Goal: Task Accomplishment & Management: Complete application form

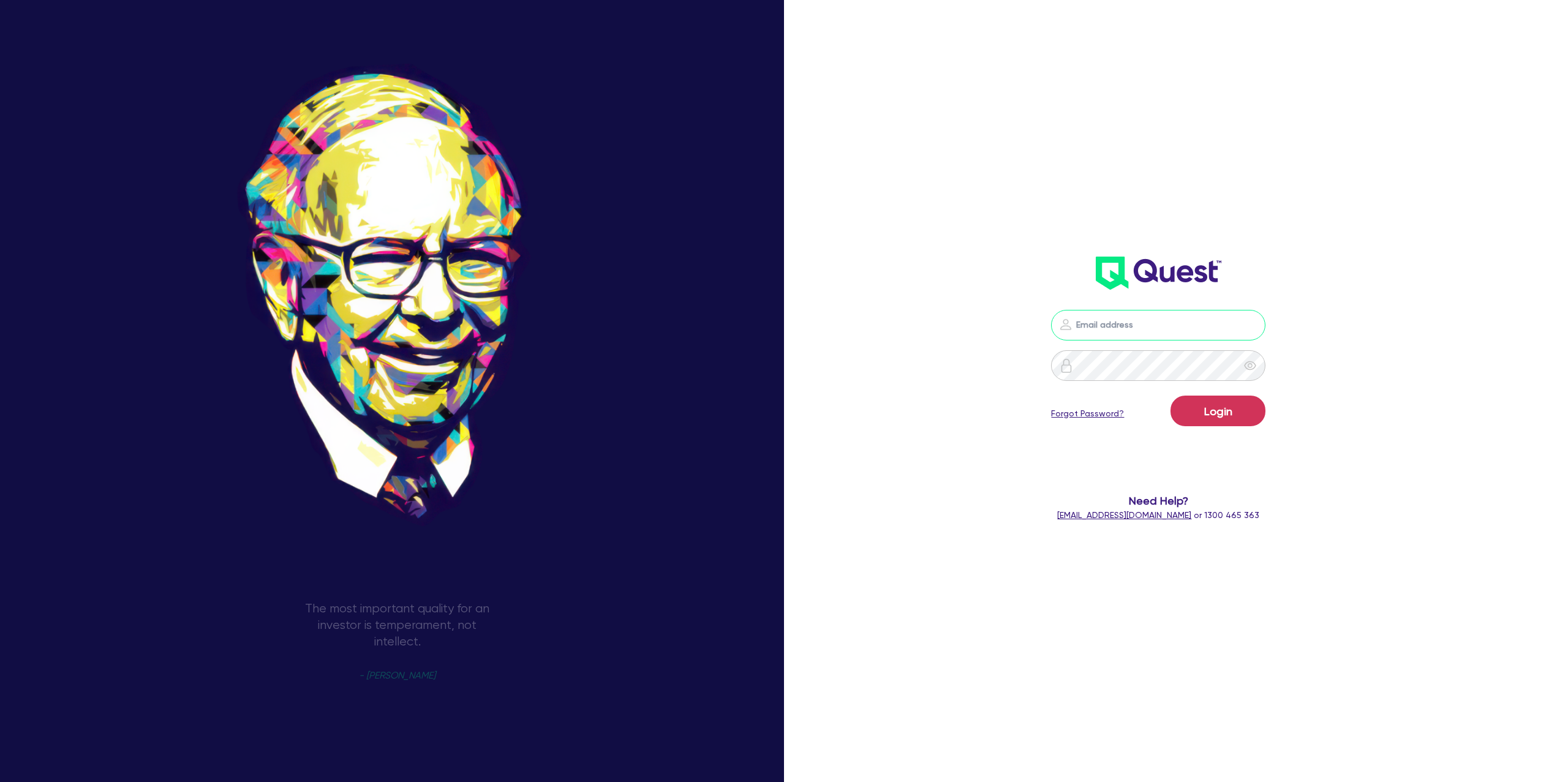
click at [1103, 323] on input "email" at bounding box center [1158, 324] width 214 height 31
type input "[PERSON_NAME][EMAIL_ADDRESS][DOMAIN_NAME]"
click at [1194, 417] on button "Login" at bounding box center [1218, 410] width 95 height 31
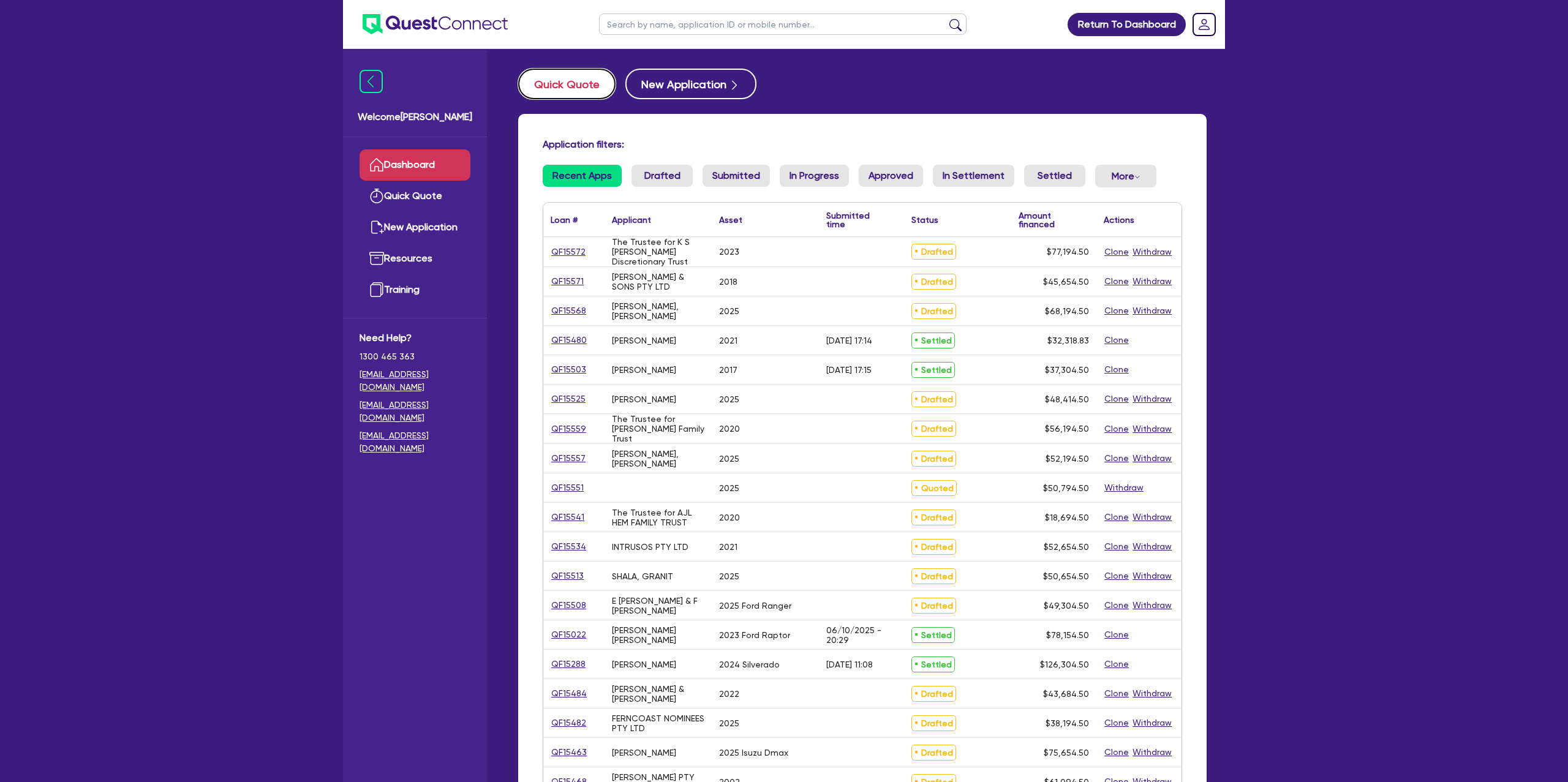
click at [582, 89] on button "Quick Quote" at bounding box center [567, 84] width 97 height 31
select select "Other"
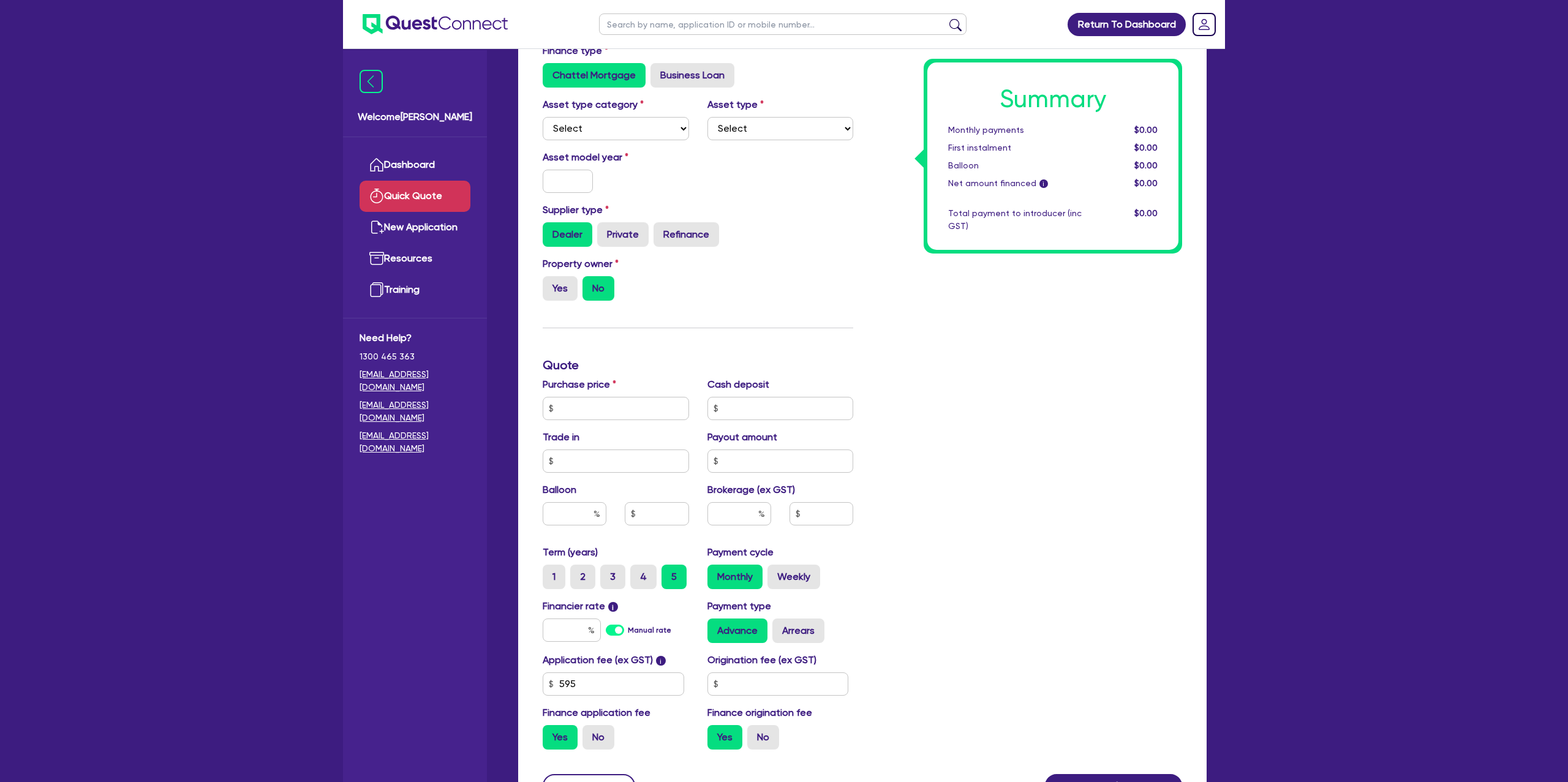
scroll to position [165, 0]
click at [604, 127] on select "Select Cars and light trucks Primary assets Secondary assets Tertiary assets" at bounding box center [615, 128] width 146 height 23
select select "CARS_AND_LIGHT_TRUCKS"
click at [543, 117] on select "Select Cars and light trucks Primary assets Secondary assets Tertiary assets" at bounding box center [615, 128] width 146 height 23
click at [775, 132] on select "Select" at bounding box center [780, 128] width 146 height 23
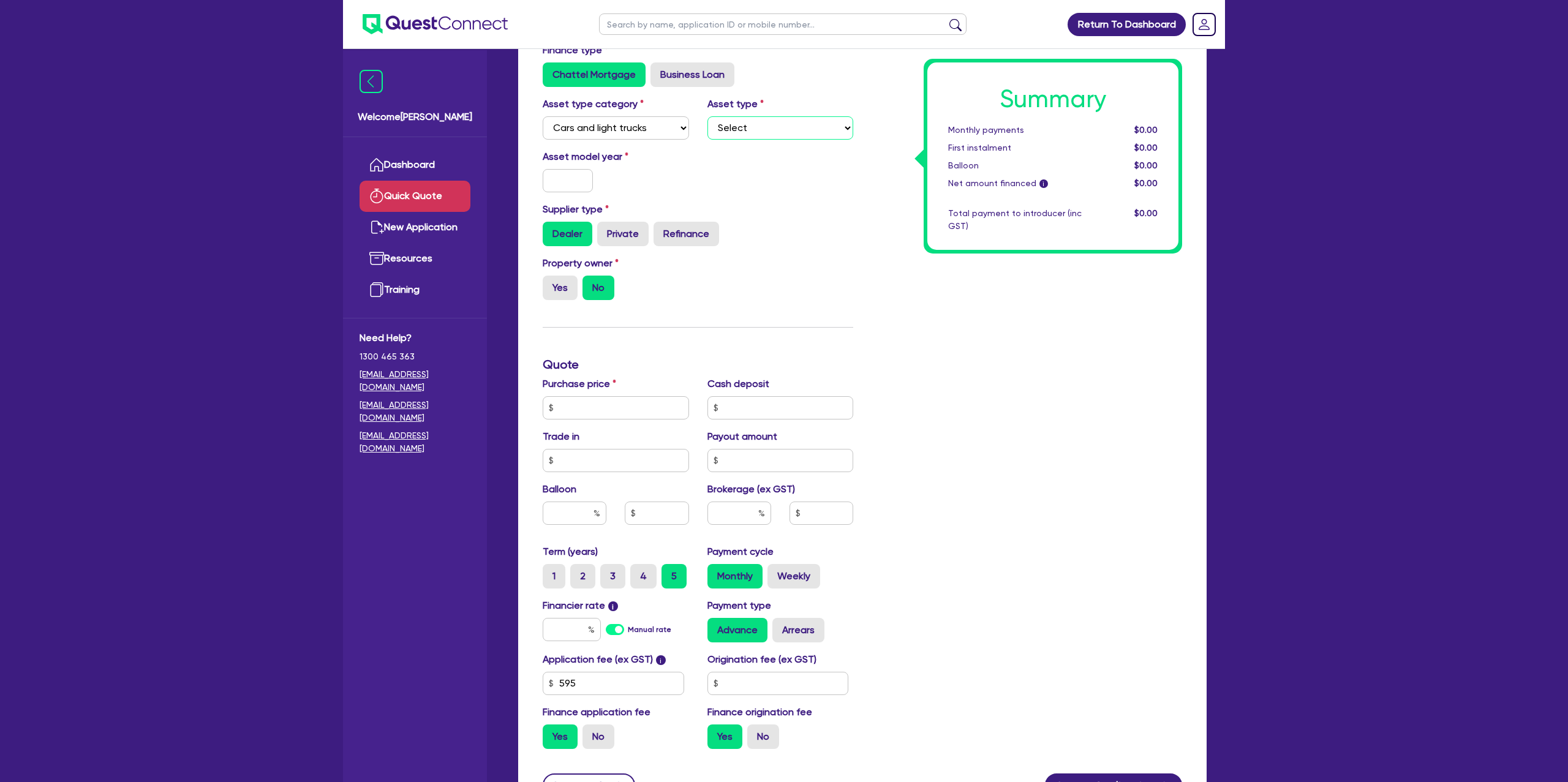
select select "PASSENGER_VEHICLES"
click at [708, 117] on select "Select Passenger vehicles Vans and utes Light trucks up to 4.5 tonne" at bounding box center [780, 128] width 146 height 23
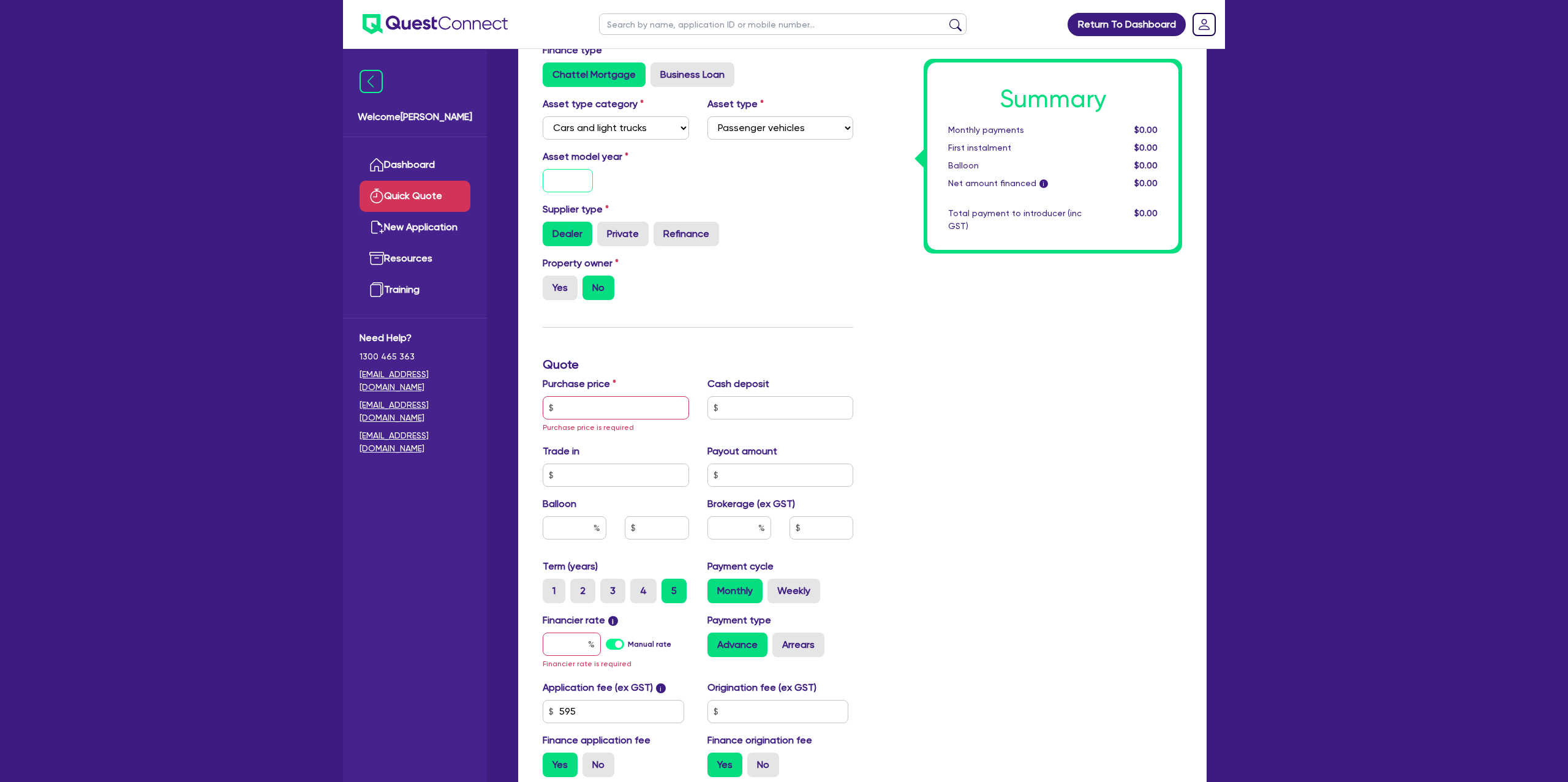
drag, startPoint x: 562, startPoint y: 178, endPoint x: 560, endPoint y: 171, distance: 7.3
click at [559, 170] on input "text" at bounding box center [568, 180] width 50 height 23
click at [565, 414] on input "text" at bounding box center [615, 407] width 146 height 23
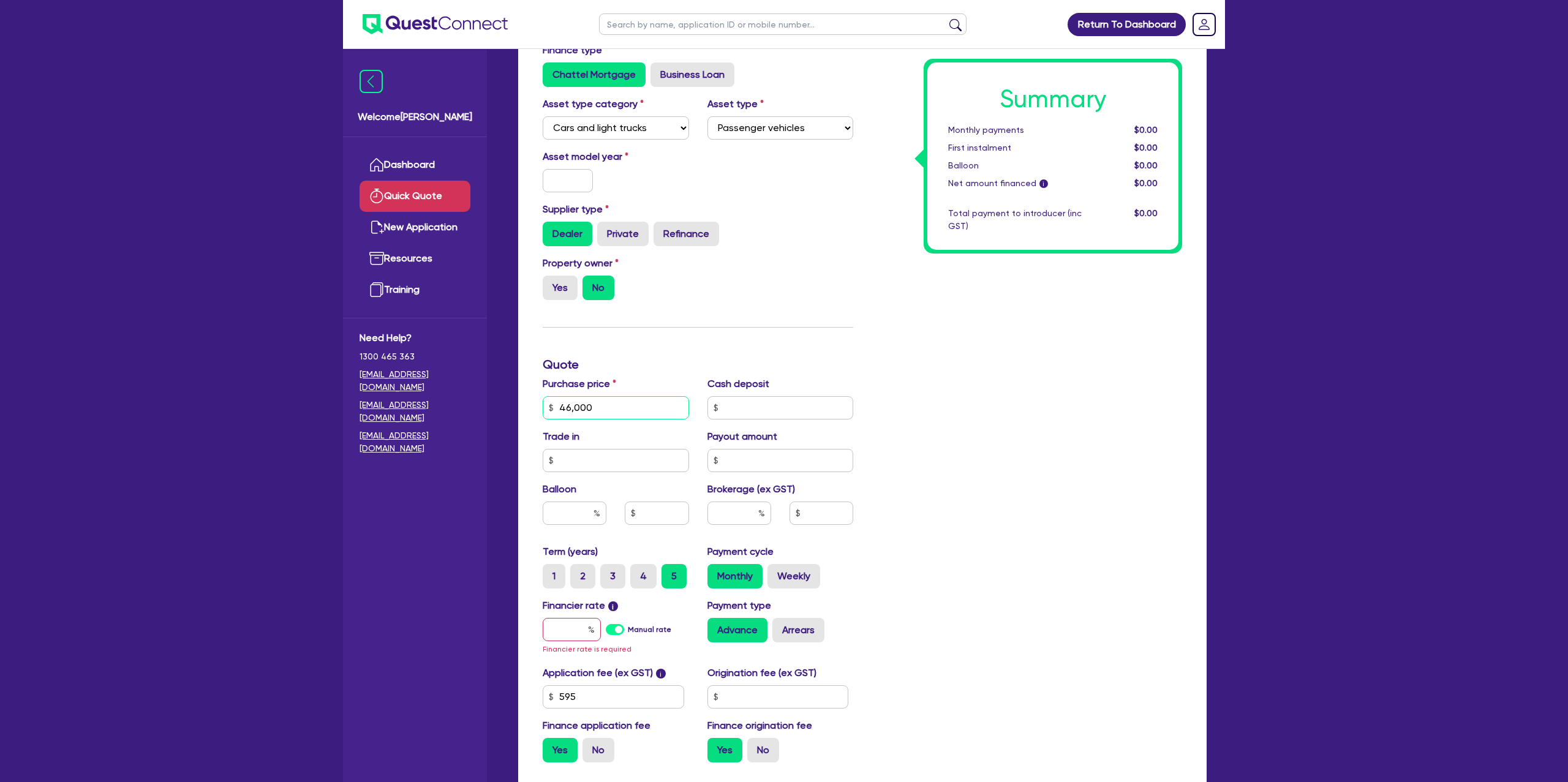
type input "46,000"
click at [574, 175] on input "text" at bounding box center [568, 180] width 50 height 23
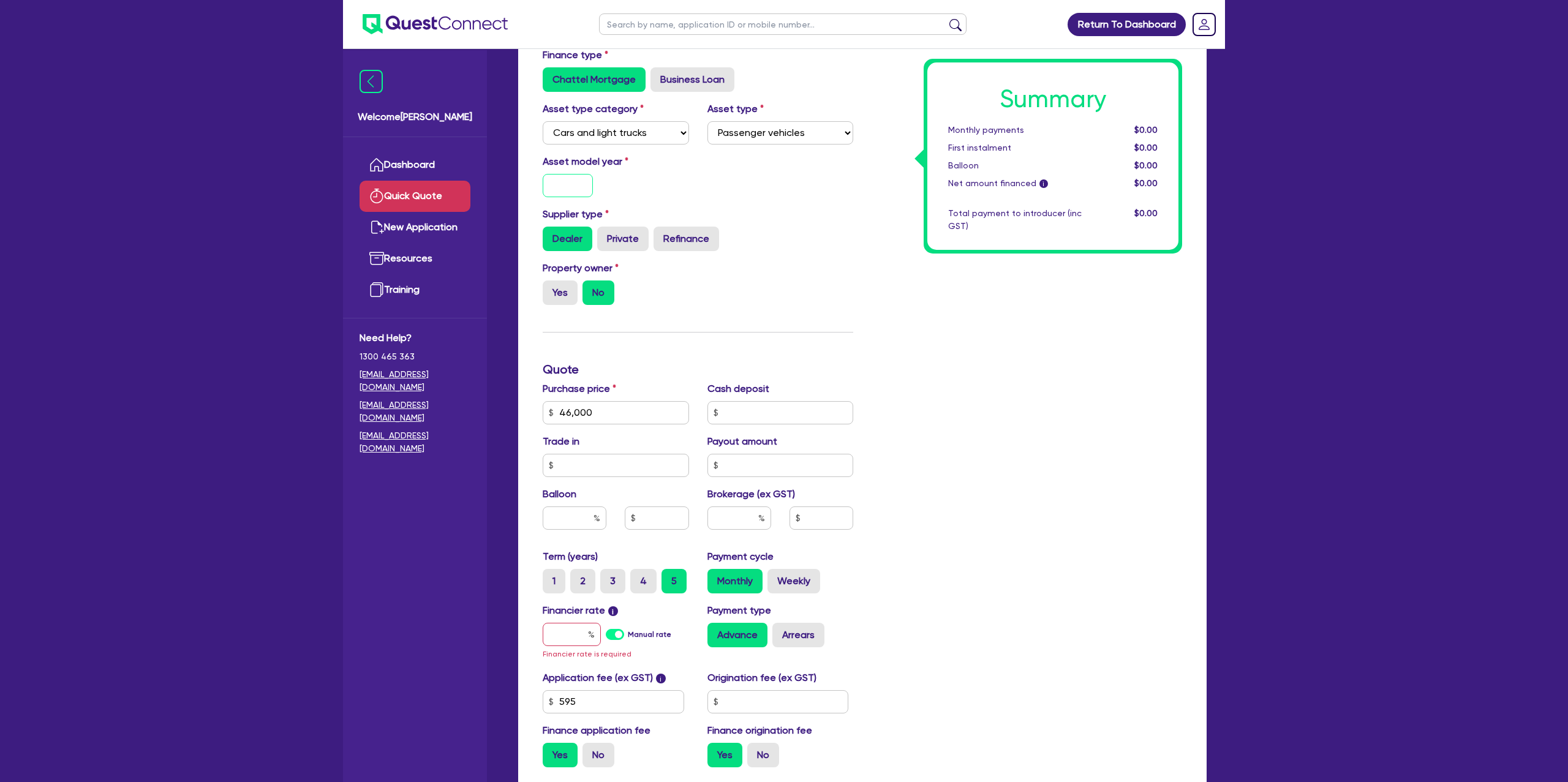
scroll to position [216, 0]
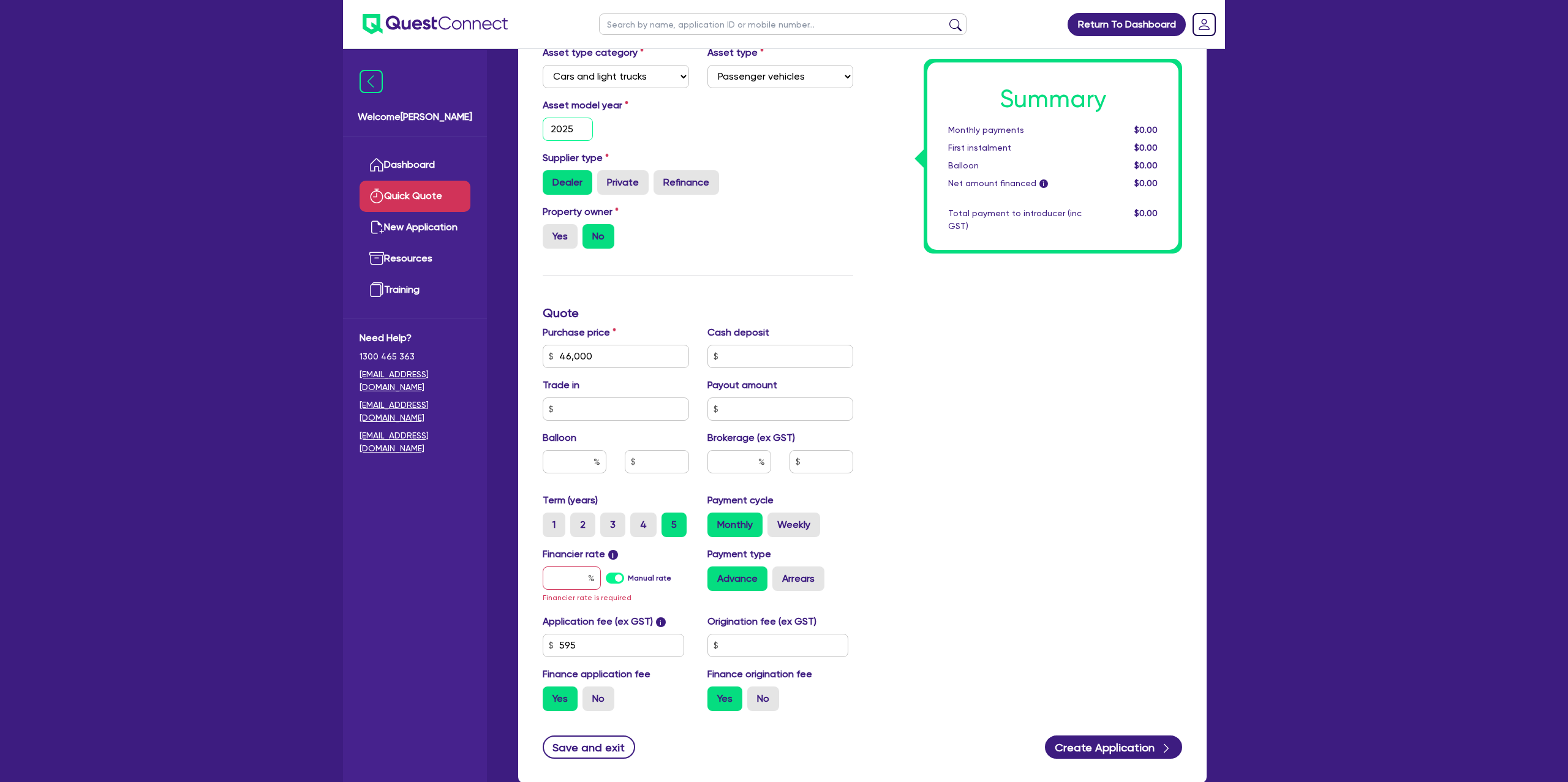
type input "2025"
drag, startPoint x: 886, startPoint y: 232, endPoint x: 883, endPoint y: 224, distance: 8.5
click at [888, 231] on div "Summary Monthly payments $0.00 First instalment $0.00 Balloon $0.00 Net amount …" at bounding box center [1026, 320] width 329 height 802
click at [579, 233] on div "Yes No" at bounding box center [615, 236] width 146 height 24
click at [554, 238] on label "Yes" at bounding box center [559, 236] width 34 height 24
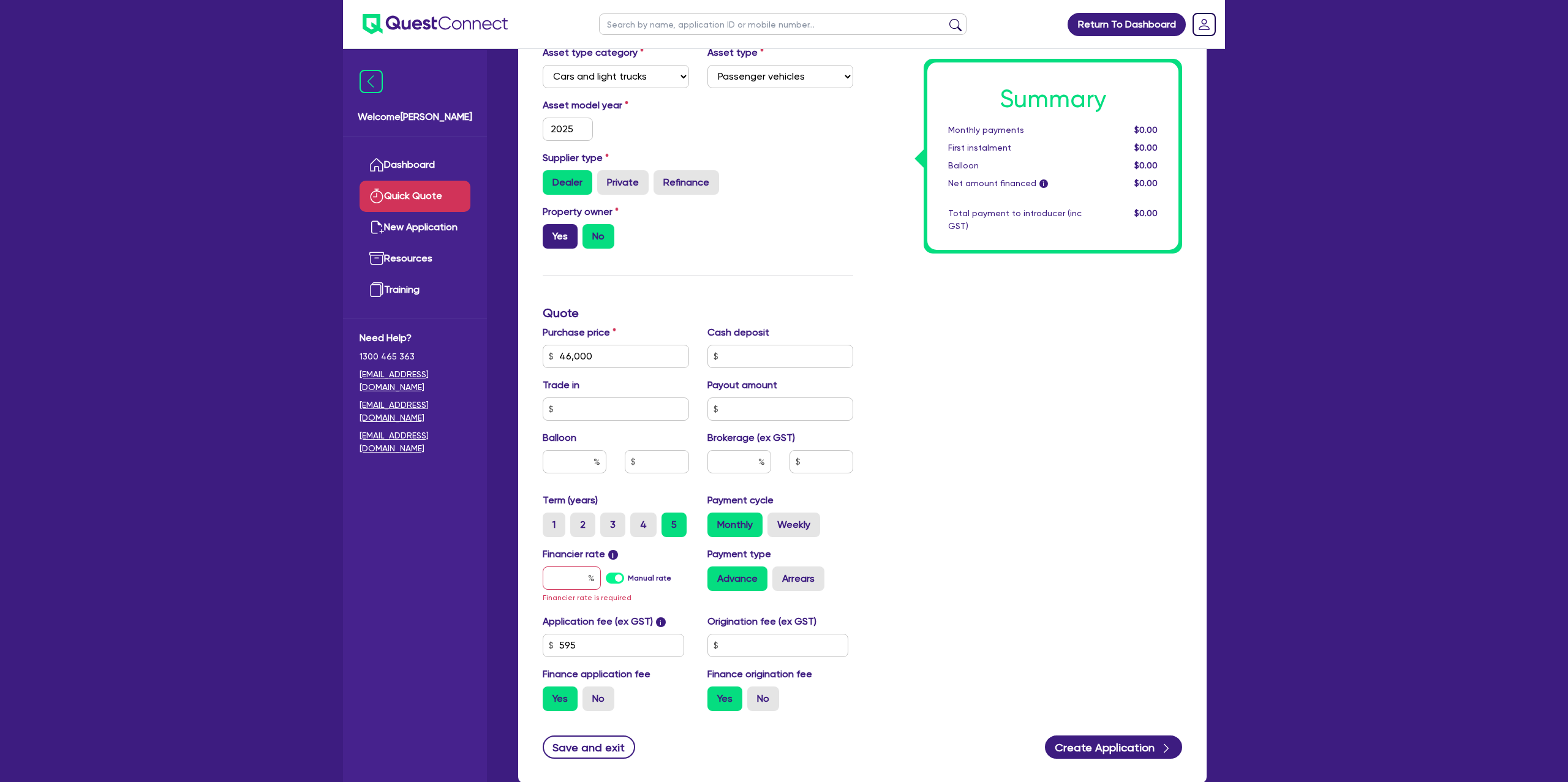
click at [551, 232] on input "Yes" at bounding box center [546, 227] width 8 height 8
radio input "true"
click at [685, 184] on label "Refinance" at bounding box center [686, 183] width 65 height 24
click at [662, 178] on input "Refinance" at bounding box center [657, 174] width 8 height 8
radio input "true"
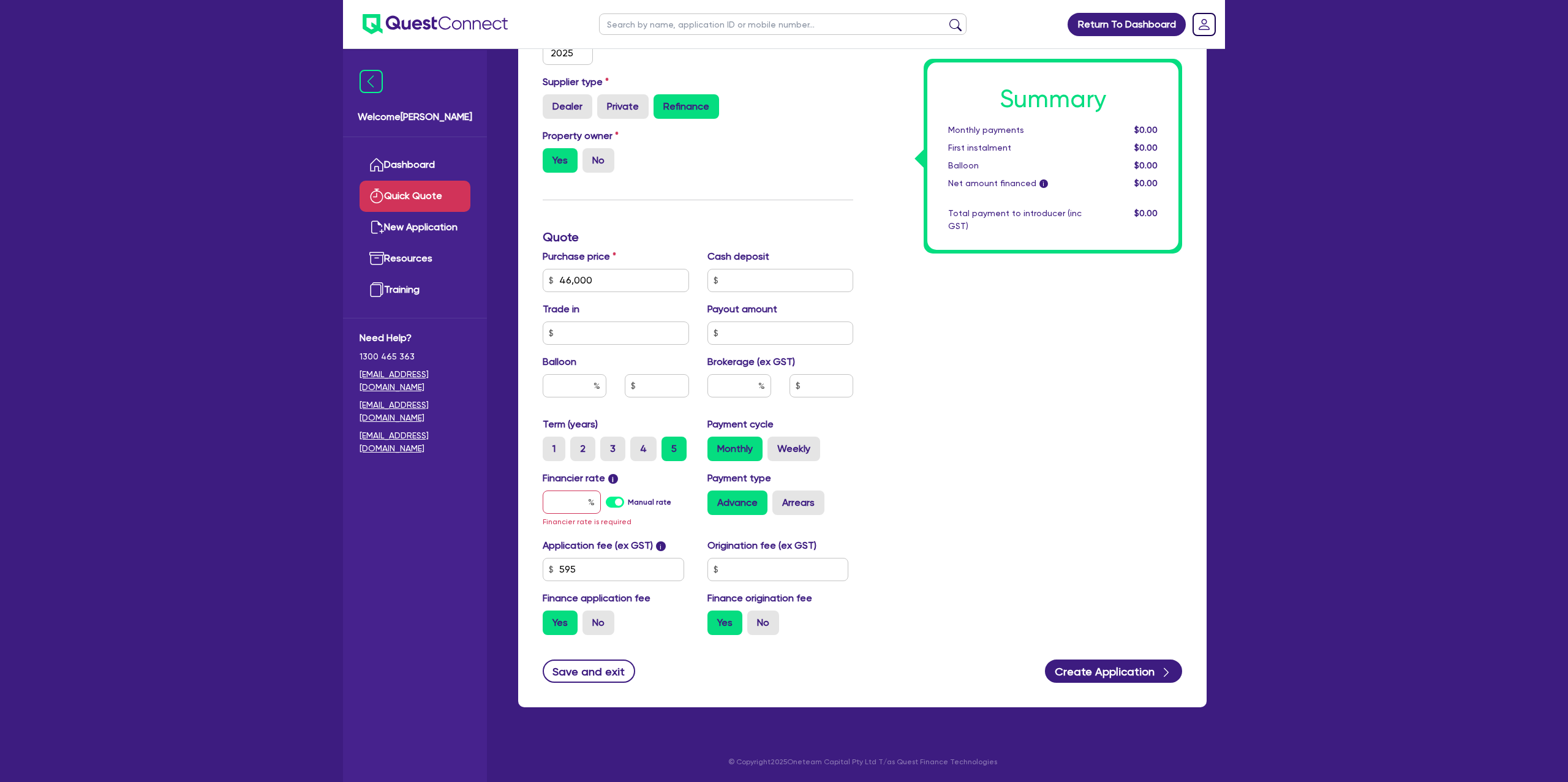
scroll to position [292, 0]
click at [645, 278] on input "46,000" at bounding box center [615, 281] width 146 height 23
click at [825, 280] on input "text" at bounding box center [780, 281] width 146 height 23
click at [631, 442] on input "4" at bounding box center [634, 441] width 8 height 8
radio input "true"
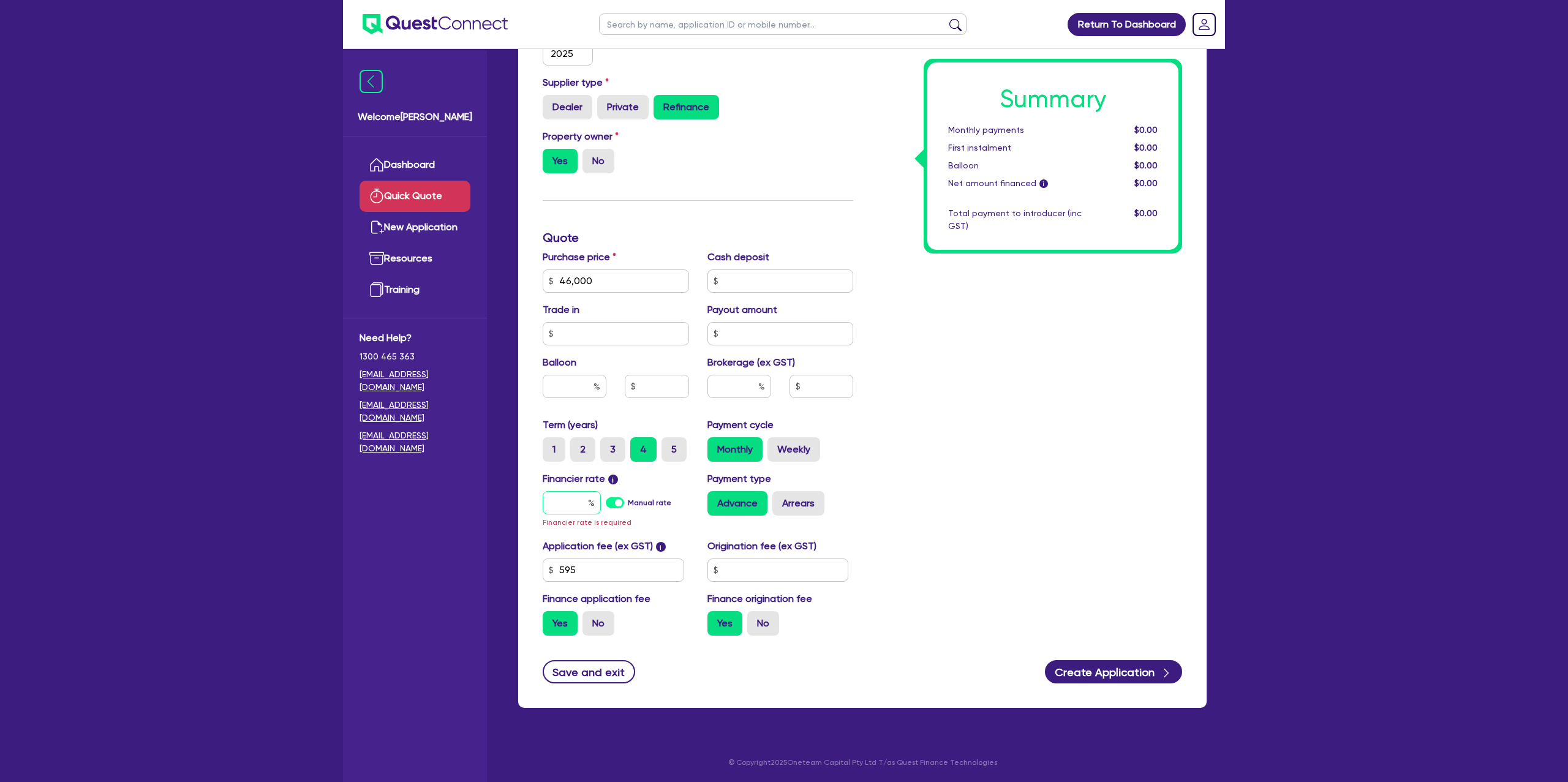
drag, startPoint x: 580, startPoint y: 499, endPoint x: 609, endPoint y: 483, distance: 33.1
click at [585, 499] on input "text" at bounding box center [571, 502] width 58 height 23
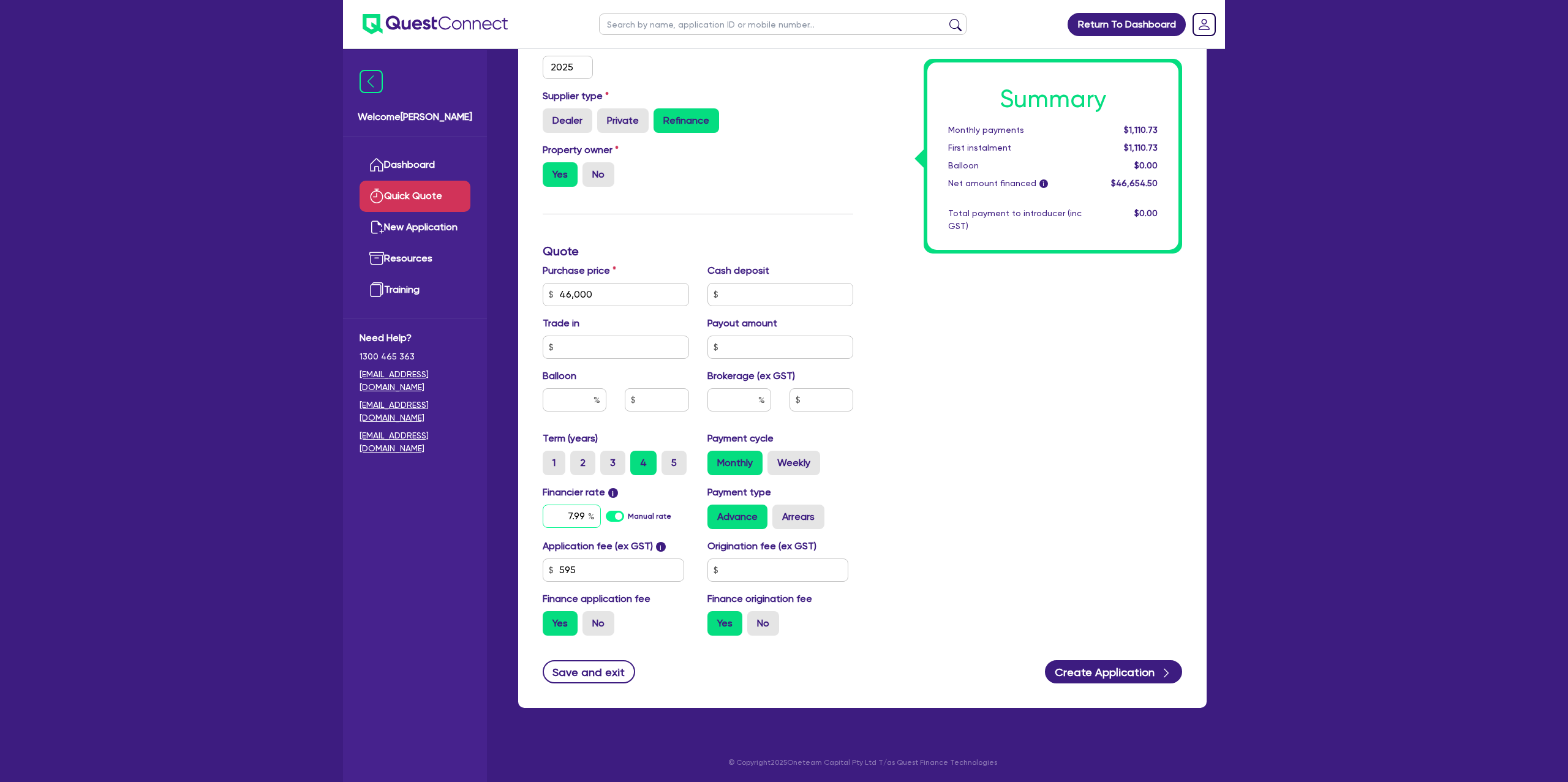
type input "7.99"
drag, startPoint x: 754, startPoint y: 564, endPoint x: 760, endPoint y: 560, distance: 7.2
click at [760, 560] on input "text" at bounding box center [778, 569] width 142 height 23
type input "1,400"
drag, startPoint x: 1086, startPoint y: 665, endPoint x: 1095, endPoint y: 664, distance: 9.1
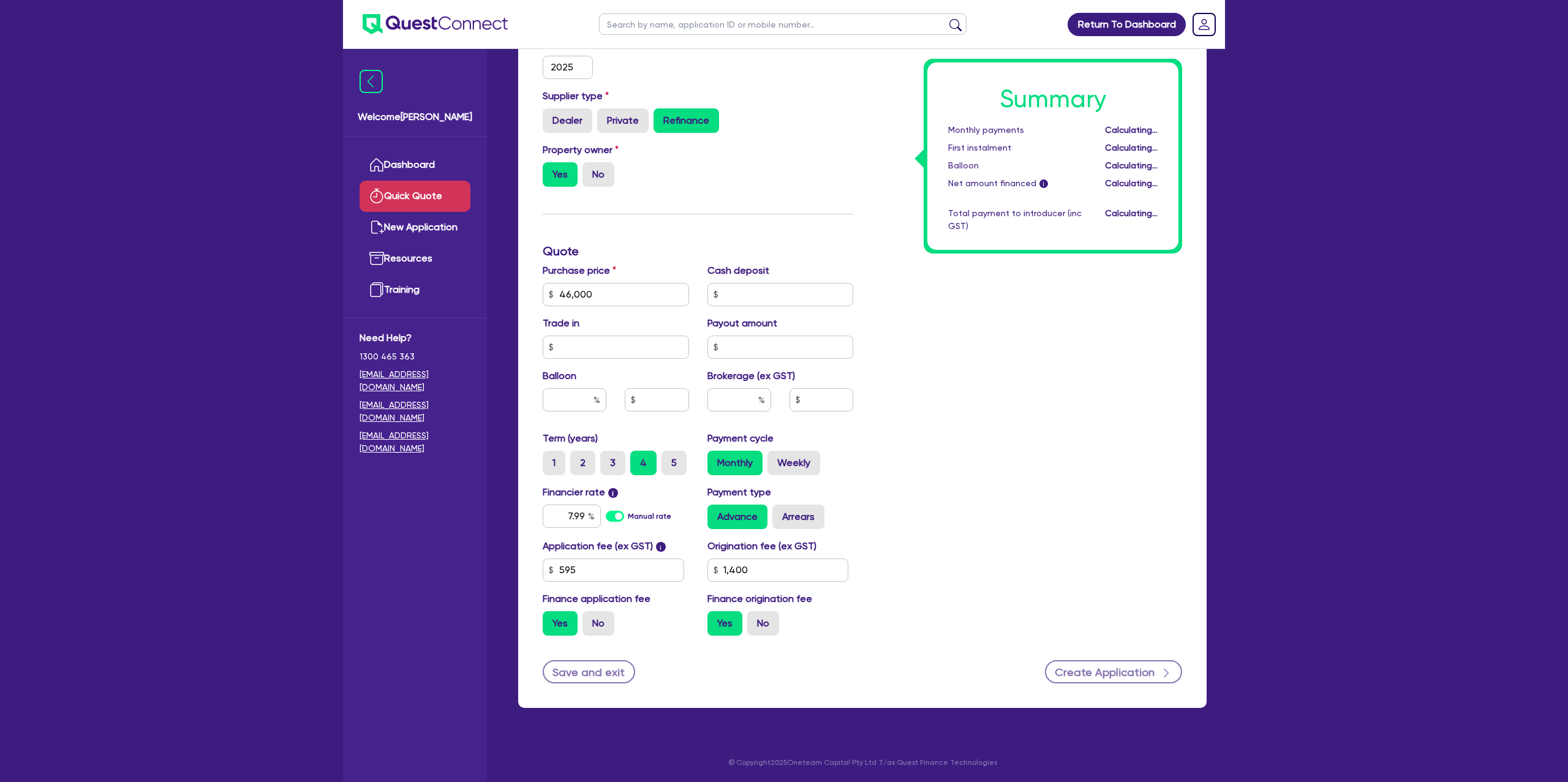
click at [1096, 664] on button "Create Application" at bounding box center [1113, 671] width 137 height 23
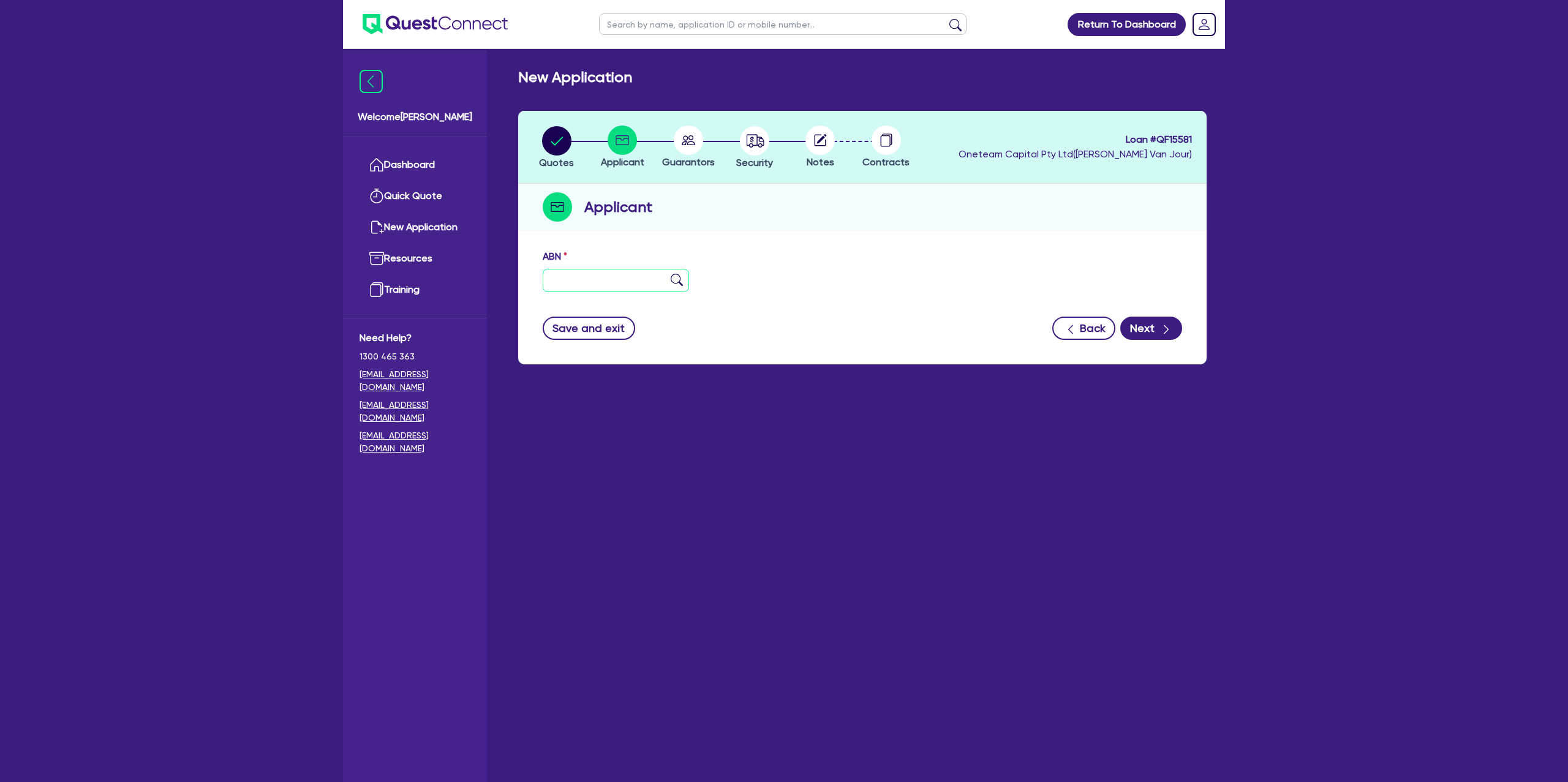
click at [576, 264] on div "ABN" at bounding box center [615, 270] width 165 height 43
type input "48 383 592 108"
click at [878, 323] on div "Save and exit Back Next" at bounding box center [862, 328] width 658 height 23
type input "The Trustee for Woolgoolga Brewing Co Unit Trust"
select select "TRUST"
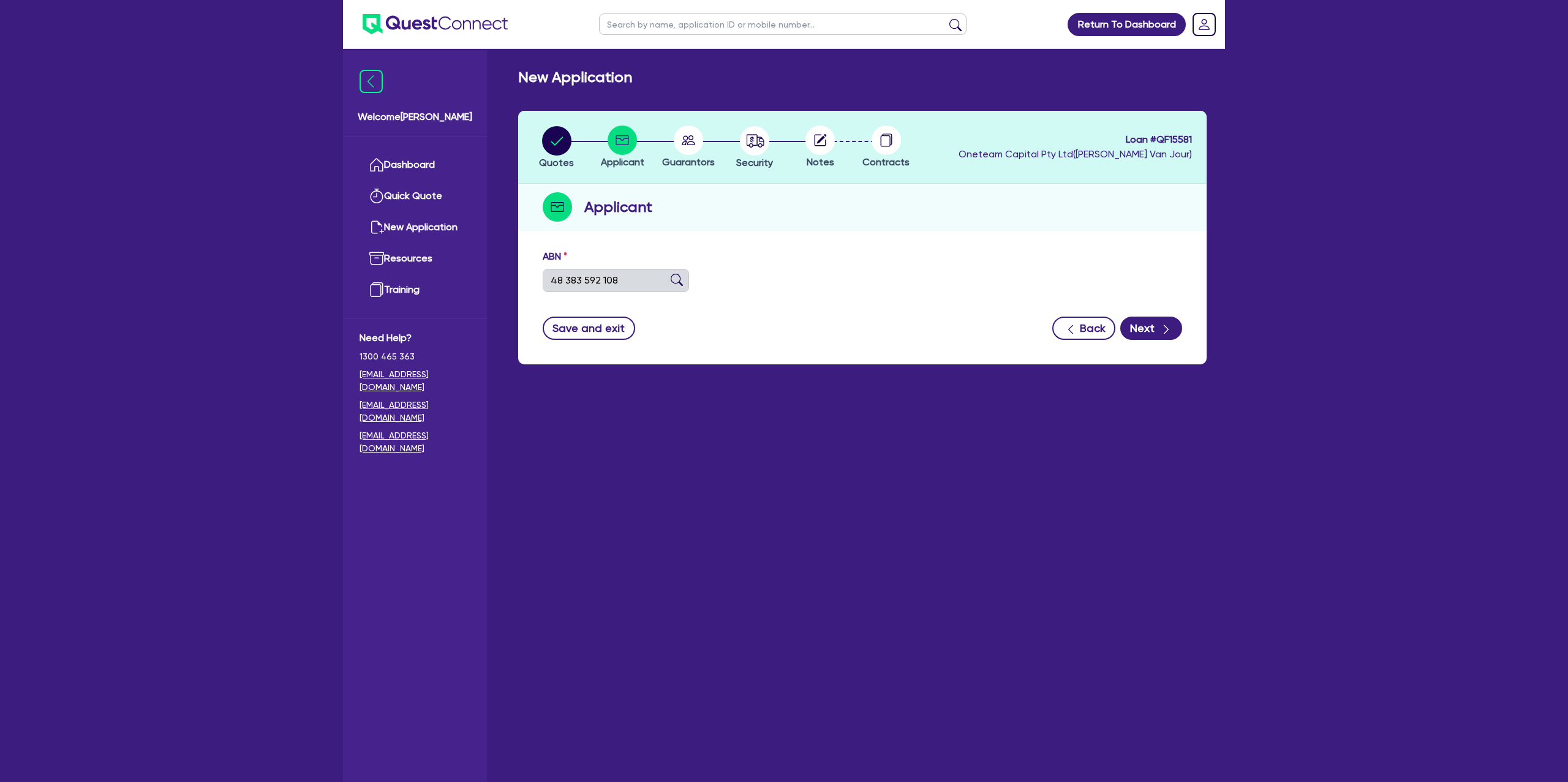
type input "[DATE]"
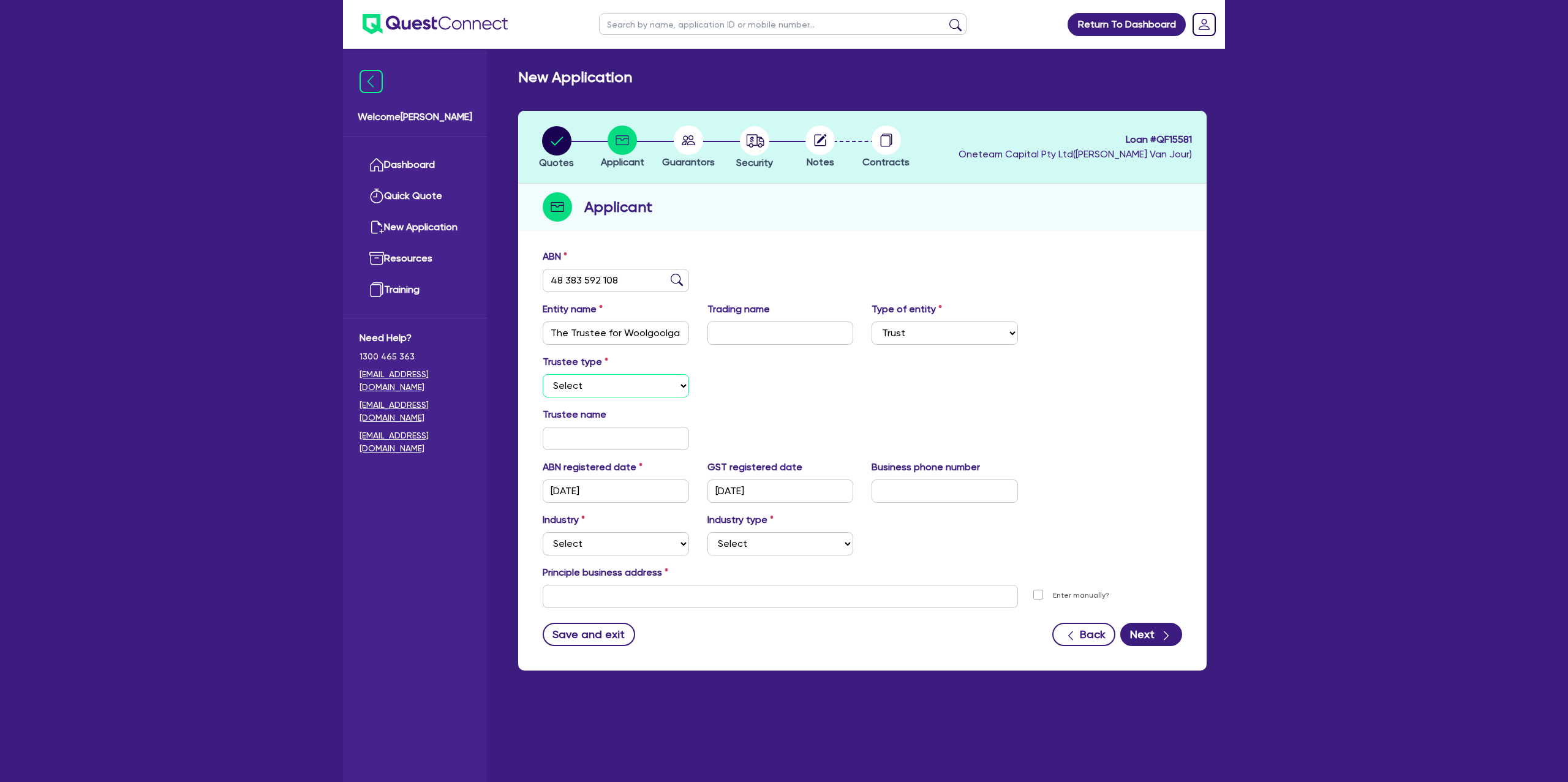
click at [576, 388] on select "Select Individual Company" at bounding box center [615, 385] width 146 height 23
select select "COMPANY"
click at [543, 374] on select "Select Individual Company" at bounding box center [615, 385] width 146 height 23
click at [754, 444] on input "text" at bounding box center [780, 438] width 146 height 23
click at [577, 444] on input "text" at bounding box center [615, 438] width 146 height 23
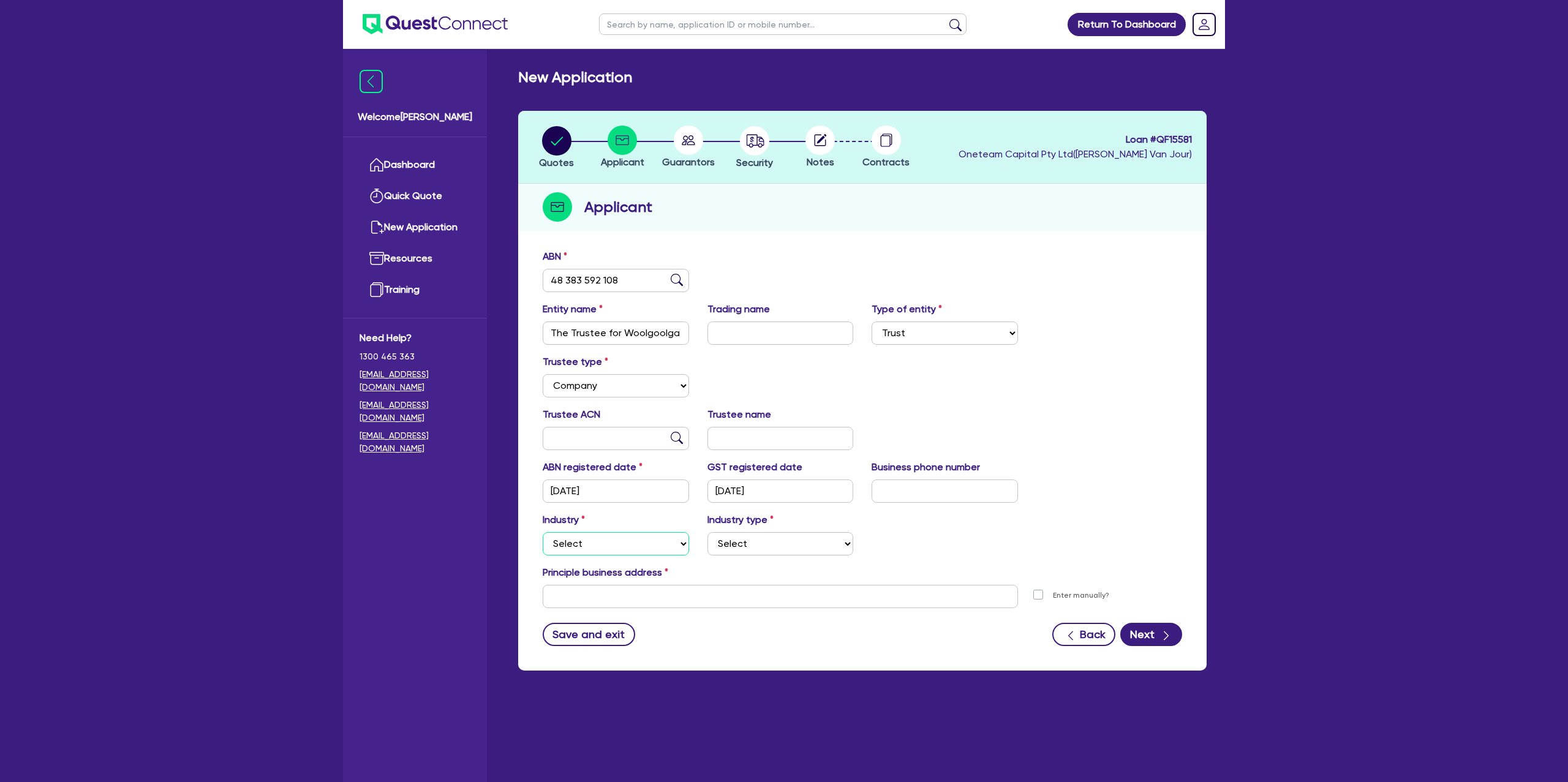
click at [582, 545] on select "Select Accomodation & Food Services Administrative & Support Services Agricultu…" at bounding box center [615, 543] width 146 height 23
select select "RENTAL_REAL_ESTATE"
click at [543, 532] on select "Select Accomodation & Food Services Administrative & Support Services Agricultu…" at bounding box center [615, 543] width 146 height 23
click at [596, 436] on input "text" at bounding box center [615, 438] width 146 height 23
type input "640 430 888"
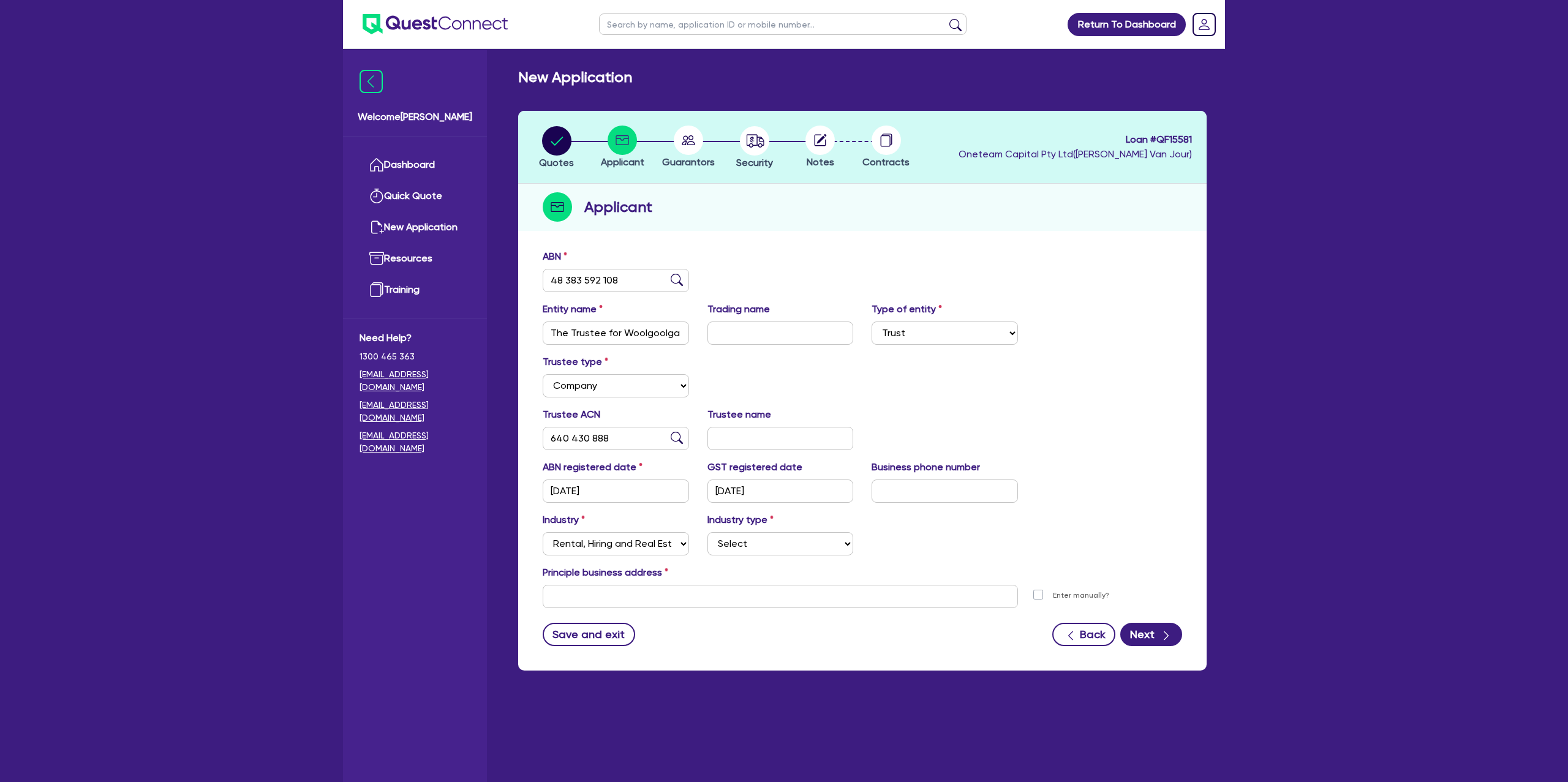
click at [966, 355] on div "Trustee type Select Individual Company" at bounding box center [862, 380] width 658 height 53
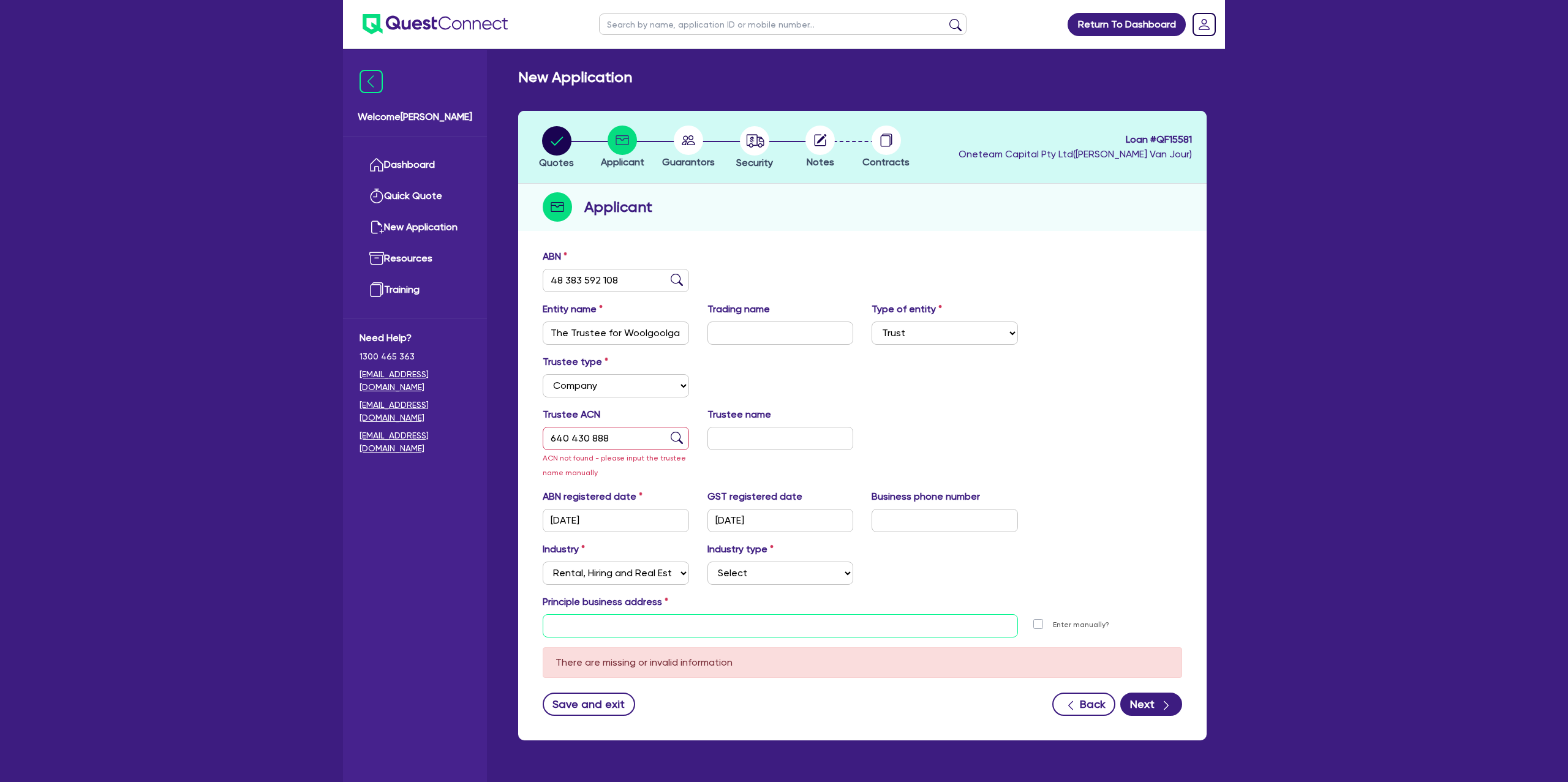
click at [567, 620] on input "text" at bounding box center [780, 625] width 475 height 23
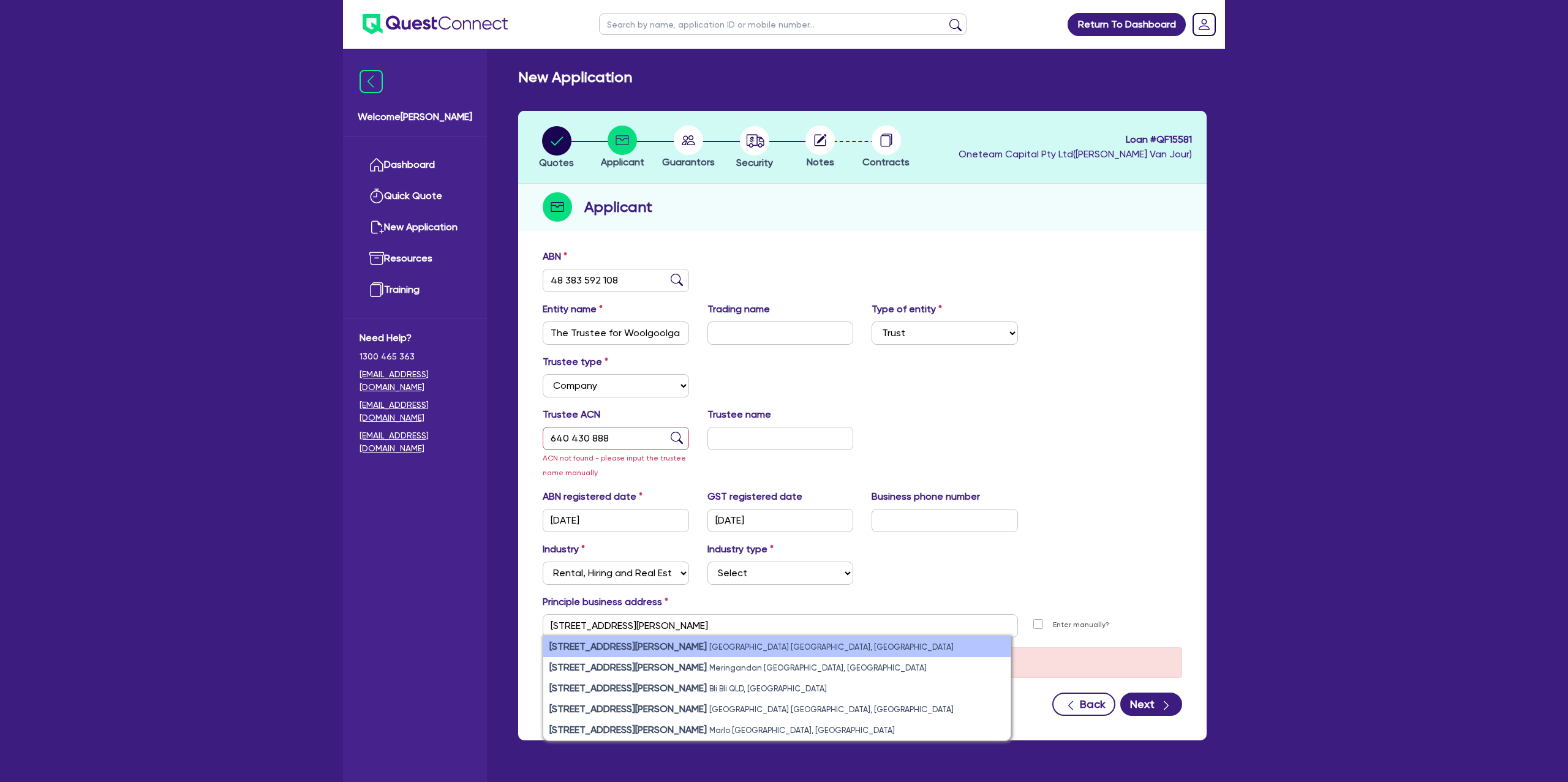
click at [578, 654] on li "[STREET_ADDRESS][PERSON_NAME]" at bounding box center [777, 647] width 467 height 21
type input "[STREET_ADDRESS][PERSON_NAME]"
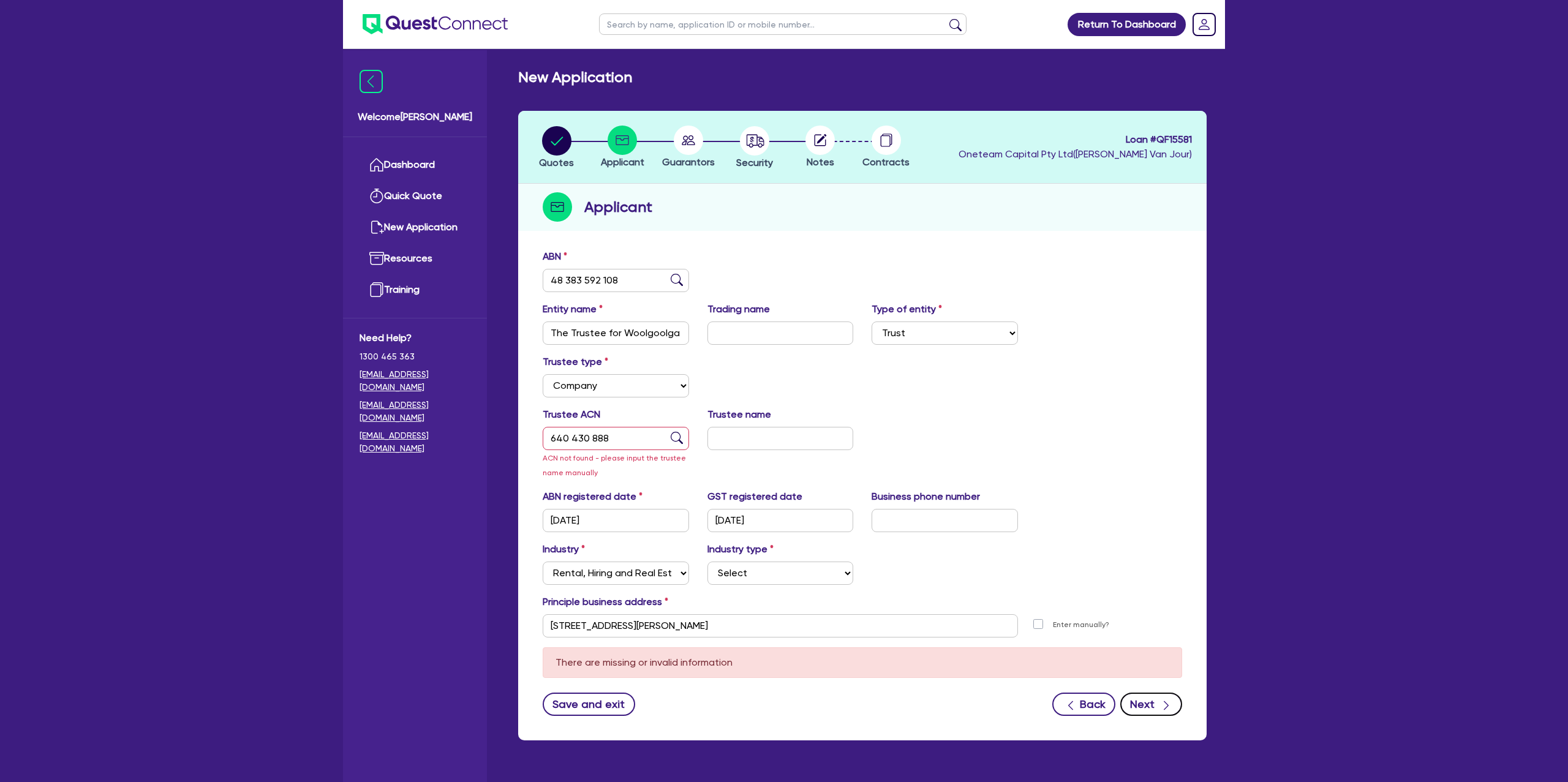
click at [1146, 701] on button "Next" at bounding box center [1151, 704] width 62 height 23
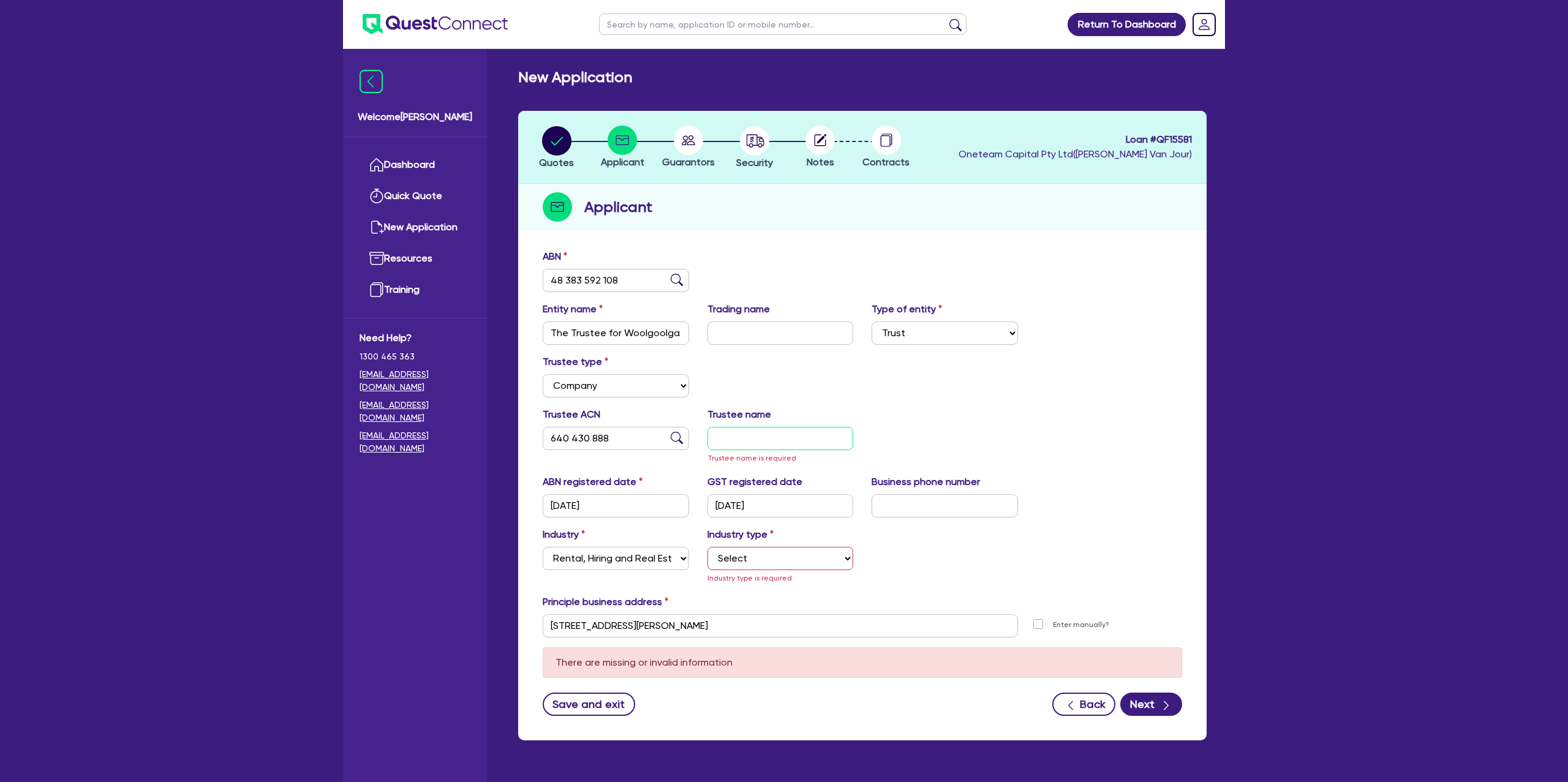
click at [774, 447] on input "text" at bounding box center [780, 438] width 146 height 23
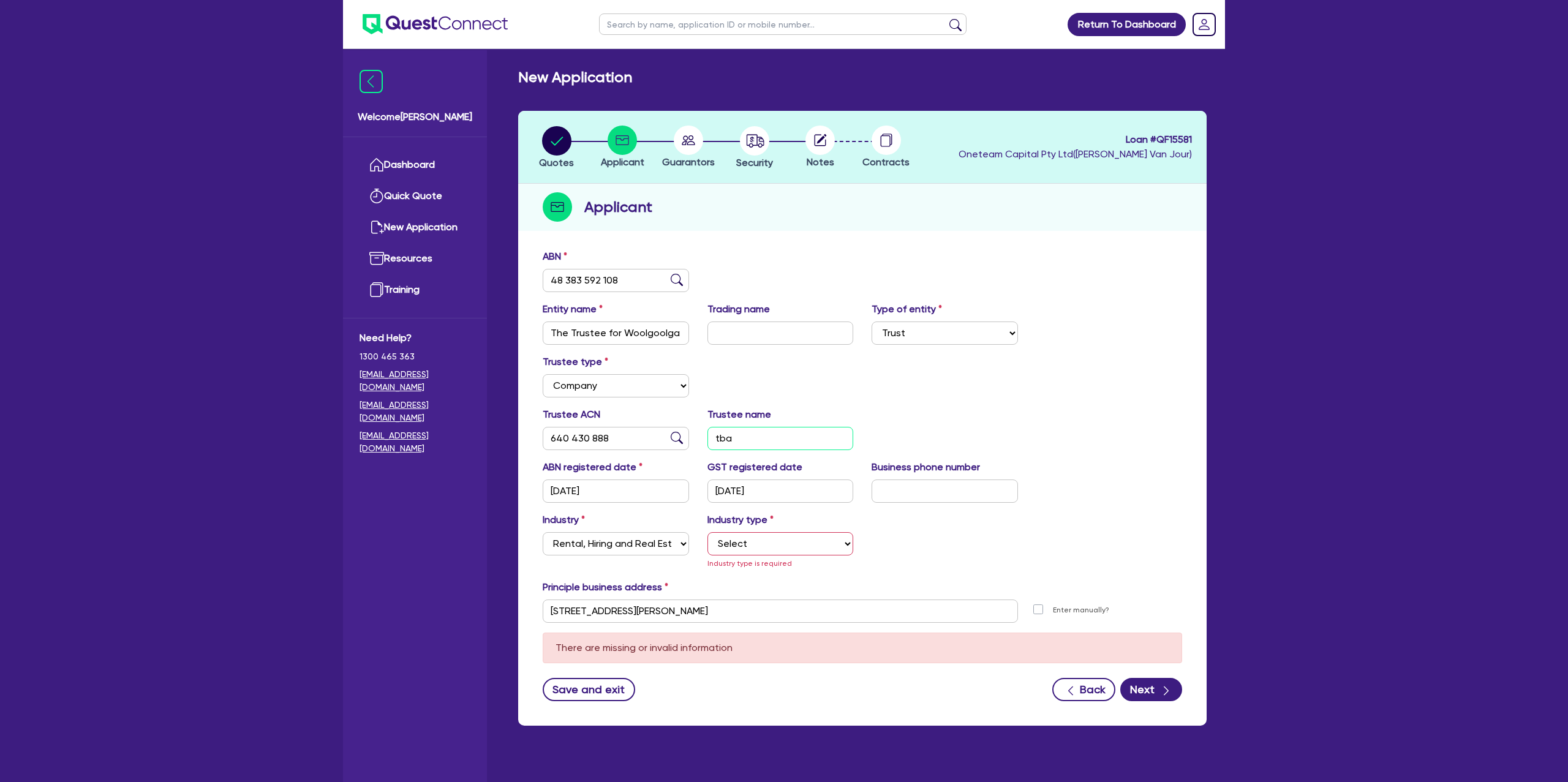
type input "tba"
click at [733, 539] on select "Select Property operators Real estate services Motor vehicles Transport equipme…" at bounding box center [780, 543] width 146 height 23
select select "PROPERTY_OPERATORS"
click at [708, 532] on select "Select Property operators Real estate services Motor vehicles Transport equipme…" at bounding box center [780, 543] width 146 height 23
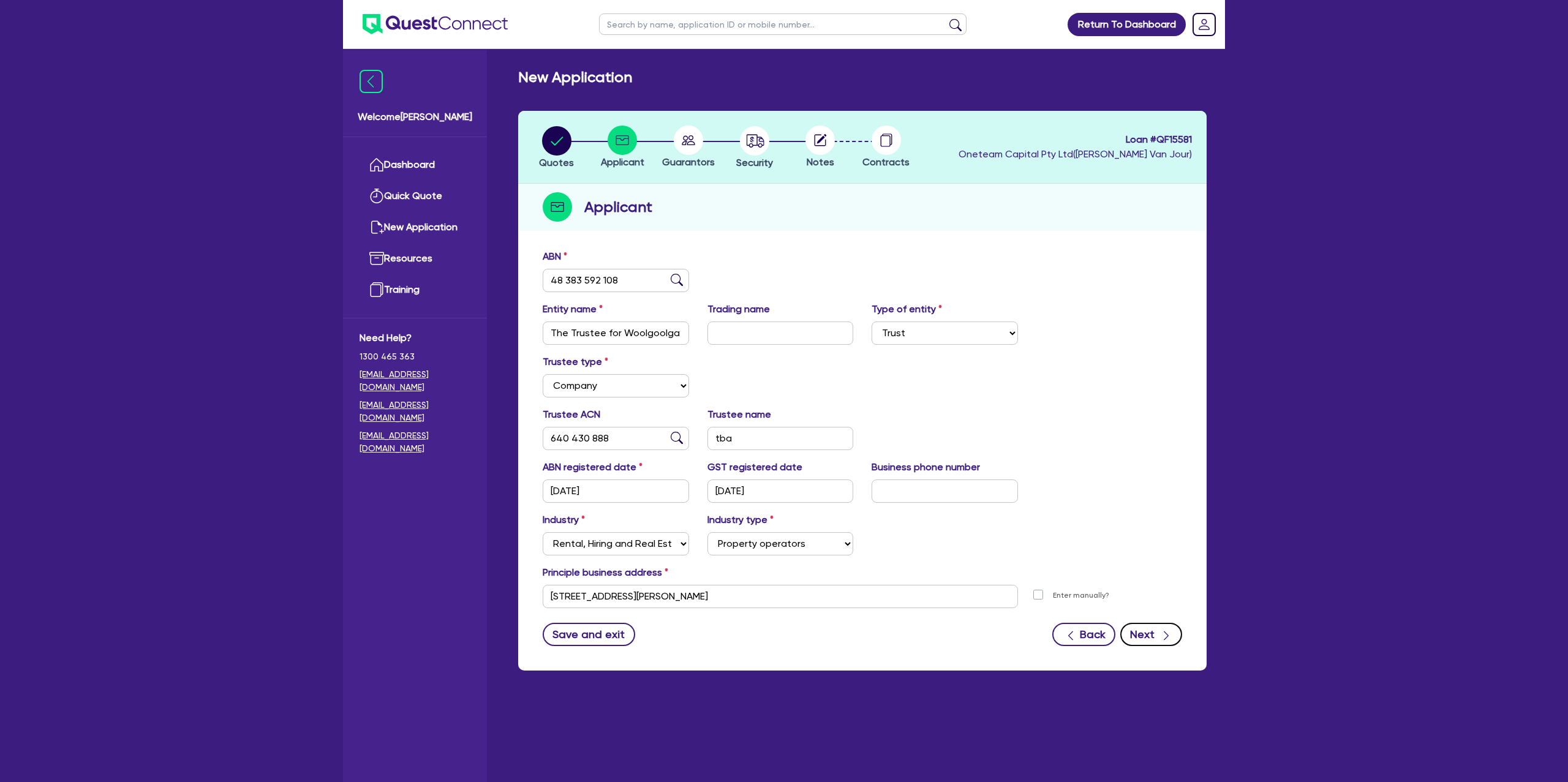
click at [1149, 632] on button "Next" at bounding box center [1151, 634] width 62 height 23
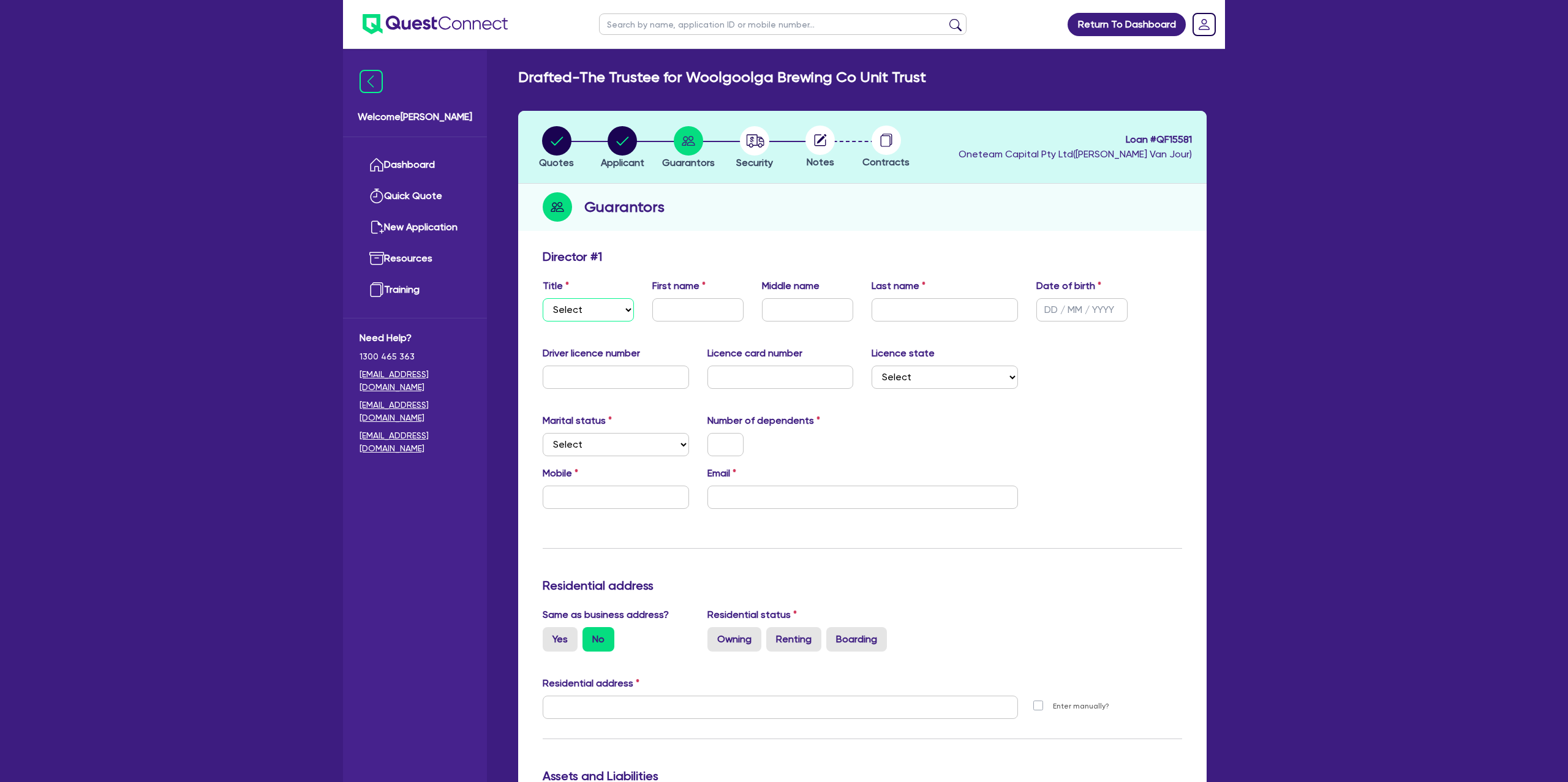
click at [576, 309] on select "Select Mr Mrs Ms Miss Dr" at bounding box center [588, 309] width 91 height 23
select select "MRS"
click at [543, 298] on select "Select Mr Mrs Ms Miss Dr" at bounding box center [588, 309] width 91 height 23
drag, startPoint x: 682, startPoint y: 310, endPoint x: 689, endPoint y: 309, distance: 7.1
click at [683, 310] on input "text" at bounding box center [698, 309] width 91 height 23
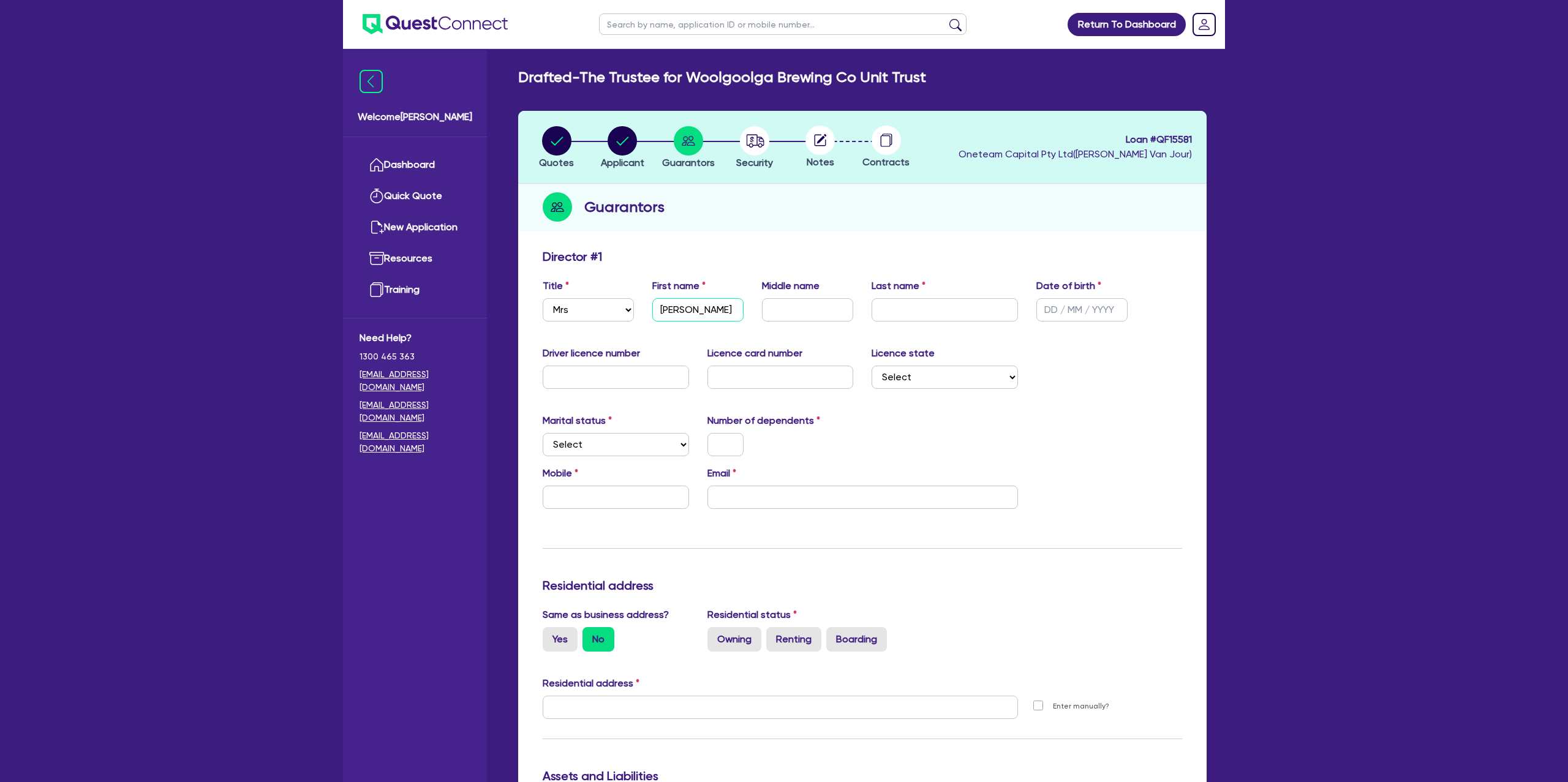
type input "[PERSON_NAME]"
click at [801, 310] on input "text" at bounding box center [807, 309] width 91 height 23
type input "C"
type input "[PERSON_NAME]"
drag, startPoint x: 918, startPoint y: 308, endPoint x: 1270, endPoint y: 235, distance: 359.5
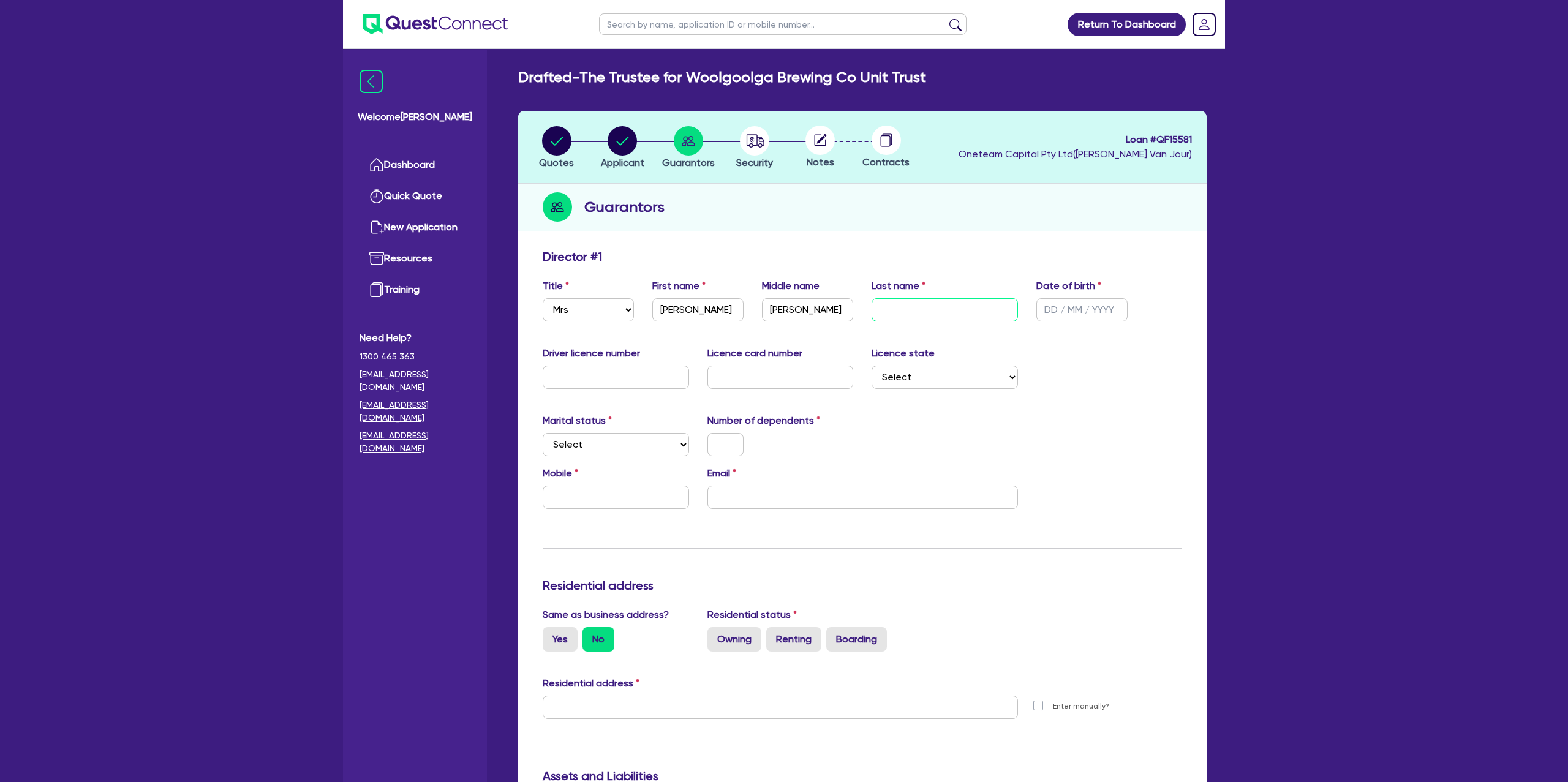
click at [926, 307] on input "text" at bounding box center [944, 309] width 146 height 23
type input "C"
type input "[PERSON_NAME]"
click at [1054, 311] on input "text" at bounding box center [1082, 309] width 91 height 23
type input "[DATE]"
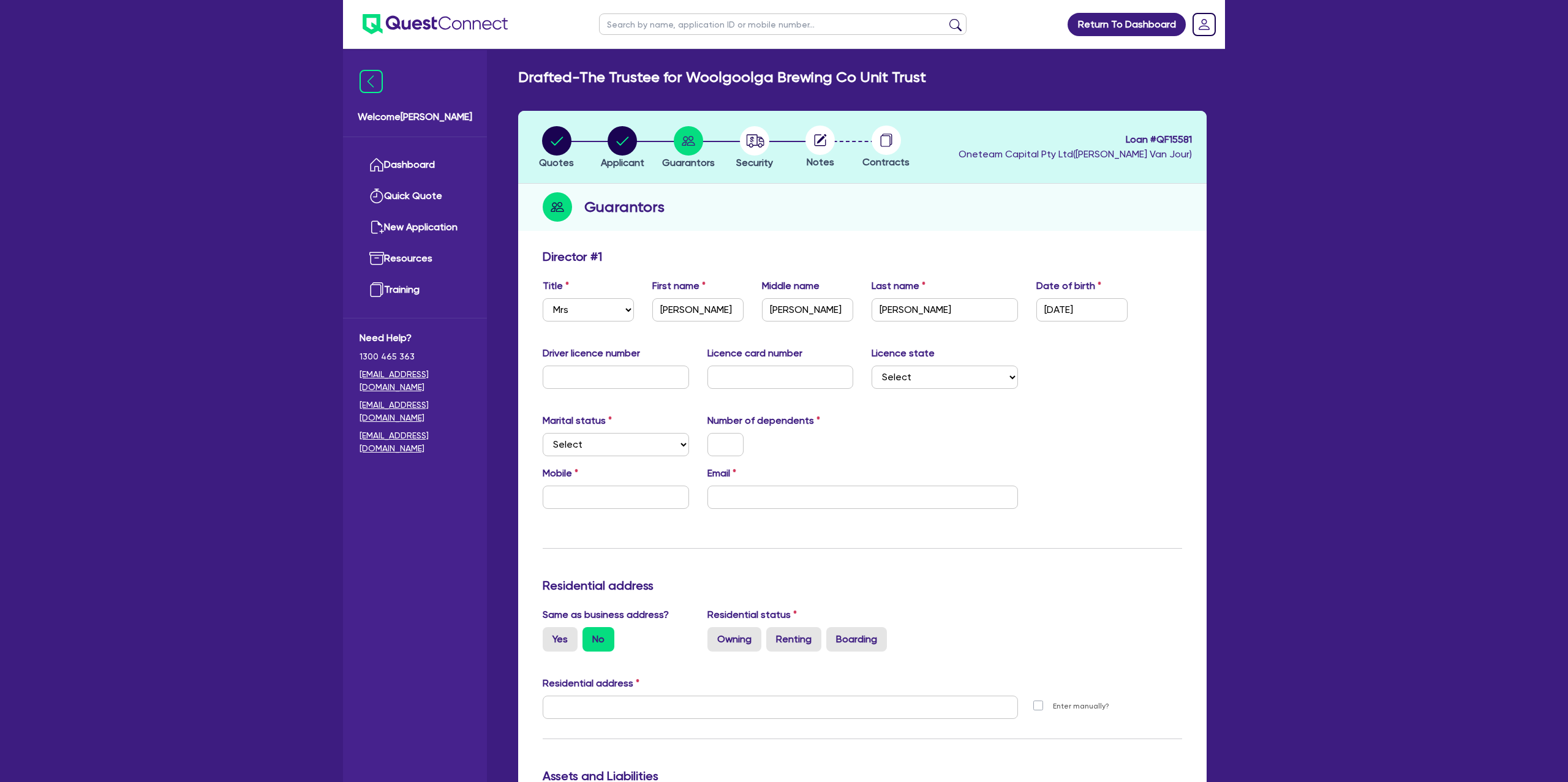
drag, startPoint x: 1160, startPoint y: 405, endPoint x: 1153, endPoint y: 405, distance: 7.0
click at [1159, 404] on div "Update residential status for Director #1 Boarding is only acceptable when the …" at bounding box center [862, 702] width 640 height 906
click at [619, 374] on input "text" at bounding box center [615, 377] width 146 height 23
type input "23299939"
click at [761, 382] on input "text" at bounding box center [780, 377] width 146 height 23
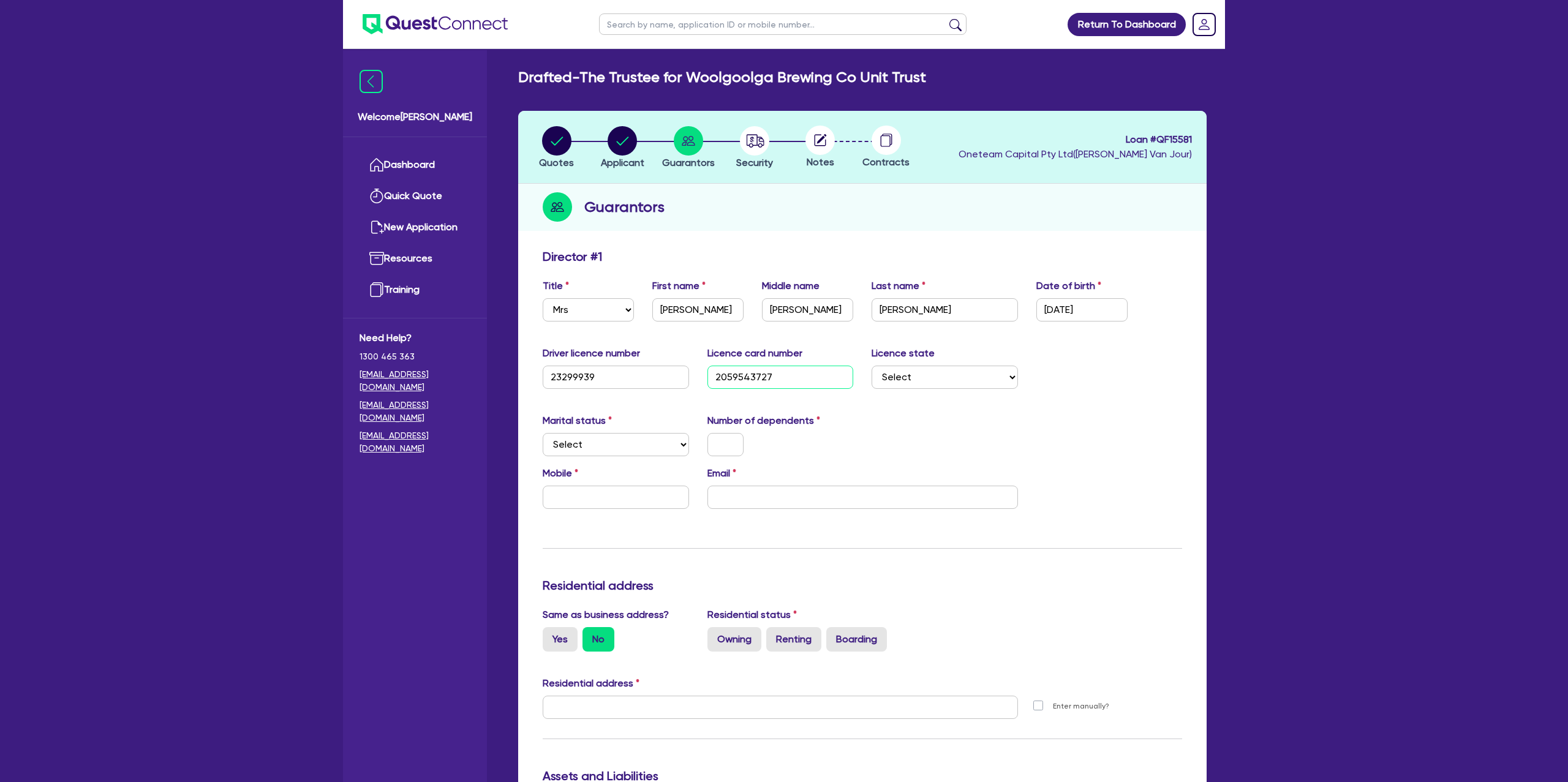
type input "2059543727"
drag, startPoint x: 942, startPoint y: 413, endPoint x: 947, endPoint y: 404, distance: 10.3
click at [944, 410] on div "Update residential status for Director #1 Boarding is only acceptable when the …" at bounding box center [862, 702] width 640 height 906
click at [942, 369] on select "Select [GEOGRAPHIC_DATA] [GEOGRAPHIC_DATA] [GEOGRAPHIC_DATA] [GEOGRAPHIC_DATA] …" at bounding box center [944, 377] width 146 height 23
select select "[GEOGRAPHIC_DATA]"
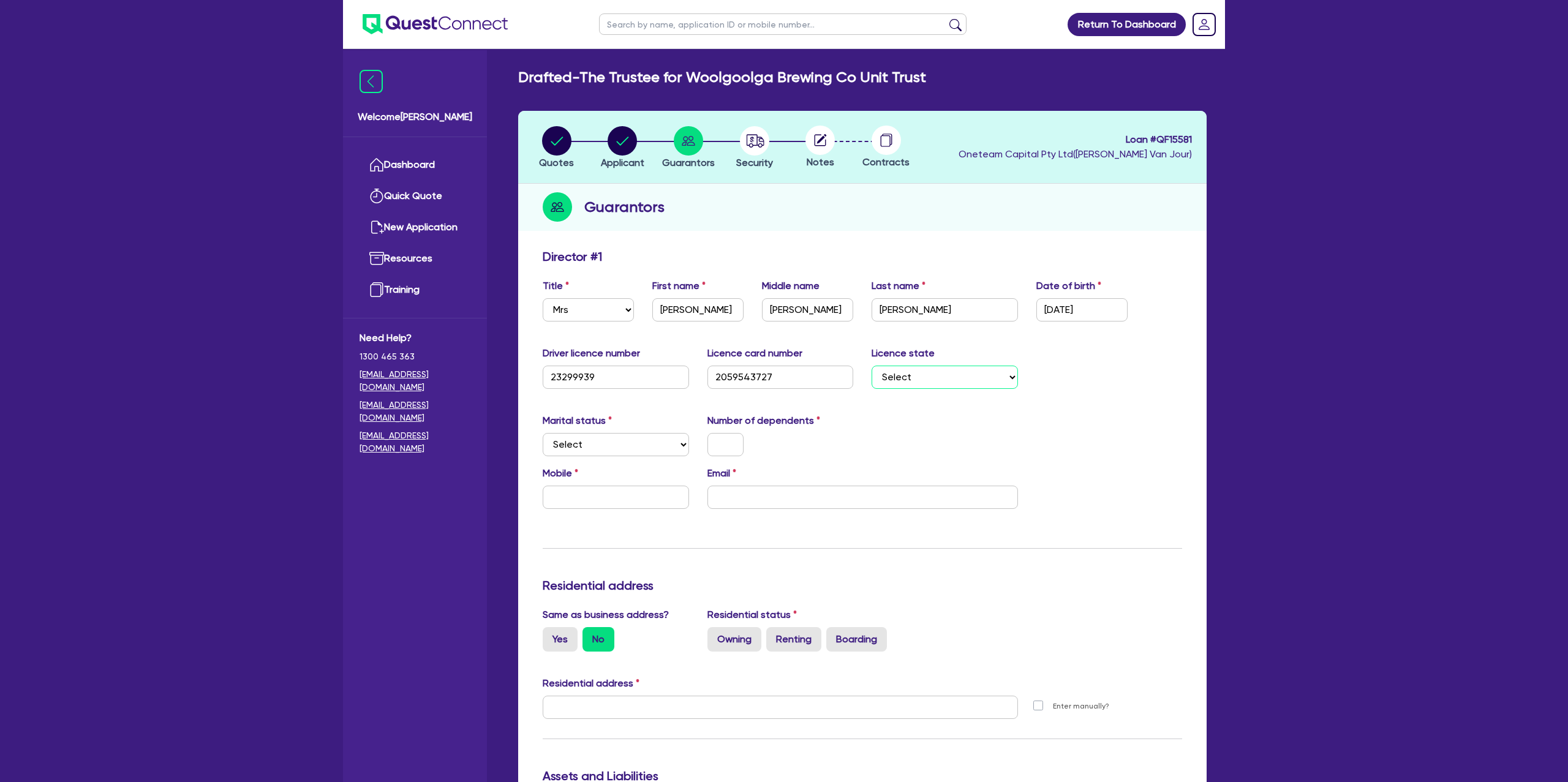
click at [872, 365] on select "Select [GEOGRAPHIC_DATA] [GEOGRAPHIC_DATA] [GEOGRAPHIC_DATA] [GEOGRAPHIC_DATA] …" at bounding box center [944, 377] width 146 height 23
click at [604, 446] on select "Select Single Married De Facto / Partner" at bounding box center [615, 445] width 146 height 23
click at [543, 433] on select "Select Single Married De Facto / Partner" at bounding box center [615, 445] width 146 height 23
click at [607, 438] on select "Select Single Married De Facto / Partner" at bounding box center [615, 445] width 146 height 23
select select "MARRIED"
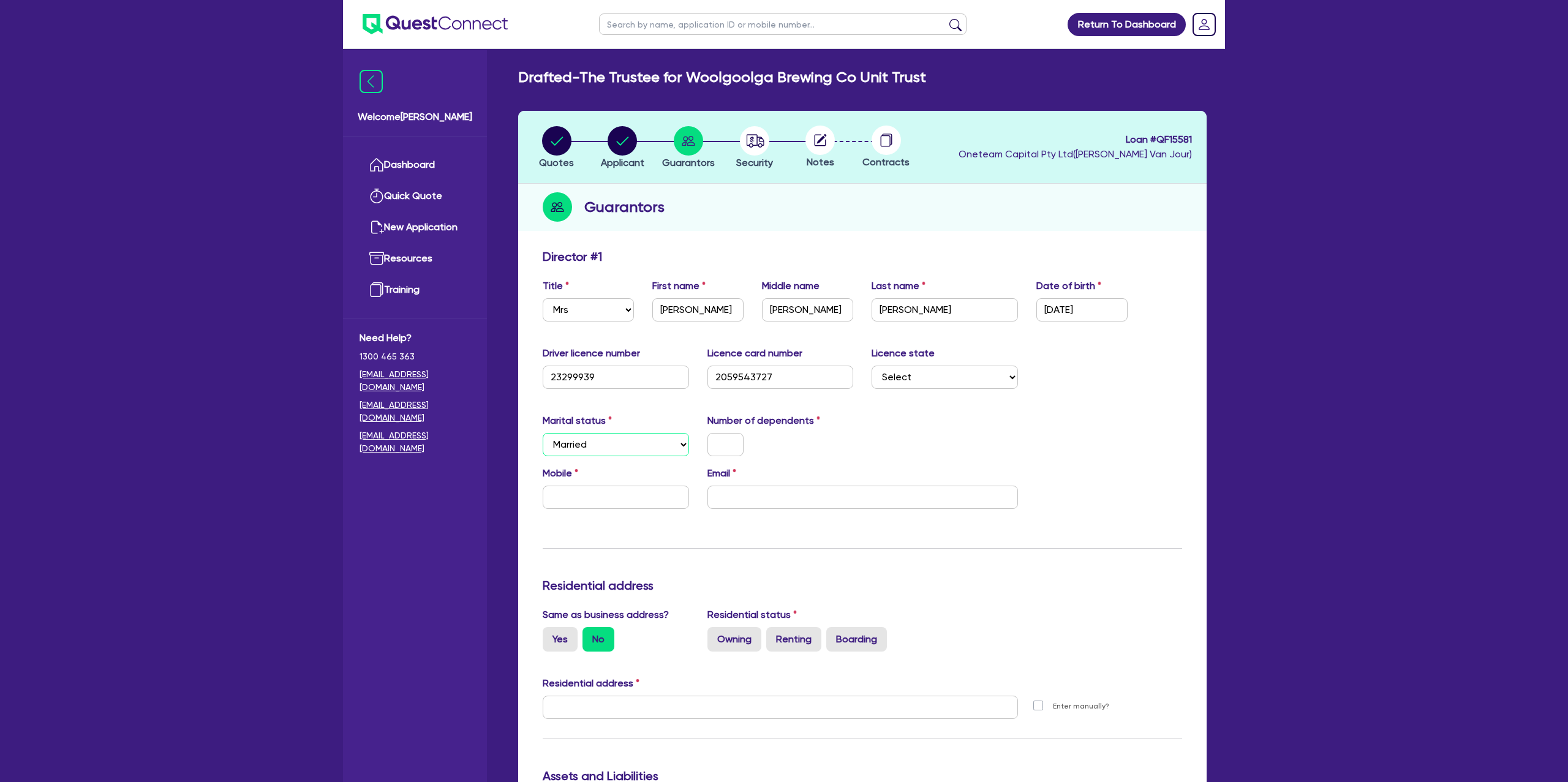
click at [543, 433] on select "Select Single Married De Facto / Partner" at bounding box center [615, 445] width 146 height 23
click at [728, 440] on input "text" at bounding box center [725, 445] width 36 height 23
drag, startPoint x: 573, startPoint y: 513, endPoint x: 582, endPoint y: 514, distance: 9.1
click at [574, 512] on div "Mobile Email" at bounding box center [862, 492] width 658 height 53
click at [606, 502] on input "text" at bounding box center [615, 497] width 146 height 23
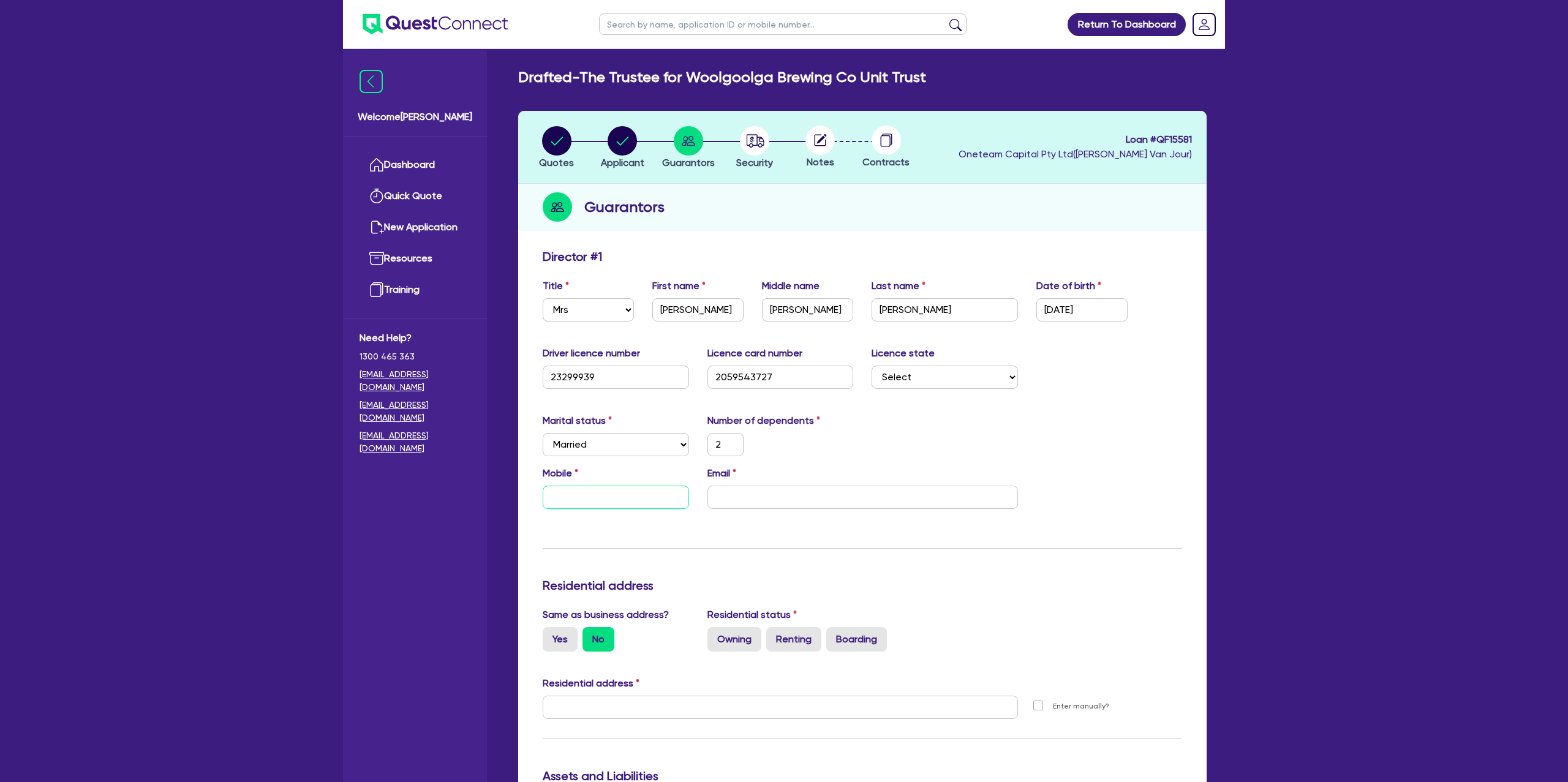
type input "2"
type input "0"
type input "2"
type input "04"
type input "2"
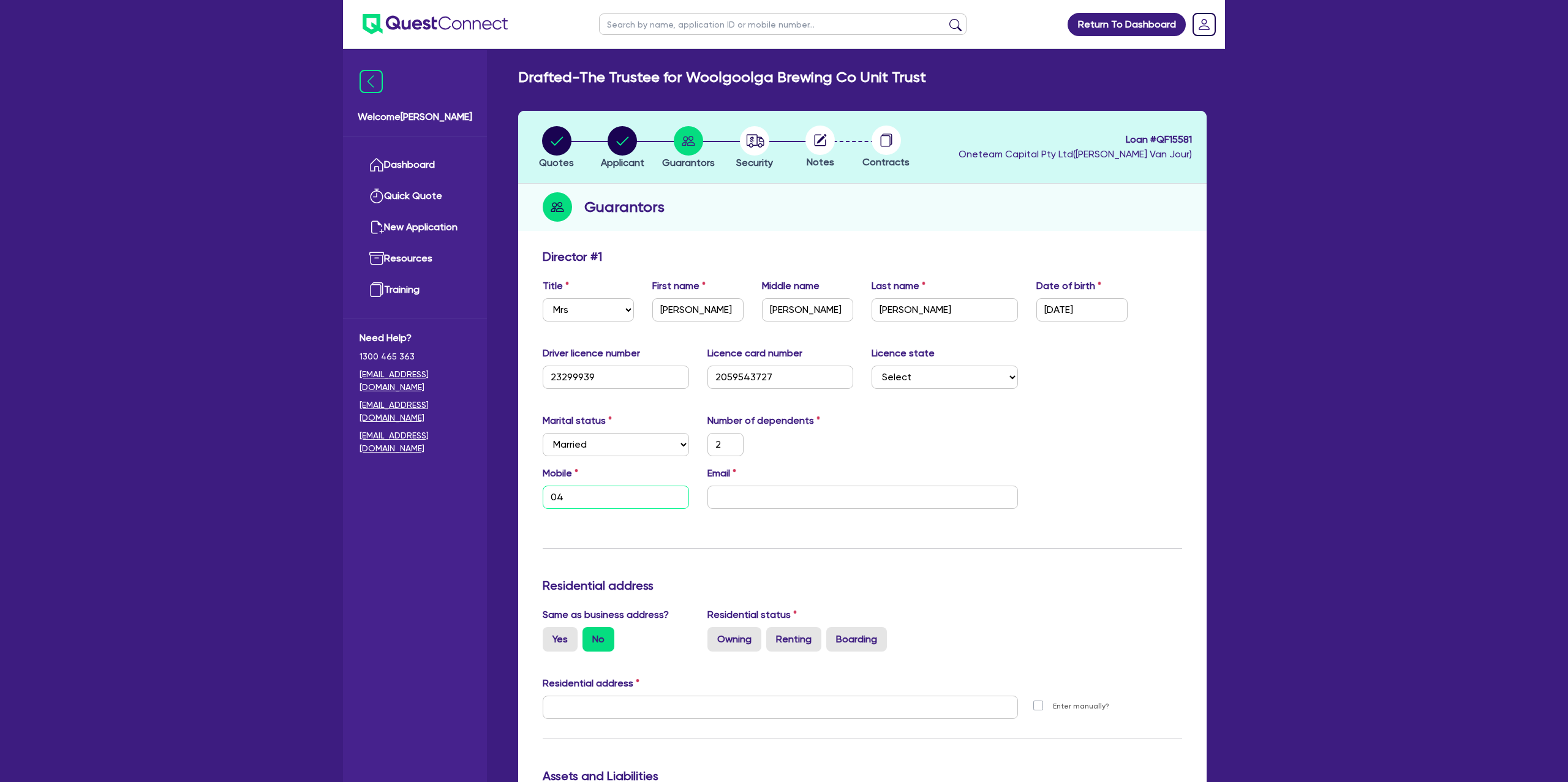
type input "041"
type input "2"
type input "0417"
type input "2"
type input "0417 1"
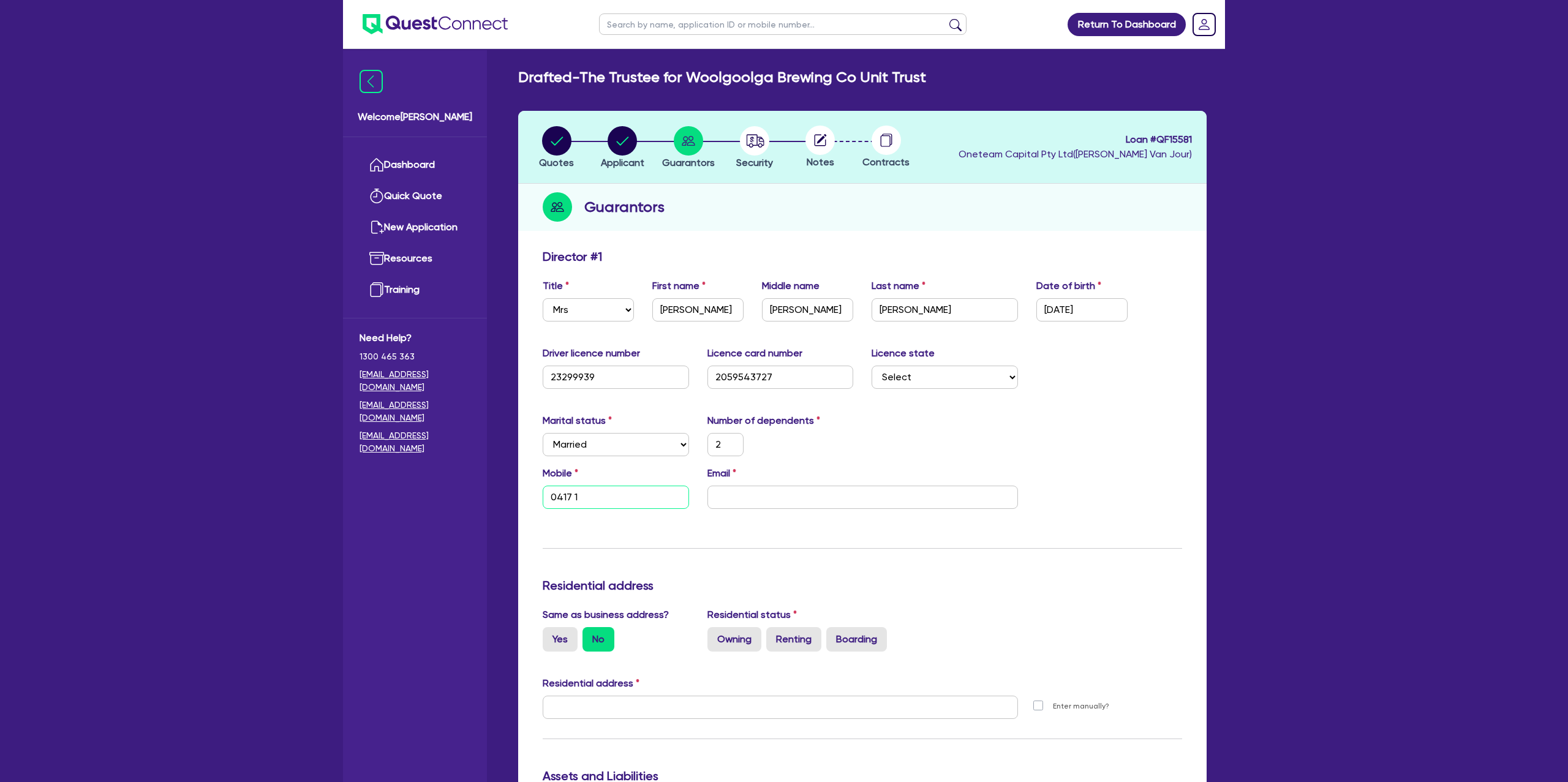
type input "2"
type input "0417 11"
type input "2"
type input "0417 113"
type input "2"
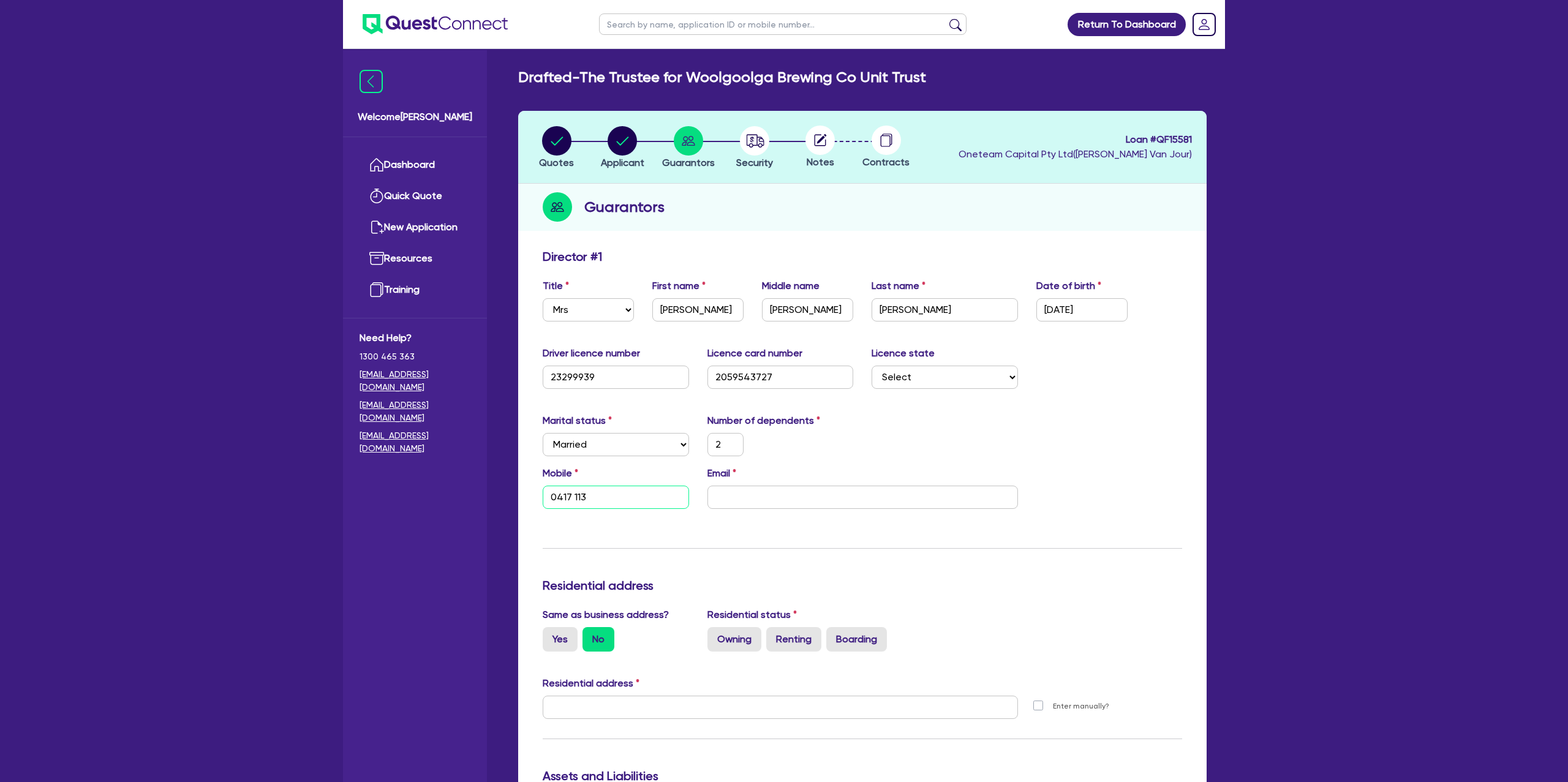
type input "0417 113 0"
type input "2"
type input "0417 113 02"
type input "2"
type input "0417 113 026"
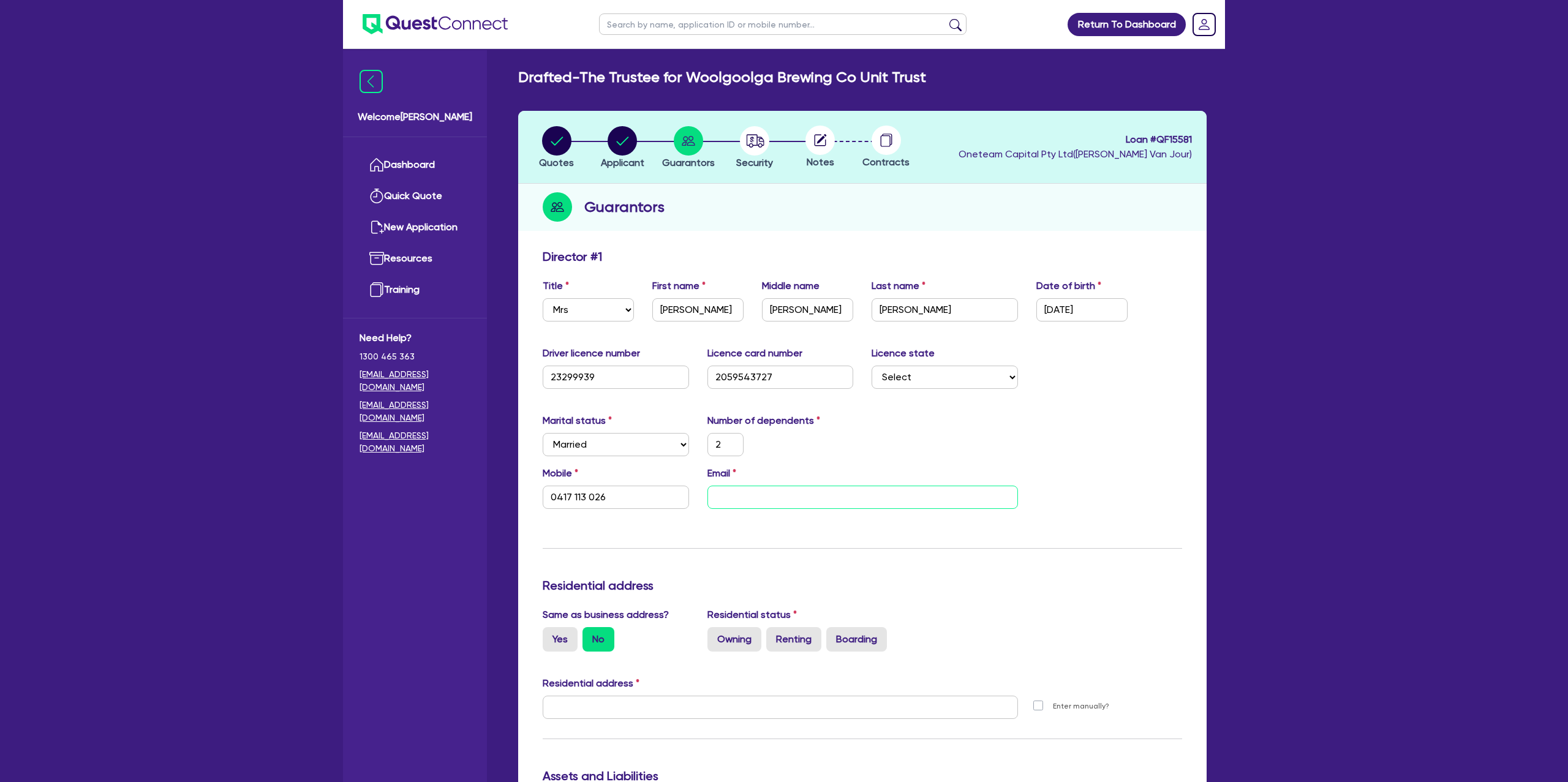
click at [755, 492] on input "email" at bounding box center [862, 497] width 310 height 23
type input "2"
type input "0417 113 026"
type input "s"
type input "2"
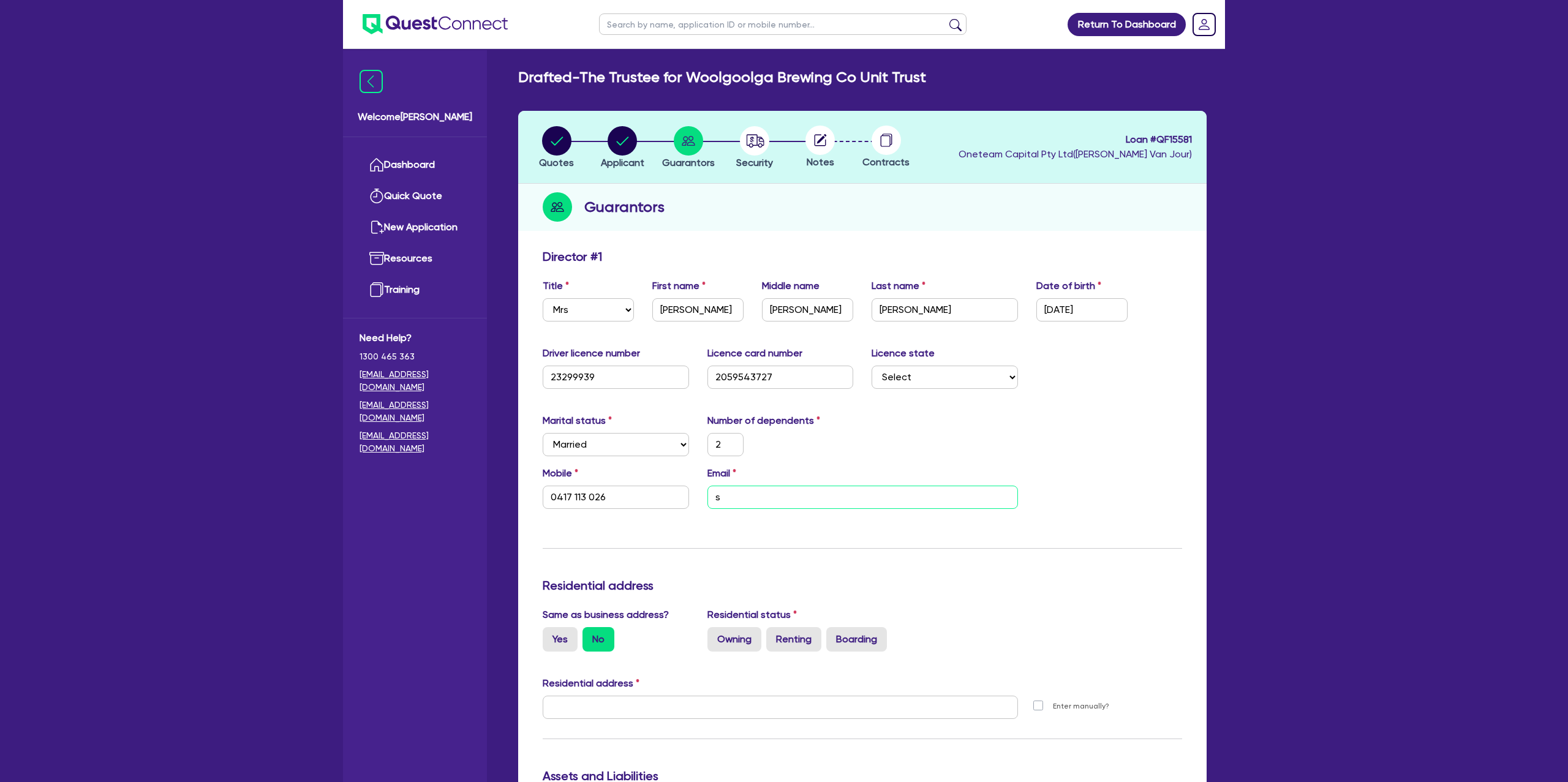
type input "0417 113 026"
type input "sa"
type input "2"
type input "0417 113 026"
type input "sar"
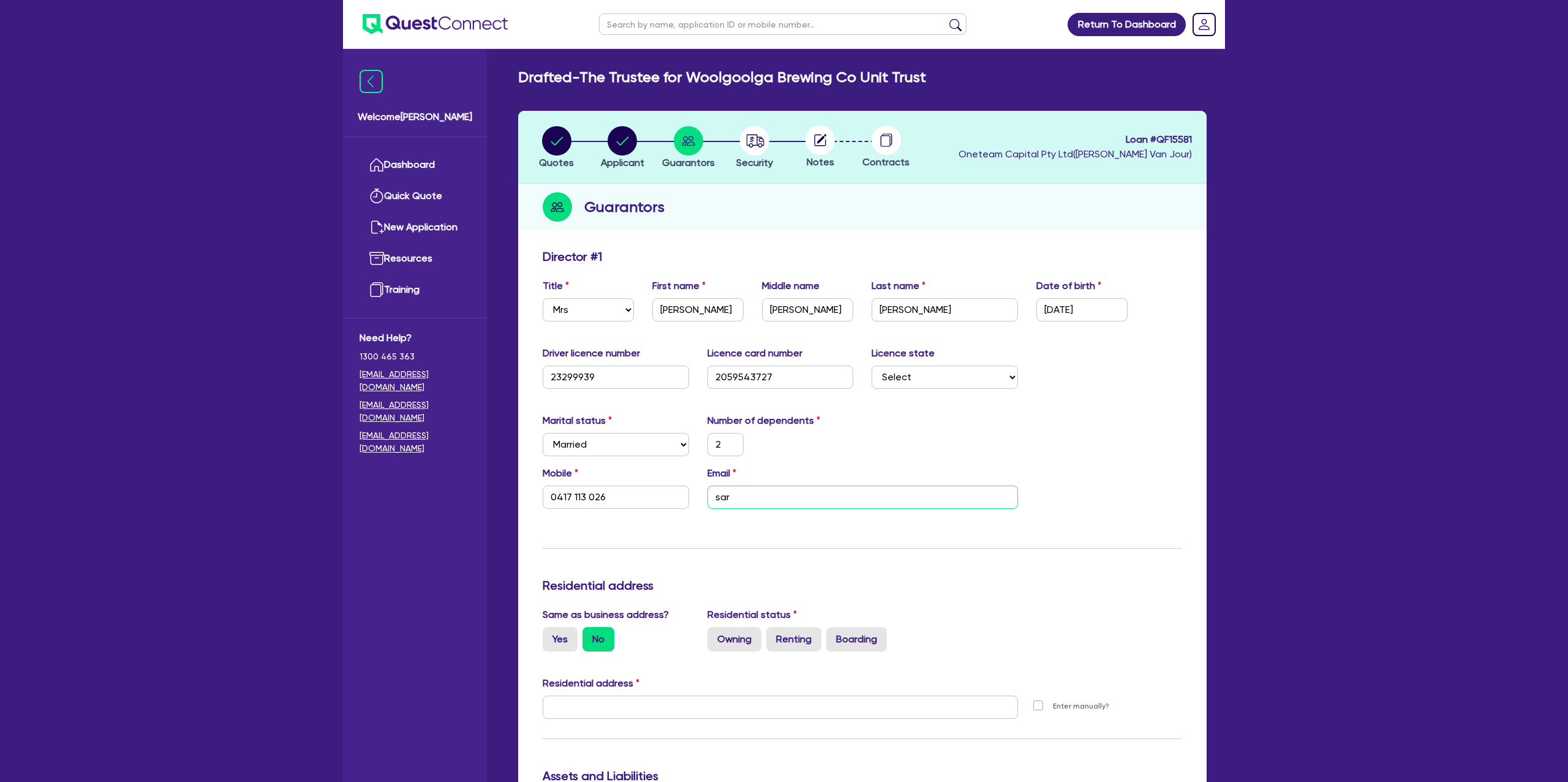
type input "2"
type input "0417 113 026"
type input "[PERSON_NAME]"
type input "2"
type input "0417 113 026"
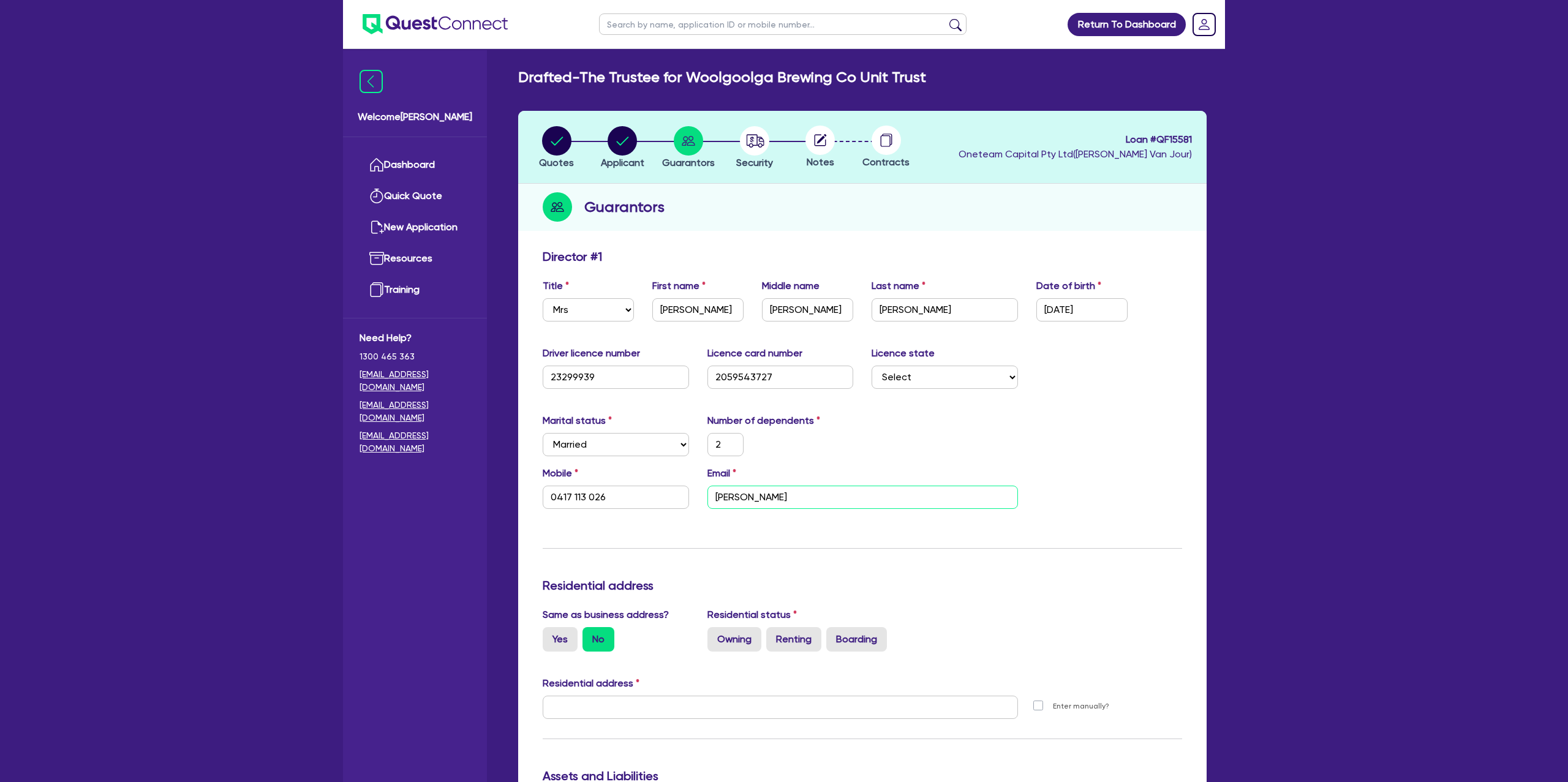
type input "[PERSON_NAME]"
type input "2"
type input "0417 113 026"
type input "[PERSON_NAME]@"
type input "2"
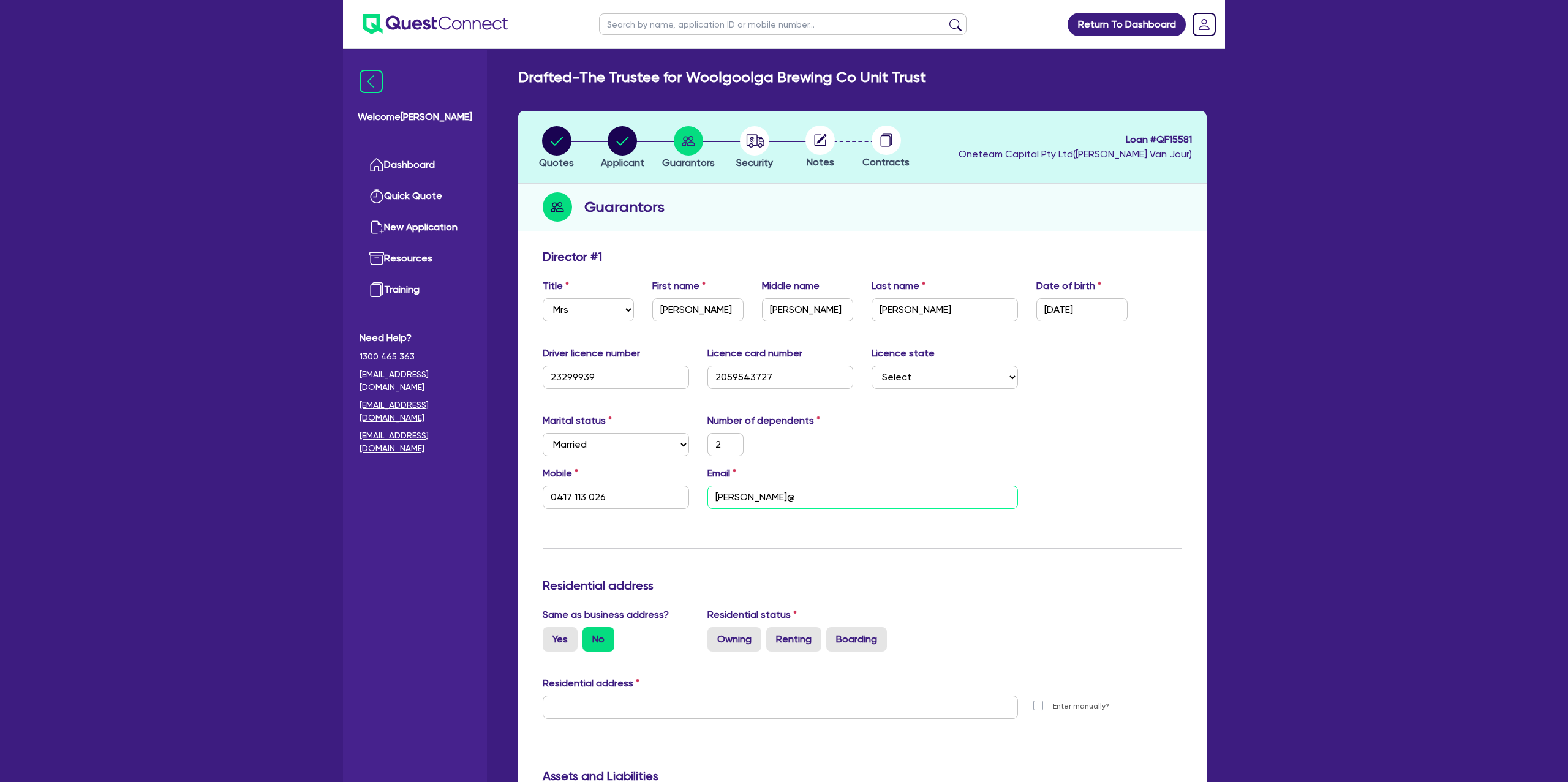
type input "0417 113 026"
type input "[PERSON_NAME]"
type input "2"
type input "0417 113 026"
type input "[PERSON_NAME]@[PERSON_NAME]"
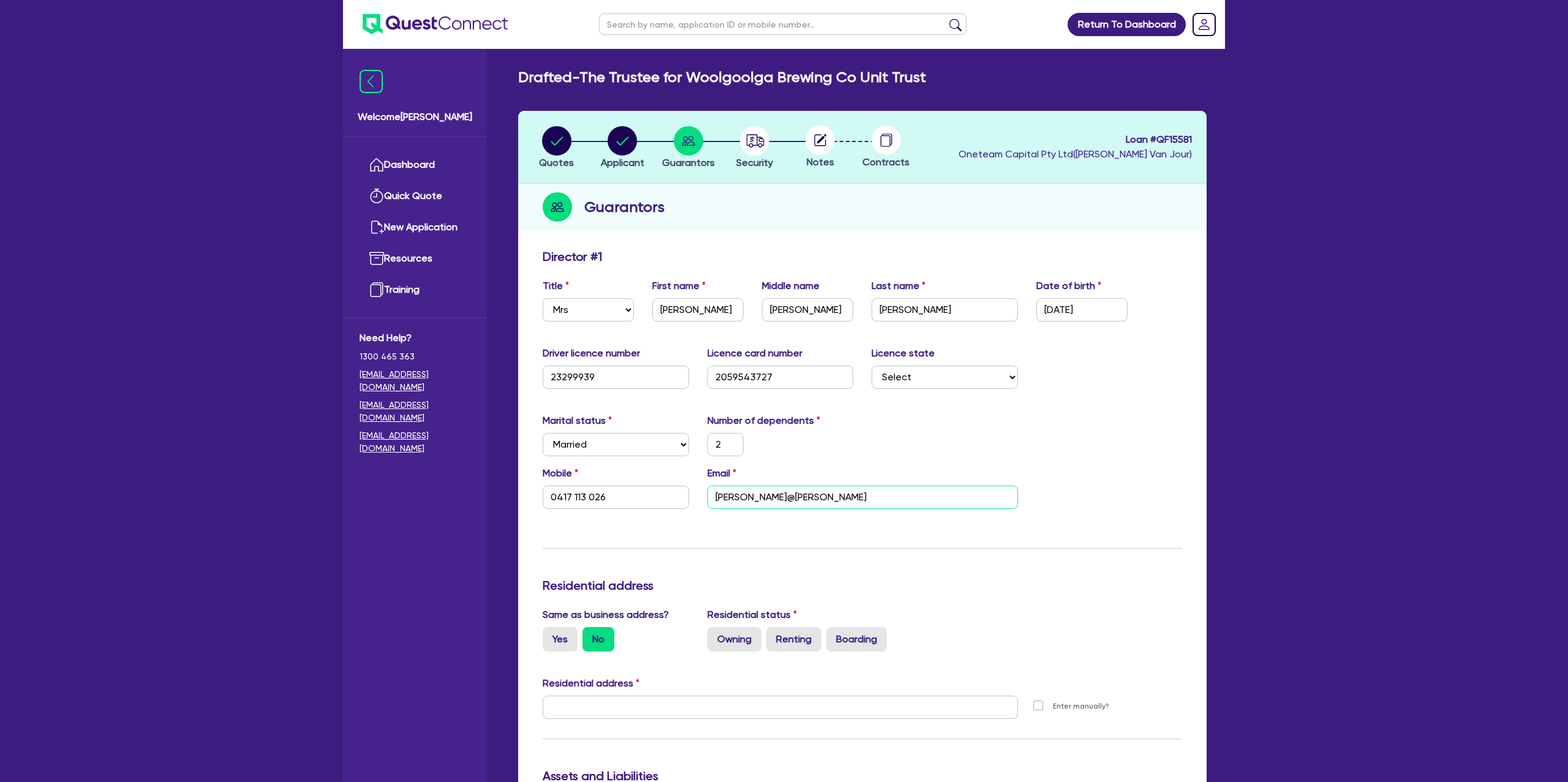
drag, startPoint x: 775, startPoint y: 506, endPoint x: 773, endPoint y: 500, distance: 6.3
click at [776, 505] on input "[PERSON_NAME]@[PERSON_NAME]" at bounding box center [862, 497] width 310 height 23
click at [775, 498] on input "[PERSON_NAME]@[PERSON_NAME]" at bounding box center [862, 497] width 310 height 23
paste input "[DOMAIN_NAME]"
type input "2"
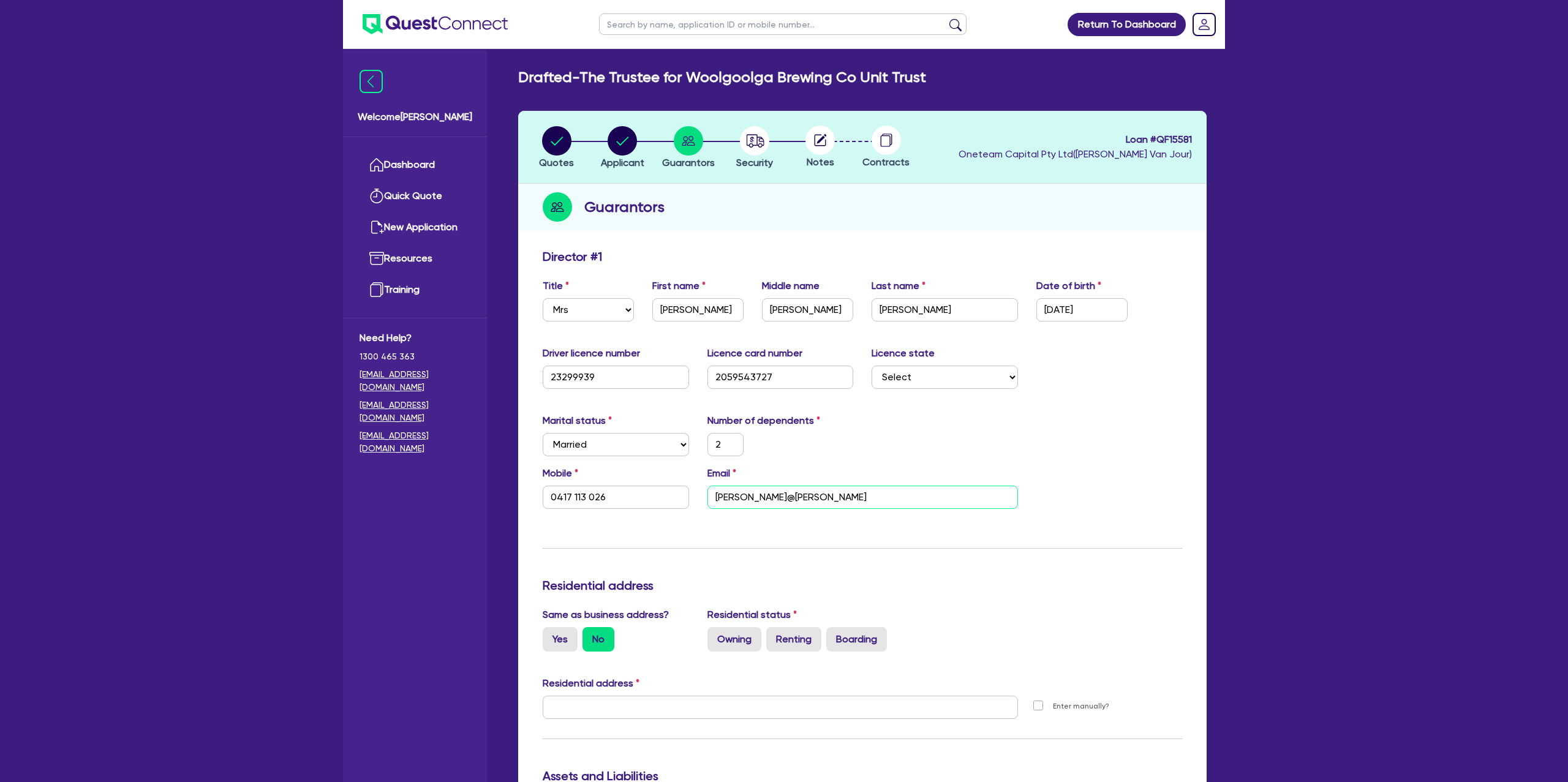
type input "0417 113 026"
type input "[PERSON_NAME]@[PERSON_NAME] [DOMAIN_NAME]"
click at [764, 498] on input "[PERSON_NAME]@[PERSON_NAME] [DOMAIN_NAME]" at bounding box center [862, 497] width 310 height 23
type input "2"
type input "0417 113 026"
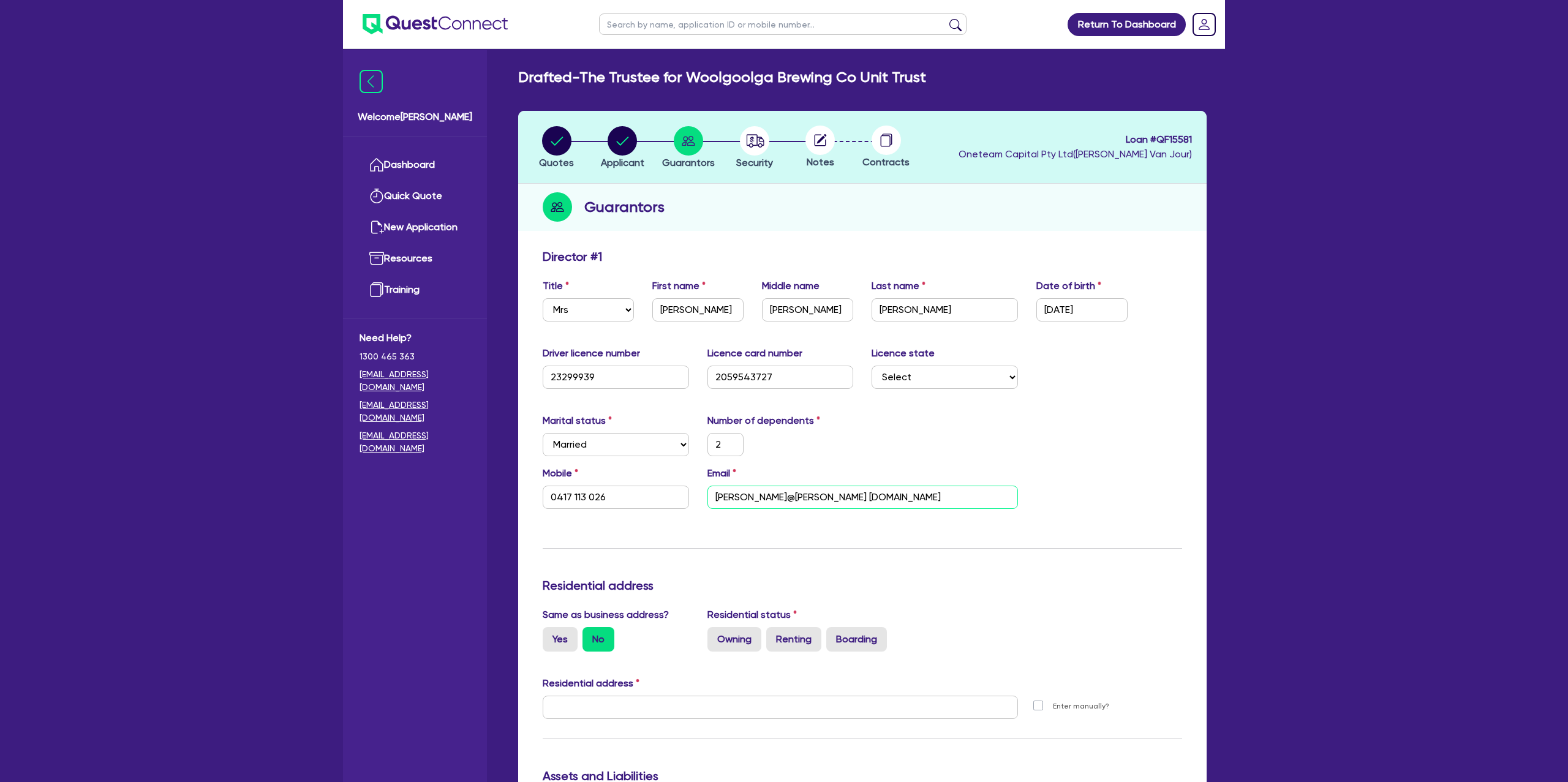
type input "[PERSON_NAME][EMAIL_ADDRESS][DOMAIN_NAME]"
type input "2"
type input "0417 113 026"
type input "[PERSON_NAME][EMAIL_ADDRESS][DOMAIN_NAME]"
drag, startPoint x: 697, startPoint y: 541, endPoint x: 685, endPoint y: 539, distance: 12.2
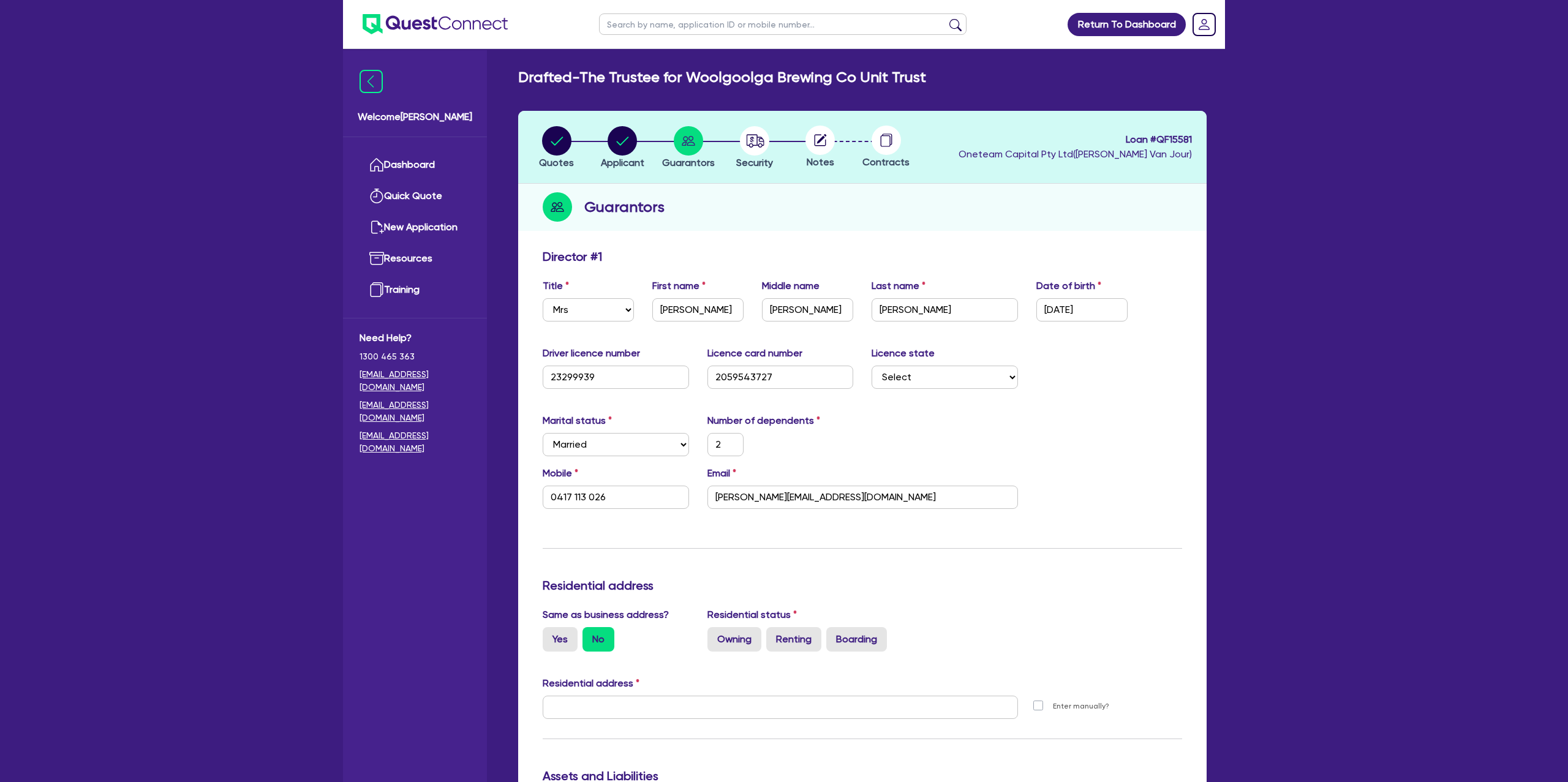
click at [697, 541] on div "Update residential status for Director #1 Boarding is only acceptable when the …" at bounding box center [862, 702] width 640 height 906
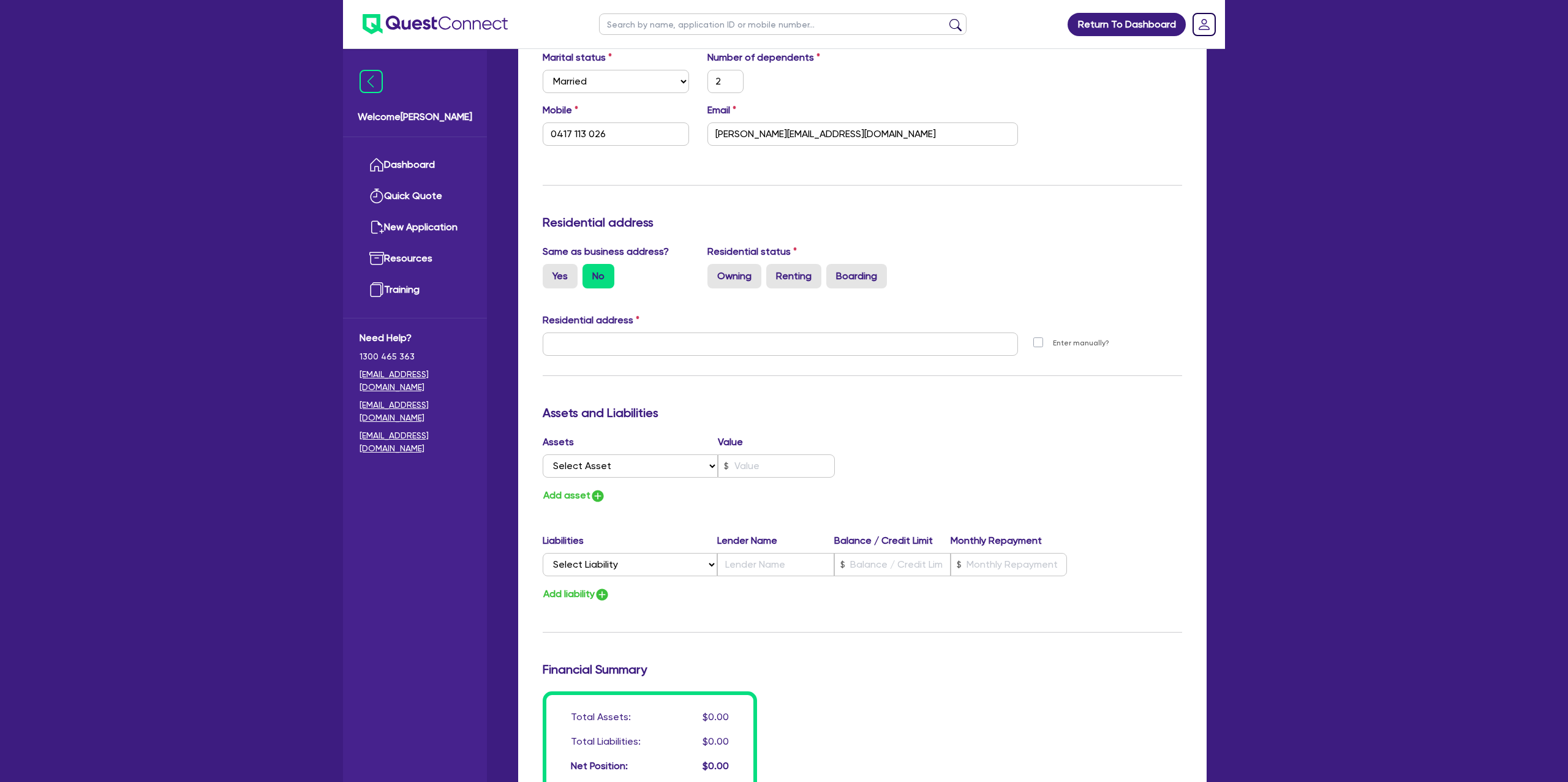
scroll to position [364, 0]
click at [552, 271] on label "Yes" at bounding box center [559, 276] width 34 height 24
click at [551, 271] on input "Yes" at bounding box center [546, 268] width 8 height 8
radio input "true"
type input "2"
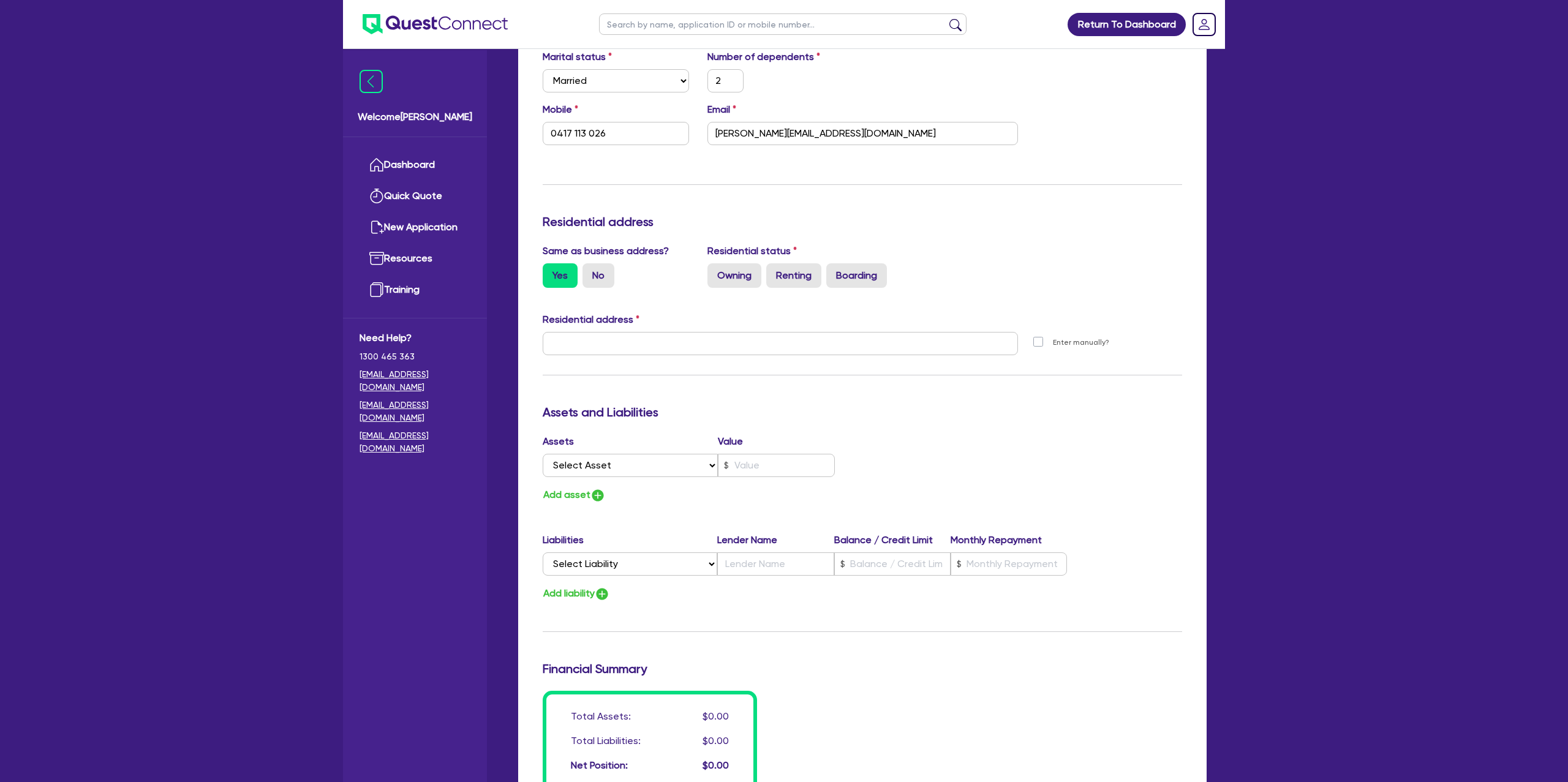
type input "0417 113 026"
type input "[STREET_ADDRESS][PERSON_NAME]"
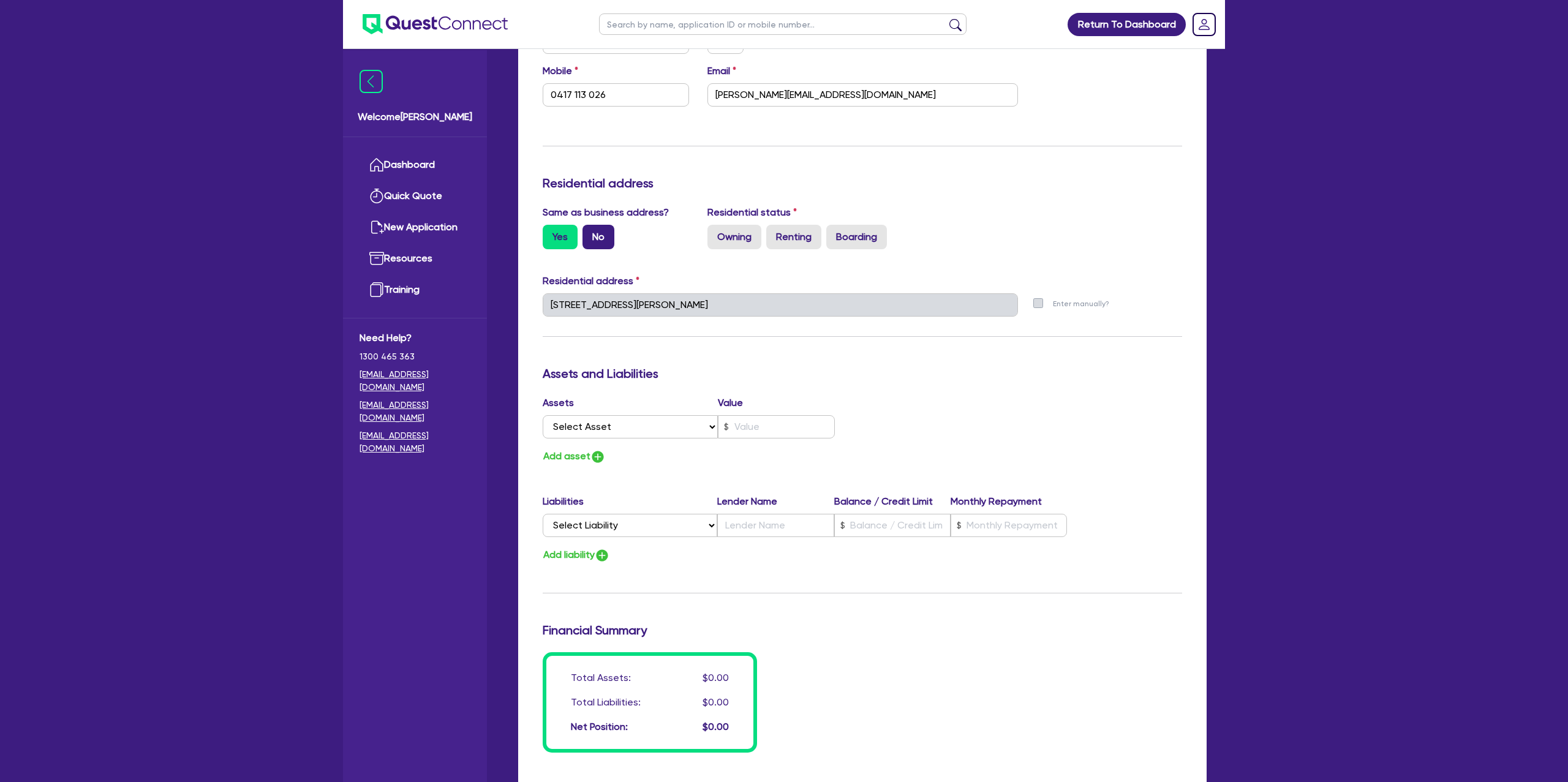
click at [608, 231] on label "No" at bounding box center [598, 237] width 32 height 24
click at [590, 231] on input "No" at bounding box center [586, 228] width 8 height 8
radio input "true"
type input "2"
type input "0417 113 026"
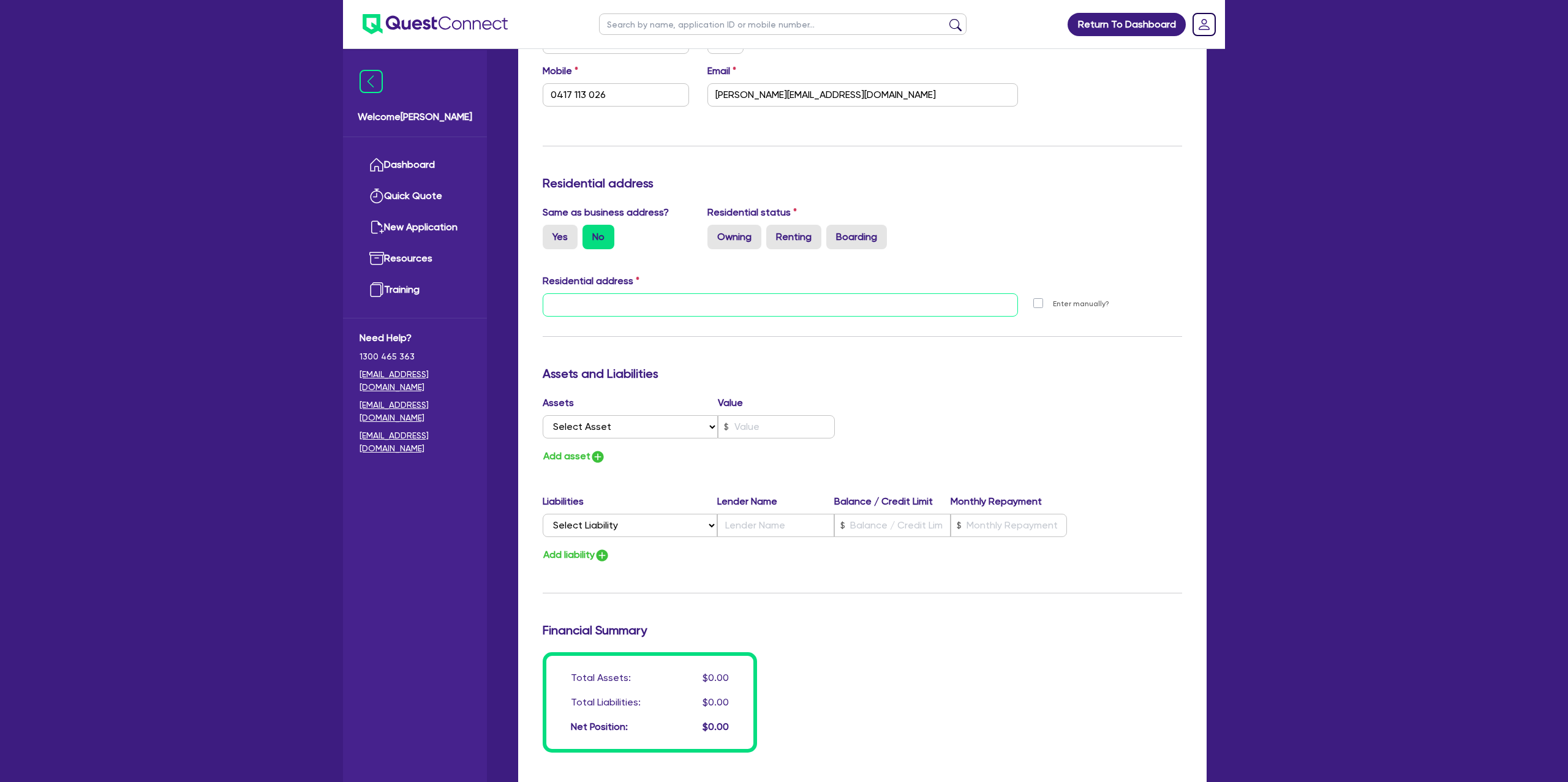
click at [582, 307] on input "text" at bounding box center [780, 305] width 475 height 23
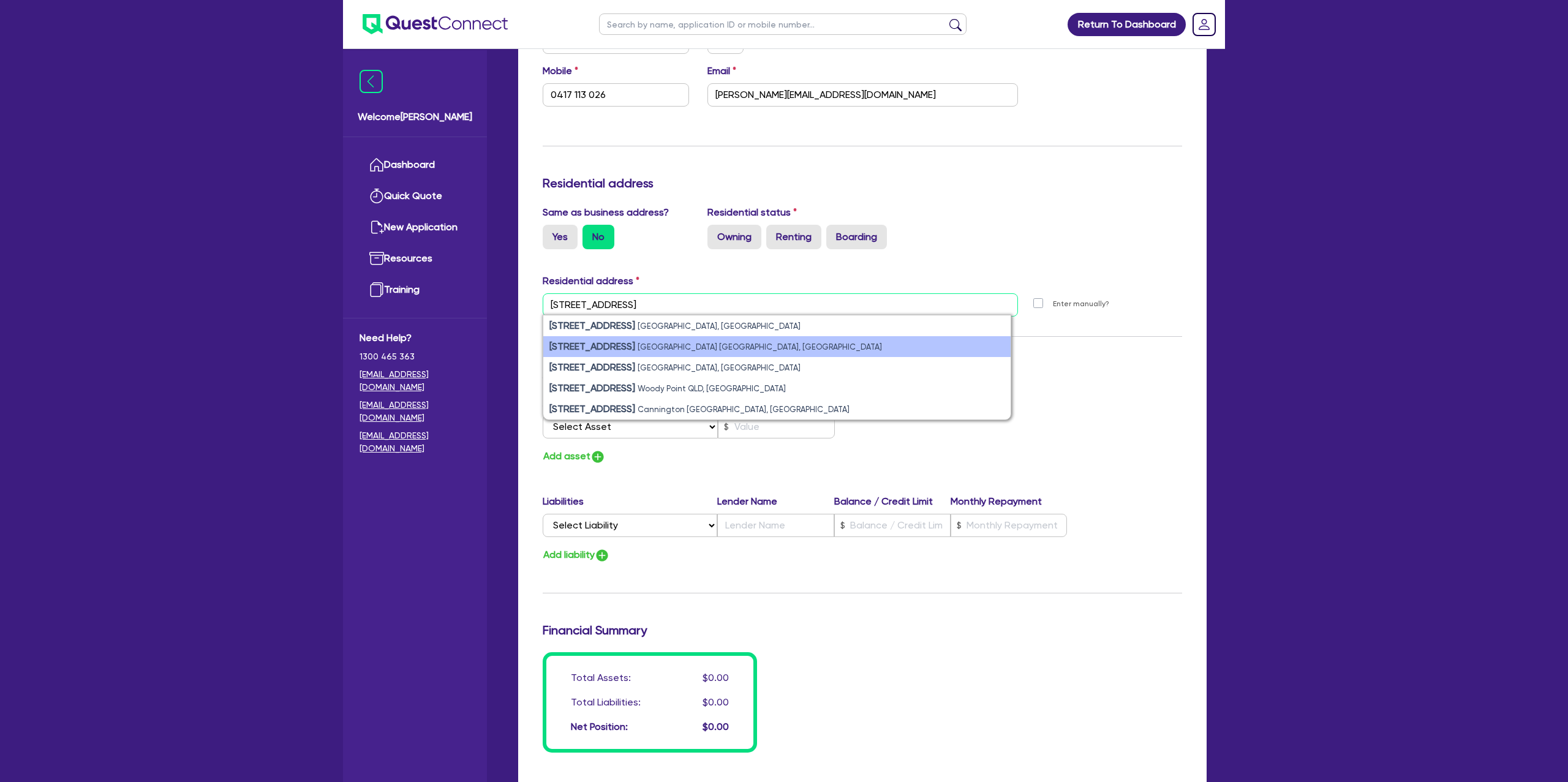
type input "[STREET_ADDRESS]"
click at [665, 348] on small "[GEOGRAPHIC_DATA] [GEOGRAPHIC_DATA], [GEOGRAPHIC_DATA]" at bounding box center [760, 347] width 244 height 9
type input "2"
type input "0417 113 026"
type input "[STREET_ADDRESS]"
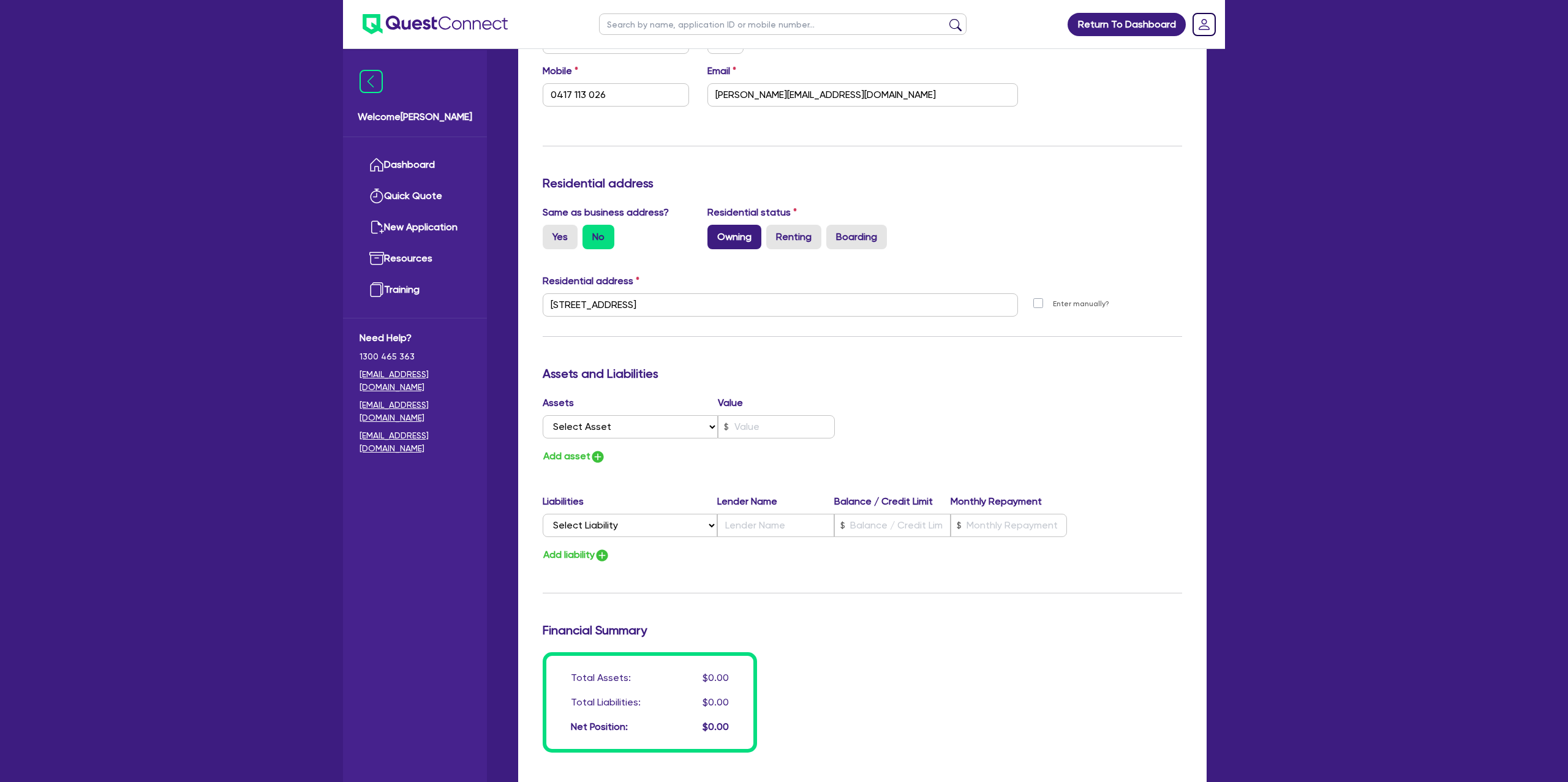
click at [754, 227] on label "Owning" at bounding box center [735, 237] width 54 height 24
click at [715, 227] on input "Owning" at bounding box center [711, 228] width 8 height 8
radio input "true"
type input "2"
type input "0417 113 026"
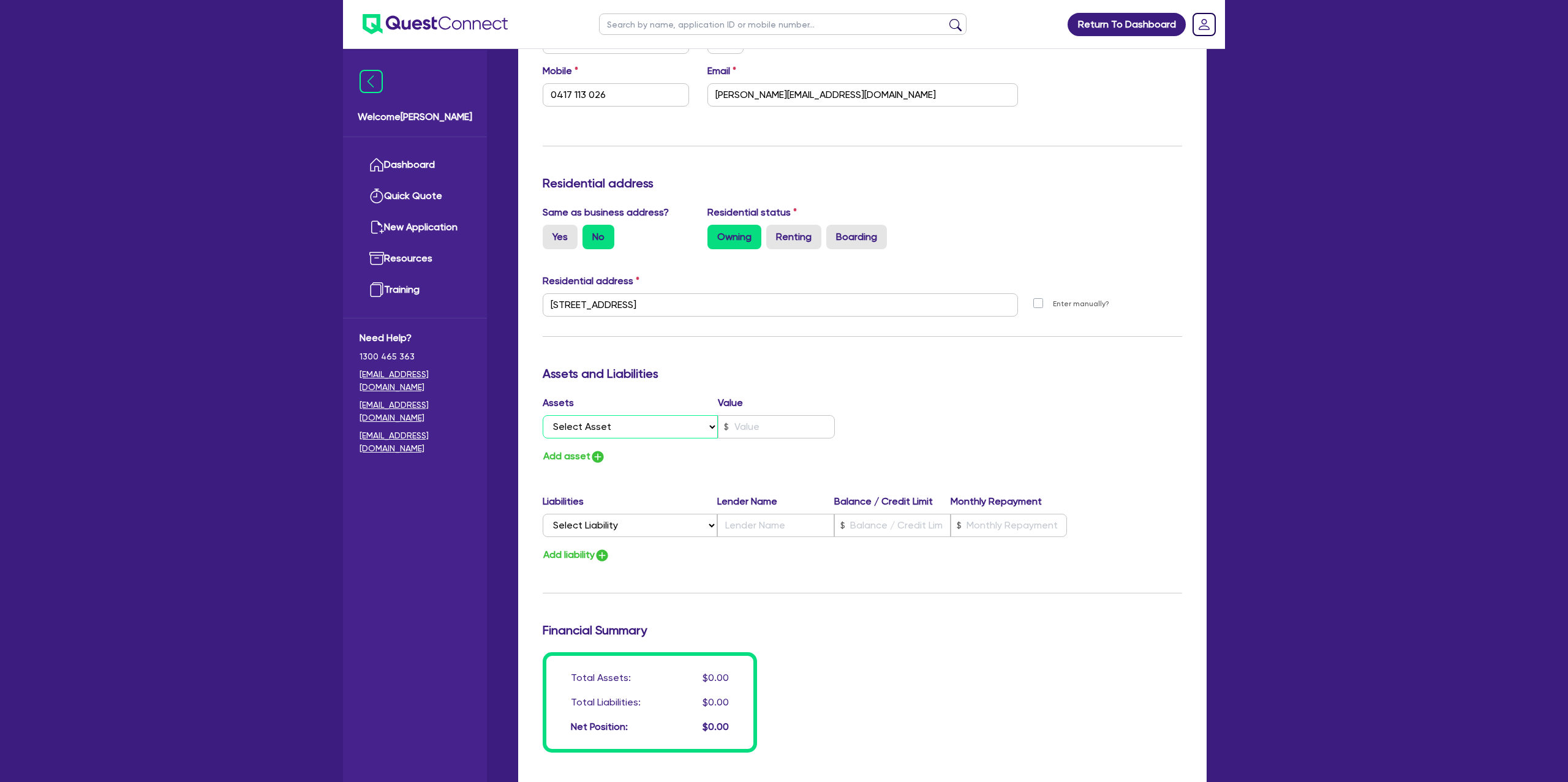
click at [657, 418] on select "Select Asset Cash Property Investment property Vehicle Truck Trailer Equipment …" at bounding box center [630, 426] width 175 height 23
click at [543, 415] on select "Select Asset Cash Property Investment property Vehicle Truck Trailer Equipment …" at bounding box center [630, 426] width 175 height 23
click at [653, 419] on select "Select Asset Cash Property Investment property Vehicle Truck Trailer Equipment …" at bounding box center [630, 426] width 175 height 23
select select "PROPERTY"
click at [543, 415] on select "Select Asset Cash Property Investment property Vehicle Truck Trailer Equipment …" at bounding box center [630, 426] width 175 height 23
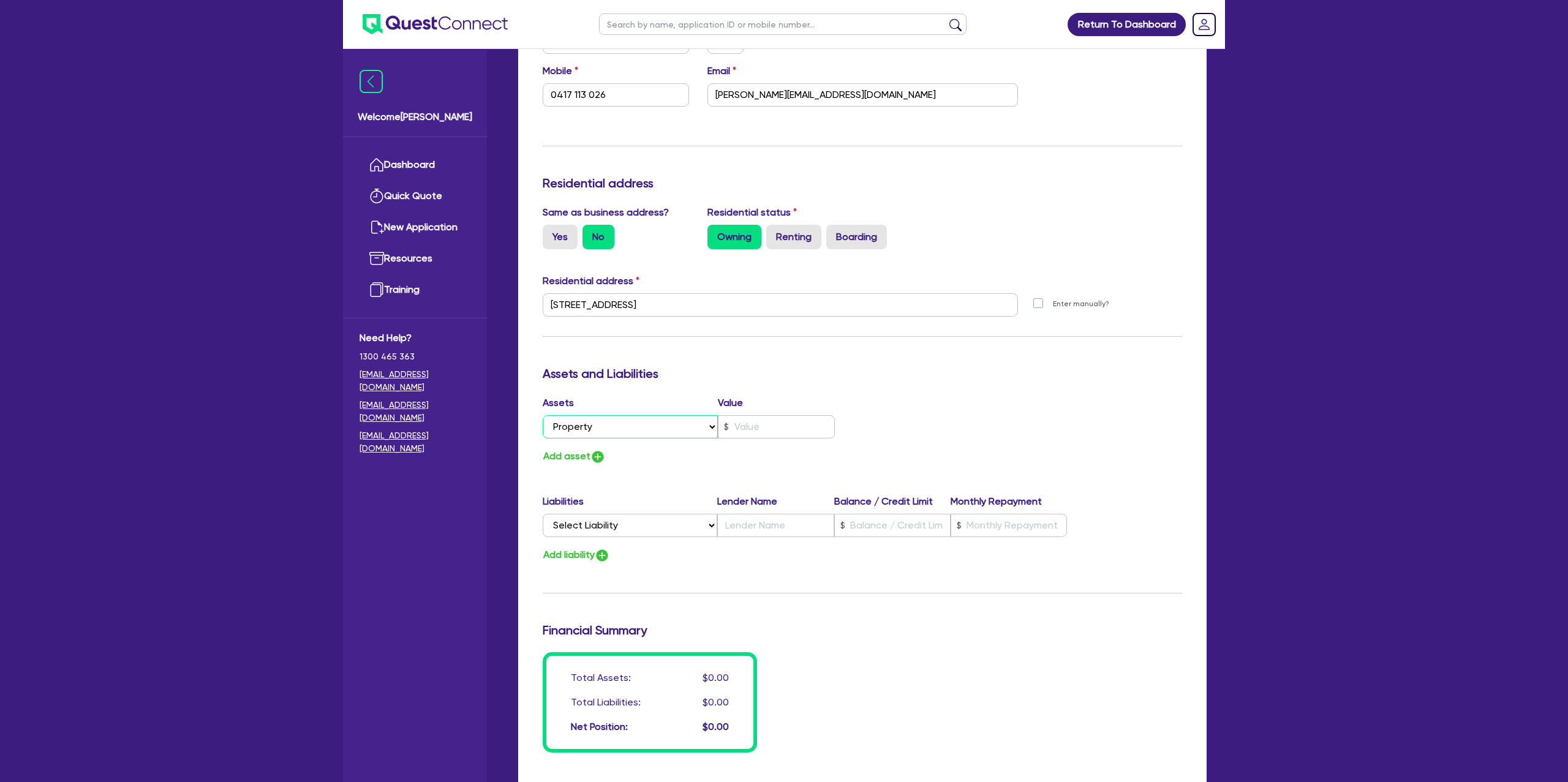
type input "2"
type input "0417 113 026"
click at [762, 434] on input "text" at bounding box center [776, 426] width 117 height 23
type input "2"
type input "0417 113 026"
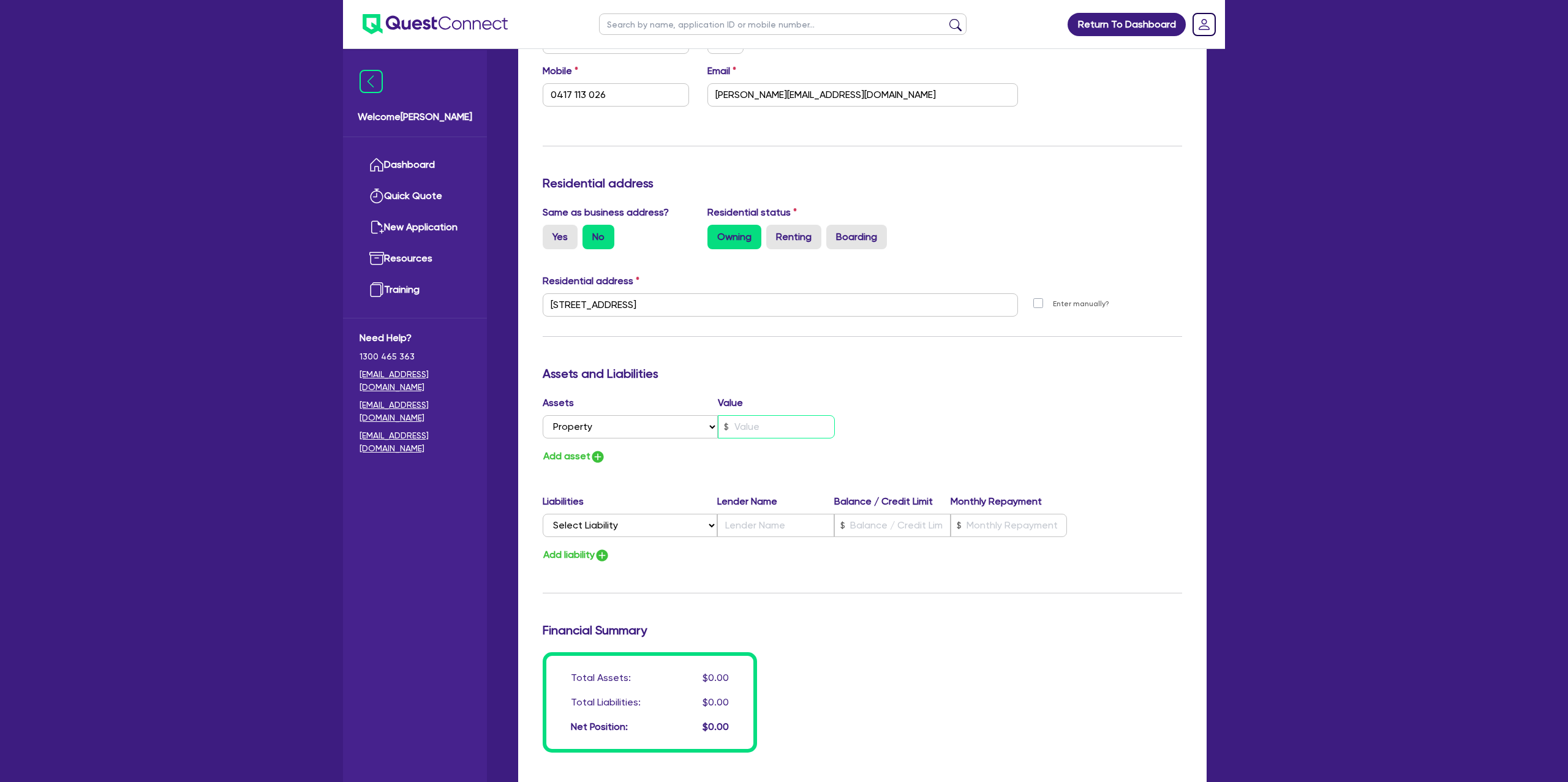
type input "2"
type input "0417 113 026"
type input "25"
type input "2"
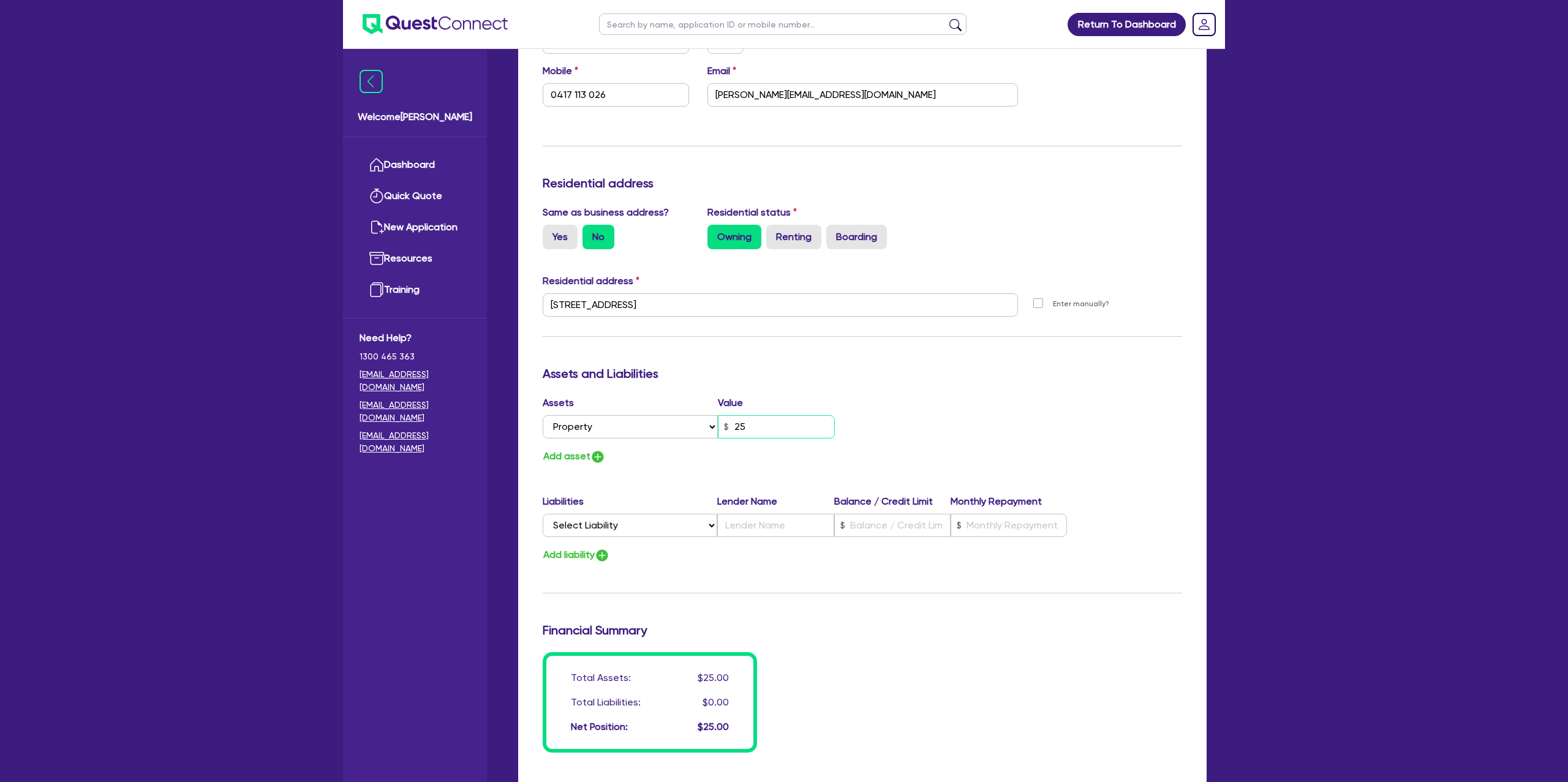
type input "0417 113 026"
type input "250"
type input "2"
type input "0417 113 026"
type input "2,500"
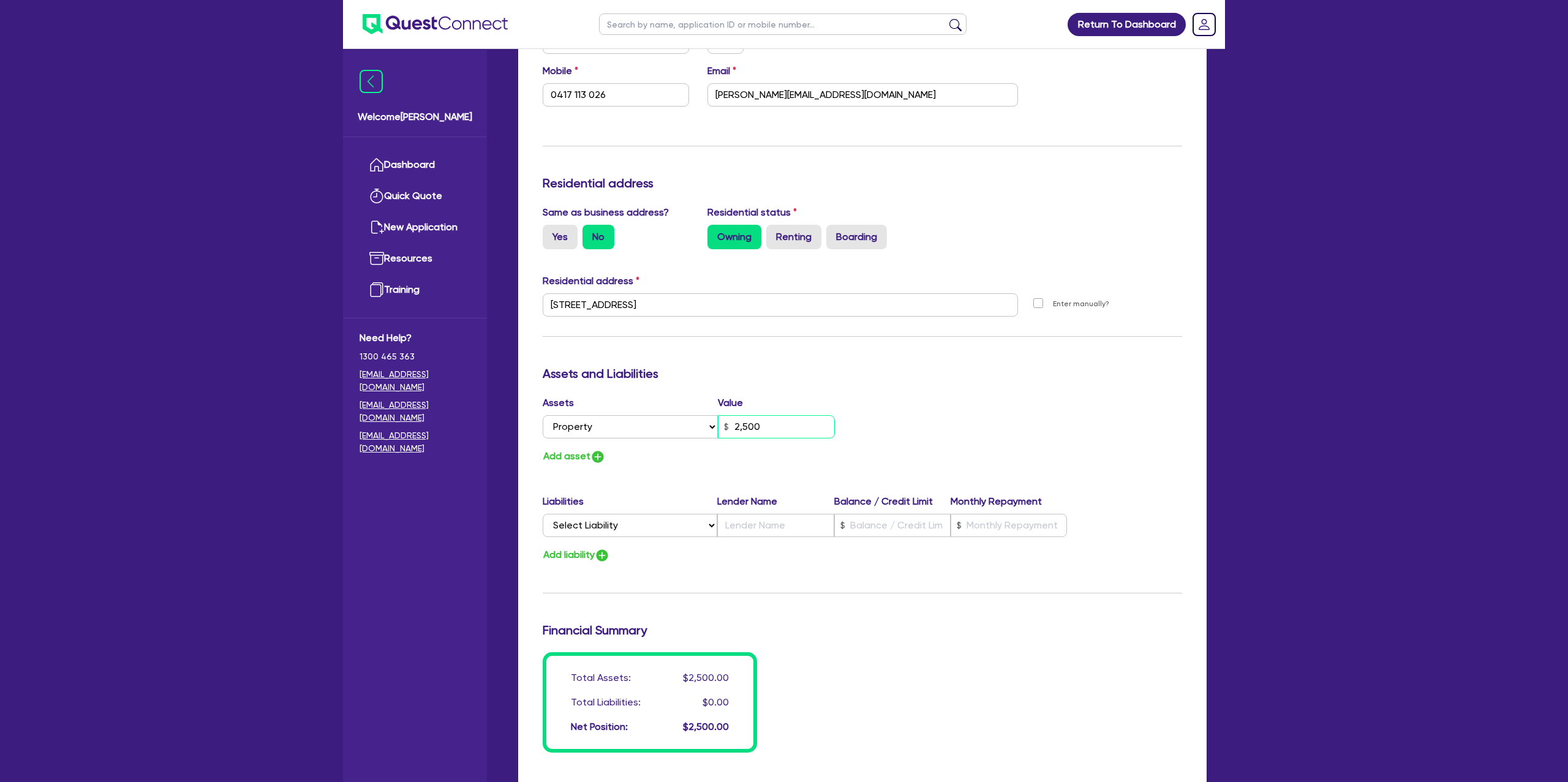
type input "2"
type input "0417 113 026"
type input "25,000"
type input "2"
type input "0417 113 026"
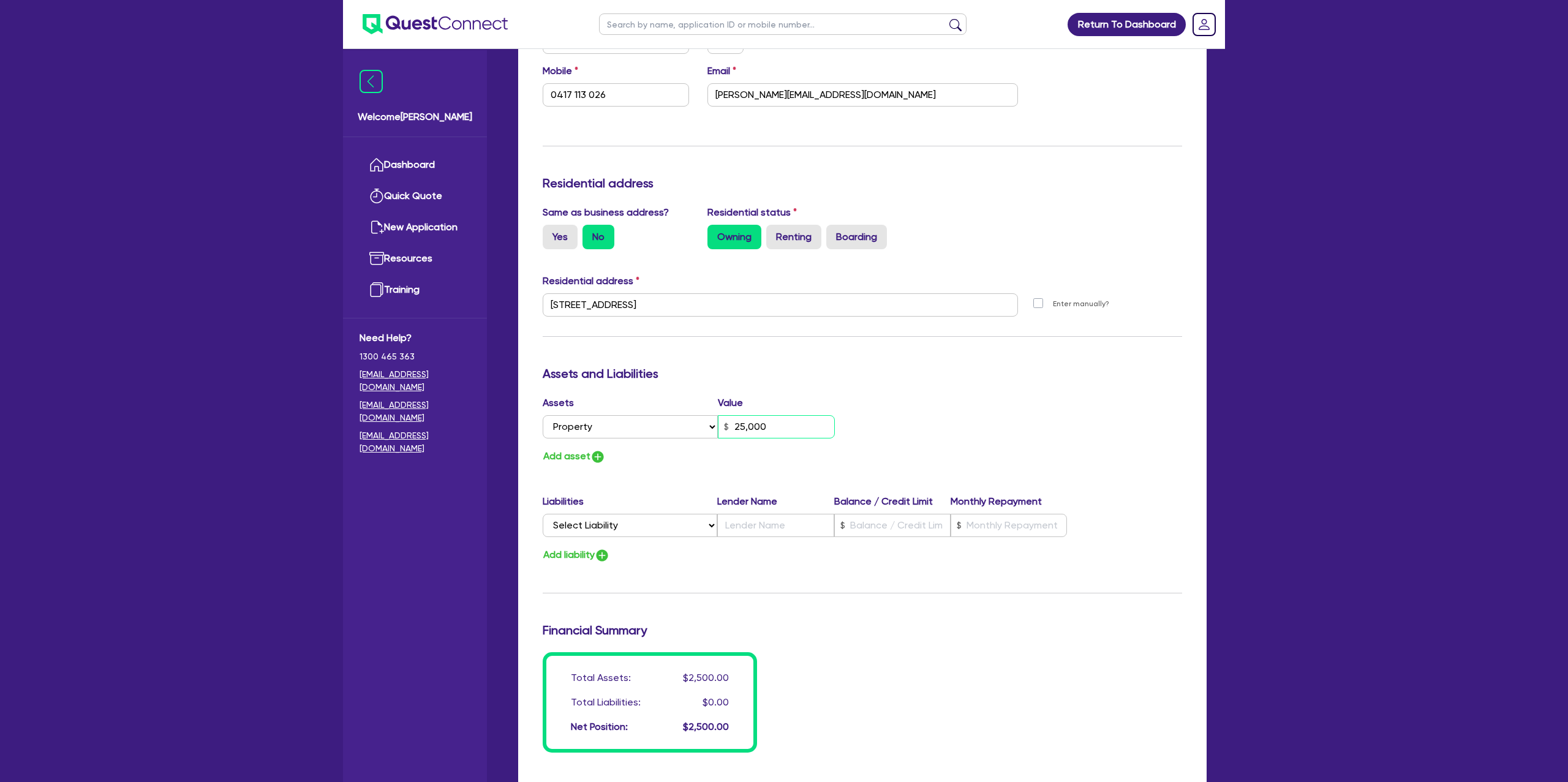
type input "250,000"
type input "2"
type input "0417 113 026"
type input "2,500,000"
click at [917, 427] on div "Assets Value Select Asset Cash Property Investment property Vehicle Truck Trail…" at bounding box center [862, 430] width 658 height 69
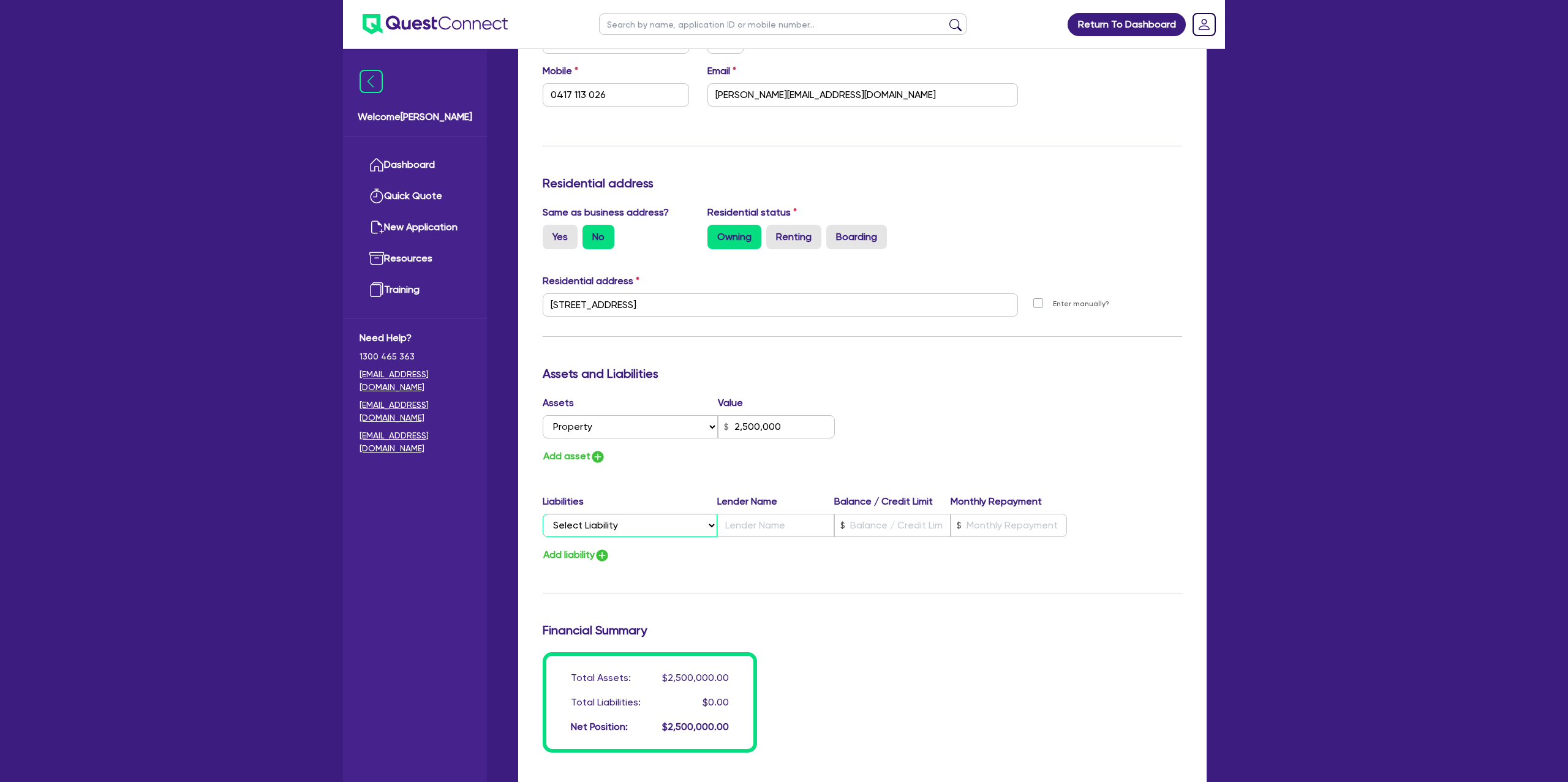
click at [636, 528] on select "Select Liability Credit card Mortgage Investment property loan Vehicle loan Tru…" at bounding box center [629, 525] width 174 height 23
select select "MORTGAGE"
click at [543, 514] on select "Select Liability Credit card Mortgage Investment property loan Vehicle loan Tru…" at bounding box center [629, 525] width 174 height 23
type input "2"
type input "0417 113 026"
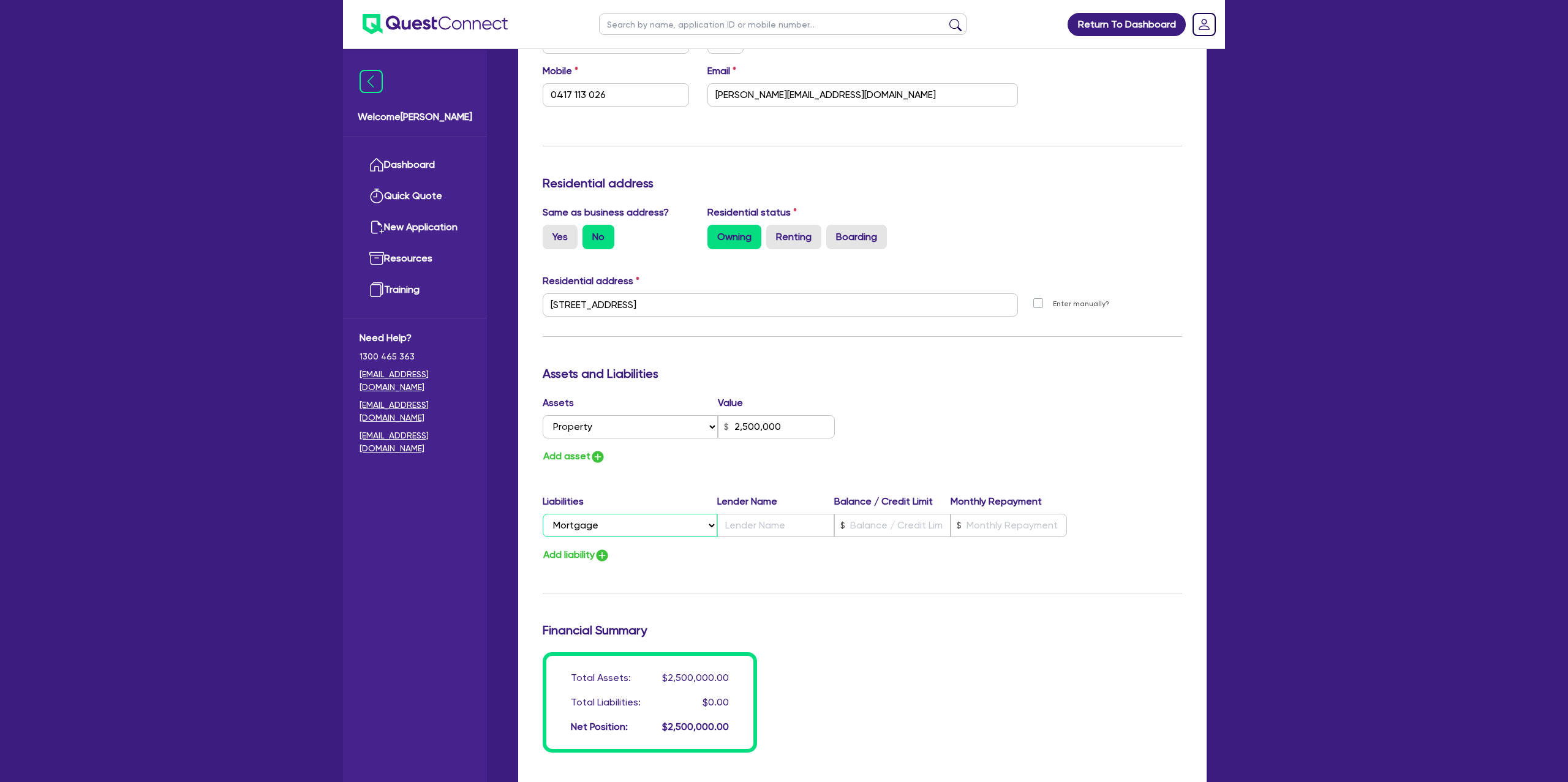
type input "2,500,000"
click at [887, 526] on input "text" at bounding box center [892, 525] width 117 height 23
type input "2"
type input "0417 113 026"
type input "2,500,000"
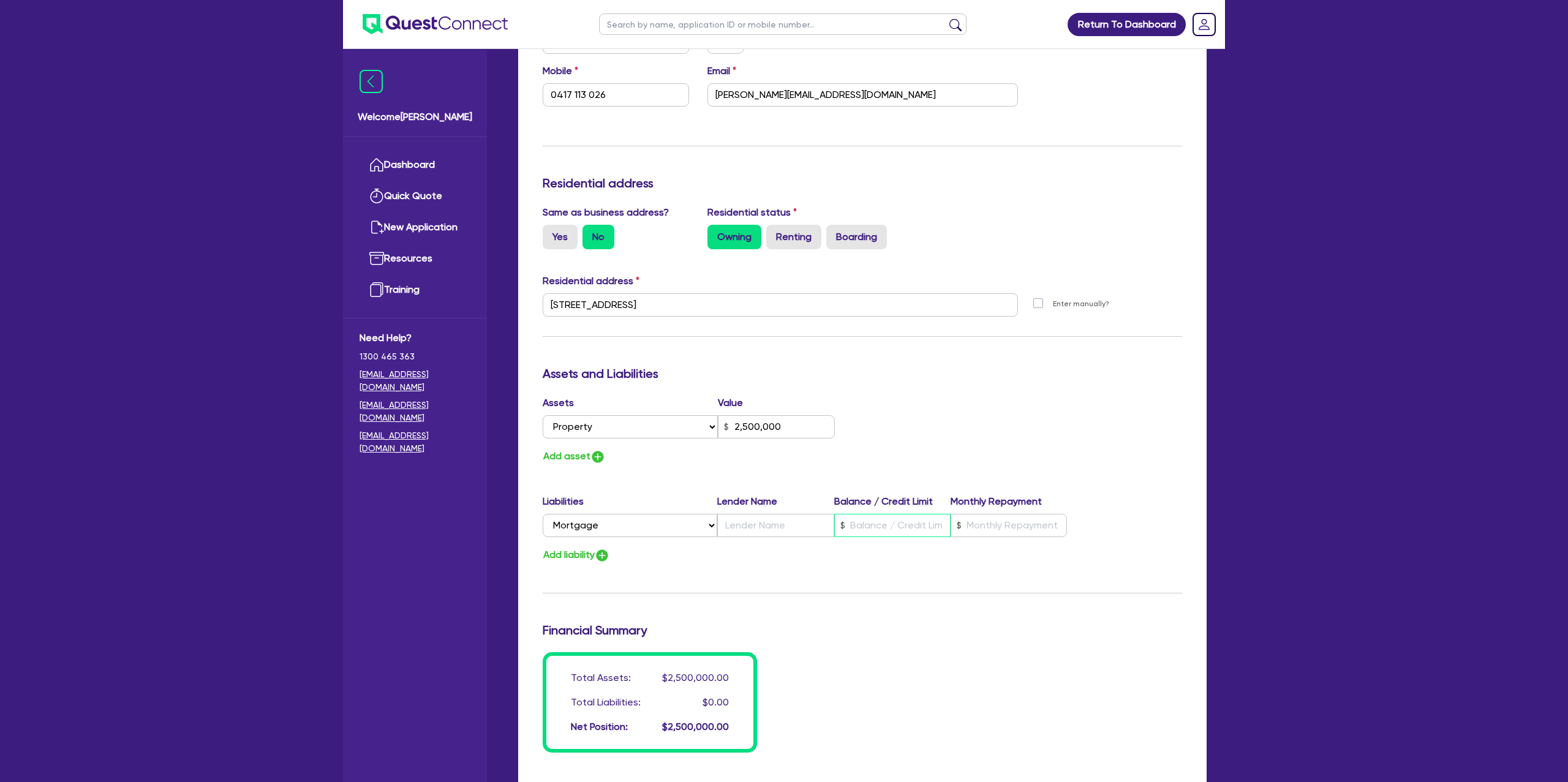
type input "3"
type input "2"
type input "0417 113 026"
type input "2,500,000"
type input "32"
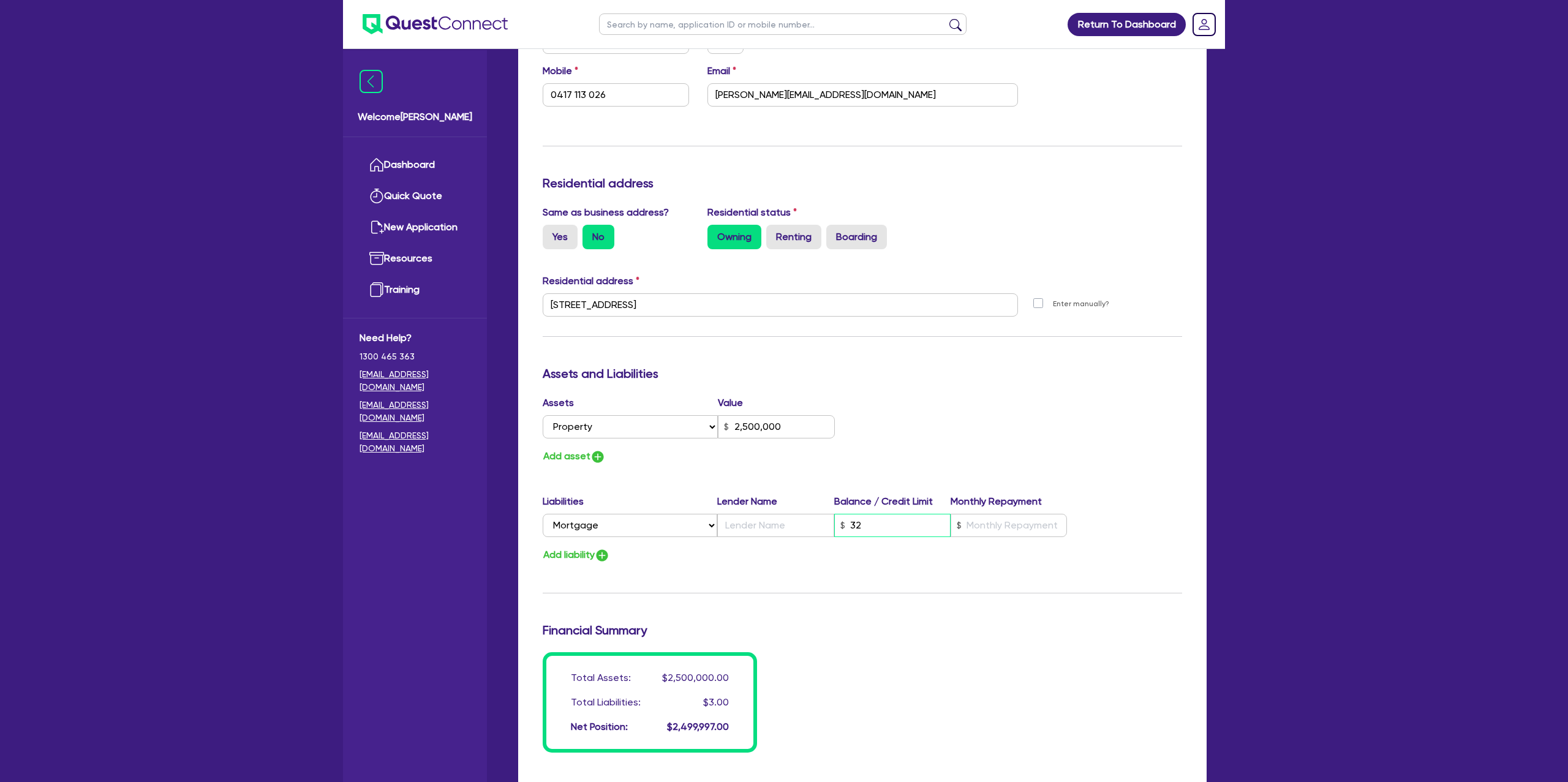
type input "2"
type input "0417 113 026"
type input "2,500,000"
type input "320"
type input "2"
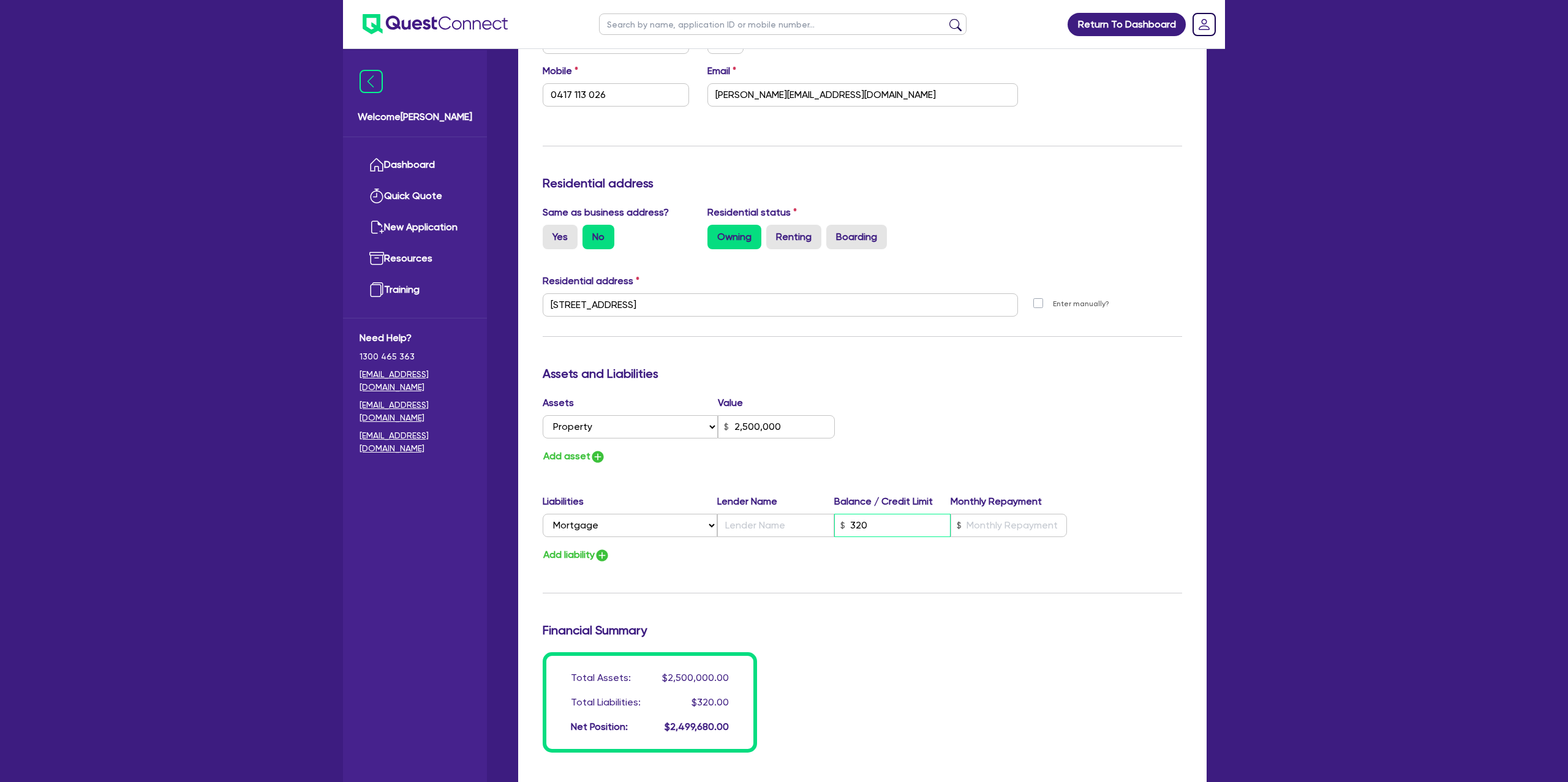
type input "0417 113 026"
type input "2,500,000"
type input "3,200"
type input "2"
type input "0417 113 026"
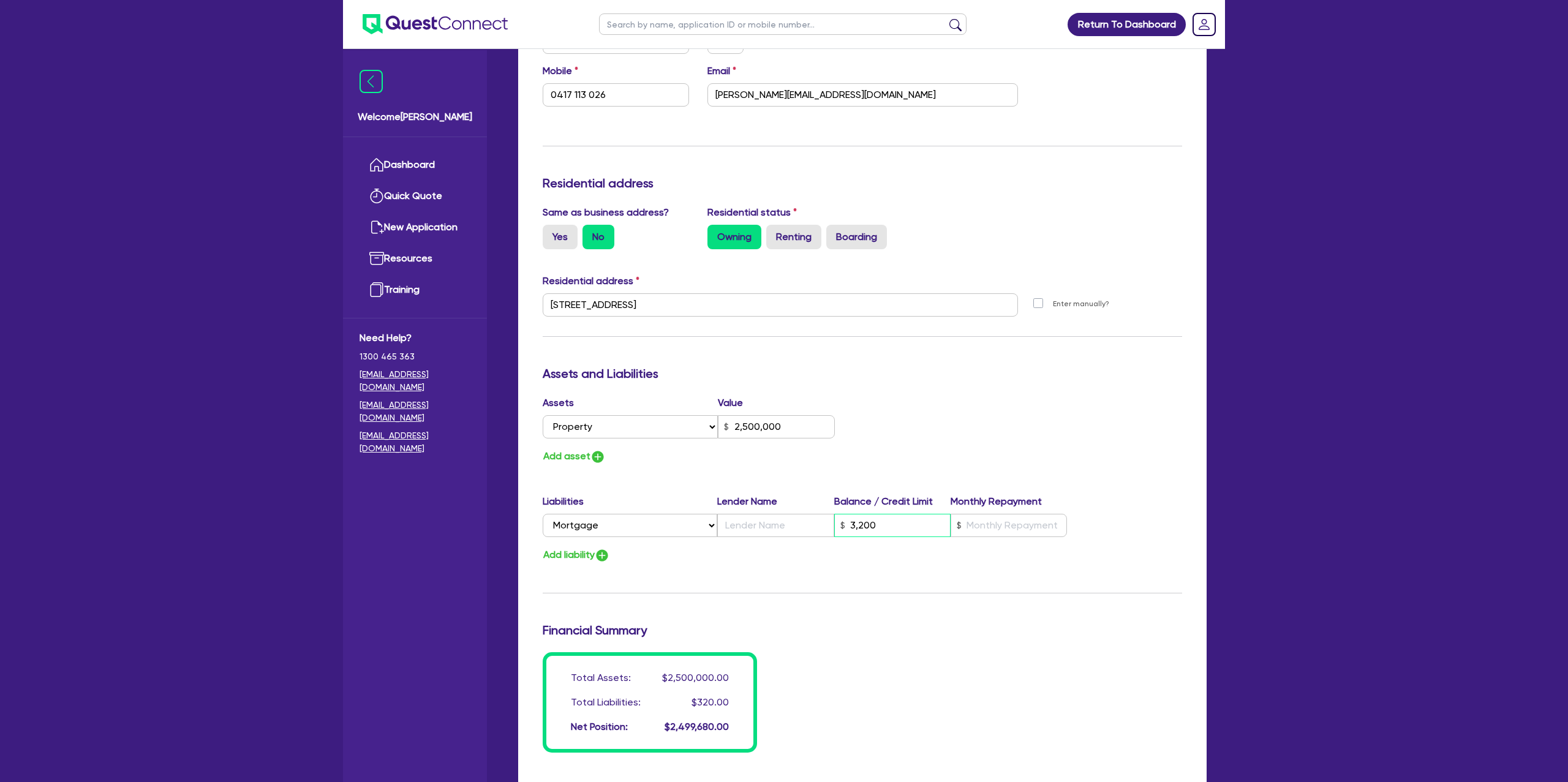
type input "2,500,000"
type input "32,000"
type input "2"
type input "0417 113 026"
type input "2,500,000"
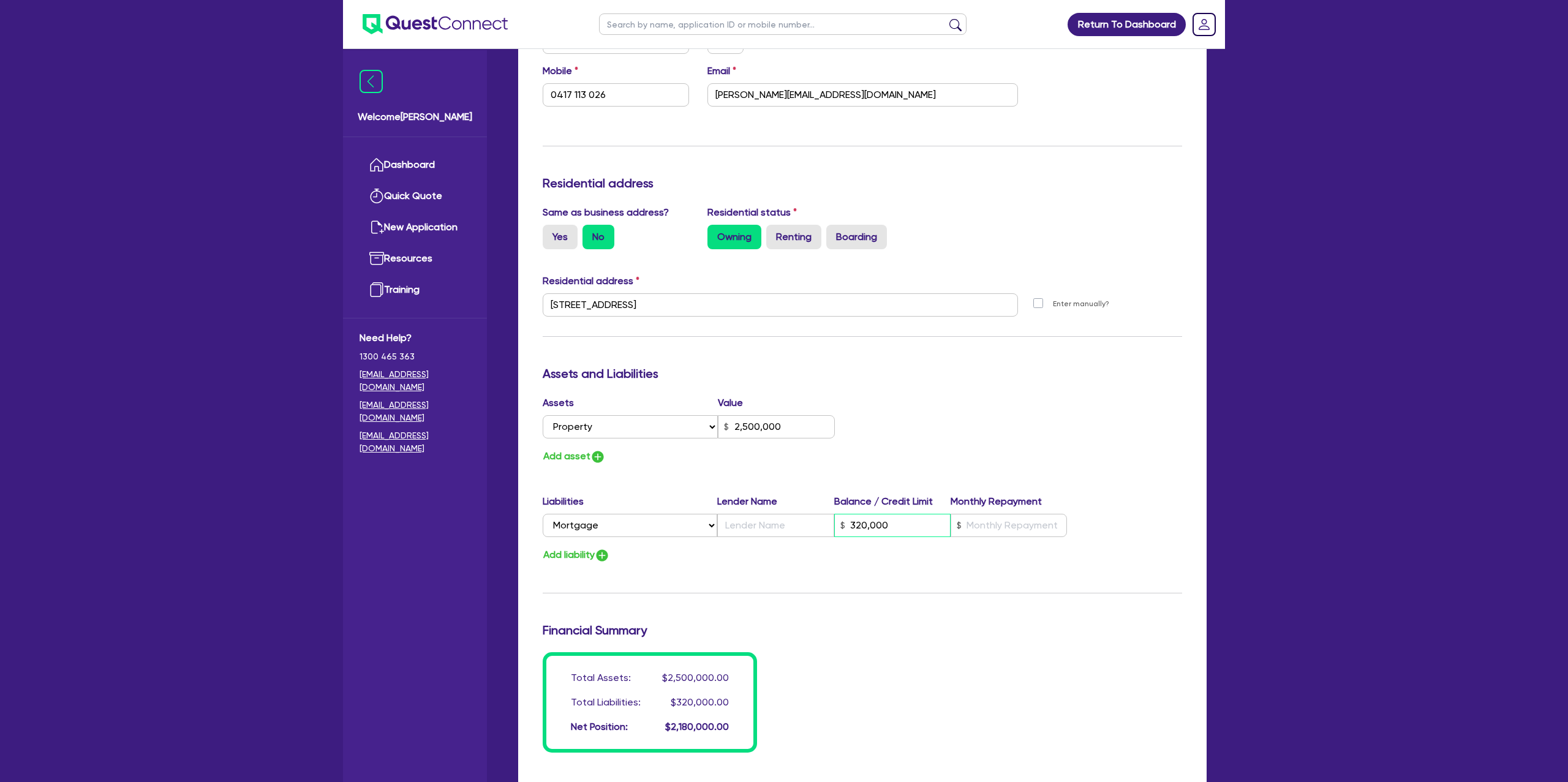
type input "320,000"
click at [989, 524] on input "text" at bounding box center [1009, 525] width 117 height 23
click at [781, 514] on input "text" at bounding box center [775, 525] width 117 height 23
type input "2"
type input "0417 113 026"
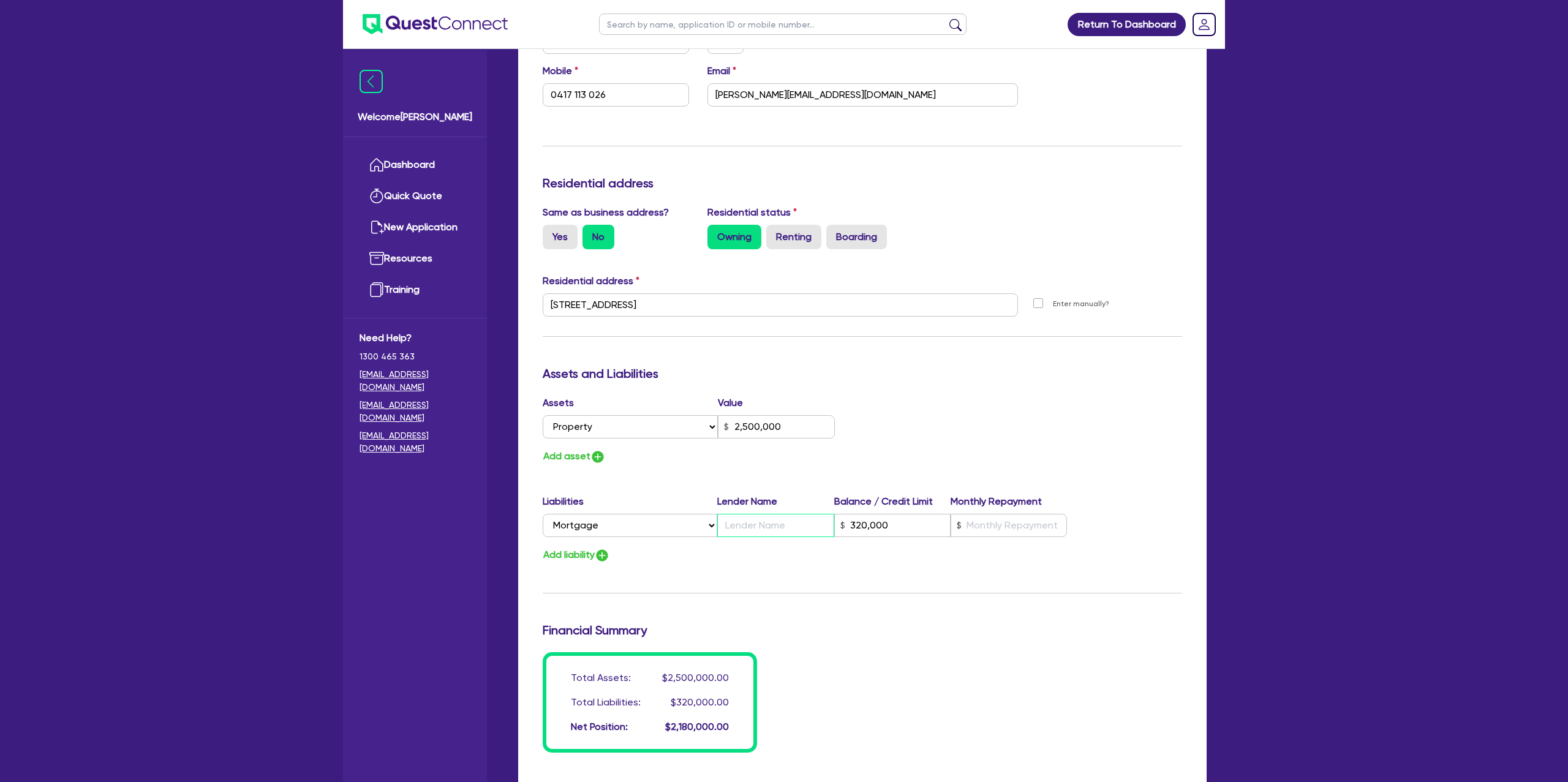
type input "2,500,000"
type input "C"
type input "320,000"
type input "2"
type input "0417 113 026"
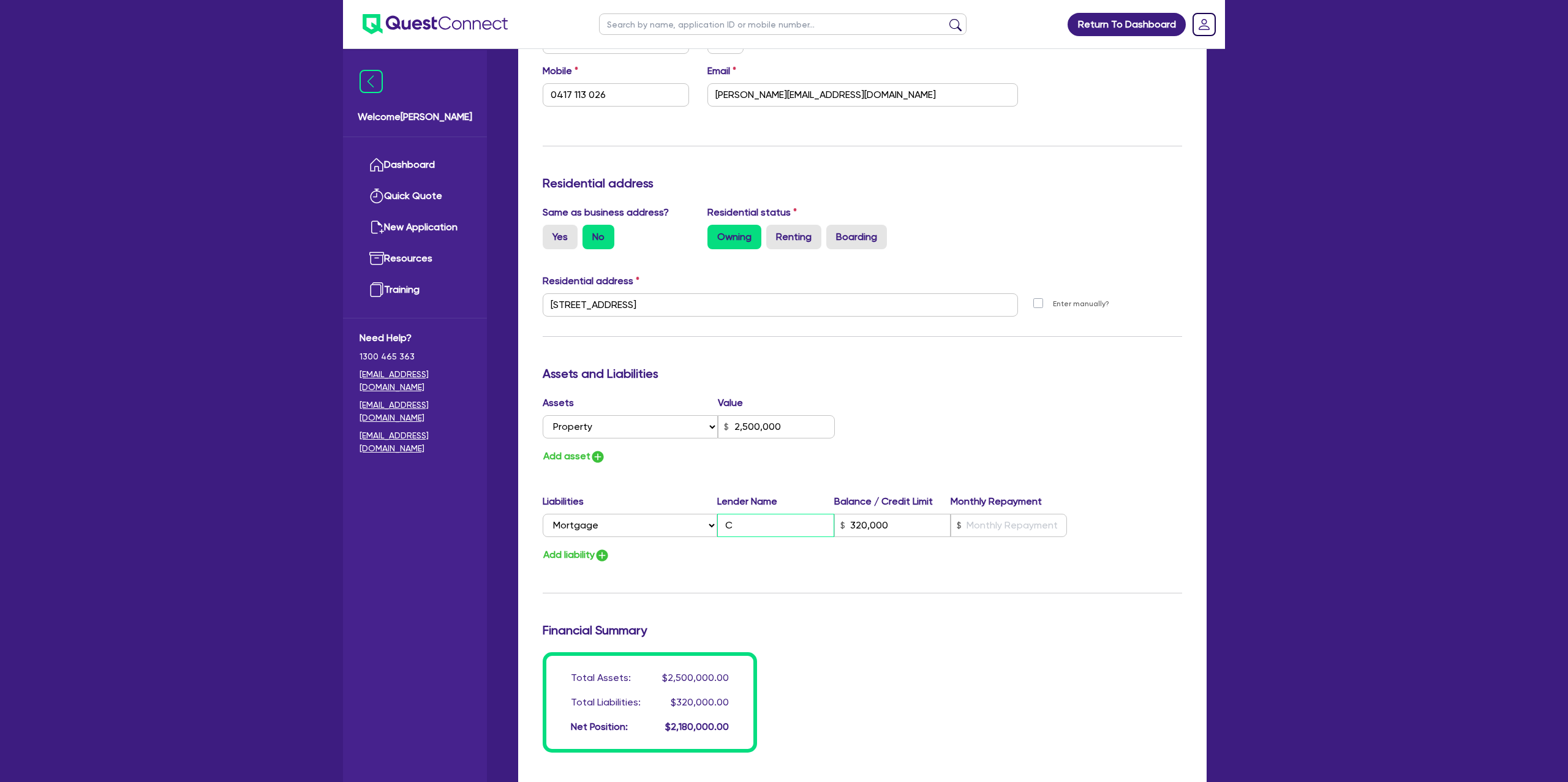
type input "2,500,000"
type input "CB"
type input "320,000"
type input "2"
type input "0417 113 026"
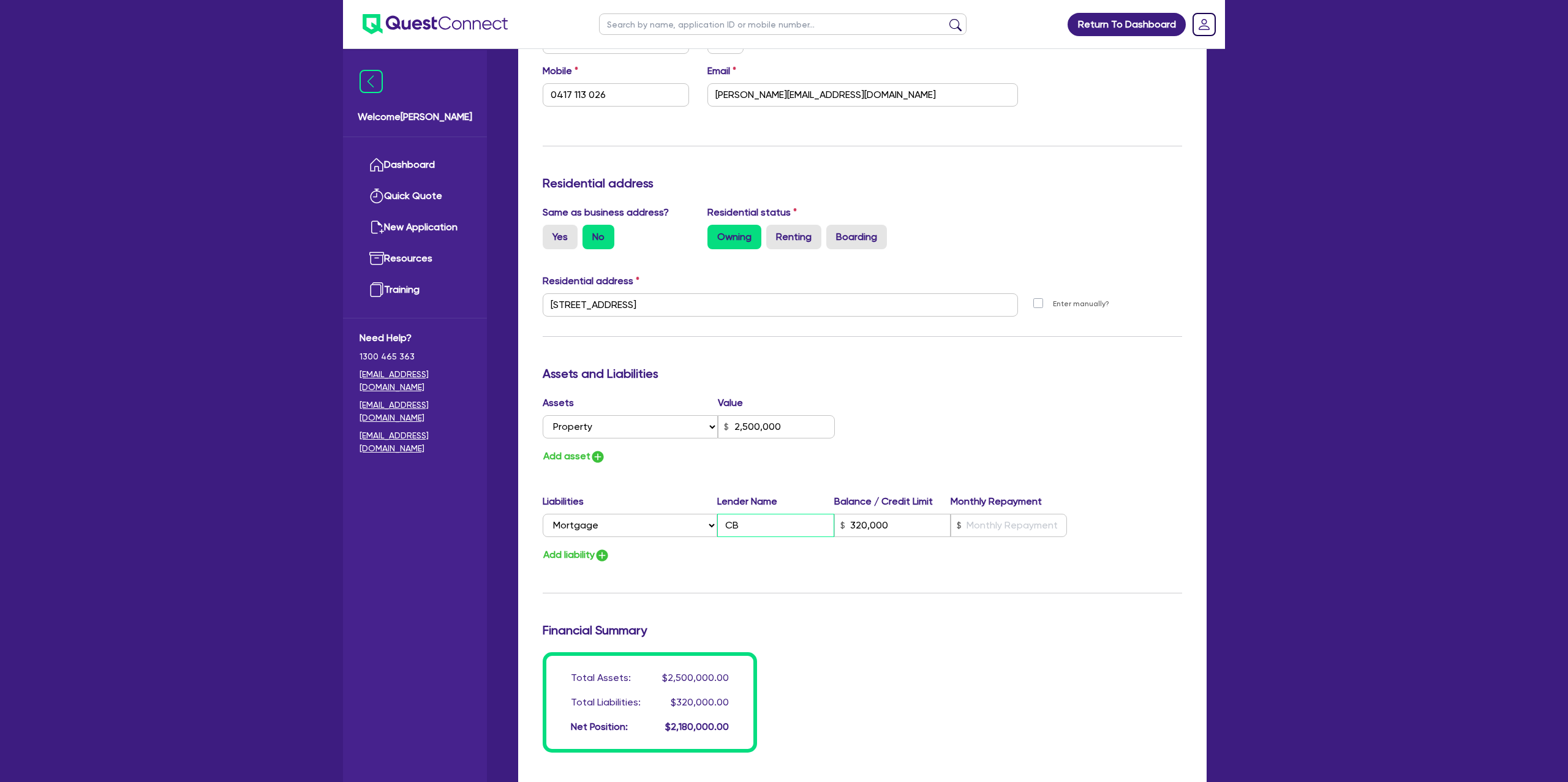
type input "2,500,000"
type input "CBA"
type input "320,000"
type input "2"
type input "0417 113 026"
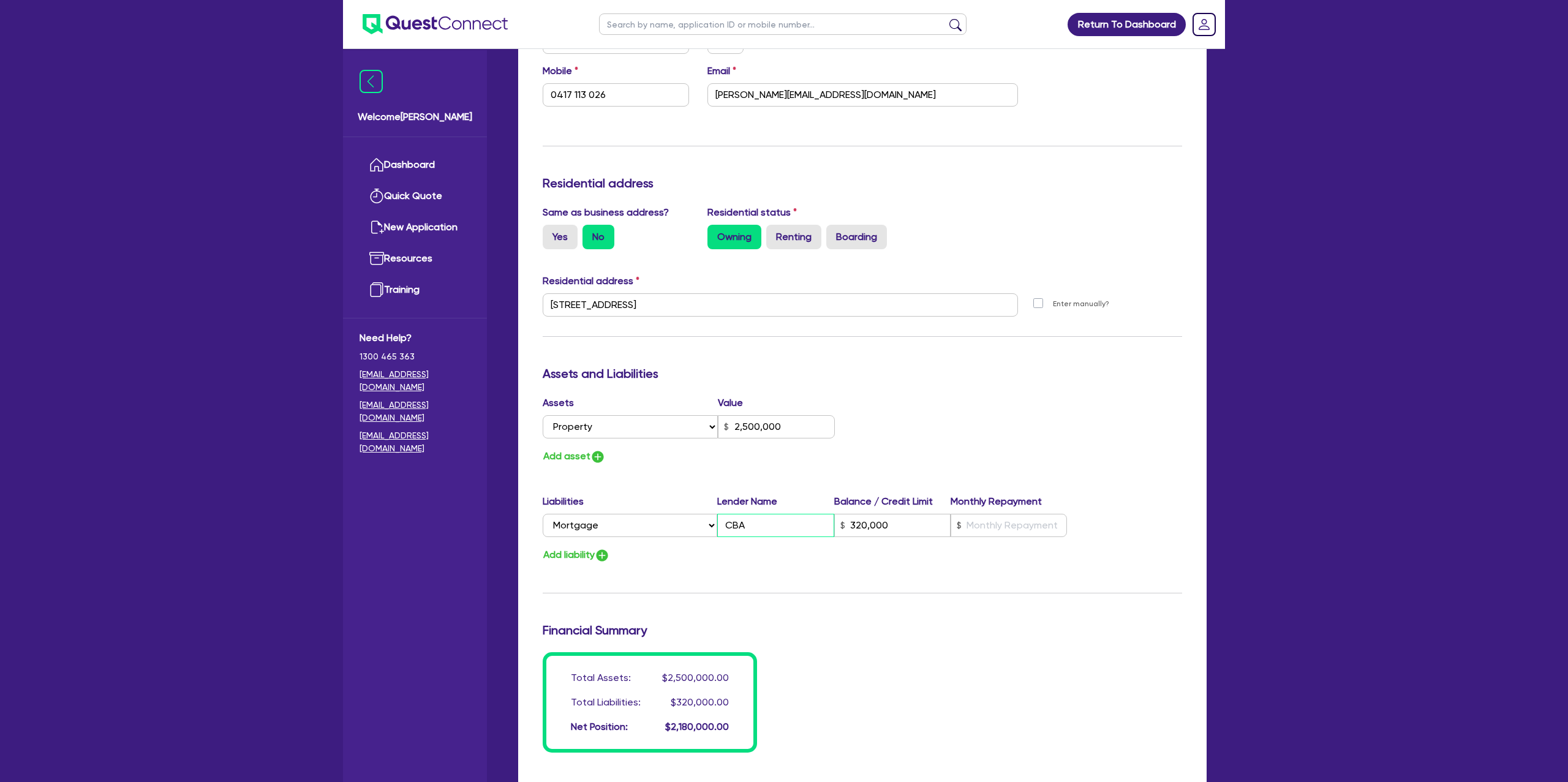
type input "2,500,000"
type input "CBA"
type input "320,000"
type input "CBA"
click at [972, 528] on input "text" at bounding box center [1009, 525] width 117 height 23
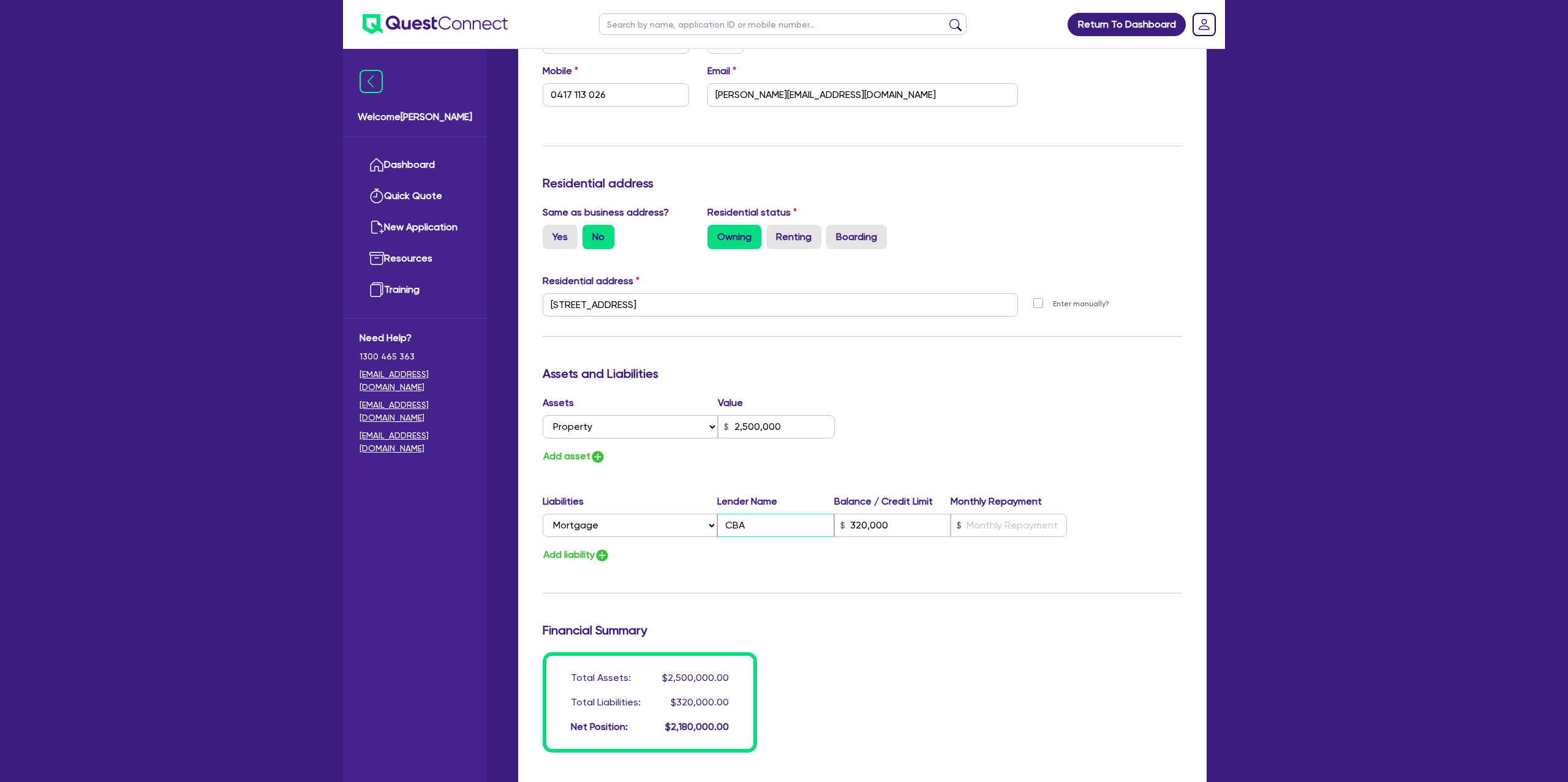
click at [788, 521] on input "CBA" at bounding box center [775, 525] width 117 height 23
type input "2"
type input "0417 113 026"
type input "2,500,000"
type input "CBA"
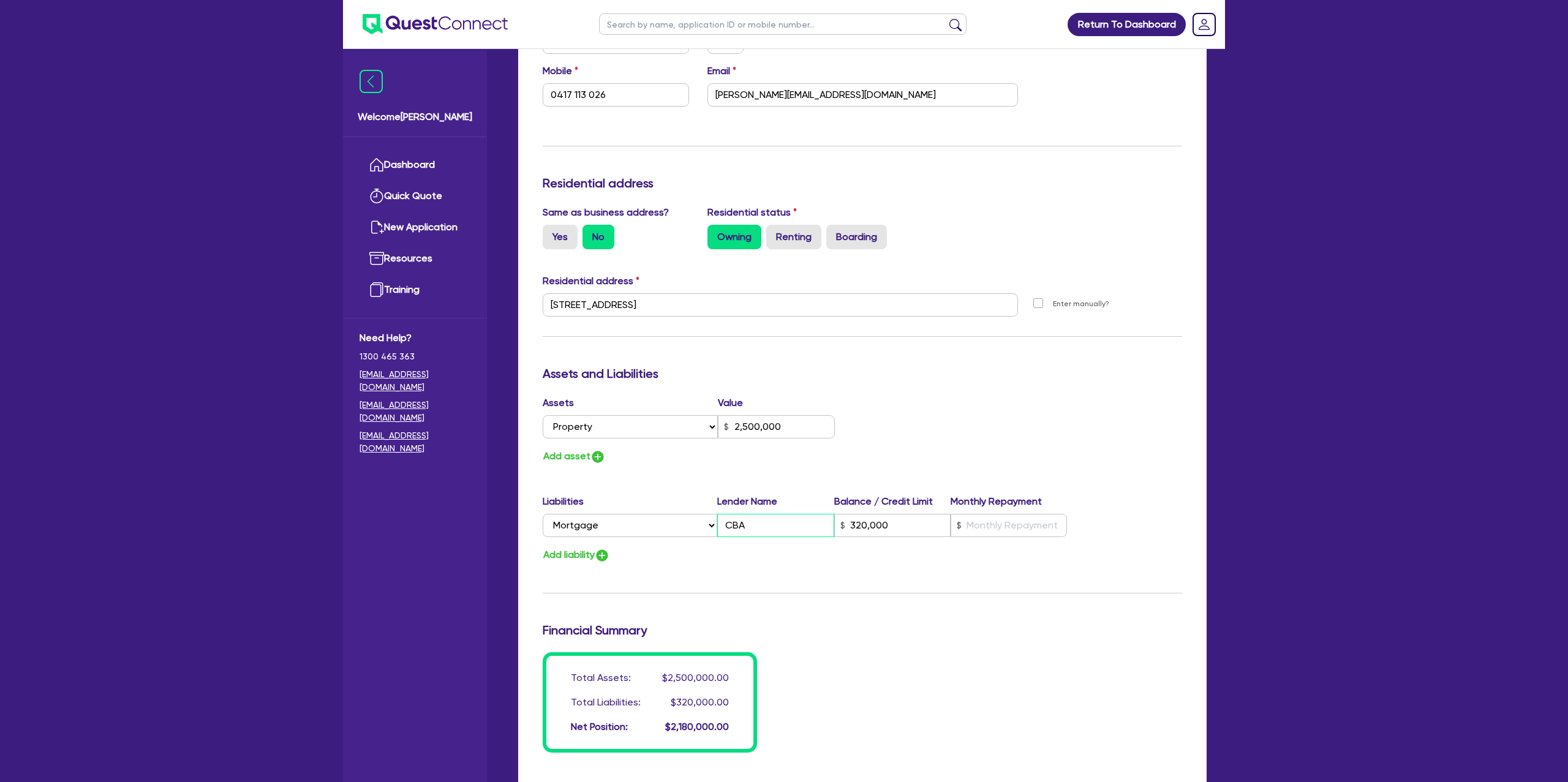
type input "320,000"
type input "2"
type input "0417 113 026"
type input "2,500,000"
type input "CB"
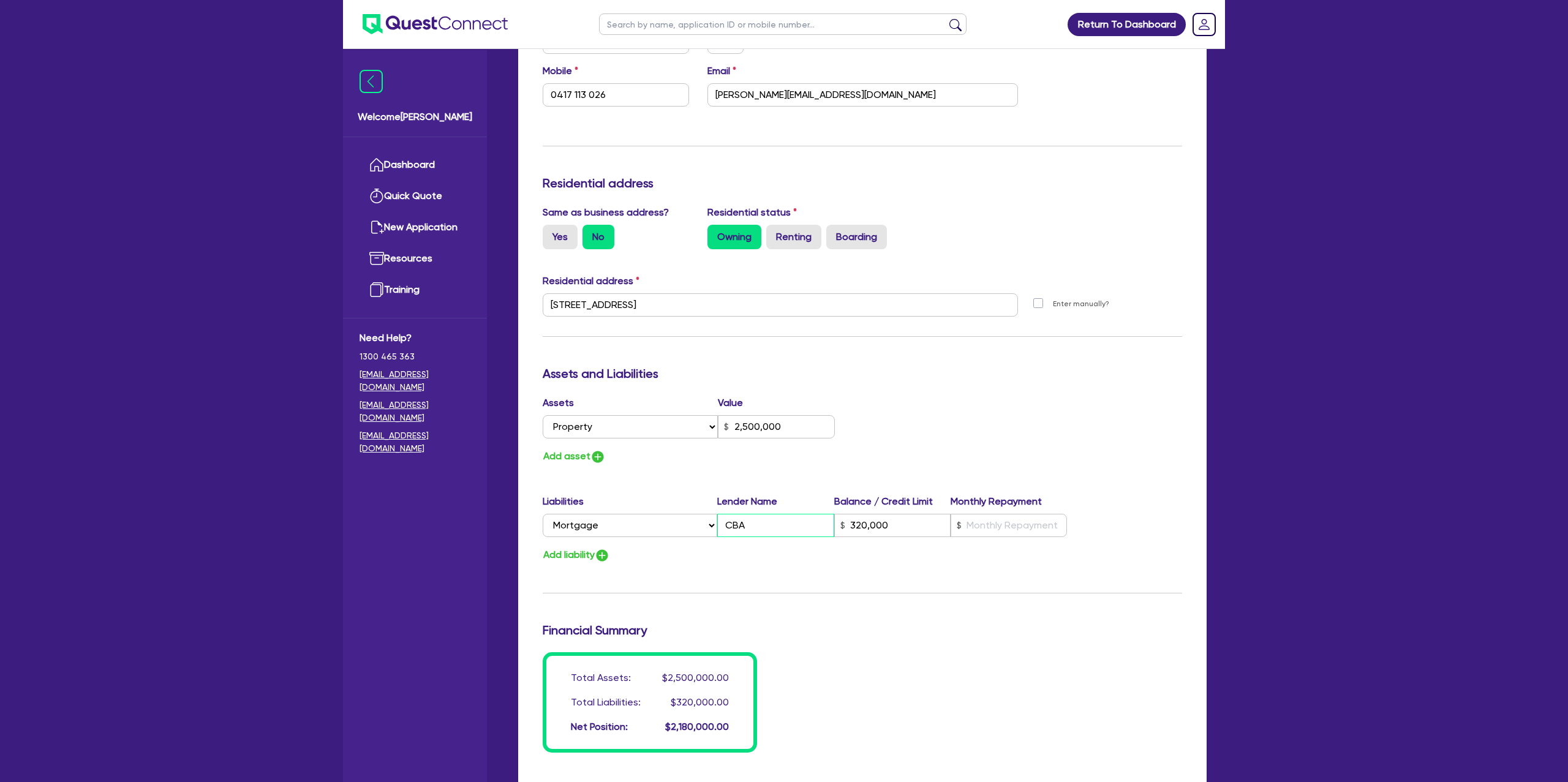
type input "320,000"
type input "2"
type input "0417 113 026"
type input "2,500,000"
type input "C"
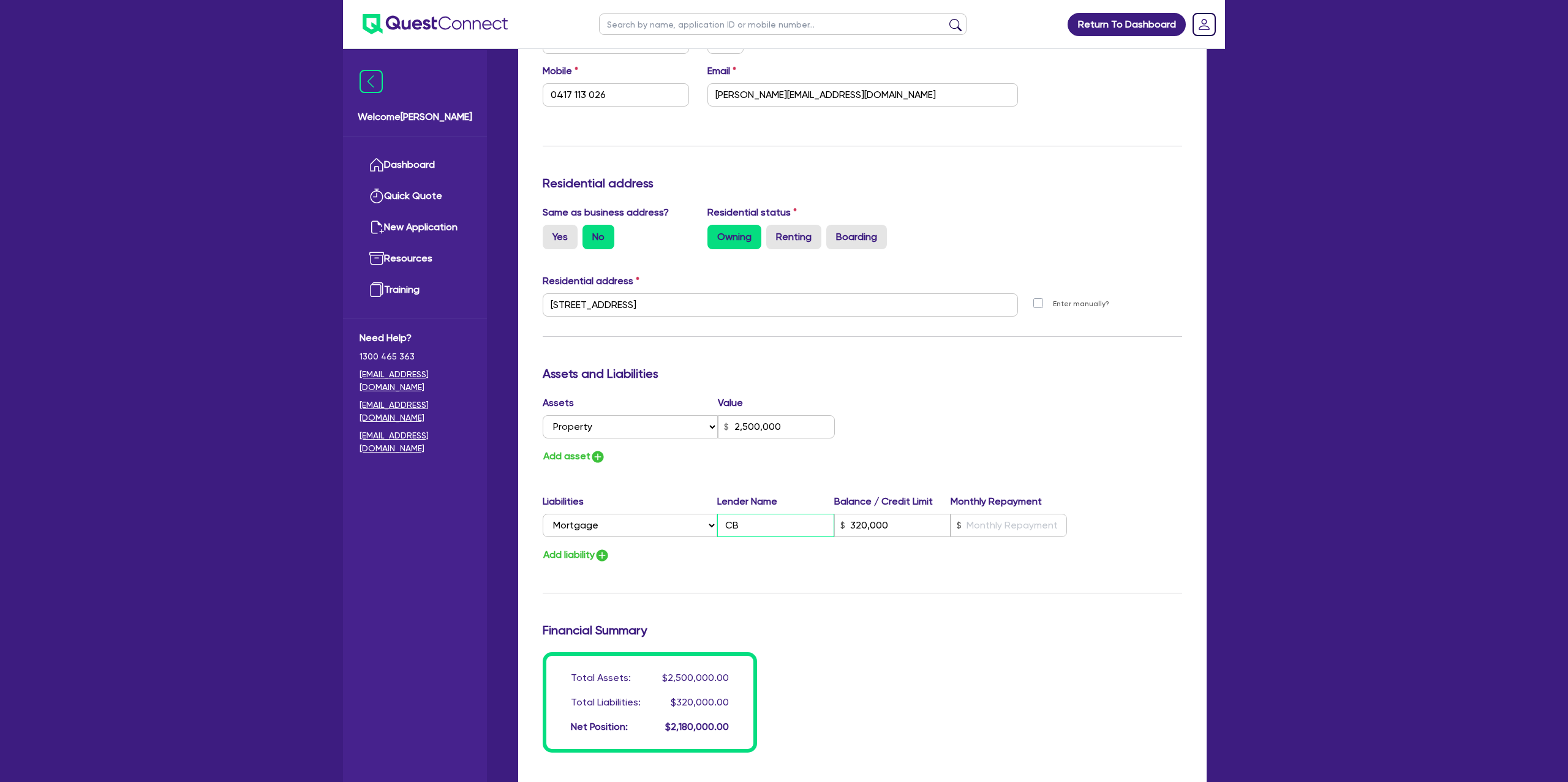
type input "320,000"
type input "2"
type input "0417 113 026"
type input "2,500,000"
type input "320,000"
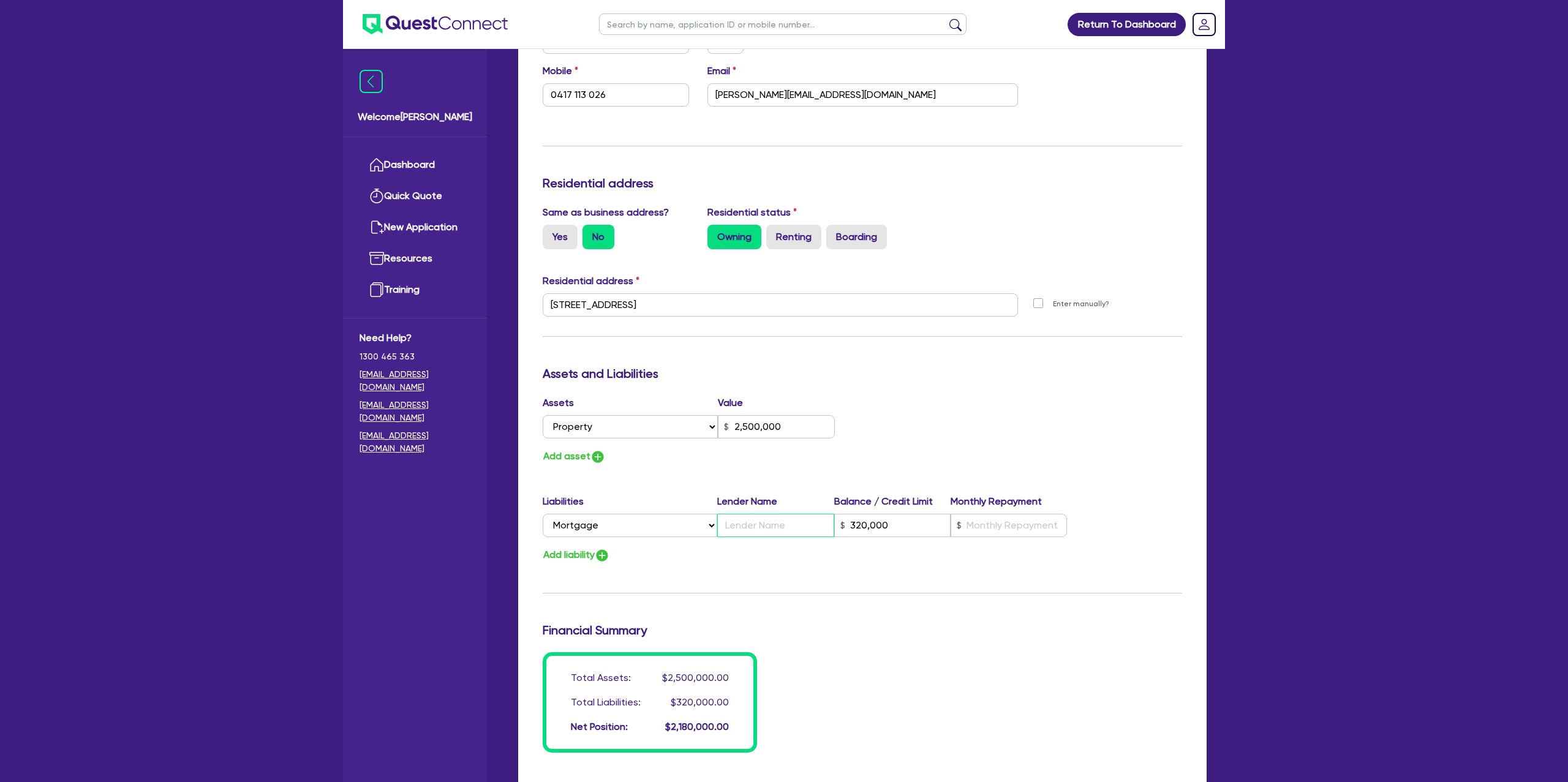
type input "2"
type input "0417 113 026"
type input "2,500,000"
type input "P"
type input "320,000"
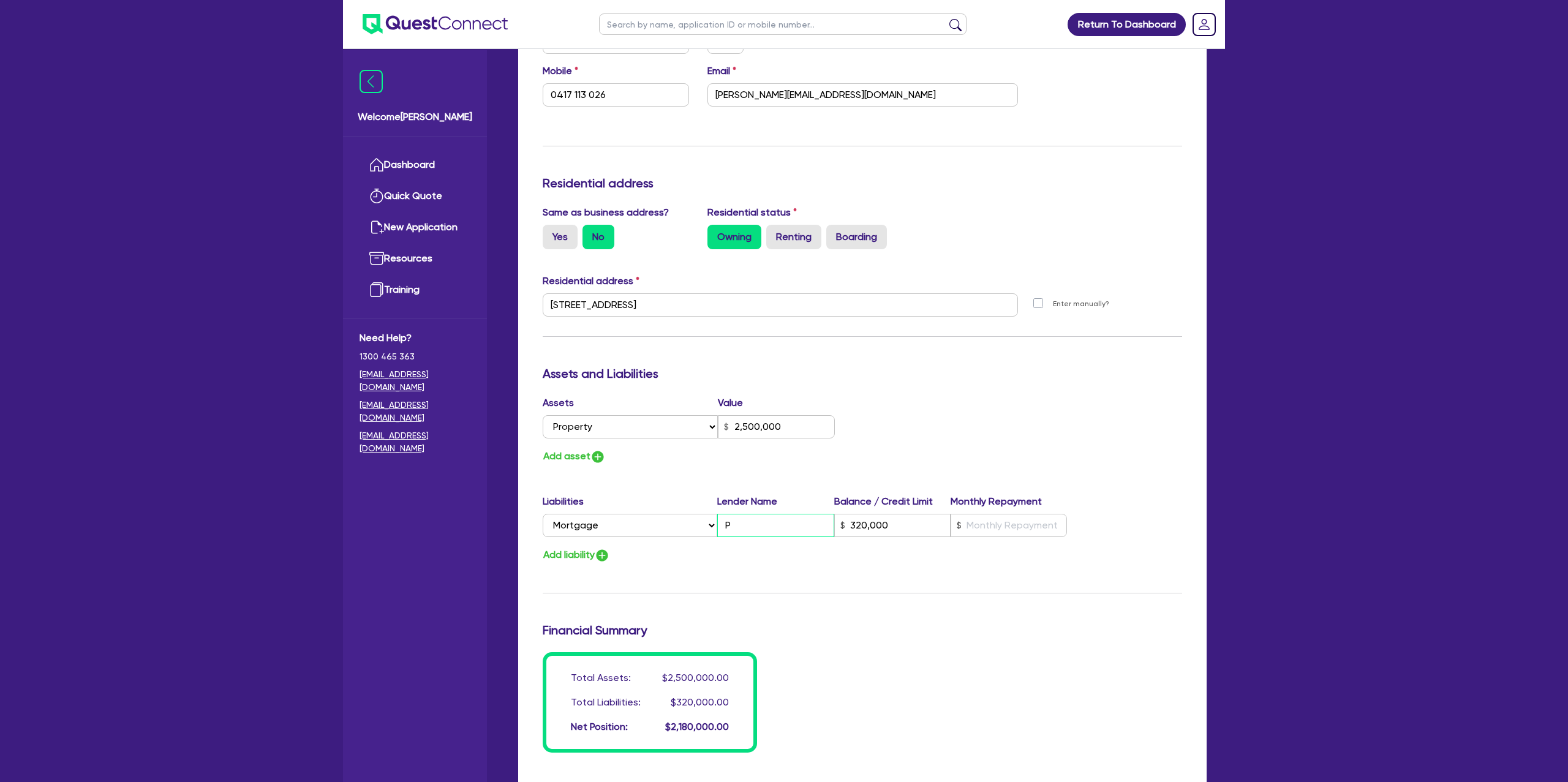
type input "2"
type input "0417 113 026"
click at [1003, 520] on input "text" at bounding box center [1009, 525] width 117 height 23
drag, startPoint x: 972, startPoint y: 447, endPoint x: 901, endPoint y: 459, distance: 72.0
click at [972, 447] on div "Assets Value Select Asset Cash Property Investment property Vehicle Truck Trail…" at bounding box center [862, 430] width 658 height 69
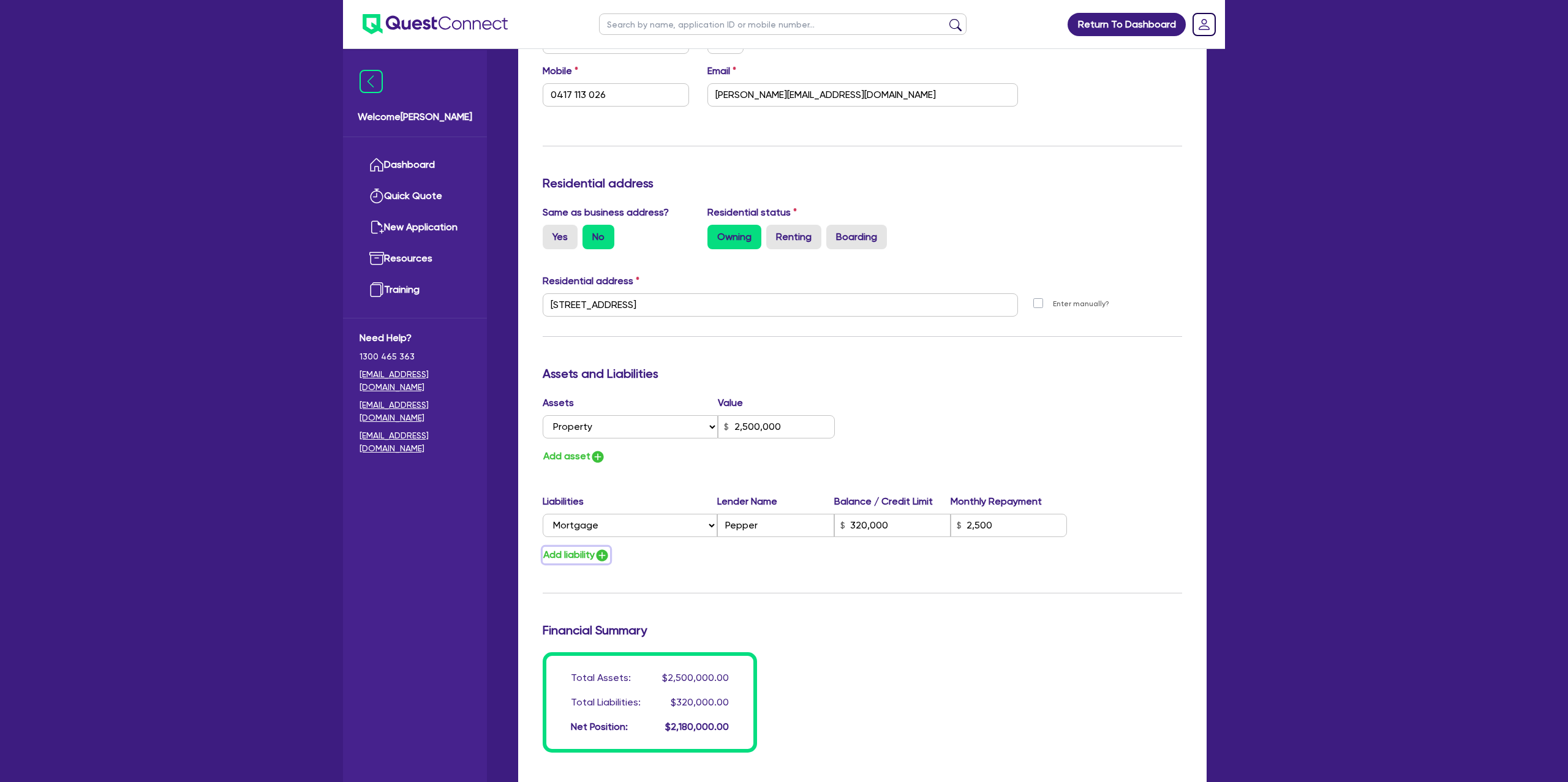
click at [594, 558] on button "Add liability" at bounding box center [576, 556] width 67 height 17
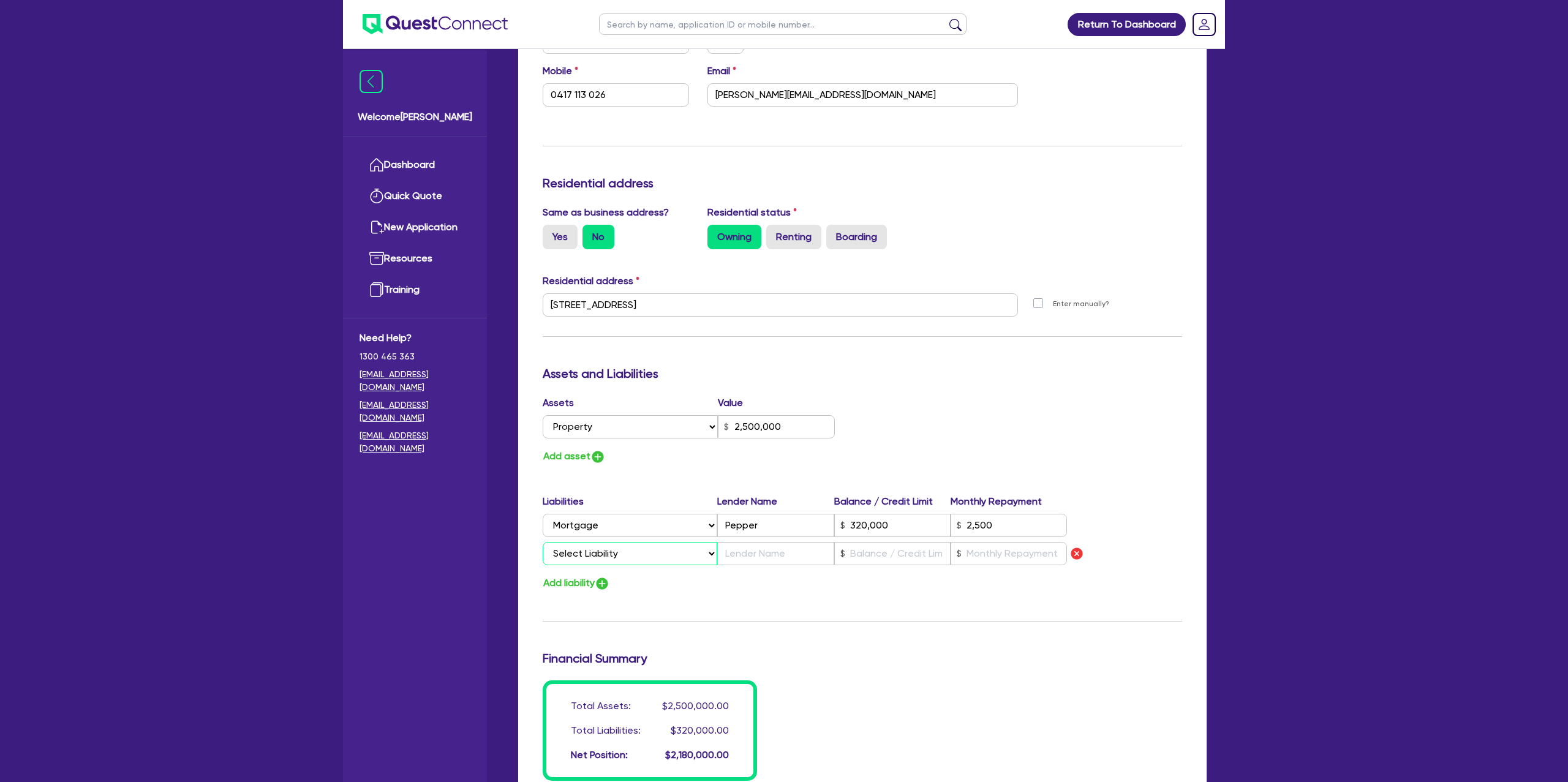
click at [606, 556] on select "Select Liability Credit card Mortgage Investment property loan Vehicle loan Tru…" at bounding box center [629, 553] width 174 height 23
click at [543, 542] on select "Select Liability Credit card Mortgage Investment property loan Vehicle loan Tru…" at bounding box center [629, 553] width 174 height 23
click at [750, 552] on input "text" at bounding box center [775, 553] width 117 height 23
click at [909, 554] on input "text" at bounding box center [892, 553] width 117 height 23
click at [997, 560] on input "text" at bounding box center [1009, 553] width 117 height 23
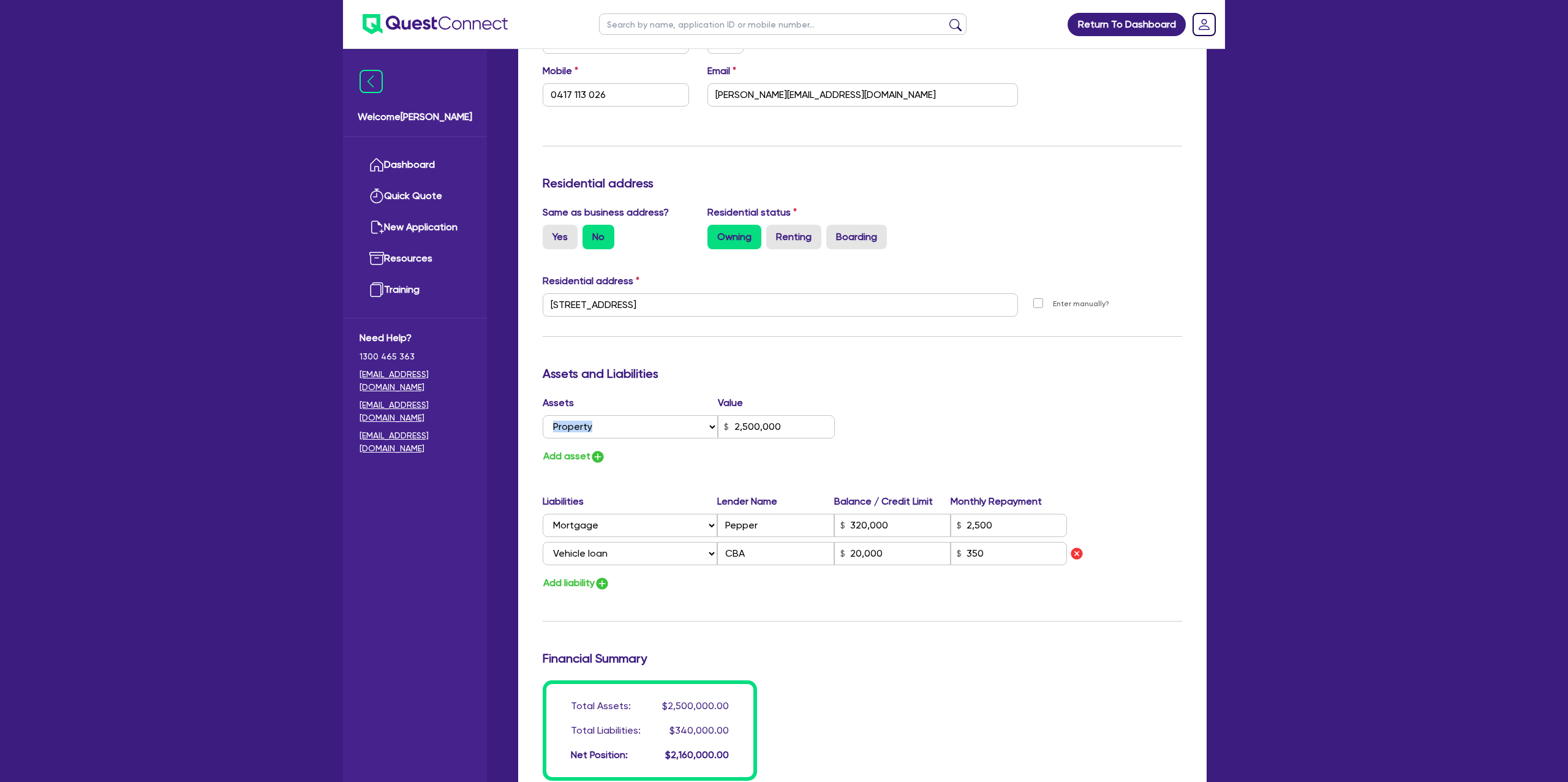
drag, startPoint x: 1099, startPoint y: 433, endPoint x: 1107, endPoint y: 410, distance: 24.4
click at [1108, 410] on div "Assets Value Select Asset Cash Property Investment property Vehicle Truck Trail…" at bounding box center [862, 430] width 658 height 69
click at [775, 386] on div "Update residential status for Director #1 Boarding is only acceptable when the …" at bounding box center [862, 314] width 640 height 934
click at [567, 452] on button "Add asset" at bounding box center [574, 457] width 63 height 17
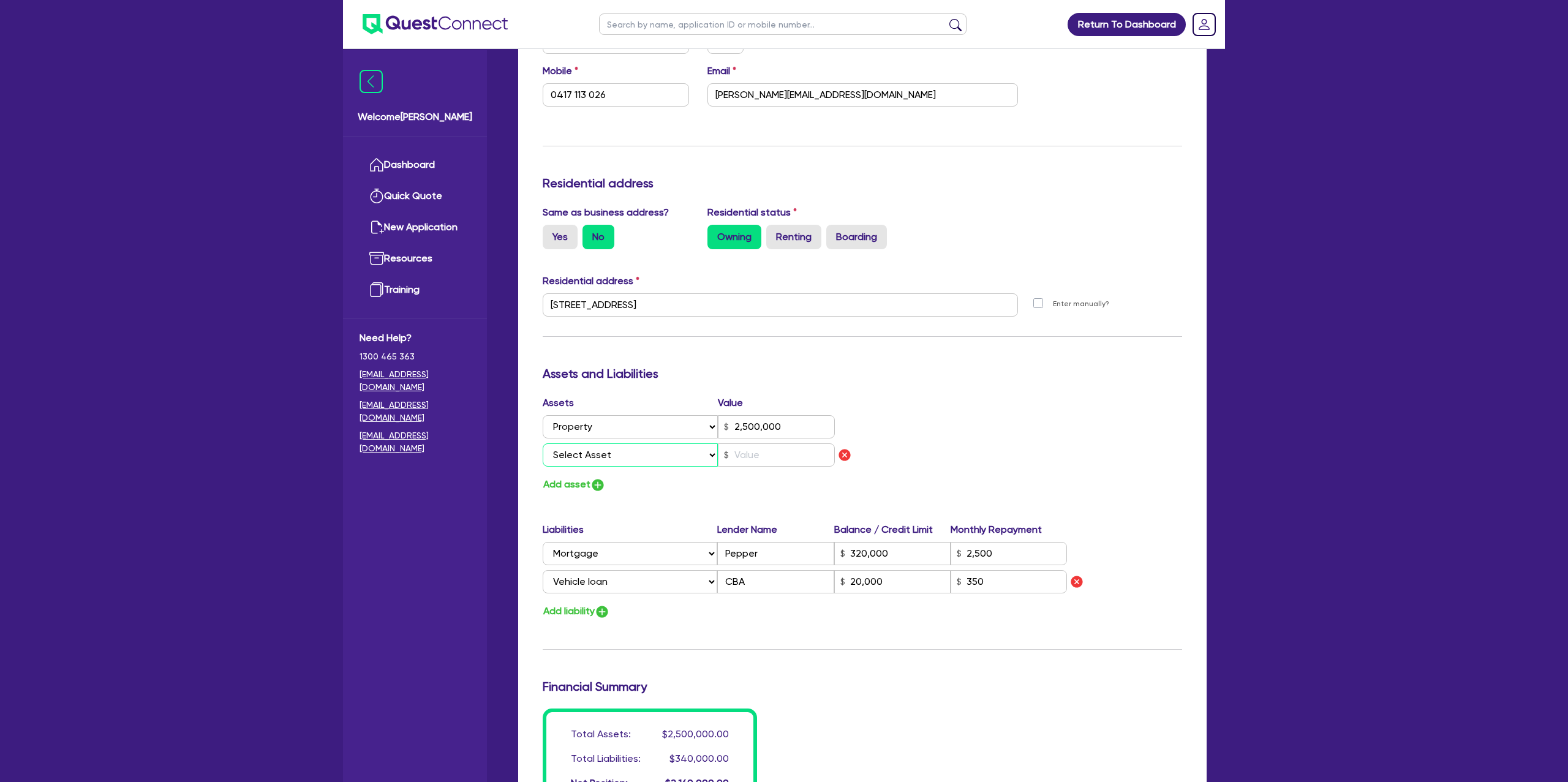
click at [619, 454] on select "Select Asset Cash Property Investment property Vehicle Truck Trailer Equipment …" at bounding box center [630, 455] width 175 height 23
click at [543, 444] on select "Select Asset Cash Property Investment property Vehicle Truck Trailer Equipment …" at bounding box center [630, 455] width 175 height 23
click at [767, 453] on input "text" at bounding box center [776, 455] width 117 height 23
click at [1043, 388] on div "Update residential status for Director #1 Boarding is only acceptable when the …" at bounding box center [862, 328] width 640 height 962
click at [627, 481] on div "Add asset" at bounding box center [697, 485] width 329 height 17
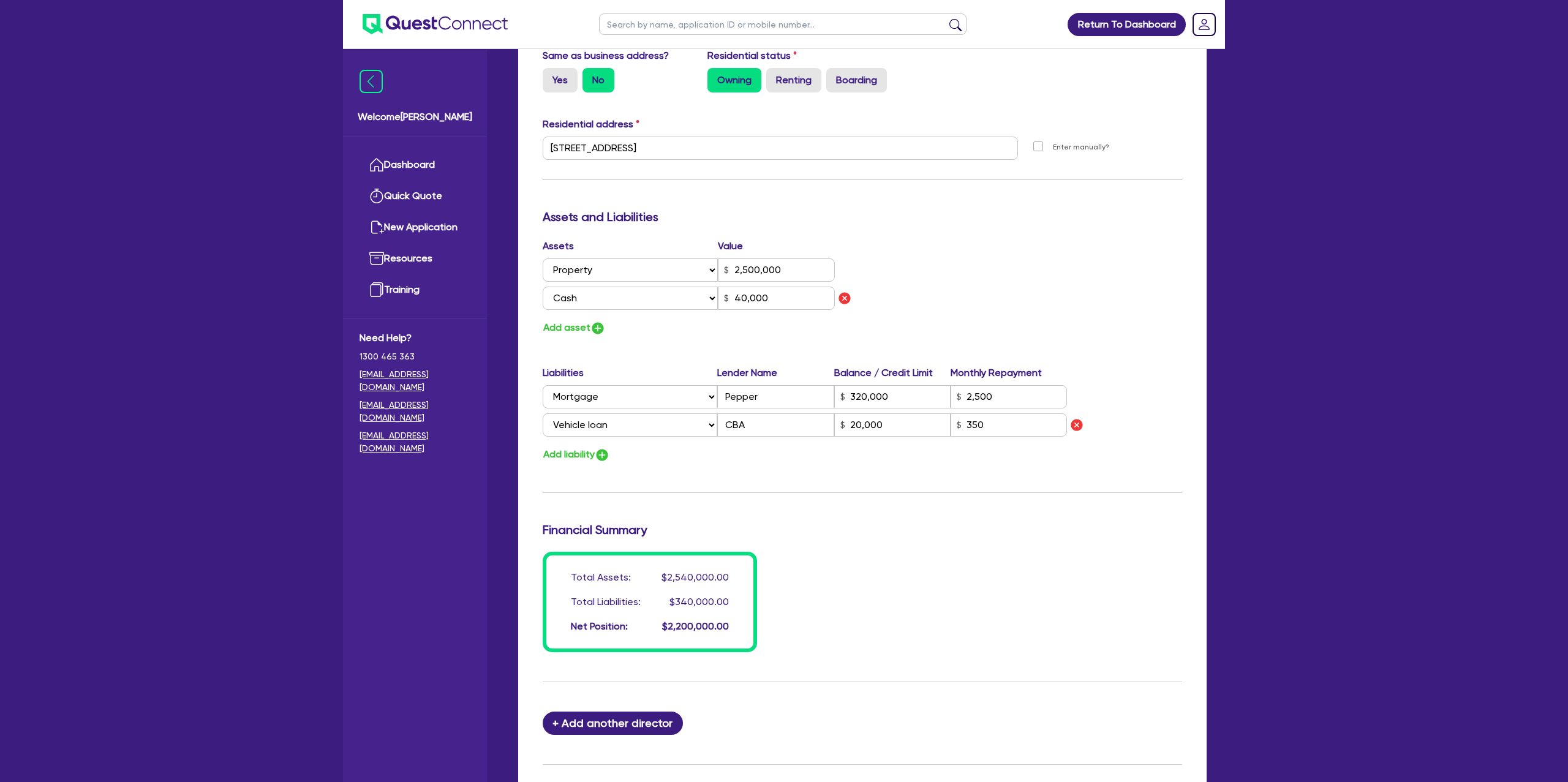
scroll to position [563, 0]
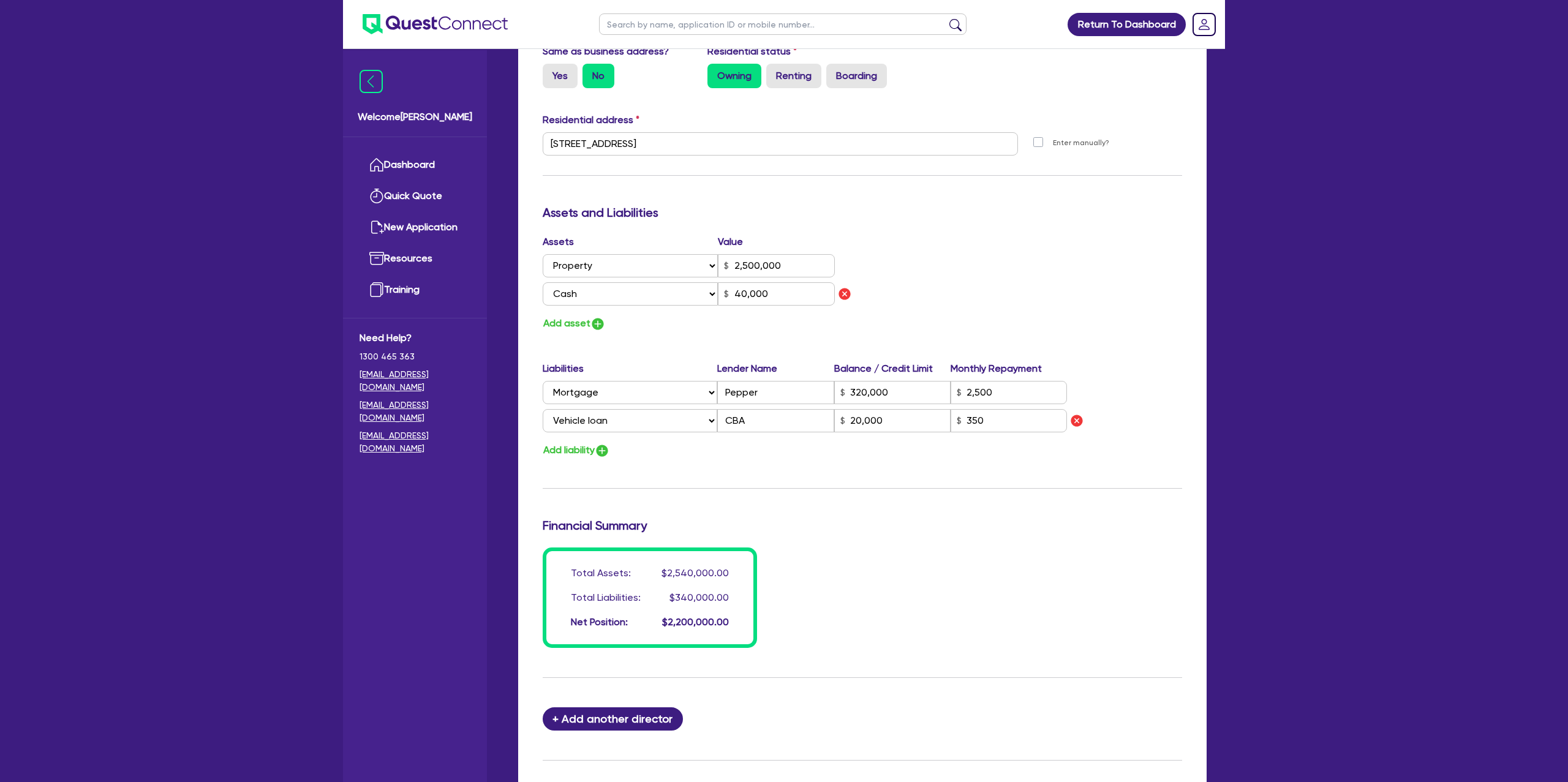
click at [576, 314] on div "Assets Value Select Asset Cash Property Investment property Vehicle Truck Trail…" at bounding box center [697, 283] width 329 height 97
click at [593, 312] on div "Assets Value Select Asset Cash Property Investment property Vehicle Truck Trail…" at bounding box center [697, 283] width 329 height 97
click at [591, 322] on img "button" at bounding box center [598, 324] width 15 height 15
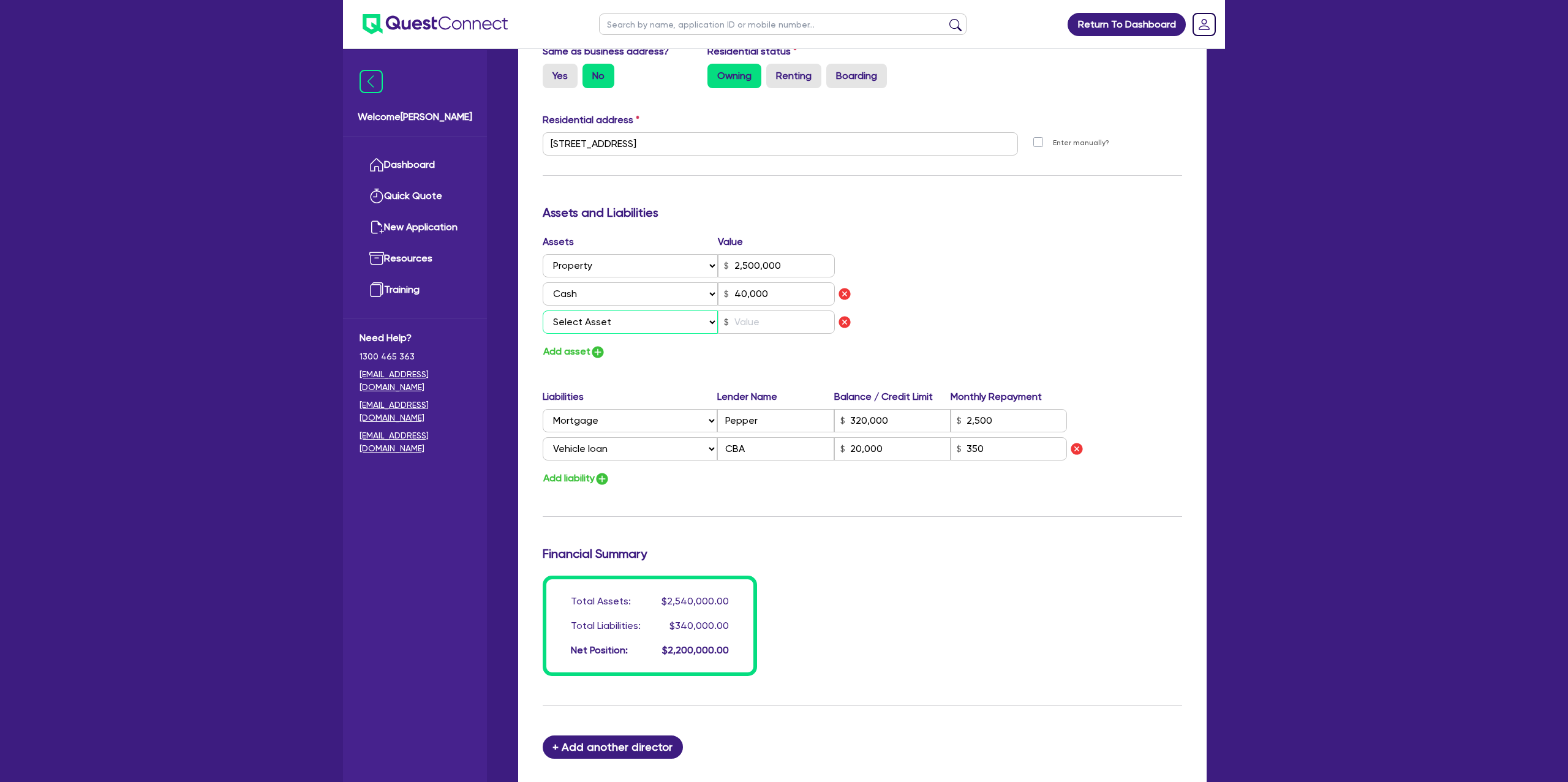
click at [707, 326] on select "Select Asset Cash Property Investment property Vehicle Truck Trailer Equipment …" at bounding box center [630, 322] width 175 height 23
click at [543, 310] on select "Select Asset Cash Property Investment property Vehicle Truck Trailer Equipment …" at bounding box center [630, 322] width 175 height 23
drag, startPoint x: 717, startPoint y: 340, endPoint x: 708, endPoint y: 336, distance: 9.8
click at [708, 336] on div "Assets Value Select Asset Cash Property Investment property Vehicle Truck Trail…" at bounding box center [697, 297] width 329 height 126
drag, startPoint x: 805, startPoint y: 321, endPoint x: 818, endPoint y: 317, distance: 13.6
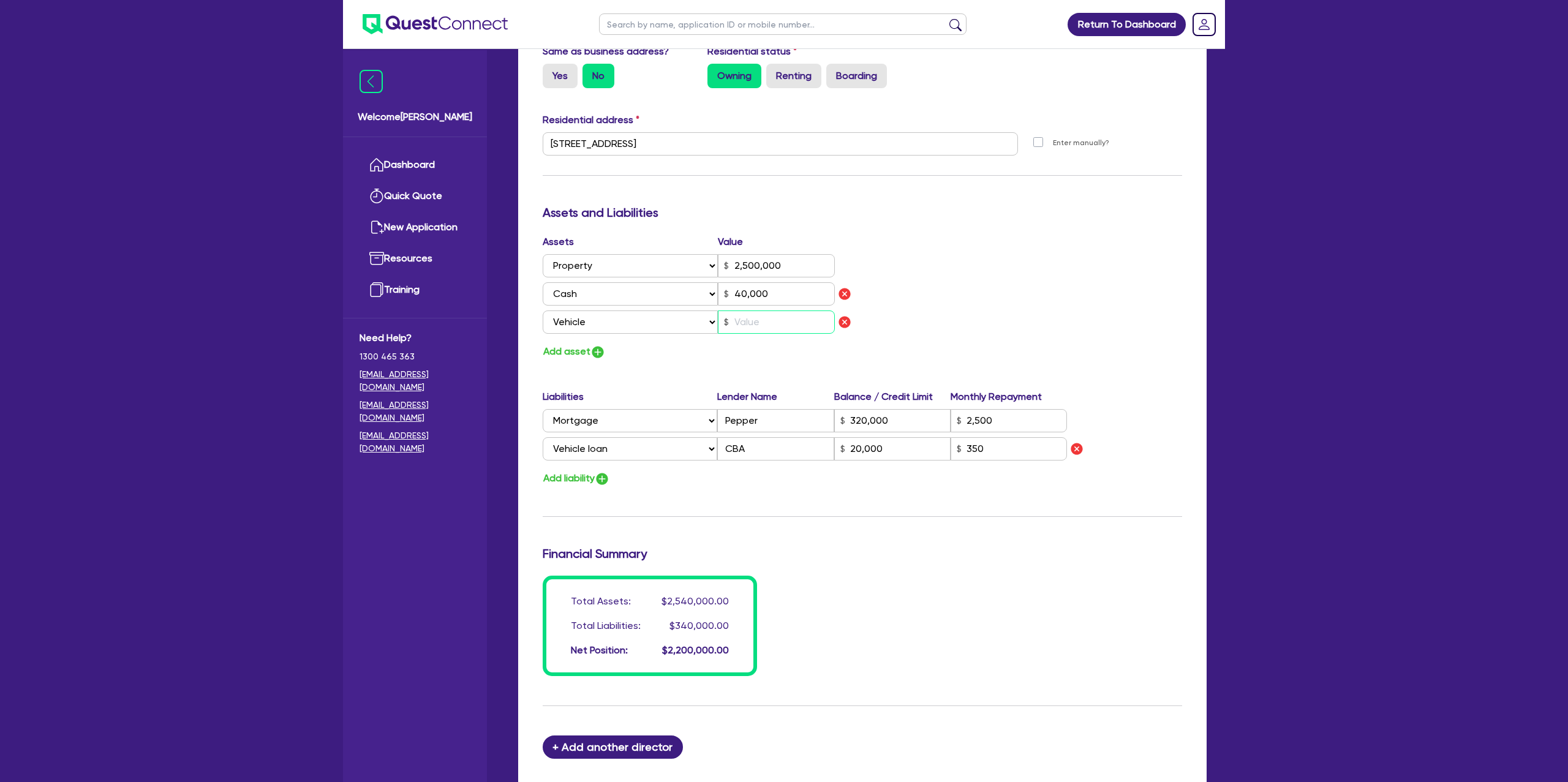
click at [818, 317] on input "text" at bounding box center [776, 322] width 117 height 23
click at [1048, 251] on div "Assets Value Select Asset Cash Property Investment property Vehicle Truck Trail…" at bounding box center [862, 297] width 658 height 126
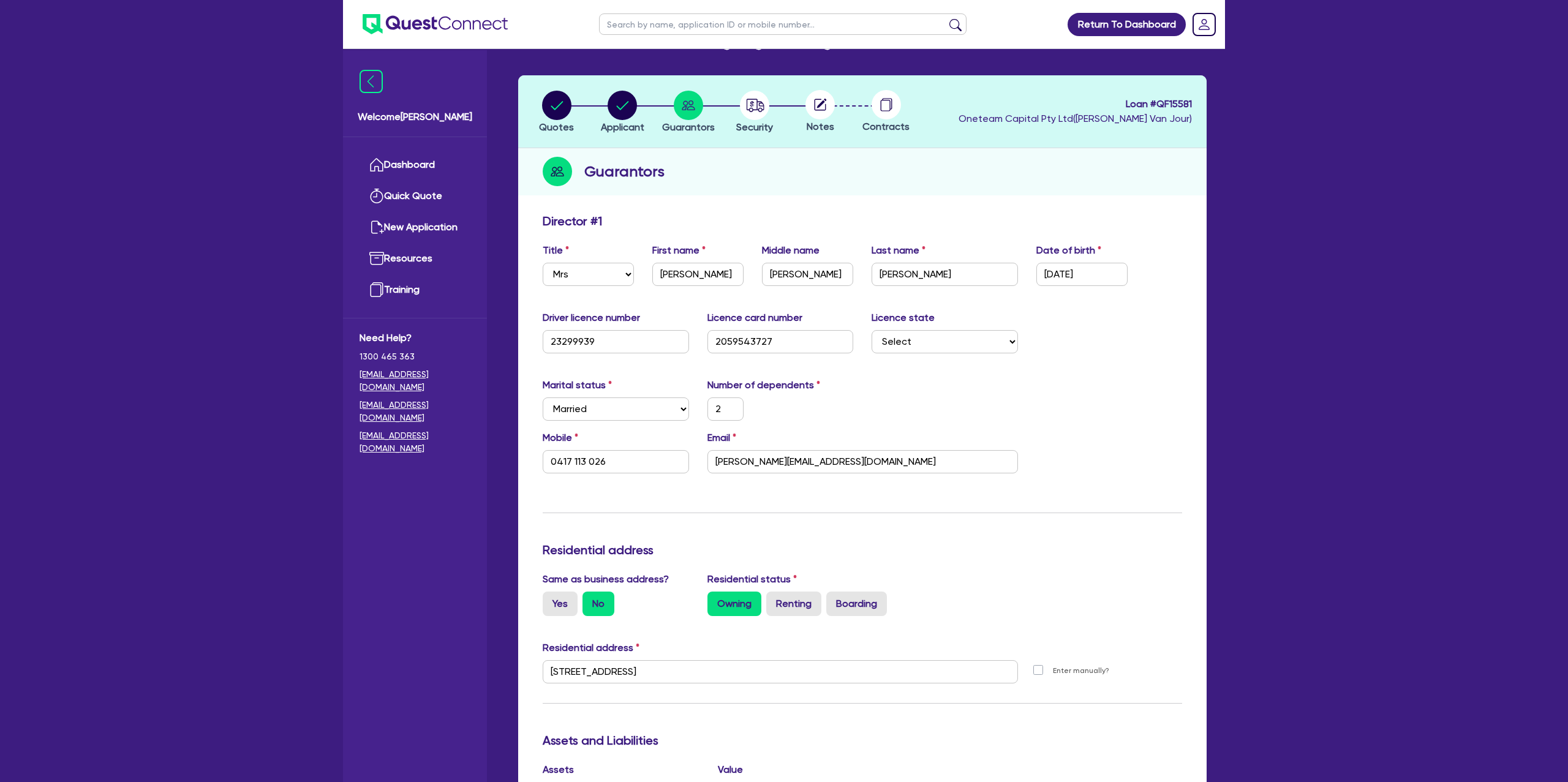
scroll to position [34, 0]
click at [542, 103] on icon "button" at bounding box center [557, 107] width 30 height 30
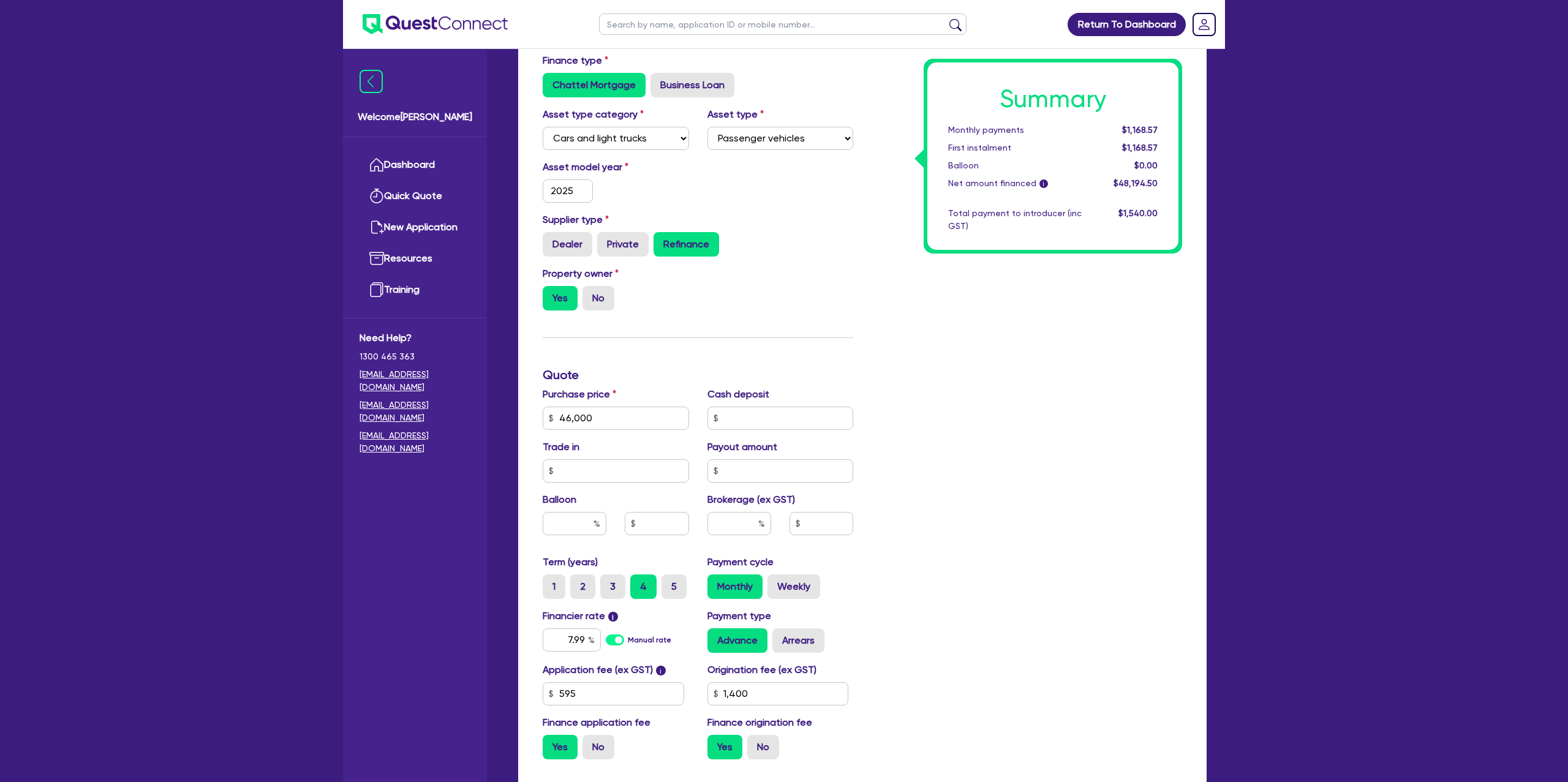
scroll to position [402, 0]
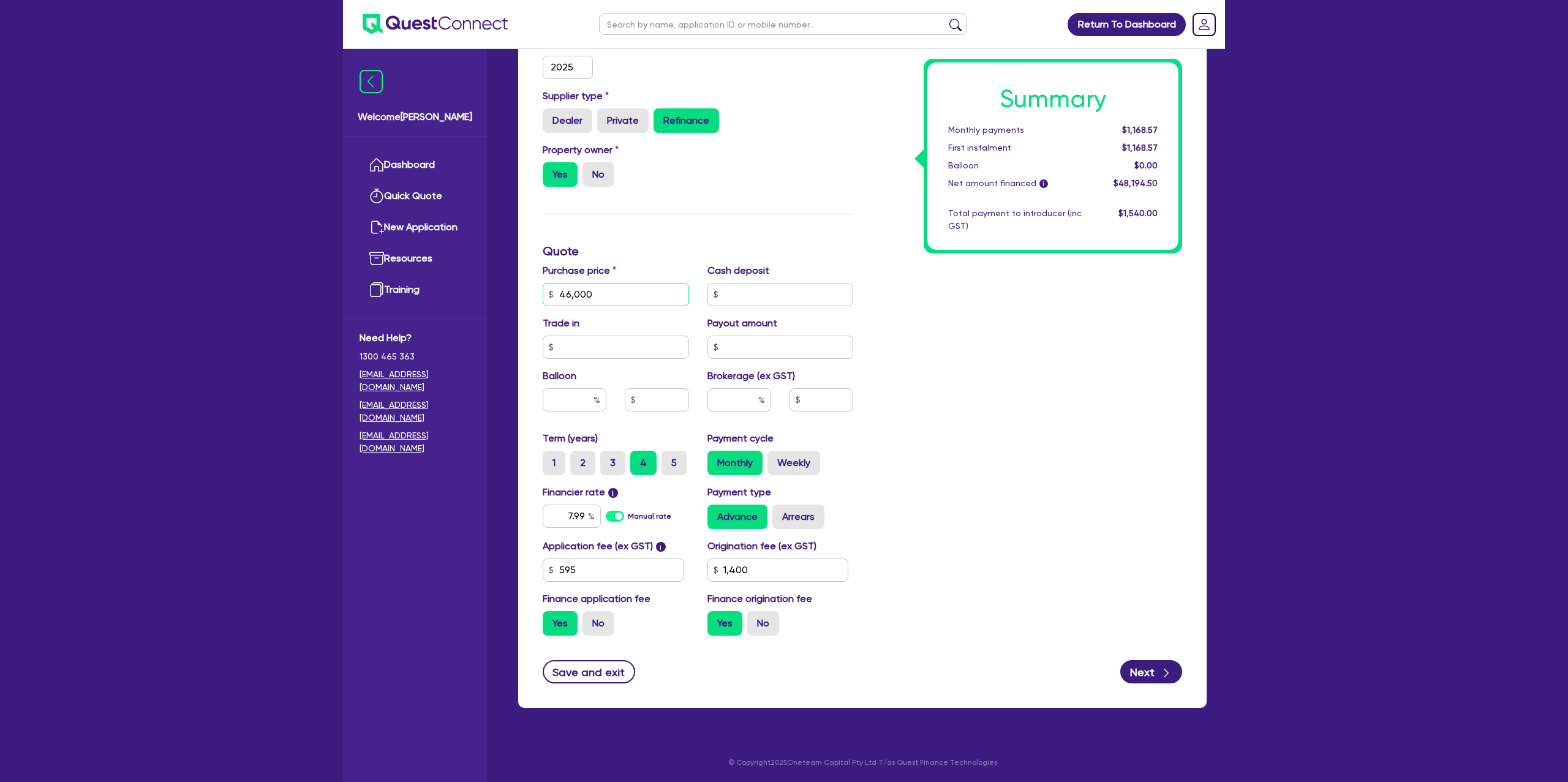
drag, startPoint x: 555, startPoint y: 292, endPoint x: 669, endPoint y: 283, distance: 114.4
click at [668, 283] on input "46,000" at bounding box center [615, 295] width 146 height 23
click at [619, 295] on input "46,000" at bounding box center [615, 295] width 146 height 23
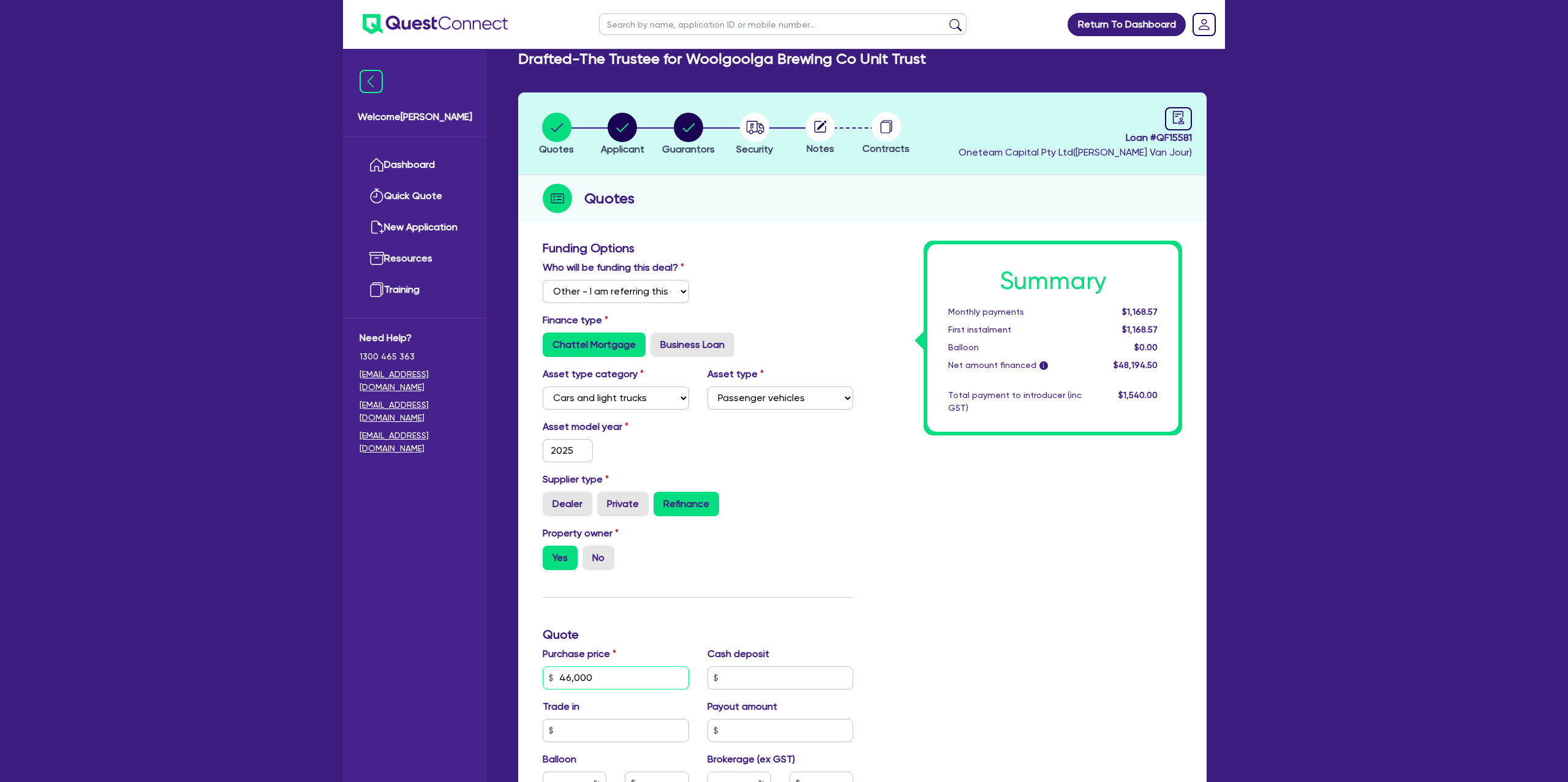
scroll to position [0, 0]
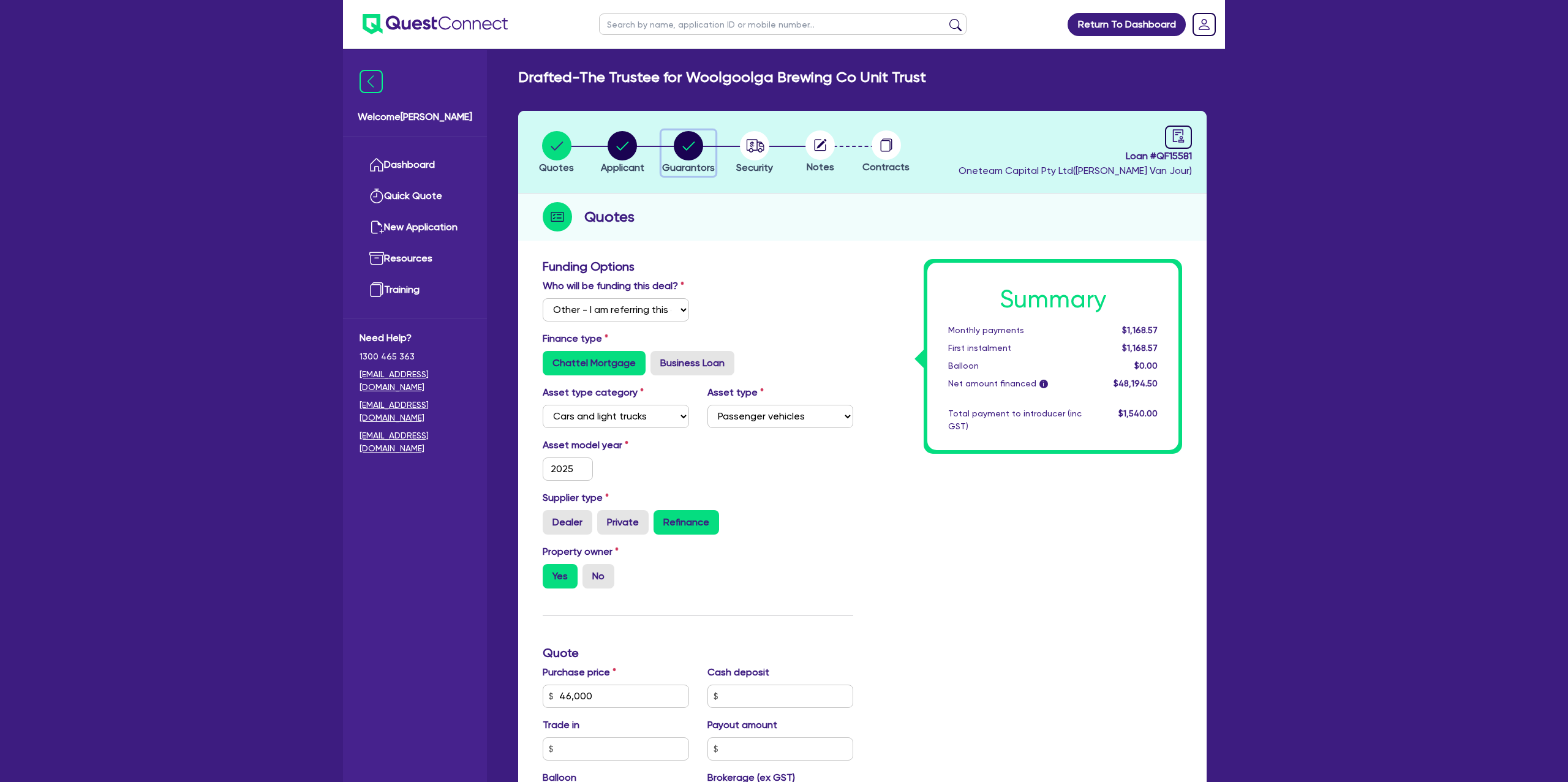
click at [692, 151] on circle "button" at bounding box center [689, 146] width 30 height 30
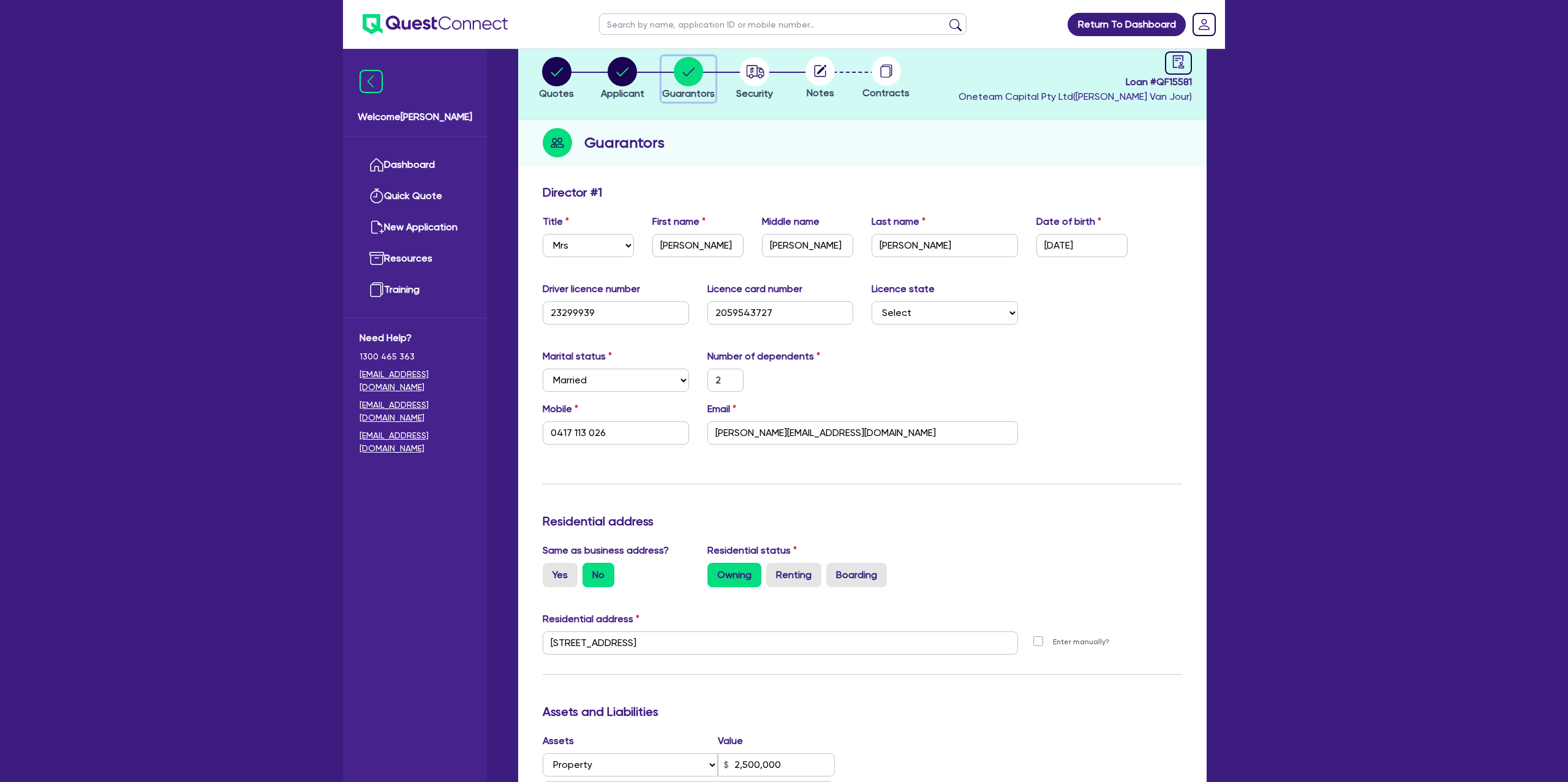
scroll to position [79, 0]
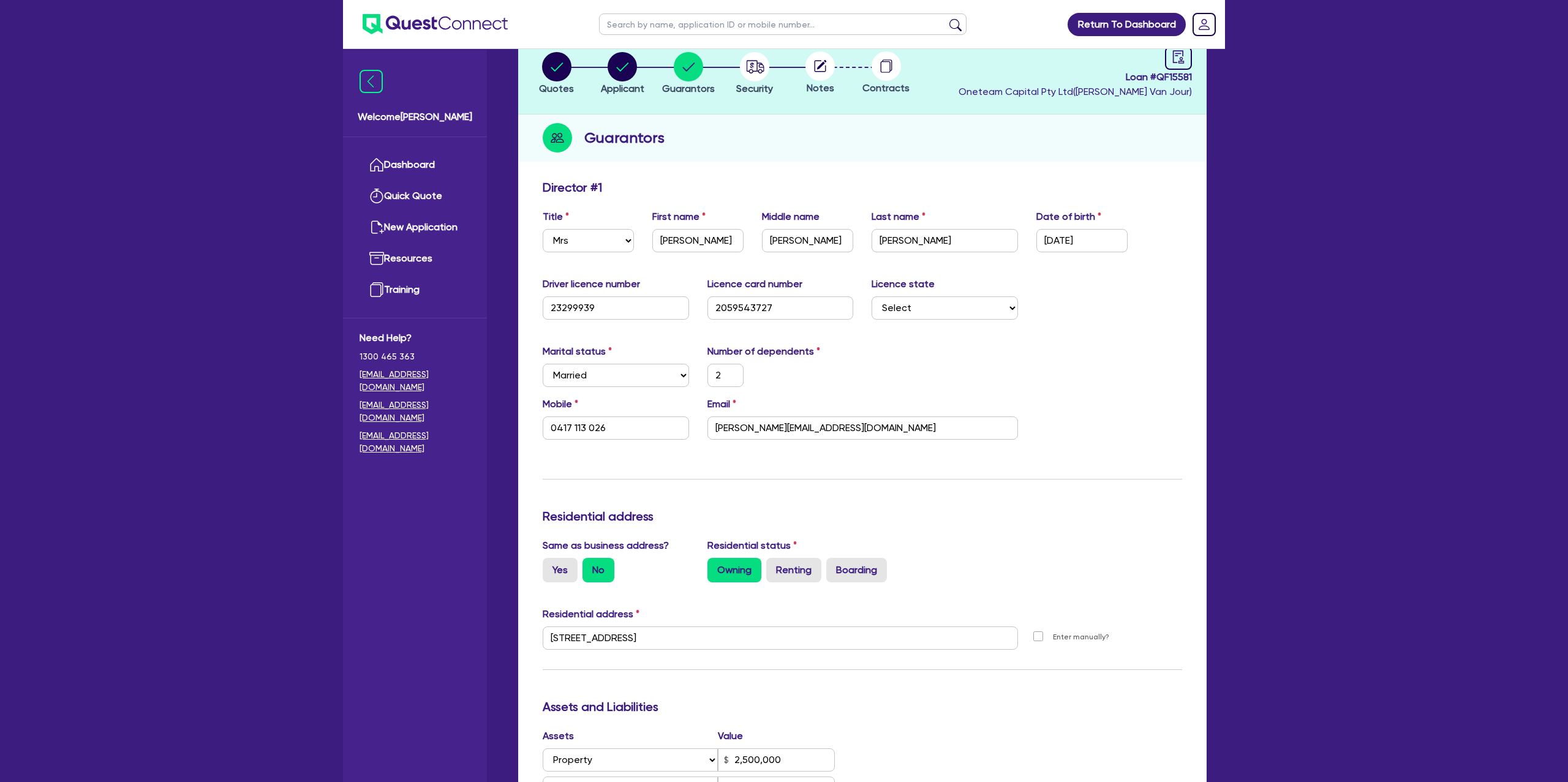
drag, startPoint x: 1106, startPoint y: 319, endPoint x: 1112, endPoint y: 321, distance: 6.3
click at [1112, 321] on div "Driver licence number [DRIVERS_LICENSE_NUMBER] Licence card number [DRIVERS_LIC…" at bounding box center [862, 303] width 658 height 53
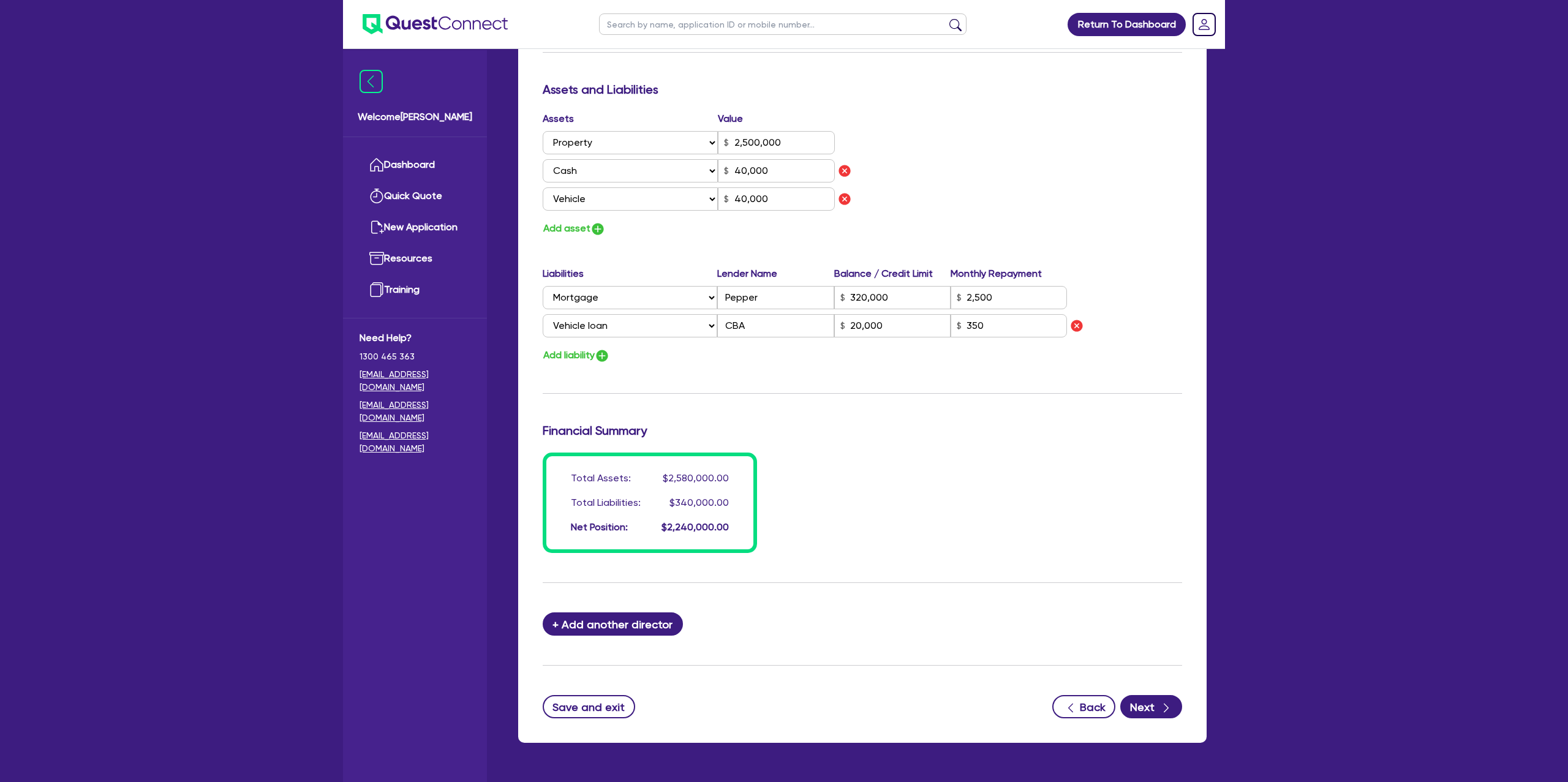
scroll to position [732, 0]
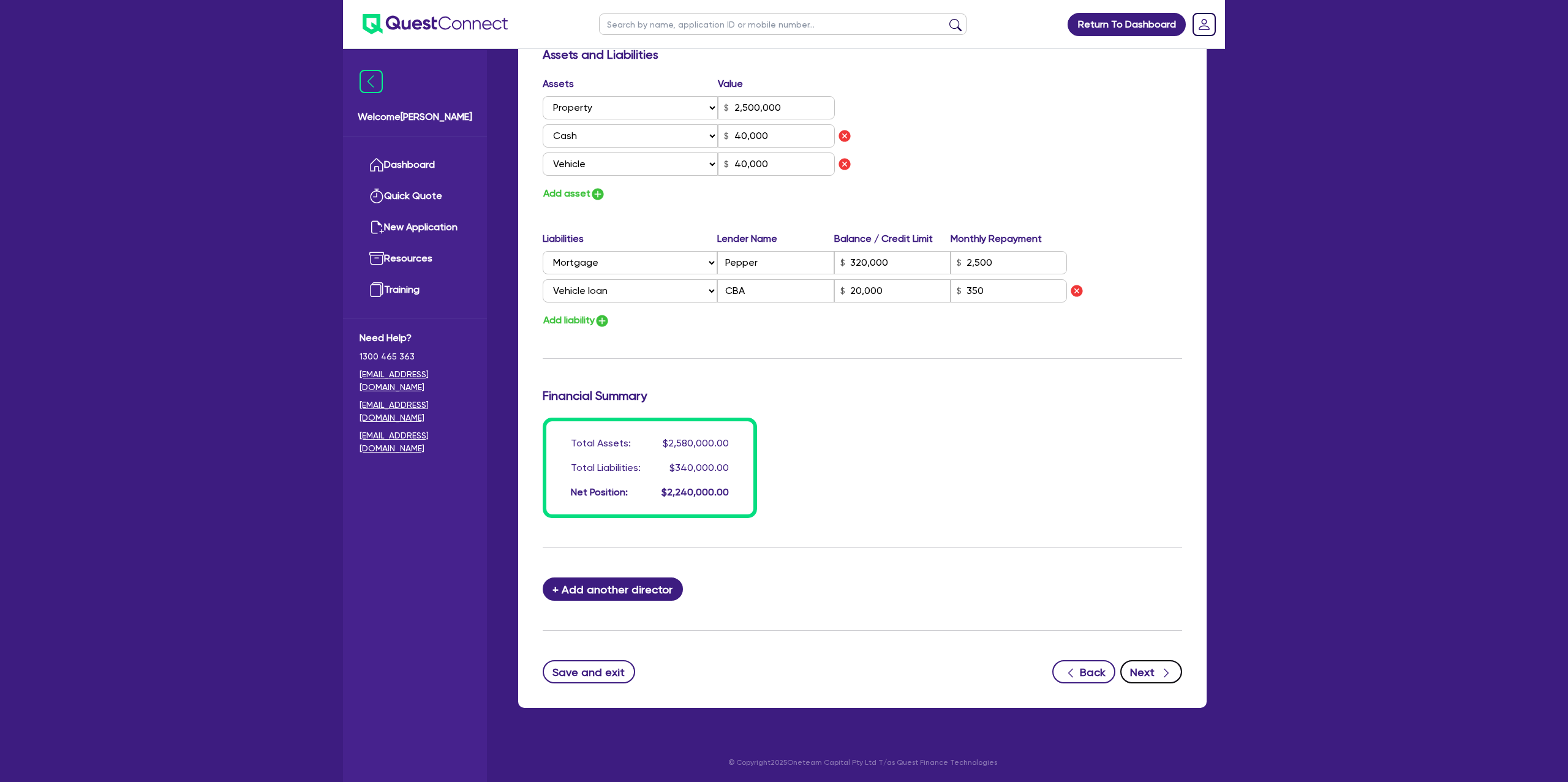
click at [1151, 676] on button "Next" at bounding box center [1151, 671] width 62 height 23
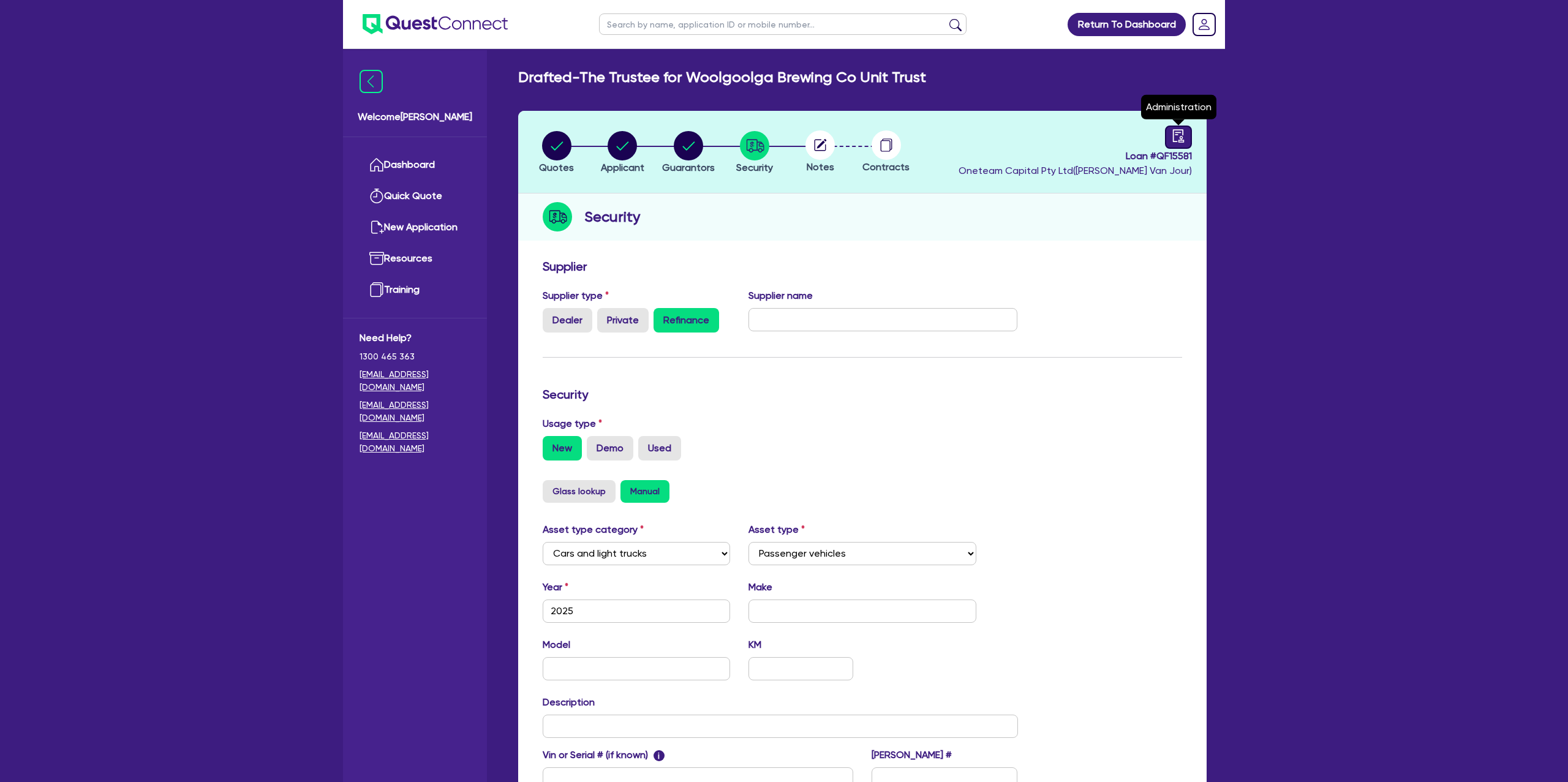
click at [1178, 134] on icon "audit" at bounding box center [1178, 136] width 13 height 13
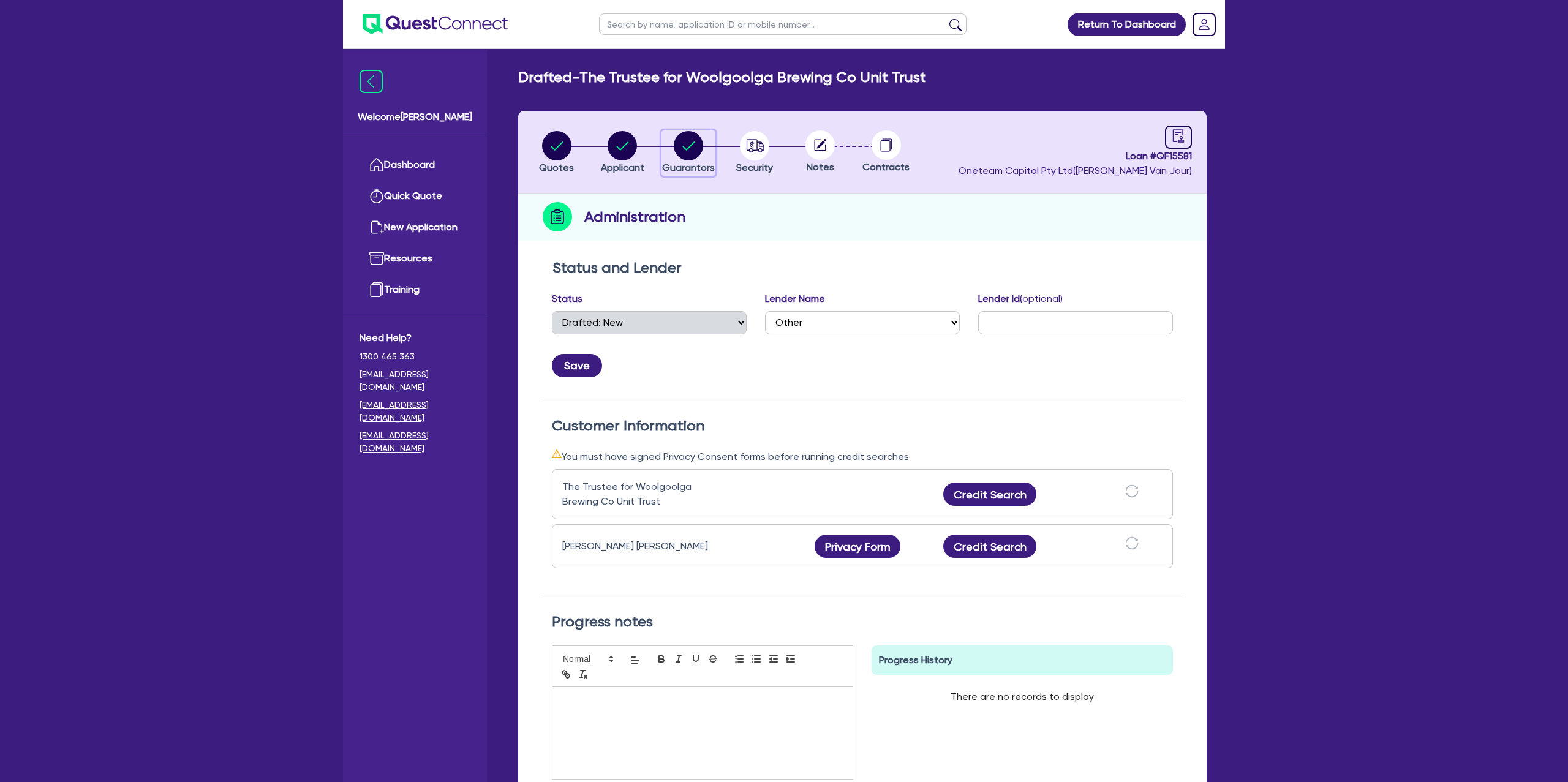
click at [696, 147] on circle "button" at bounding box center [689, 146] width 30 height 30
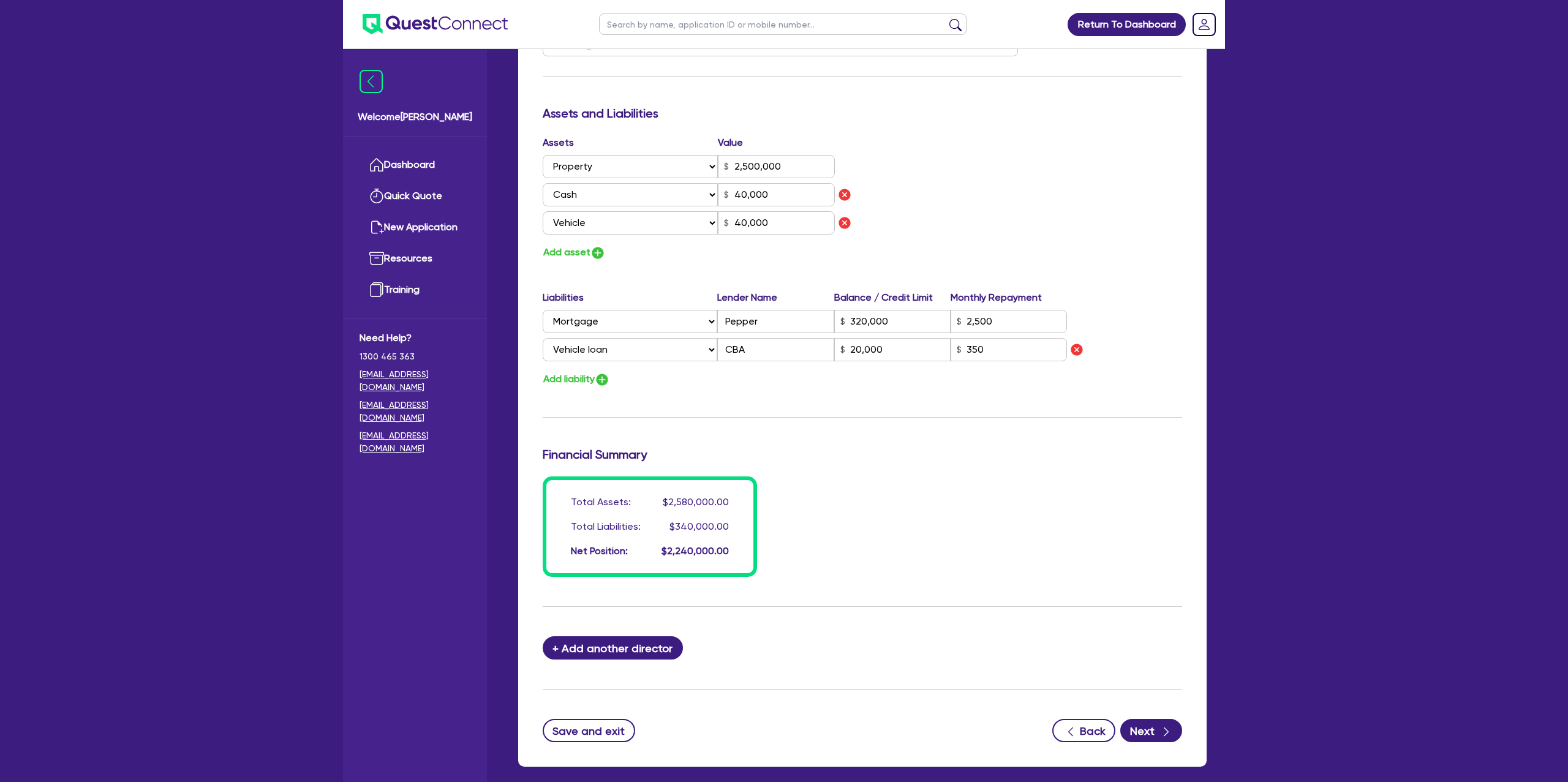
scroll to position [732, 0]
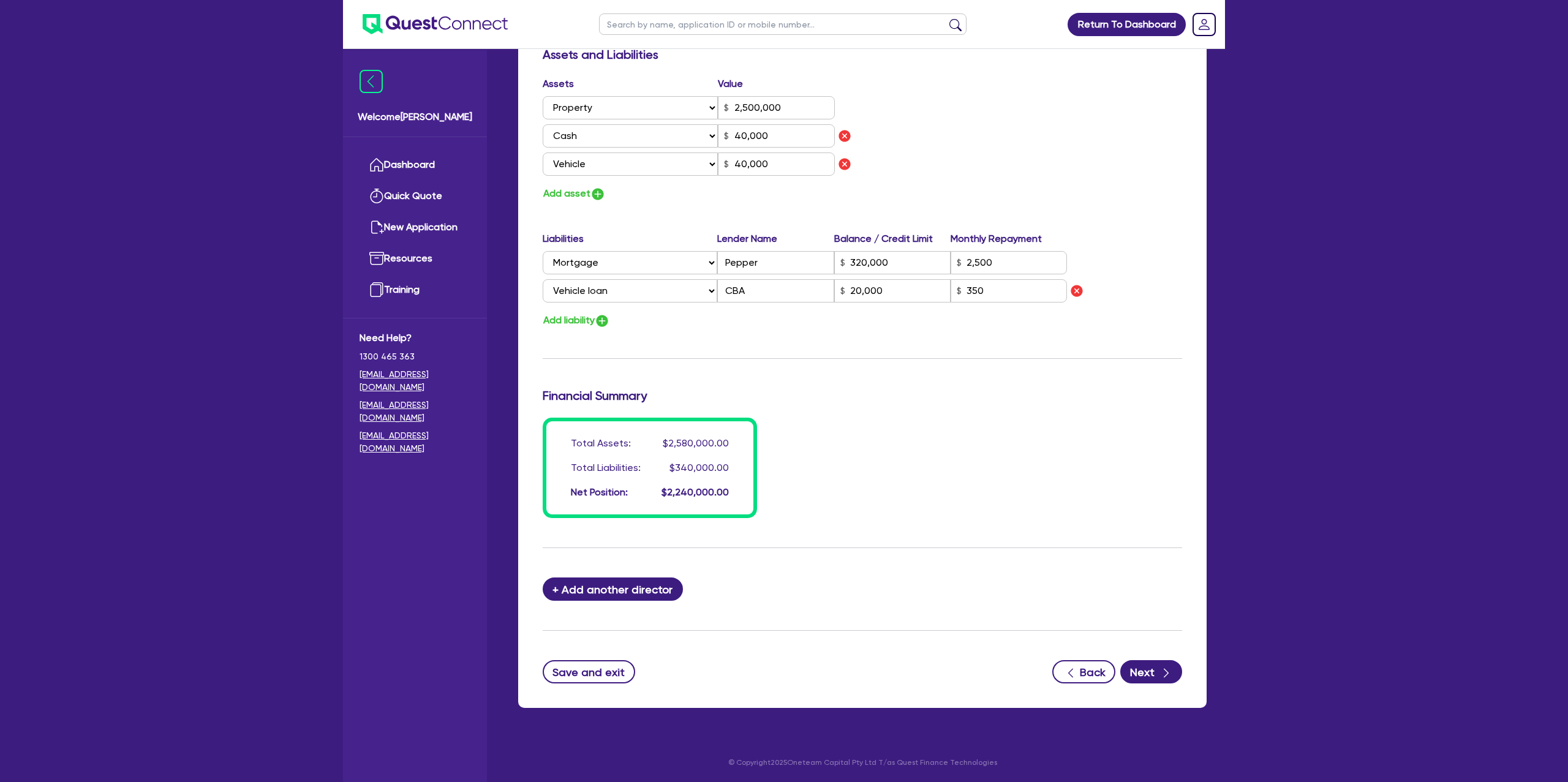
click at [606, 605] on form "Update residential status for Director #1 Boarding is only acceptable when the …" at bounding box center [862, 105] width 640 height 1156
click at [617, 585] on button "+ Add another director" at bounding box center [612, 589] width 140 height 23
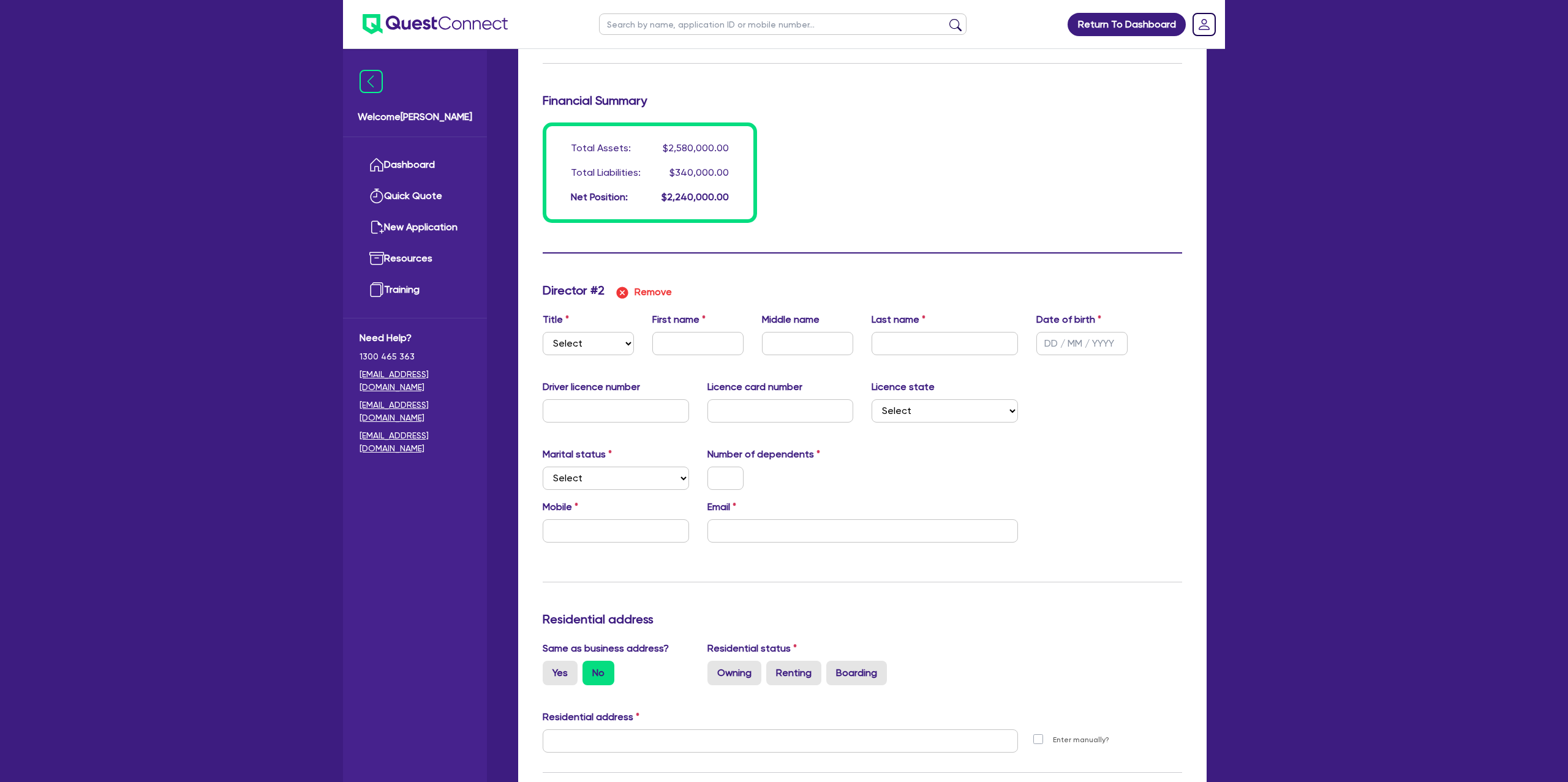
scroll to position [1030, 0]
click at [594, 336] on select "Select Mr Mrs Ms Miss Dr" at bounding box center [588, 339] width 91 height 23
click at [543, 328] on select "Select Mr Mrs Ms Miss Dr" at bounding box center [588, 339] width 91 height 23
click at [686, 348] on input "text" at bounding box center [698, 339] width 91 height 23
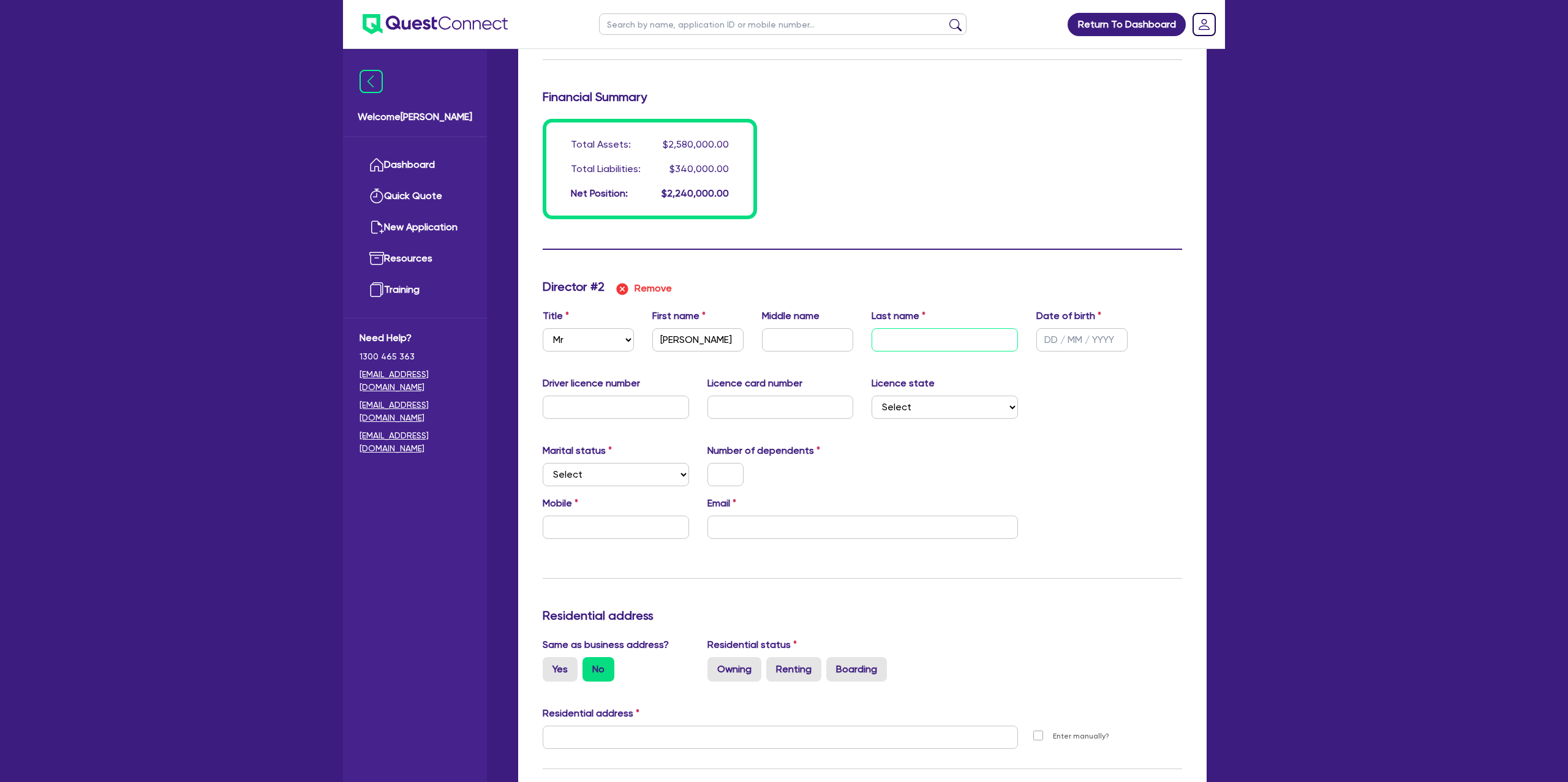
click at [927, 346] on input "text" at bounding box center [944, 339] width 146 height 23
click at [1056, 336] on input "text" at bounding box center [1082, 339] width 91 height 23
click at [1081, 382] on div "Driver licence number Licence card number Licence state Select [GEOGRAPHIC_DATA…" at bounding box center [862, 402] width 658 height 53
click at [645, 528] on input "text" at bounding box center [615, 527] width 146 height 23
click at [744, 530] on input "email" at bounding box center [862, 527] width 310 height 23
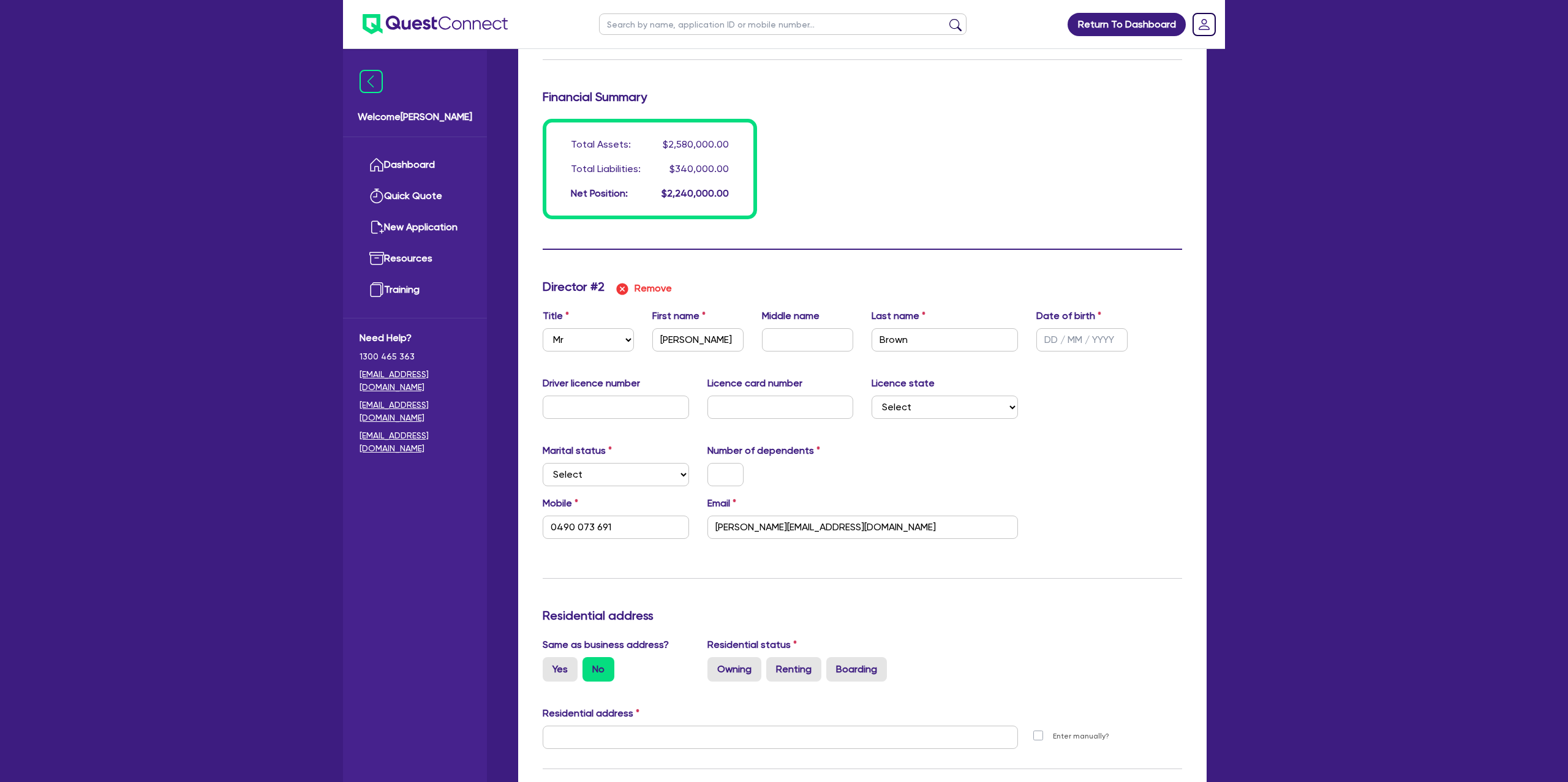
drag, startPoint x: 902, startPoint y: 441, endPoint x: 900, endPoint y: 451, distance: 10.2
click at [902, 442] on div "Update residential status for Director #2 Boarding is only acceptable when the …" at bounding box center [862, 733] width 640 height 906
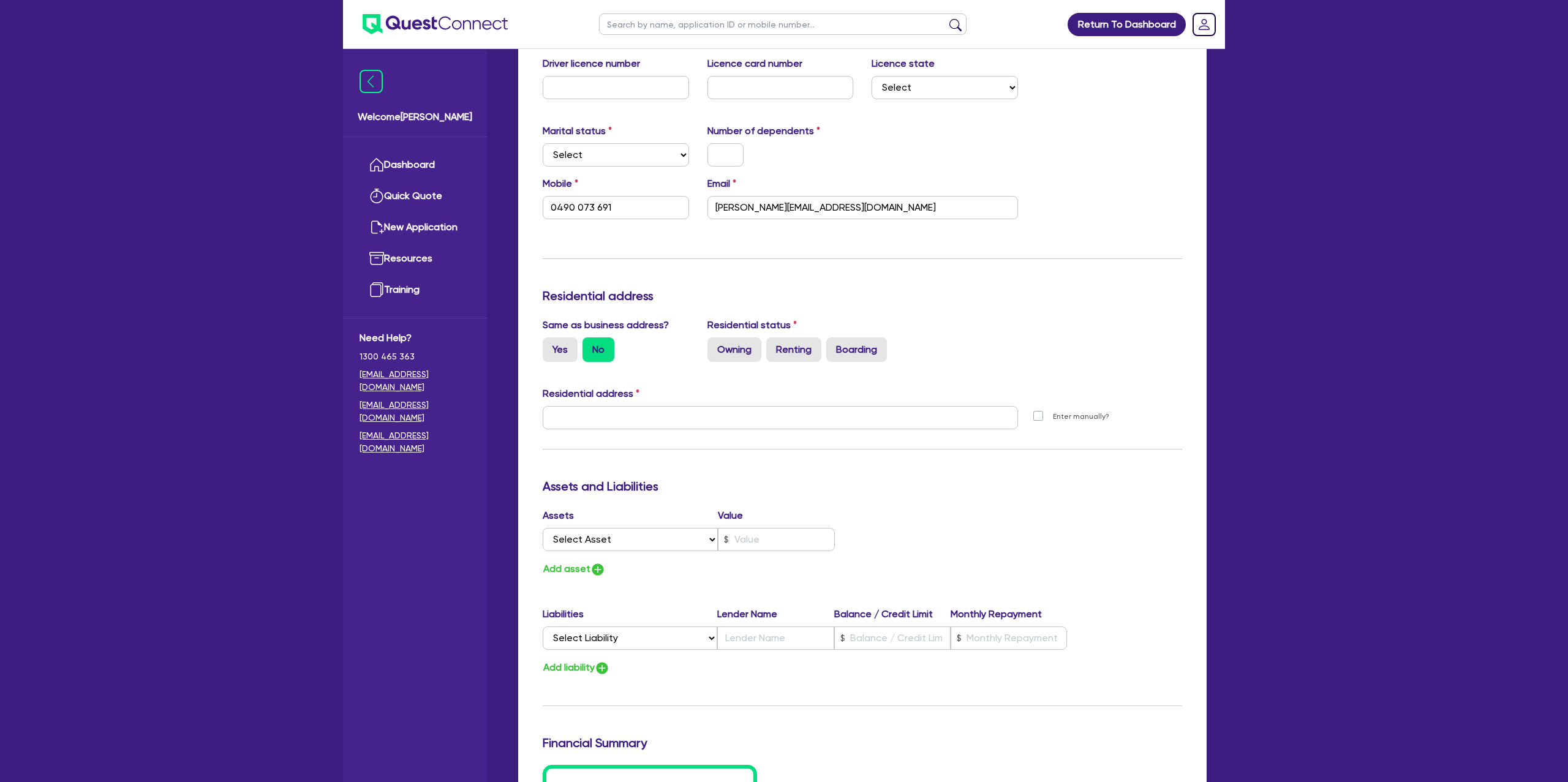
scroll to position [1436, 0]
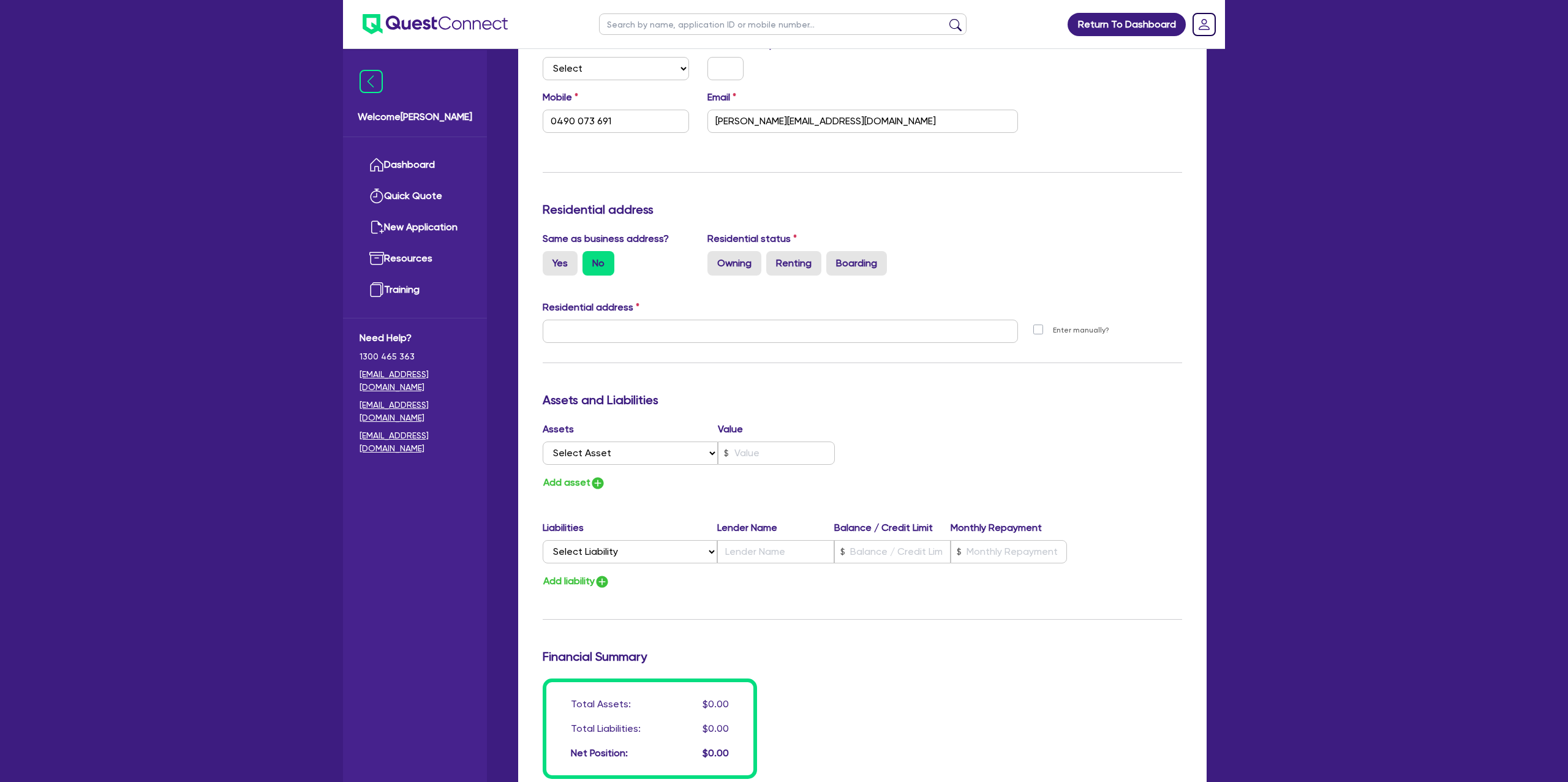
drag, startPoint x: 555, startPoint y: 256, endPoint x: 562, endPoint y: 247, distance: 11.4
click at [562, 247] on div "Same as business address? Yes No" at bounding box center [615, 253] width 165 height 44
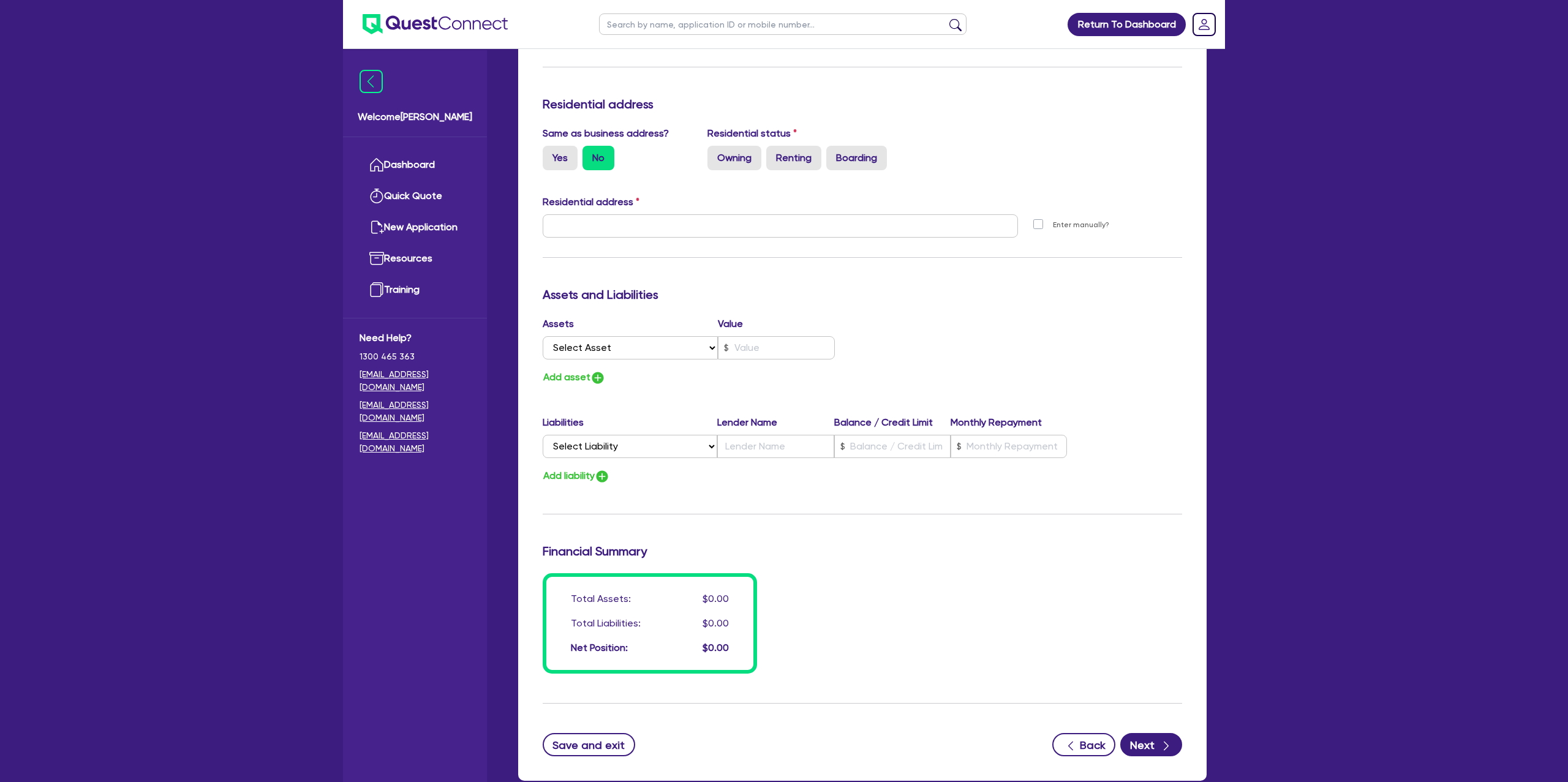
scroll to position [1615, 0]
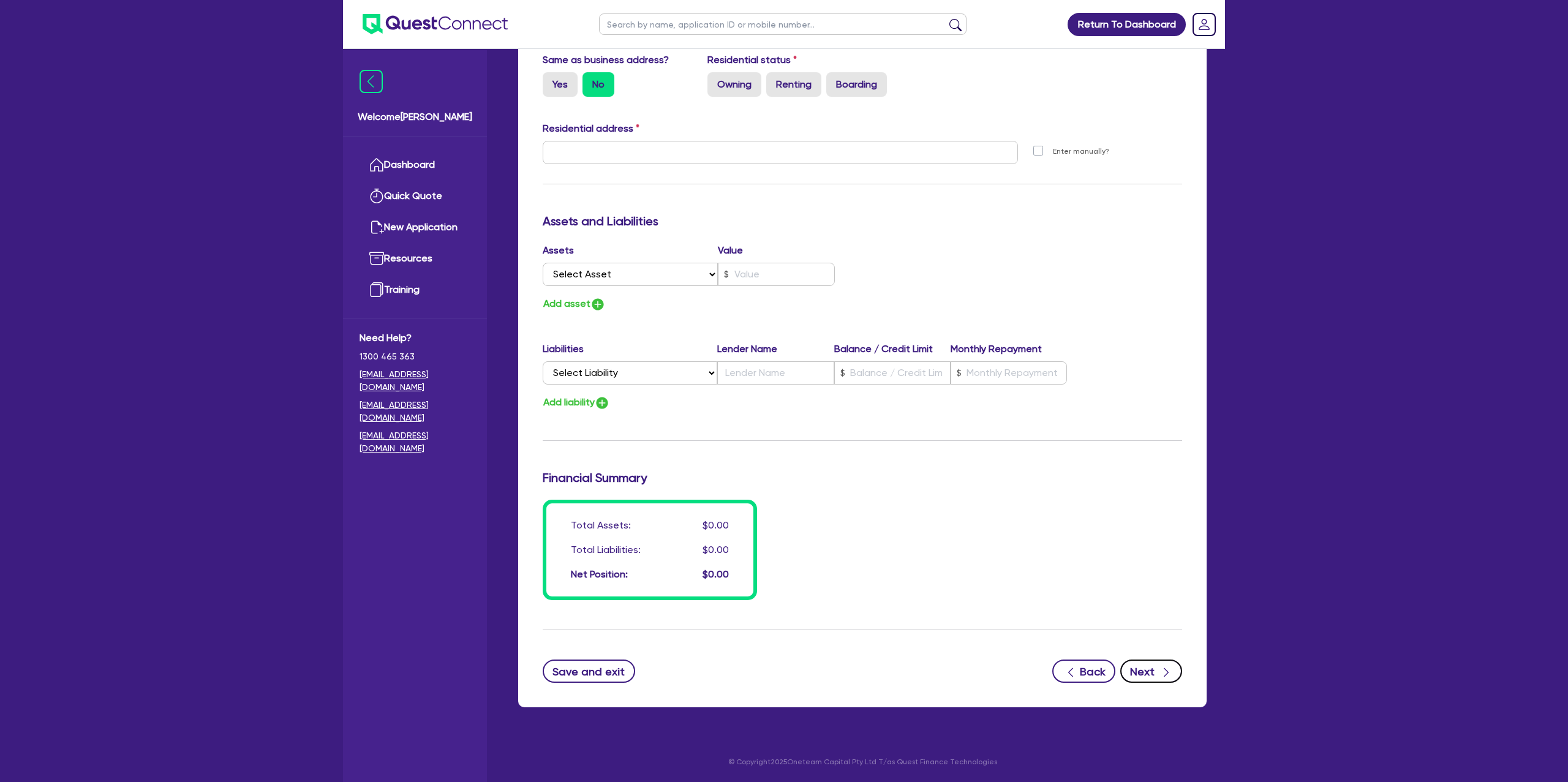
click at [1158, 664] on button "Next" at bounding box center [1151, 671] width 62 height 23
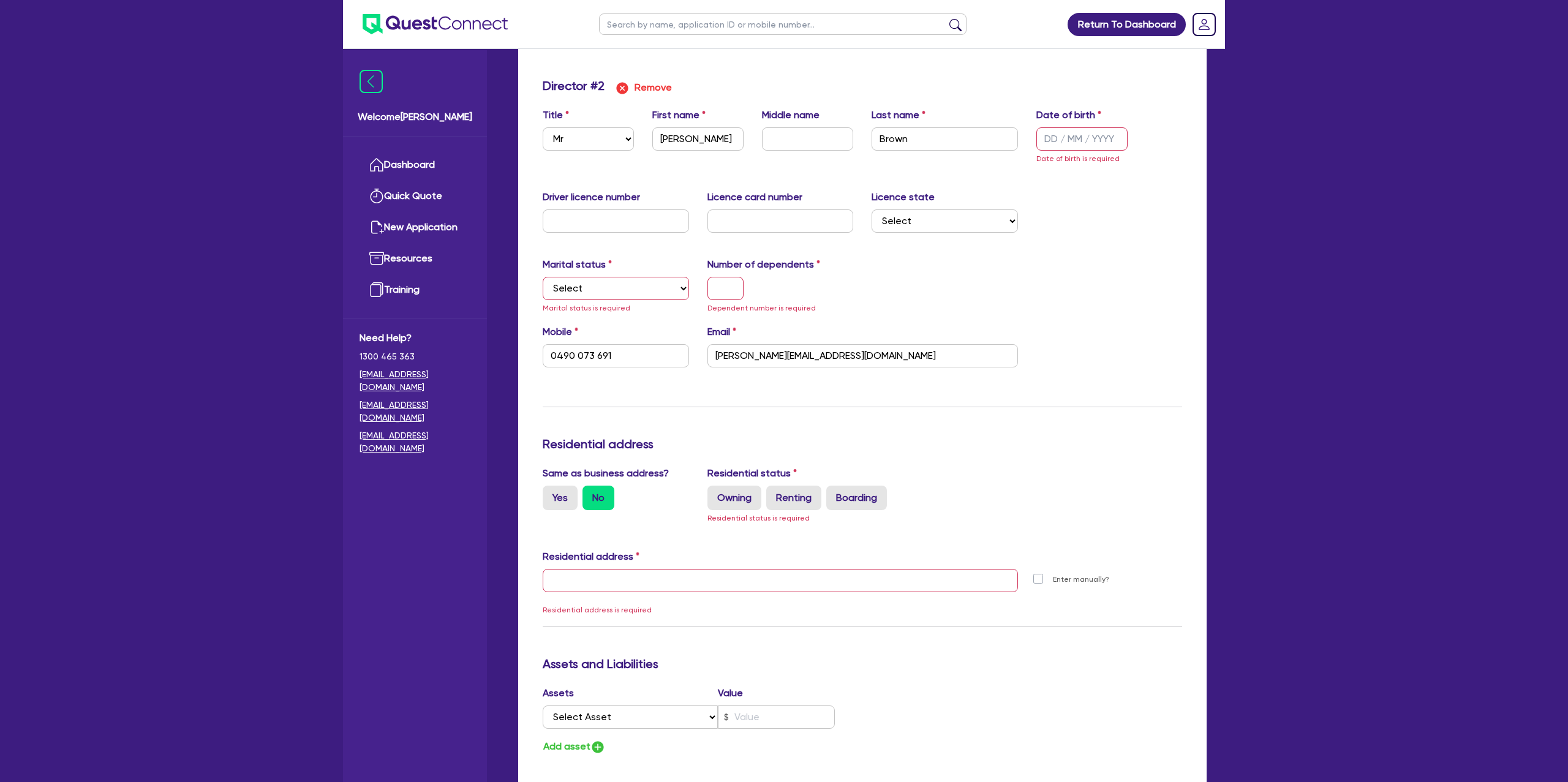
scroll to position [1228, 0]
click at [588, 283] on select "Select Single Married De Facto / Partner" at bounding box center [615, 291] width 146 height 23
click at [543, 280] on select "Select Single Married De Facto / Partner" at bounding box center [615, 291] width 146 height 23
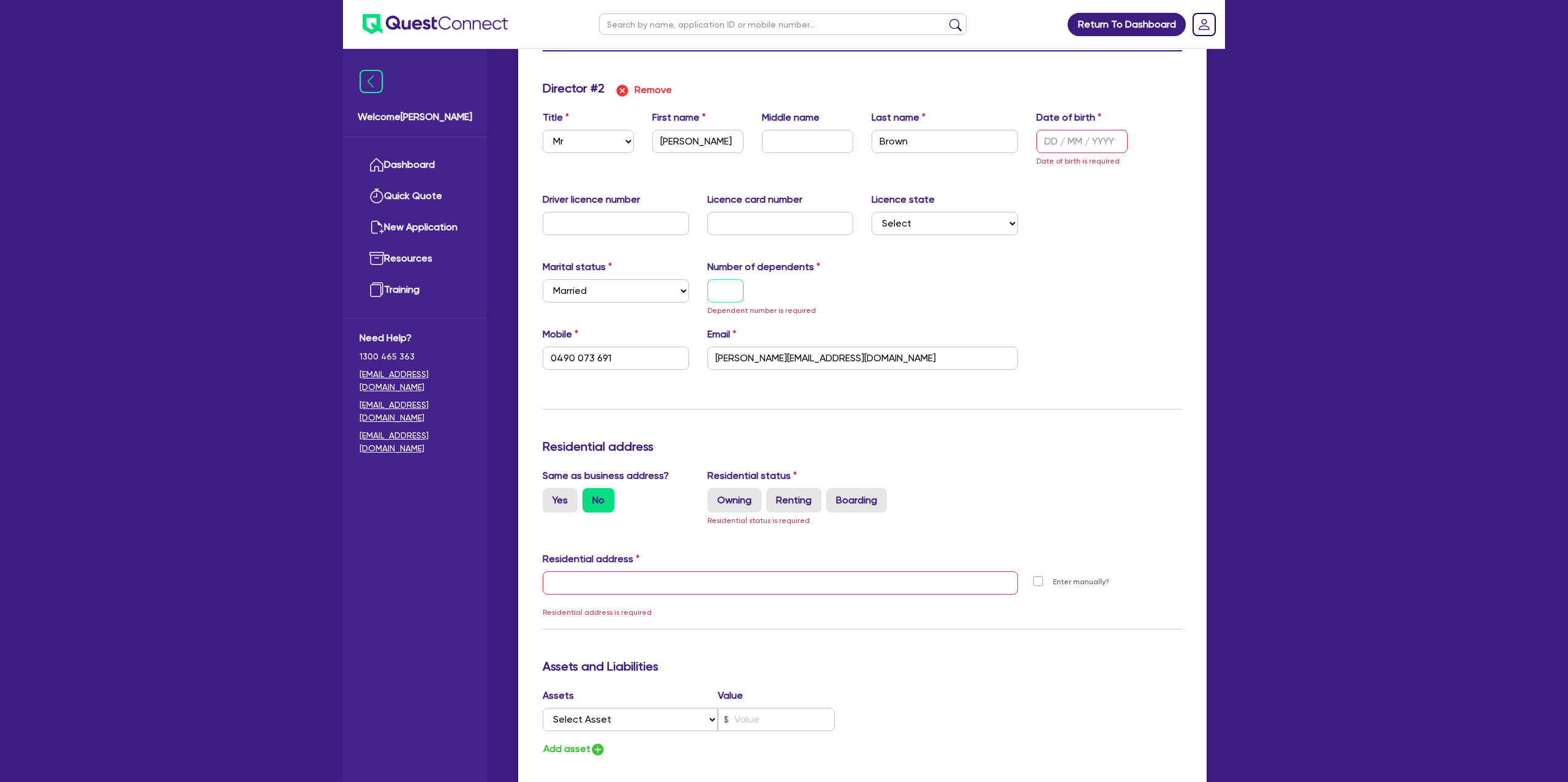
click at [721, 292] on input "text" at bounding box center [725, 291] width 36 height 23
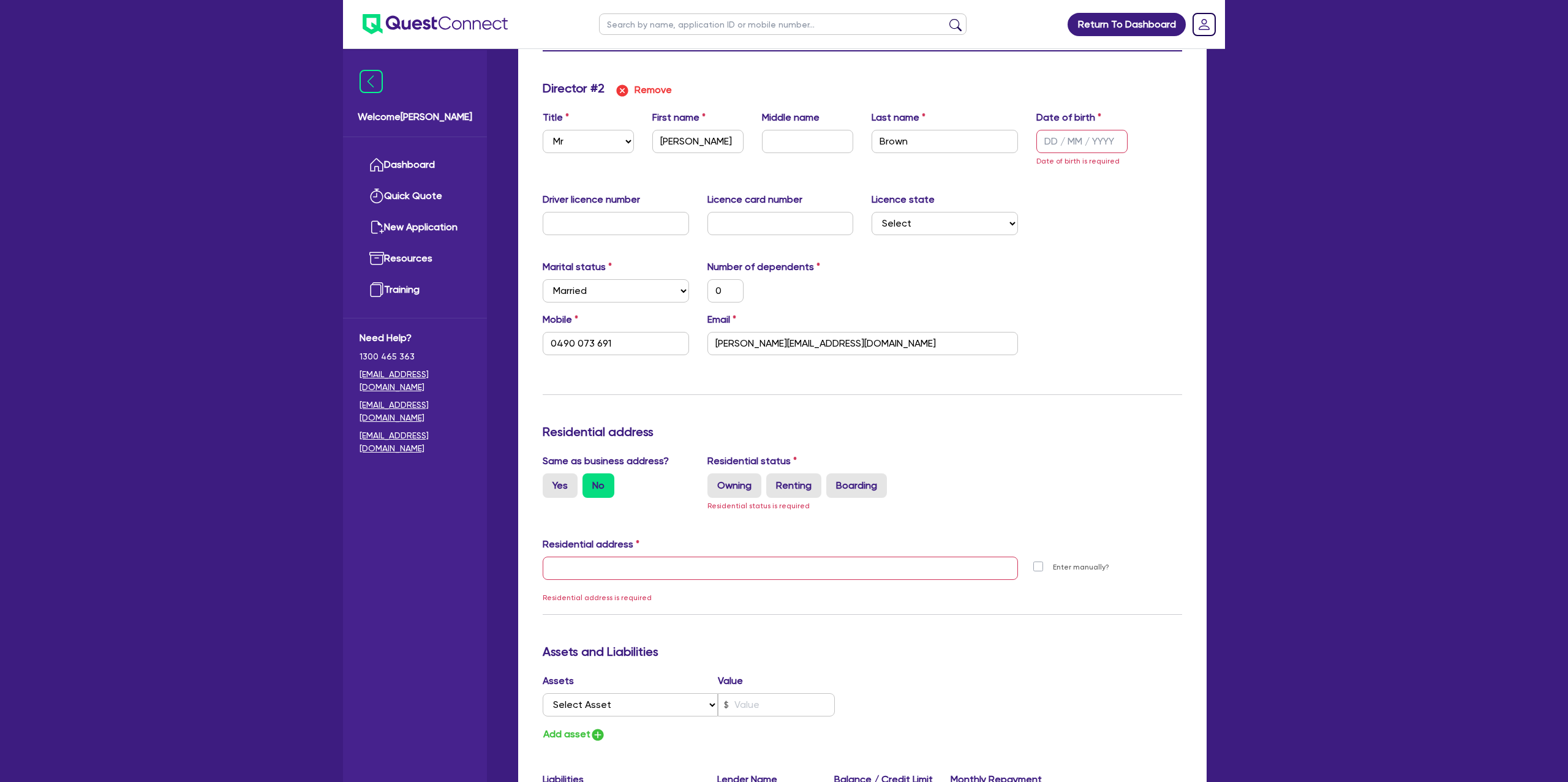
click at [885, 301] on div "Marital status Select [DEMOGRAPHIC_DATA] Married De Facto / Partner Number of d…" at bounding box center [862, 286] width 658 height 53
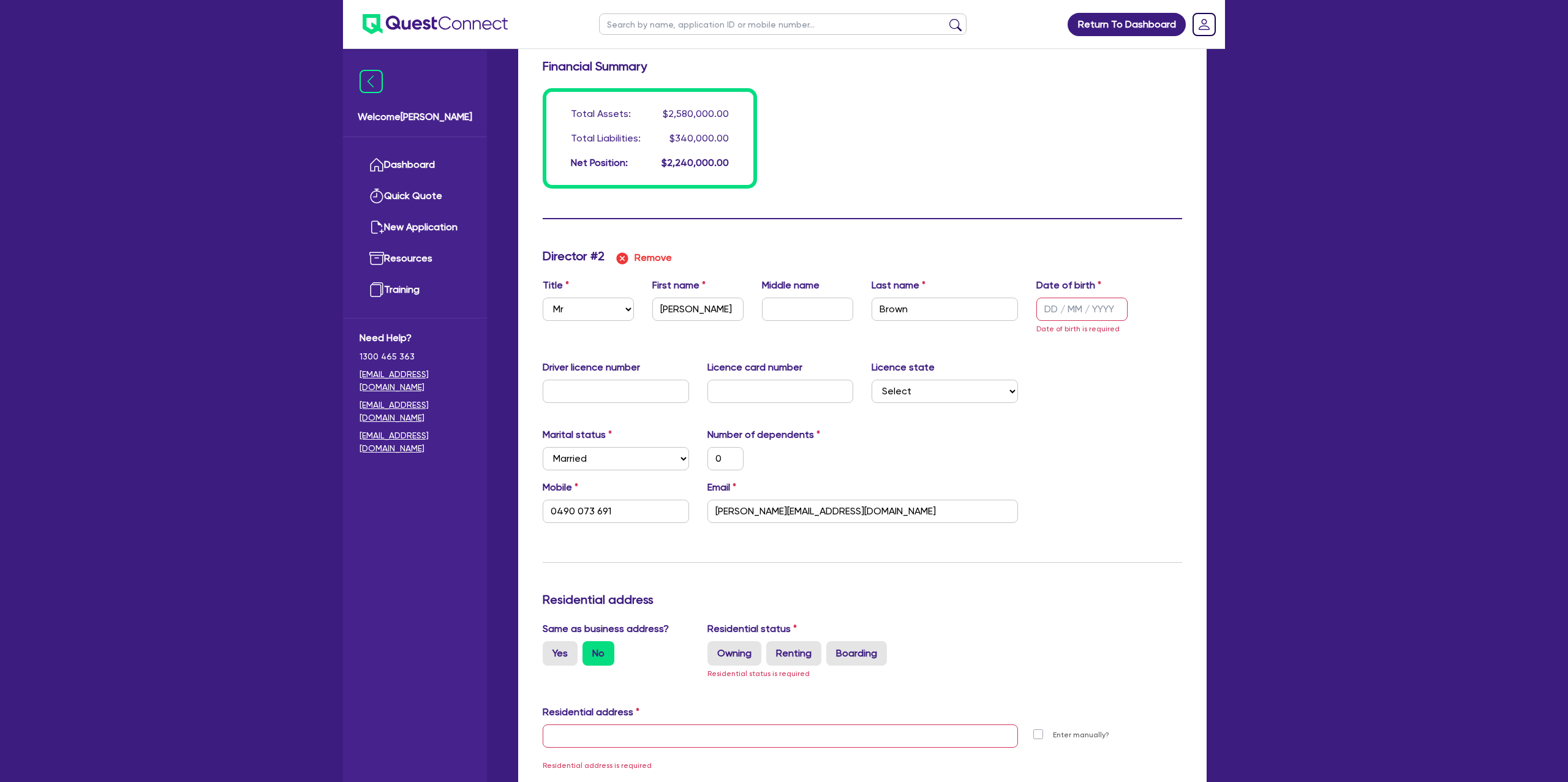
scroll to position [1062, 0]
click at [1083, 207] on form "Update residential status for Director #1 Boarding is only acceptable when the …" at bounding box center [862, 261] width 640 height 2128
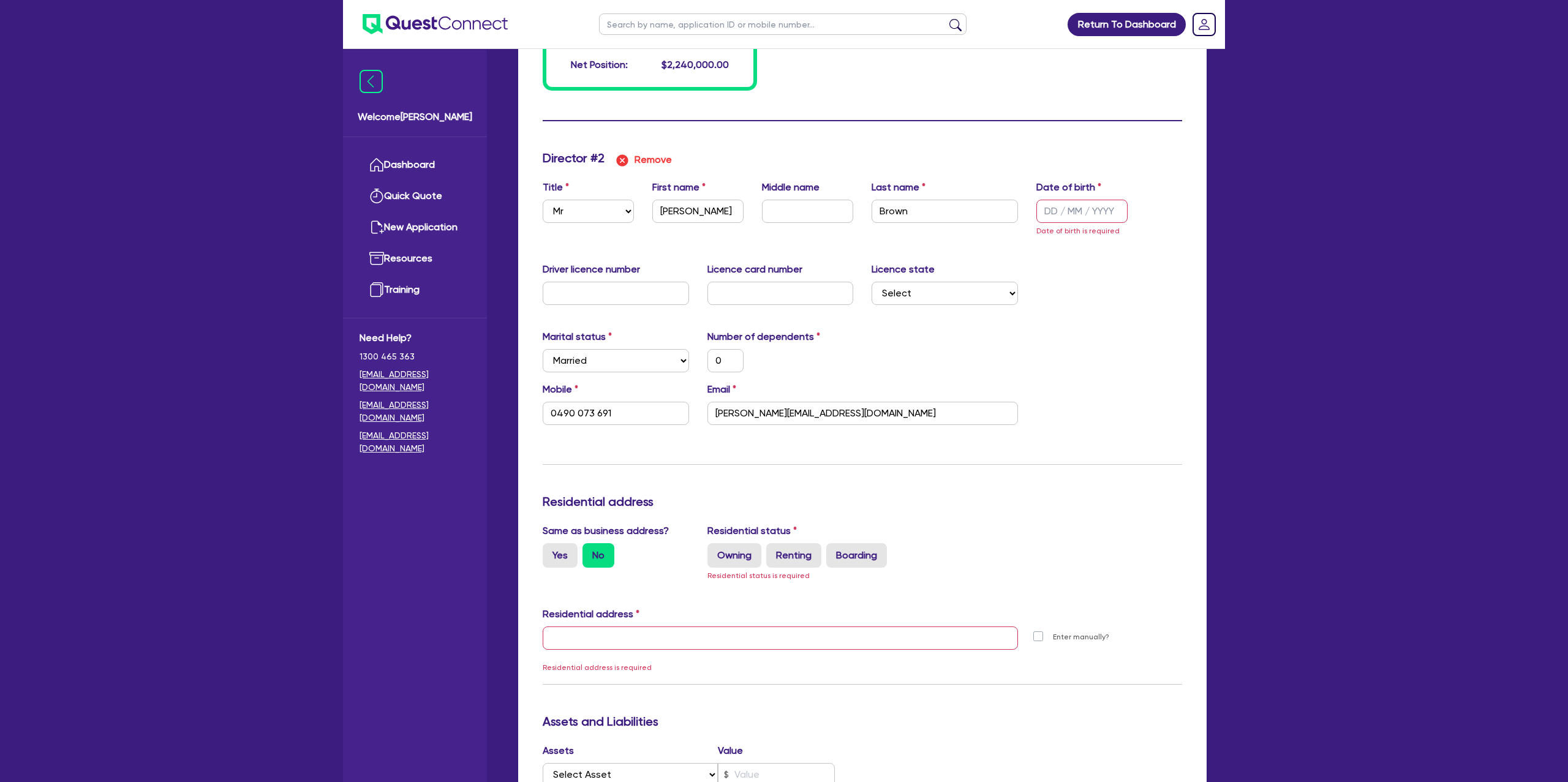
scroll to position [1157, 0]
drag, startPoint x: 742, startPoint y: 417, endPoint x: 702, endPoint y: 412, distance: 40.3
click at [702, 412] on div "Email [PERSON_NAME][EMAIL_ADDRESS][DOMAIN_NAME]" at bounding box center [862, 405] width 329 height 43
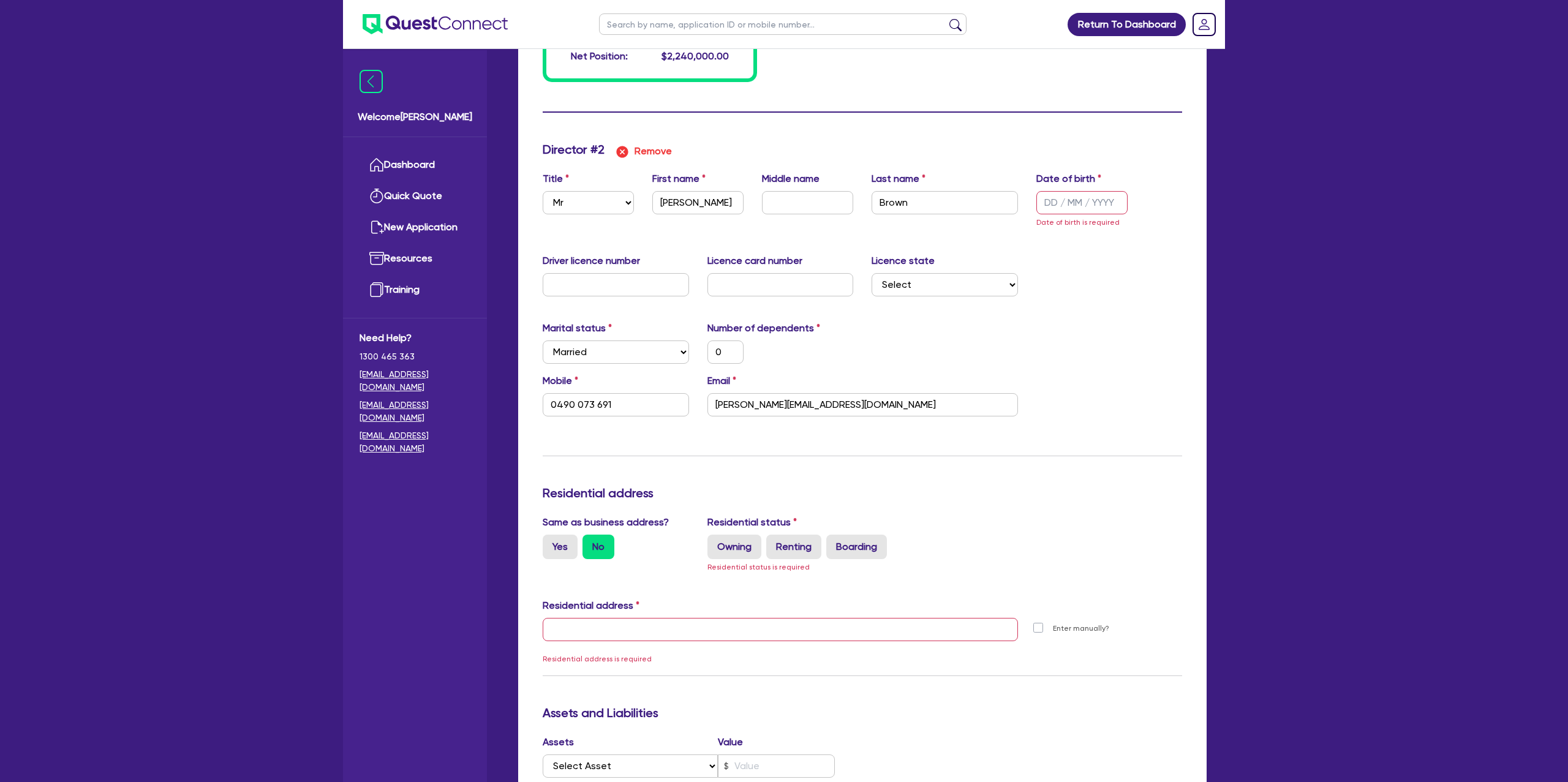
click at [830, 336] on div "Number of dependents 0" at bounding box center [780, 342] width 165 height 43
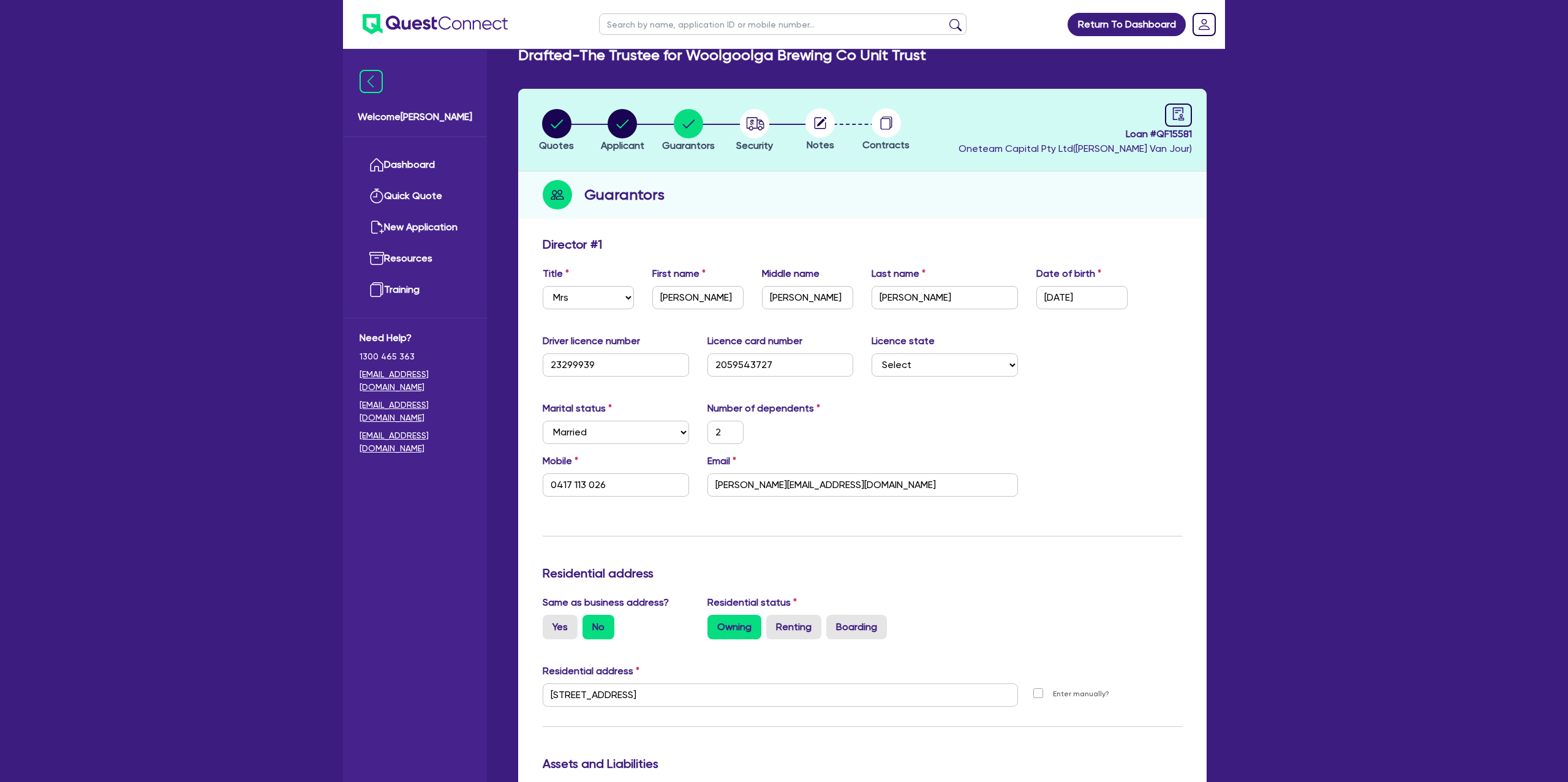
scroll to position [0, 0]
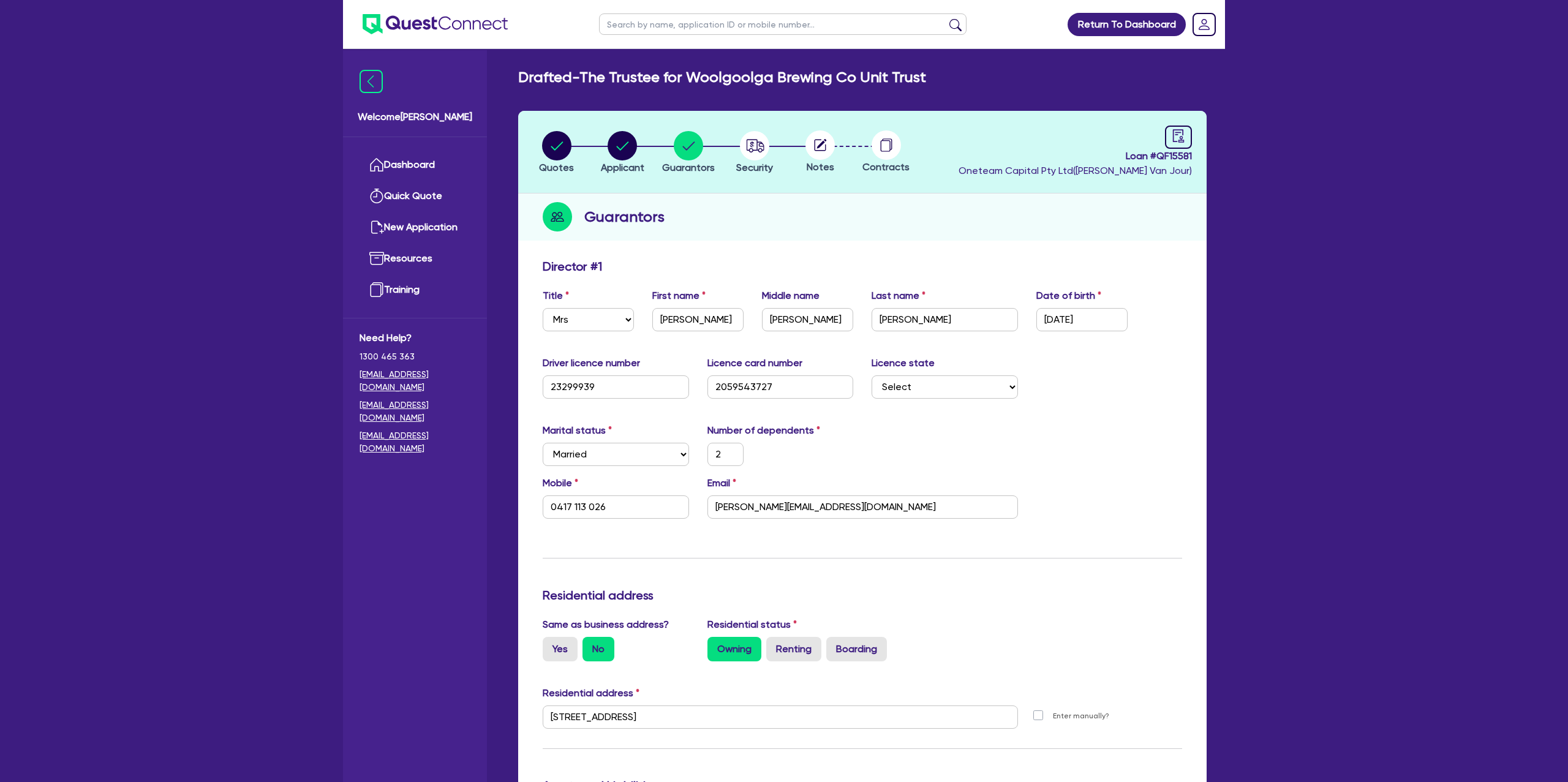
click at [768, 263] on div "Director # 1" at bounding box center [862, 268] width 658 height 20
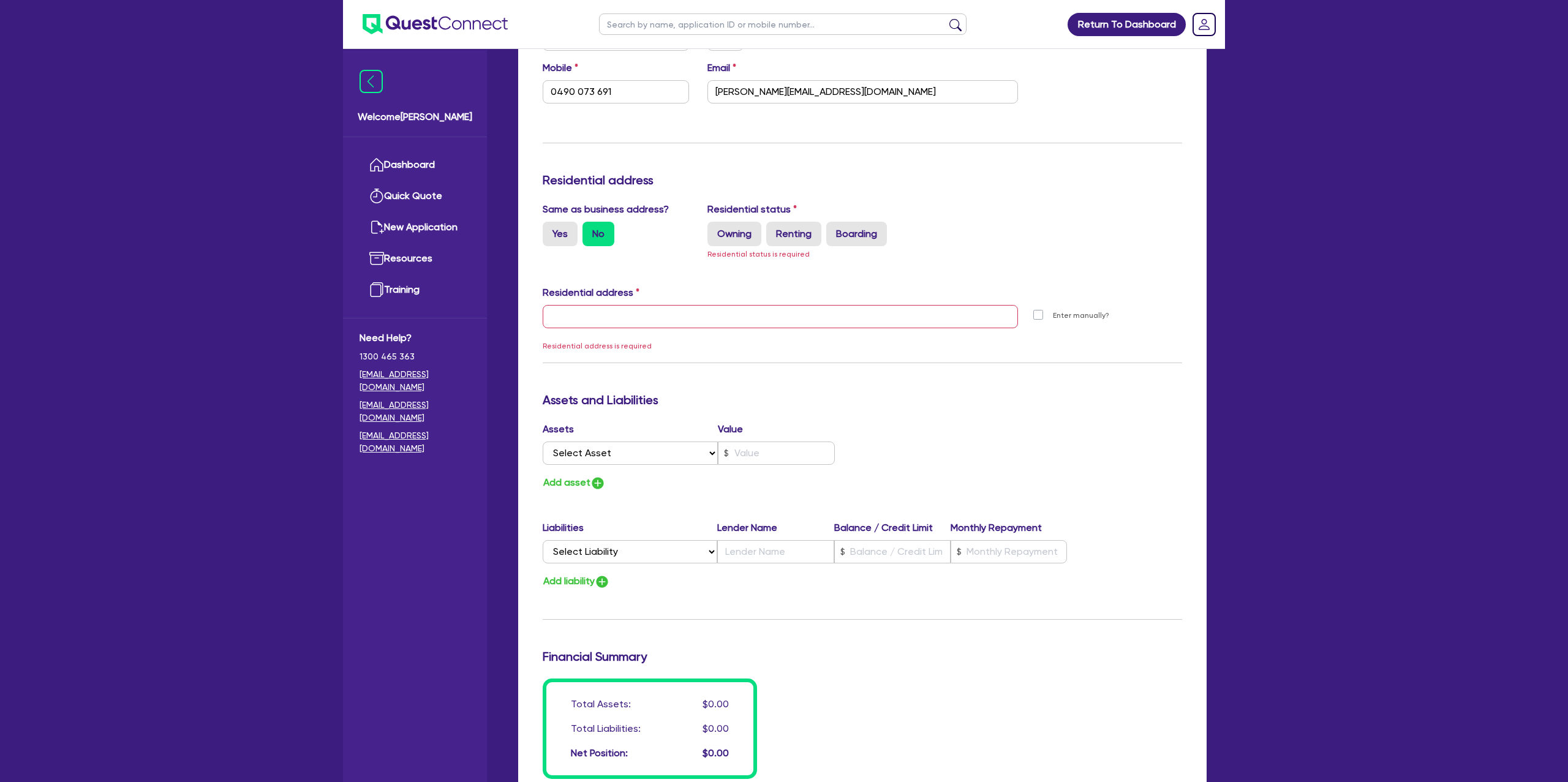
scroll to position [1303, 0]
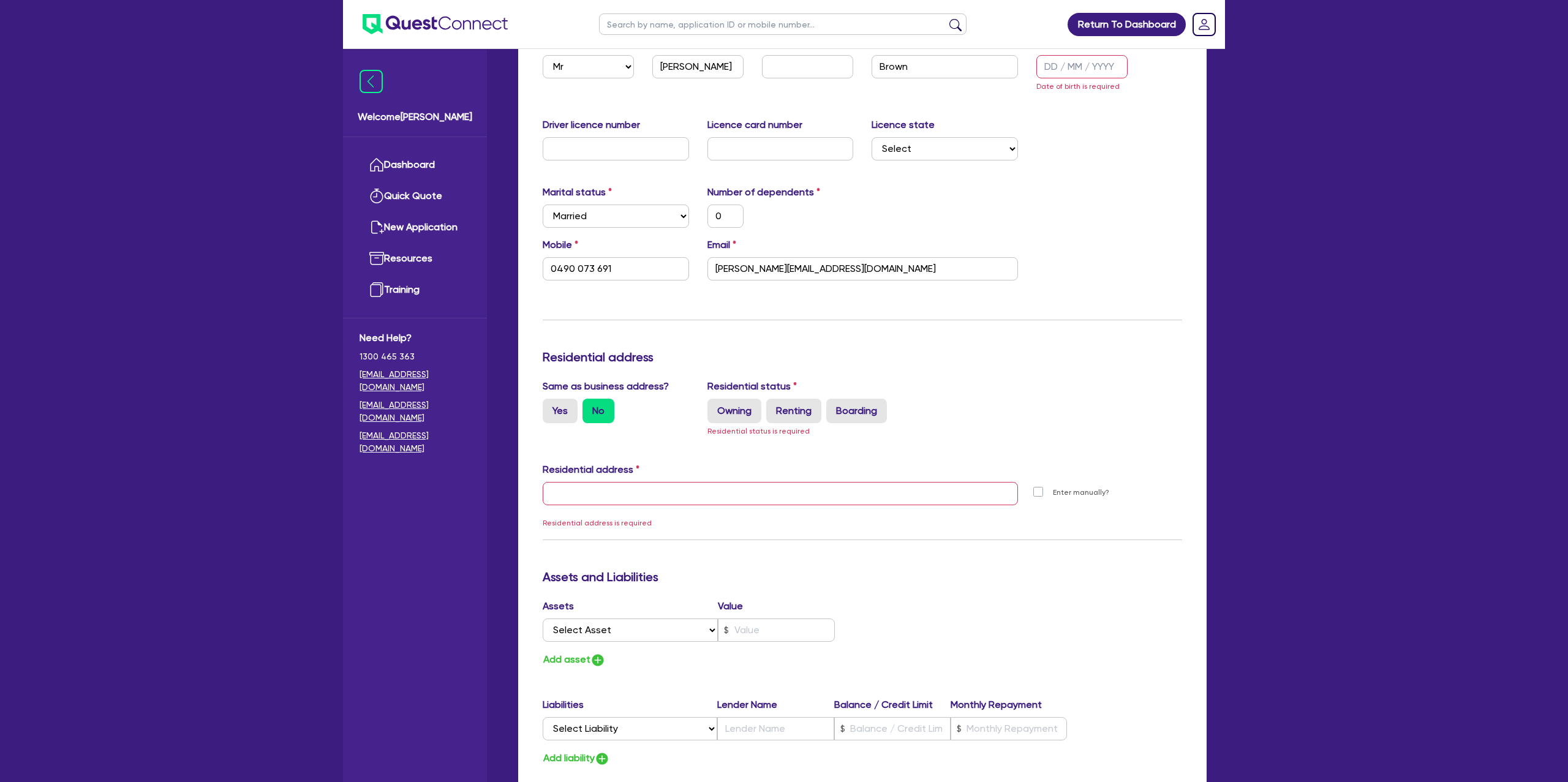
click at [1053, 221] on div "Marital status Select [DEMOGRAPHIC_DATA] Married De Facto / Partner Number of d…" at bounding box center [862, 211] width 658 height 53
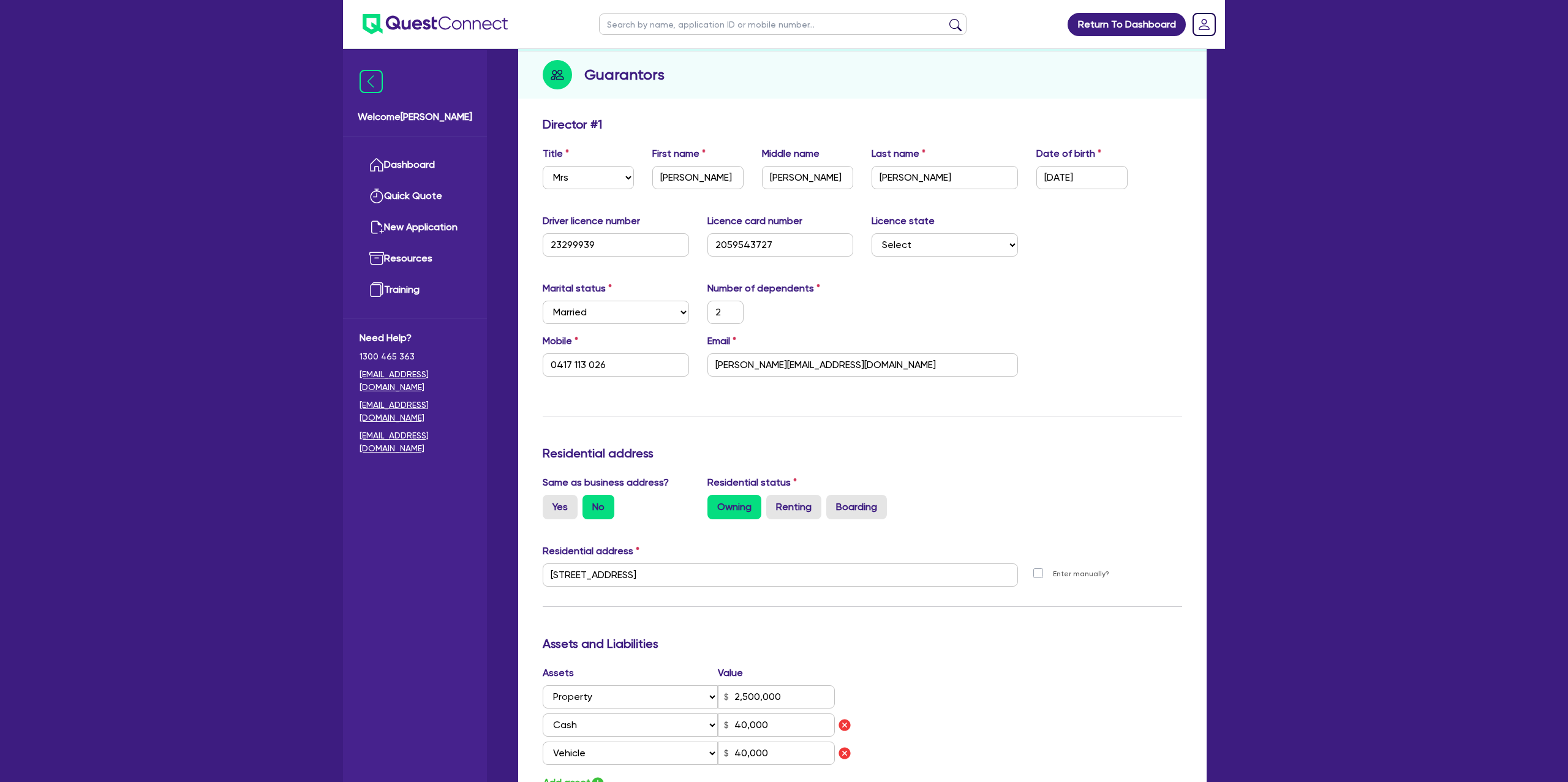
scroll to position [0, 0]
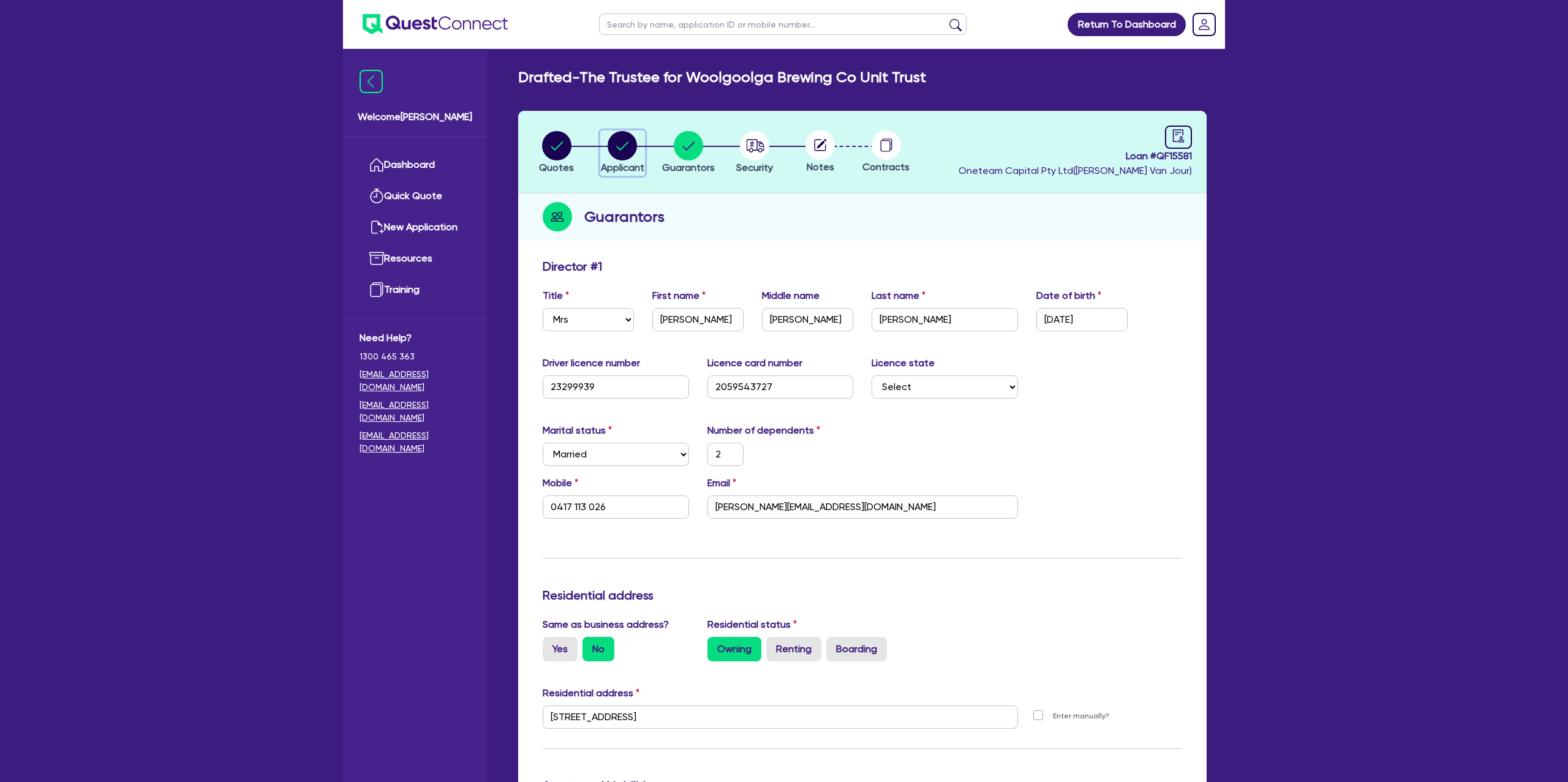
click at [617, 146] on icon "button" at bounding box center [623, 145] width 12 height 8
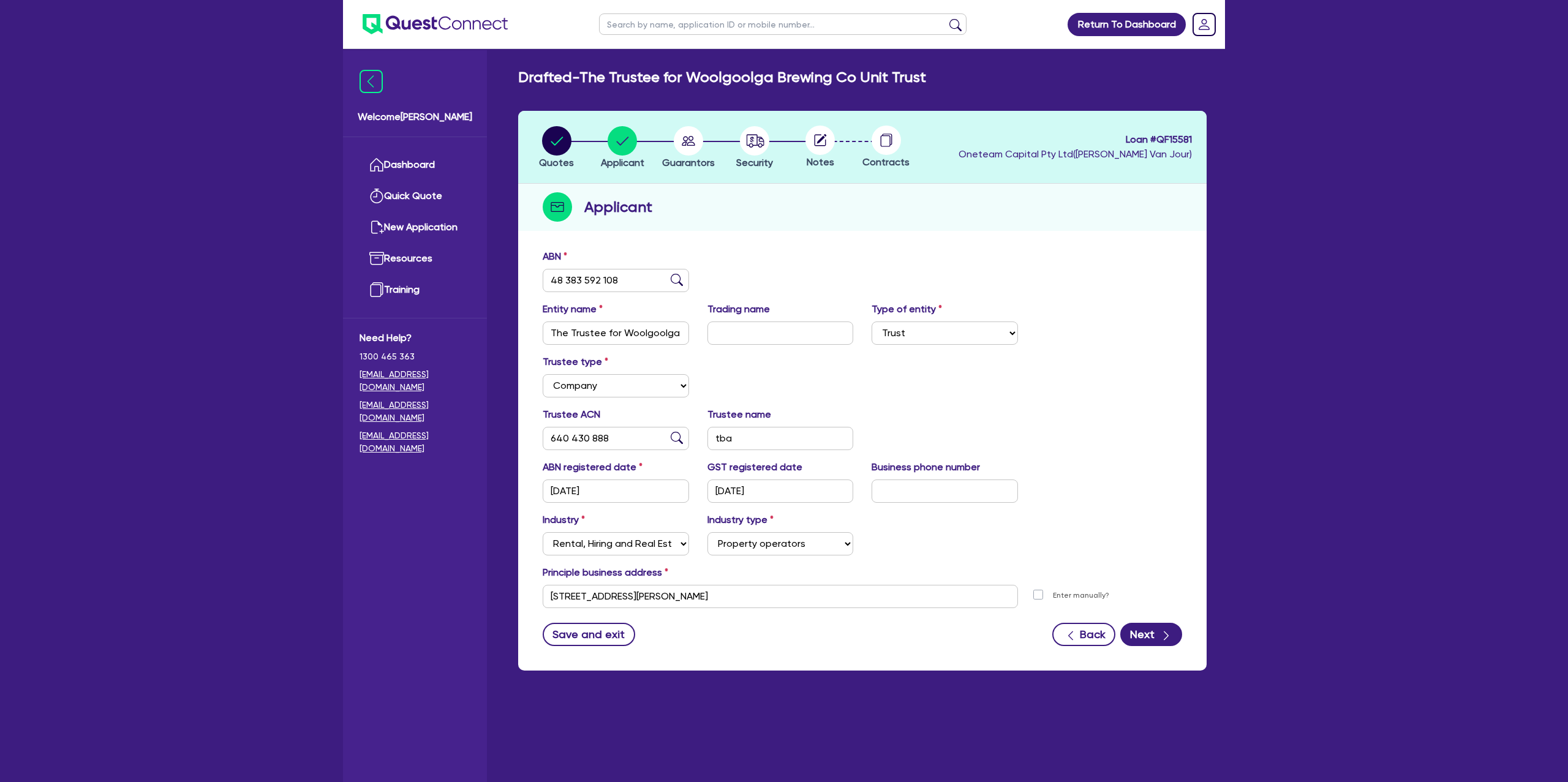
drag, startPoint x: 789, startPoint y: 262, endPoint x: 772, endPoint y: 257, distance: 17.7
click at [789, 259] on div "ABN 48 383 592 108" at bounding box center [862, 275] width 658 height 53
click at [417, 166] on link "Dashboard" at bounding box center [415, 165] width 111 height 32
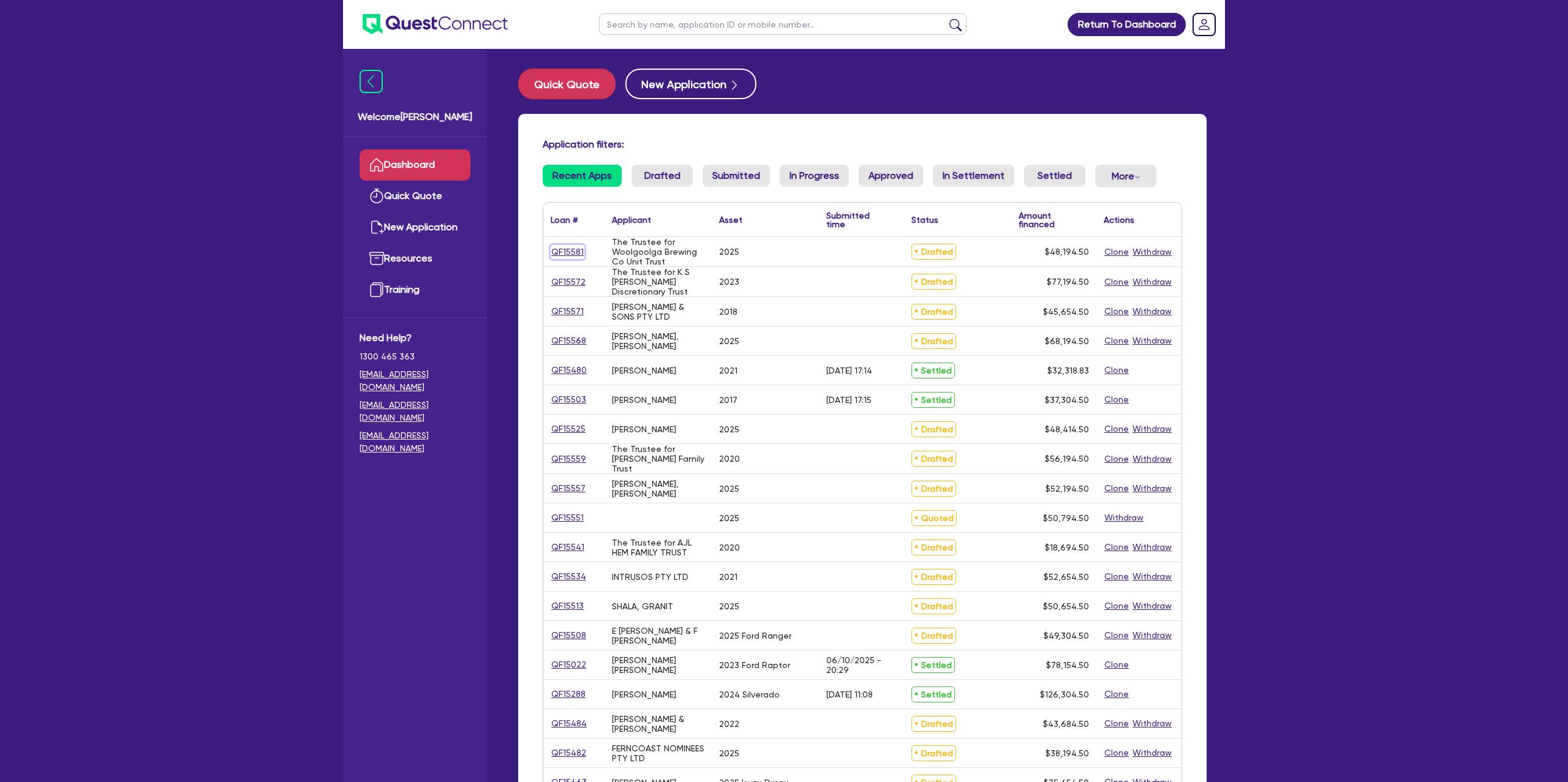
click at [568, 249] on link "QF15581" at bounding box center [568, 252] width 34 height 14
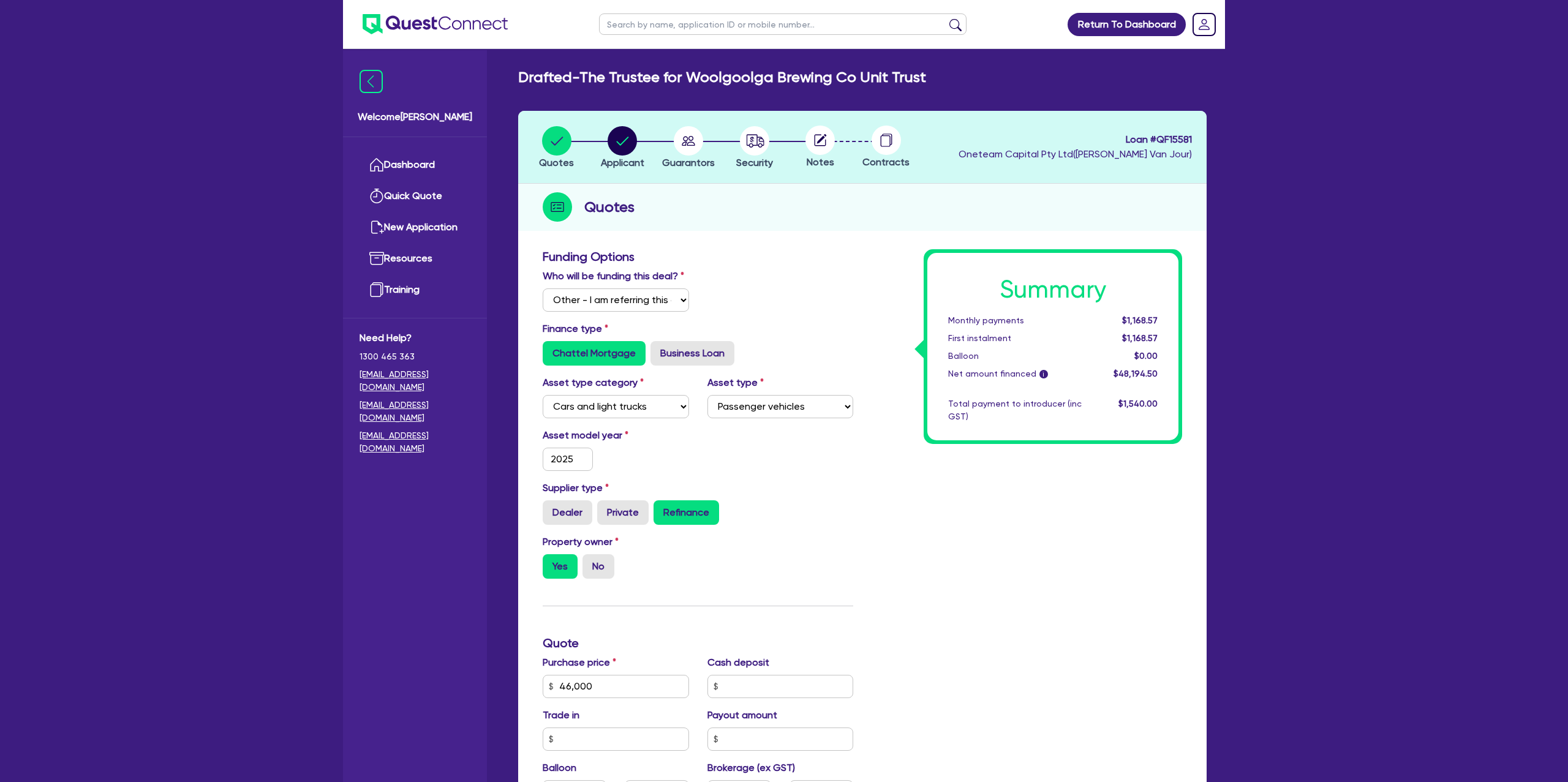
drag, startPoint x: 1155, startPoint y: 140, endPoint x: 1191, endPoint y: 135, distance: 36.3
click at [1194, 134] on header "Quotes Applicant [GEOGRAPHIC_DATA] Security Notes Contracts Loan # QF15581 Onet…" at bounding box center [862, 147] width 689 height 73
drag, startPoint x: 1191, startPoint y: 136, endPoint x: 1210, endPoint y: 138, distance: 19.1
click at [1163, 139] on span "Loan # QF15581" at bounding box center [1075, 140] width 233 height 15
click at [1157, 137] on span "Loan # QF15581" at bounding box center [1075, 140] width 233 height 15
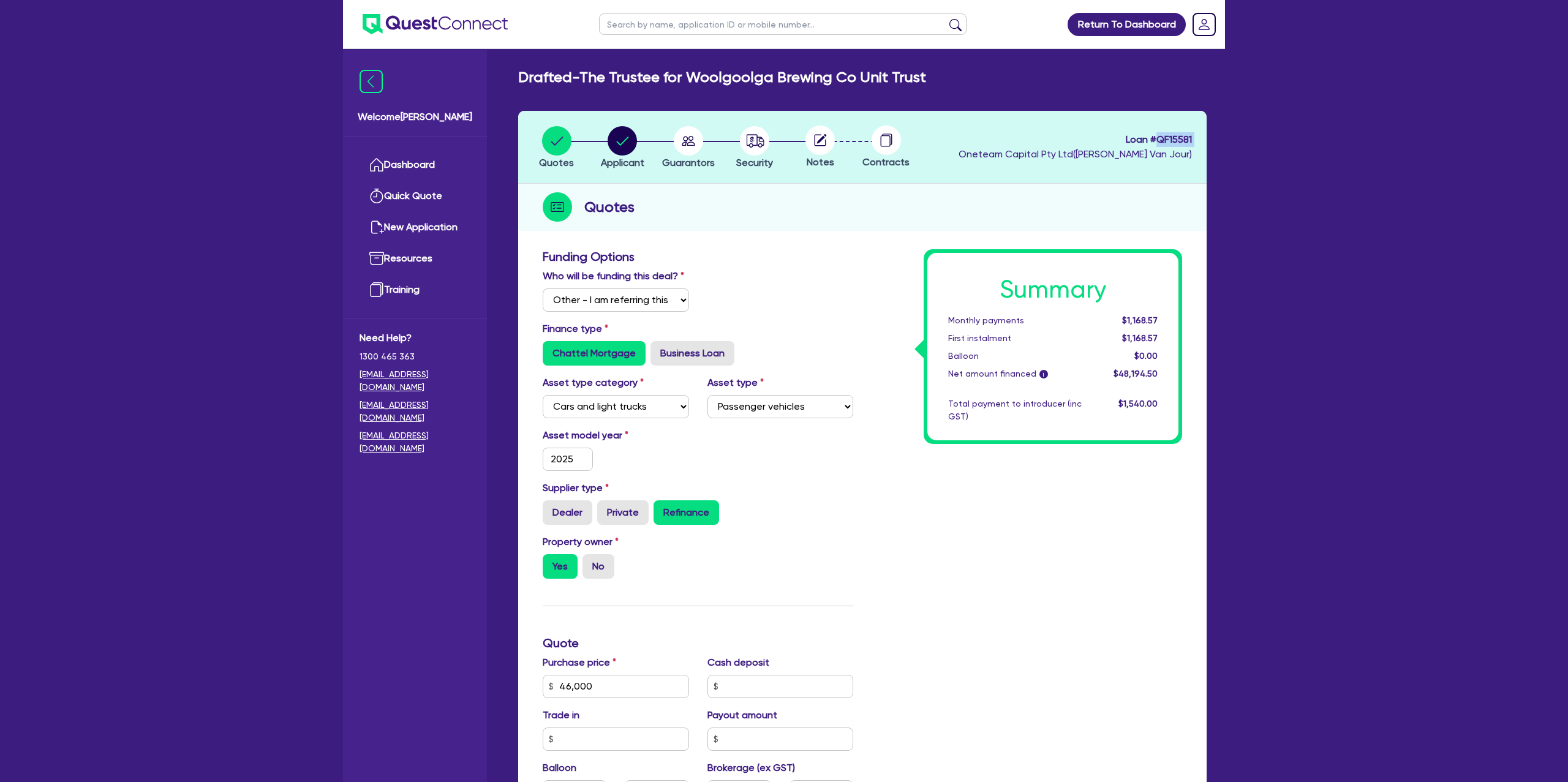
drag, startPoint x: 1157, startPoint y: 138, endPoint x: 1200, endPoint y: 138, distance: 43.0
click at [1200, 138] on header "Quotes Applicant [GEOGRAPHIC_DATA] Security Notes Contracts Loan # QF15581 Onet…" at bounding box center [862, 147] width 689 height 73
copy span "QF15581"
click at [748, 18] on input "text" at bounding box center [783, 23] width 367 height 21
click button "submit" at bounding box center [955, 27] width 20 height 17
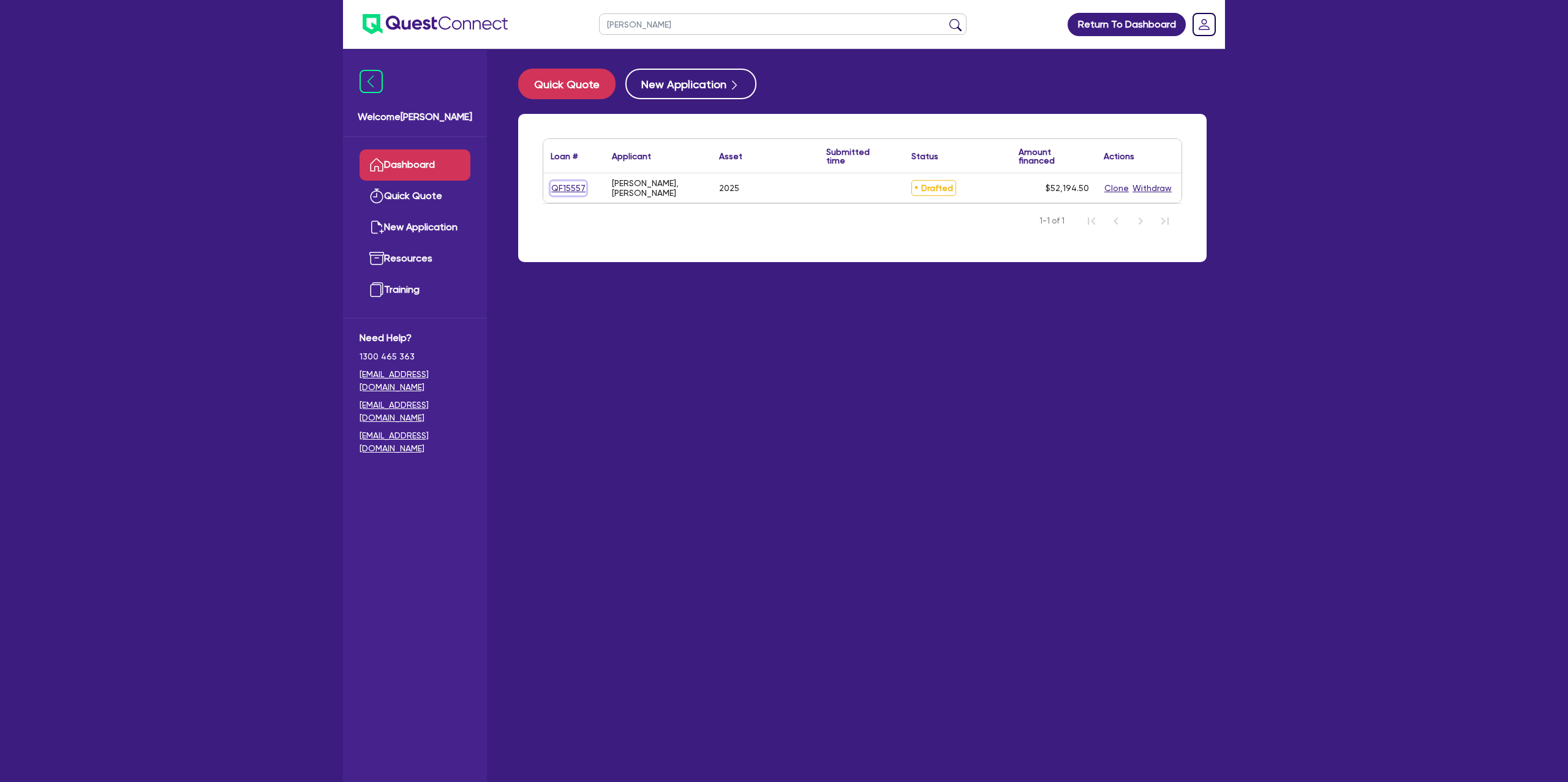
drag, startPoint x: 584, startPoint y: 192, endPoint x: 576, endPoint y: 180, distance: 14.4
click at [576, 181] on div "QF15557" at bounding box center [573, 187] width 46 height 14
click at [573, 185] on link "QF15557" at bounding box center [569, 187] width 35 height 14
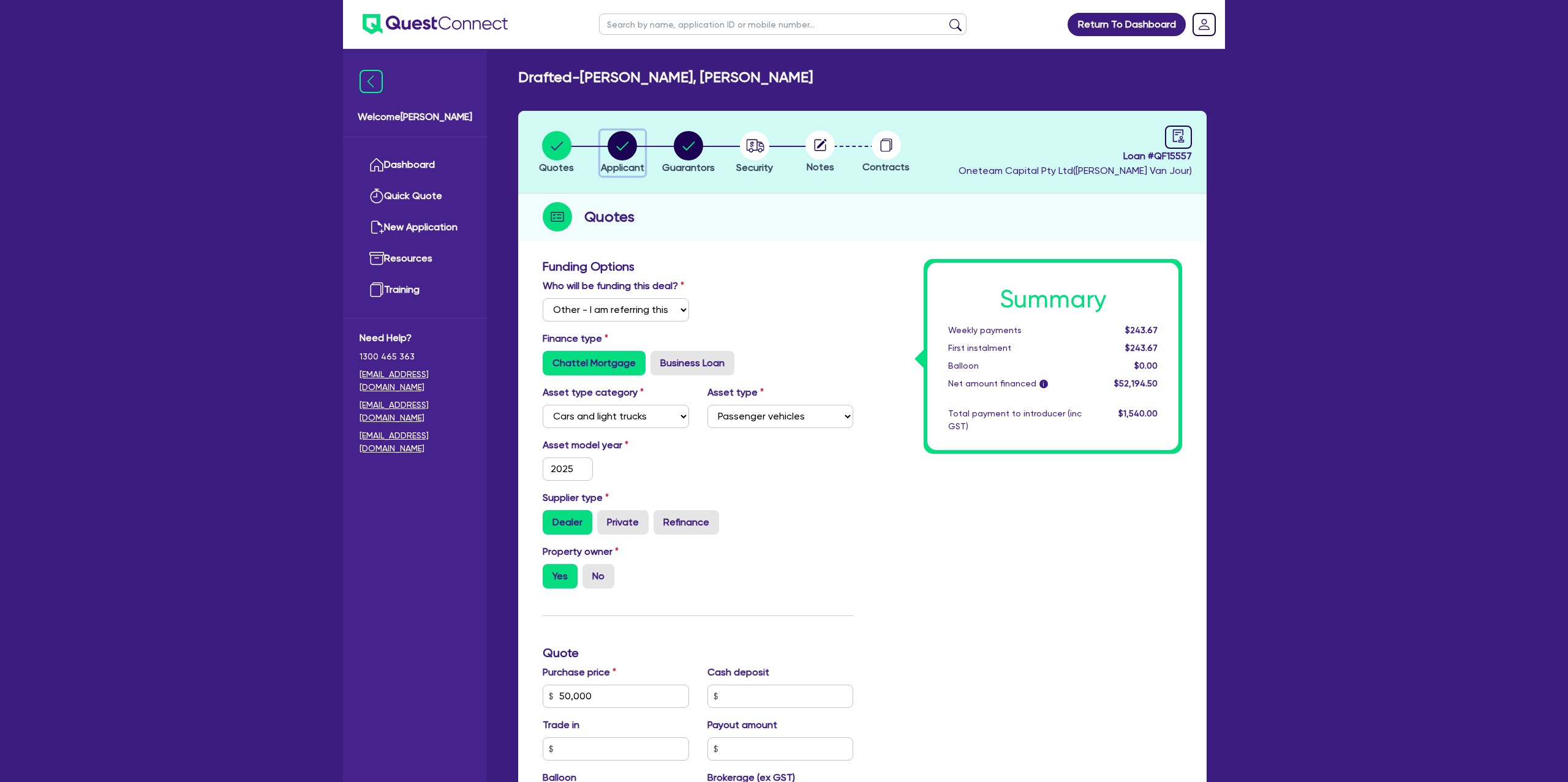
click at [627, 145] on circle "button" at bounding box center [623, 146] width 30 height 30
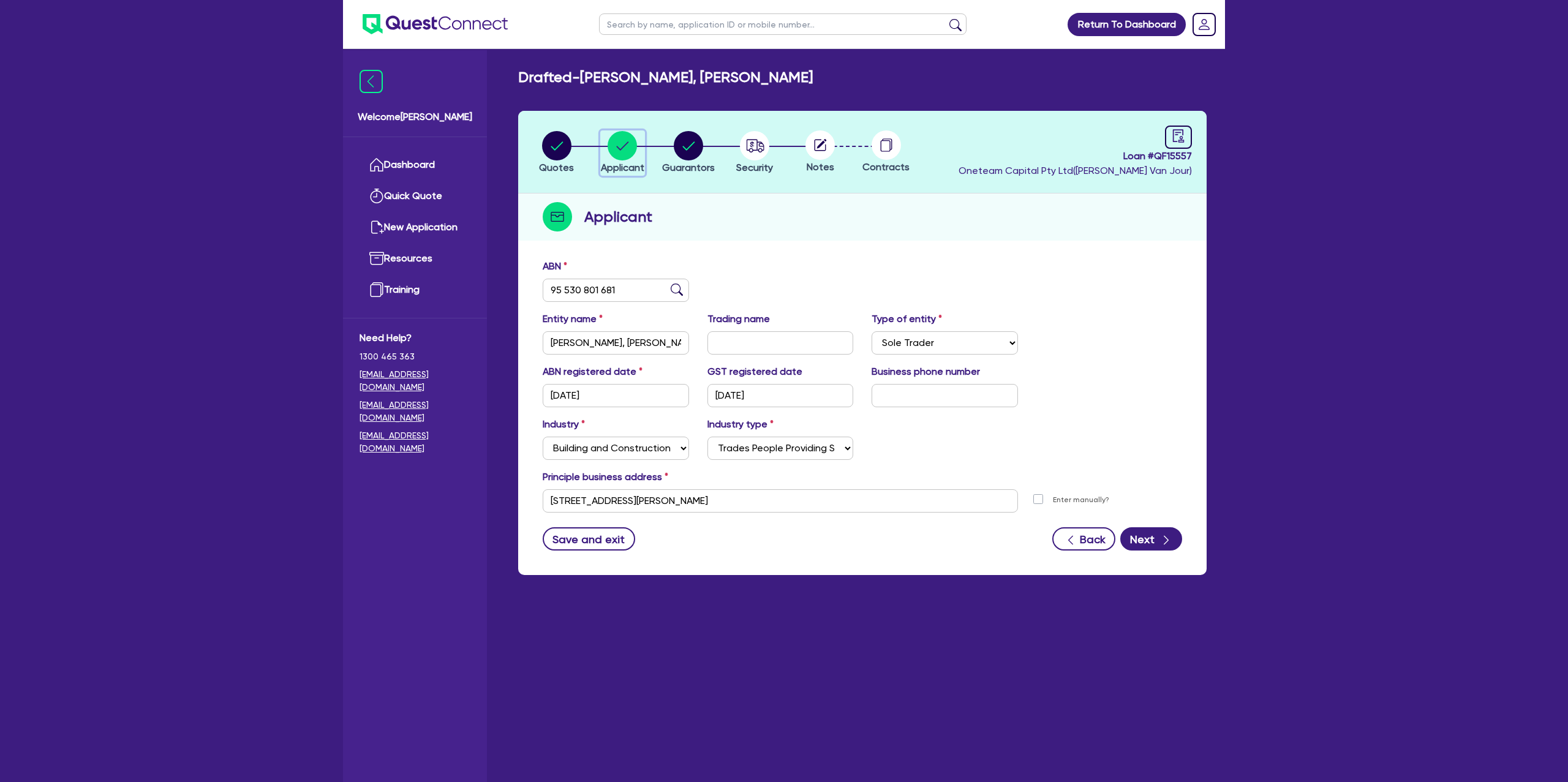
scroll to position [3, 0]
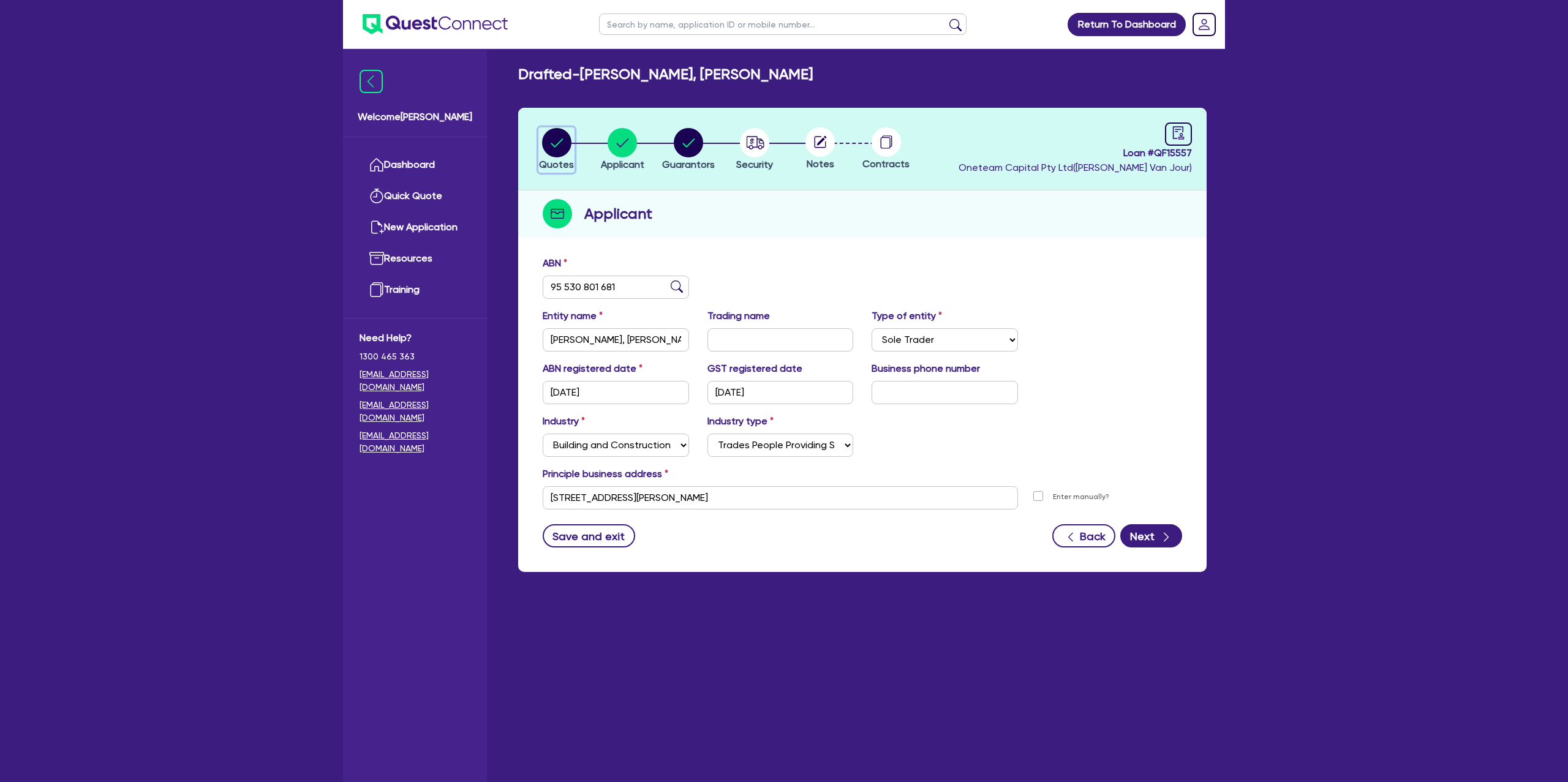
click at [547, 145] on circle "button" at bounding box center [557, 143] width 30 height 30
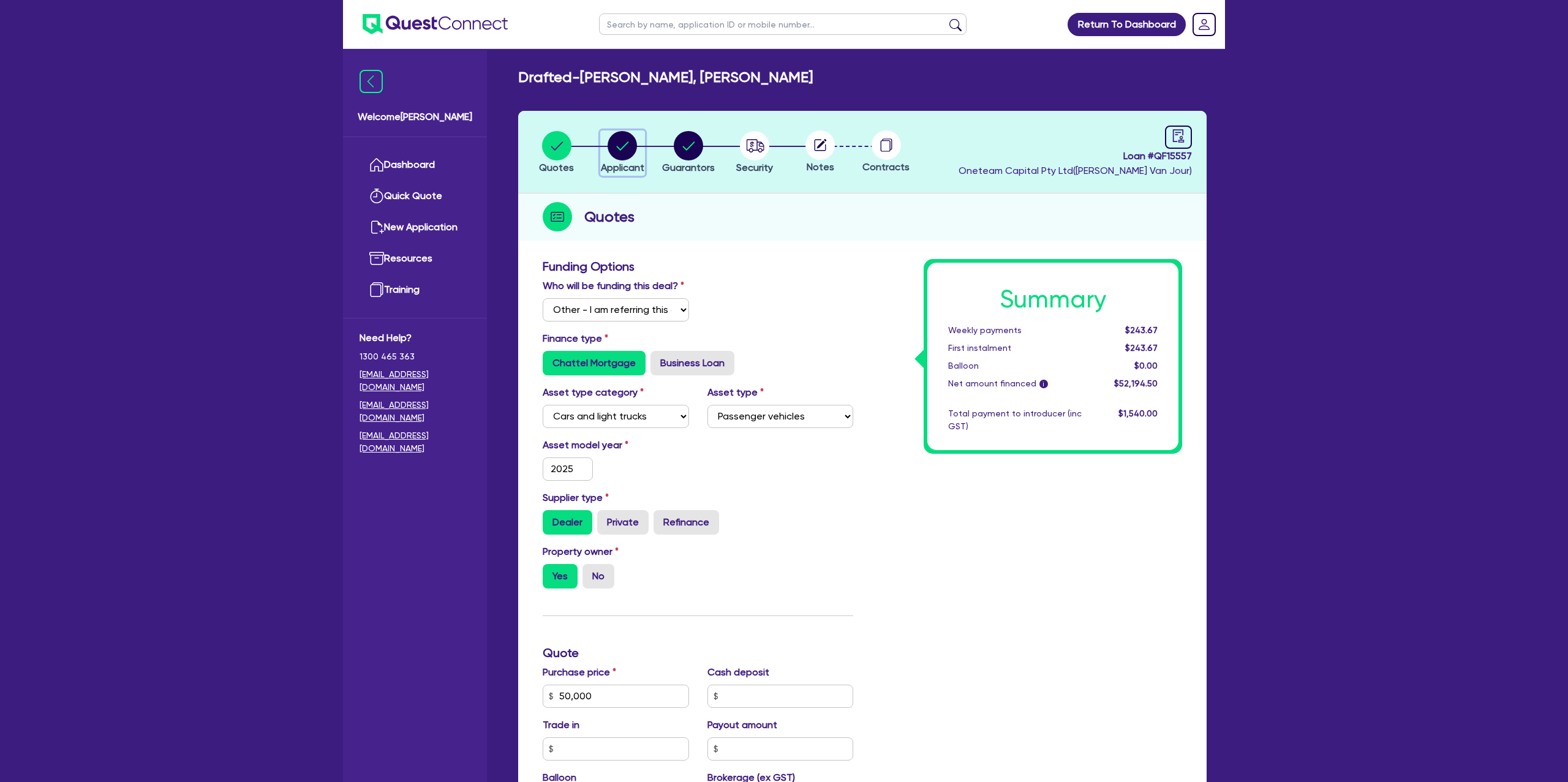
drag, startPoint x: 631, startPoint y: 141, endPoint x: 655, endPoint y: 140, distance: 24.0
click at [634, 140] on circle "button" at bounding box center [623, 146] width 30 height 30
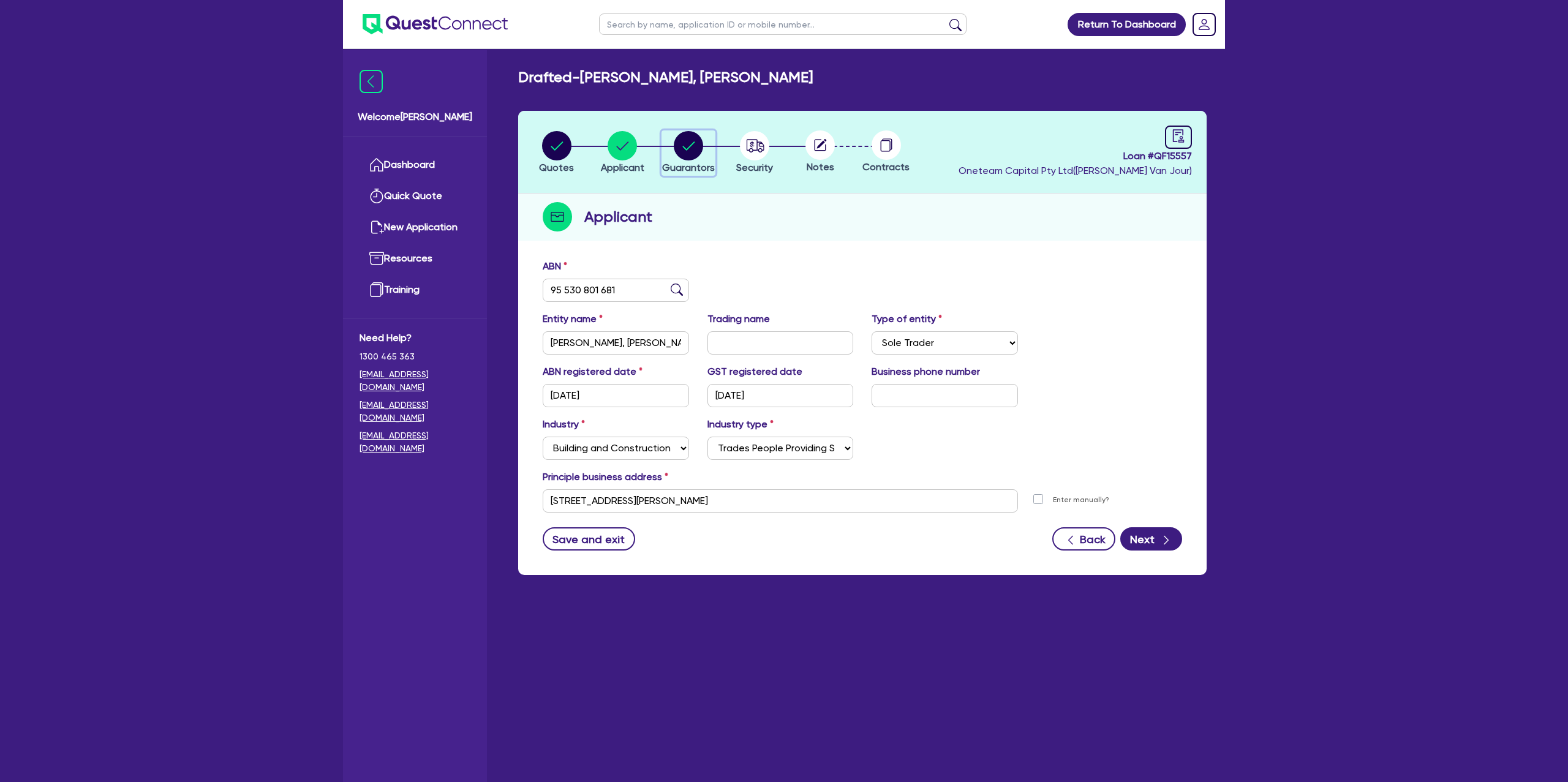
click at [687, 140] on circle "button" at bounding box center [689, 146] width 30 height 30
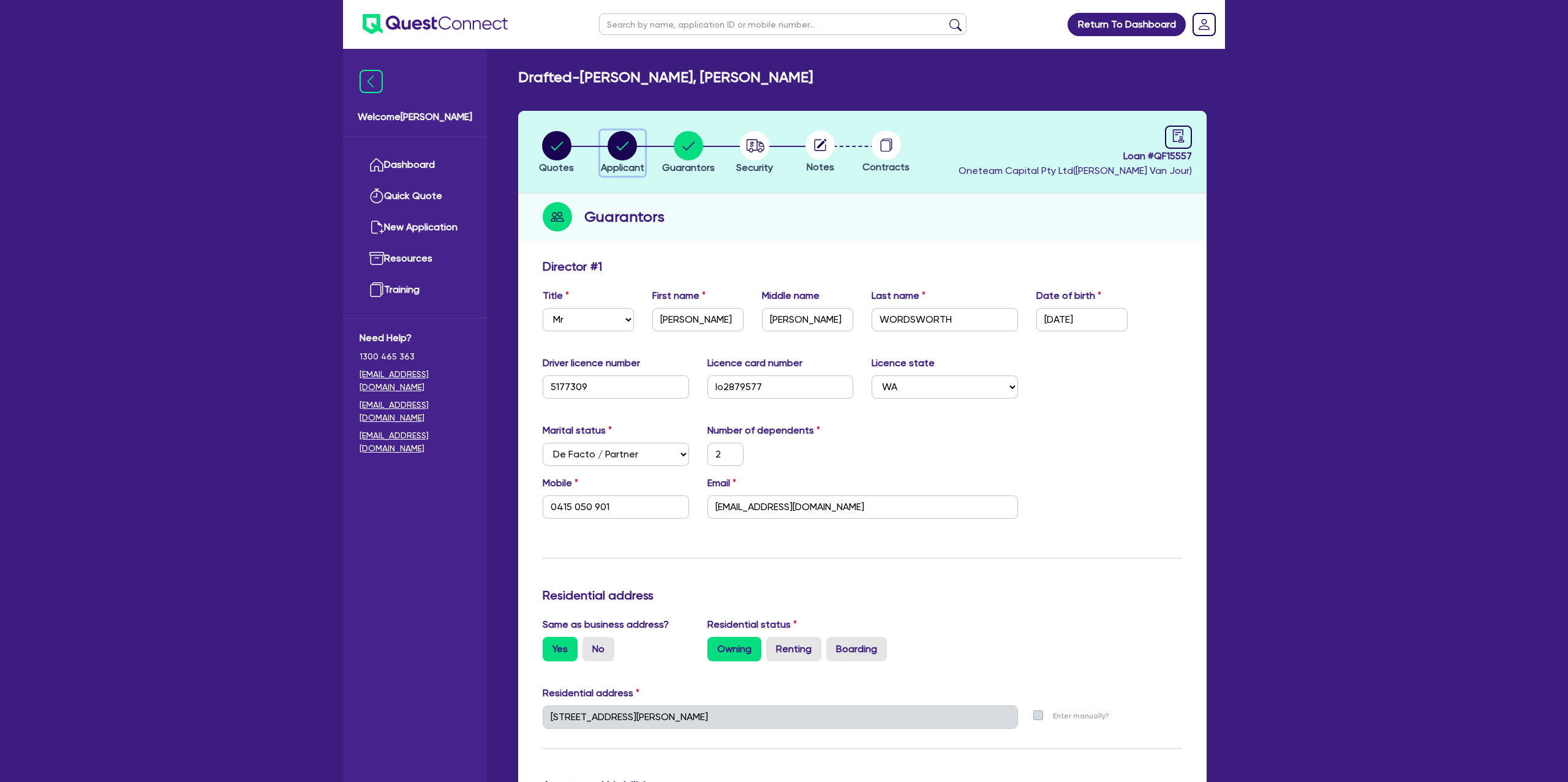
click at [615, 149] on circle "button" at bounding box center [623, 146] width 30 height 30
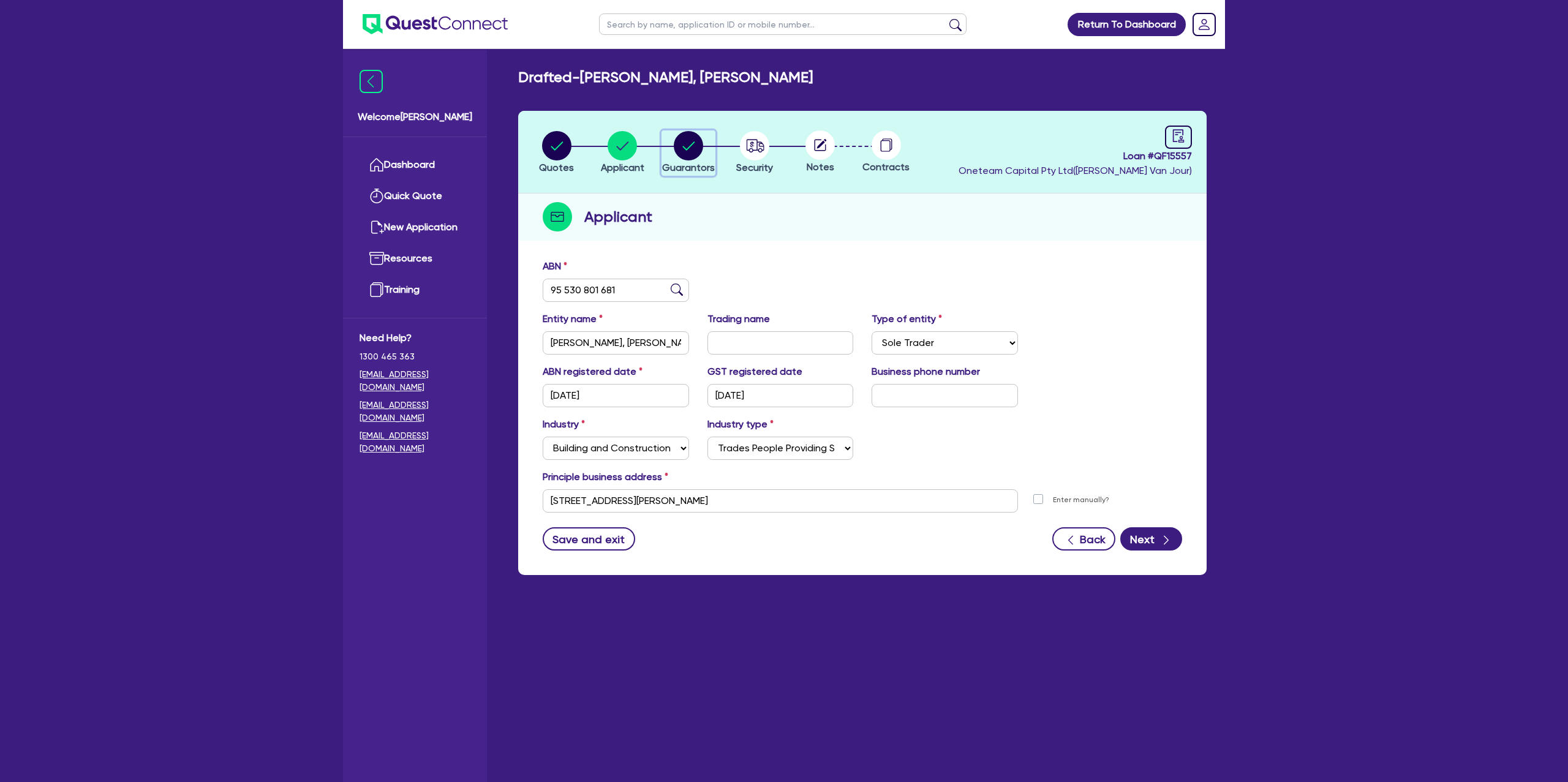
click at [697, 153] on circle "button" at bounding box center [689, 146] width 30 height 30
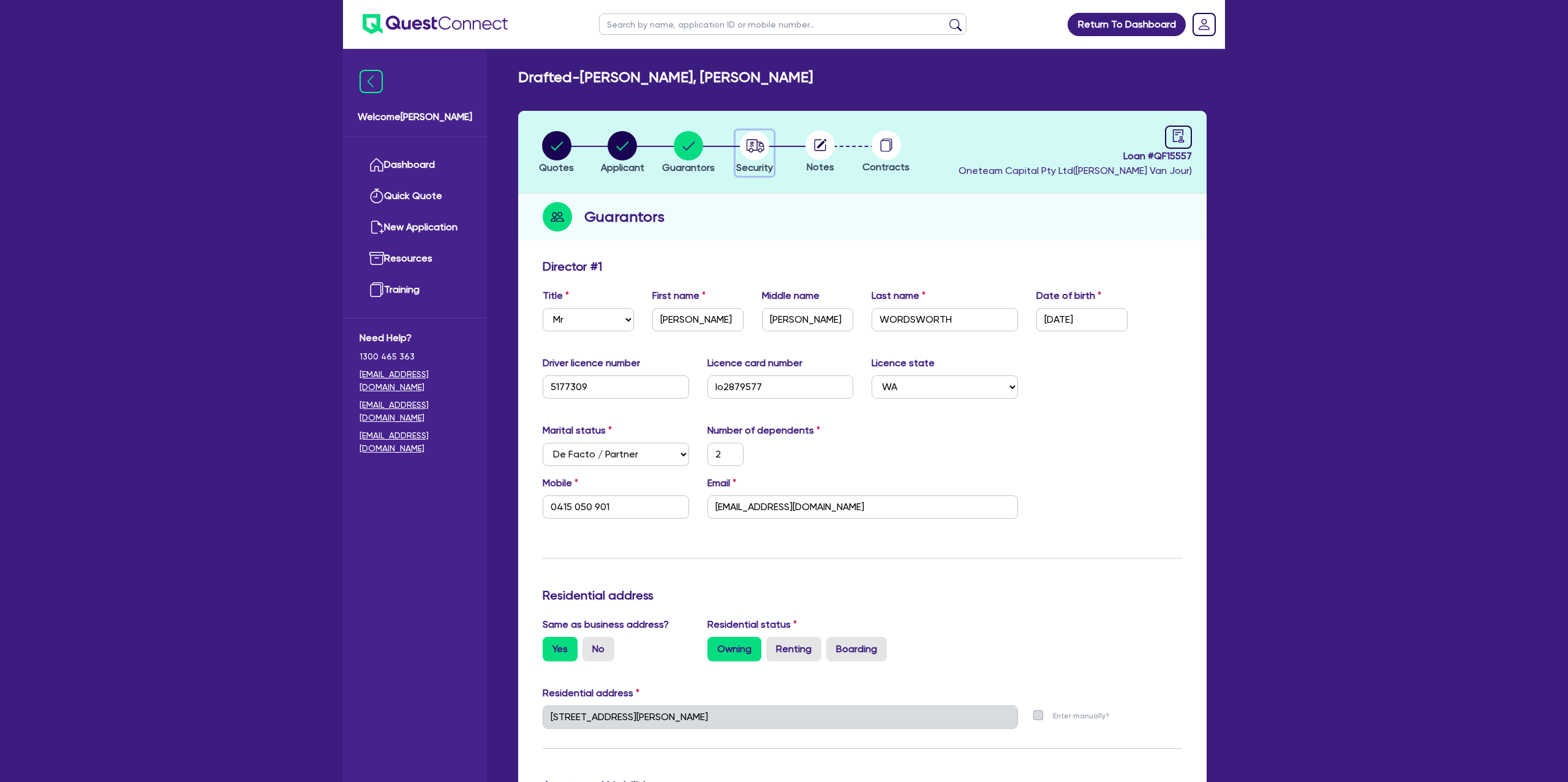
click at [762, 148] on icon "button" at bounding box center [754, 145] width 18 height 13
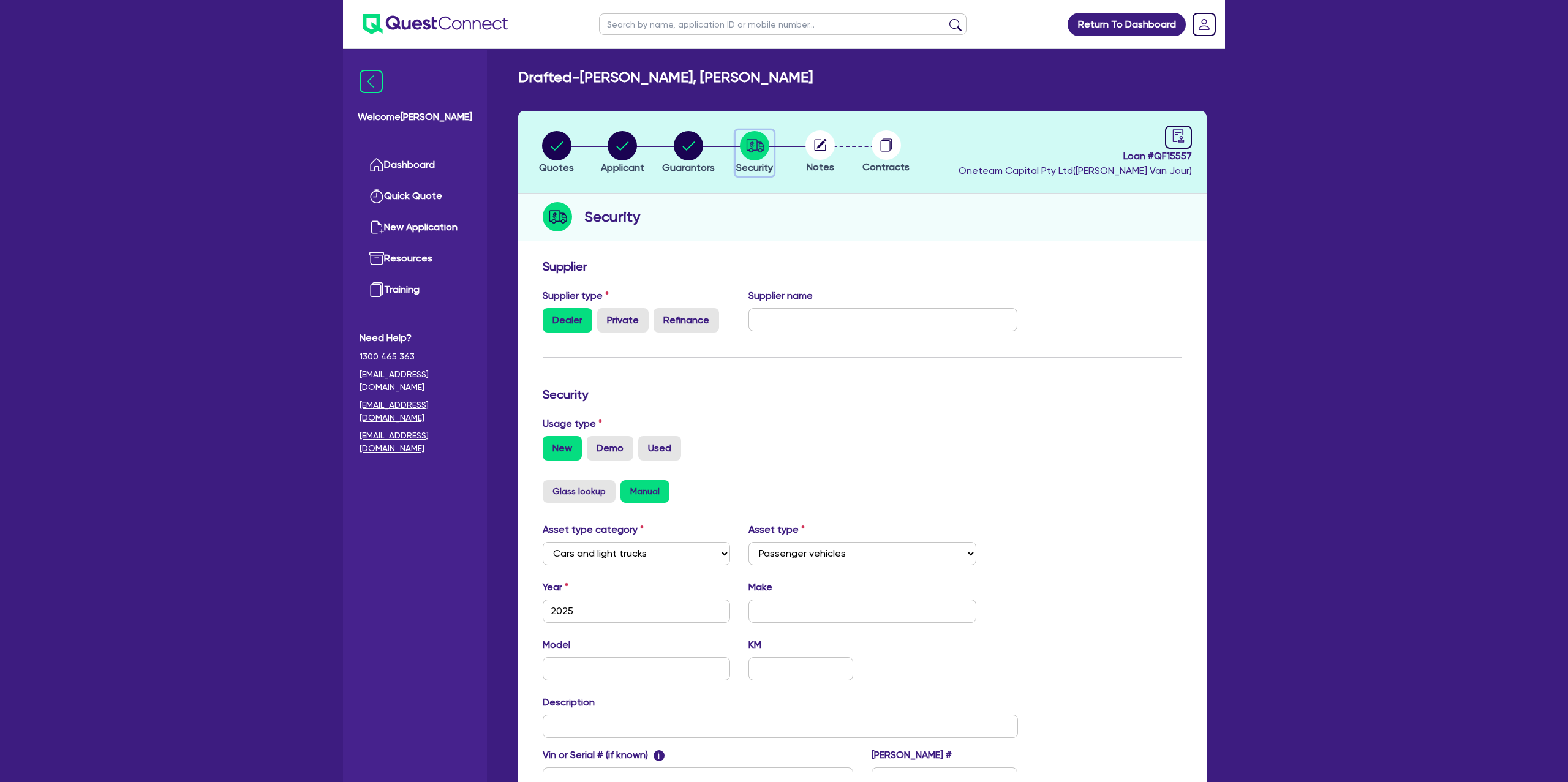
scroll to position [159, 0]
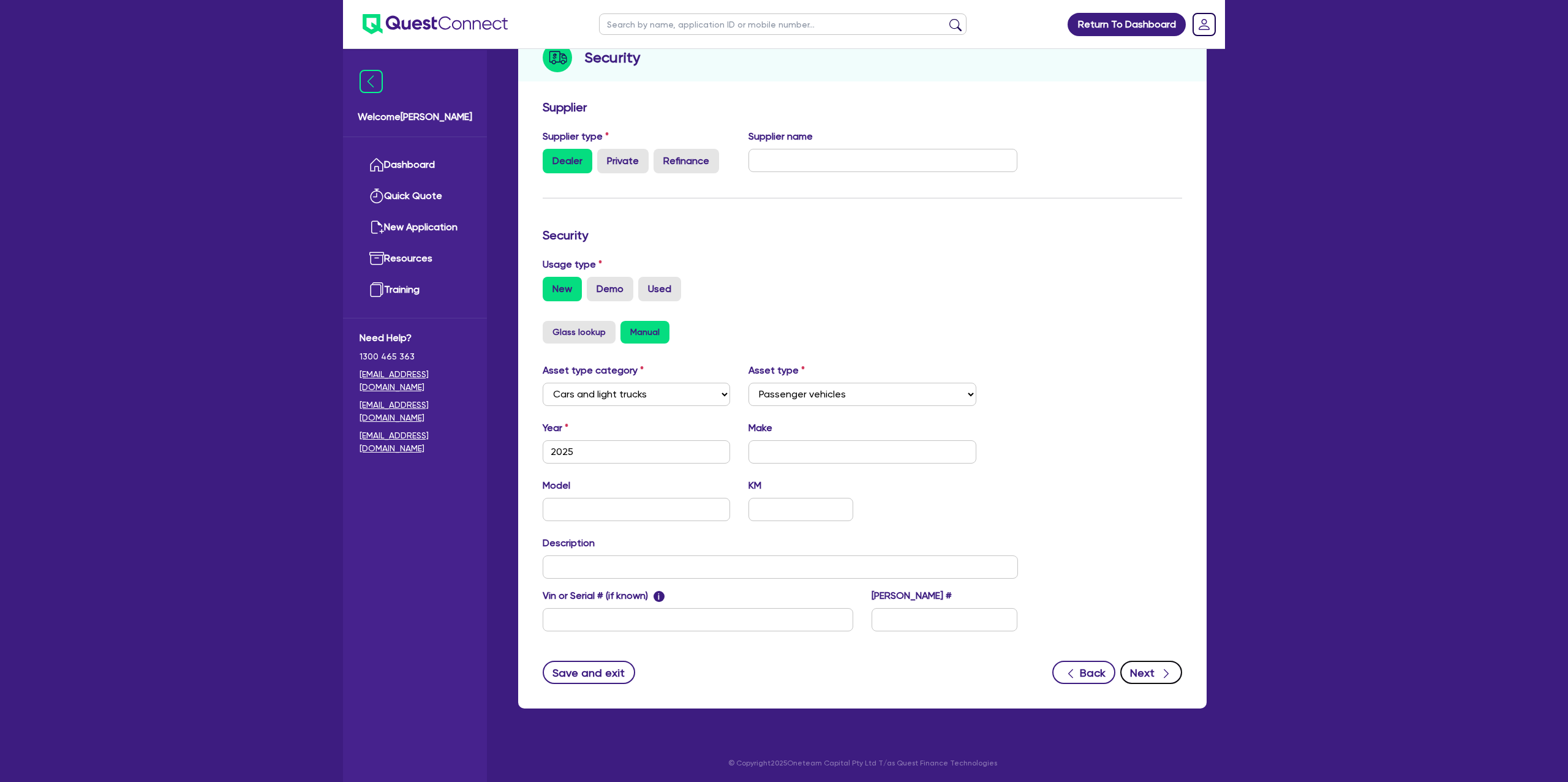
click at [1139, 677] on button "Next" at bounding box center [1151, 672] width 62 height 23
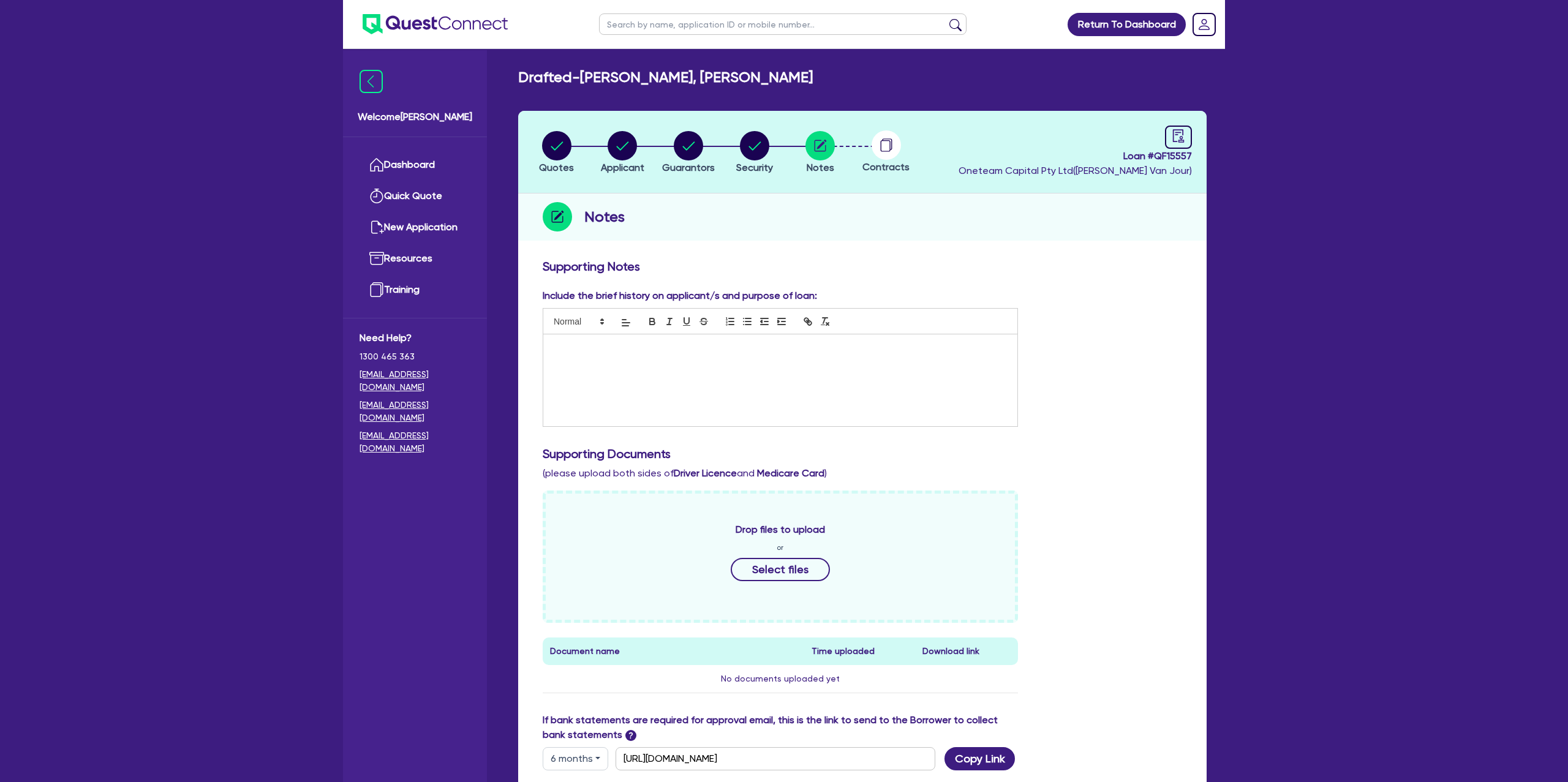
drag, startPoint x: 885, startPoint y: 137, endPoint x: 959, endPoint y: 141, distance: 74.1
click at [885, 137] on circle at bounding box center [887, 145] width 30 height 30
click at [1177, 128] on div at bounding box center [1178, 137] width 27 height 23
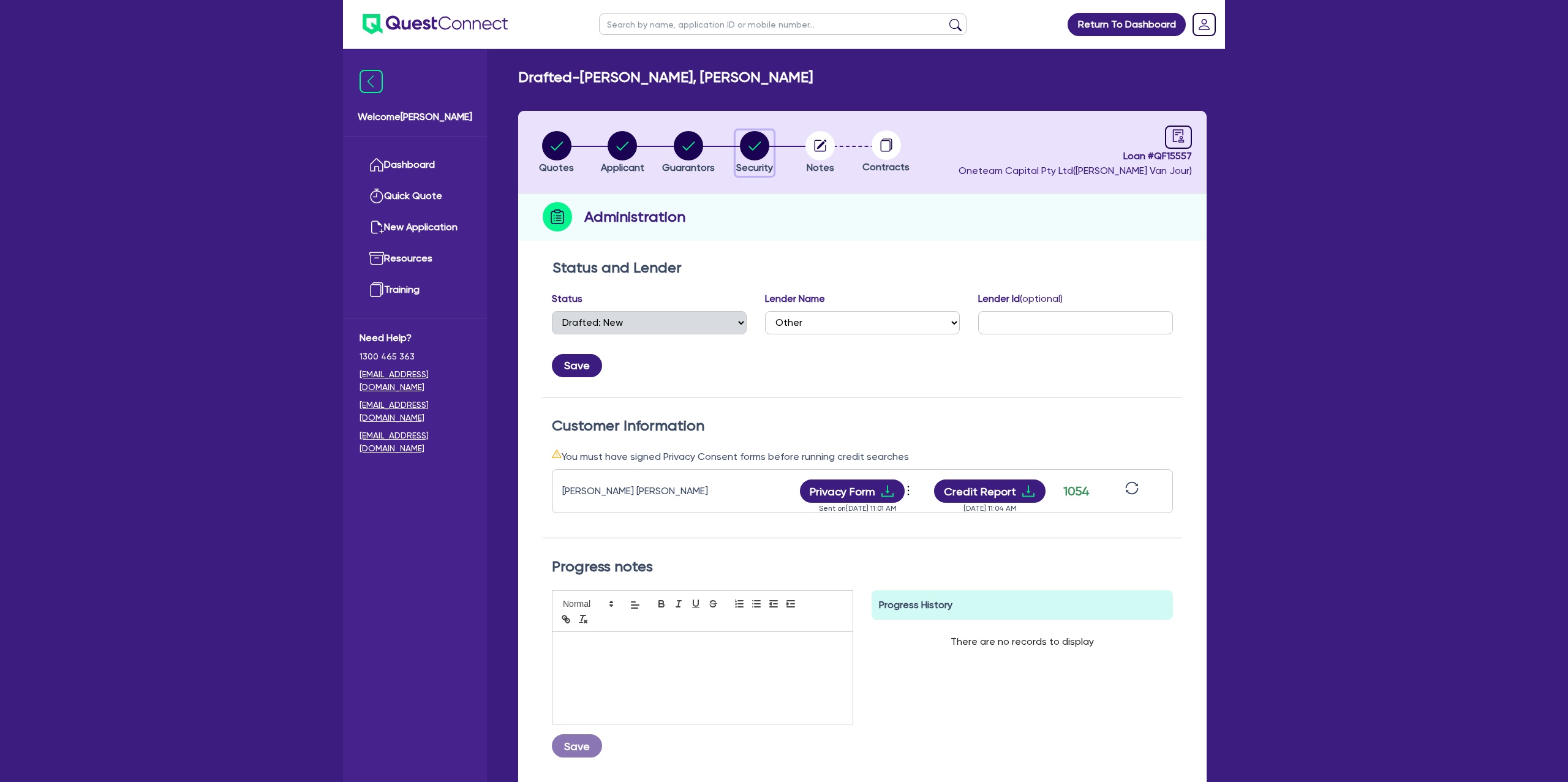
click at [760, 145] on circle "button" at bounding box center [755, 146] width 30 height 30
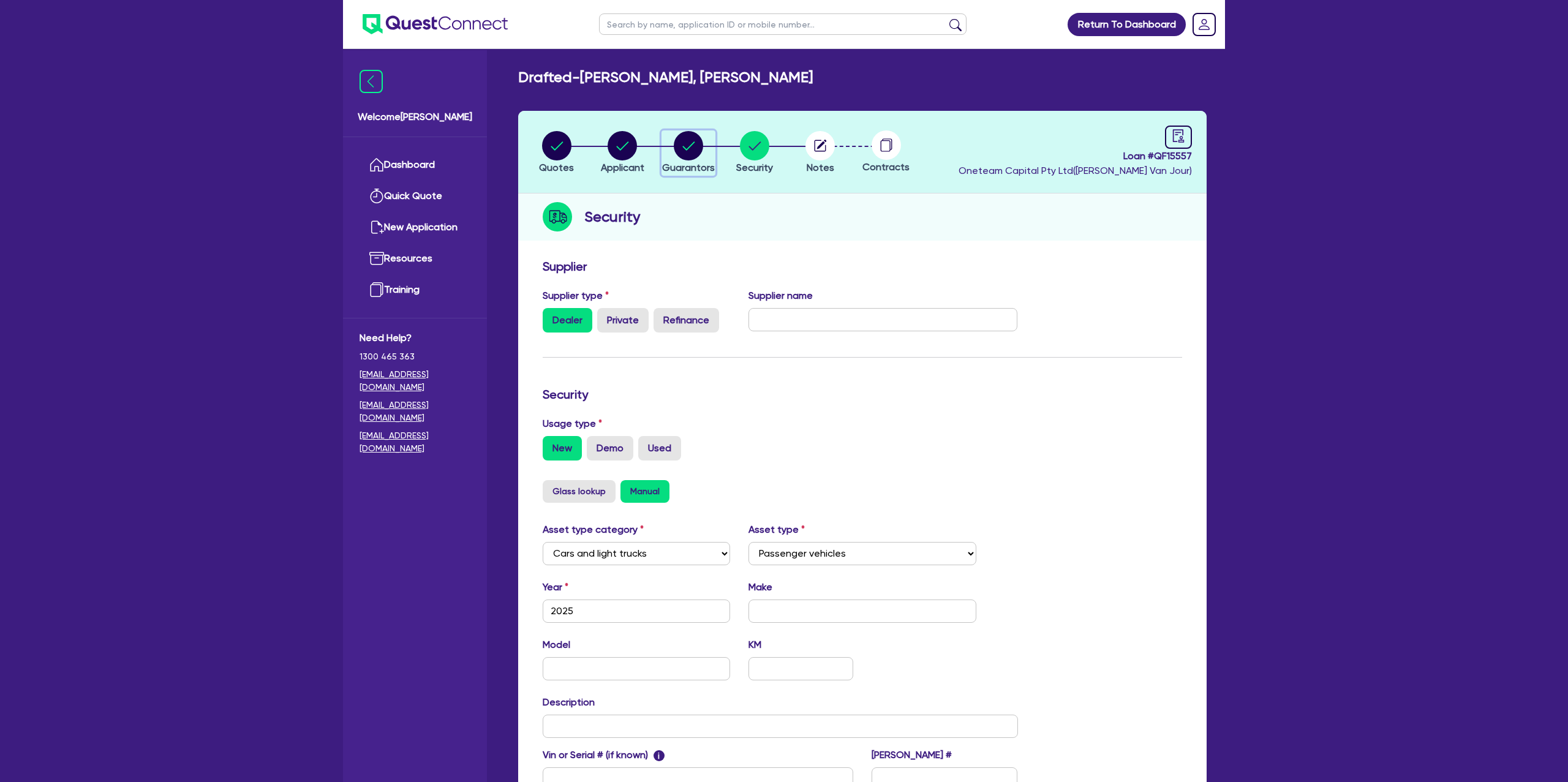
click at [676, 144] on circle "button" at bounding box center [689, 146] width 30 height 30
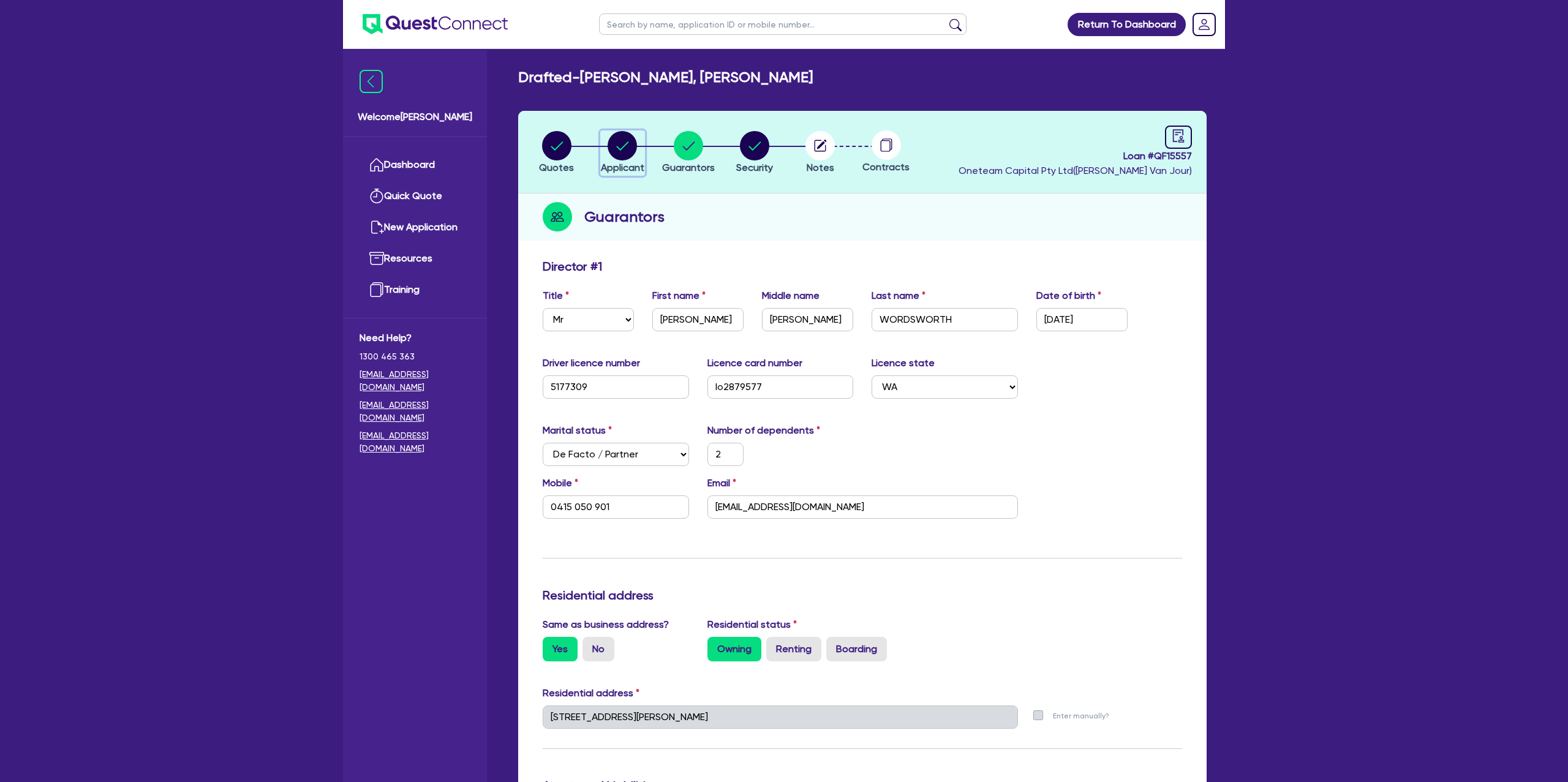
drag, startPoint x: 629, startPoint y: 145, endPoint x: 619, endPoint y: 147, distance: 10.2
click at [629, 145] on circle "button" at bounding box center [623, 146] width 30 height 30
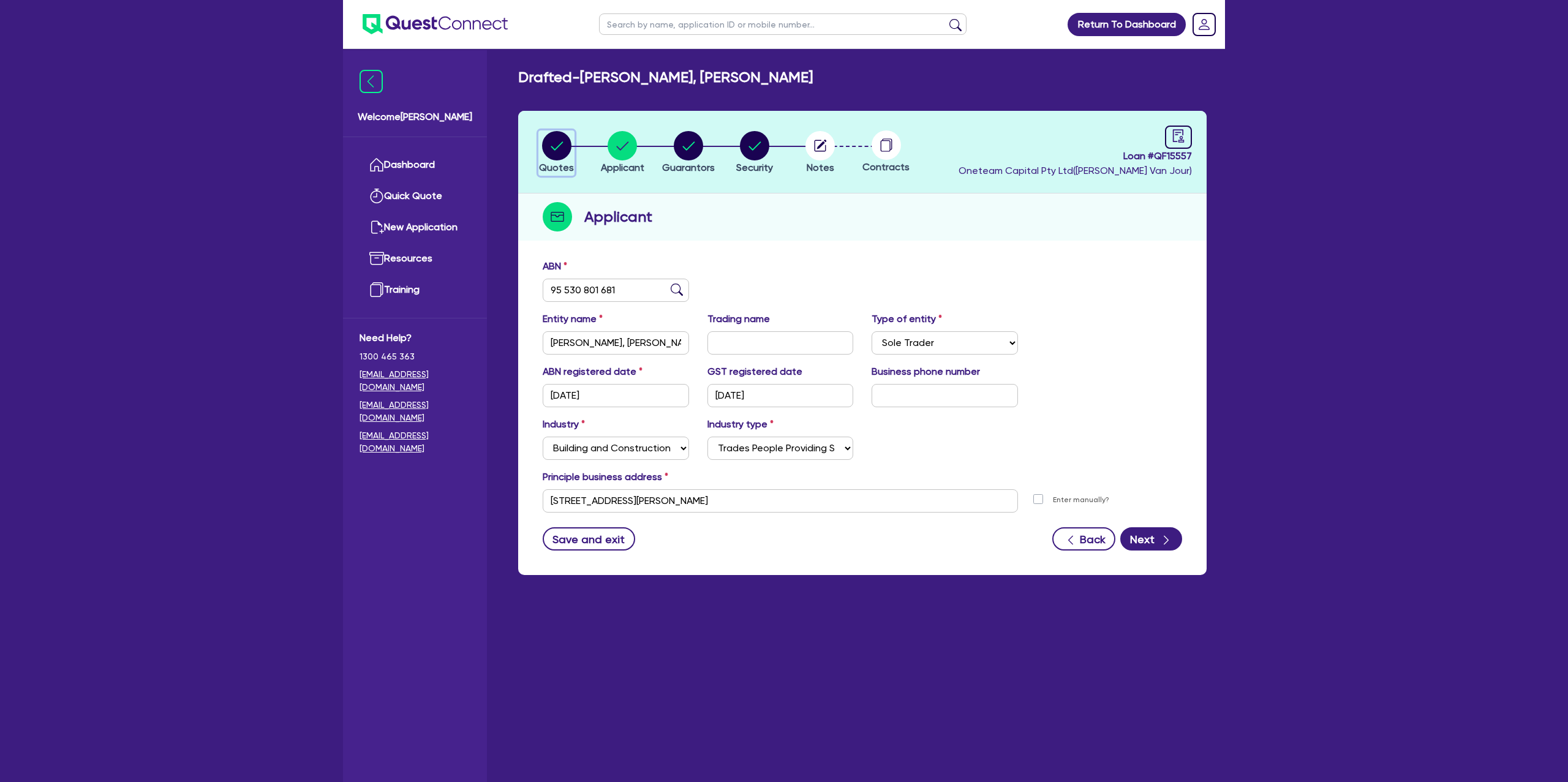
click at [569, 149] on circle "button" at bounding box center [557, 146] width 30 height 30
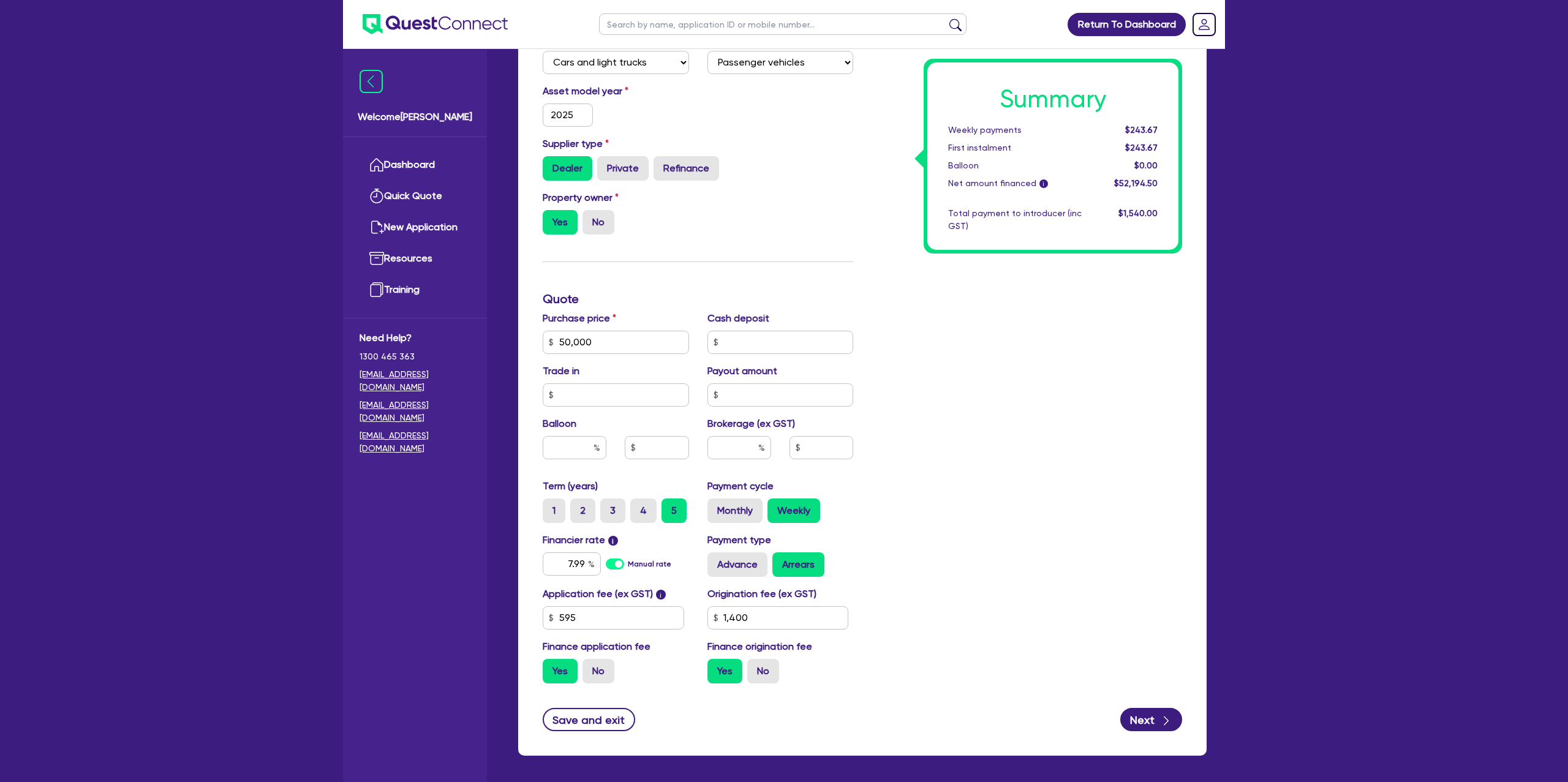
scroll to position [402, 0]
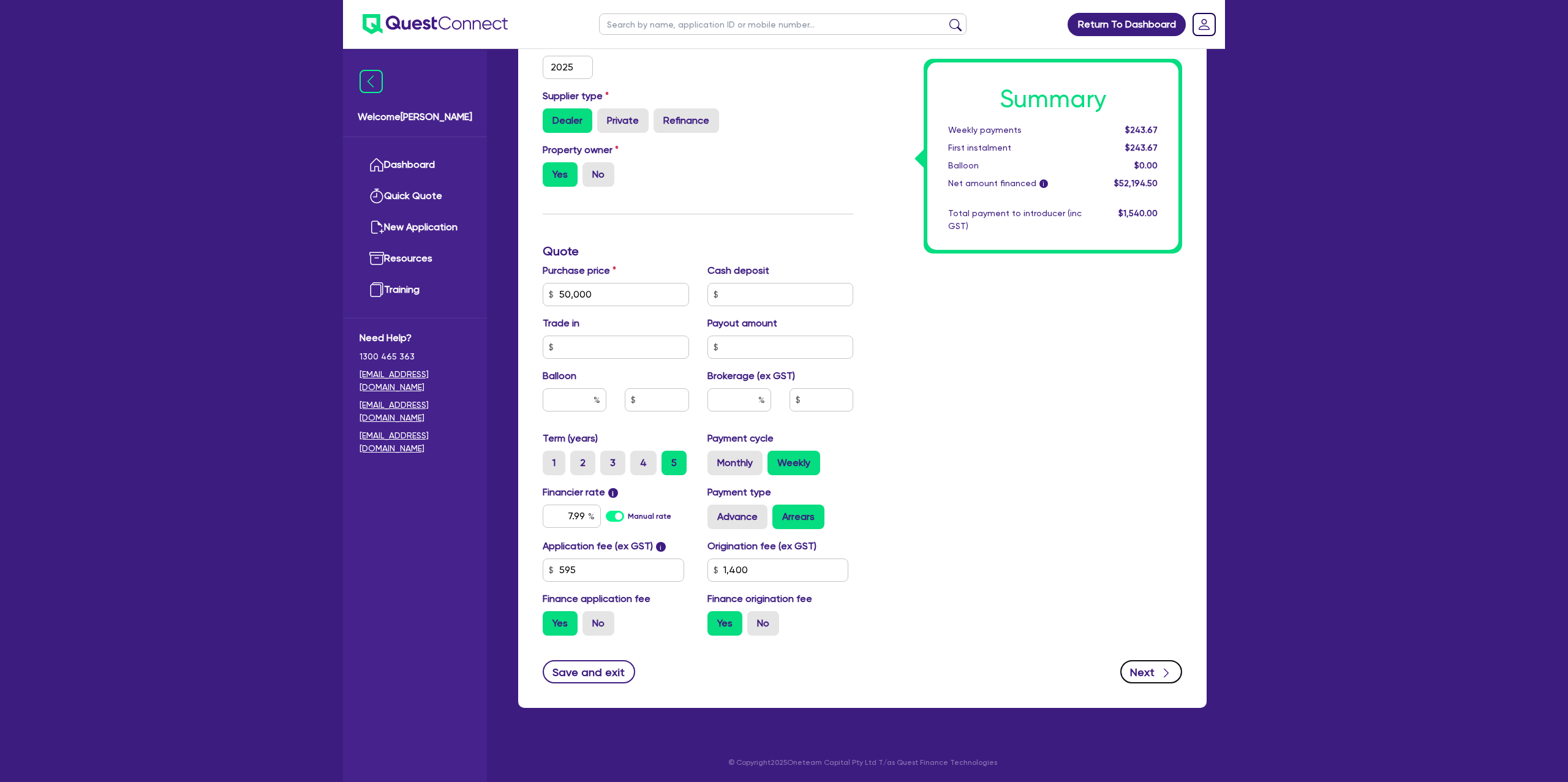
click at [1153, 671] on button "Next" at bounding box center [1151, 671] width 62 height 23
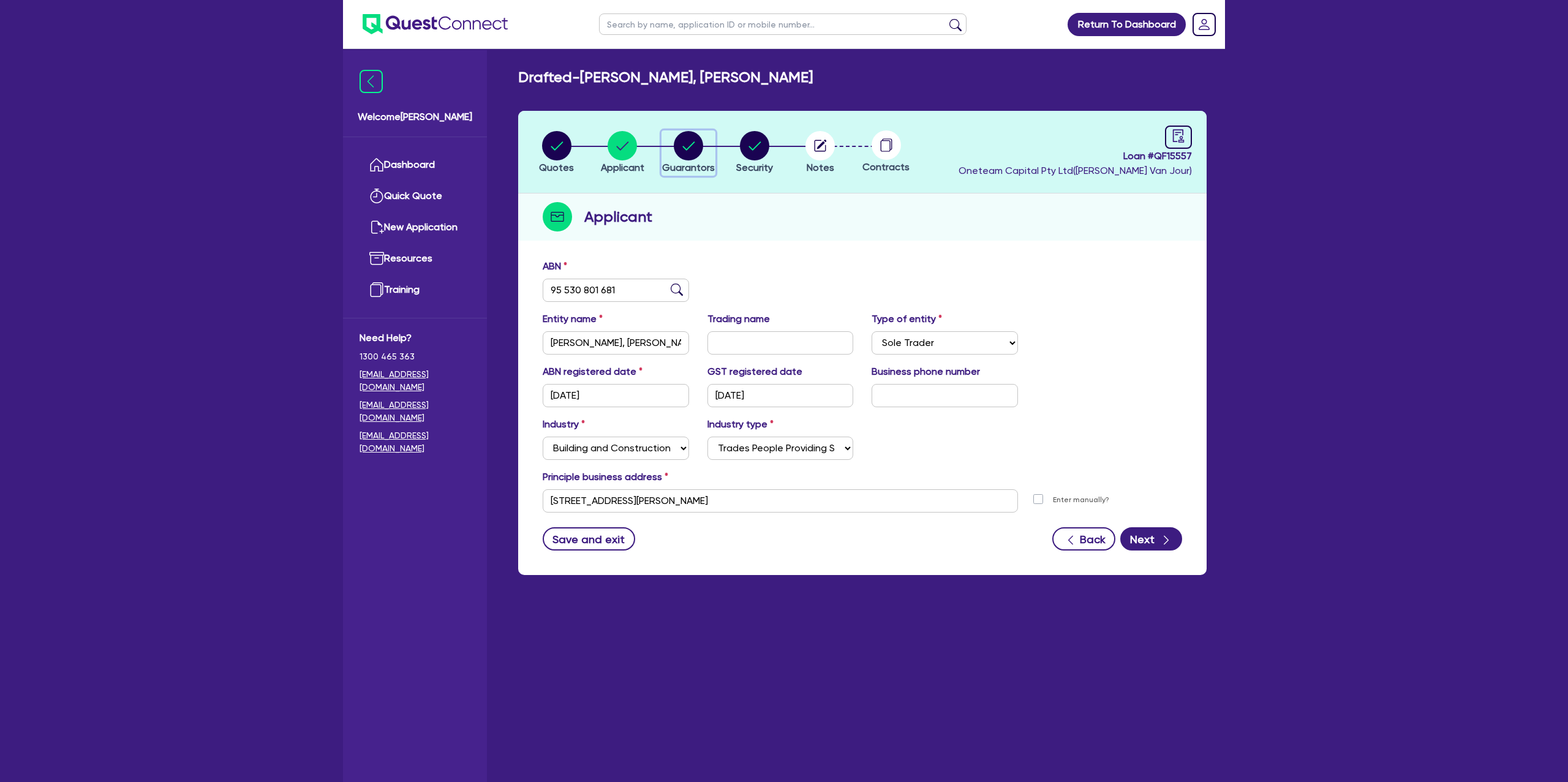
click at [690, 154] on circle "button" at bounding box center [689, 146] width 30 height 30
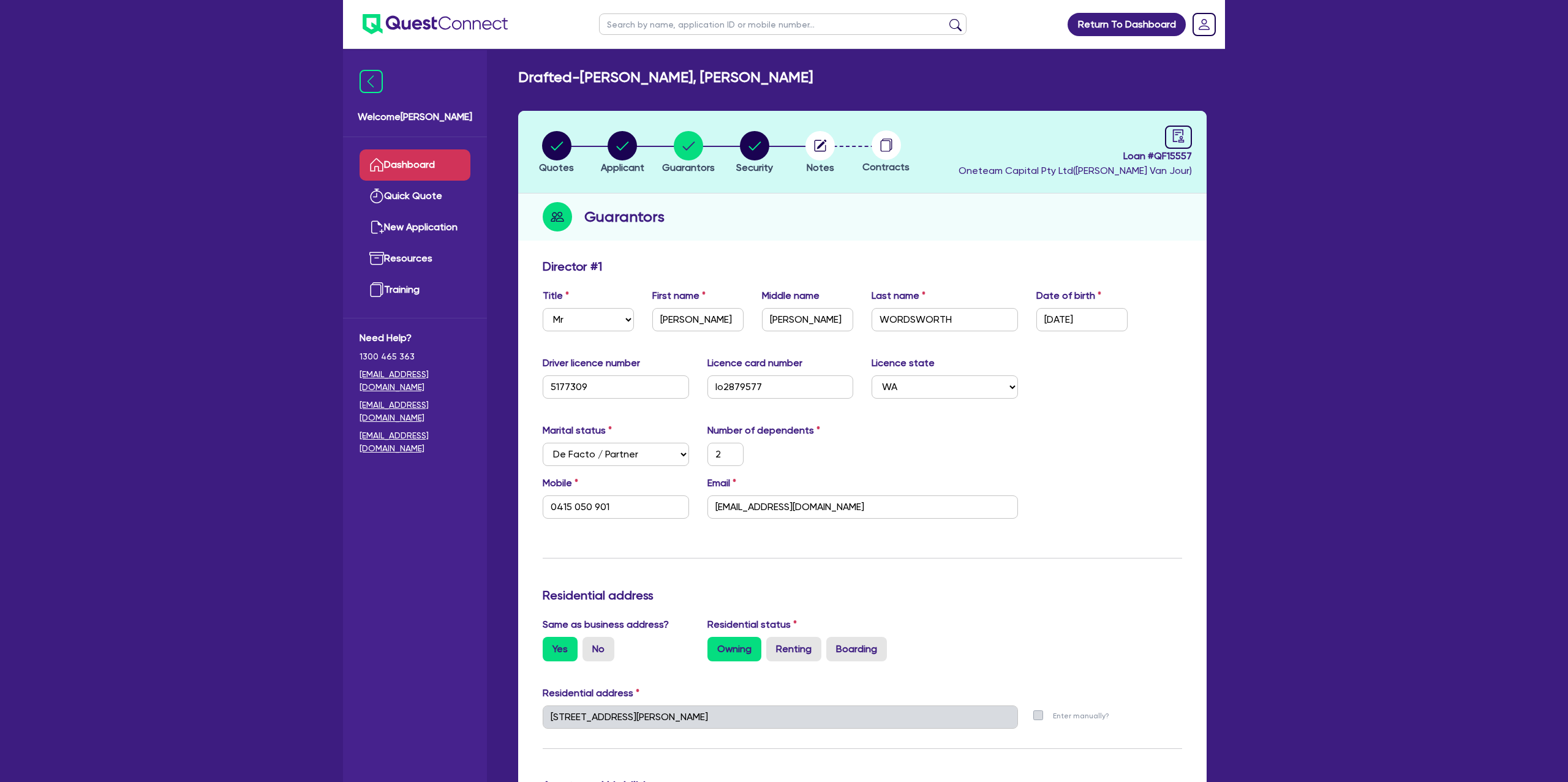
click at [419, 166] on link "Dashboard" at bounding box center [415, 165] width 111 height 32
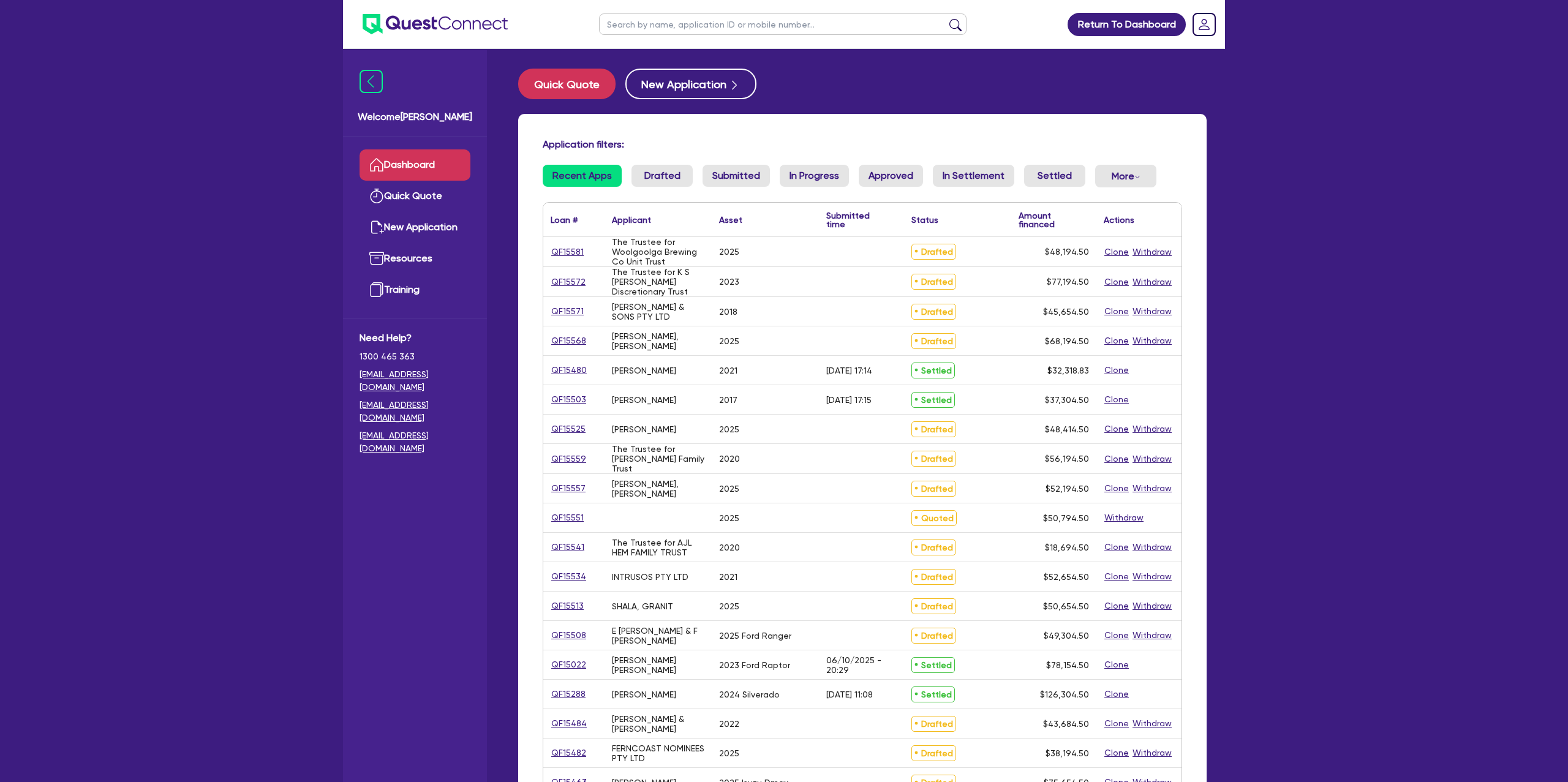
click at [667, 24] on input "text" at bounding box center [783, 23] width 367 height 21
click at [945, 19] on button "submit" at bounding box center [955, 27] width 20 height 17
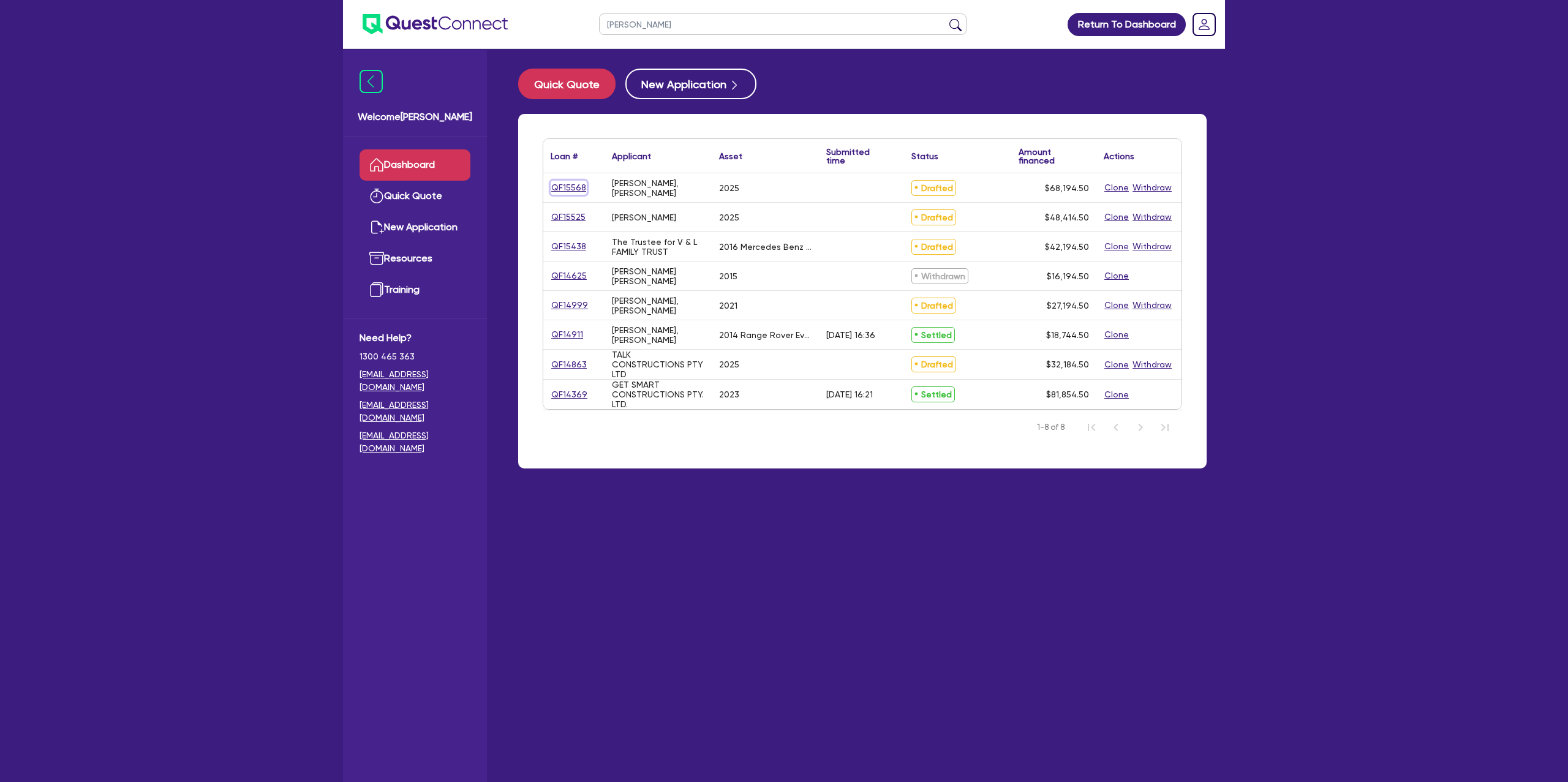
click at [580, 184] on link "QF15568" at bounding box center [569, 187] width 36 height 14
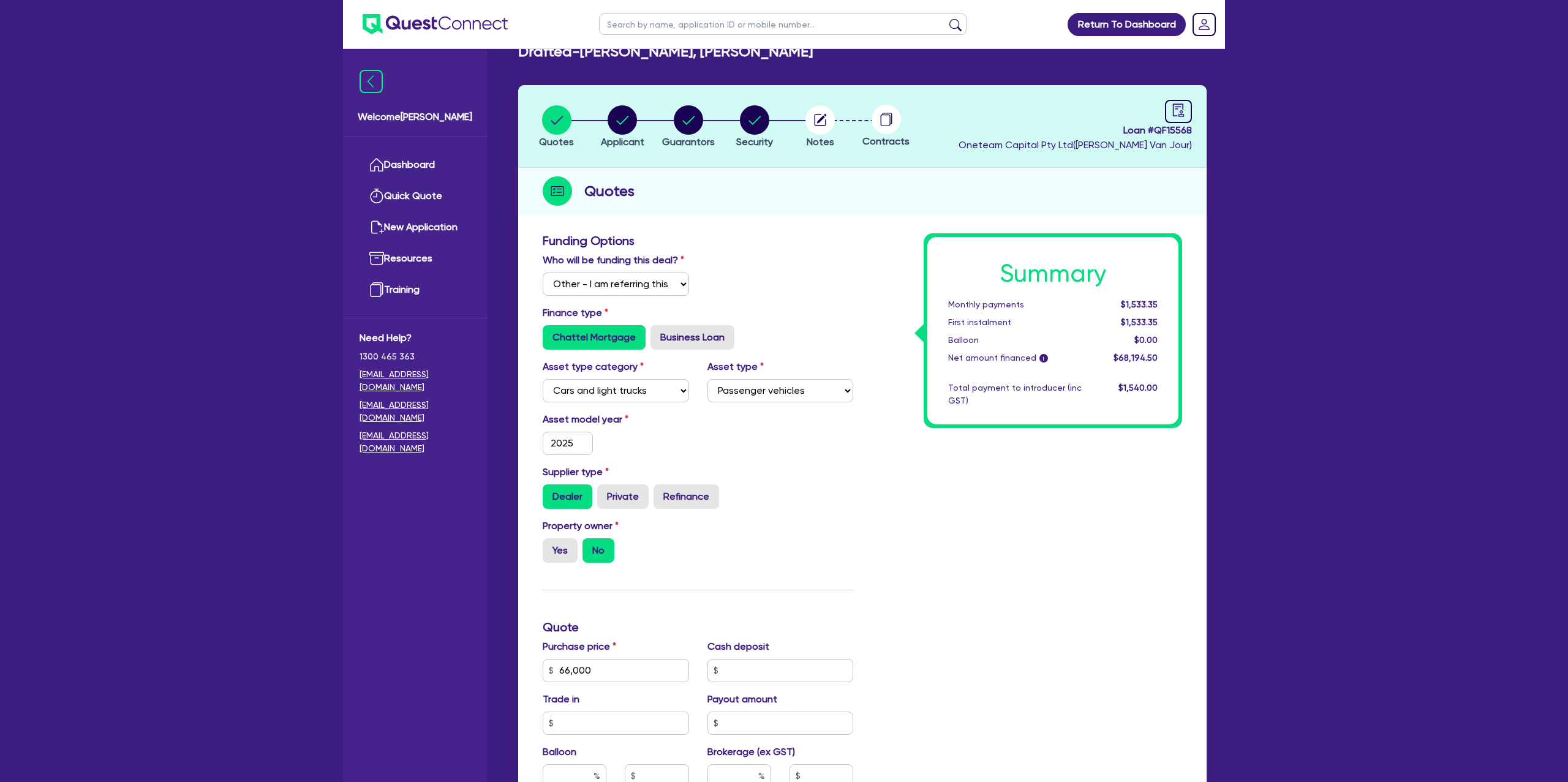
scroll to position [28, 0]
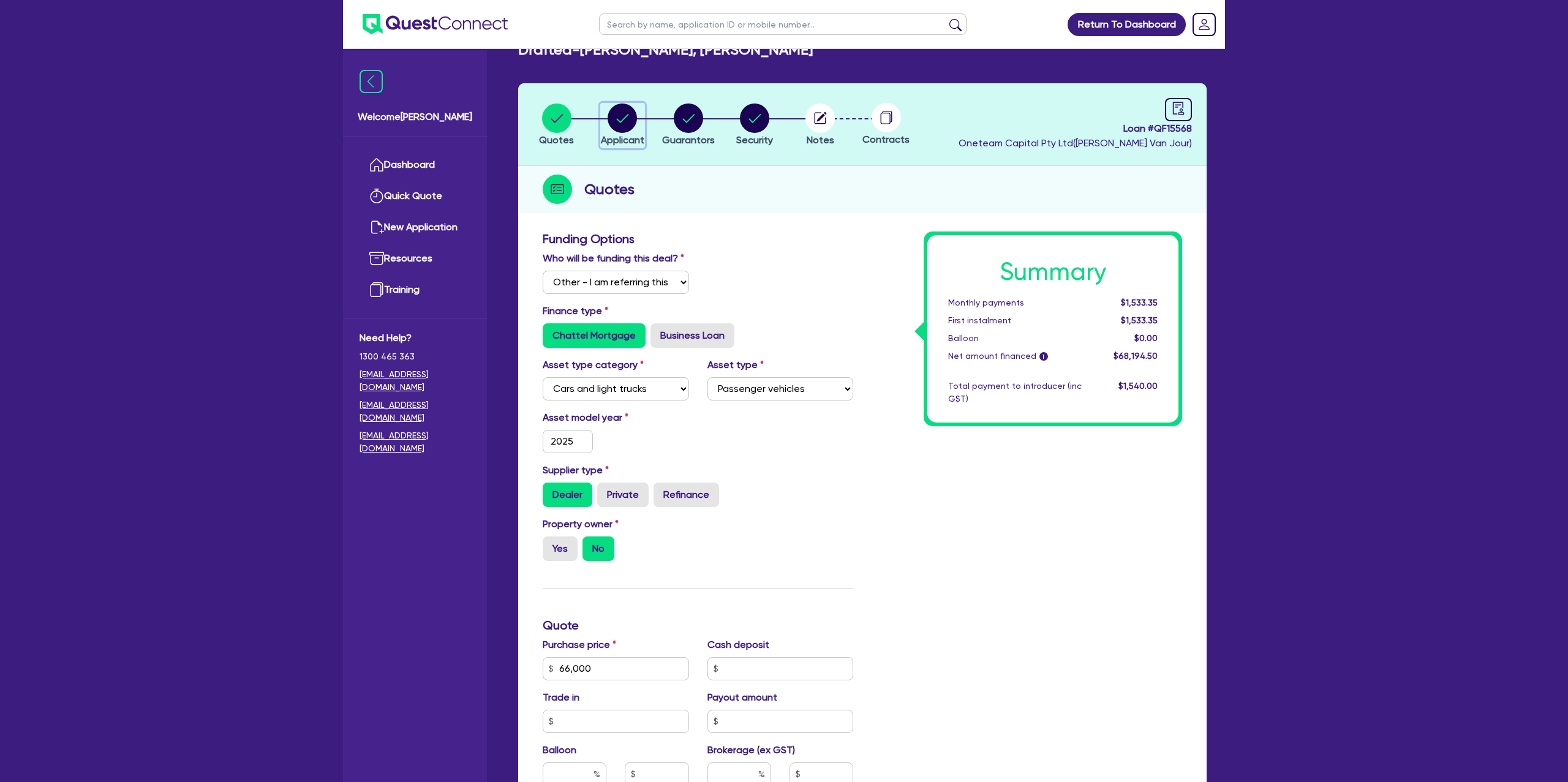
click at [617, 119] on icon "button" at bounding box center [623, 117] width 12 height 8
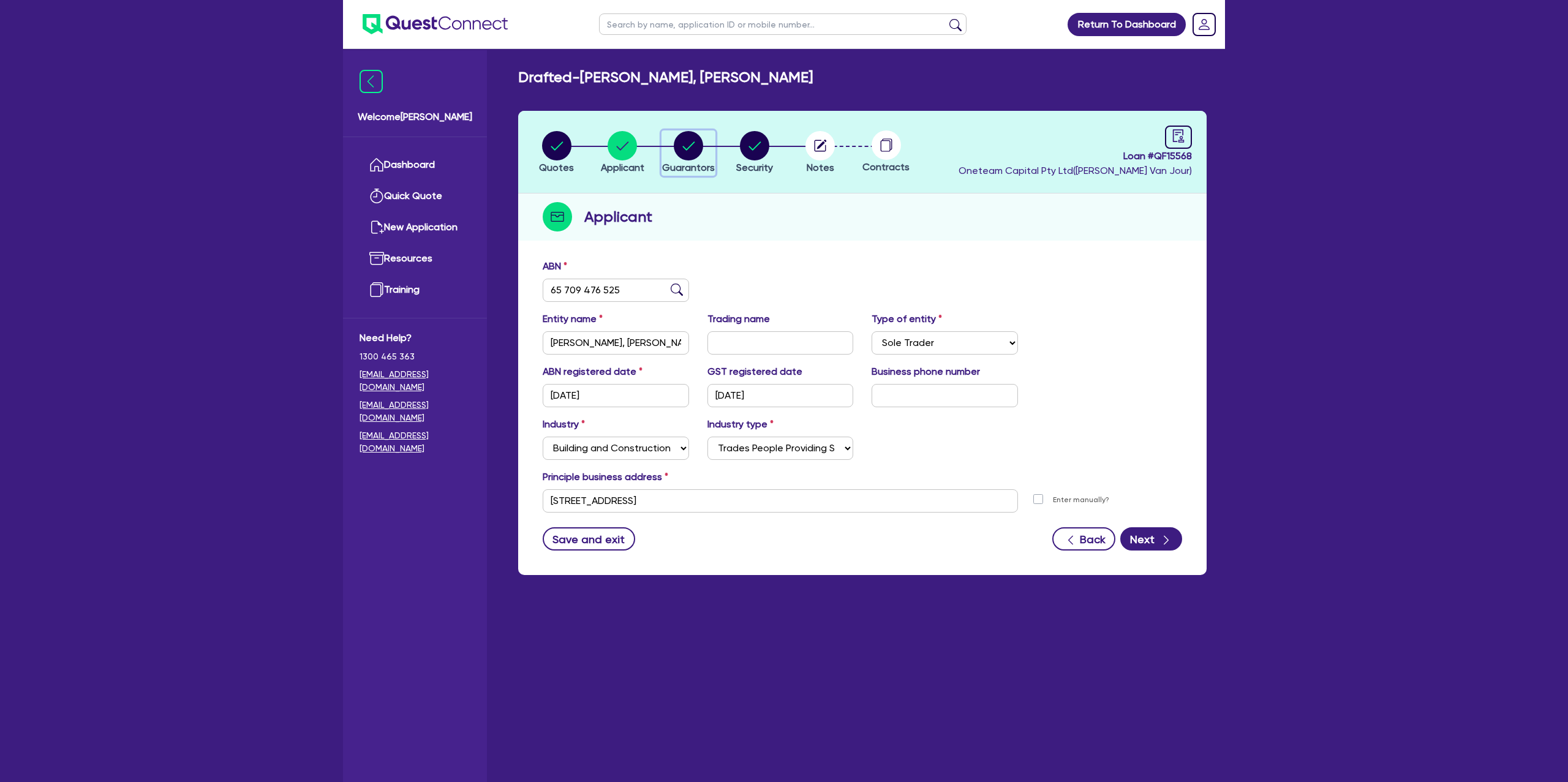
click at [691, 145] on circle "button" at bounding box center [689, 146] width 30 height 30
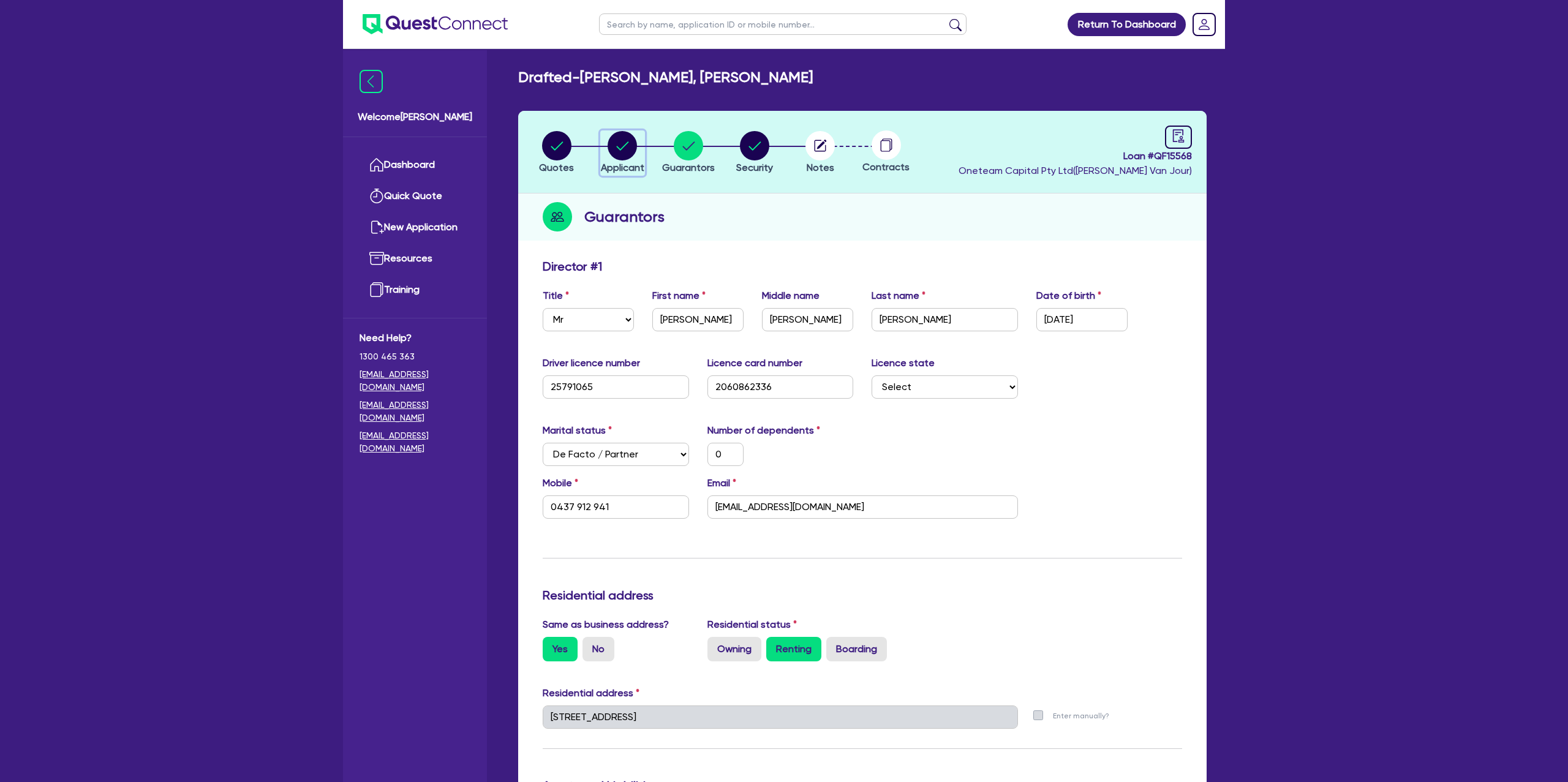
click at [627, 138] on circle "button" at bounding box center [623, 146] width 30 height 30
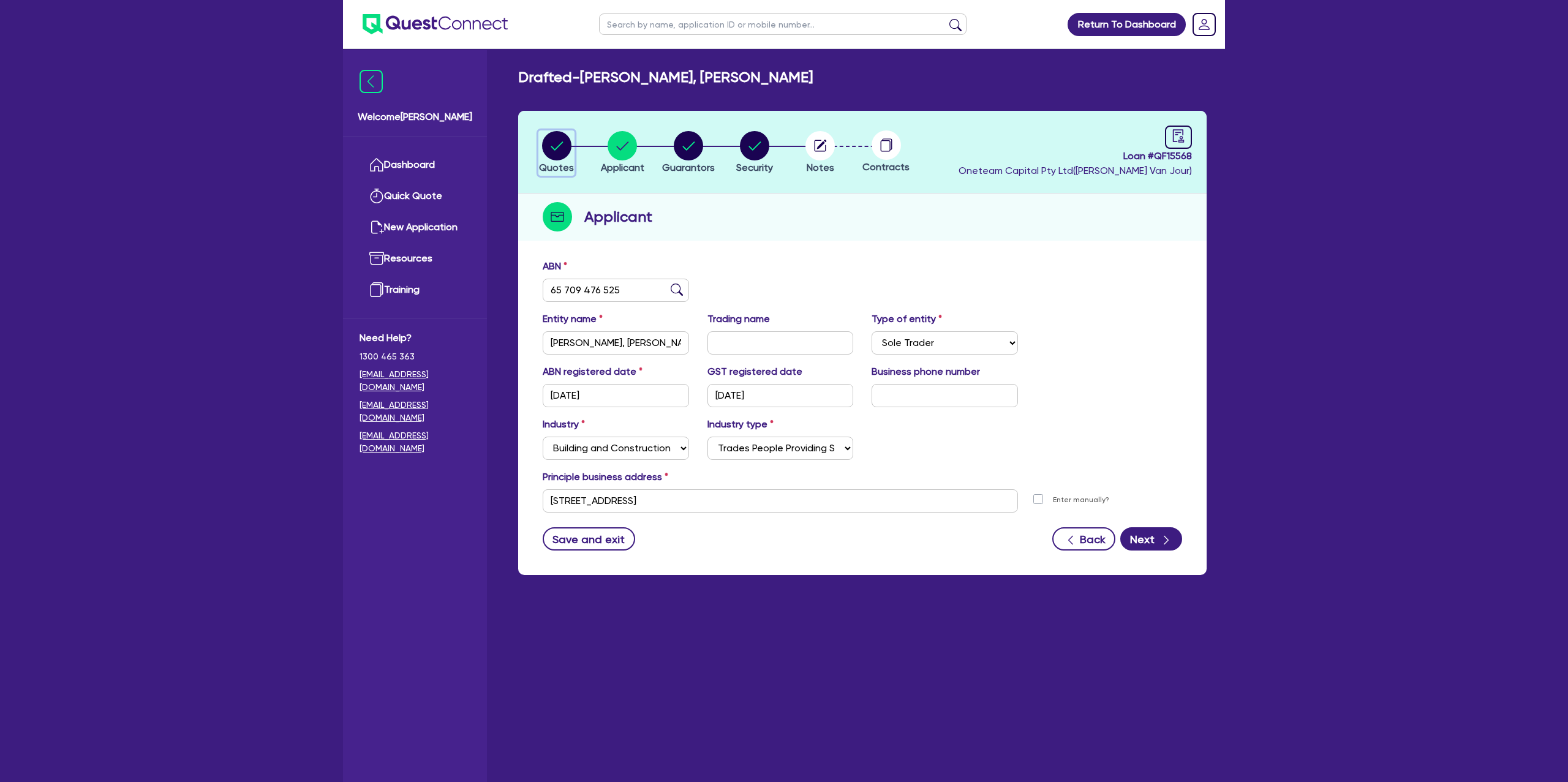
click at [559, 141] on circle "button" at bounding box center [557, 146] width 30 height 30
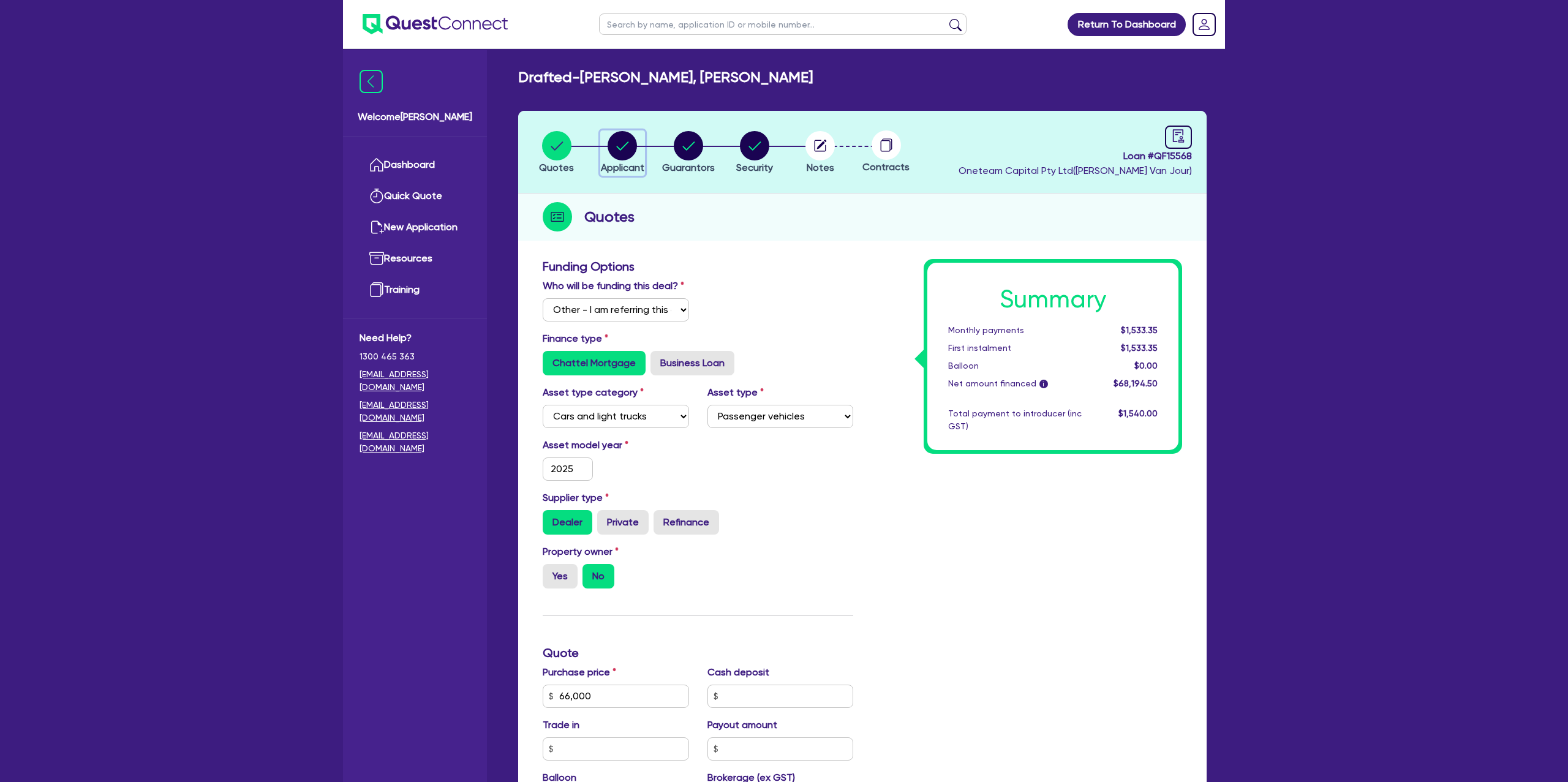
click at [618, 144] on circle "button" at bounding box center [623, 146] width 30 height 30
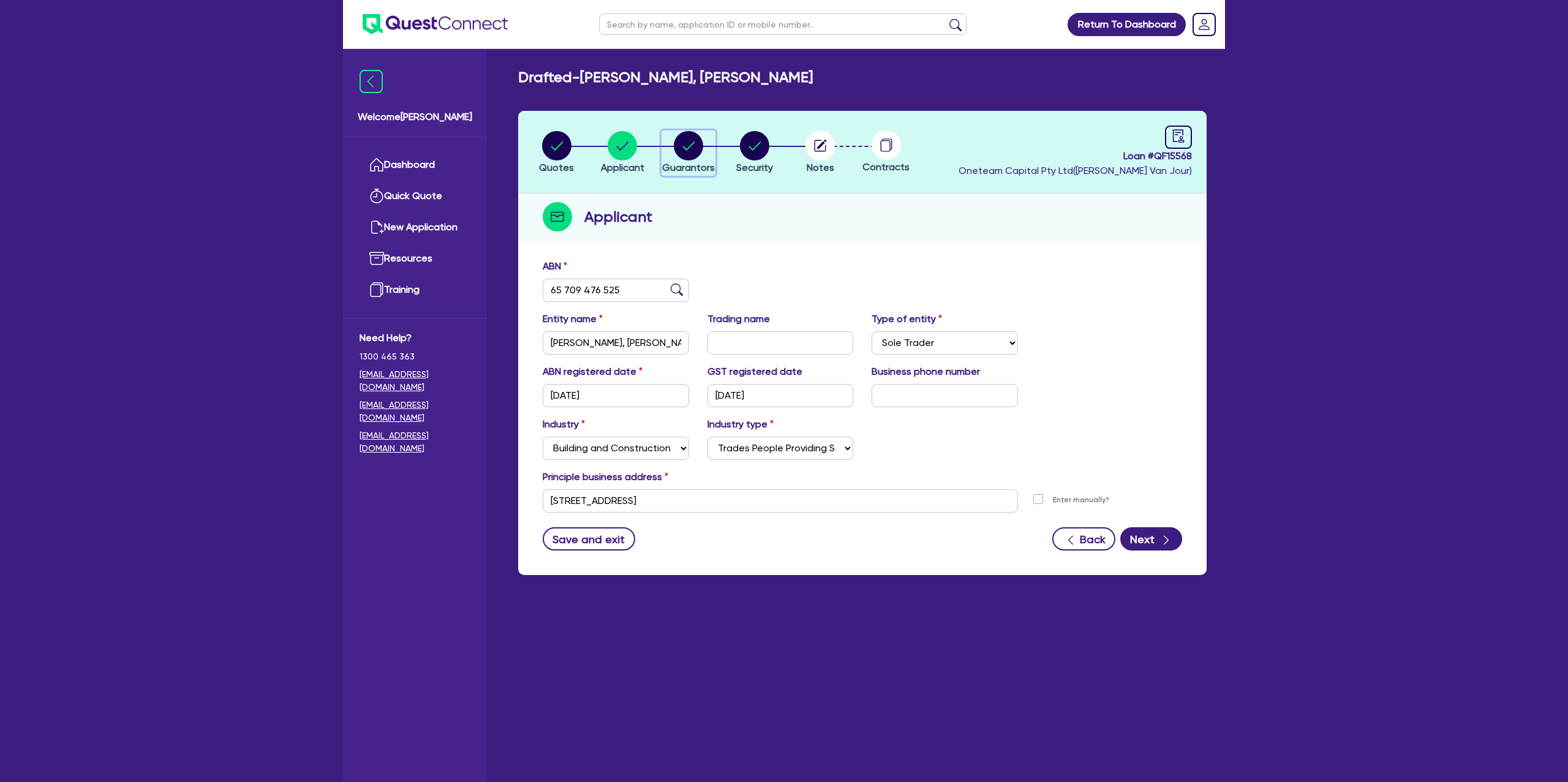
click at [683, 137] on circle "button" at bounding box center [689, 146] width 30 height 30
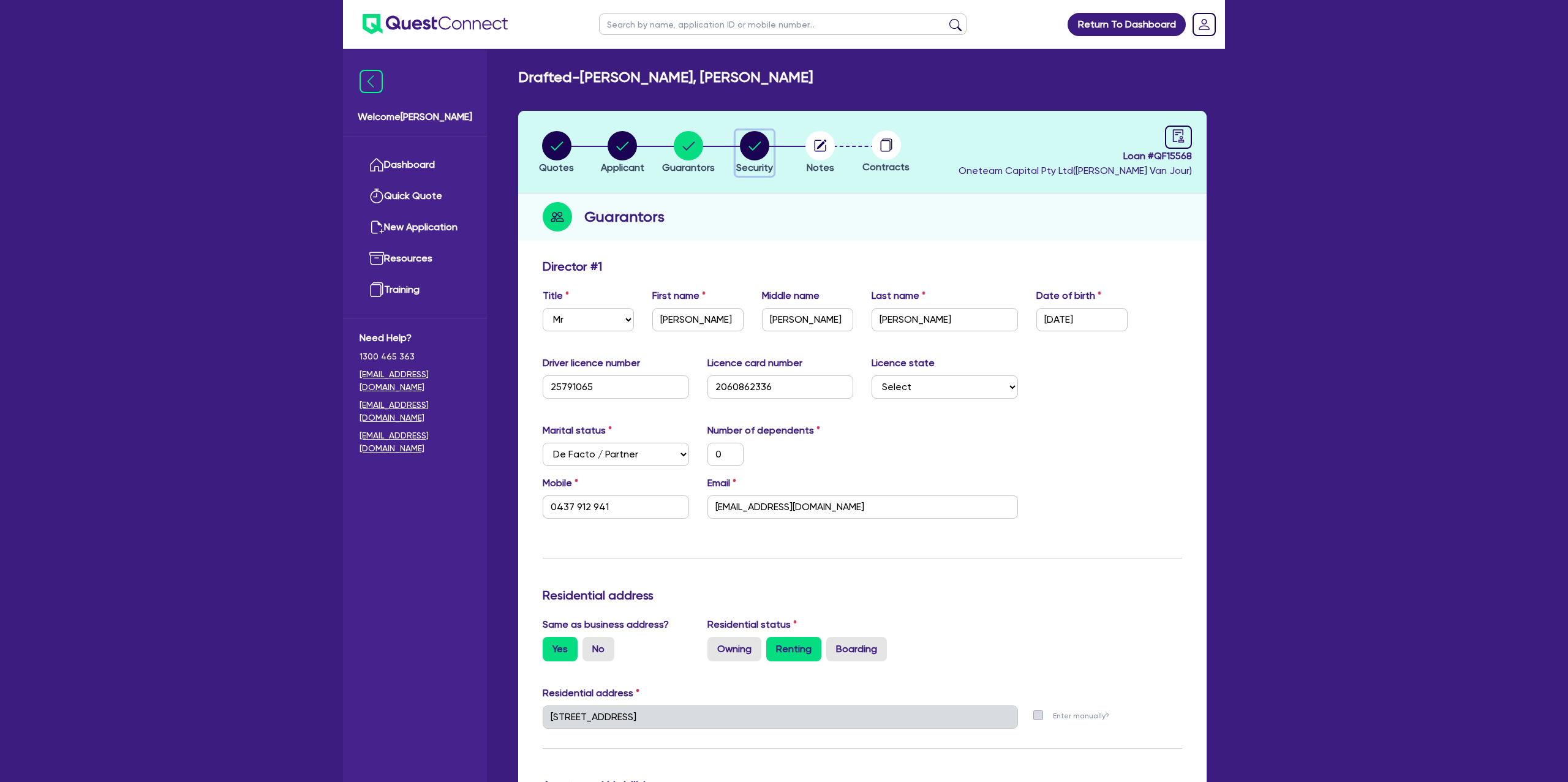
drag, startPoint x: 762, startPoint y: 147, endPoint x: 777, endPoint y: 144, distance: 15.3
click at [777, 144] on li "Security" at bounding box center [754, 152] width 66 height 43
click at [824, 144] on circle "button" at bounding box center [820, 146] width 30 height 30
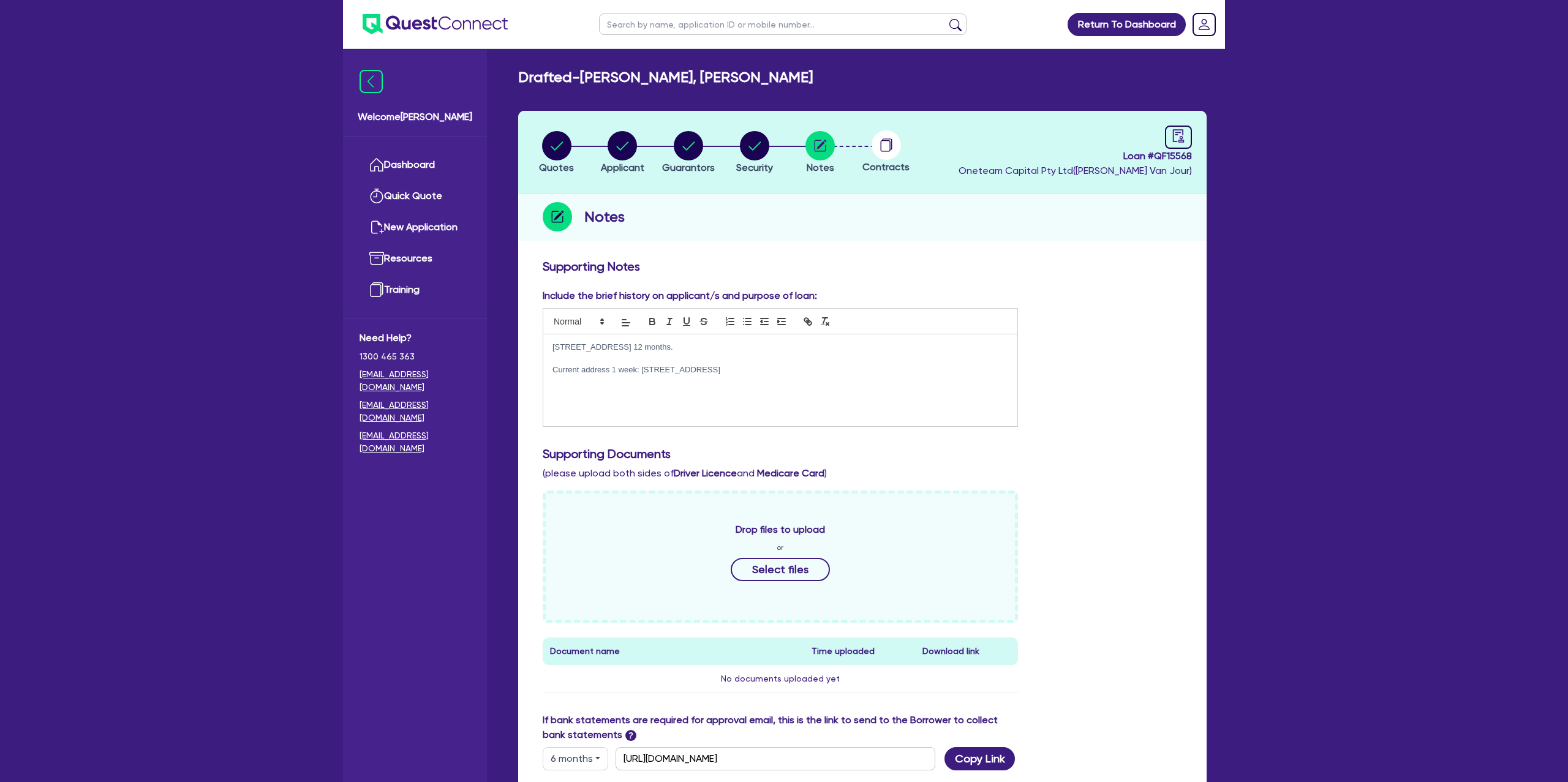
click at [883, 143] on circle at bounding box center [887, 145] width 30 height 30
click at [881, 144] on circle at bounding box center [887, 145] width 30 height 30
drag, startPoint x: 881, startPoint y: 144, endPoint x: 1099, endPoint y: 142, distance: 218.0
click at [890, 144] on circle at bounding box center [887, 145] width 30 height 30
click at [963, 219] on div "Notes" at bounding box center [862, 217] width 689 height 48
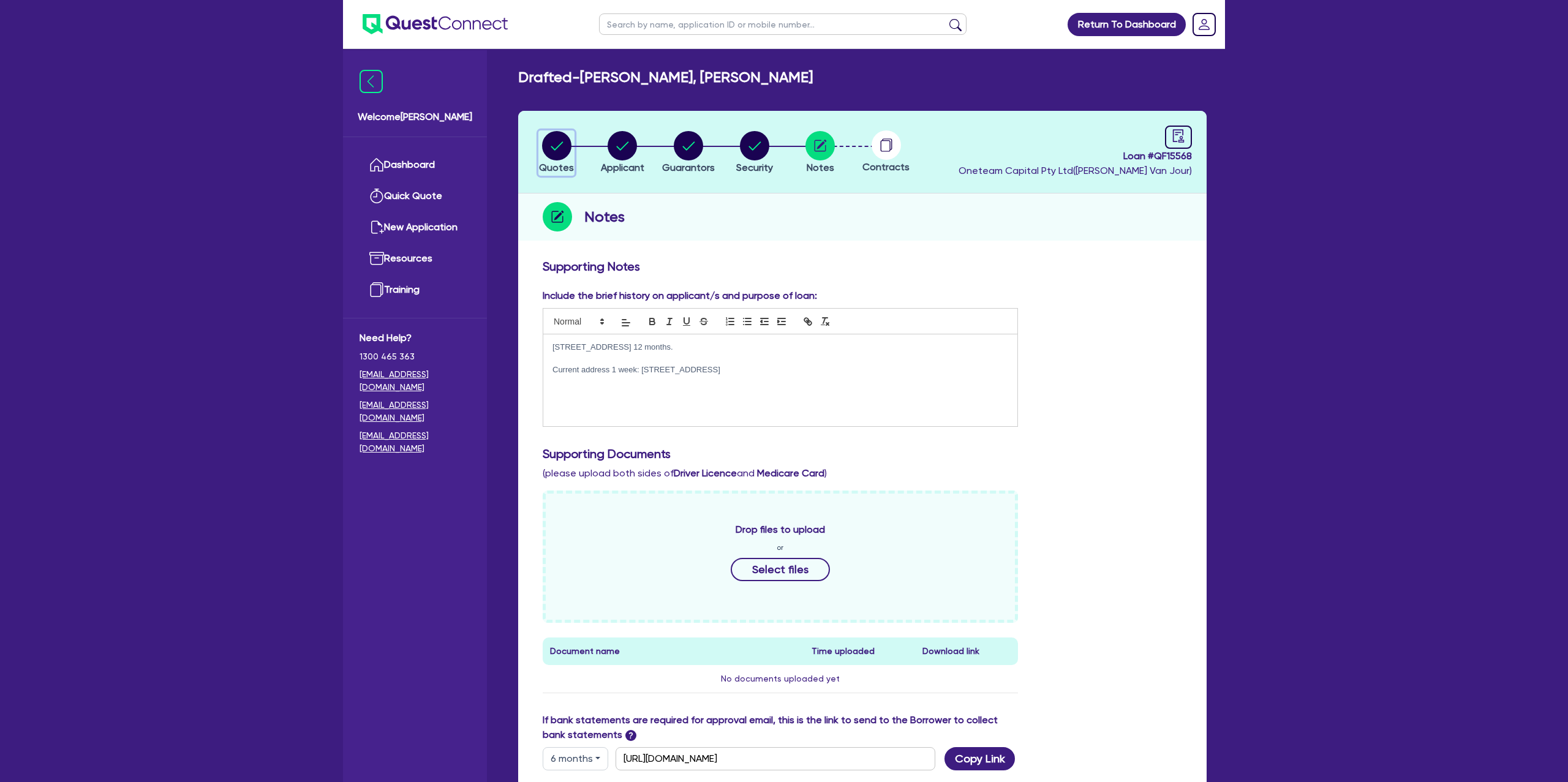
click at [560, 145] on circle "button" at bounding box center [557, 146] width 30 height 30
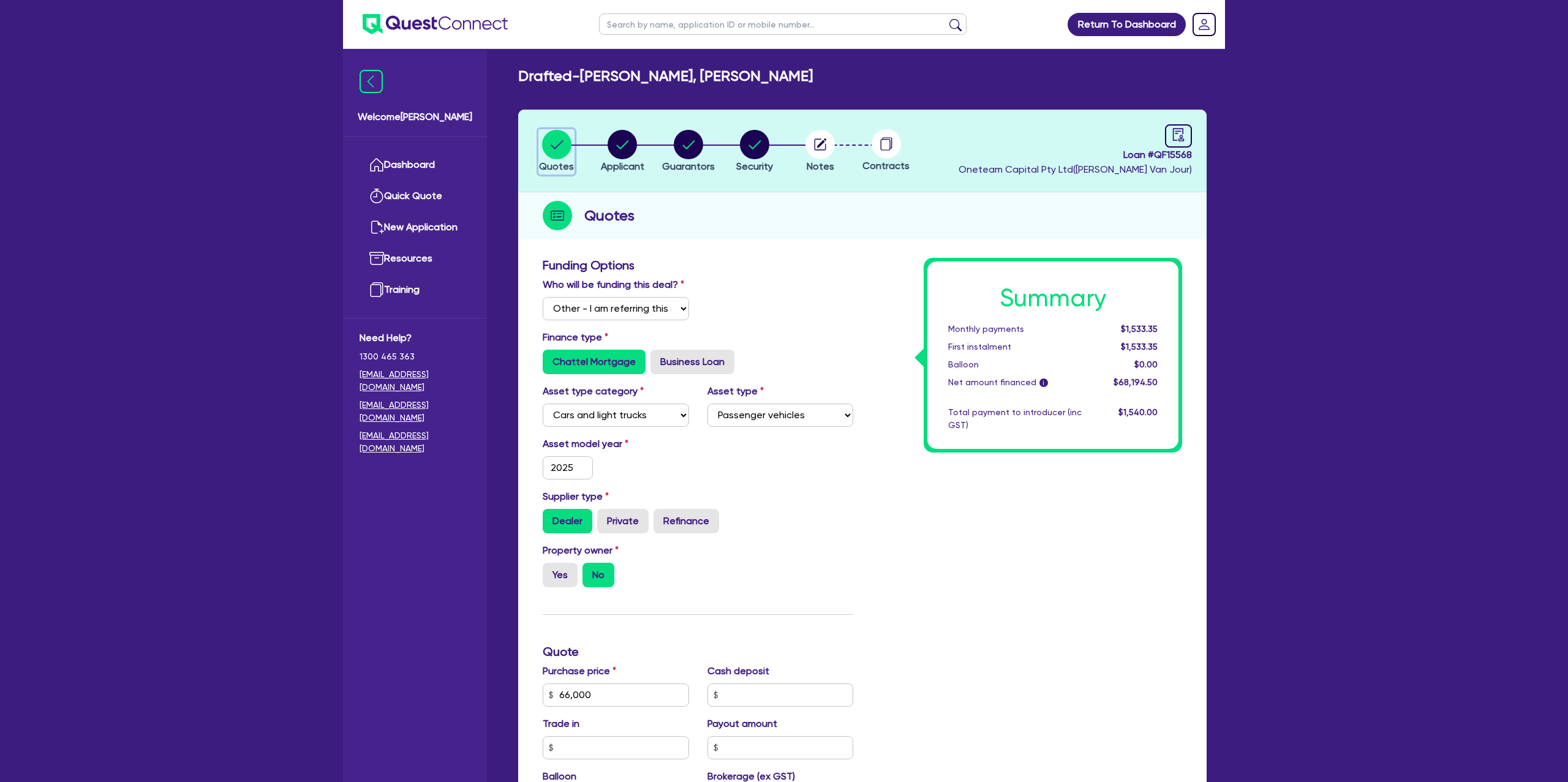
scroll to position [3, 0]
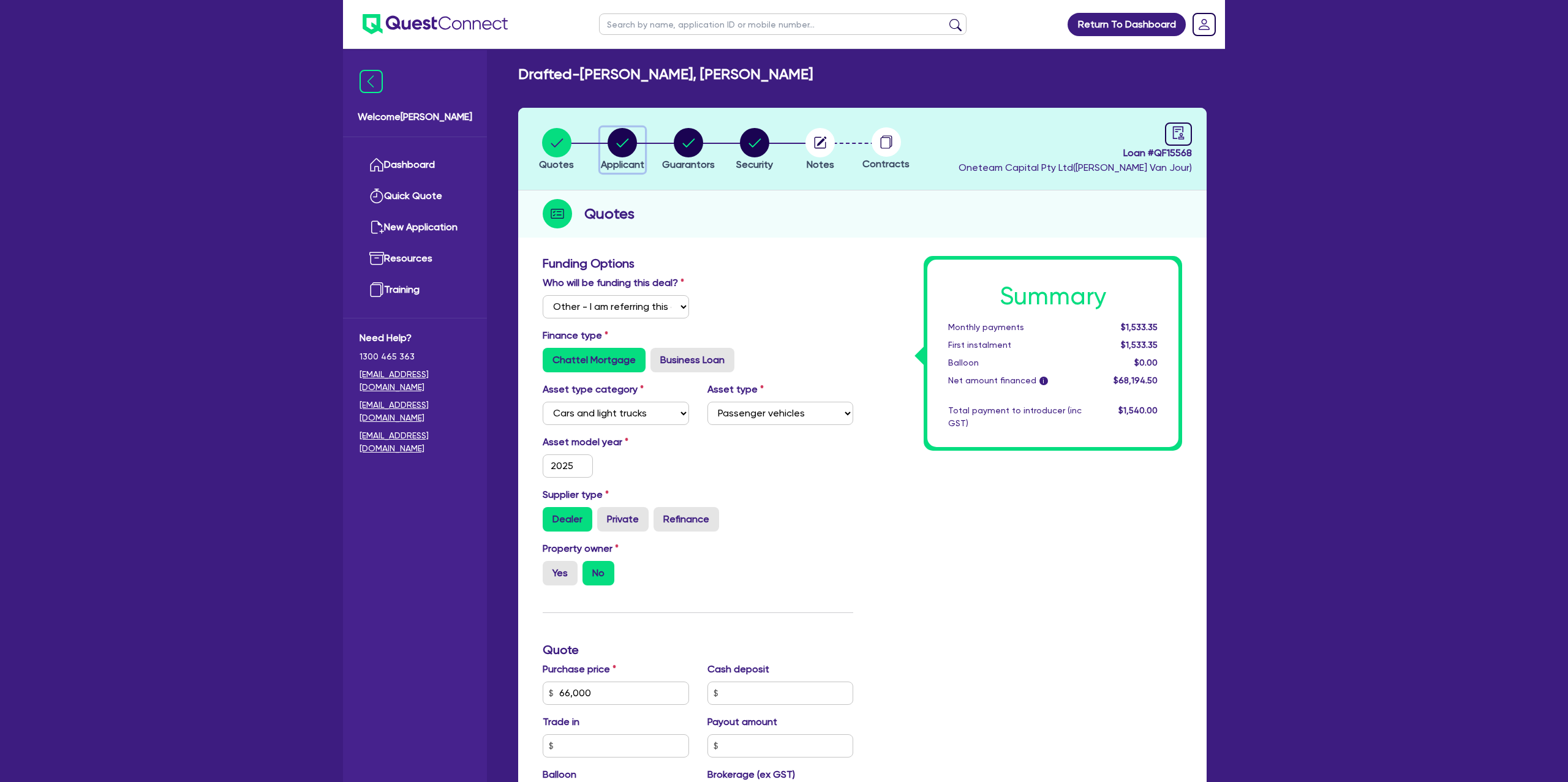
click at [625, 143] on icon "button" at bounding box center [623, 143] width 30 height 30
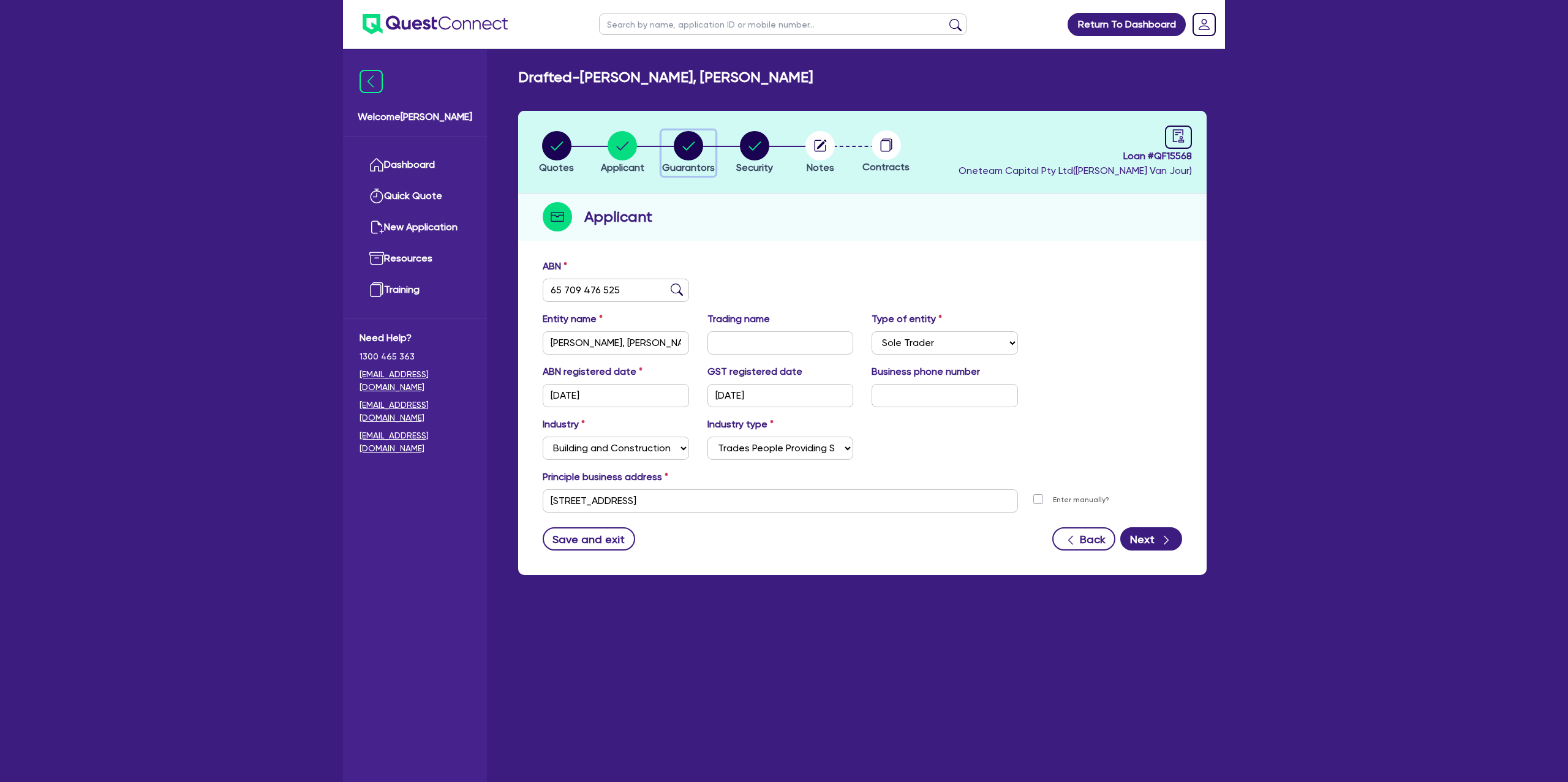
click at [676, 140] on circle "button" at bounding box center [689, 146] width 30 height 30
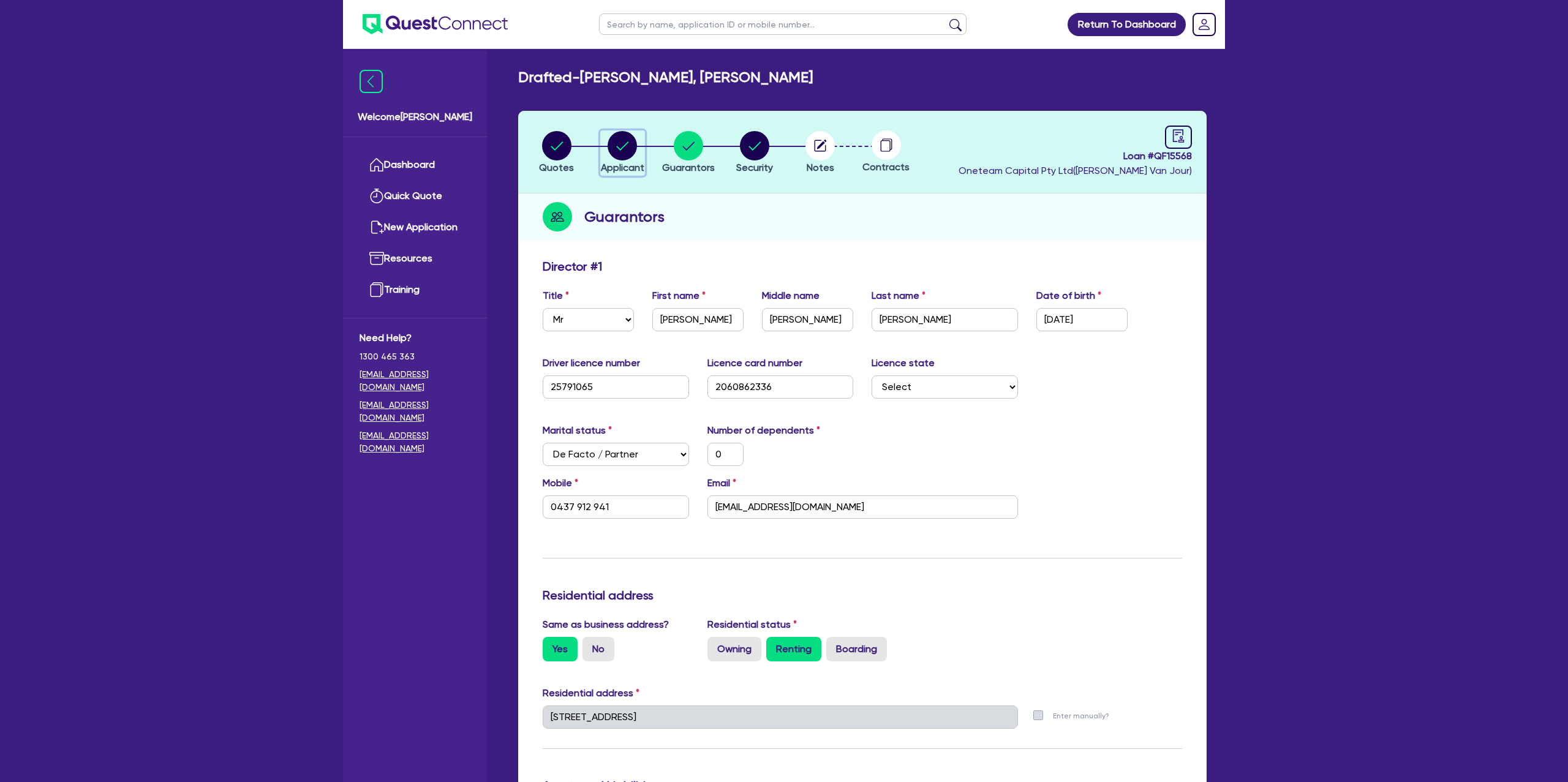
click at [603, 153] on div "button" at bounding box center [623, 146] width 44 height 30
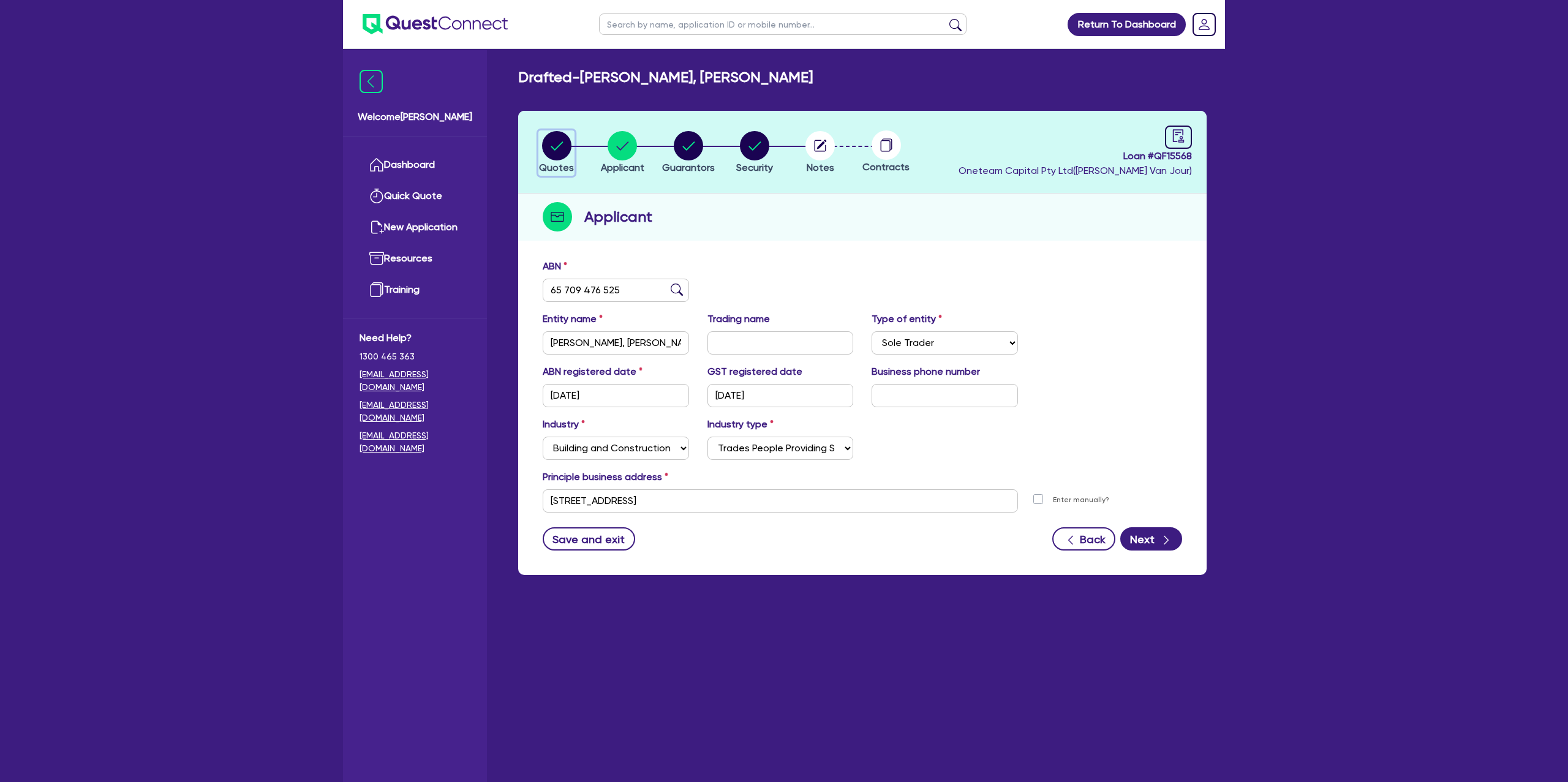
click at [567, 153] on circle "button" at bounding box center [557, 146] width 30 height 30
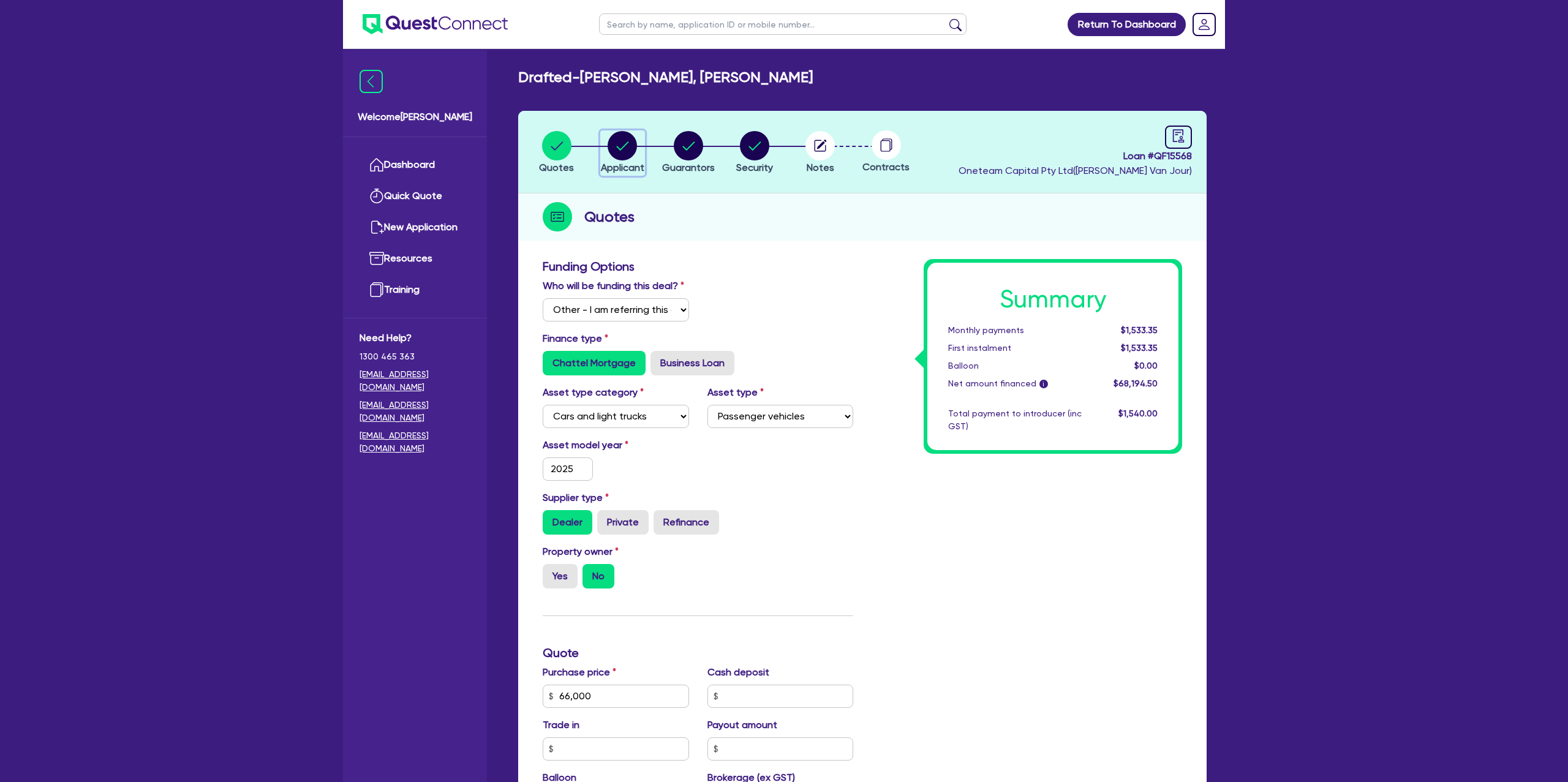
click at [619, 147] on circle "button" at bounding box center [623, 146] width 30 height 30
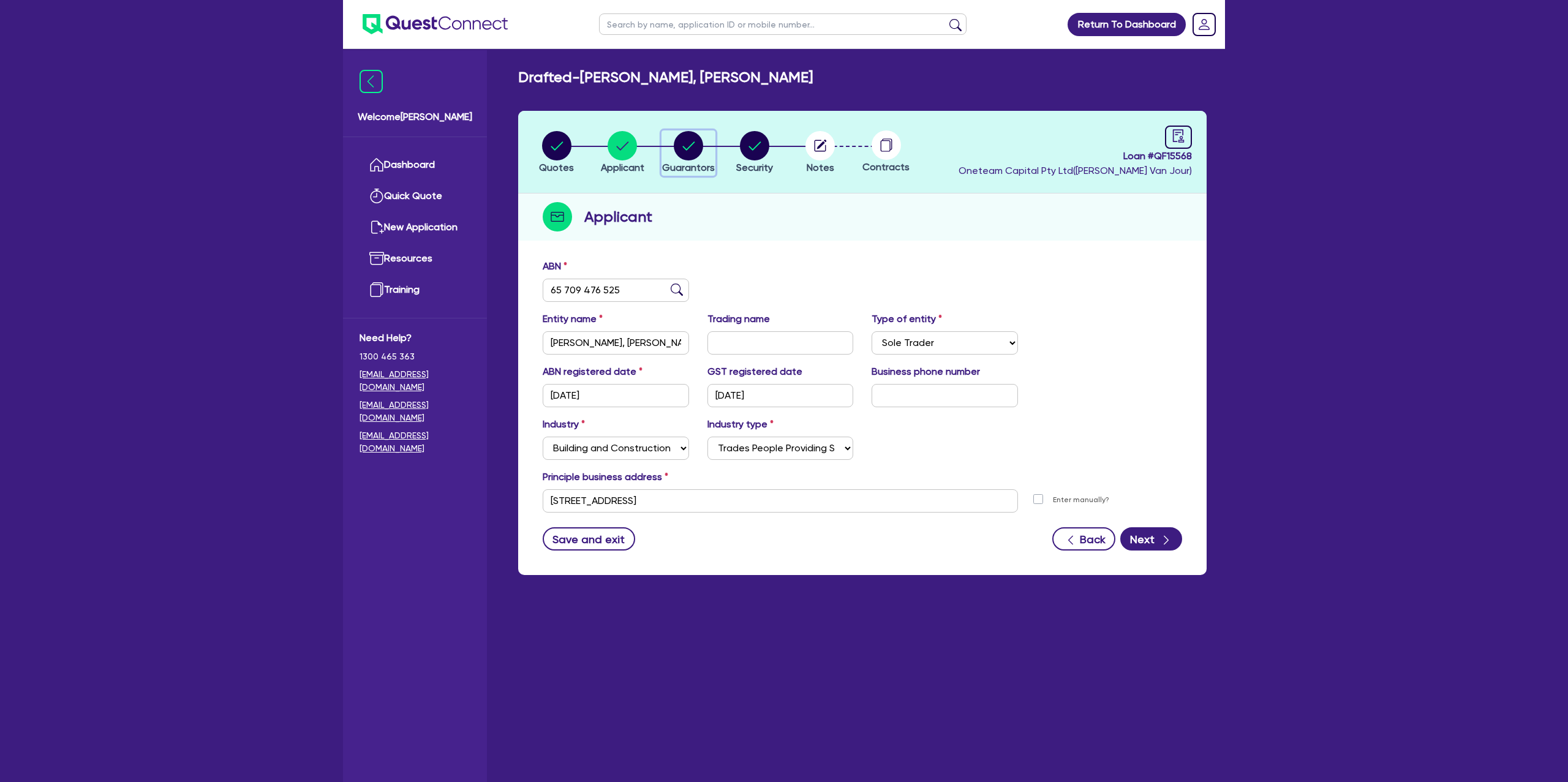
click at [687, 144] on circle "button" at bounding box center [689, 146] width 30 height 30
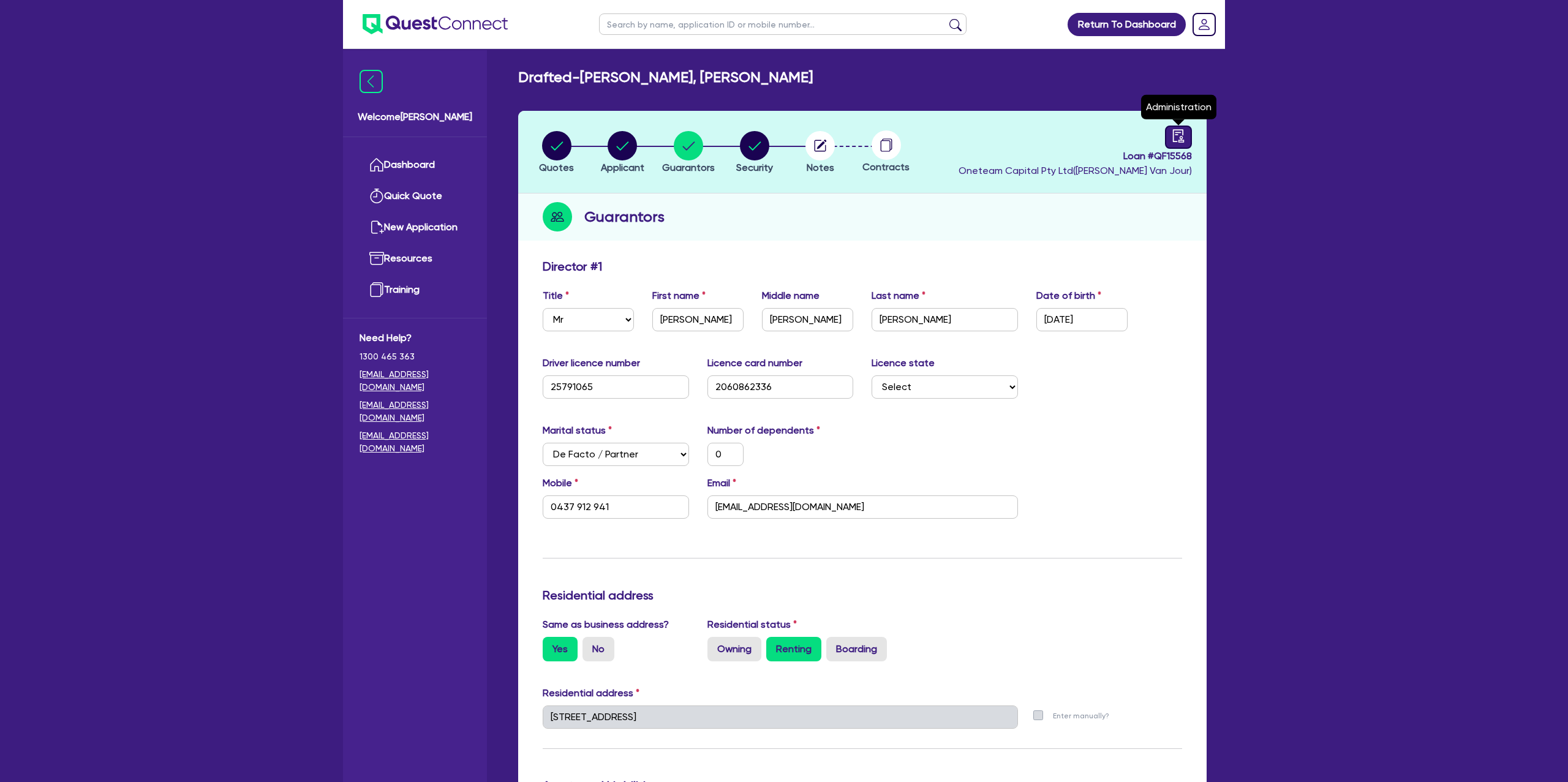
click at [1179, 140] on icon "audit" at bounding box center [1178, 136] width 13 height 13
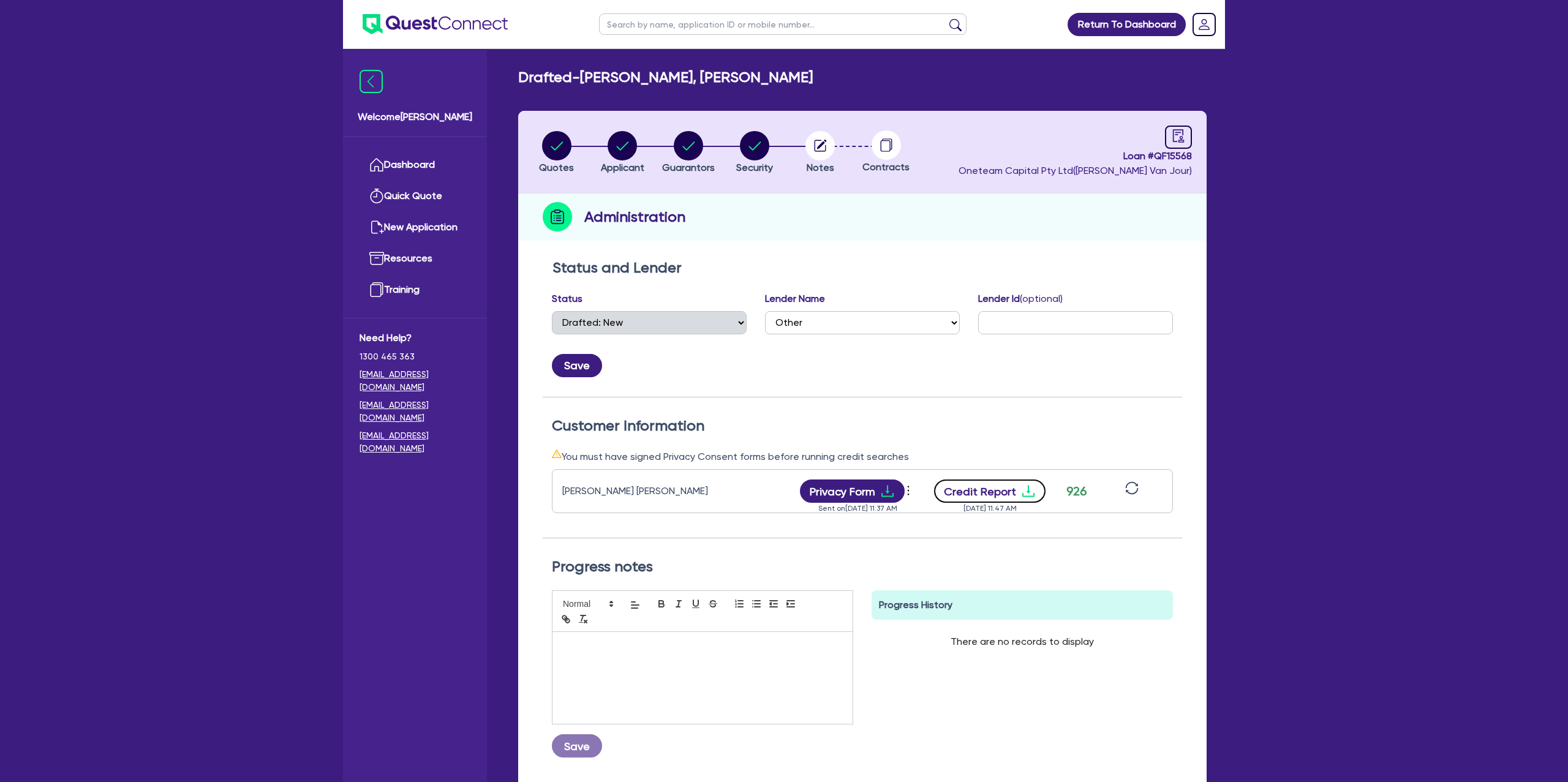
click at [995, 488] on button "Credit Report" at bounding box center [990, 490] width 112 height 23
click at [559, 146] on circle "button" at bounding box center [557, 146] width 30 height 30
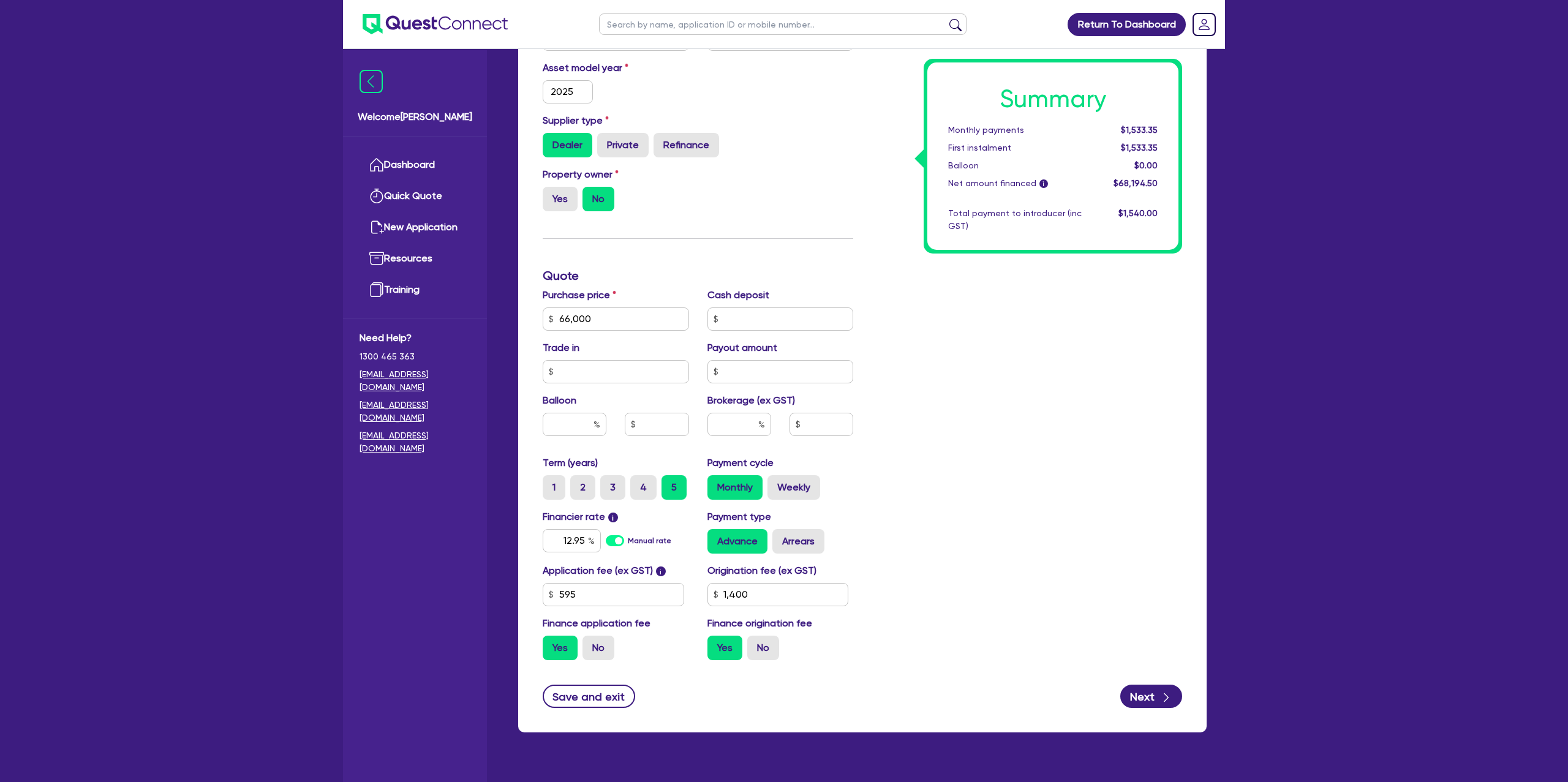
scroll to position [402, 0]
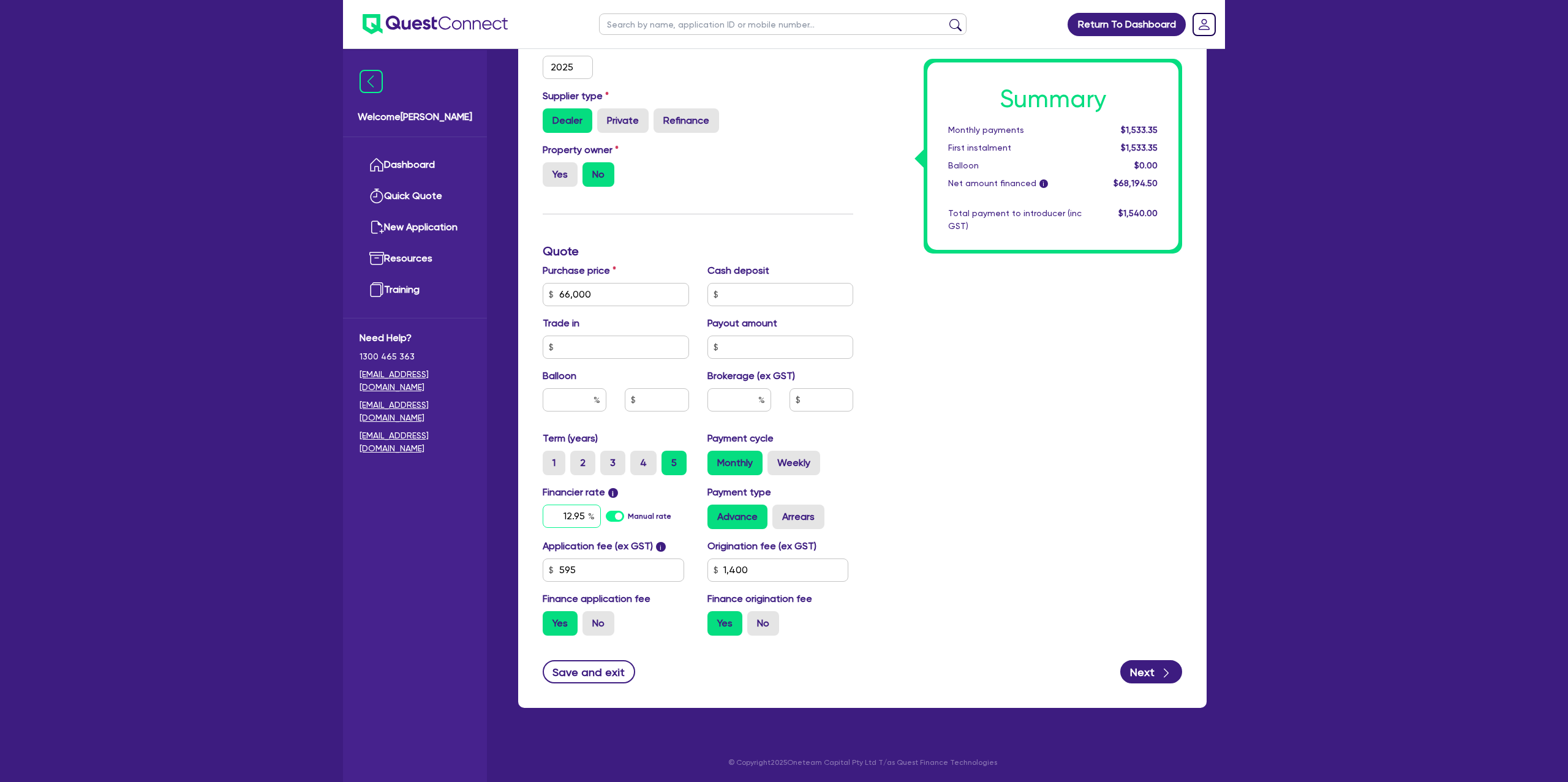
click at [588, 514] on div "12.95" at bounding box center [571, 515] width 58 height 23
click at [728, 403] on input "text" at bounding box center [739, 400] width 63 height 23
click at [1080, 380] on div "Summary Monthly payments $1,411.46 First instalment $1,411.46 Balloon $0.00 Net…" at bounding box center [1026, 252] width 329 height 789
drag, startPoint x: 780, startPoint y: 549, endPoint x: 781, endPoint y: 568, distance: 19.0
click at [782, 555] on div "Origination fee (ex GST) 1,400" at bounding box center [780, 560] width 165 height 43
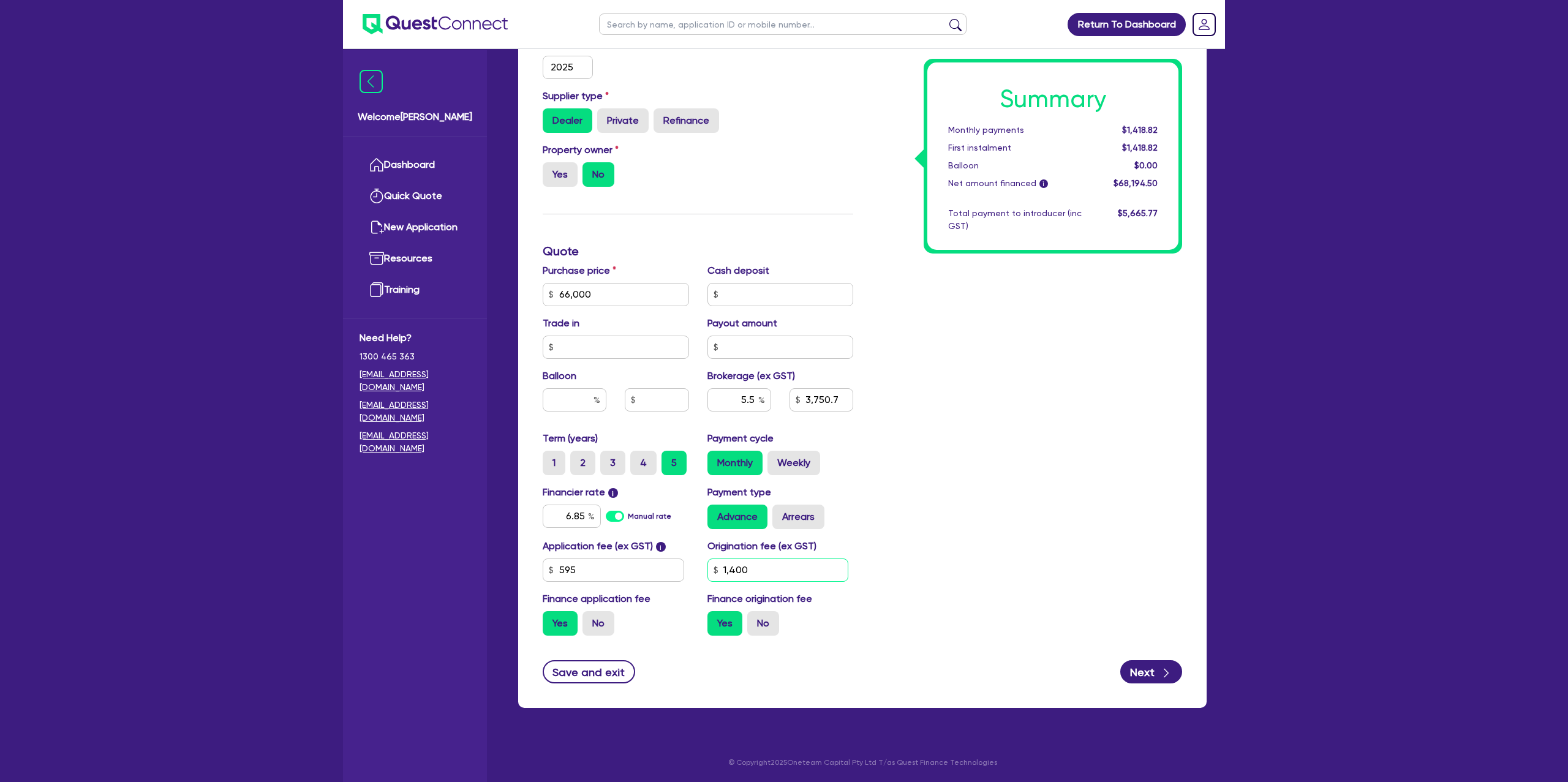
click at [777, 570] on input "1,400" at bounding box center [778, 569] width 142 height 23
drag, startPoint x: 1241, startPoint y: 474, endPoint x: 1122, endPoint y: 418, distance: 131.5
click at [1239, 473] on div "Return To Dashboard Edit Profile Logout Welcome [PERSON_NAME] Quick Quote New A…" at bounding box center [784, 190] width 1568 height 1185
click at [904, 382] on div "Summary Monthly payments $1,409.44 First instalment $1,409.44 Balloon $0.00 Net…" at bounding box center [1026, 252] width 329 height 789
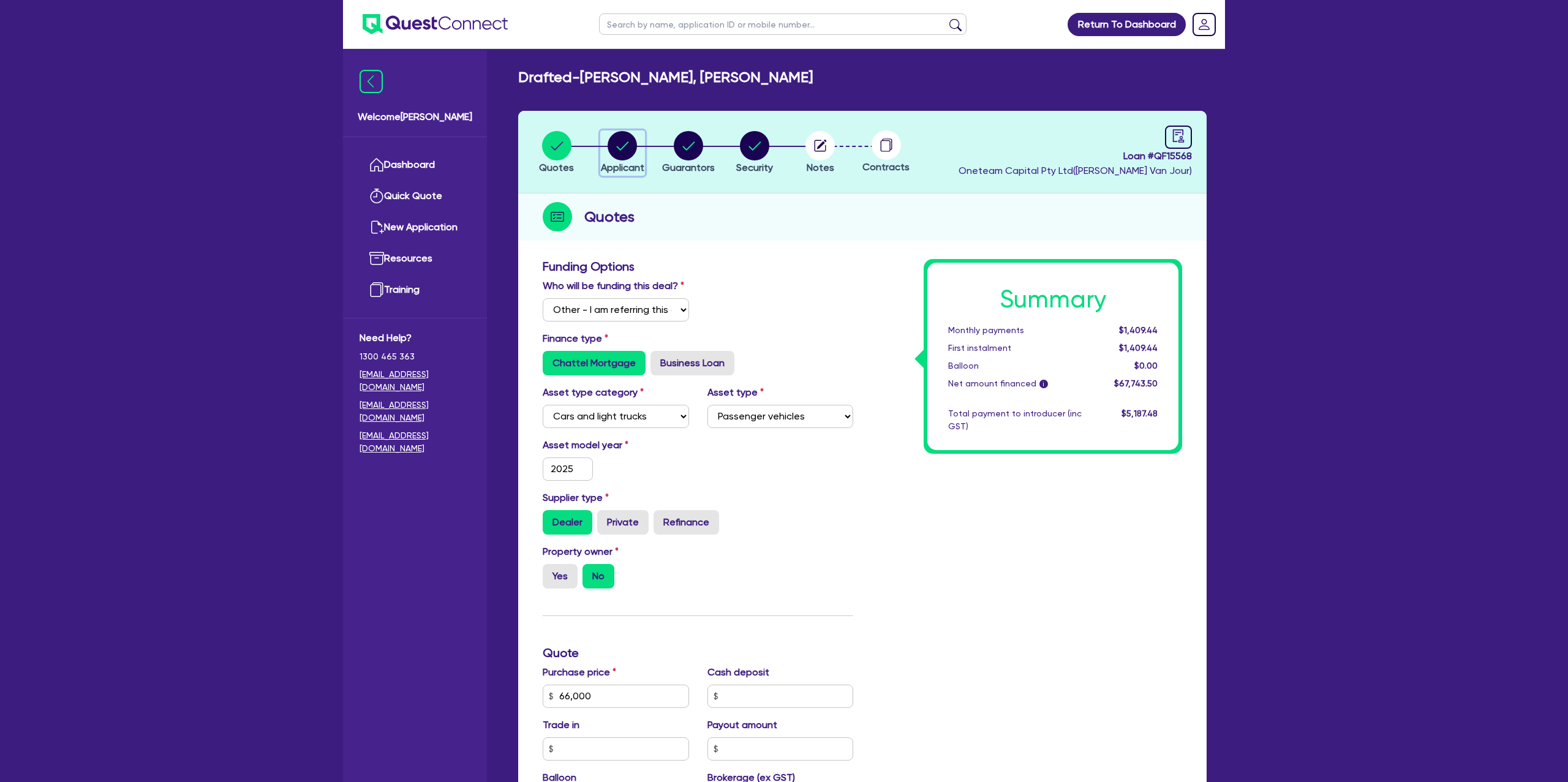
click at [620, 144] on circle "button" at bounding box center [623, 146] width 30 height 30
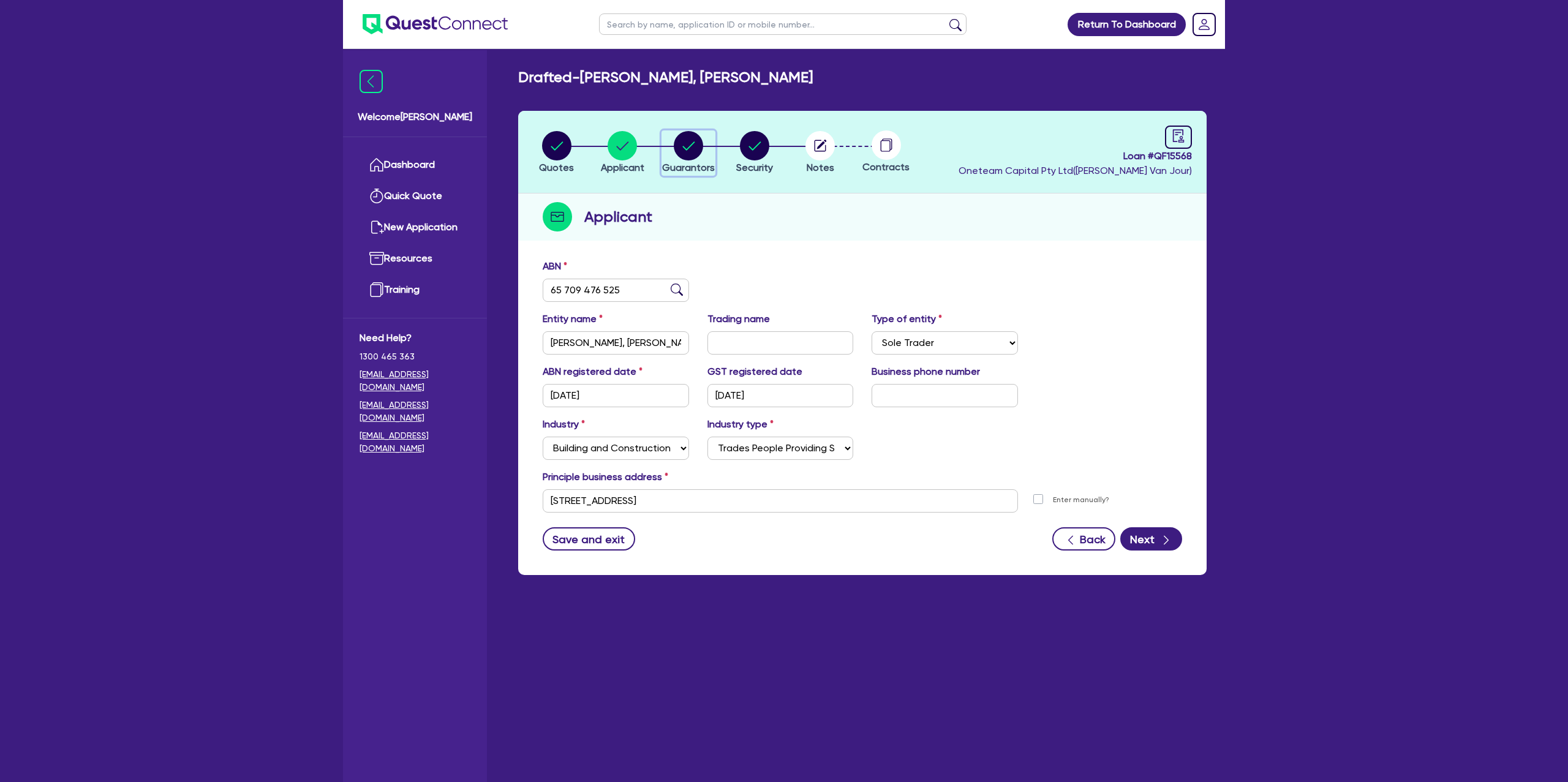
click at [699, 148] on circle "button" at bounding box center [689, 146] width 30 height 30
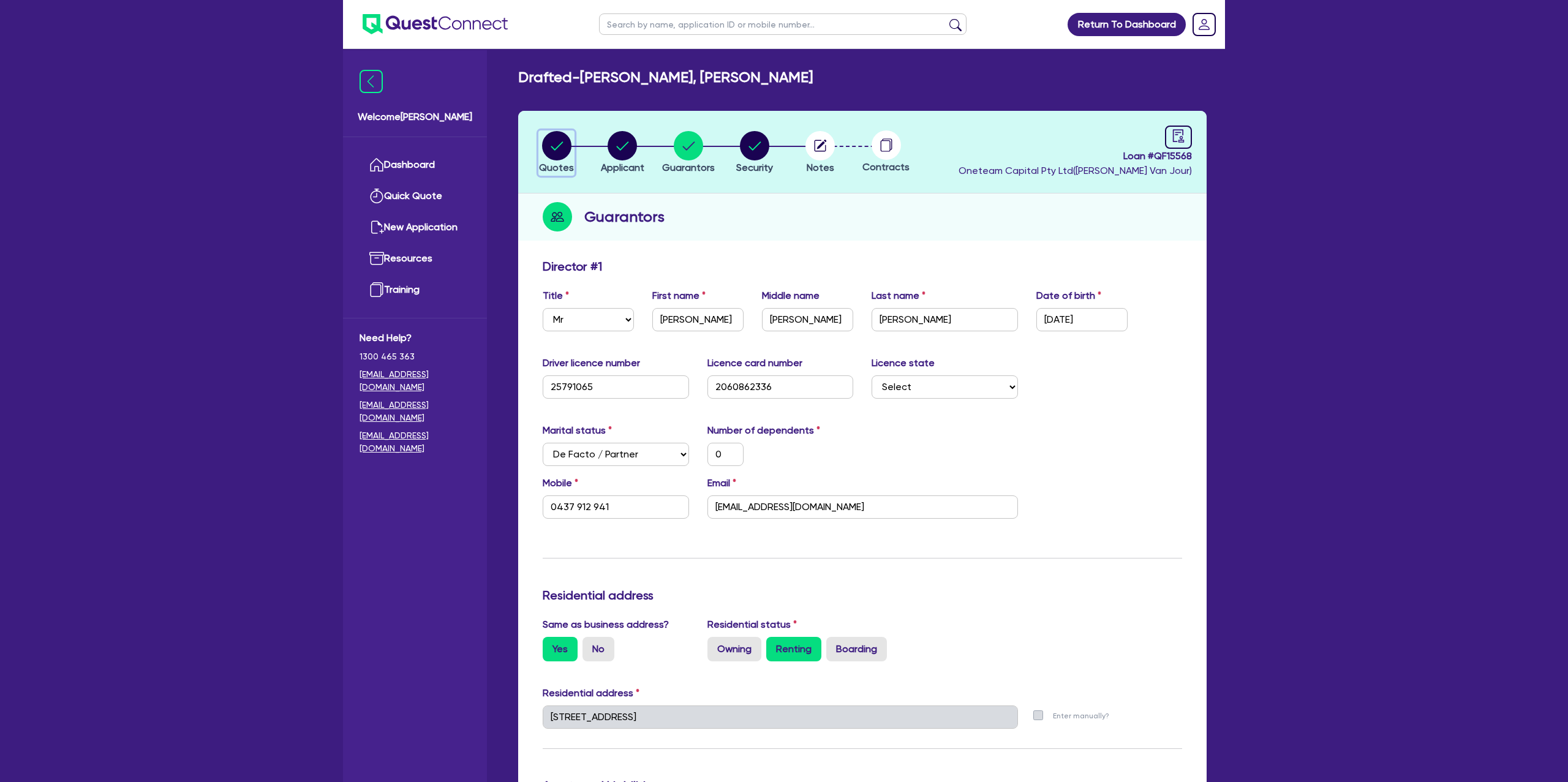
click at [552, 137] on circle "button" at bounding box center [557, 146] width 30 height 30
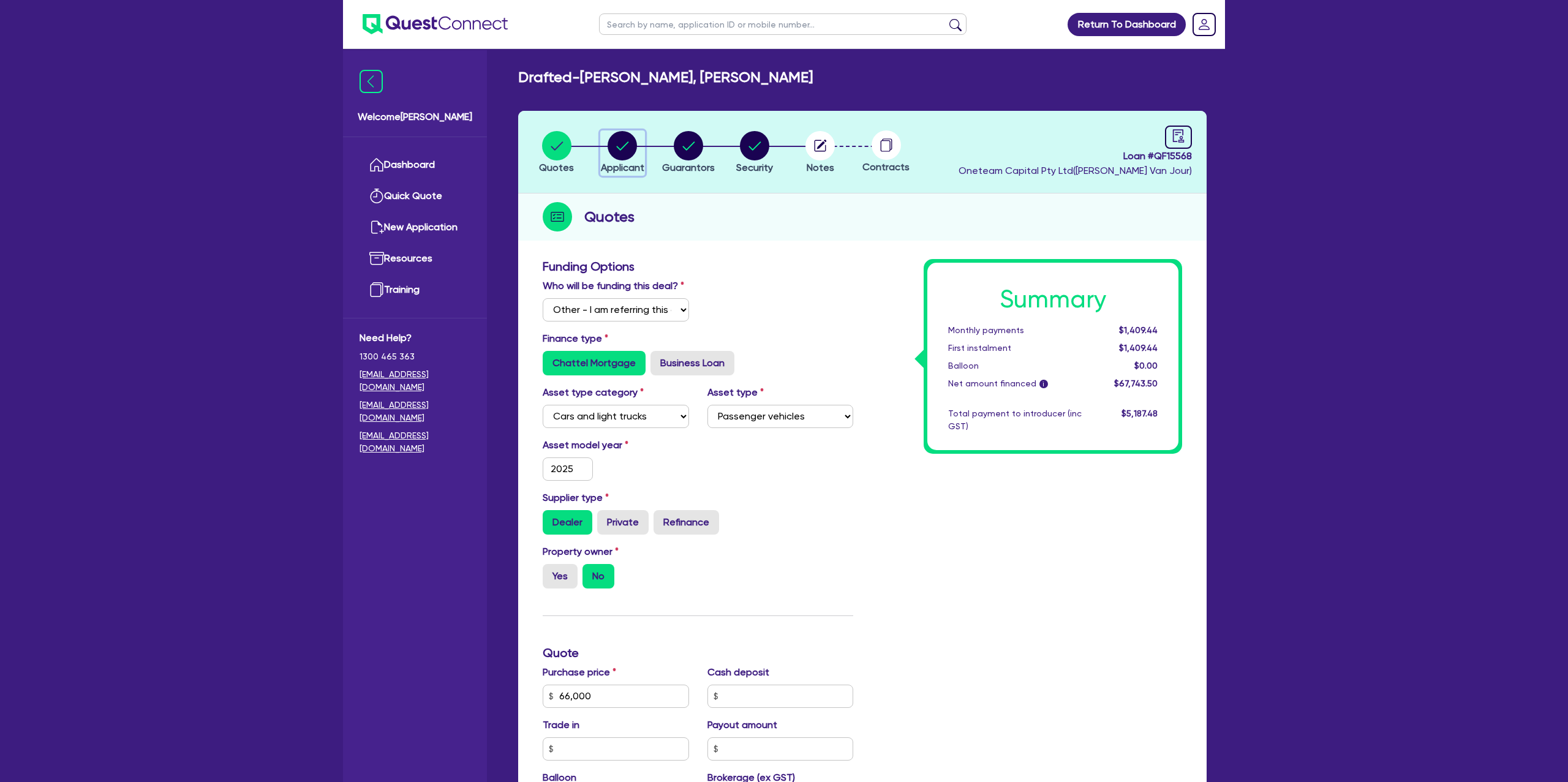
click at [626, 158] on circle "button" at bounding box center [623, 146] width 30 height 30
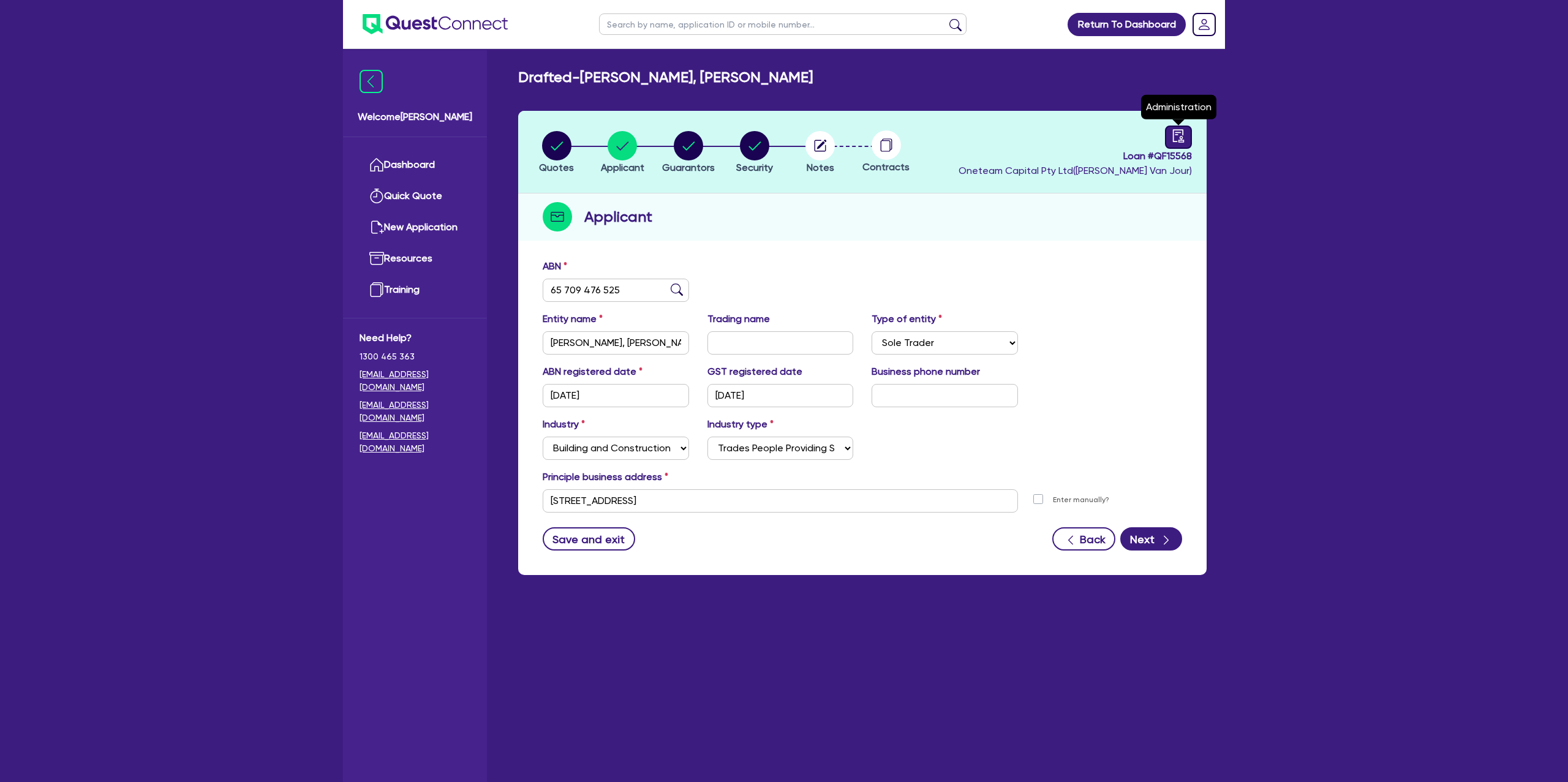
click at [1175, 140] on icon "audit" at bounding box center [1178, 136] width 13 height 13
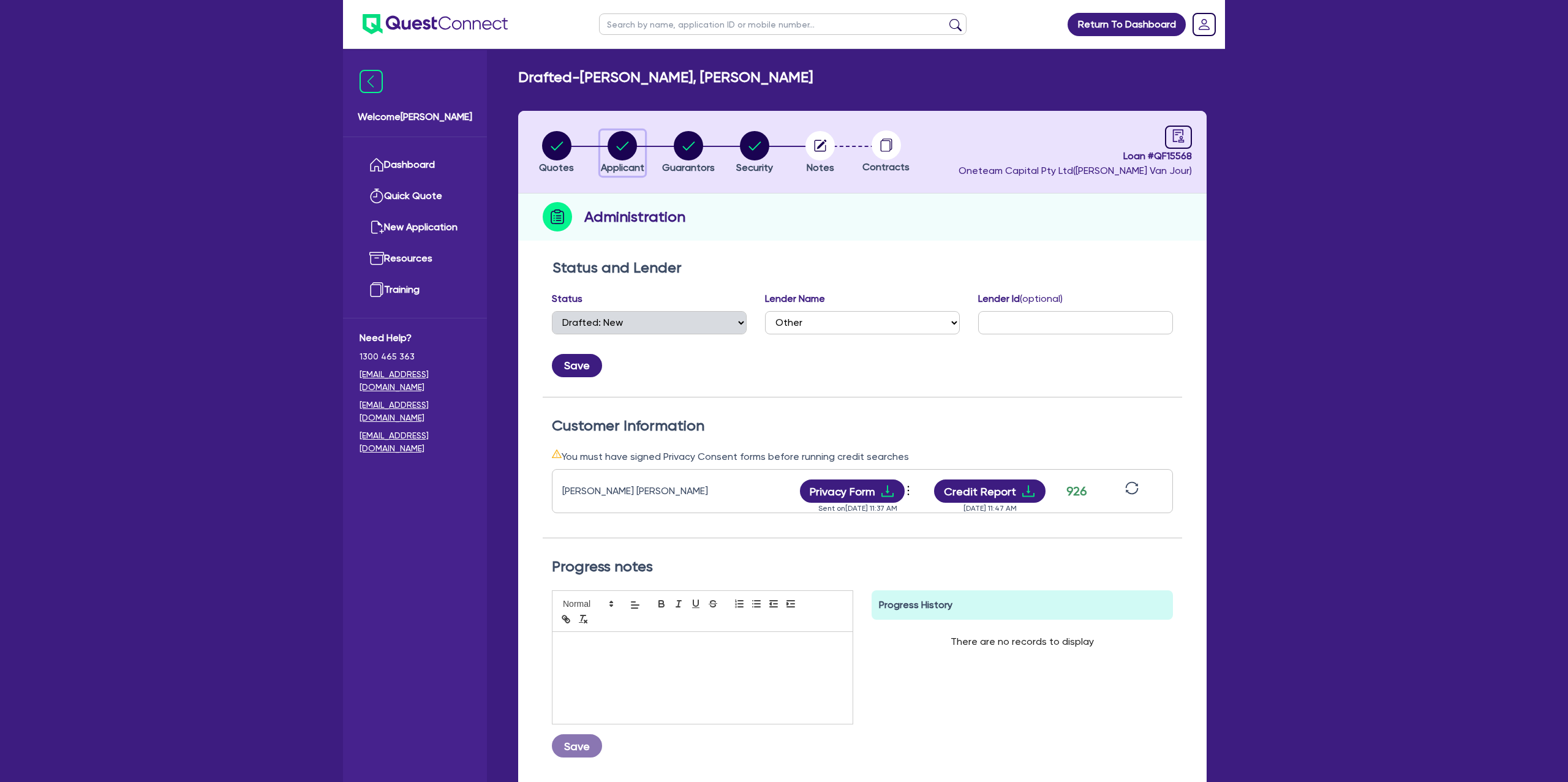
click at [620, 145] on circle "button" at bounding box center [623, 146] width 30 height 30
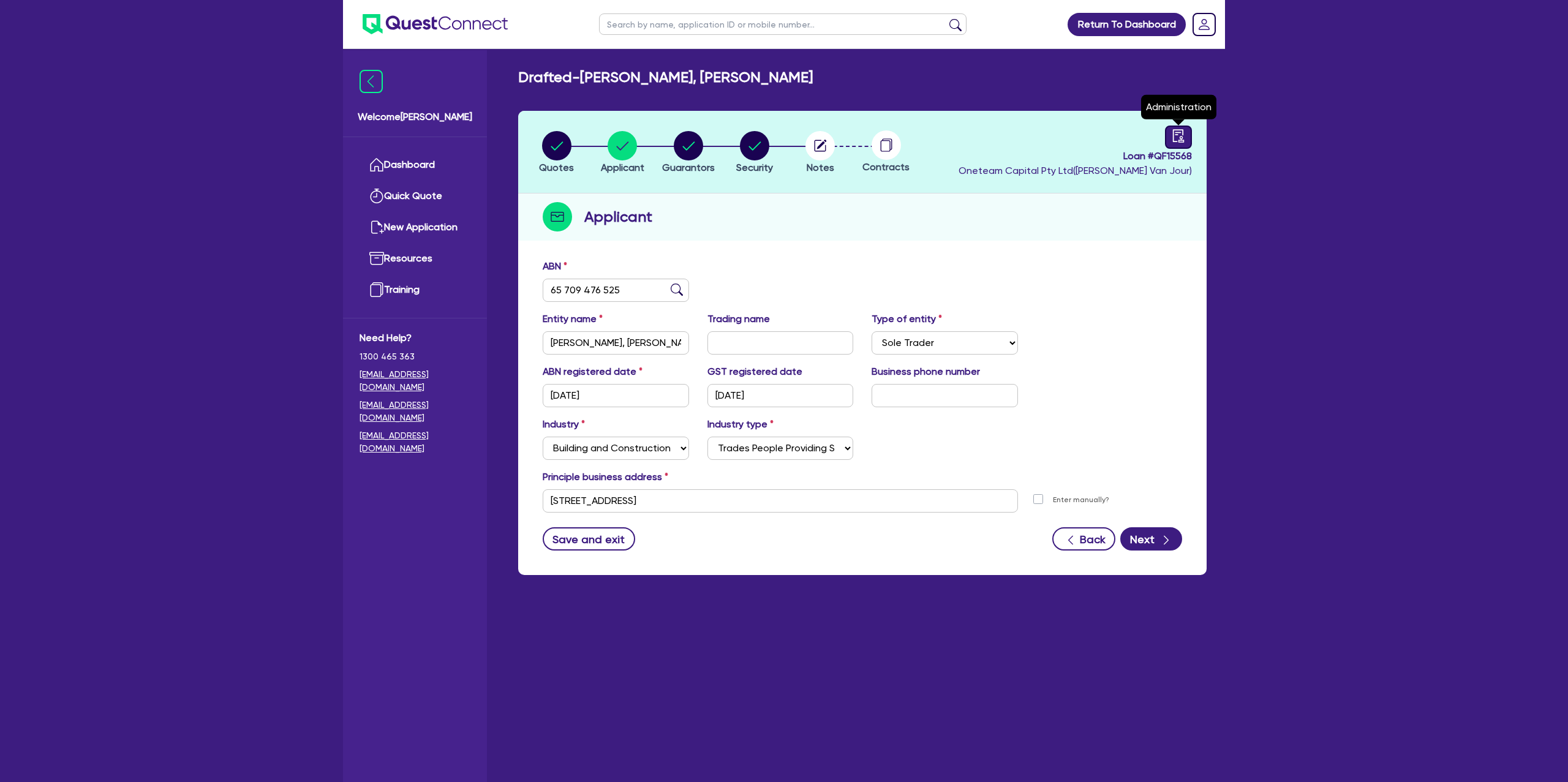
click at [1180, 137] on icon "audit" at bounding box center [1178, 136] width 13 height 13
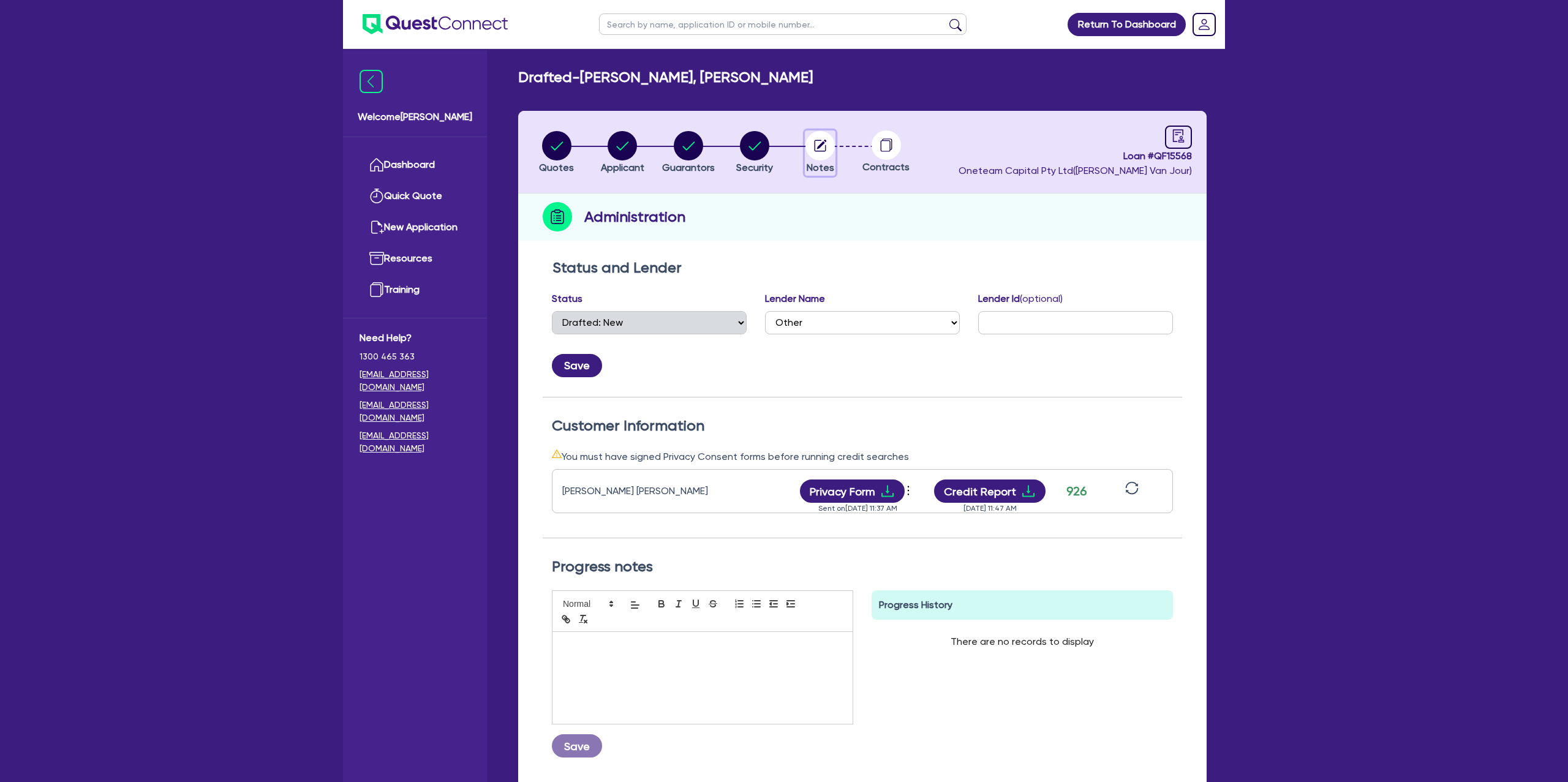
click at [826, 150] on icon "button" at bounding box center [820, 145] width 11 height 11
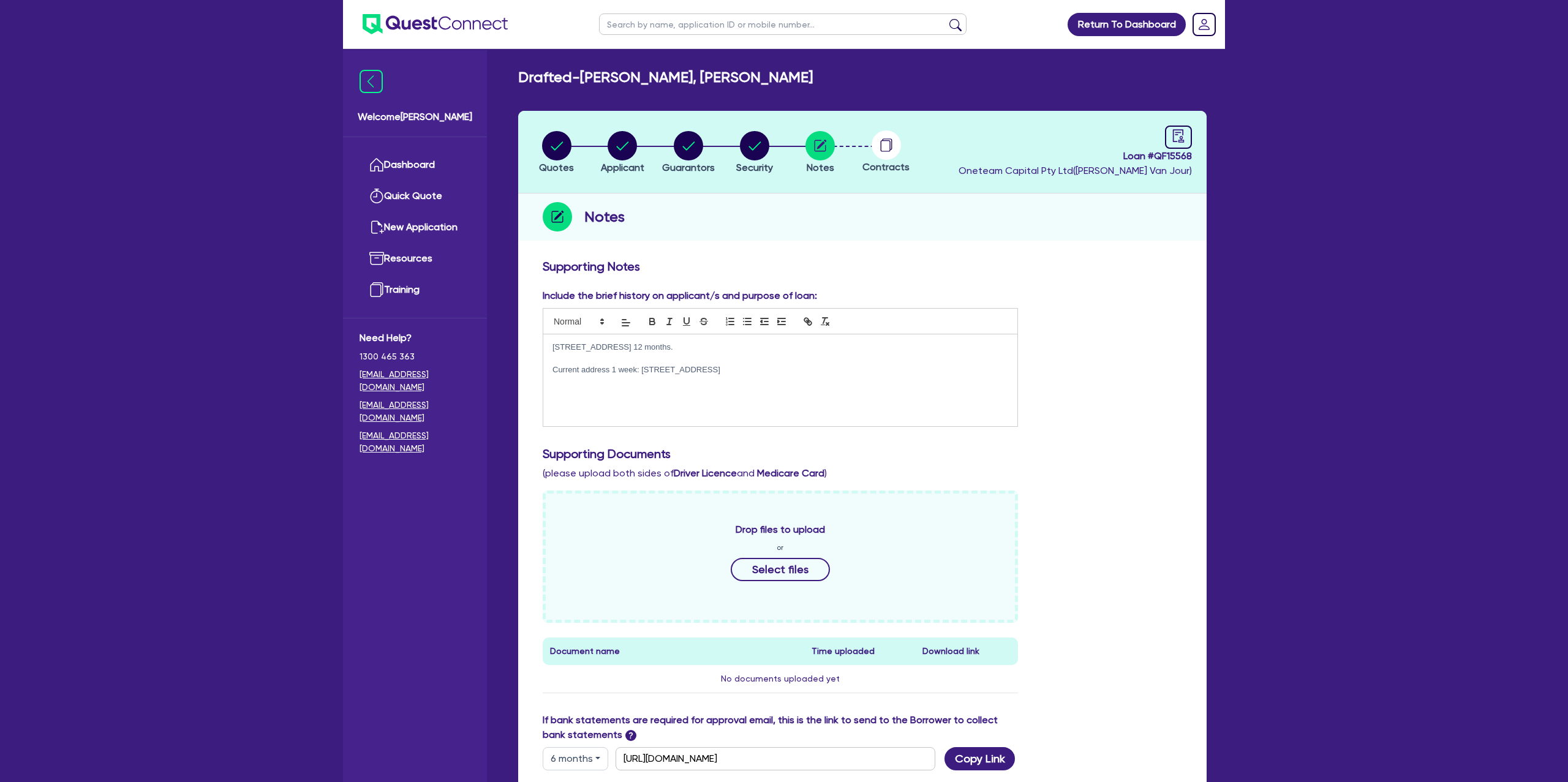
click at [854, 381] on div "[STREET_ADDRESS] 12 months. Current address [STREET_ADDRESS]" at bounding box center [780, 380] width 475 height 92
click at [1098, 266] on h3 "Supporting Notes" at bounding box center [862, 267] width 640 height 15
click at [621, 134] on circle "button" at bounding box center [623, 146] width 30 height 30
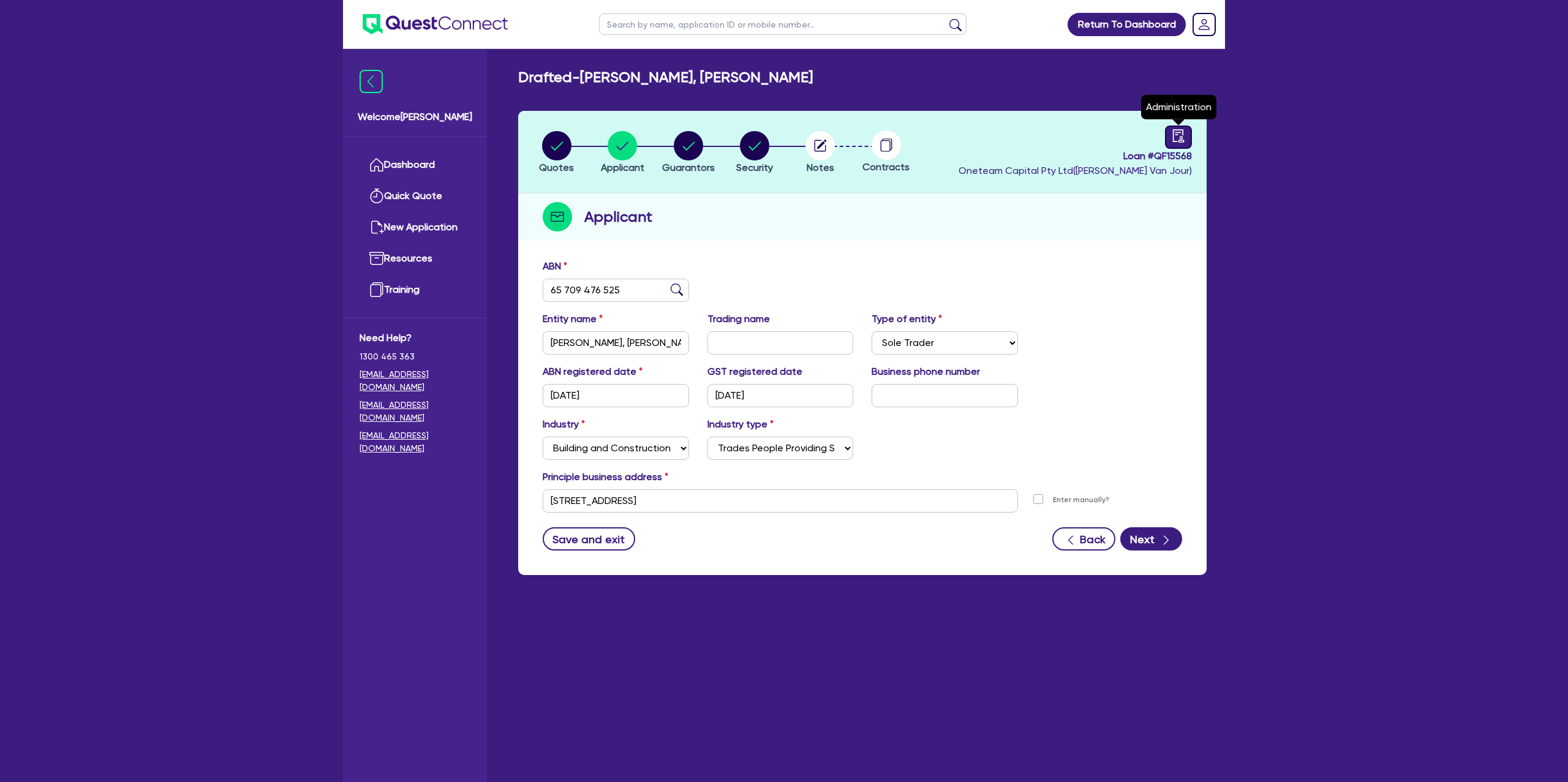
click at [1177, 130] on icon "audit" at bounding box center [1178, 136] width 13 height 13
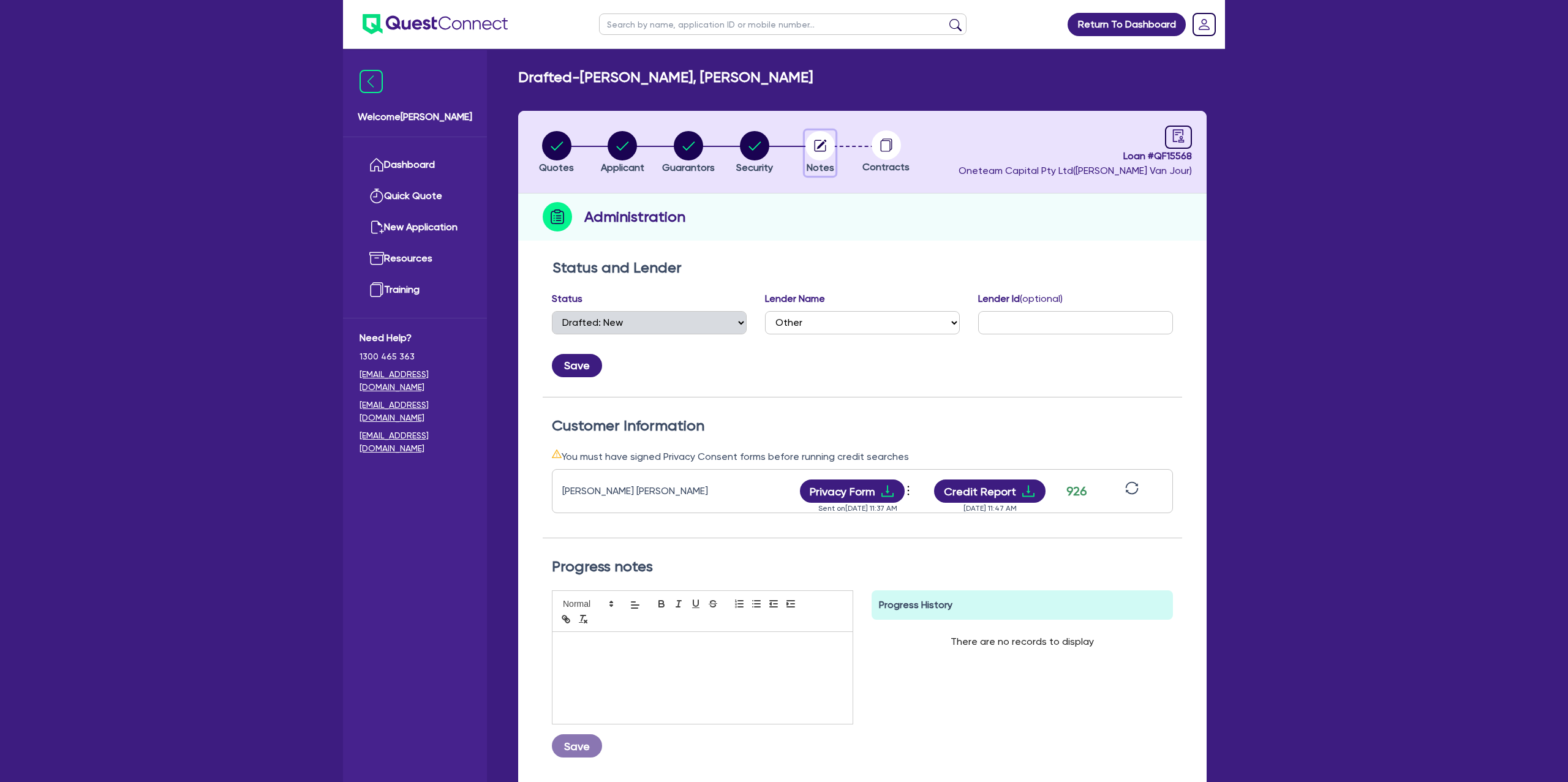
click at [808, 145] on circle "button" at bounding box center [820, 146] width 30 height 30
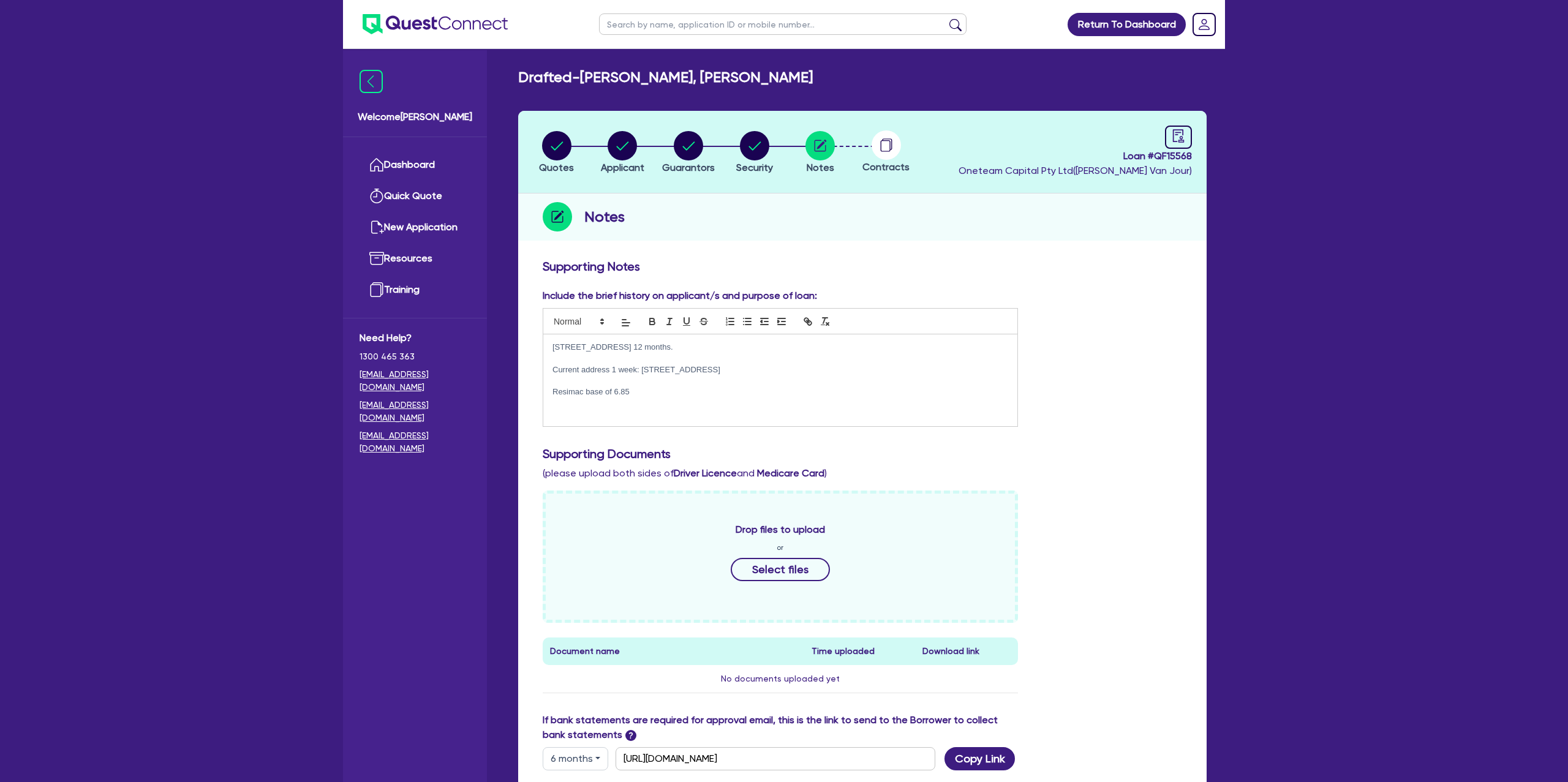
click at [657, 391] on p "Resimac base of 6.85" at bounding box center [780, 392] width 456 height 11
click at [1253, 338] on div "Return To Dashboard Edit Profile Logout Welcome [PERSON_NAME] Quick Quote New A…" at bounding box center [784, 505] width 1568 height 1011
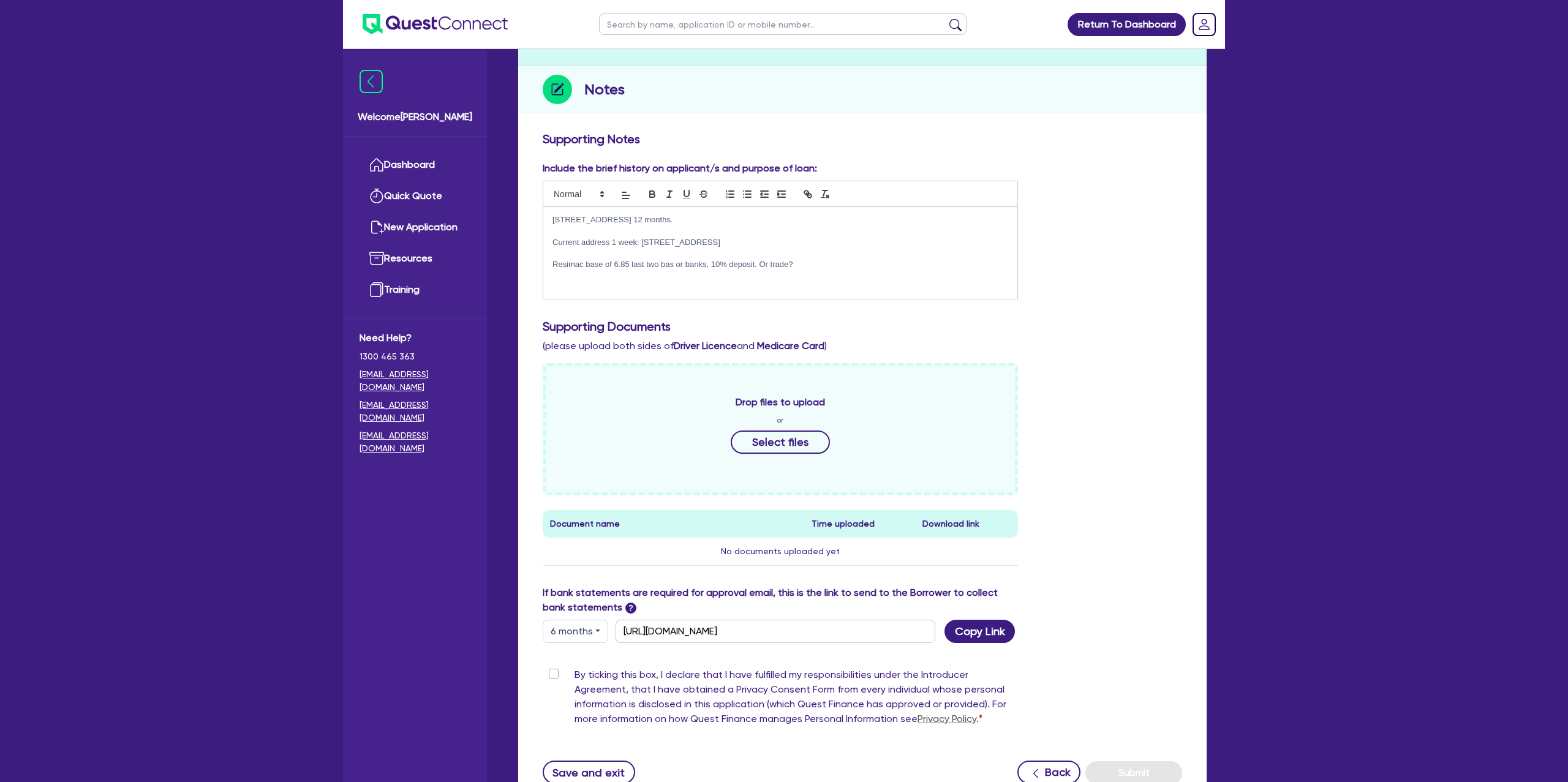
scroll to position [182, 0]
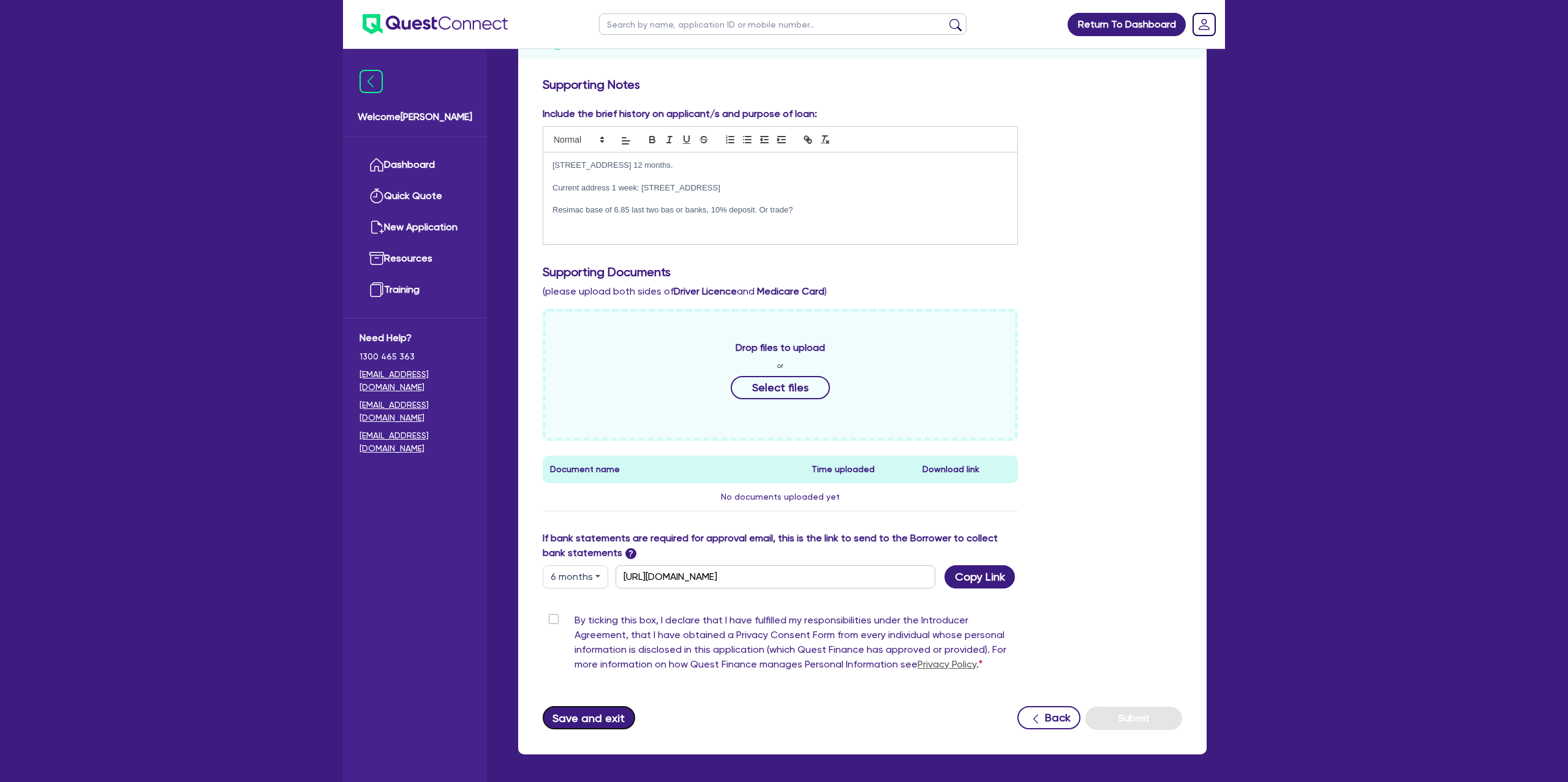
click at [580, 722] on button "Save and exit" at bounding box center [588, 718] width 92 height 23
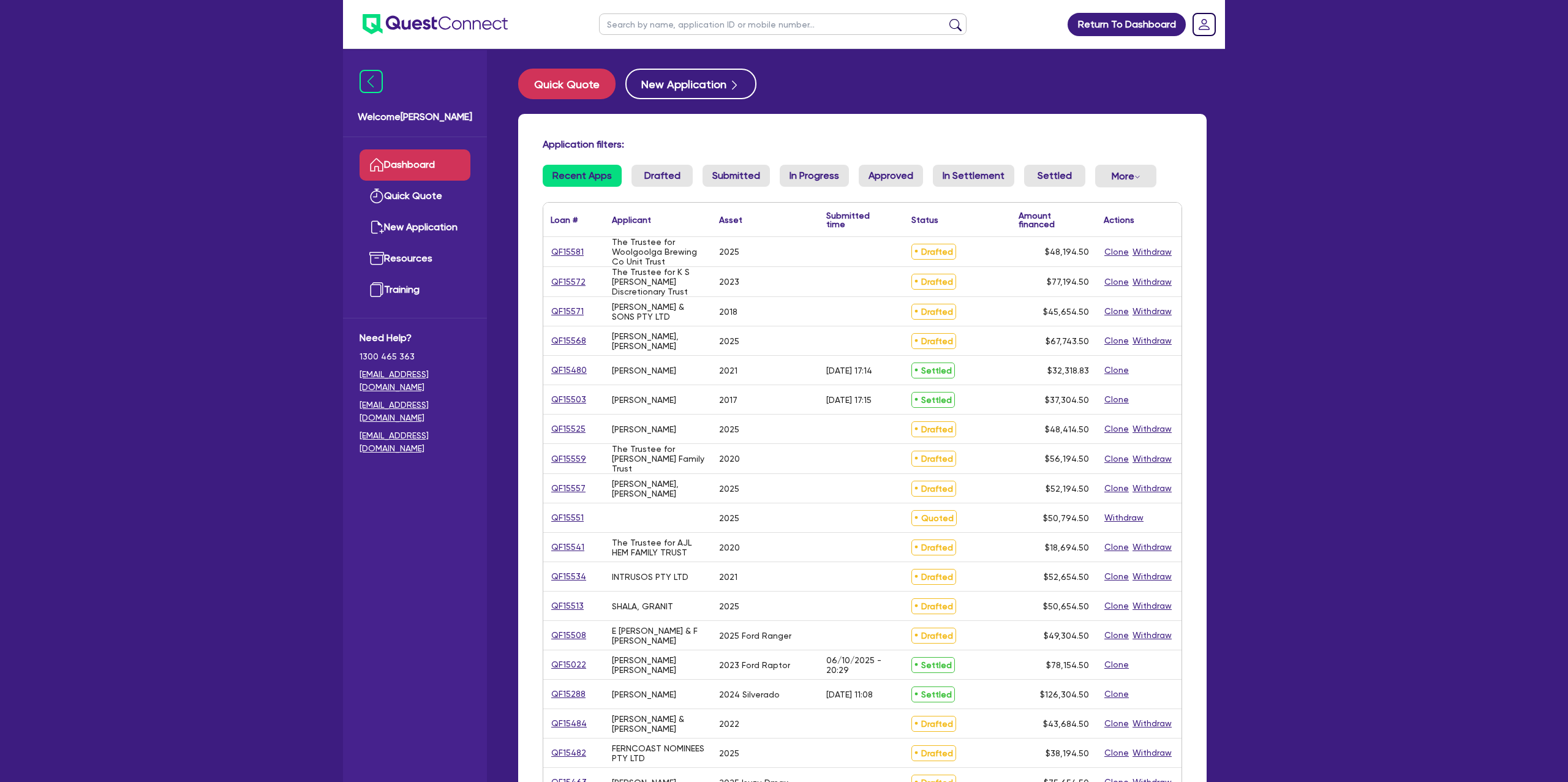
click at [626, 26] on input "text" at bounding box center [783, 23] width 367 height 21
click at [945, 19] on button "submit" at bounding box center [955, 27] width 20 height 17
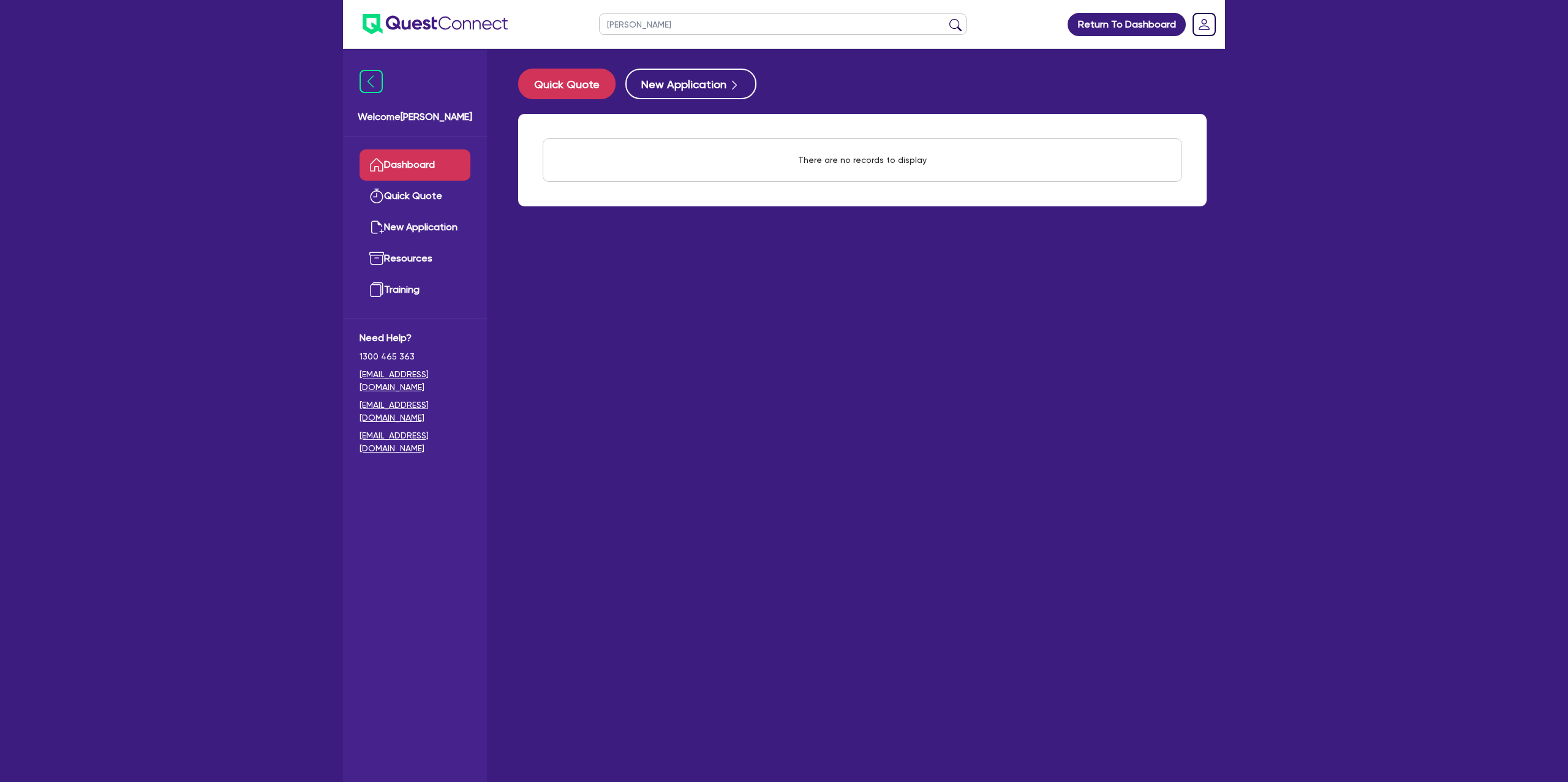
click at [945, 19] on button "submit" at bounding box center [955, 27] width 20 height 17
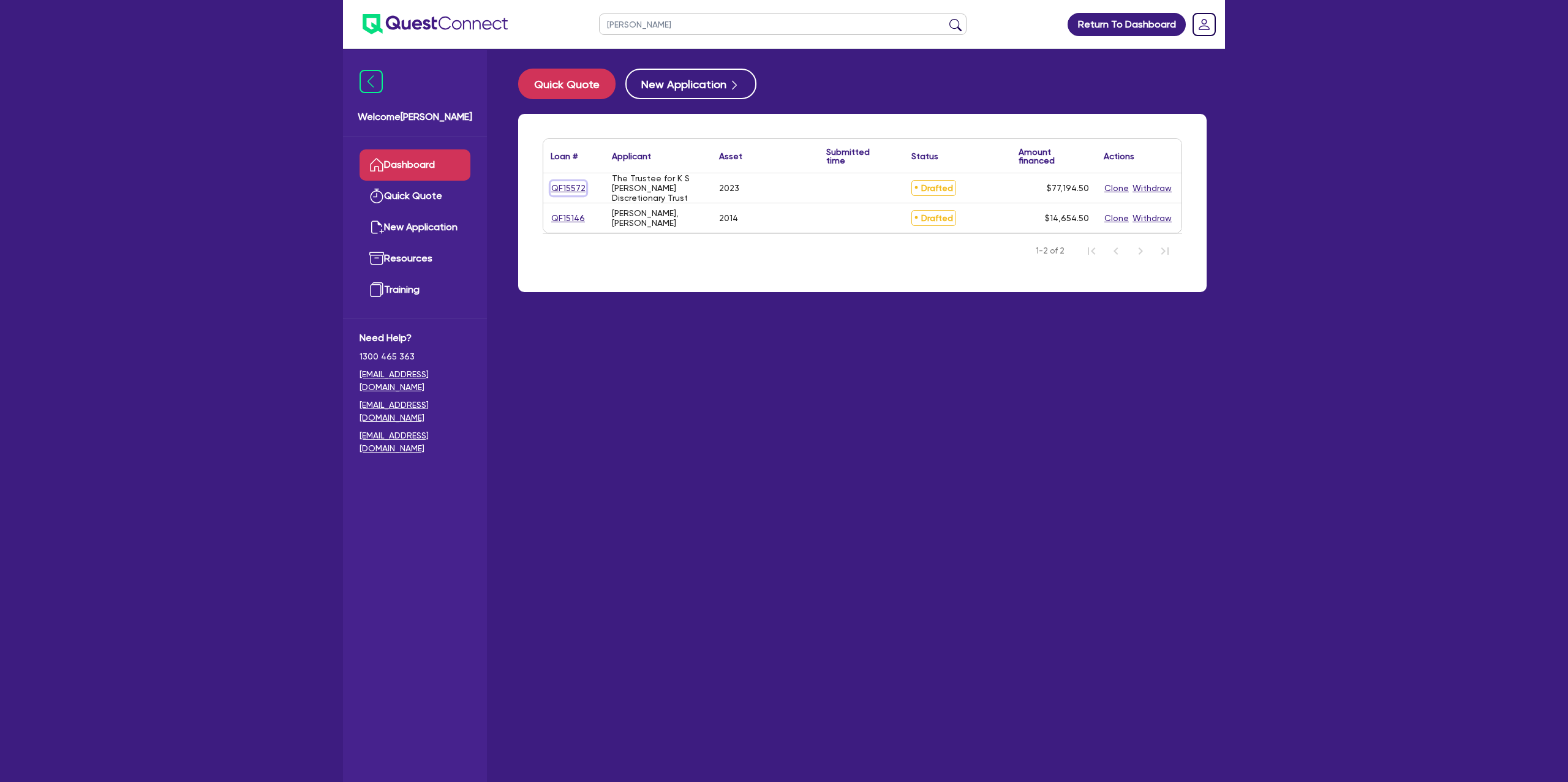
click at [571, 193] on link "QF15572" at bounding box center [569, 187] width 35 height 14
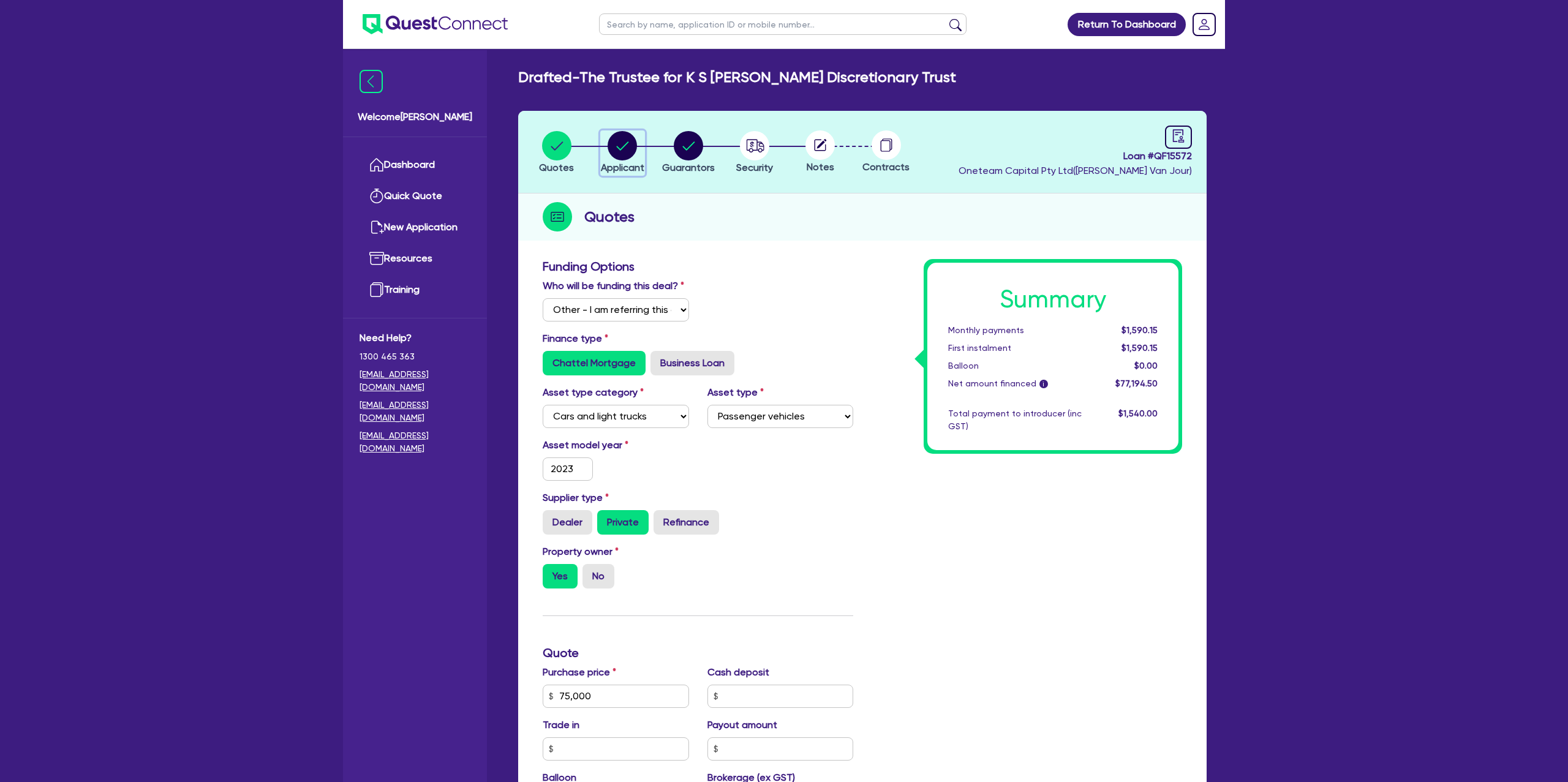
click at [612, 155] on icon "button" at bounding box center [623, 146] width 30 height 30
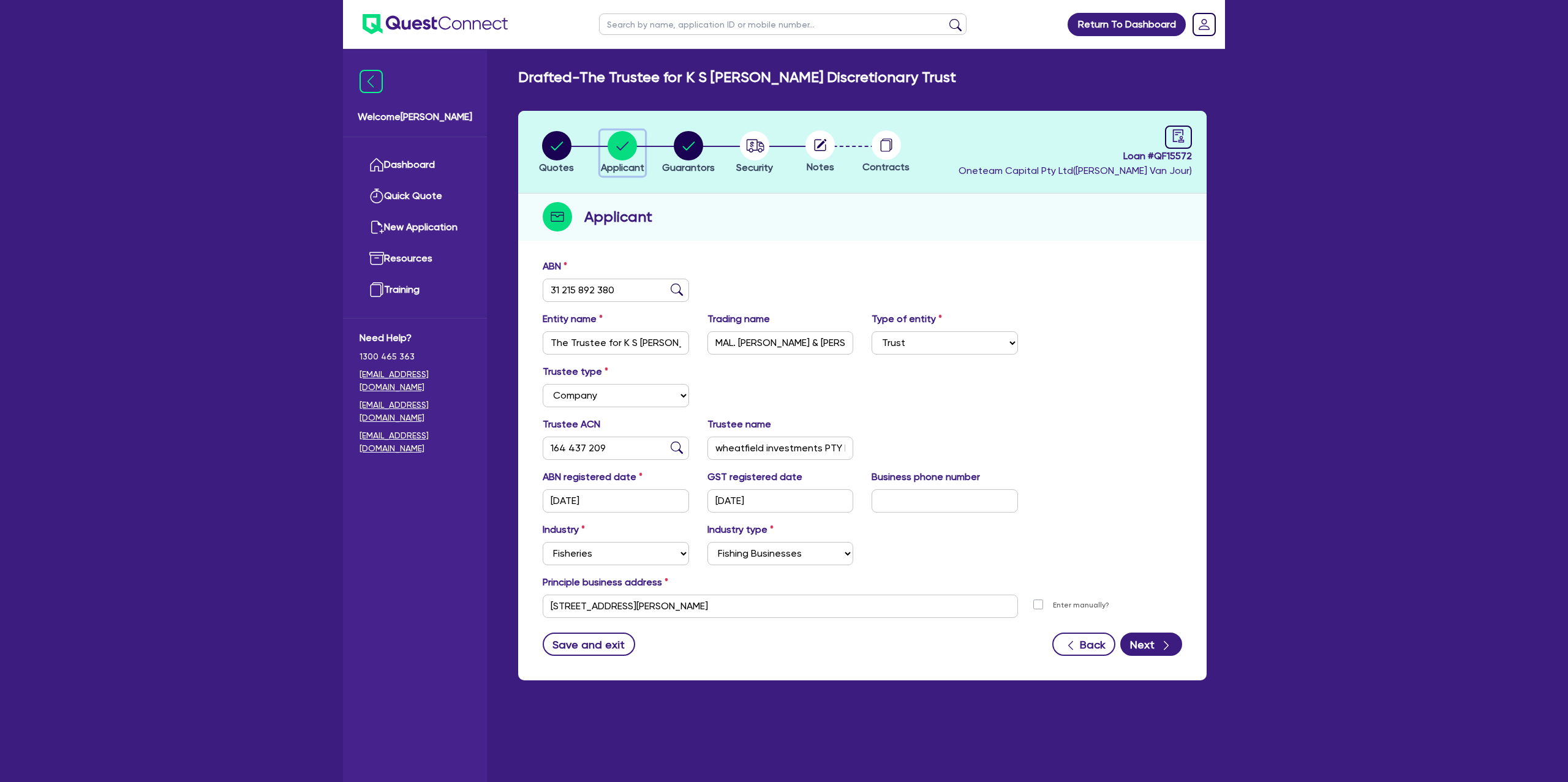
click at [613, 153] on circle "button" at bounding box center [623, 146] width 30 height 30
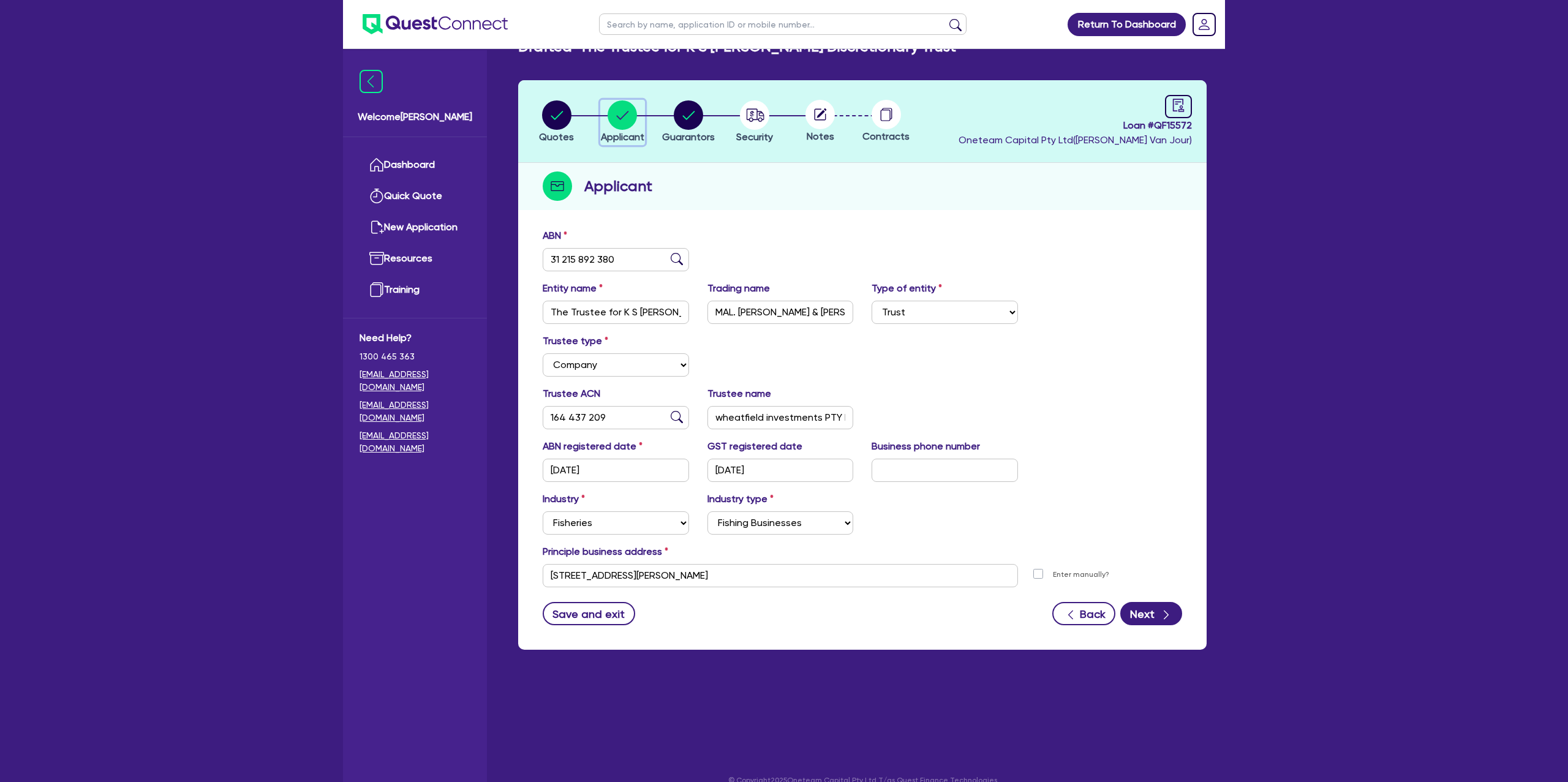
scroll to position [43, 0]
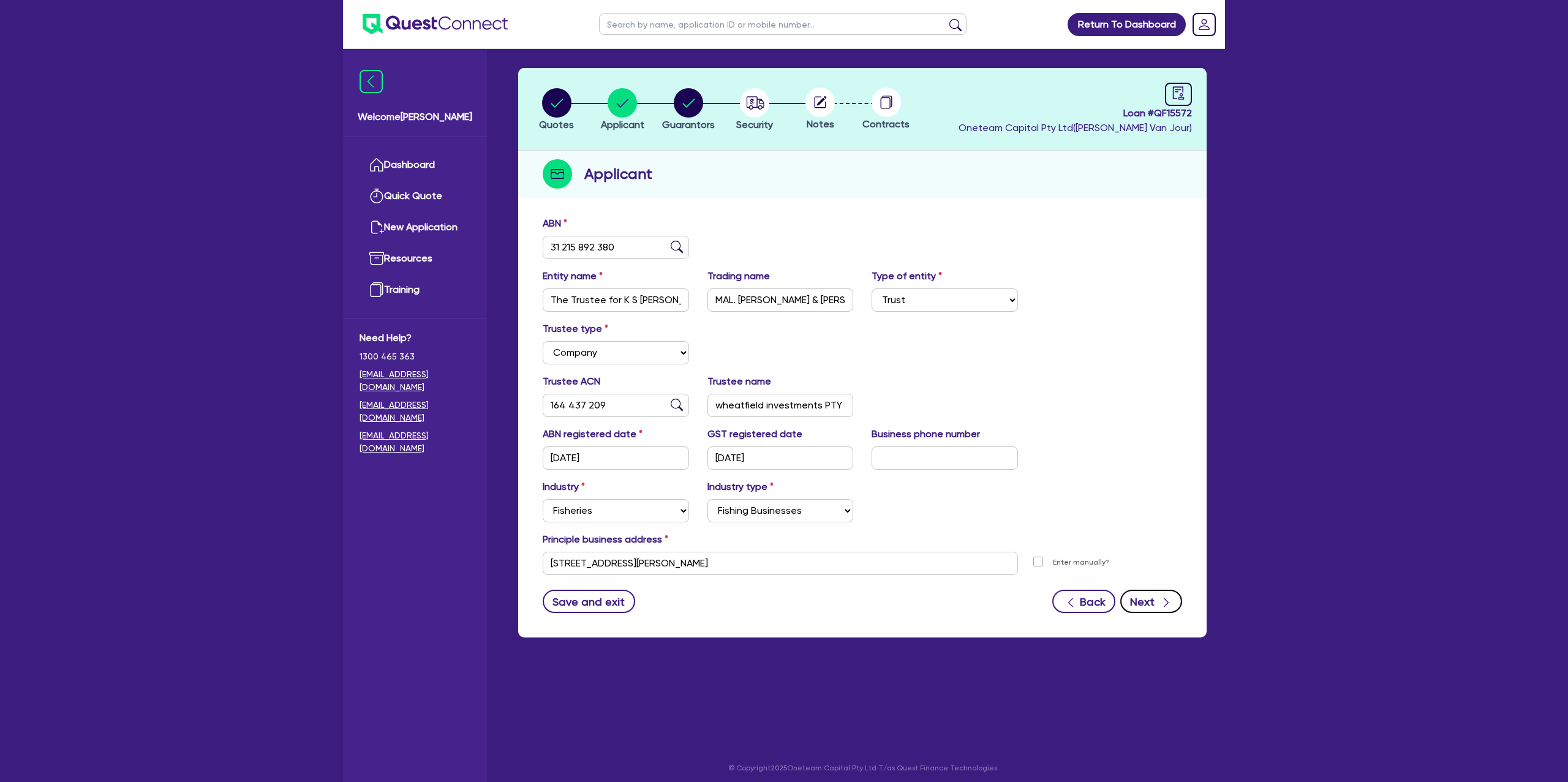
click at [1148, 599] on button "Next" at bounding box center [1151, 601] width 62 height 23
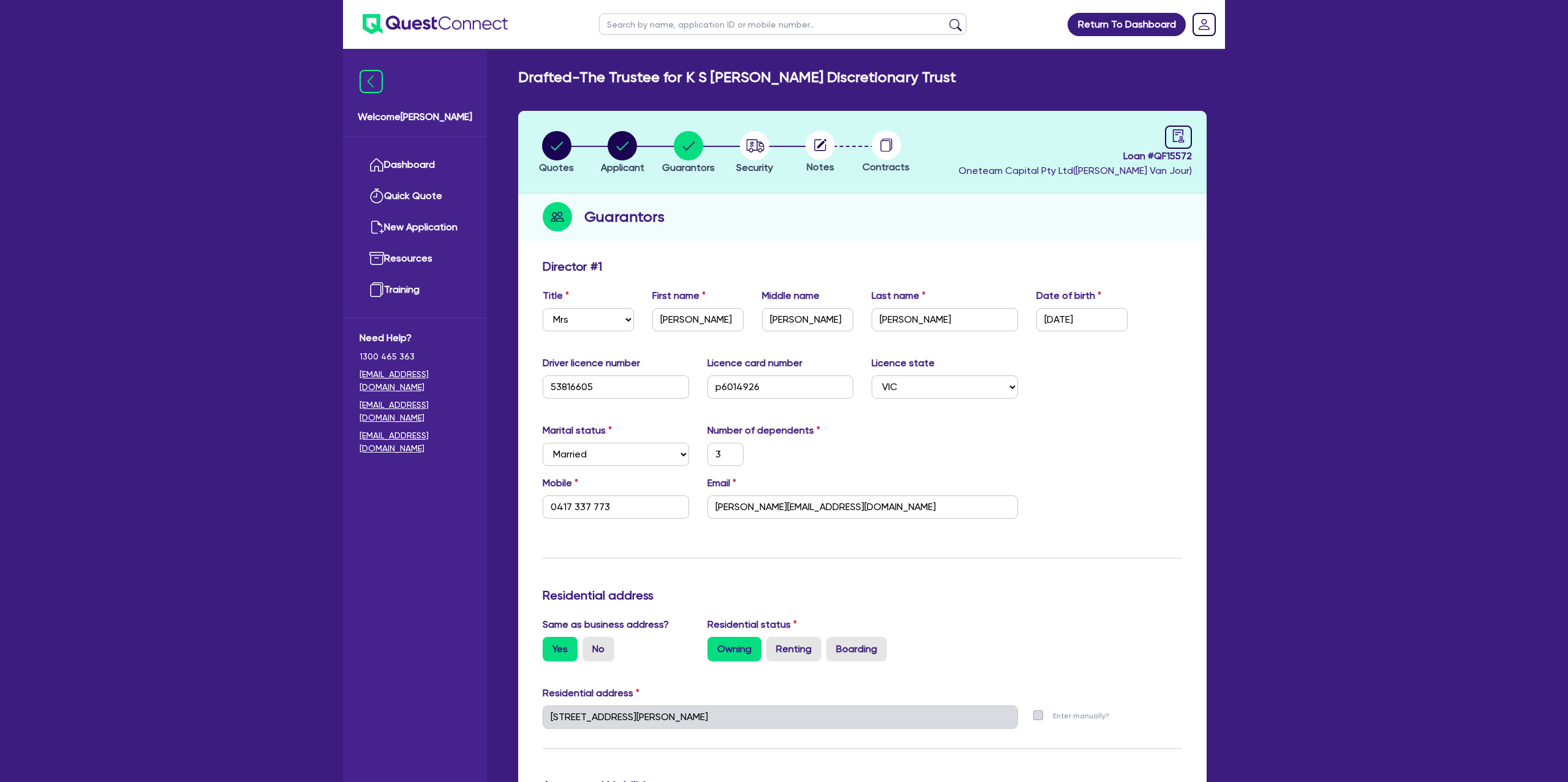
drag, startPoint x: 615, startPoint y: 128, endPoint x: 617, endPoint y: 143, distance: 15.1
click at [617, 138] on header "Quotes Applicant [GEOGRAPHIC_DATA] Security Notes Contracts Loan # QF15572 Onet…" at bounding box center [862, 152] width 689 height 83
click at [621, 149] on icon "button" at bounding box center [623, 145] width 12 height 8
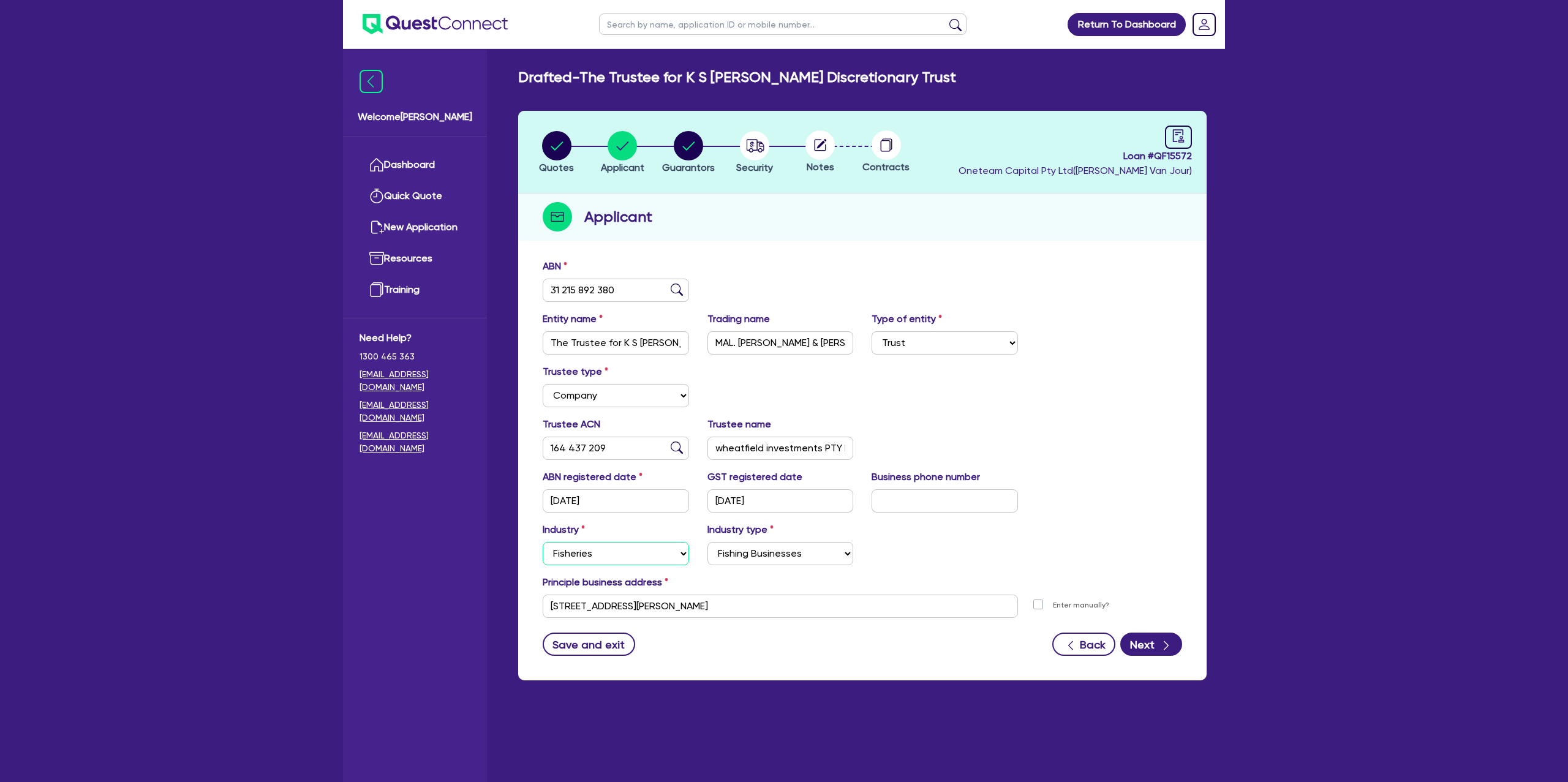
click at [587, 556] on select "Select Accomodation & Food Services Administrative & Support Services Agricultu…" at bounding box center [615, 553] width 146 height 23
click at [543, 542] on select "Select Accomodation & Food Services Administrative & Support Services Agricultu…" at bounding box center [615, 553] width 146 height 23
click at [949, 406] on div "Trustee type Select Individual Company" at bounding box center [862, 391] width 658 height 53
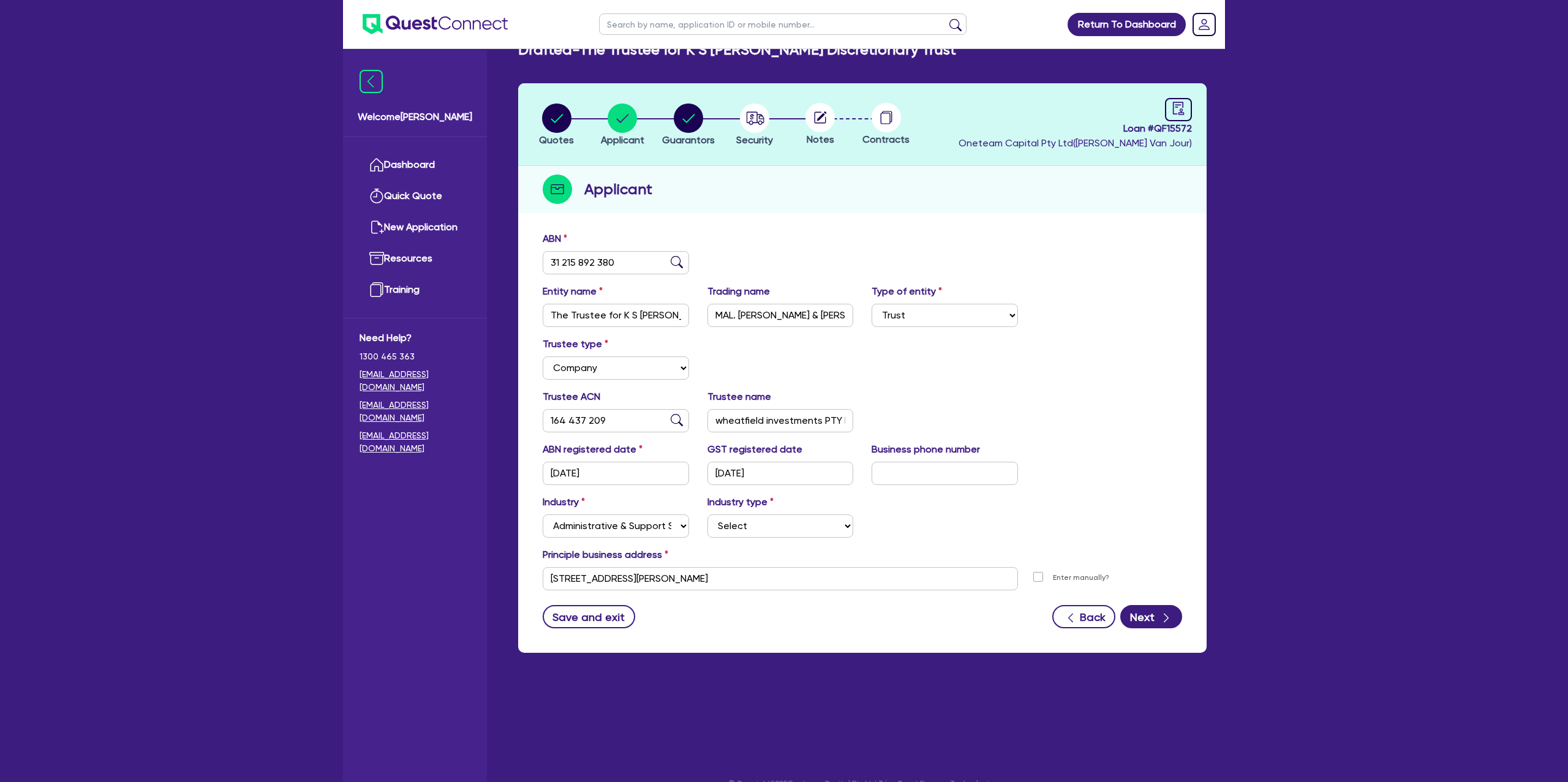
scroll to position [49, 0]
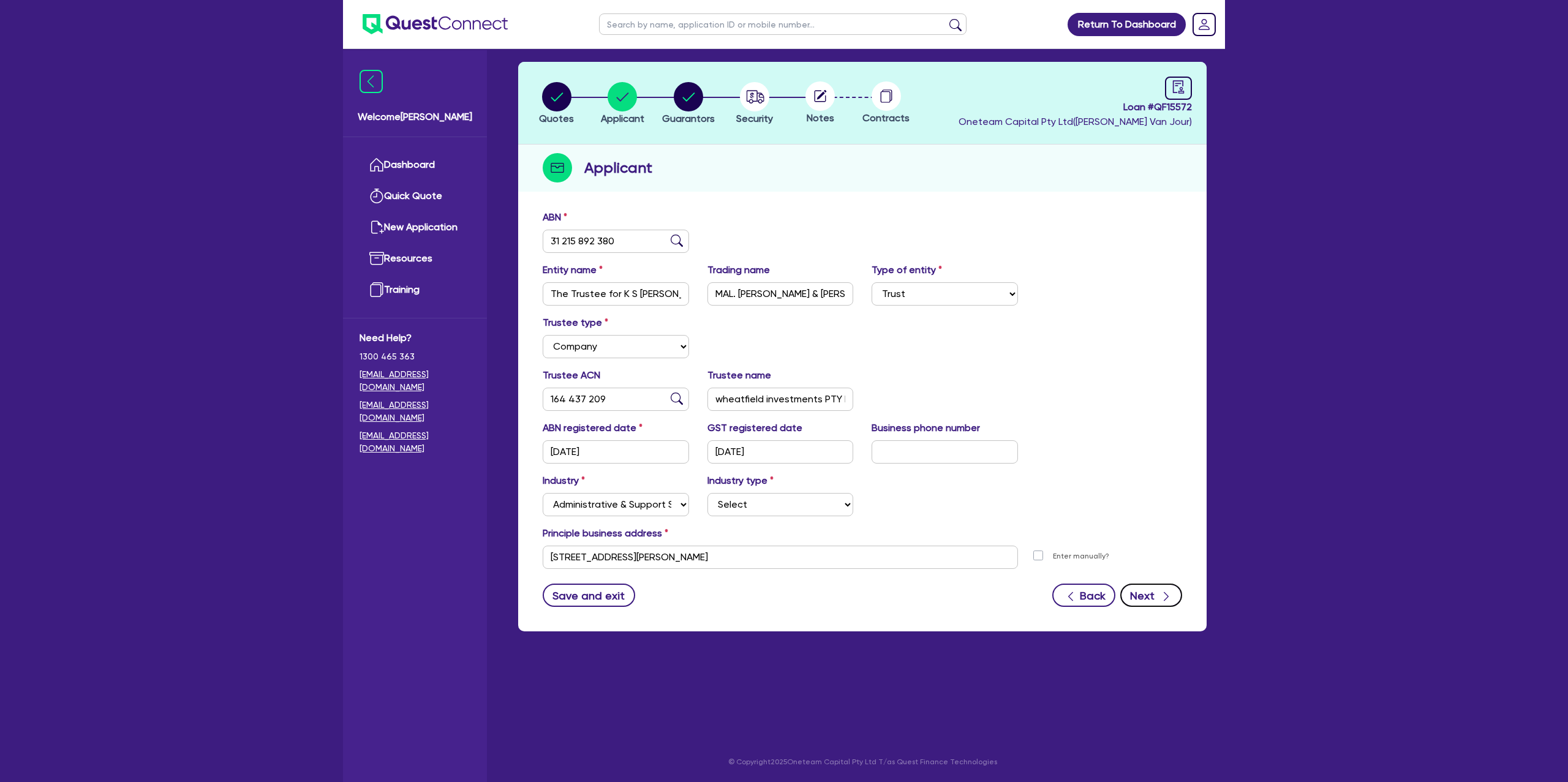
click at [1128, 604] on button "Next" at bounding box center [1151, 595] width 62 height 23
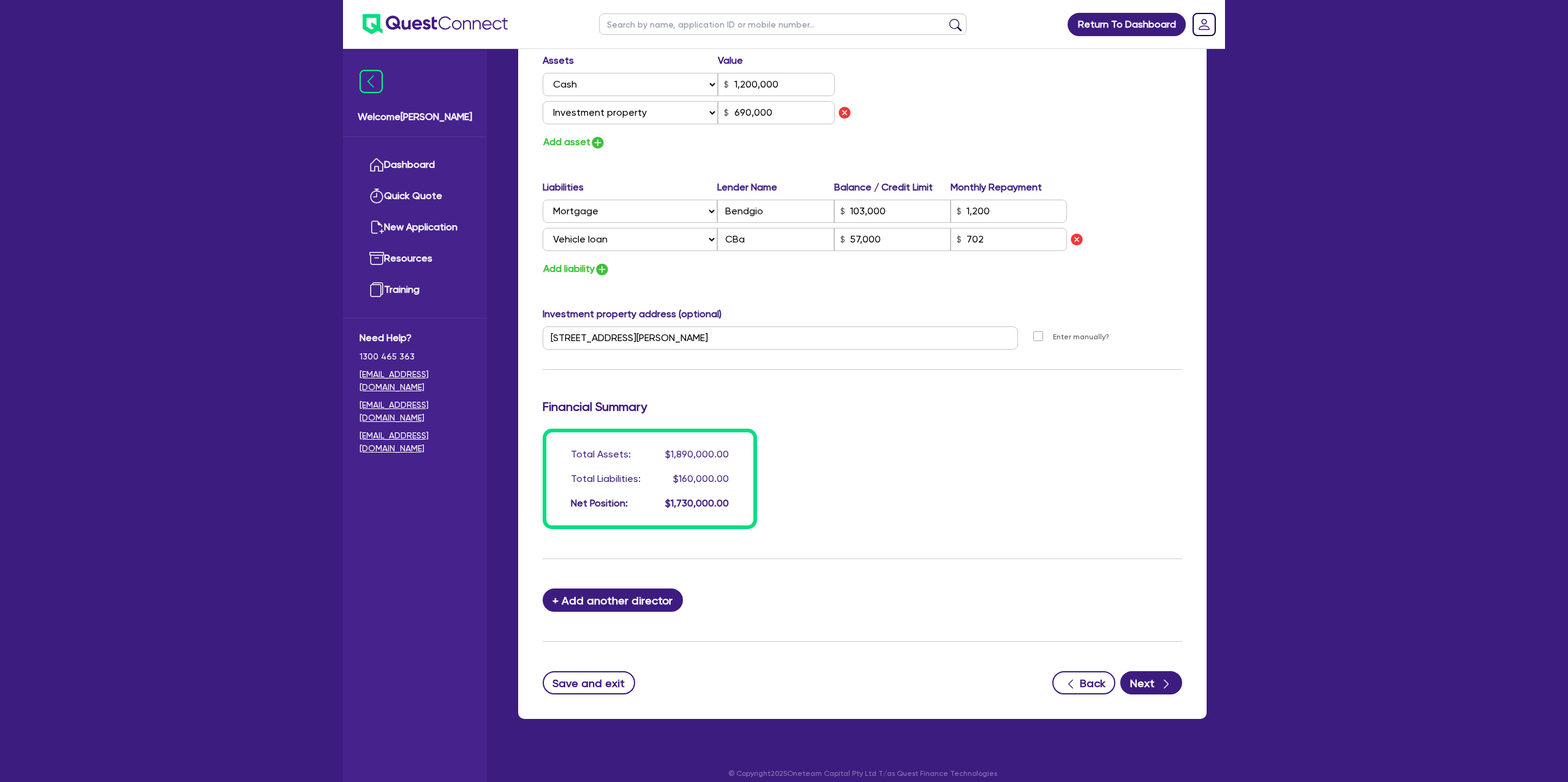
scroll to position [756, 0]
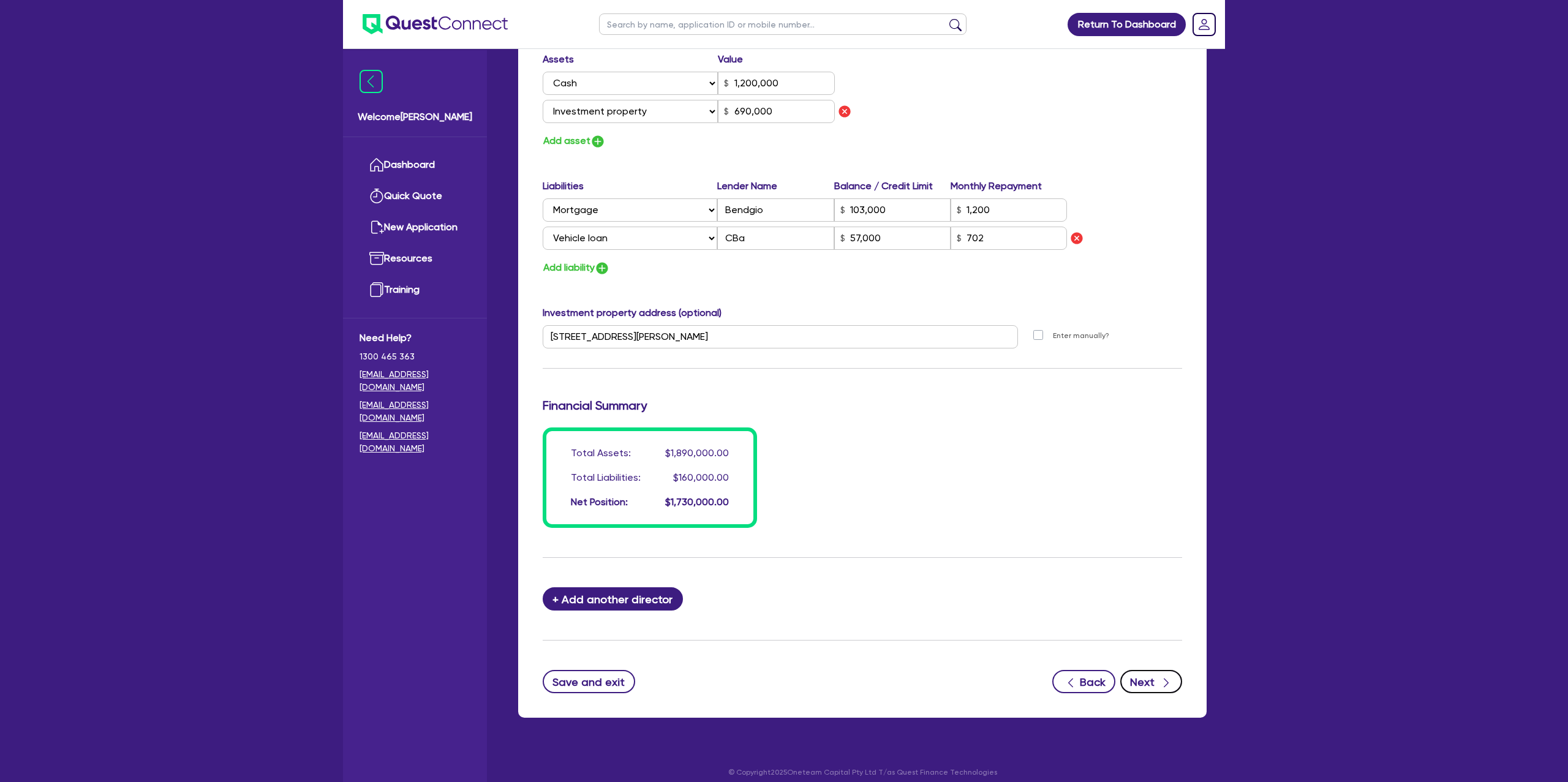
click at [1153, 681] on button "Next" at bounding box center [1151, 681] width 62 height 23
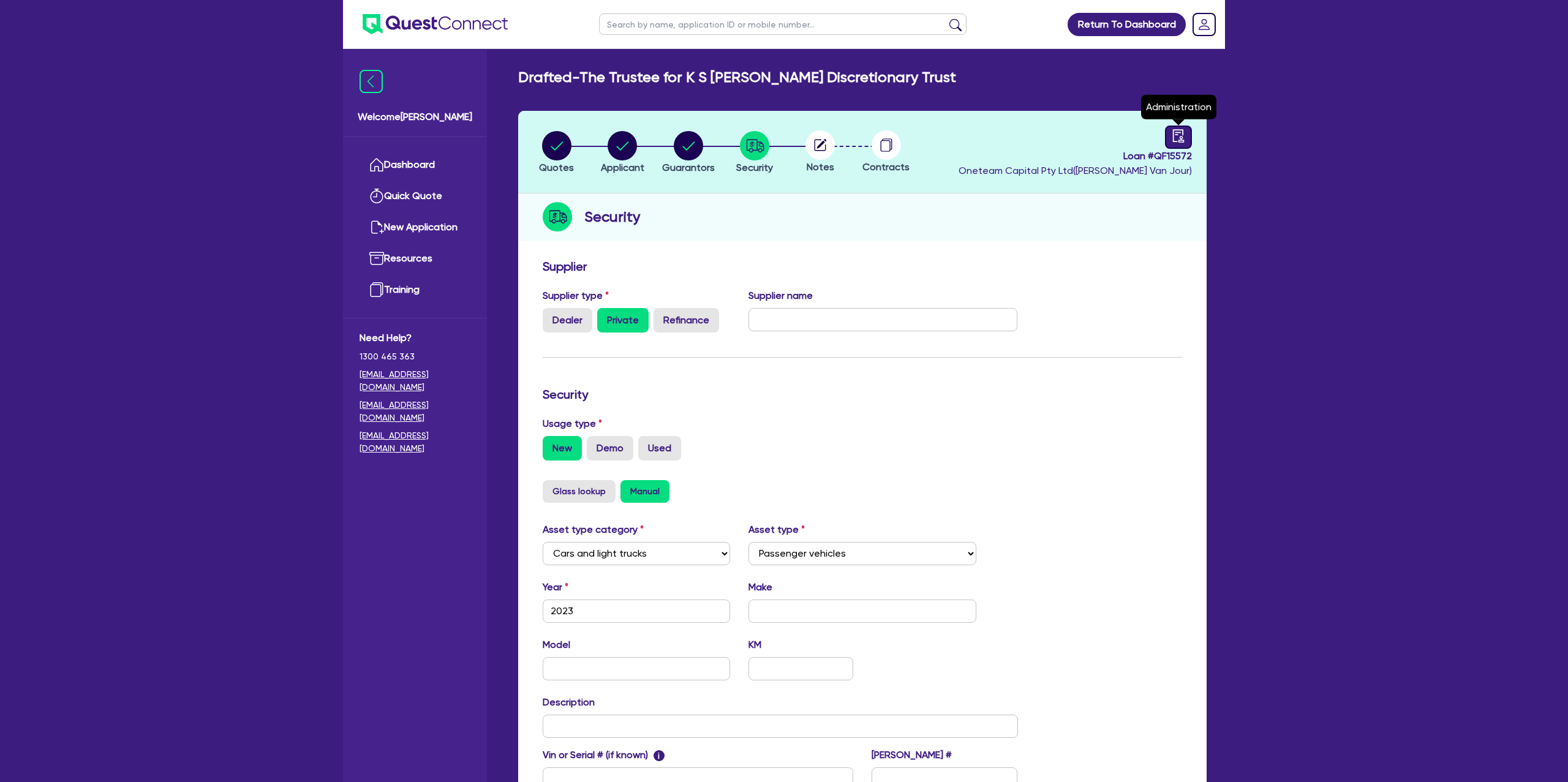
click at [1176, 137] on icon "audit" at bounding box center [1178, 136] width 13 height 13
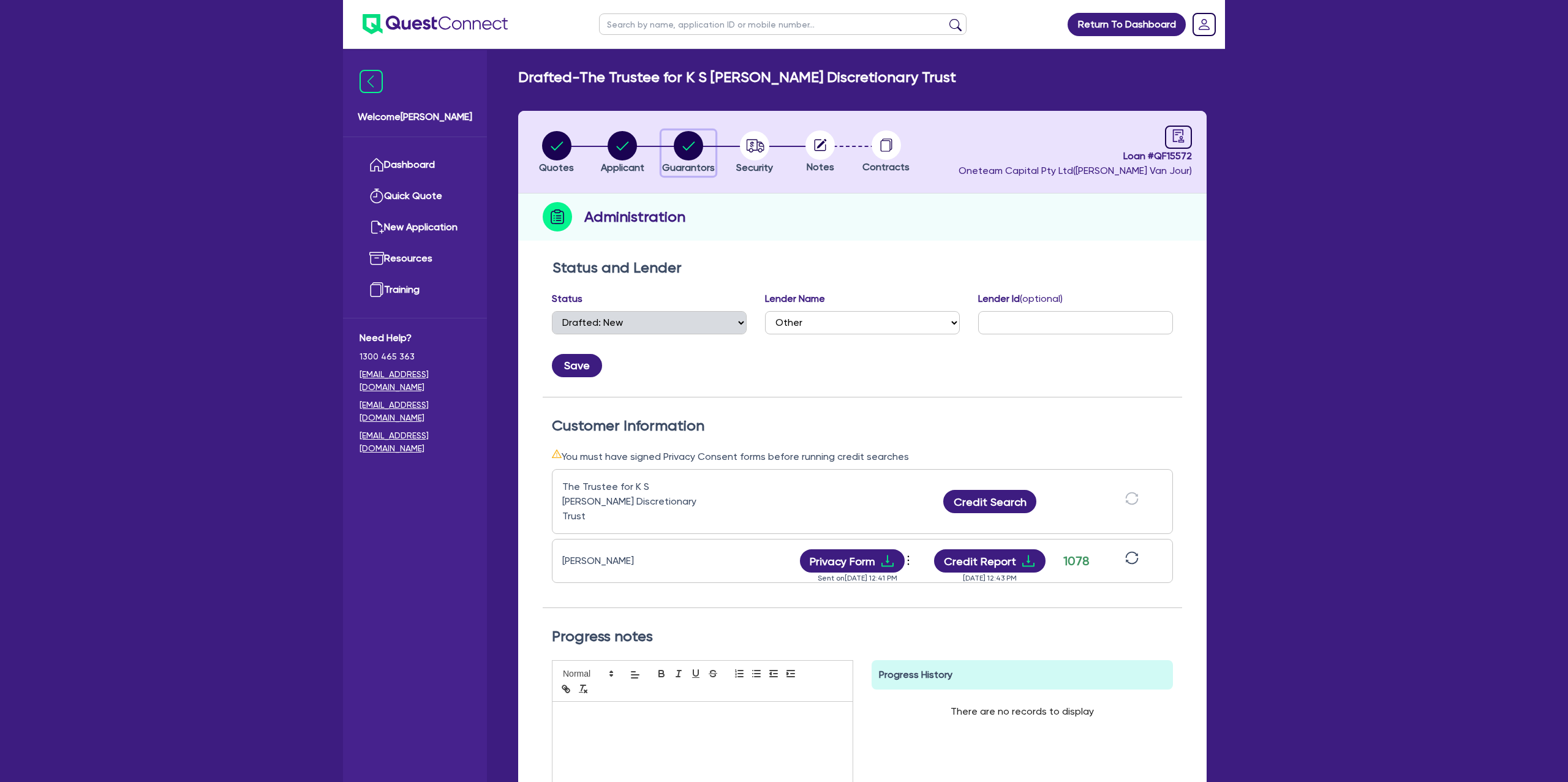
click at [694, 156] on circle "button" at bounding box center [689, 146] width 30 height 30
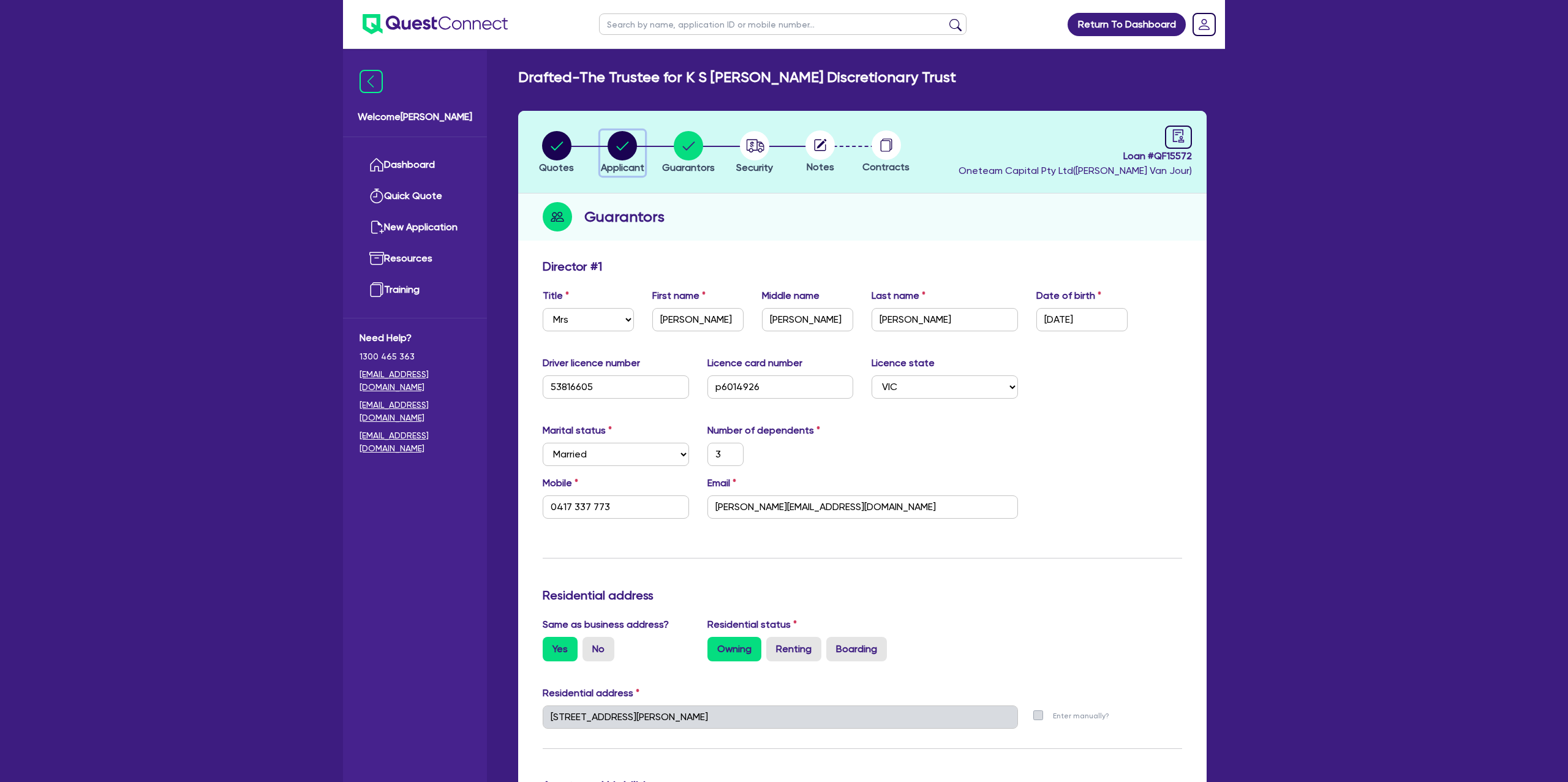
click at [627, 143] on circle "button" at bounding box center [623, 146] width 30 height 30
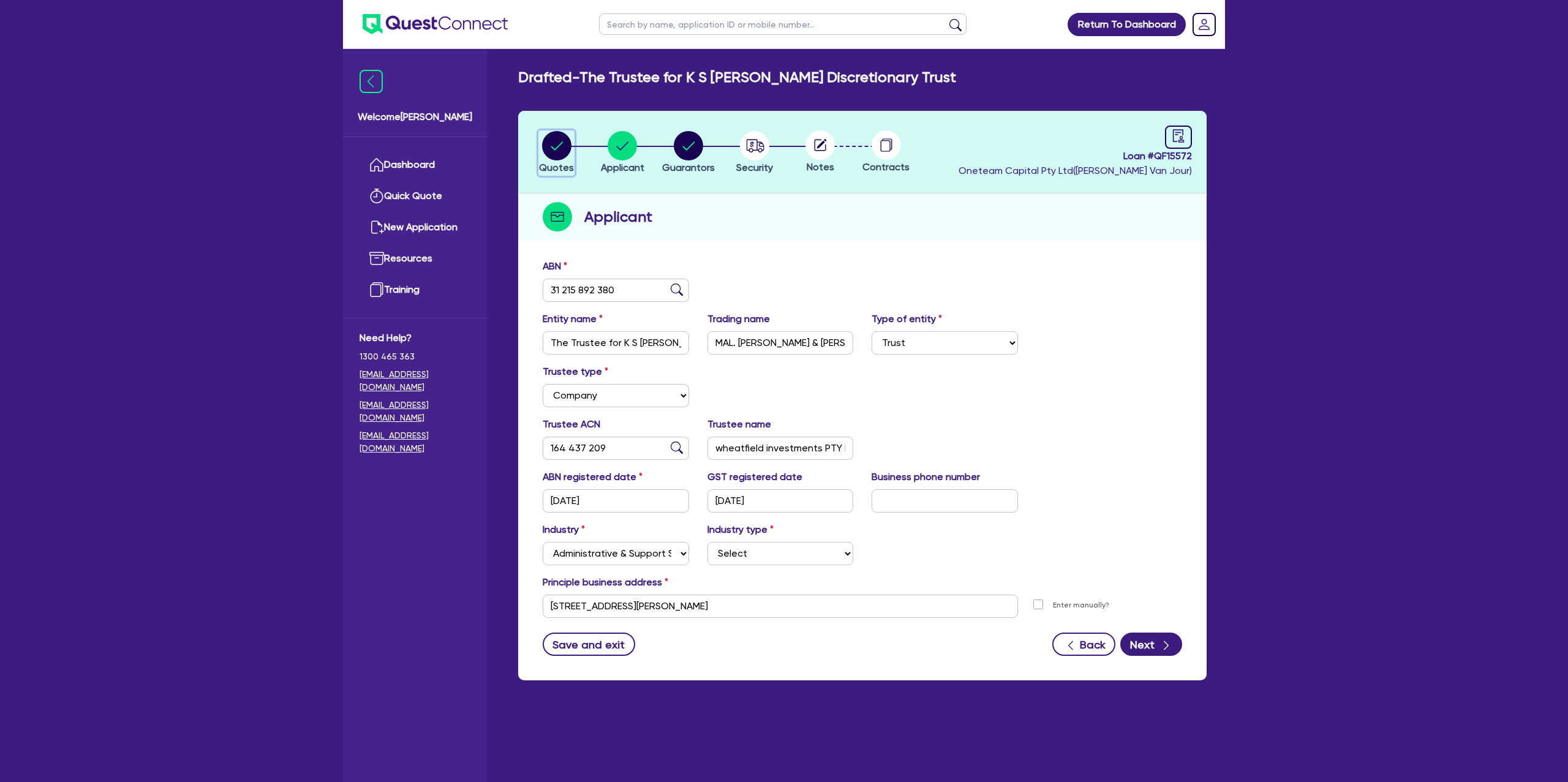
click at [561, 153] on circle "button" at bounding box center [557, 146] width 30 height 30
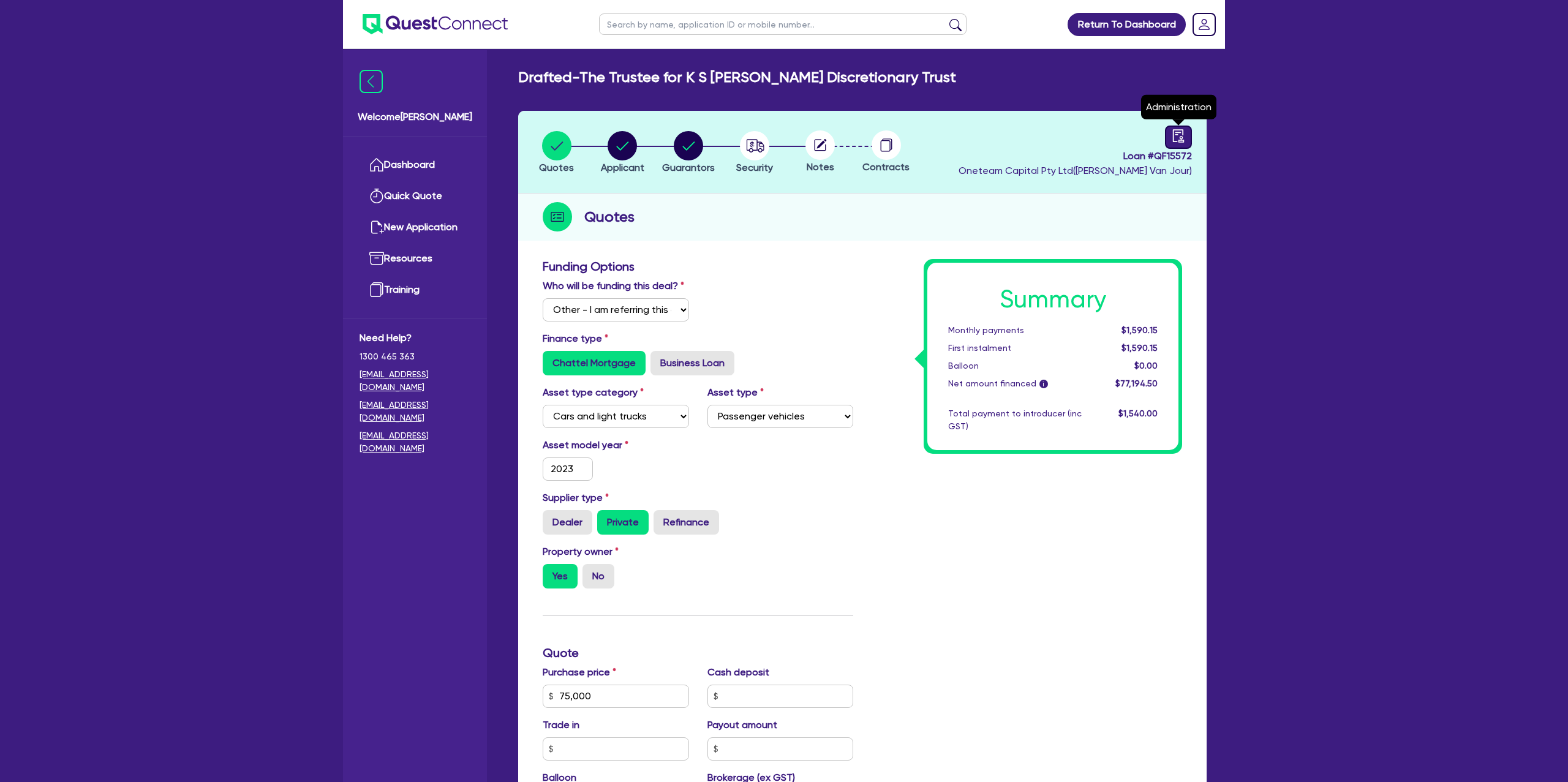
click at [1166, 139] on div at bounding box center [1178, 137] width 27 height 23
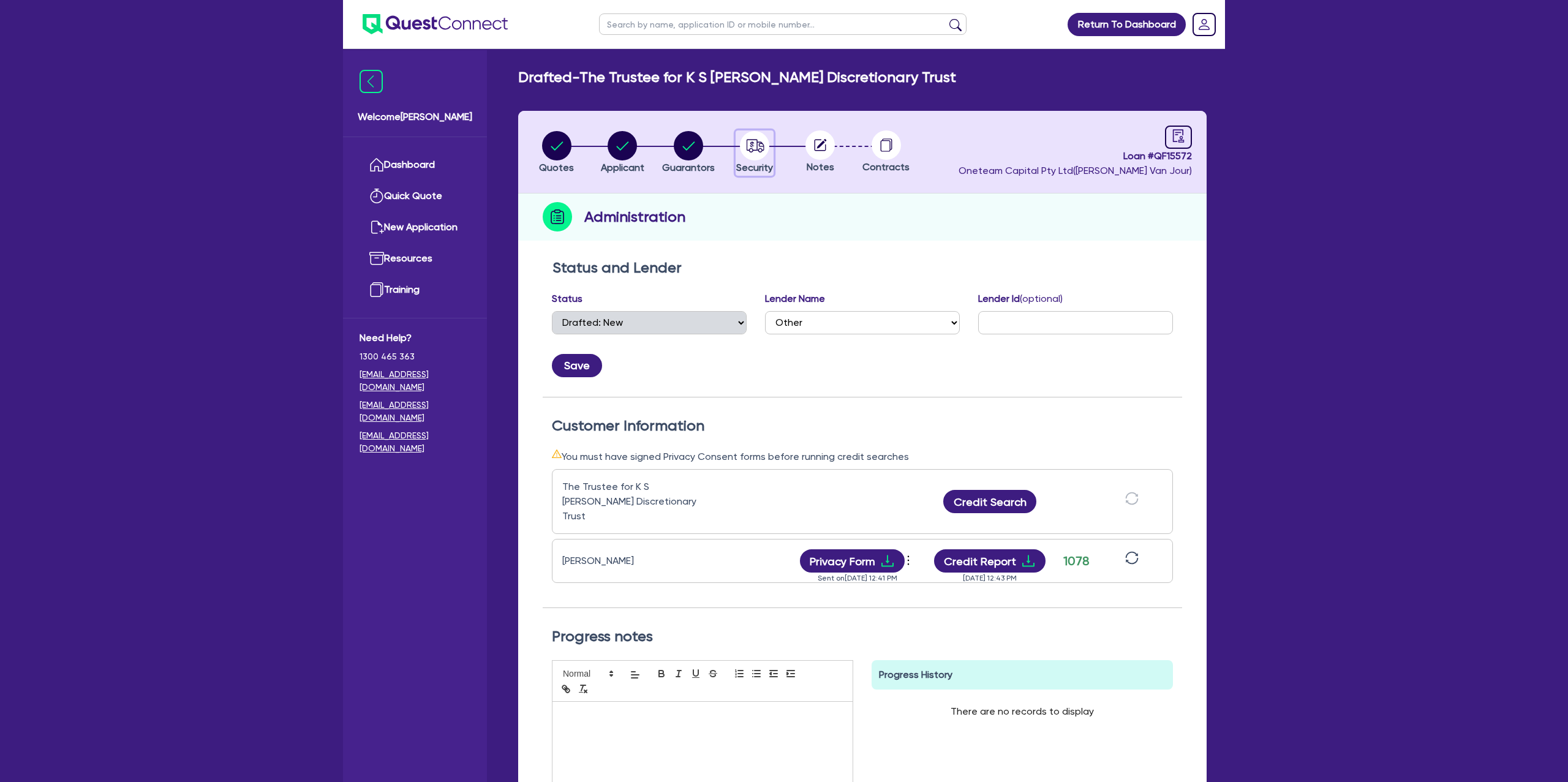
click at [763, 146] on circle "button" at bounding box center [755, 146] width 30 height 30
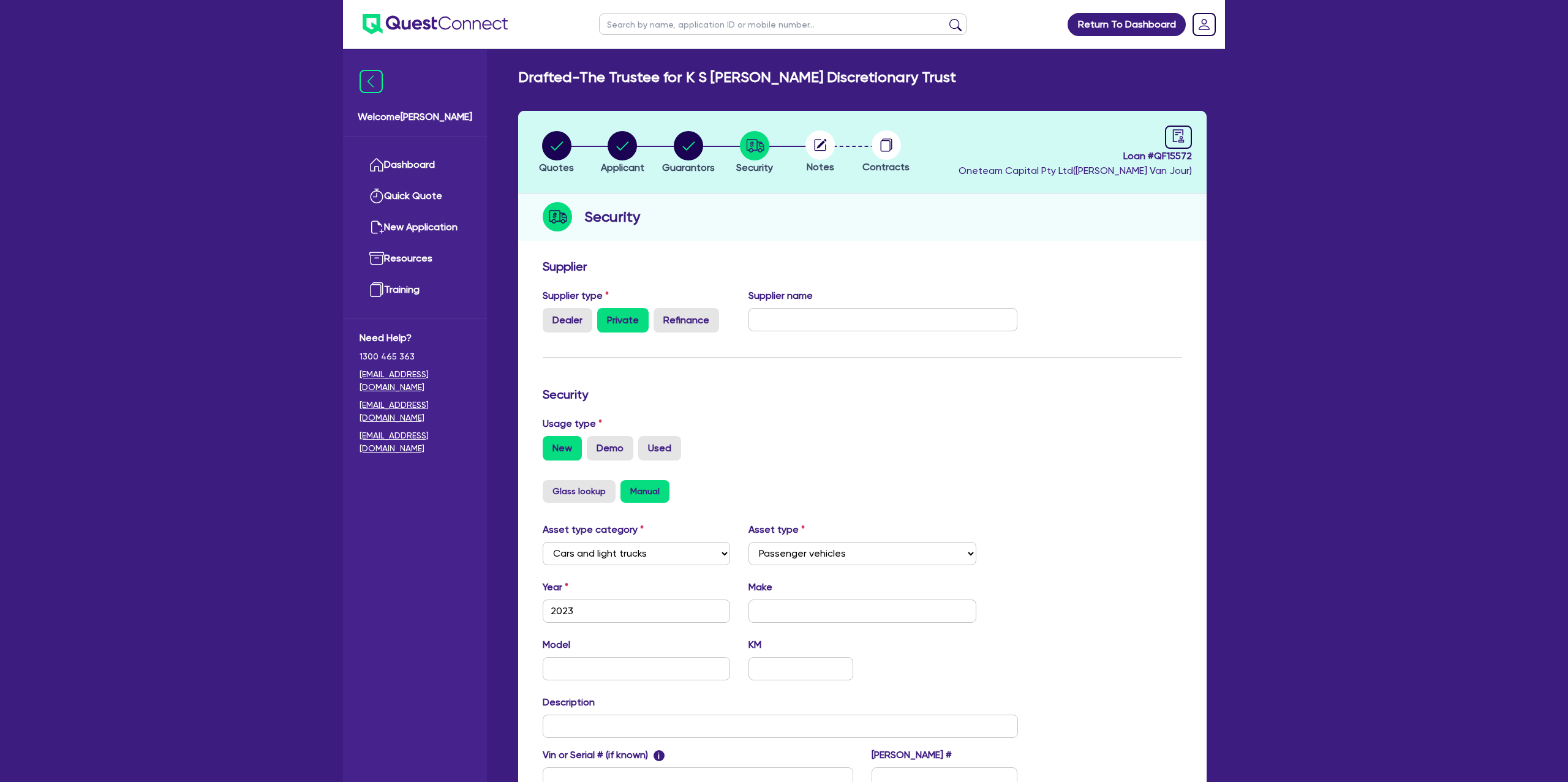
click at [813, 147] on circle at bounding box center [820, 145] width 30 height 30
click at [822, 146] on circle at bounding box center [820, 145] width 30 height 30
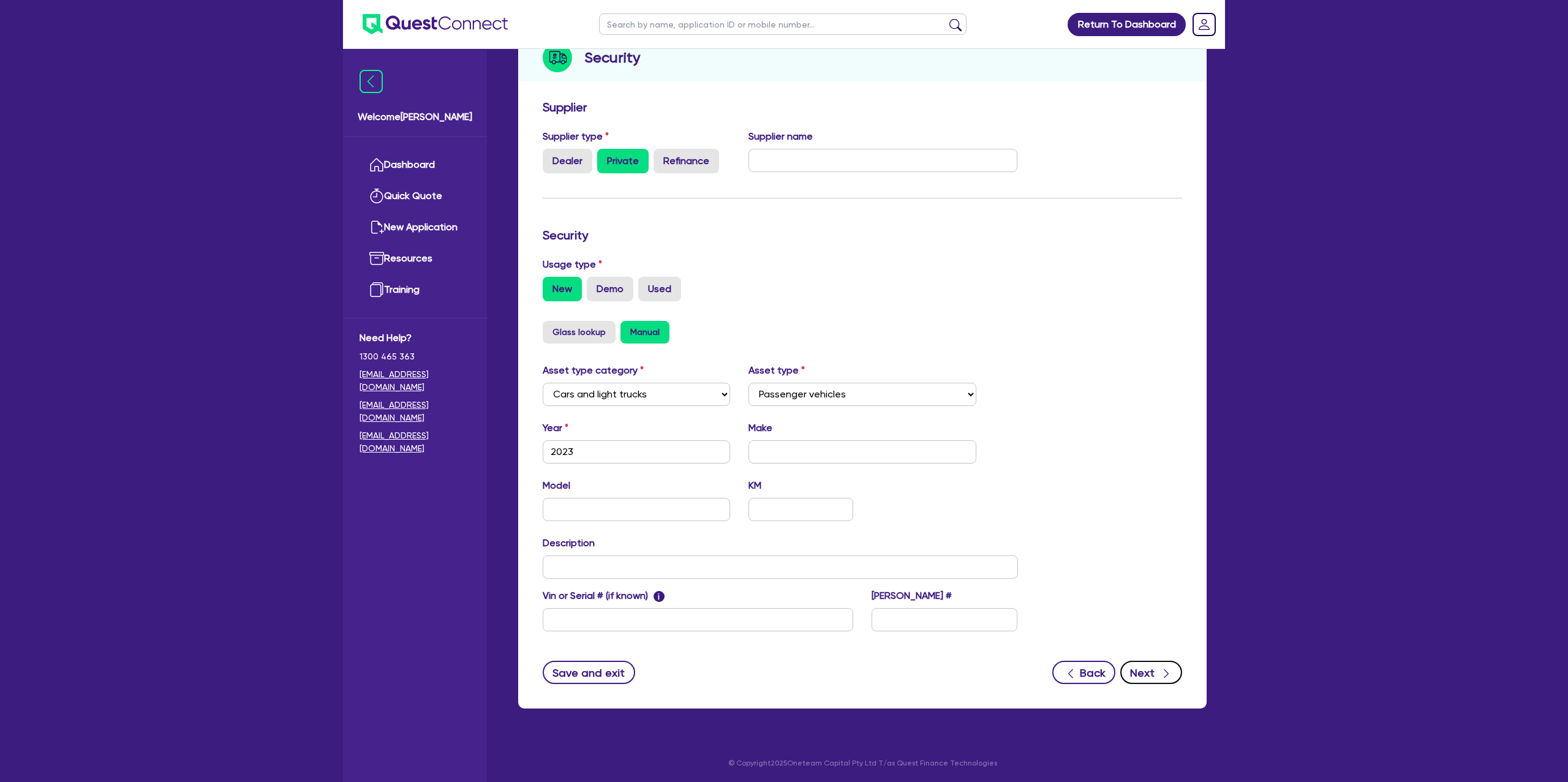
click at [1144, 669] on button "Next" at bounding box center [1151, 672] width 62 height 23
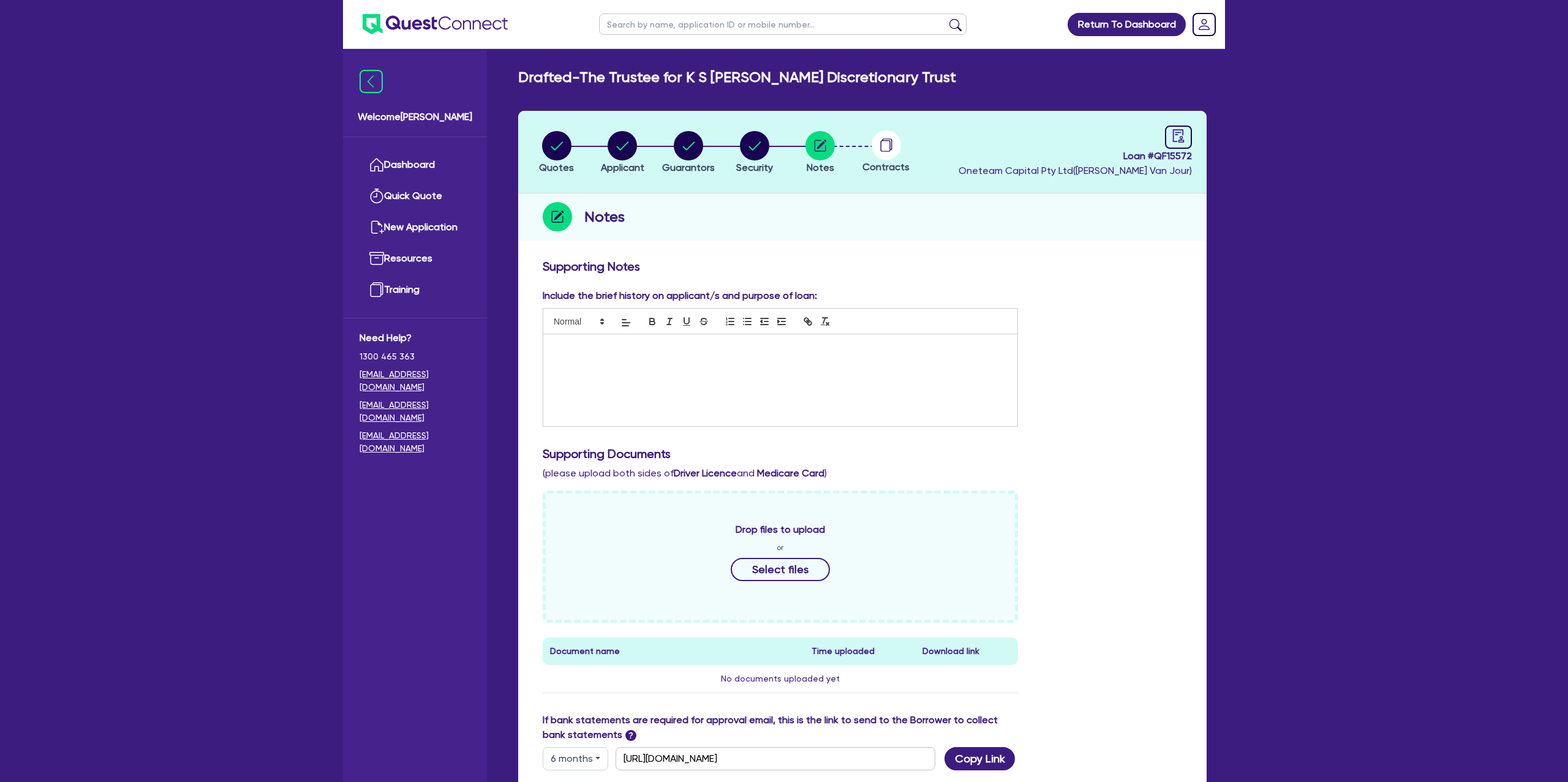
click at [668, 374] on div at bounding box center [780, 380] width 475 height 92
click at [678, 377] on p "Loading for the ability to have flxibility for reducible intrest." at bounding box center [780, 380] width 456 height 11
click at [754, 379] on p "Loading for the ability to have flexibility for reducible intrest." at bounding box center [780, 380] width 456 height 11
click at [779, 379] on p "Loading for the ability to have flexibility for reducible interest." at bounding box center [780, 380] width 456 height 11
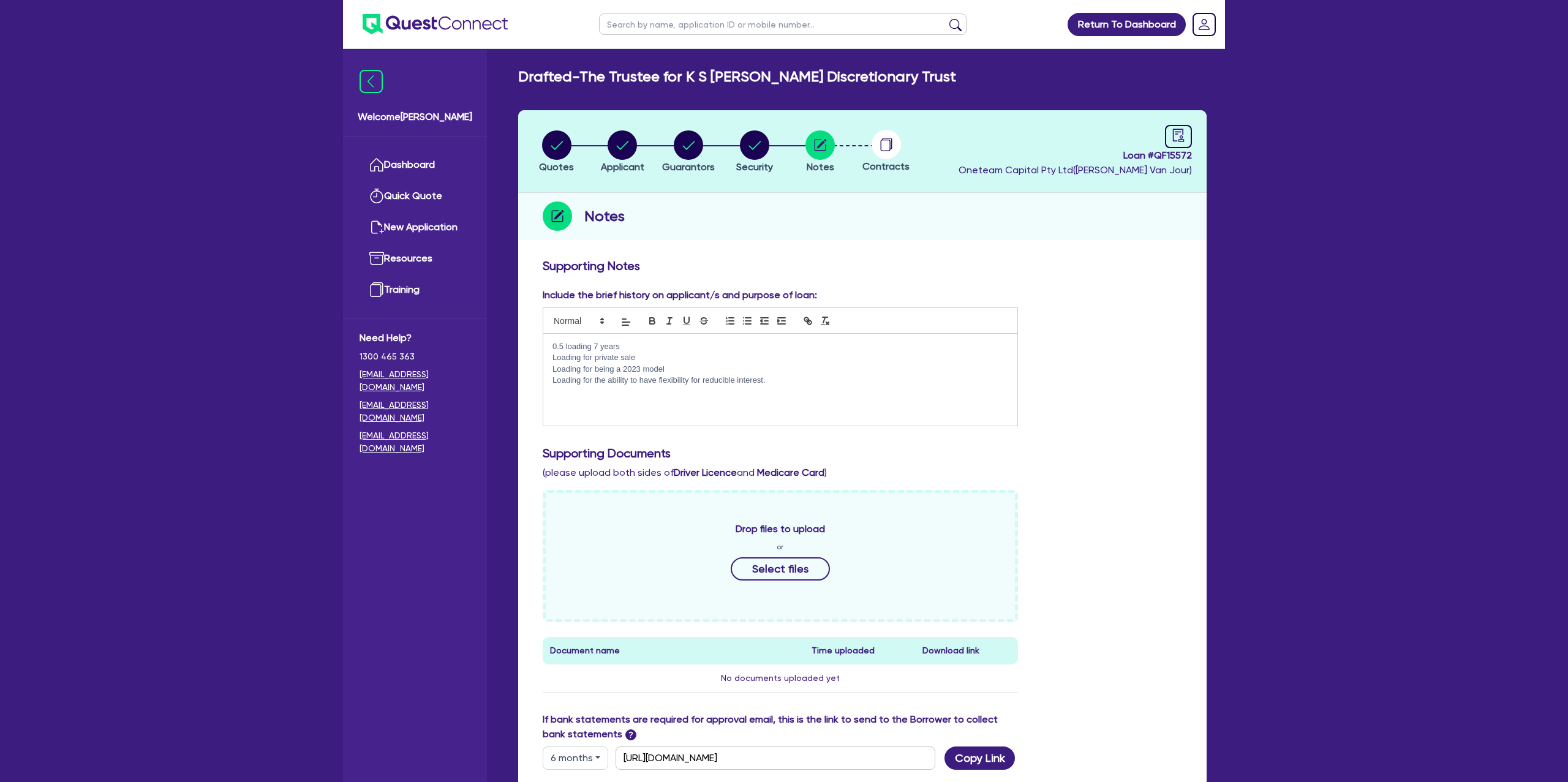
click at [1074, 276] on div "Supporting Notes" at bounding box center [862, 268] width 658 height 20
click at [542, 137] on icon "button" at bounding box center [557, 145] width 30 height 30
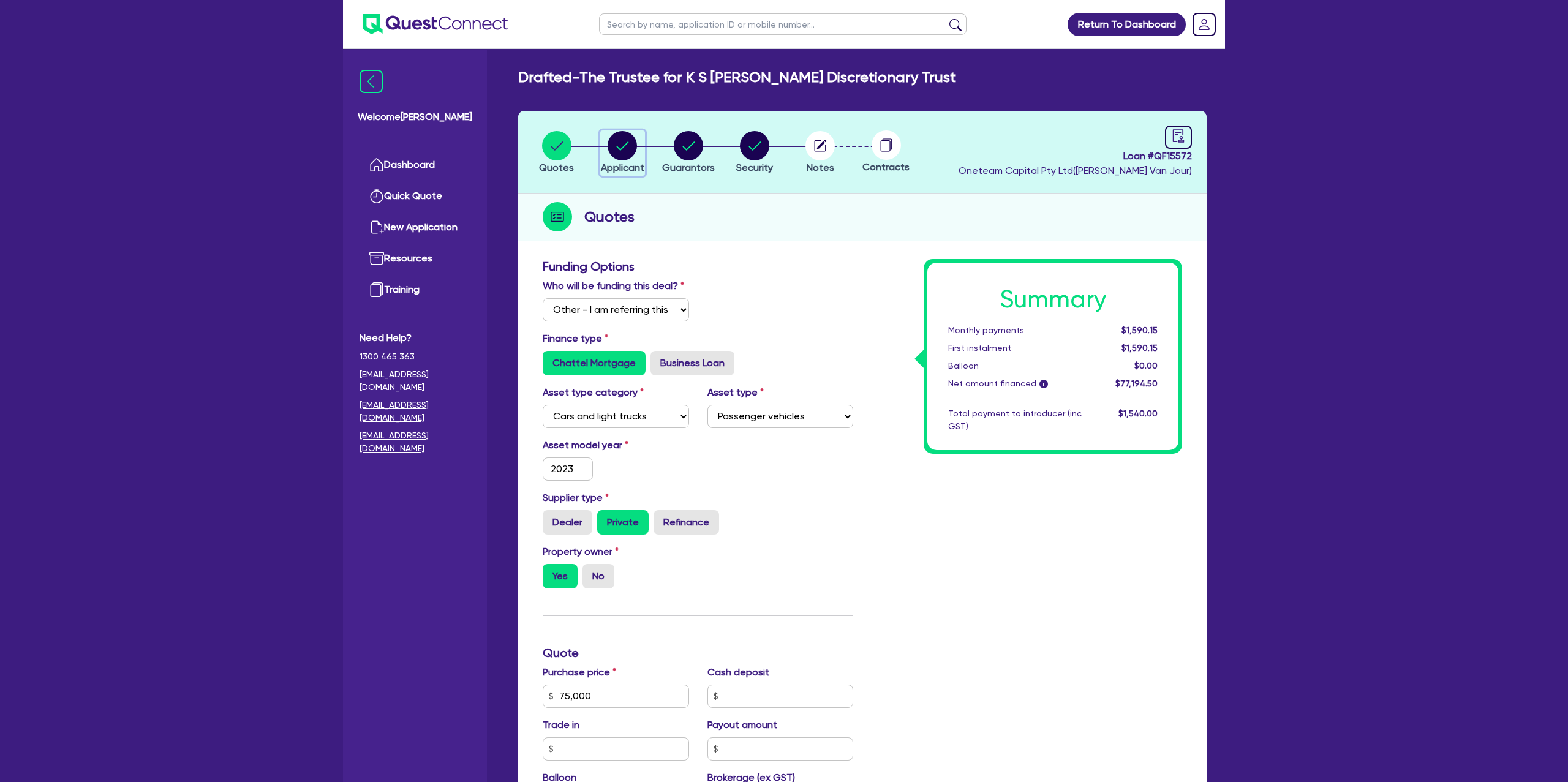
click at [615, 149] on circle "button" at bounding box center [623, 146] width 30 height 30
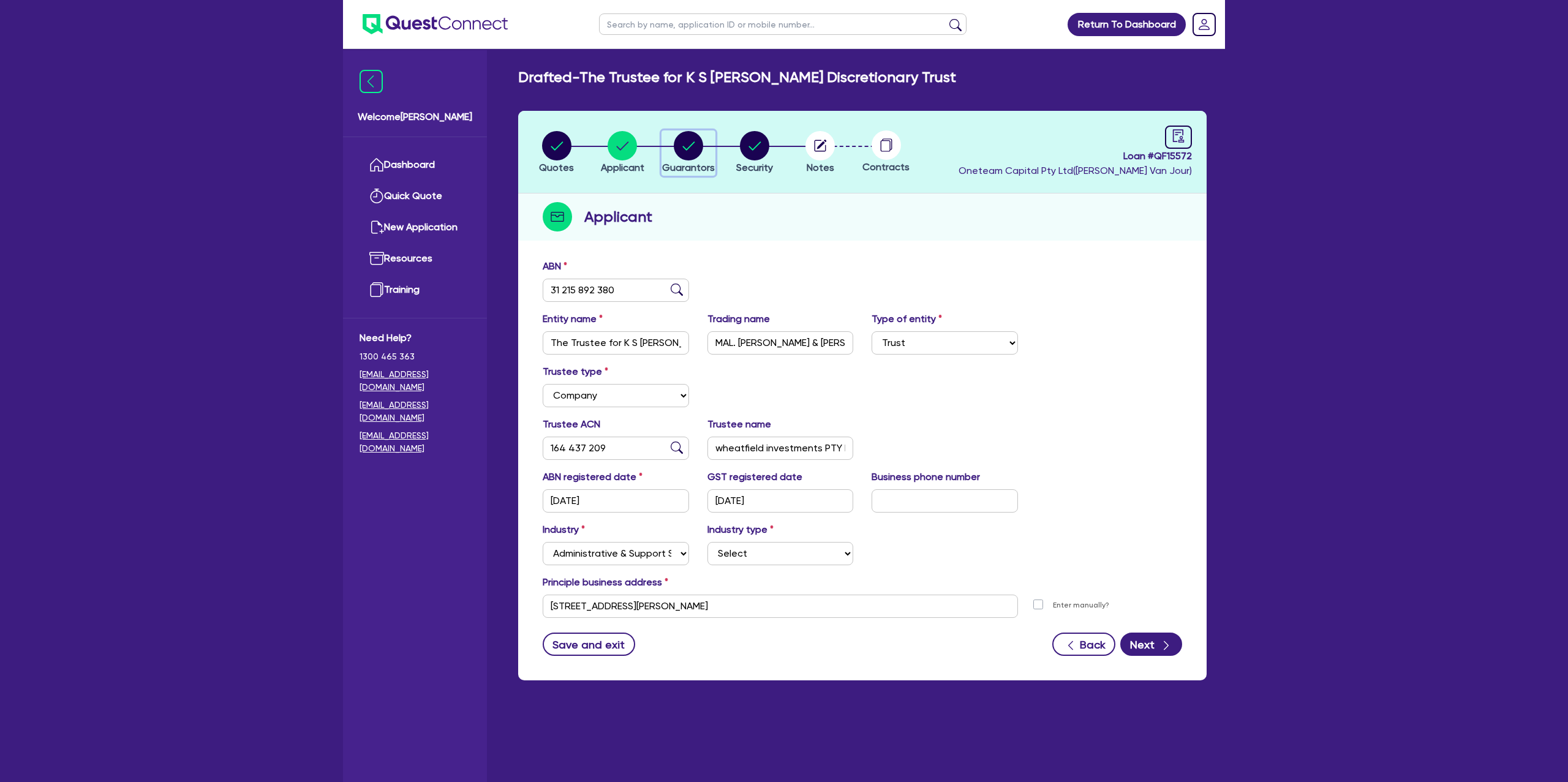
click at [685, 149] on icon "button" at bounding box center [688, 145] width 12 height 8
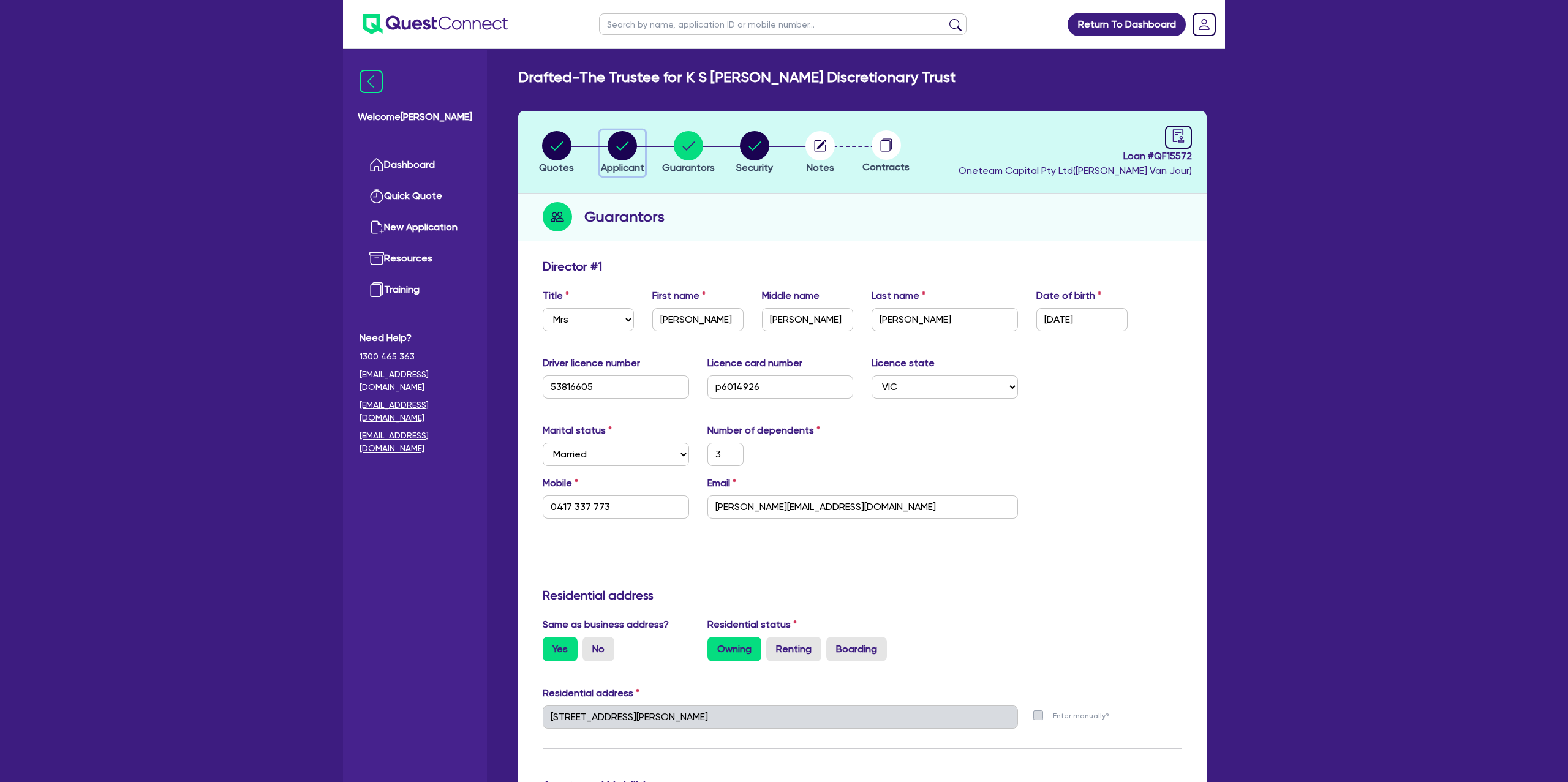
click at [628, 143] on circle "button" at bounding box center [623, 146] width 30 height 30
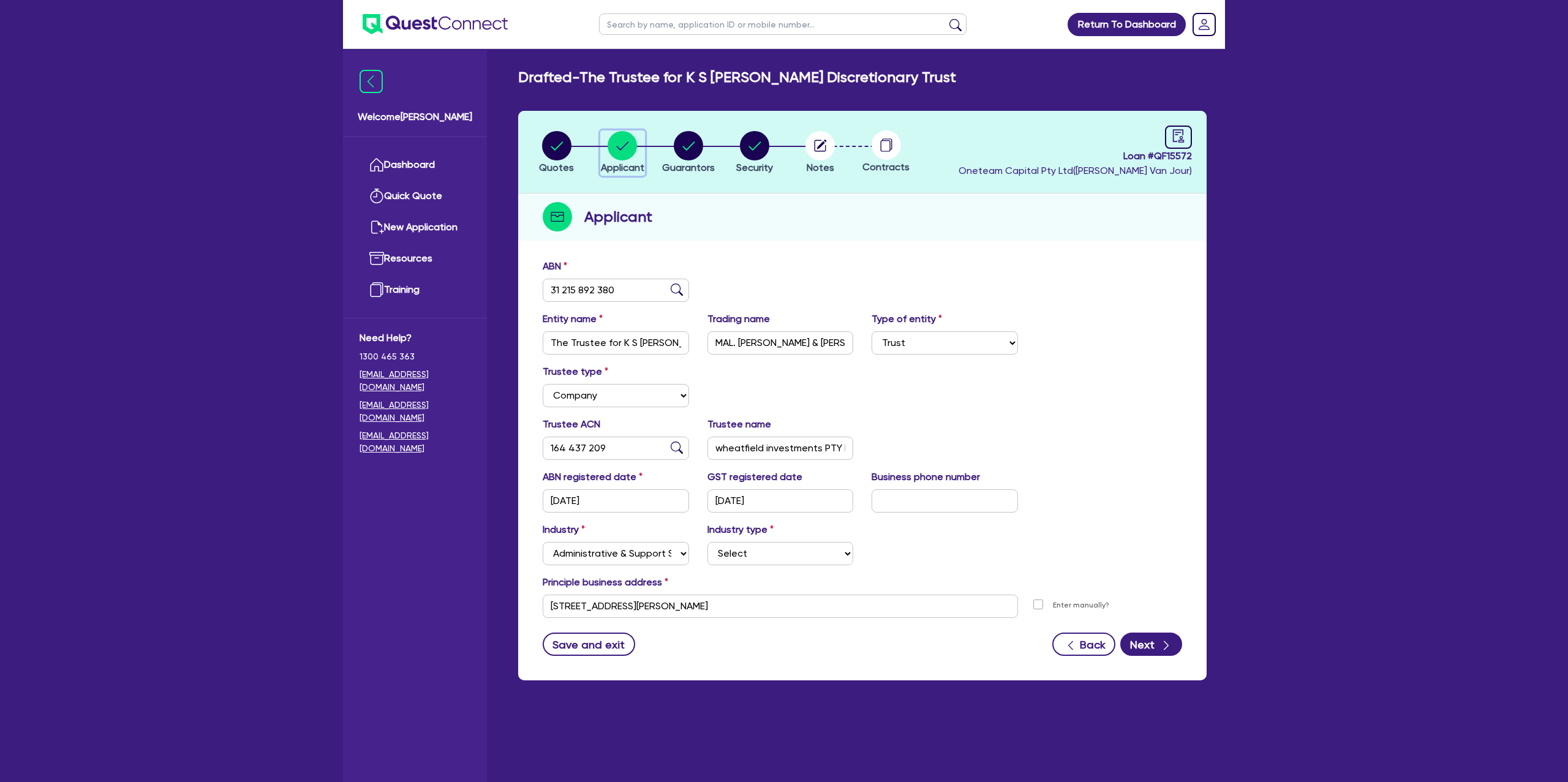
scroll to position [26, 0]
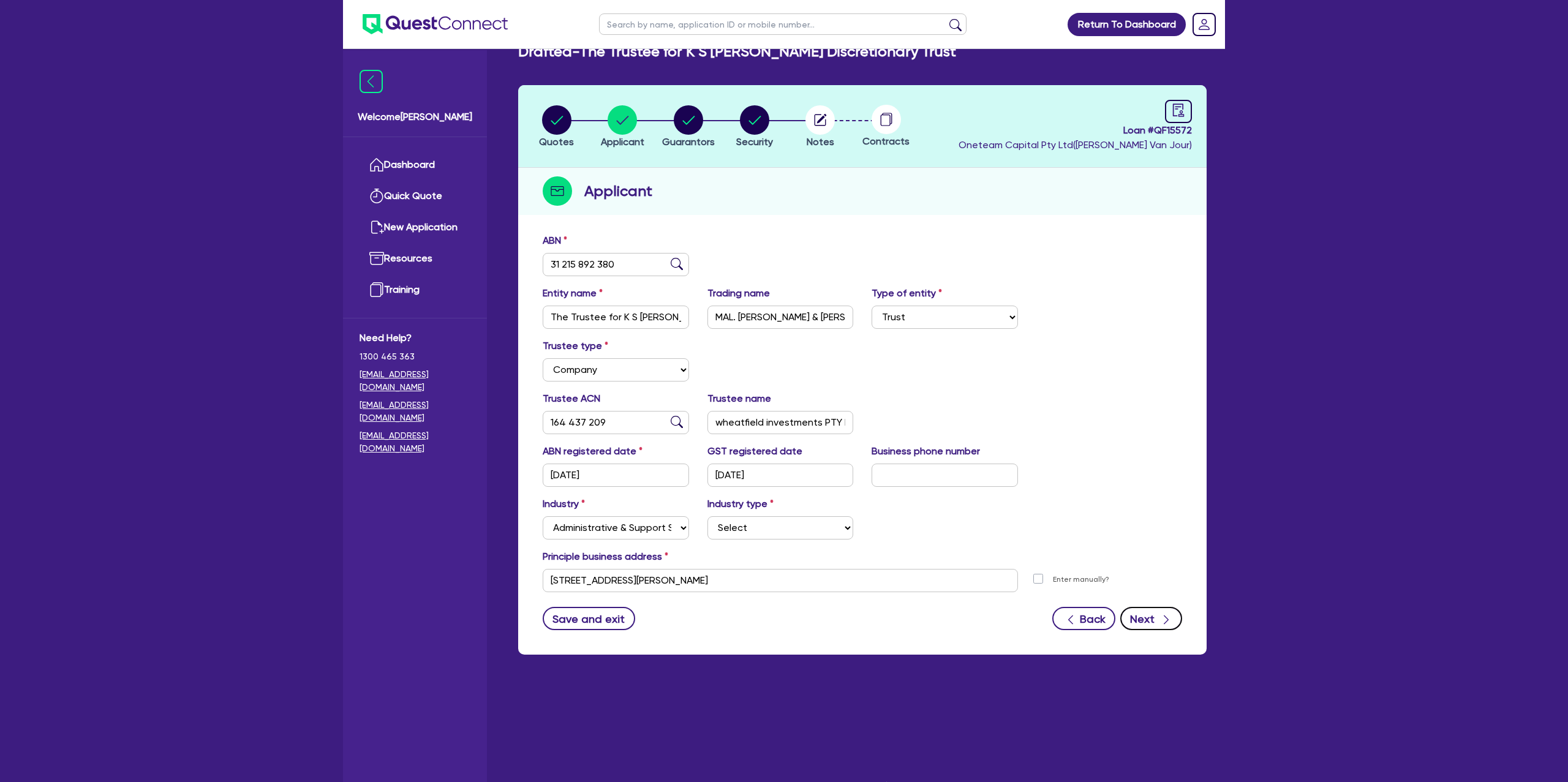
click at [1159, 615] on div "button" at bounding box center [1165, 619] width 13 height 15
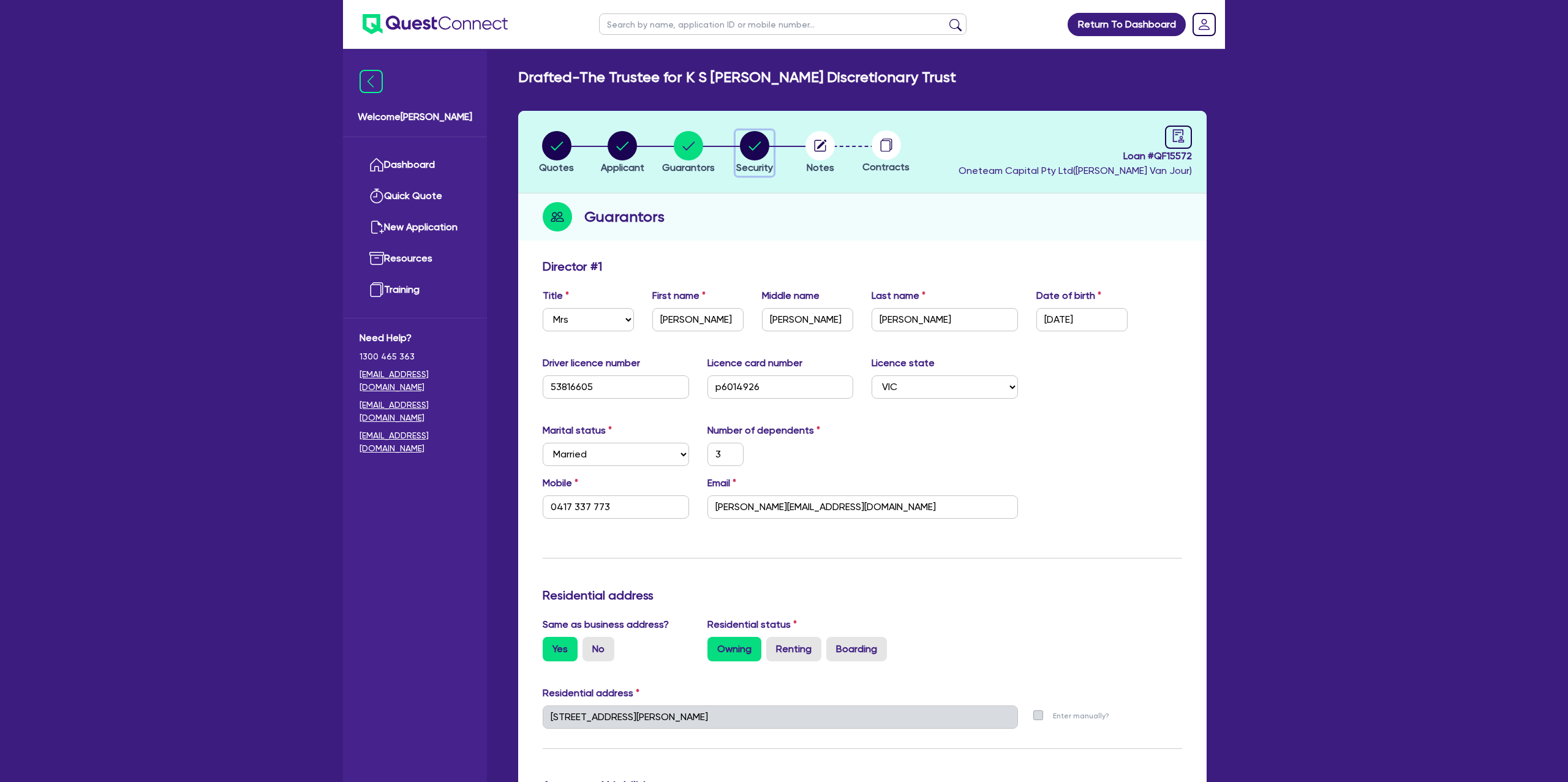
click at [750, 150] on circle "button" at bounding box center [755, 146] width 30 height 30
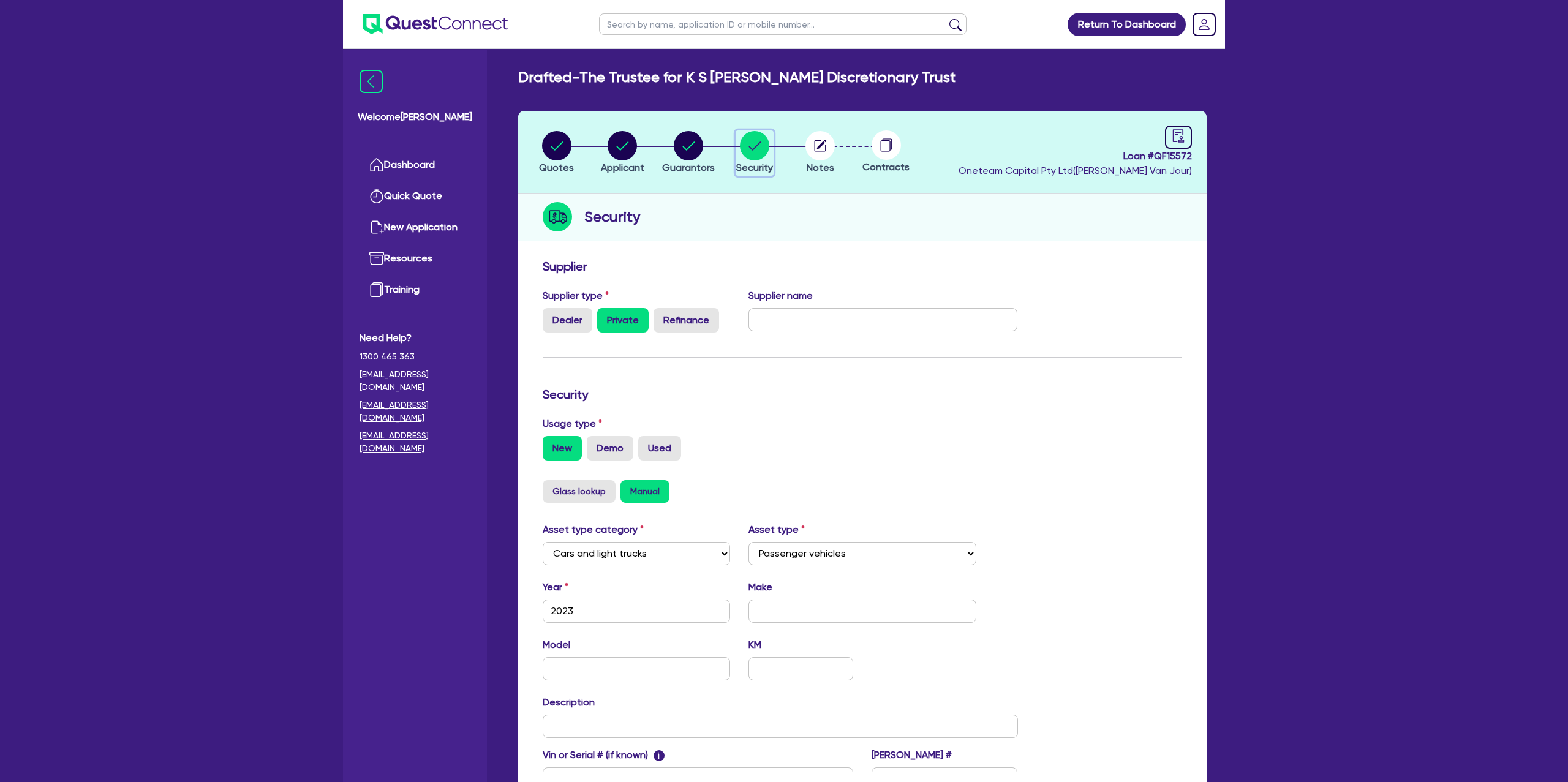
scroll to position [159, 0]
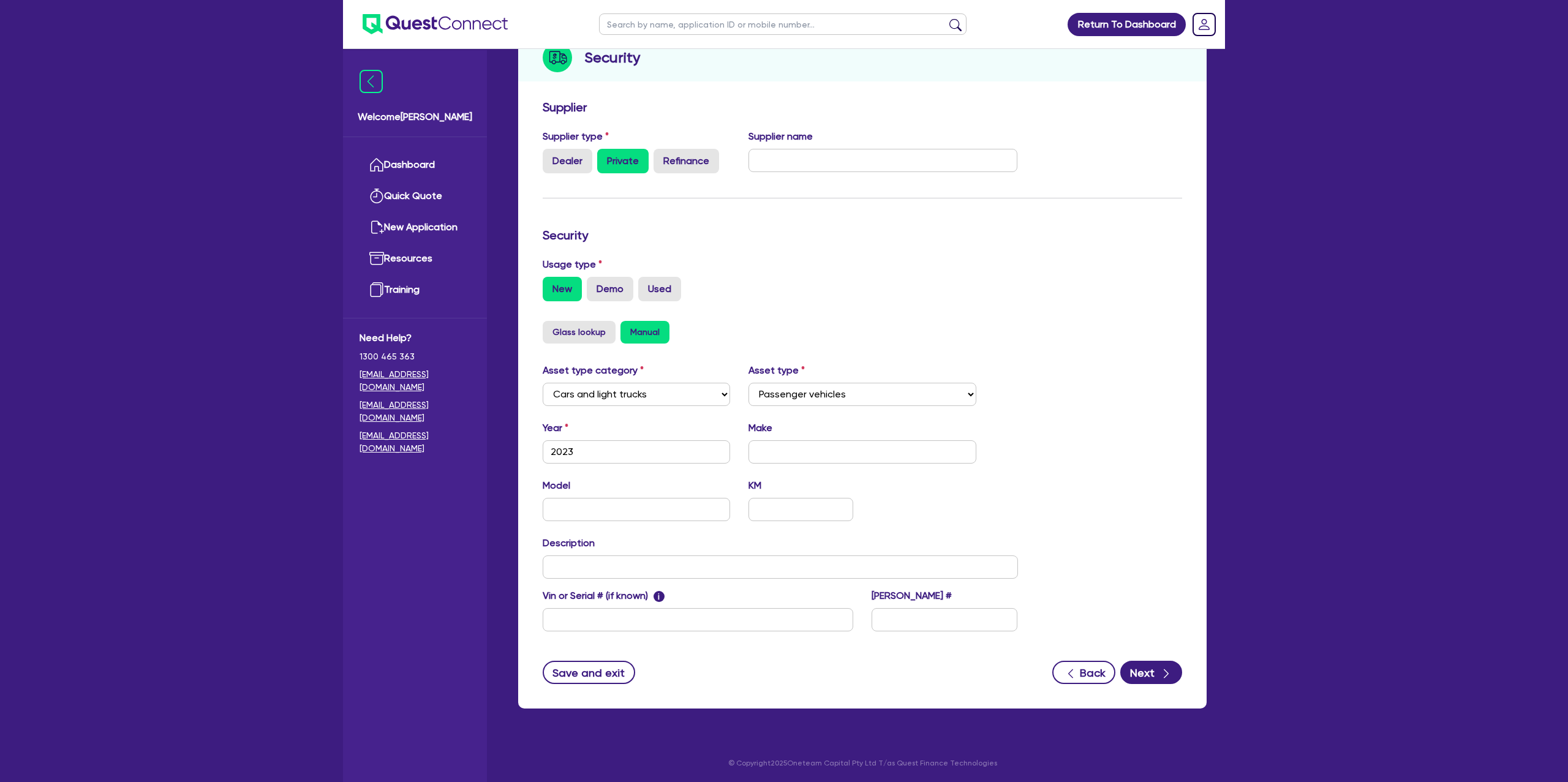
click at [1144, 684] on div "Supplier Supplier type Dealer Private Refinance Supplier name Security Usage ty…" at bounding box center [862, 402] width 689 height 615
click at [1154, 663] on button "Next" at bounding box center [1151, 672] width 62 height 23
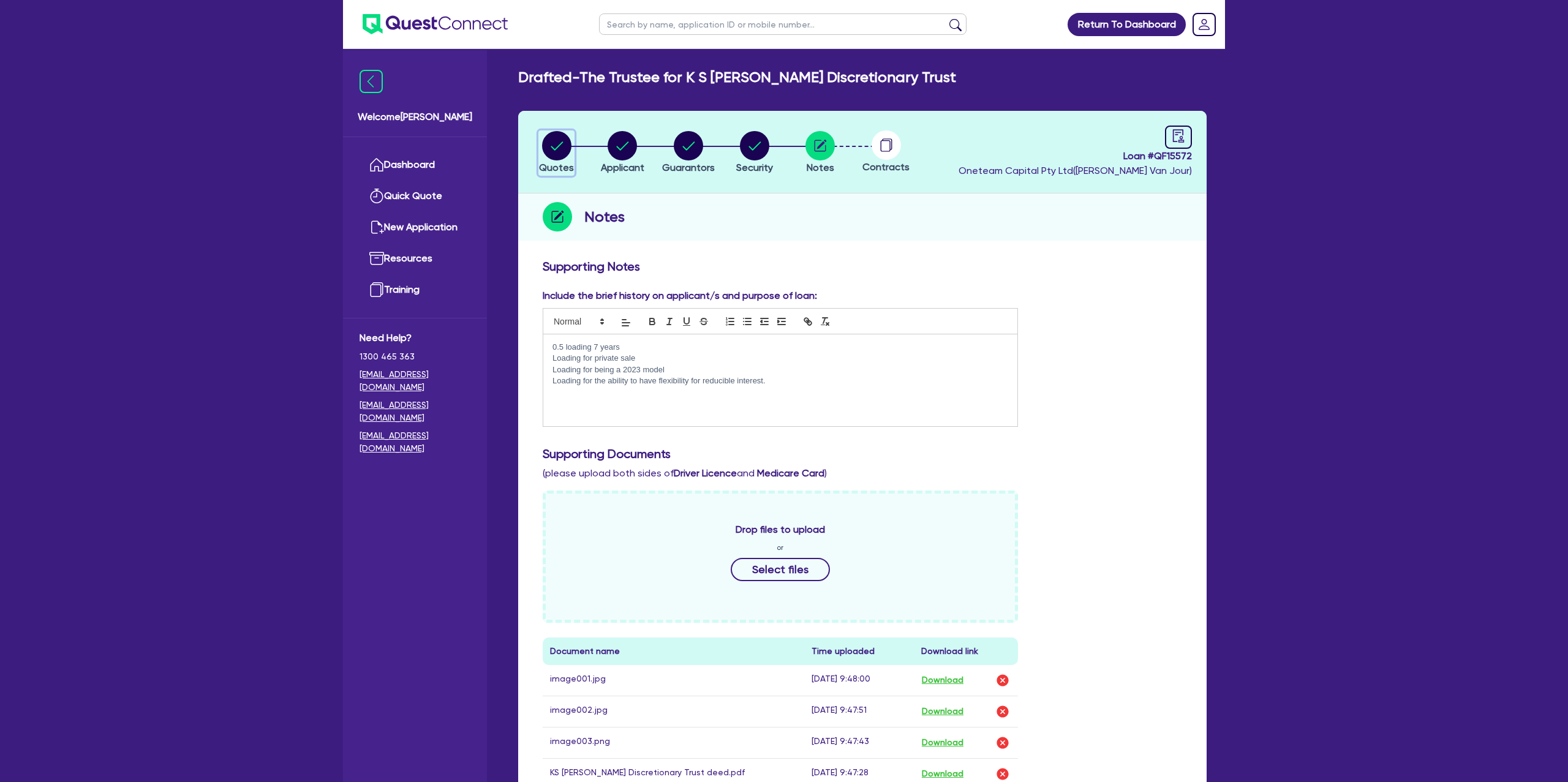
click at [553, 144] on circle "button" at bounding box center [557, 146] width 30 height 30
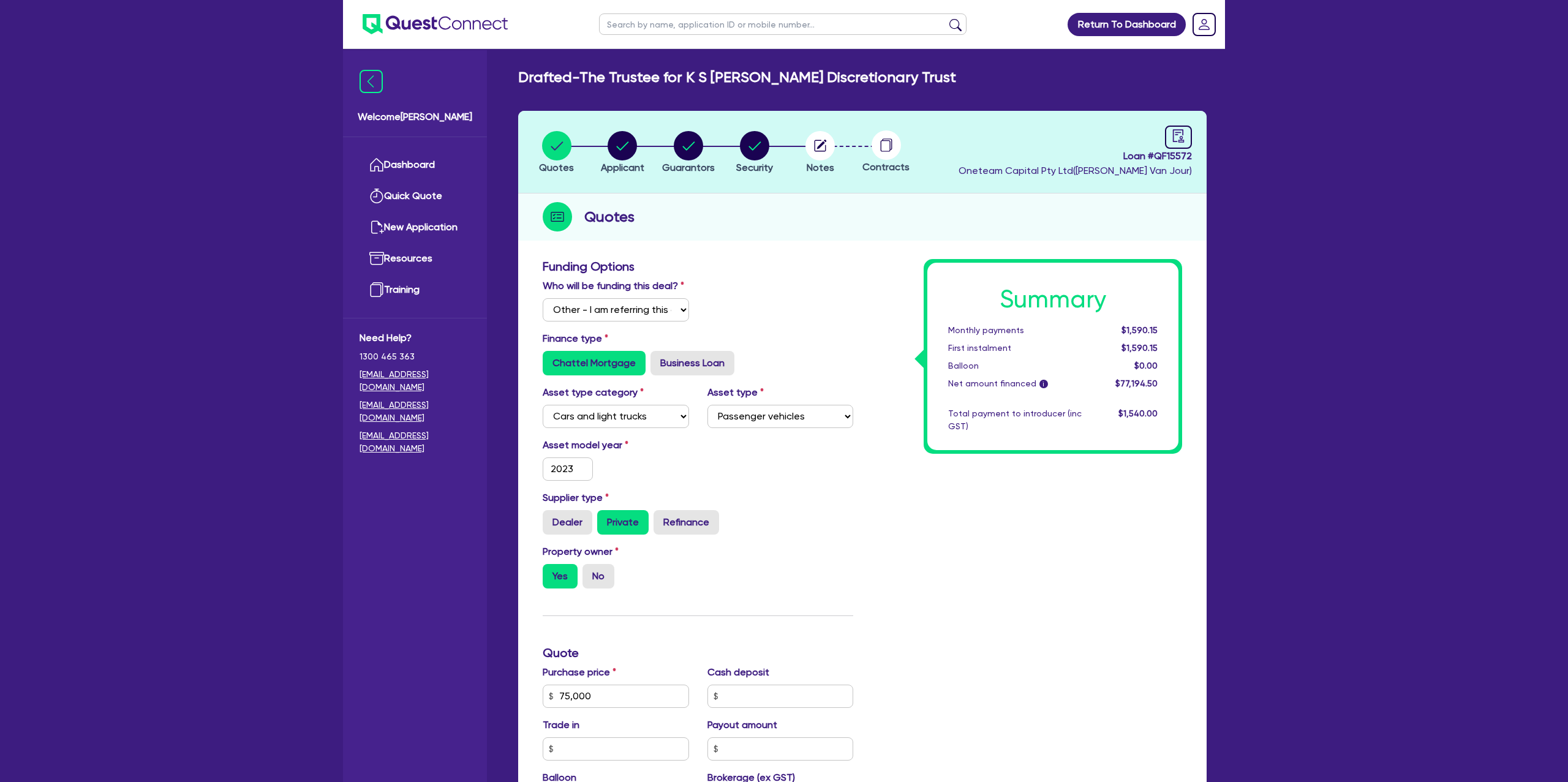
click at [439, 142] on ul "Dashboard Quick Quote New Application Ref Company Ref Salesperson Resources Tra…" at bounding box center [415, 227] width 144 height 181
click at [432, 163] on link "Dashboard" at bounding box center [415, 165] width 111 height 32
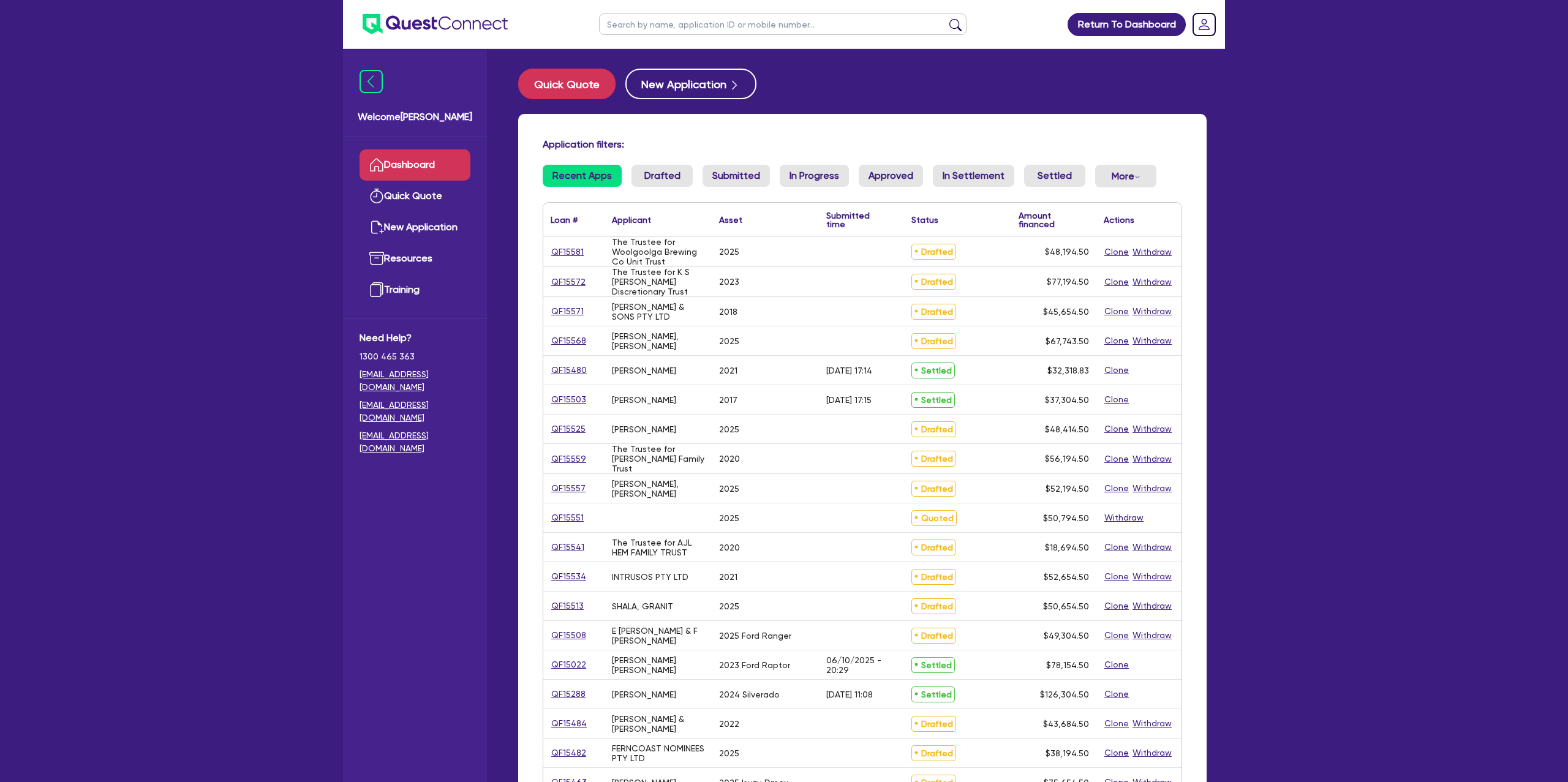
click at [664, 23] on input "text" at bounding box center [783, 23] width 367 height 21
click at [945, 19] on button "submit" at bounding box center [955, 27] width 20 height 17
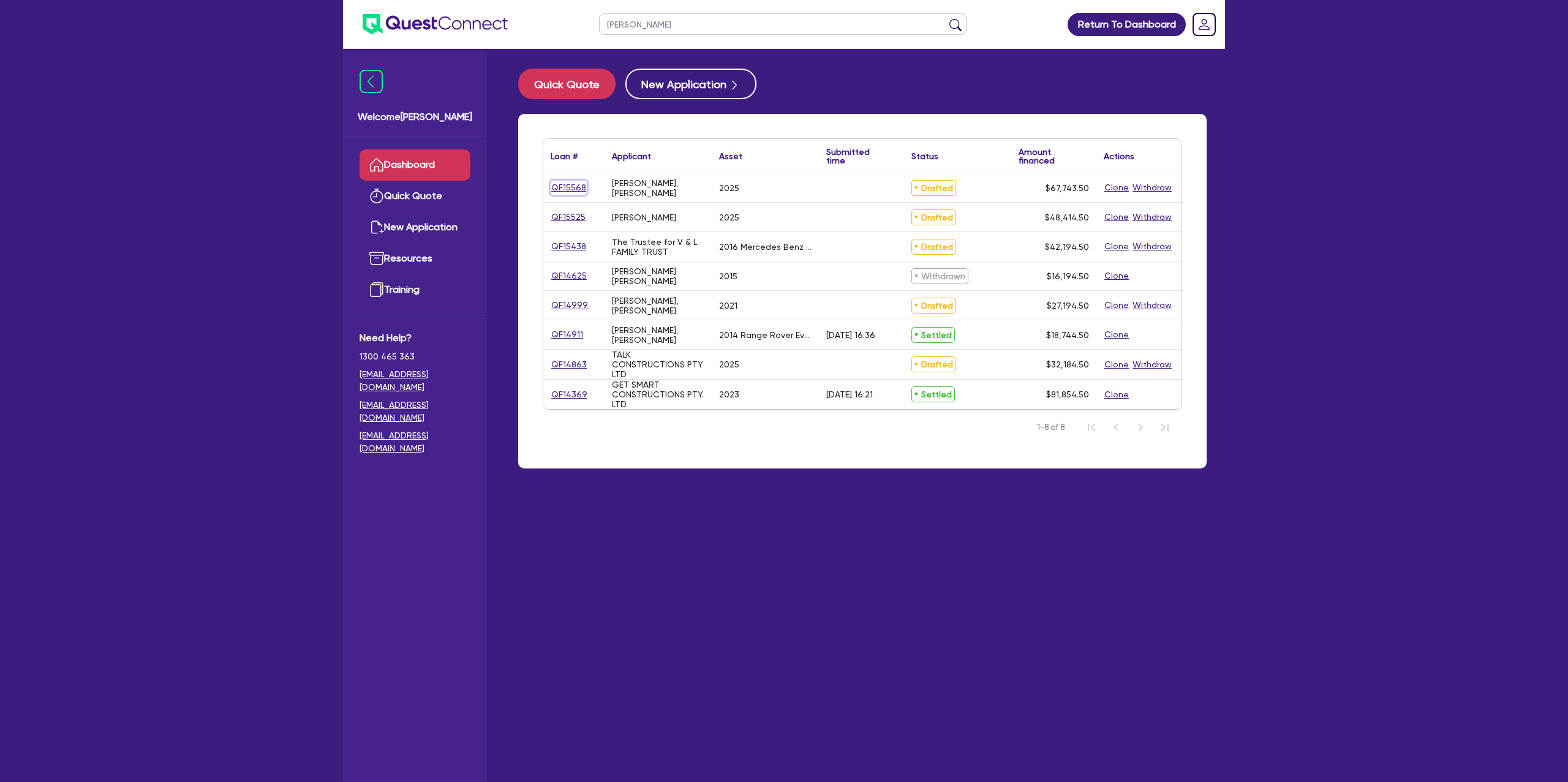
click at [578, 188] on link "QF15568" at bounding box center [569, 187] width 36 height 14
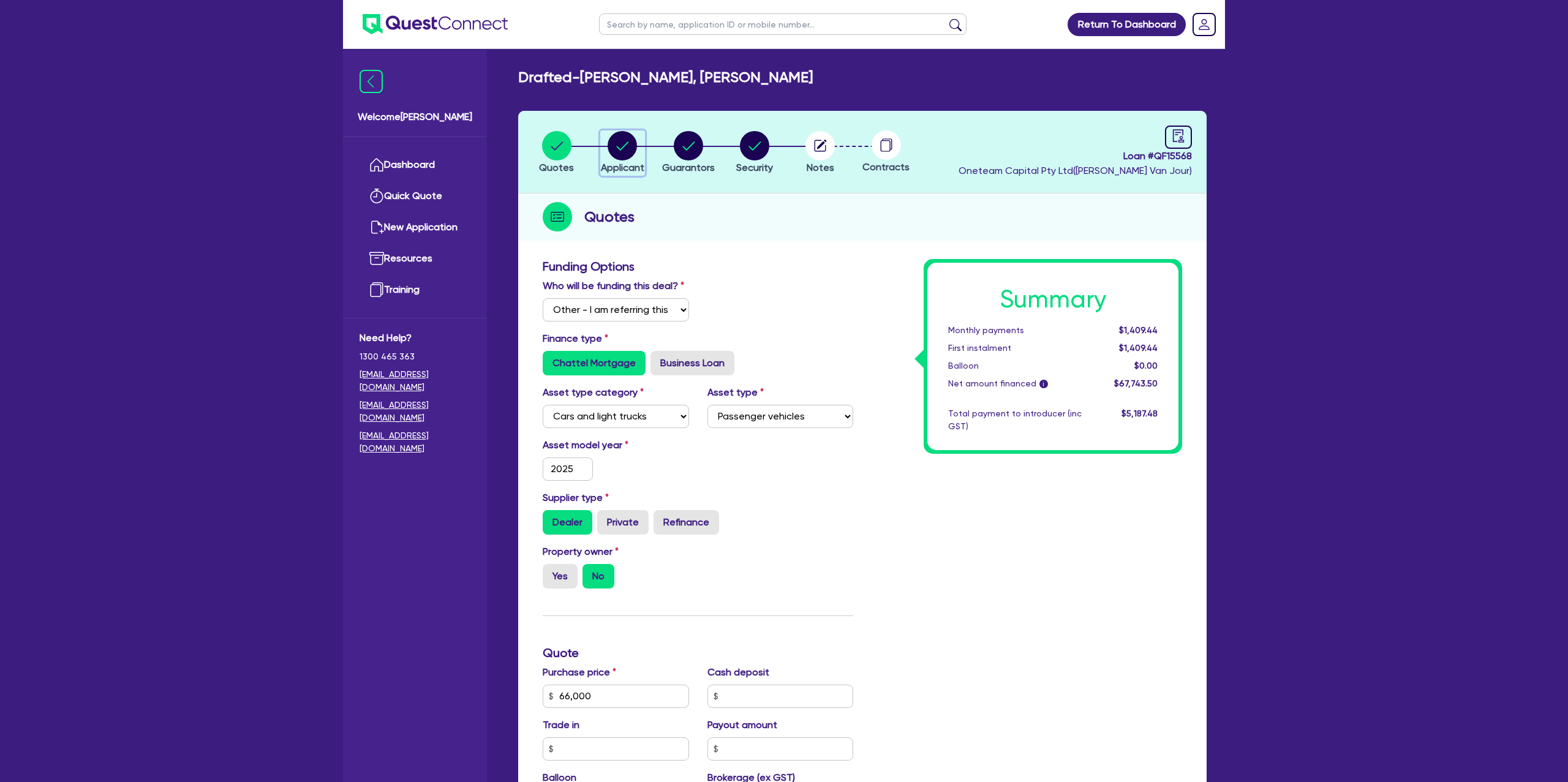
click at [615, 144] on circle "button" at bounding box center [623, 146] width 30 height 30
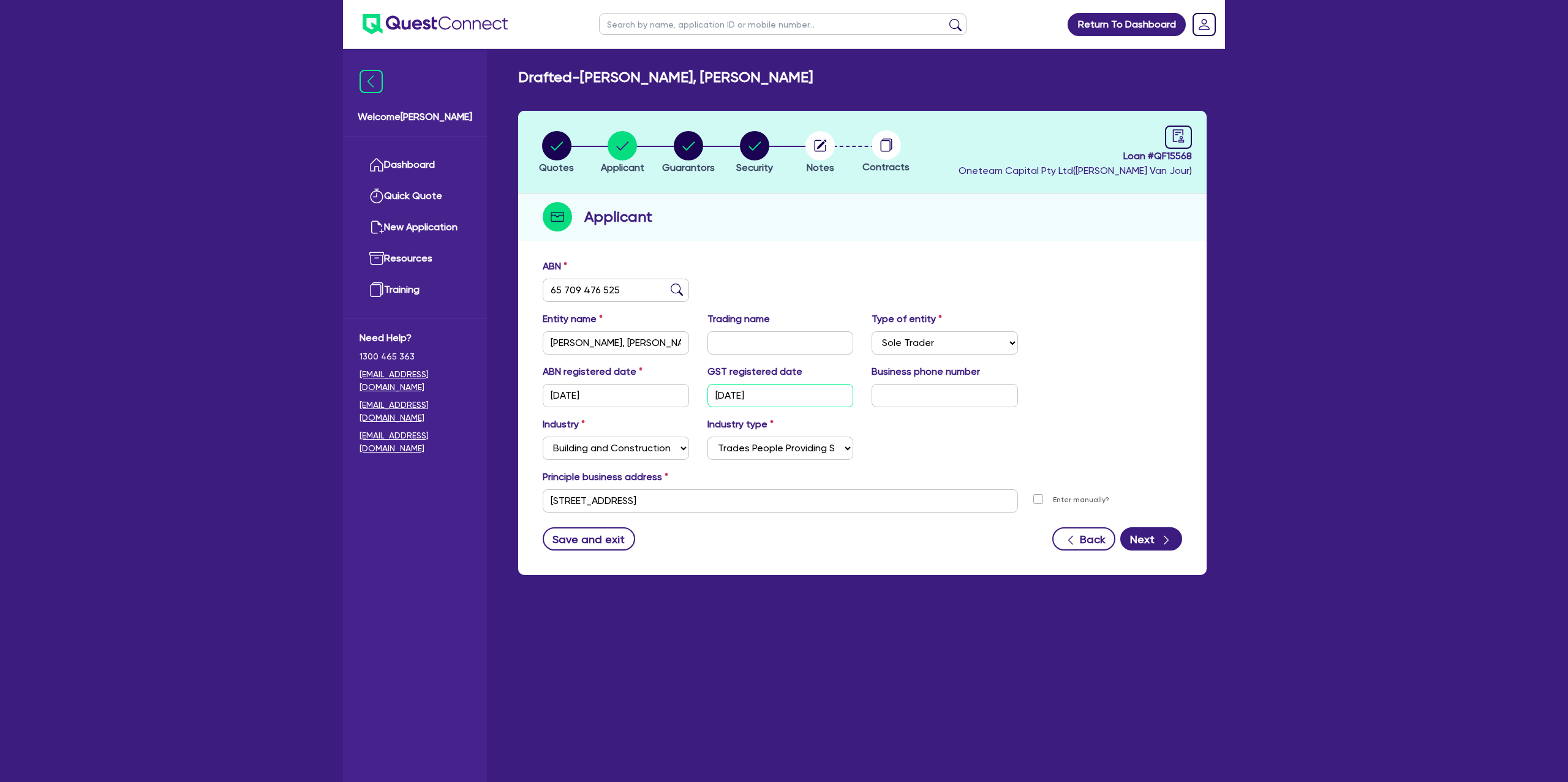
drag, startPoint x: 780, startPoint y: 391, endPoint x: 673, endPoint y: 389, distance: 107.0
click at [673, 389] on div "ABN registered date [DATE] GST registered date [DATE] Business phone number" at bounding box center [862, 391] width 658 height 53
click at [574, 149] on li "Quotes" at bounding box center [557, 152] width 66 height 43
click at [560, 147] on circle "button" at bounding box center [557, 146] width 30 height 30
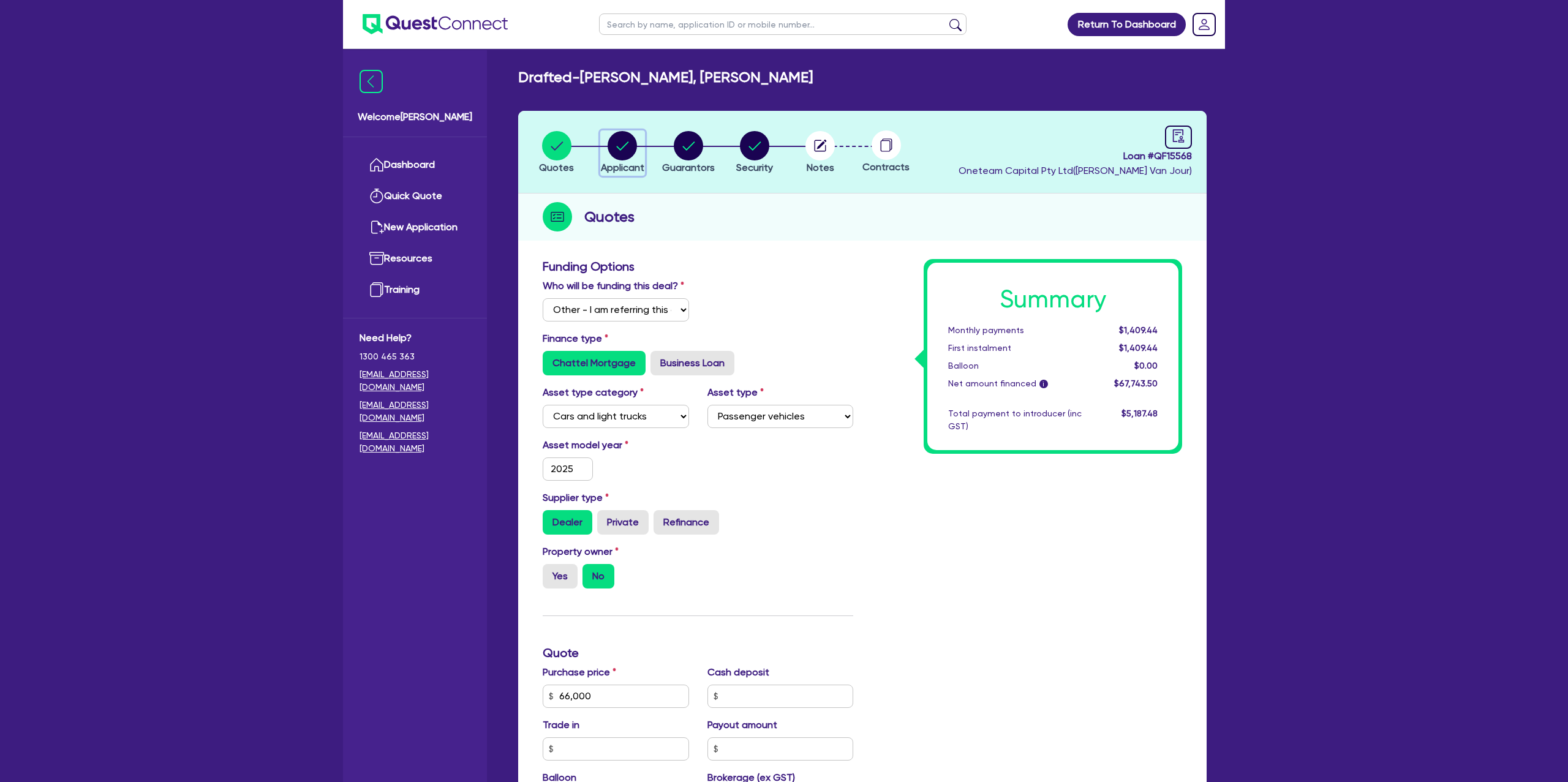
click at [617, 145] on circle "button" at bounding box center [623, 146] width 30 height 30
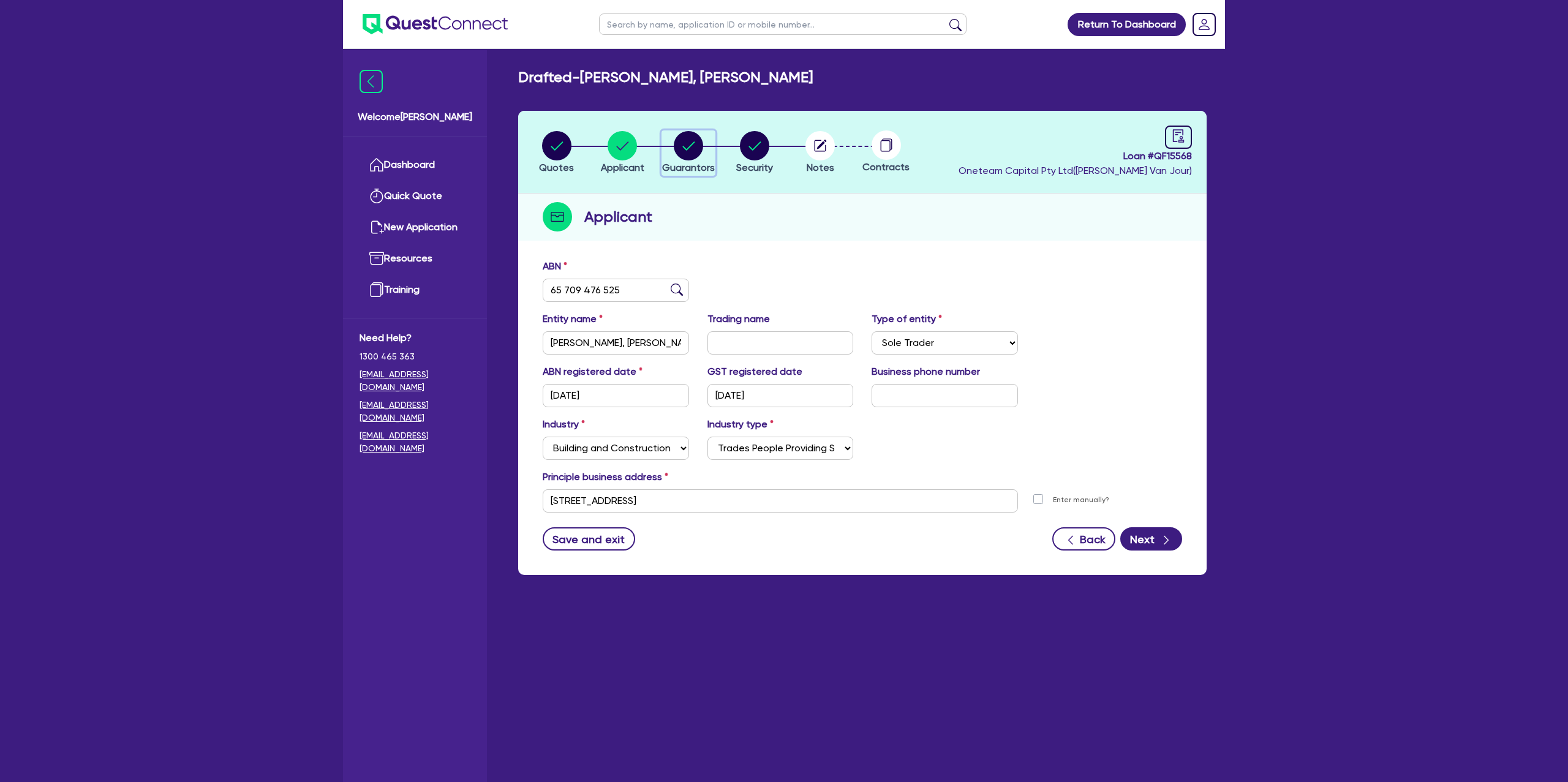
click at [696, 142] on circle "button" at bounding box center [689, 146] width 30 height 30
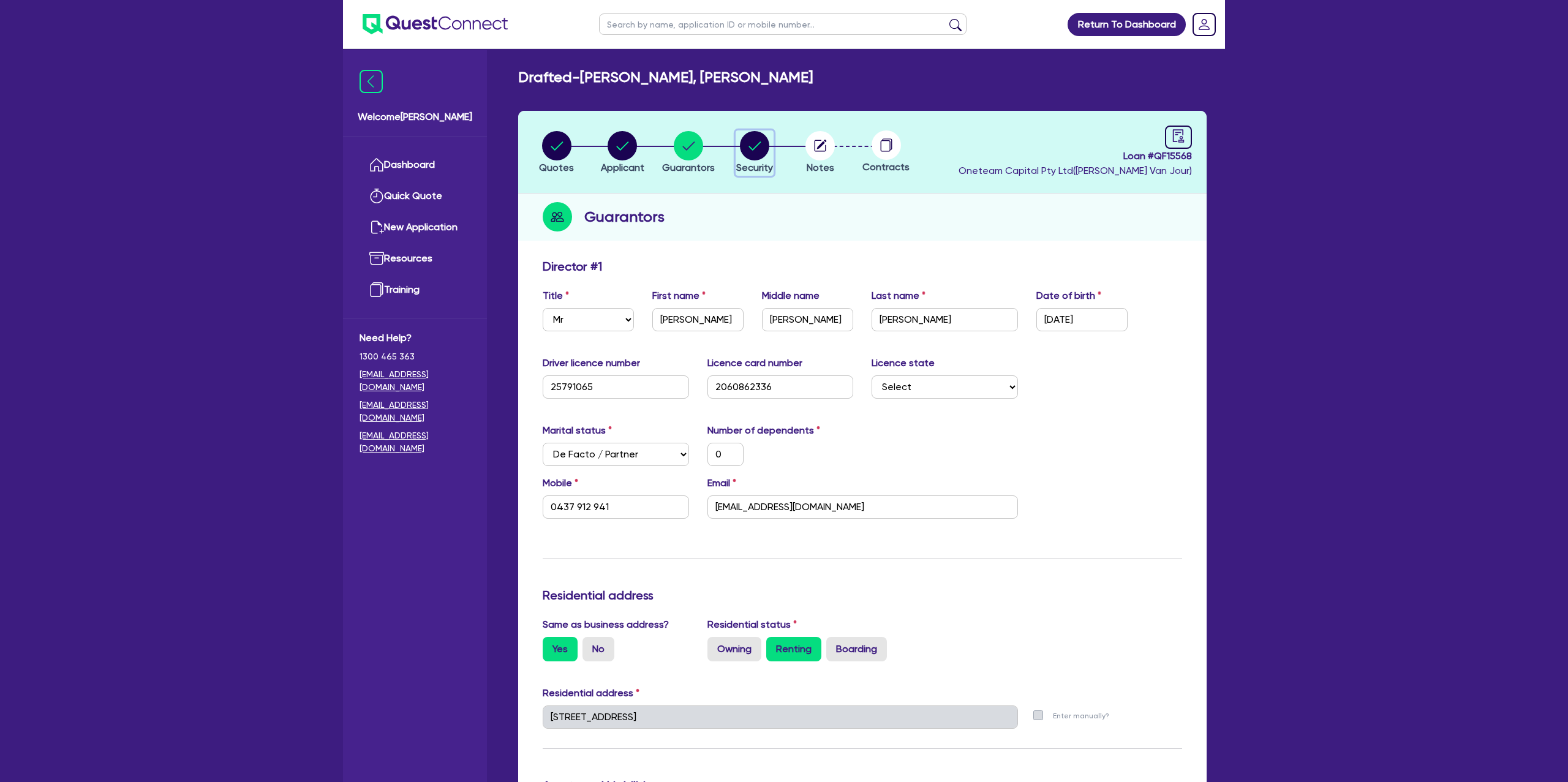
click at [760, 145] on circle "button" at bounding box center [755, 146] width 30 height 30
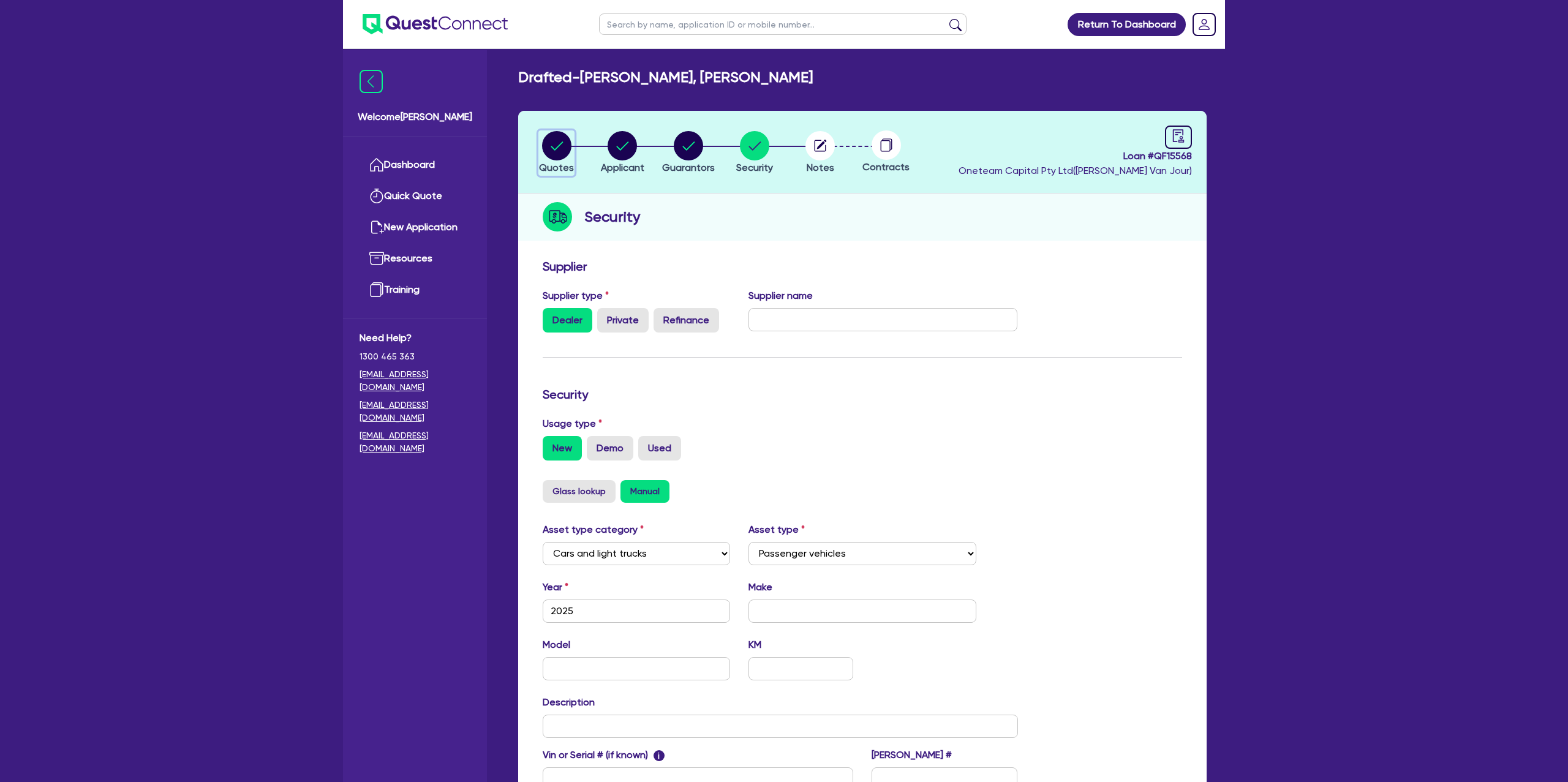
click at [567, 149] on circle "button" at bounding box center [557, 146] width 30 height 30
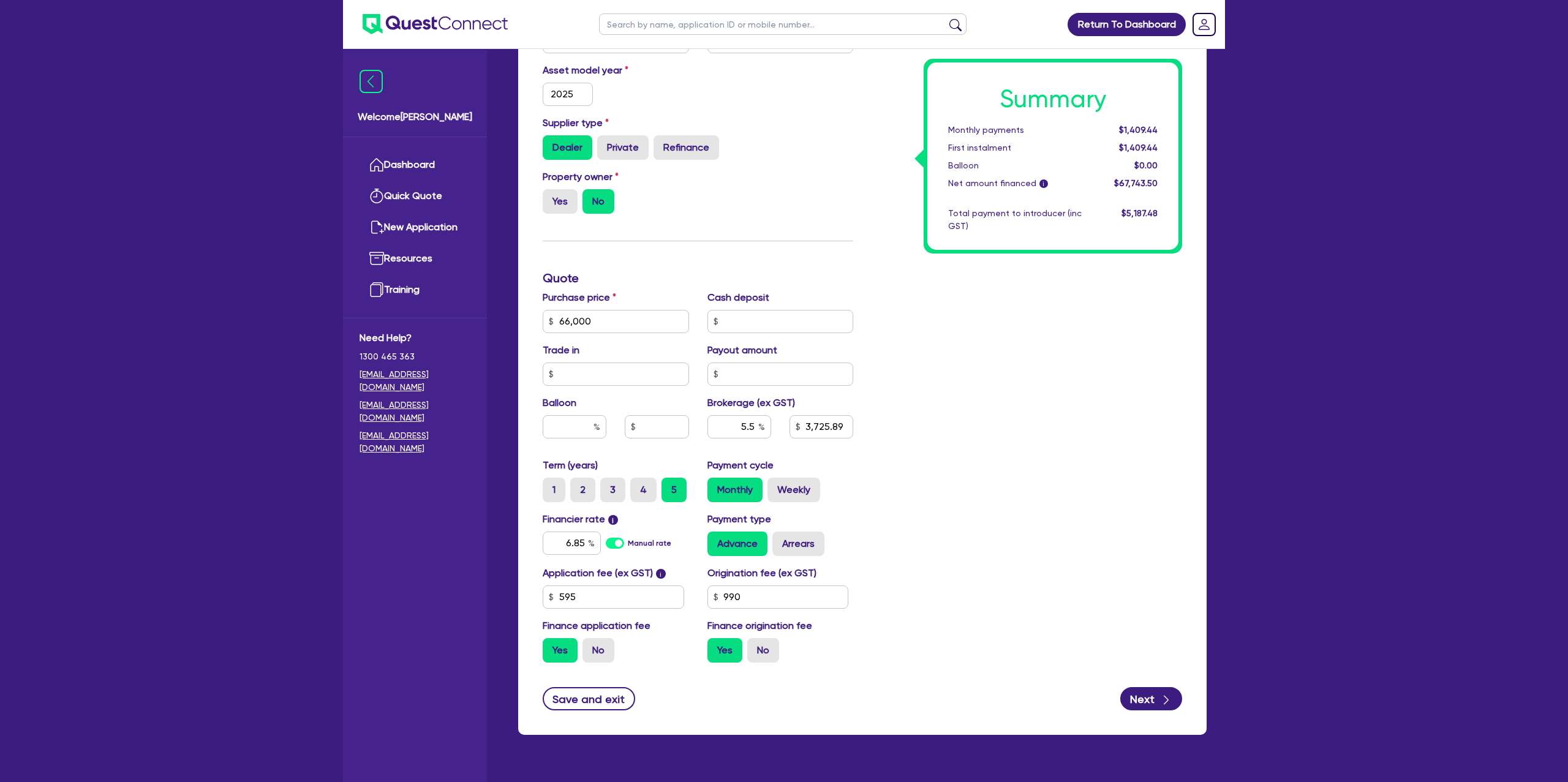
scroll to position [402, 0]
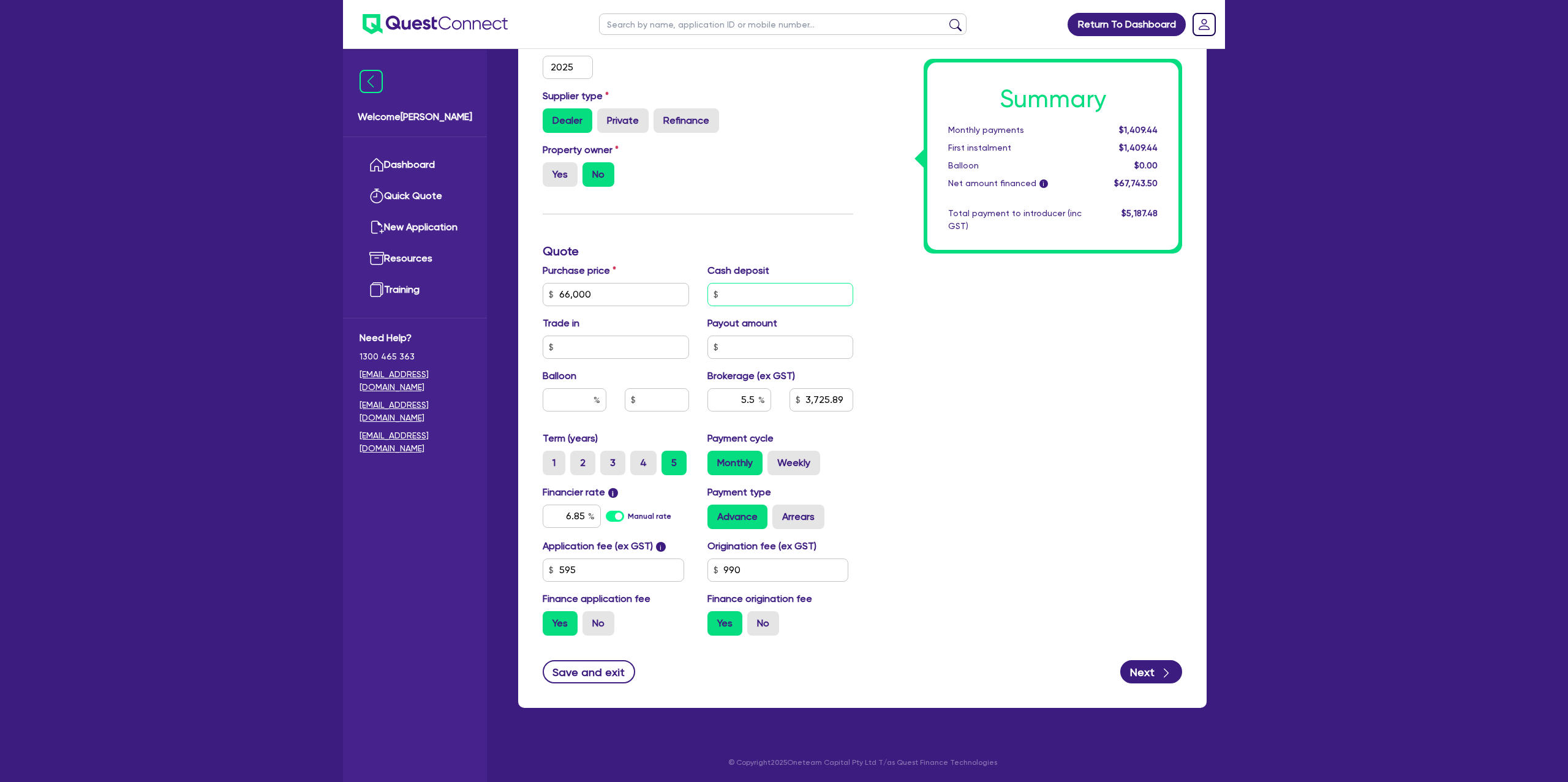
drag, startPoint x: 745, startPoint y: 302, endPoint x: 740, endPoint y: 295, distance: 8.6
click at [746, 296] on input "text" at bounding box center [780, 295] width 146 height 23
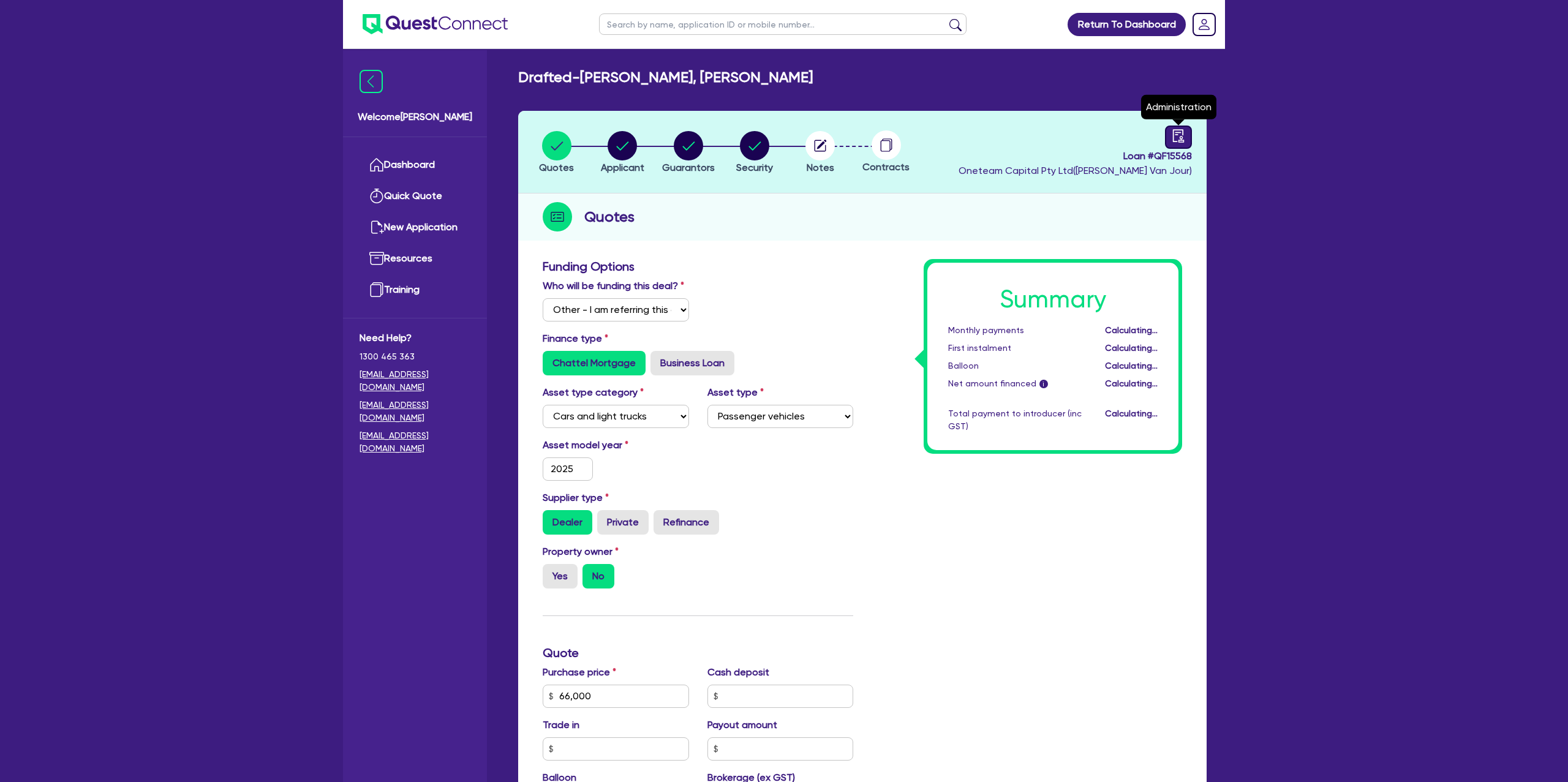
click at [1168, 135] on div at bounding box center [1178, 137] width 27 height 23
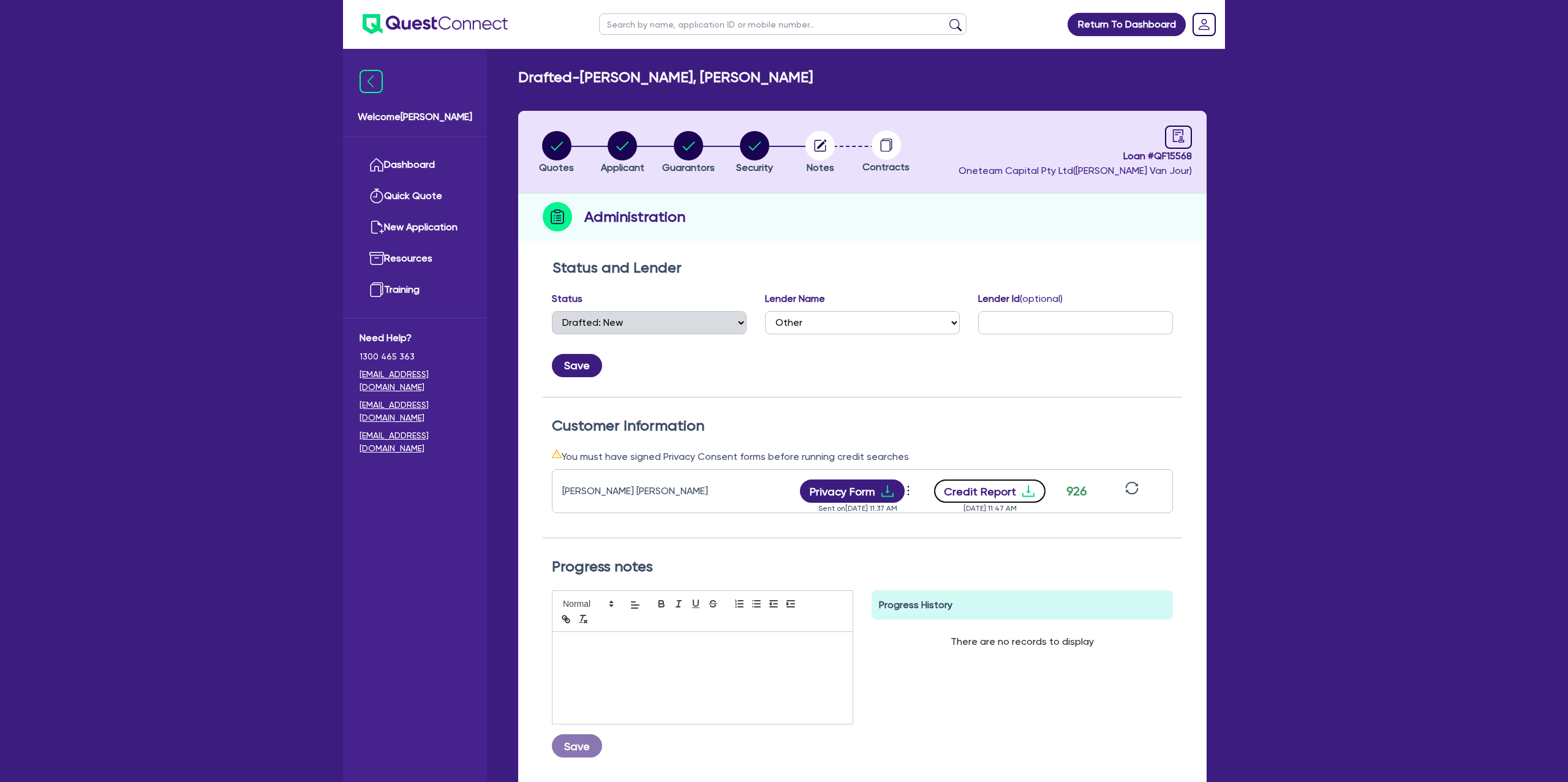
click at [1030, 490] on icon "download" at bounding box center [1028, 491] width 15 height 15
click at [692, 149] on circle "button" at bounding box center [689, 146] width 30 height 30
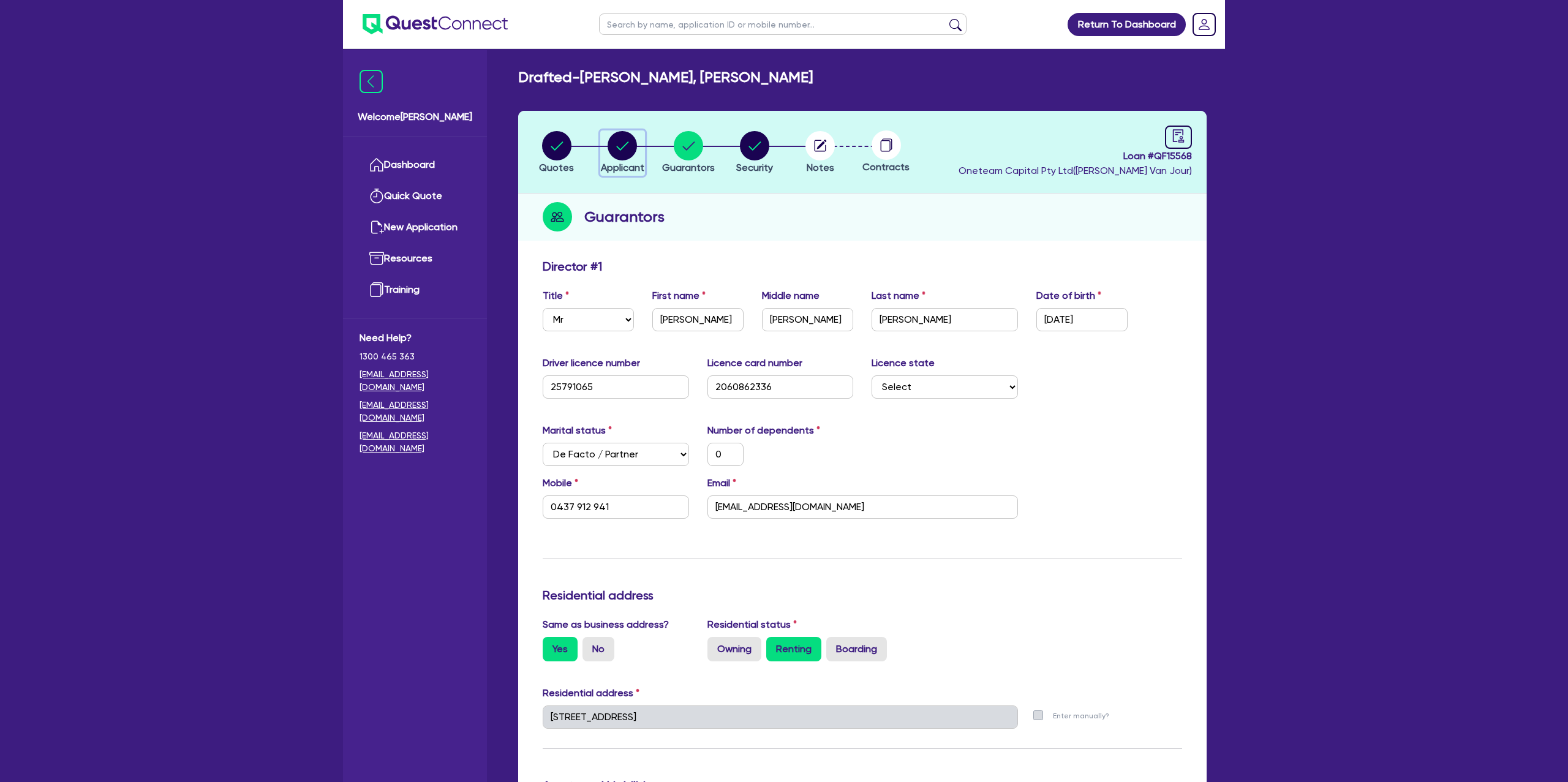
click at [623, 149] on circle "button" at bounding box center [623, 146] width 30 height 30
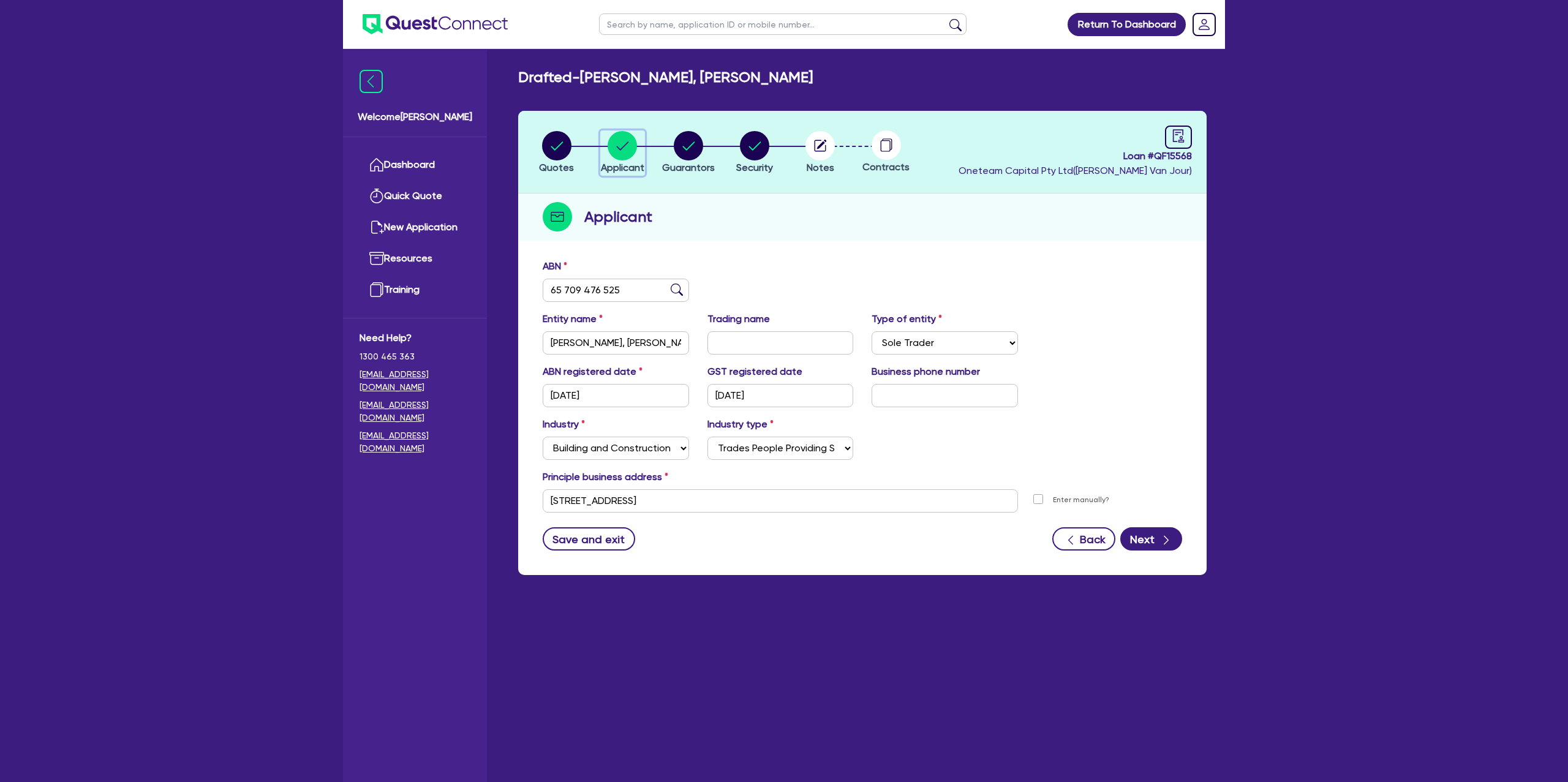
scroll to position [1, 0]
click at [555, 138] on circle "button" at bounding box center [557, 145] width 30 height 30
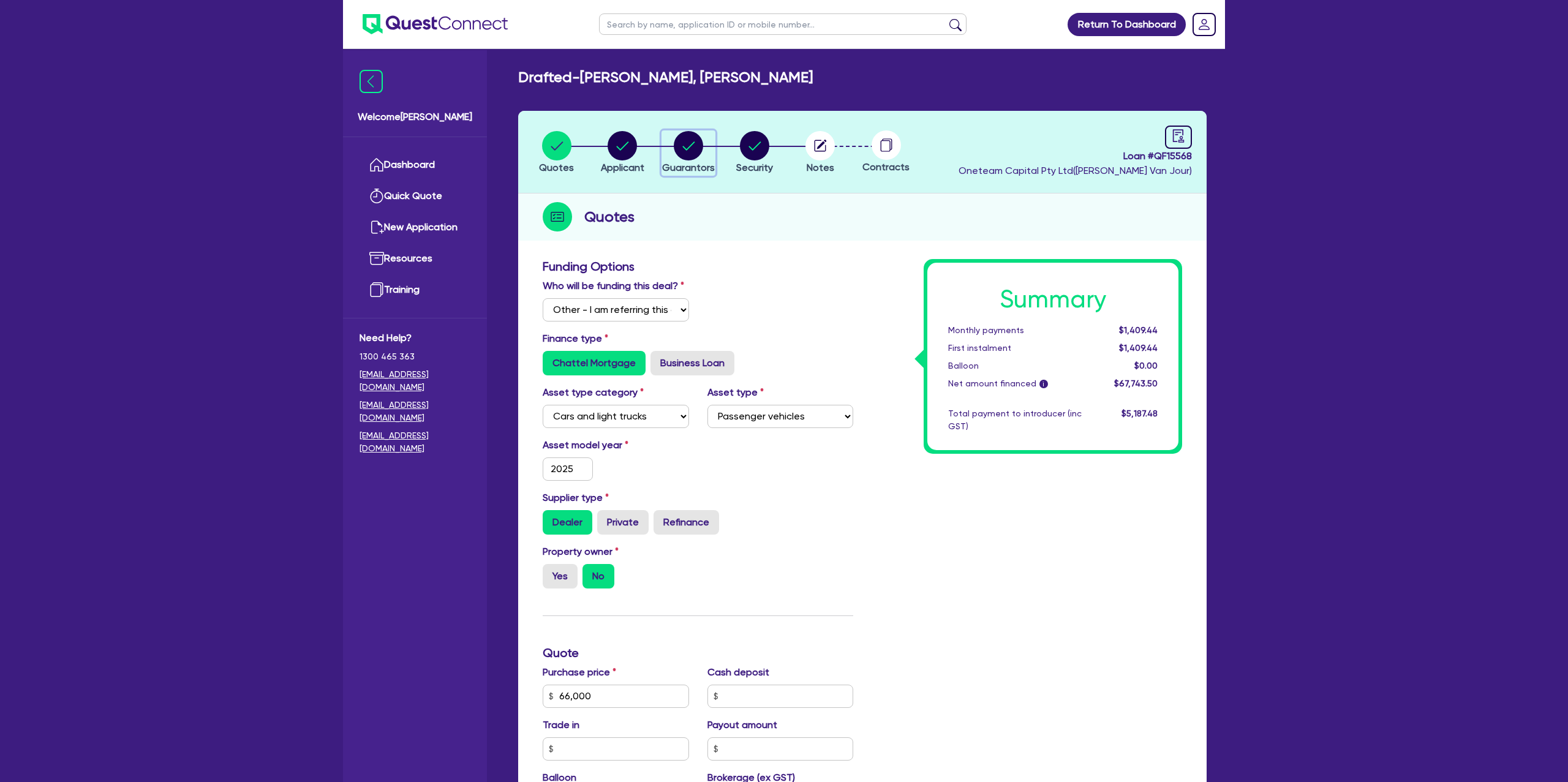
click at [679, 147] on circle "button" at bounding box center [689, 146] width 30 height 30
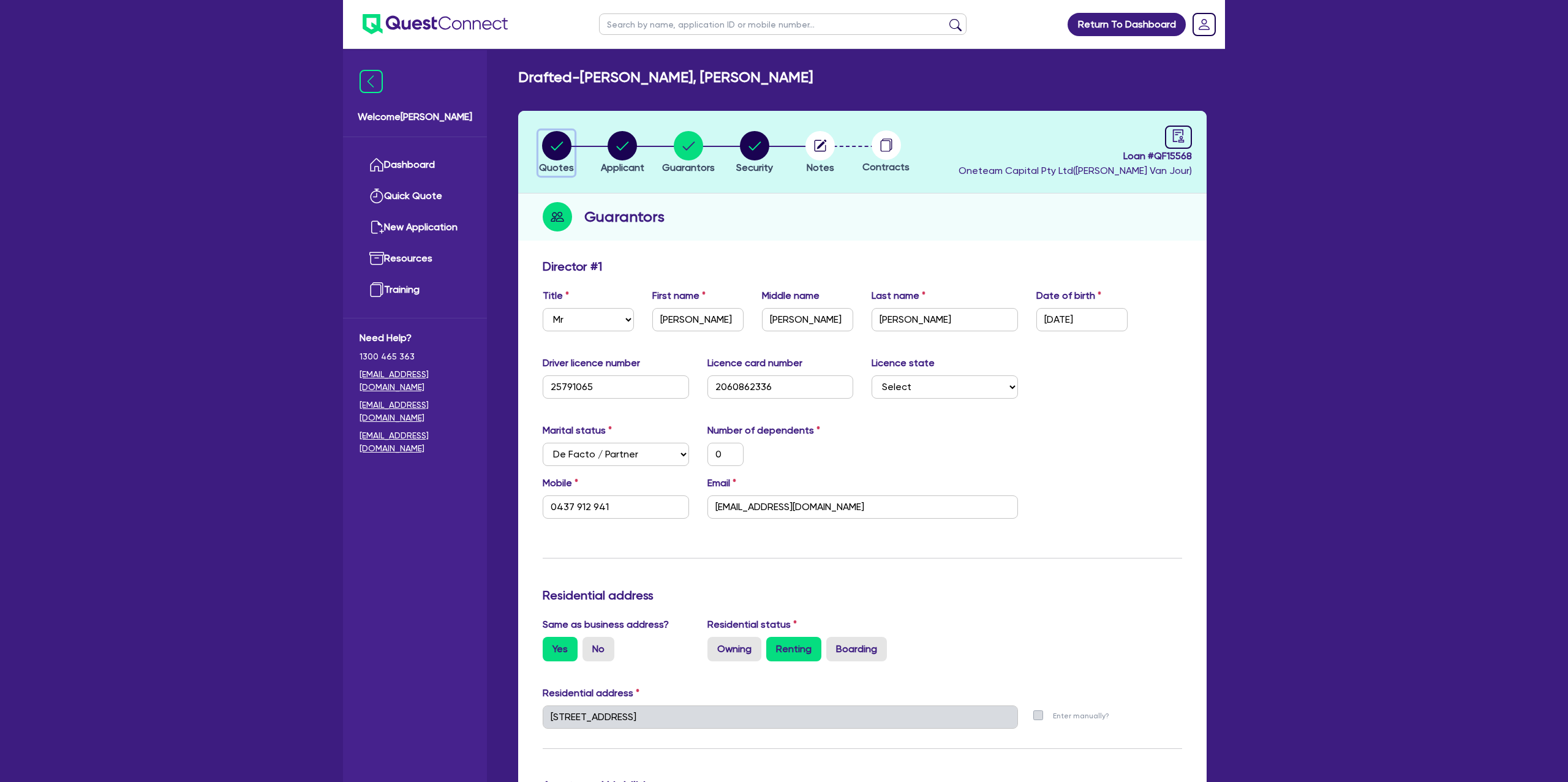
click at [554, 135] on circle "button" at bounding box center [557, 146] width 30 height 30
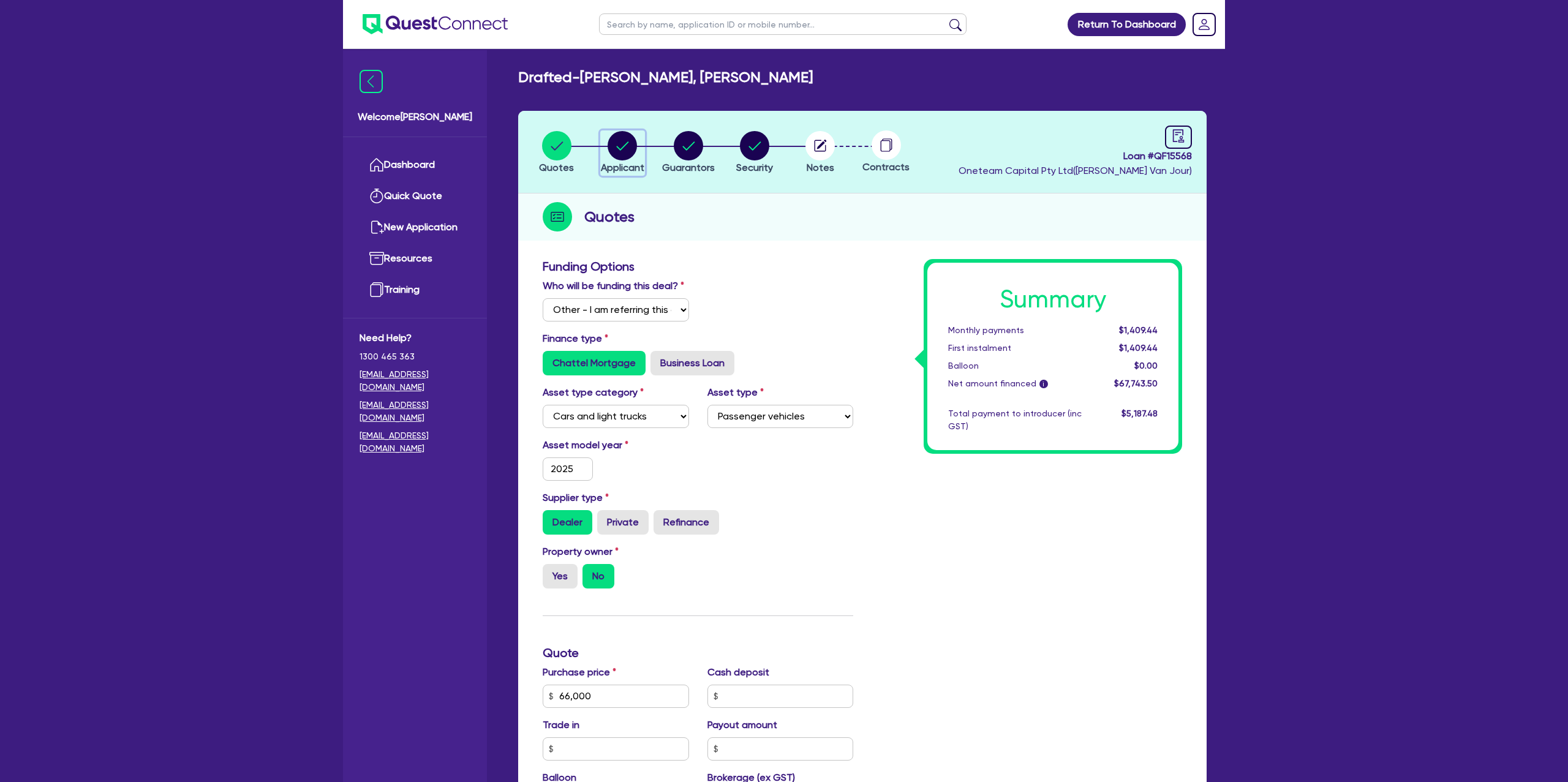
click at [626, 143] on icon "button" at bounding box center [623, 145] width 12 height 8
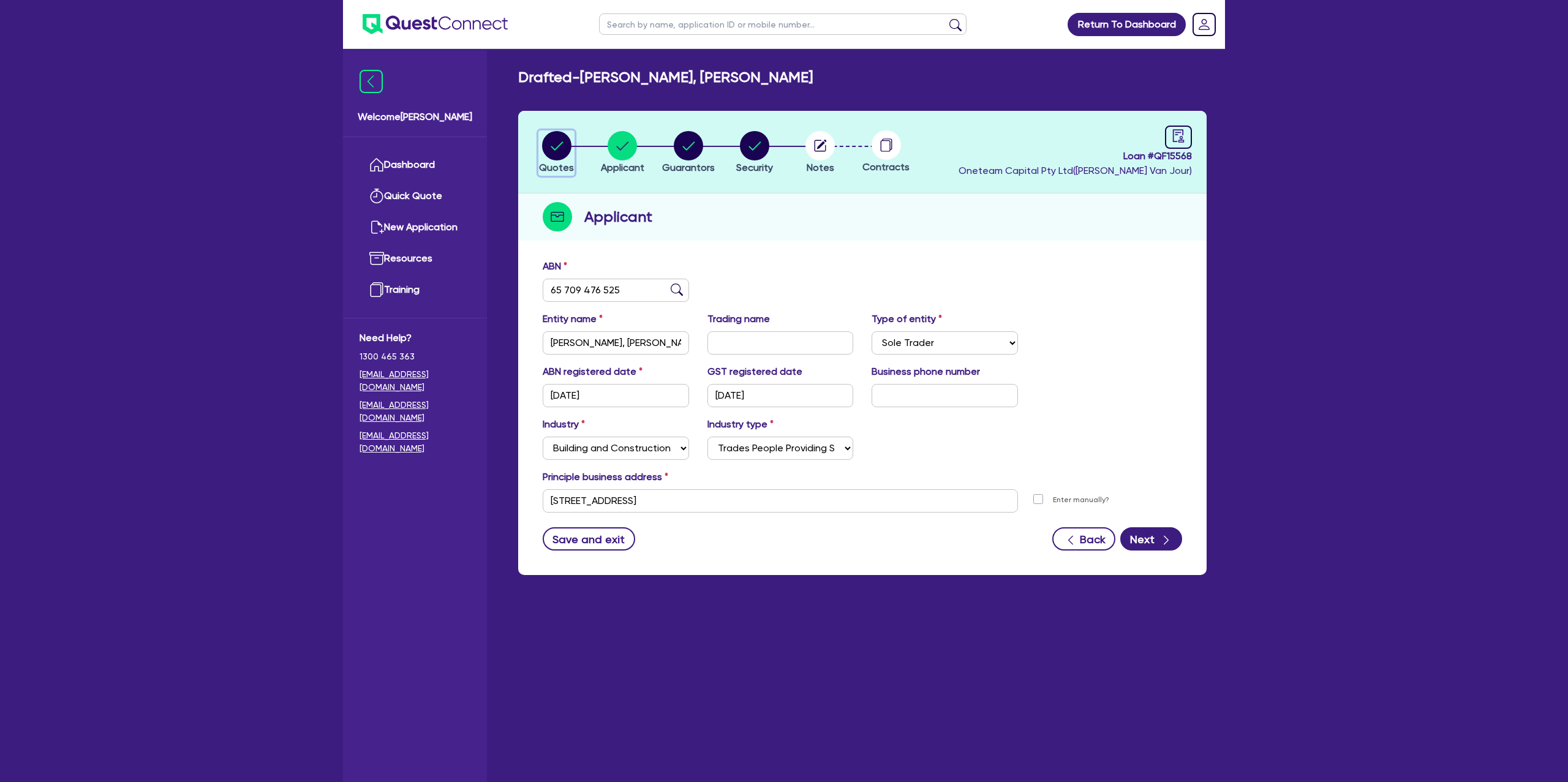
drag, startPoint x: 565, startPoint y: 137, endPoint x: 571, endPoint y: 133, distance: 7.2
click at [571, 133] on icon "button" at bounding box center [557, 146] width 30 height 30
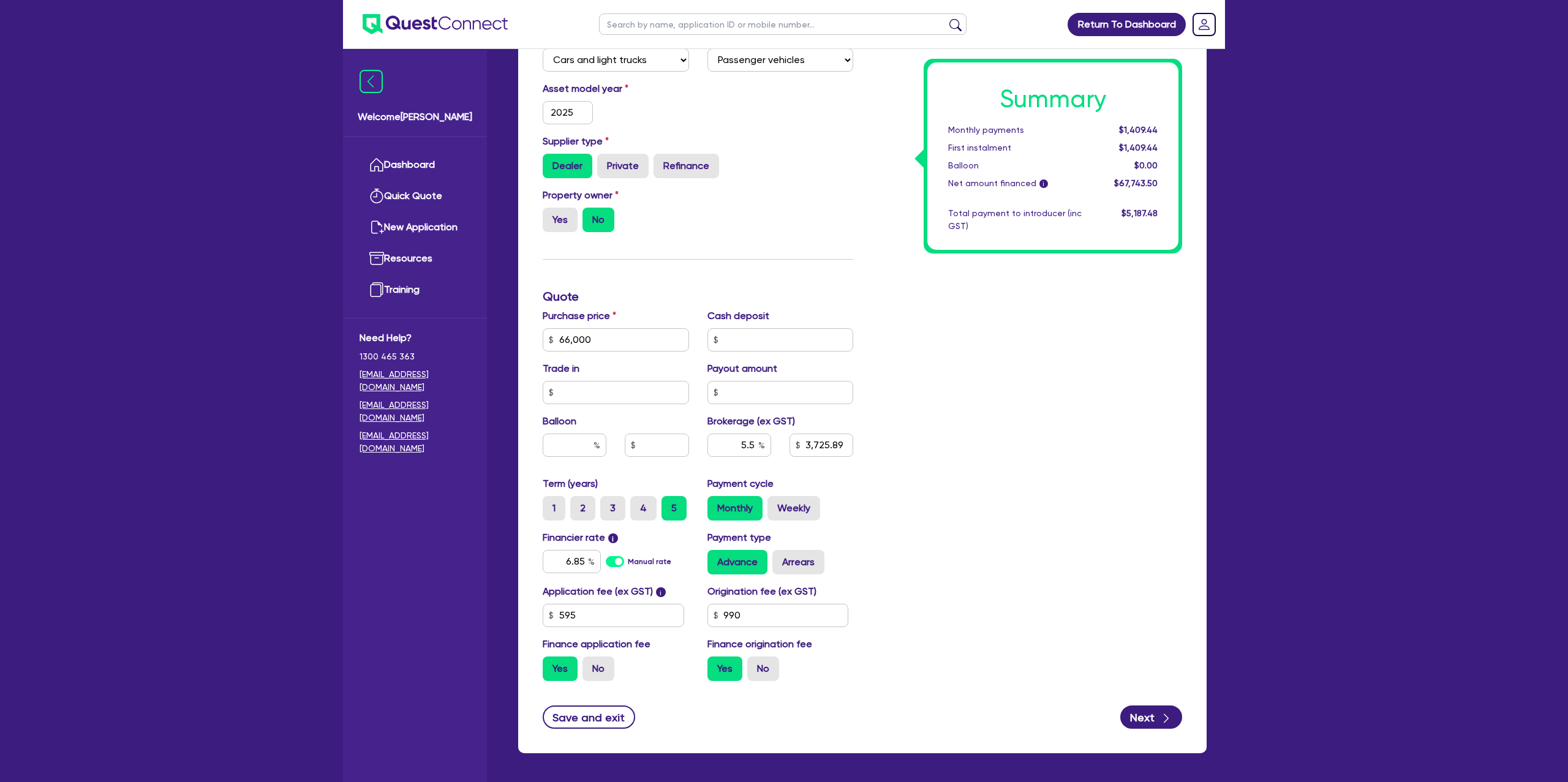
scroll to position [402, 0]
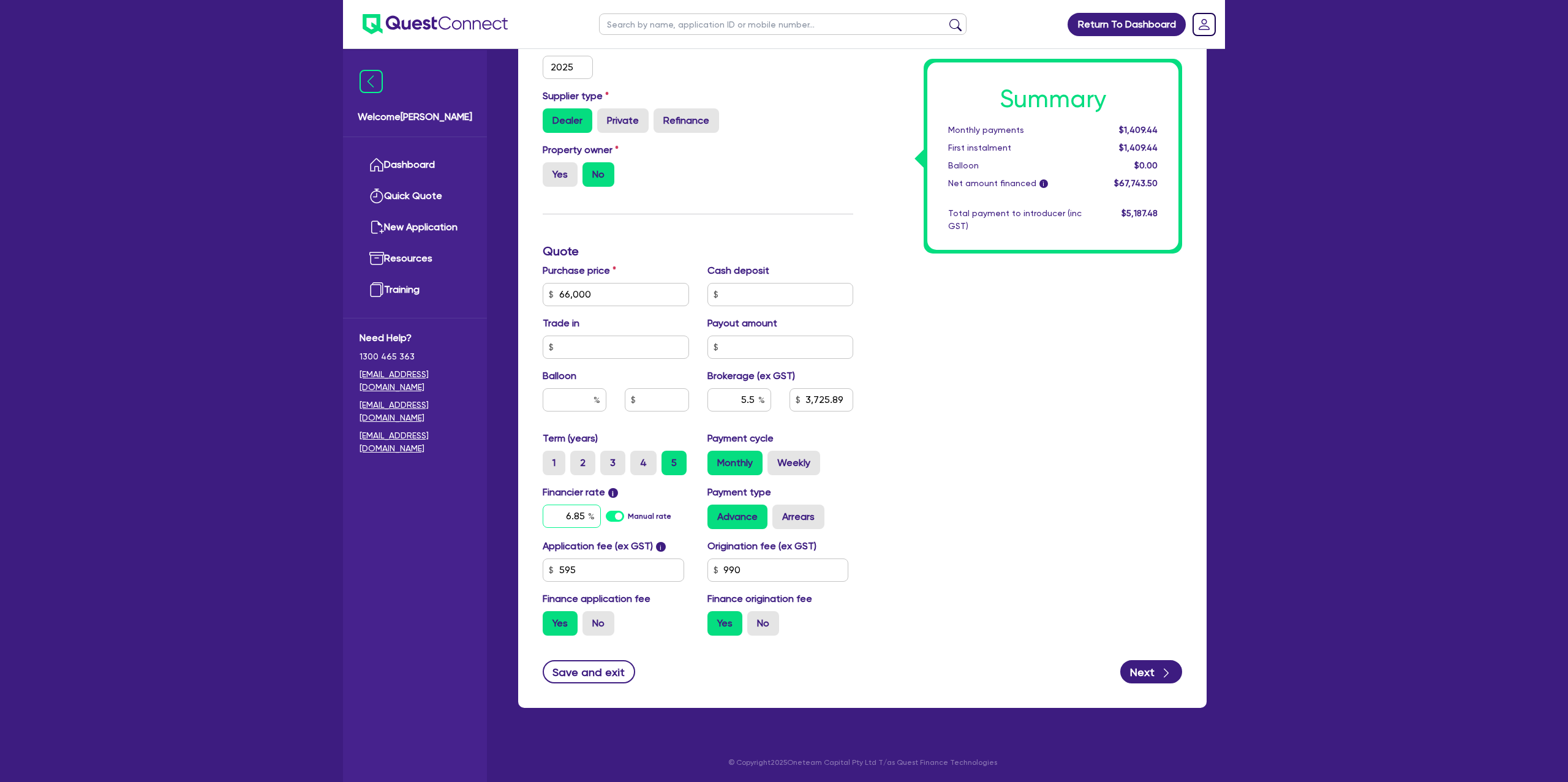
drag, startPoint x: 567, startPoint y: 517, endPoint x: 603, endPoint y: 514, distance: 36.1
click at [603, 514] on div "6.85 Manual rate" at bounding box center [615, 515] width 146 height 23
click at [955, 379] on div "Summary Monthly payments Calculating... First instalment Calculating... Balloon…" at bounding box center [1026, 252] width 329 height 789
click at [806, 522] on label "Arrears" at bounding box center [799, 516] width 52 height 24
click at [780, 513] on input "Arrears" at bounding box center [777, 508] width 8 height 8
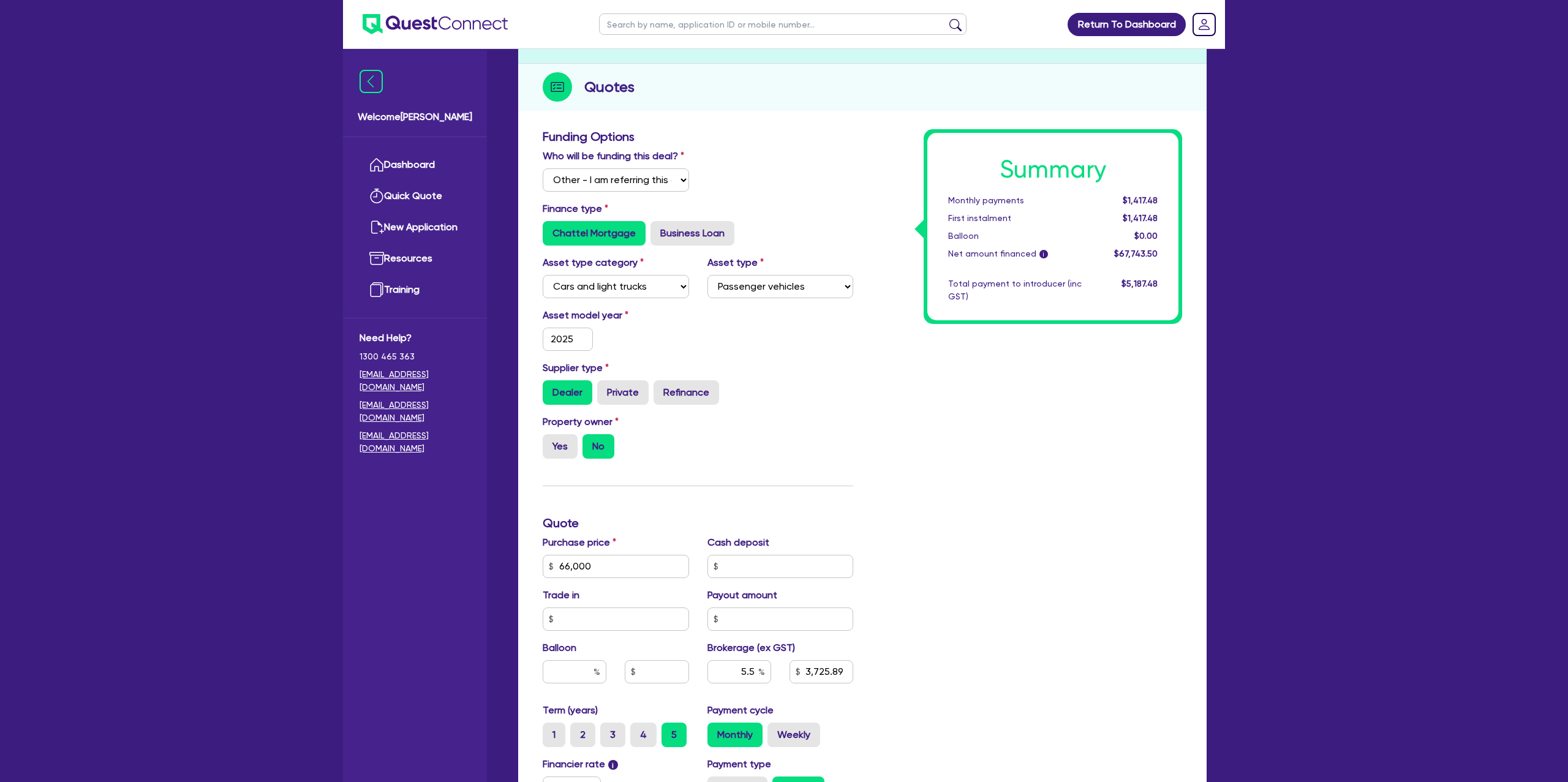
scroll to position [0, 0]
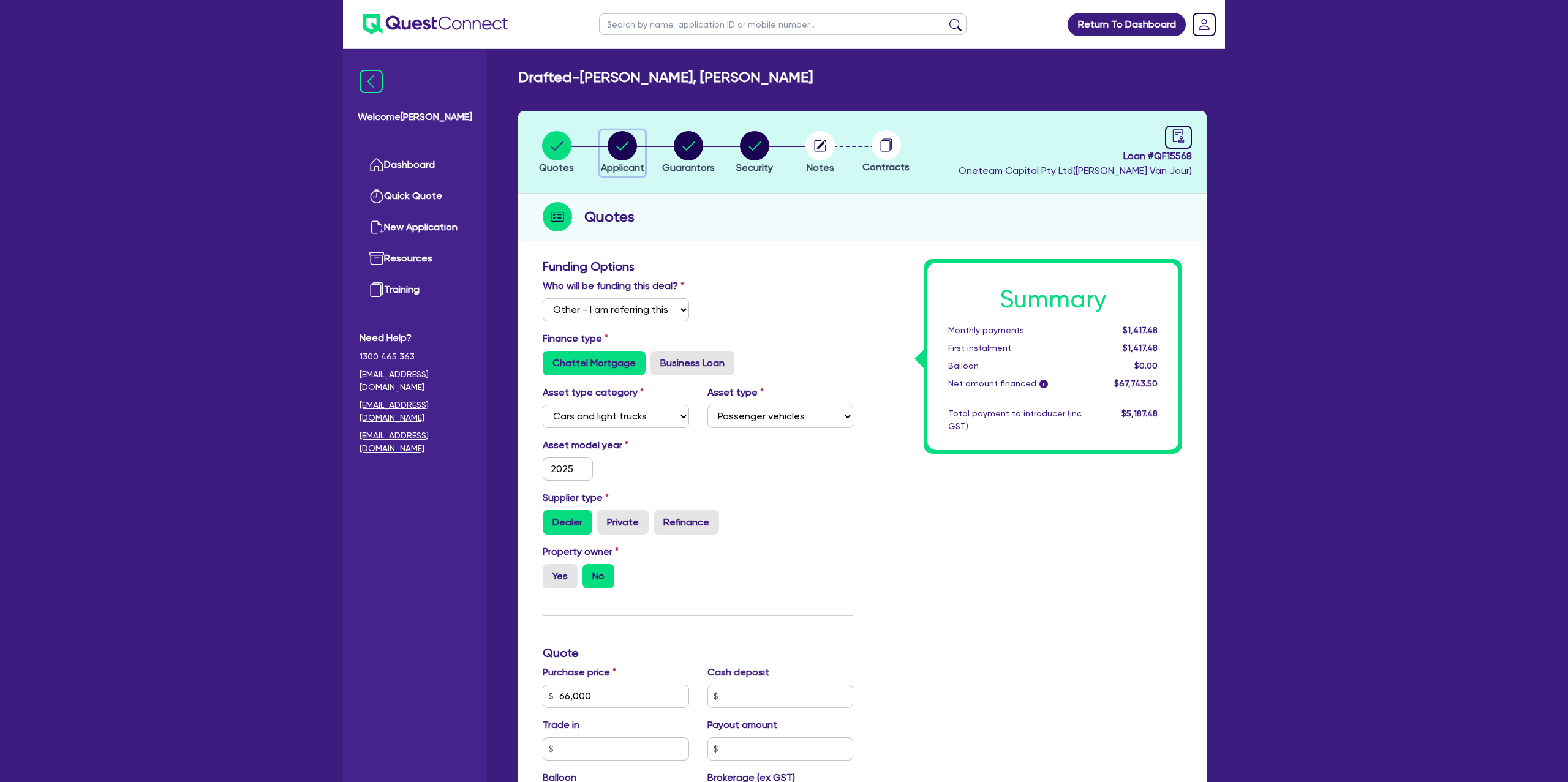
click at [624, 140] on circle "button" at bounding box center [623, 146] width 30 height 30
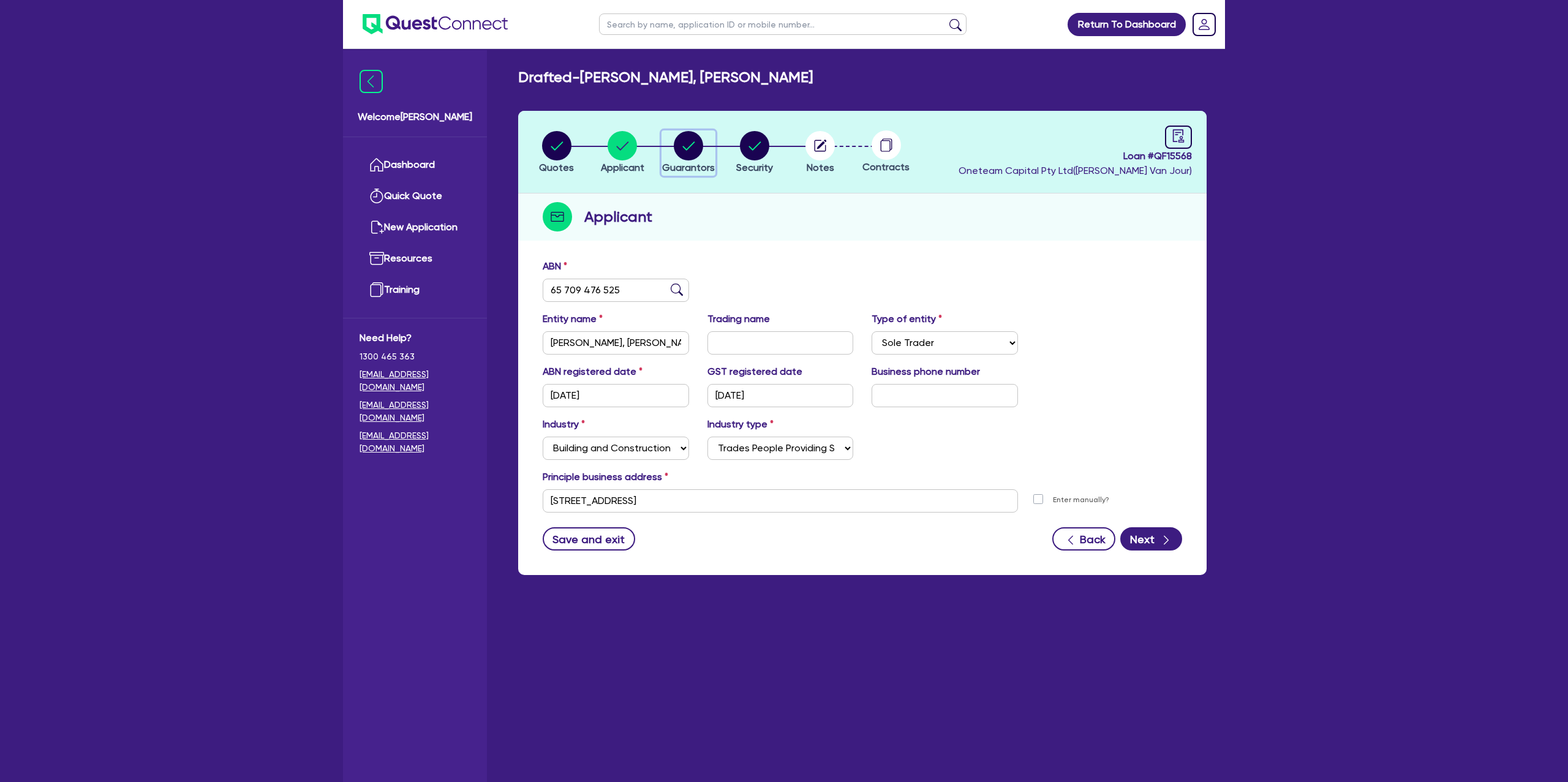
click at [683, 140] on circle "button" at bounding box center [689, 146] width 30 height 30
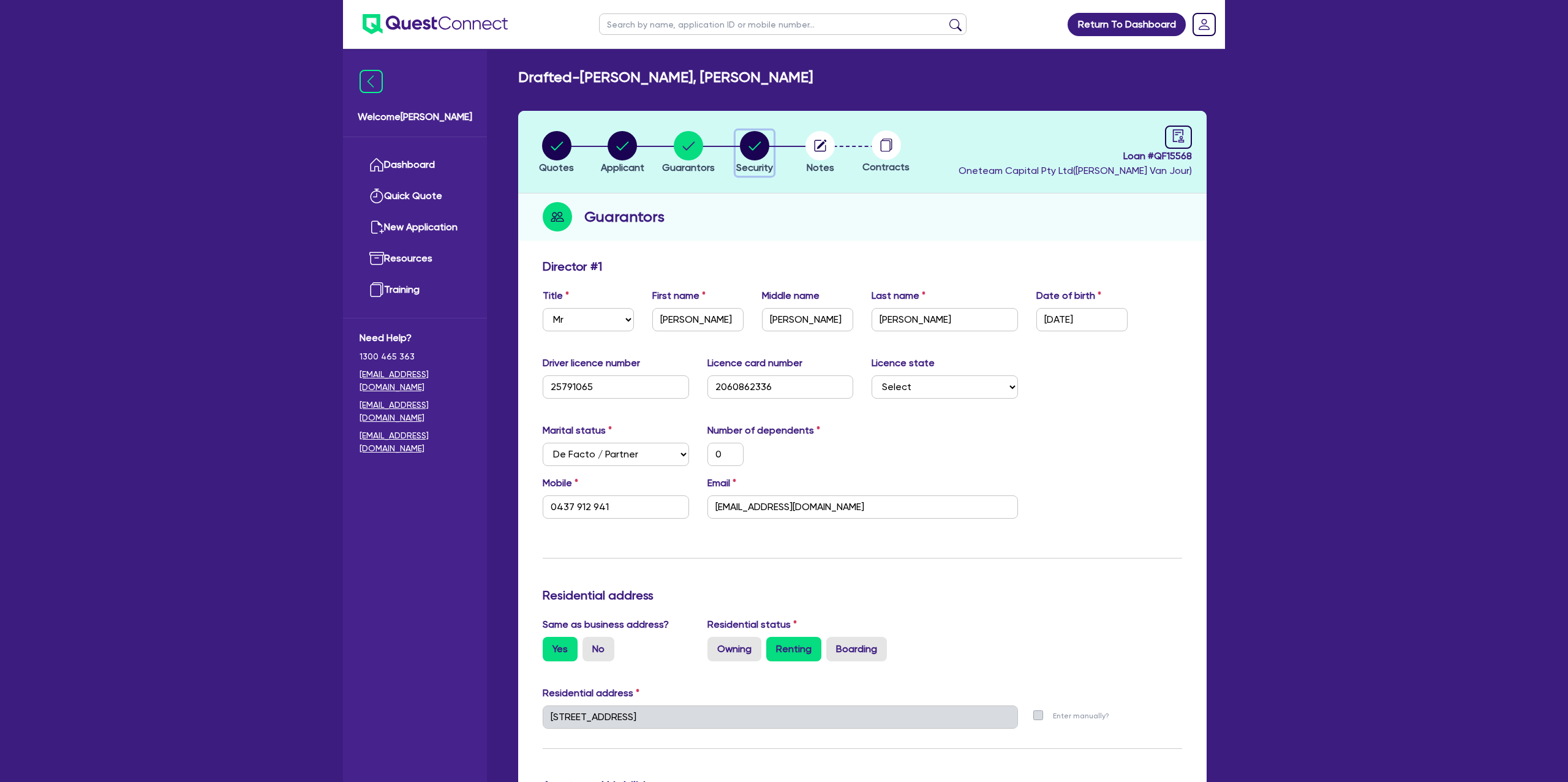
click at [761, 147] on circle "button" at bounding box center [755, 146] width 30 height 30
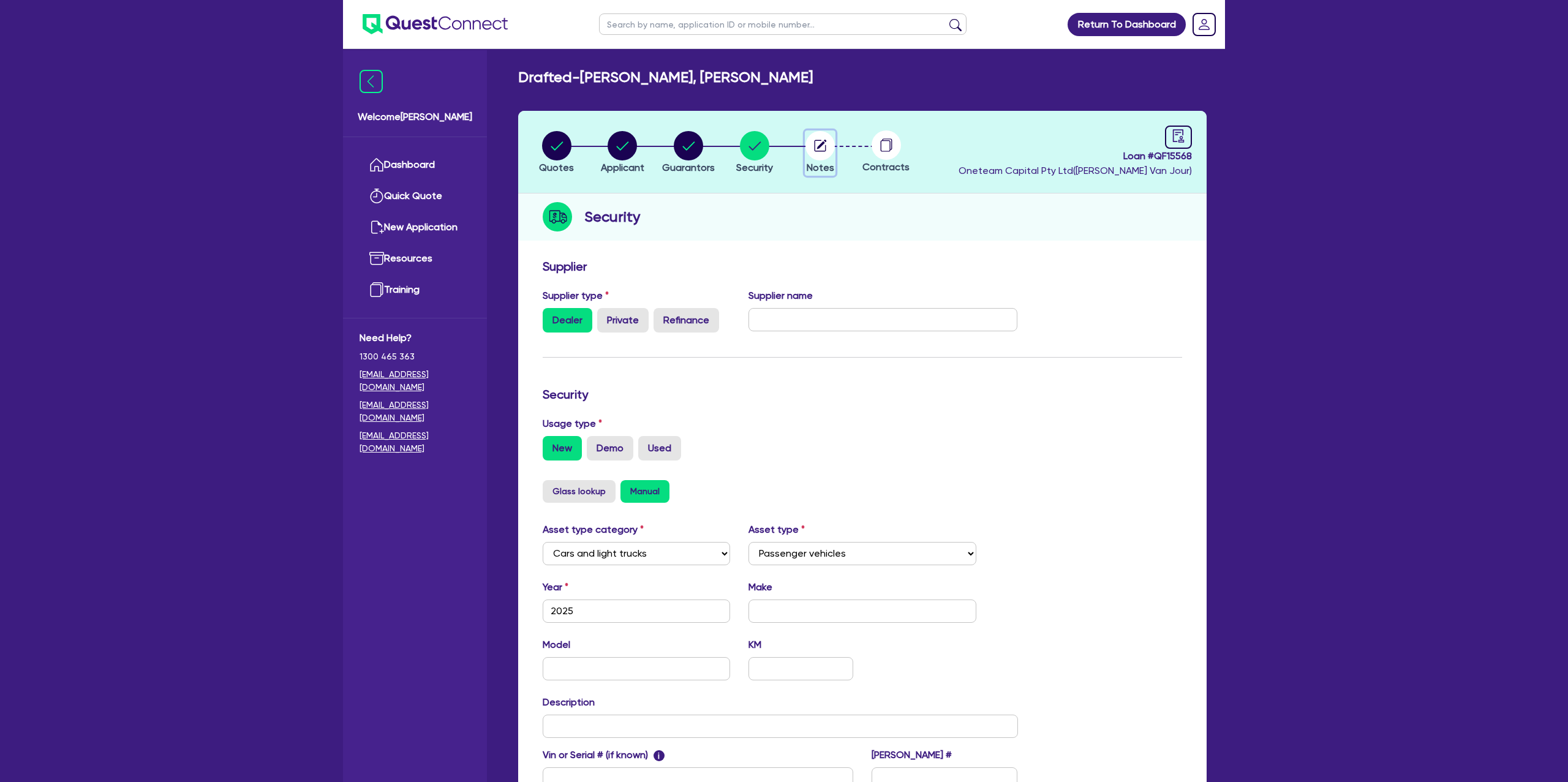
click at [818, 143] on circle "button" at bounding box center [820, 146] width 30 height 30
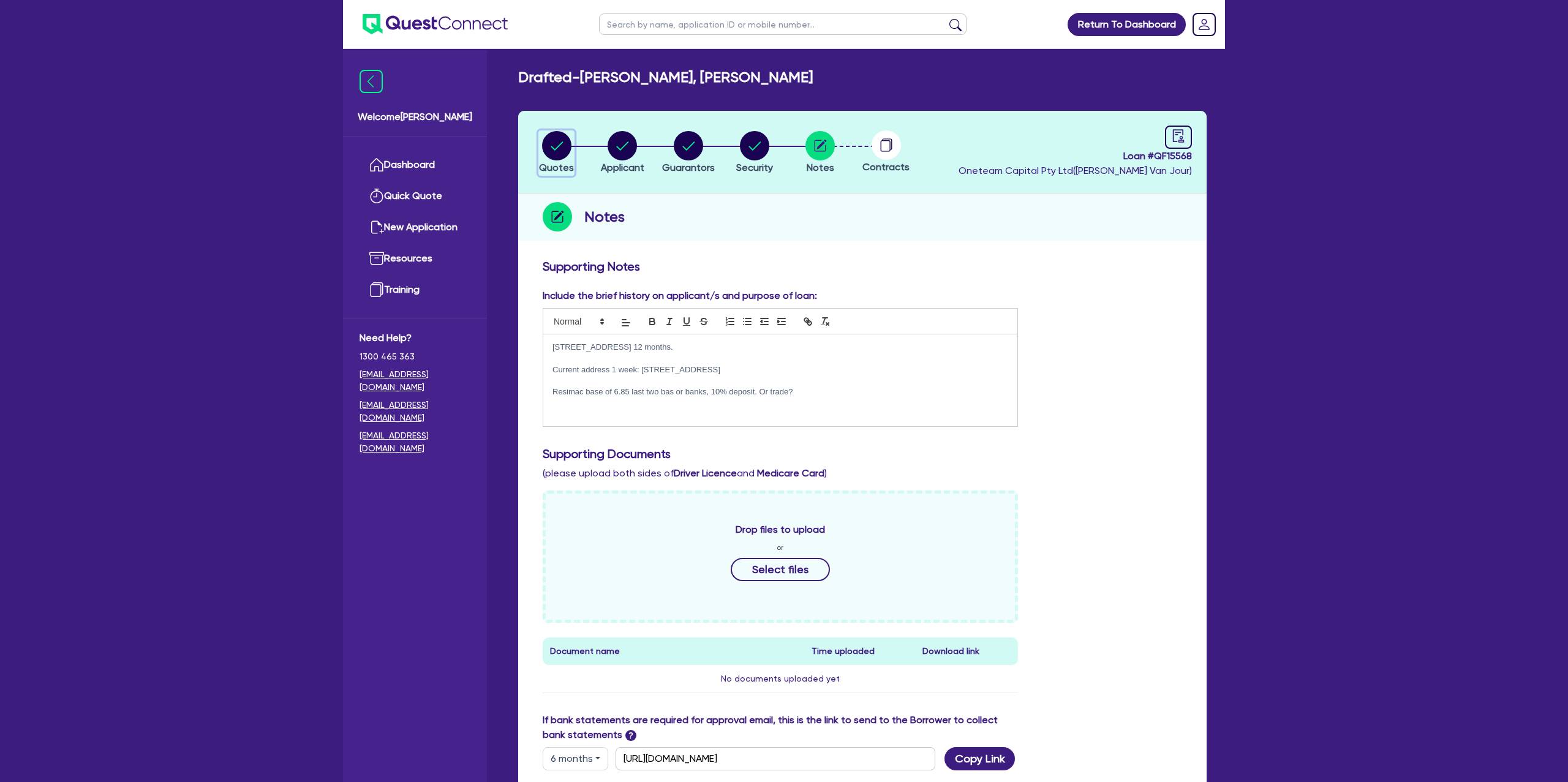
click at [551, 135] on circle "button" at bounding box center [557, 146] width 30 height 30
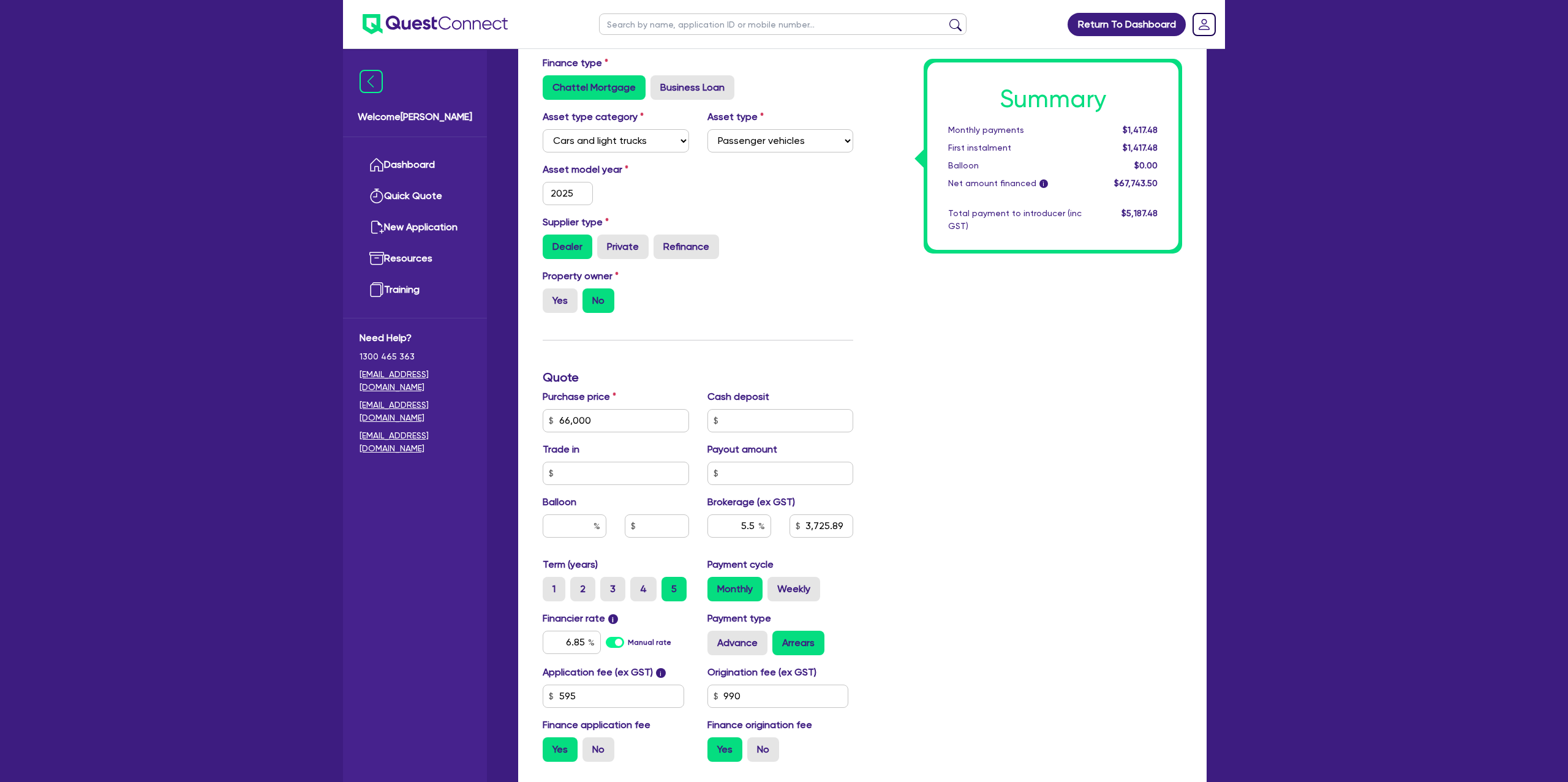
scroll to position [274, 0]
drag, startPoint x: 946, startPoint y: 130, endPoint x: 1180, endPoint y: 135, distance: 234.1
click at [1180, 135] on div "Summary Monthly payments $1,417.48 First instalment $1,417.48 Balloon $0.00 Net…" at bounding box center [1052, 156] width 258 height 195
click at [1161, 124] on div "$1,417.48" at bounding box center [1128, 130] width 76 height 13
click at [738, 424] on input "text" at bounding box center [780, 421] width 146 height 23
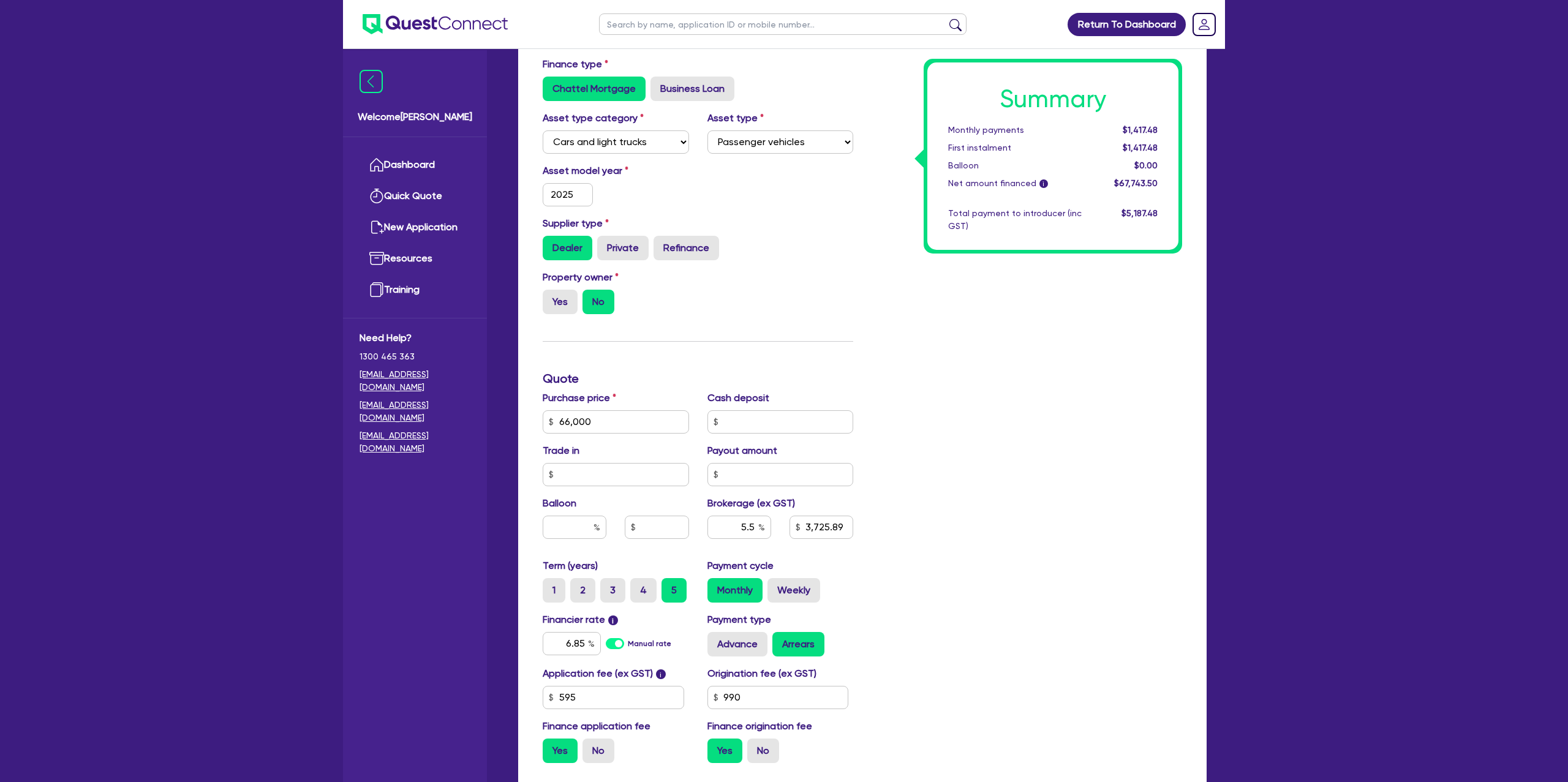
click at [881, 335] on div "Summary Monthly payments $1,417.48 First instalment $1,417.48 Balloon $0.00 Net…" at bounding box center [1026, 379] width 329 height 789
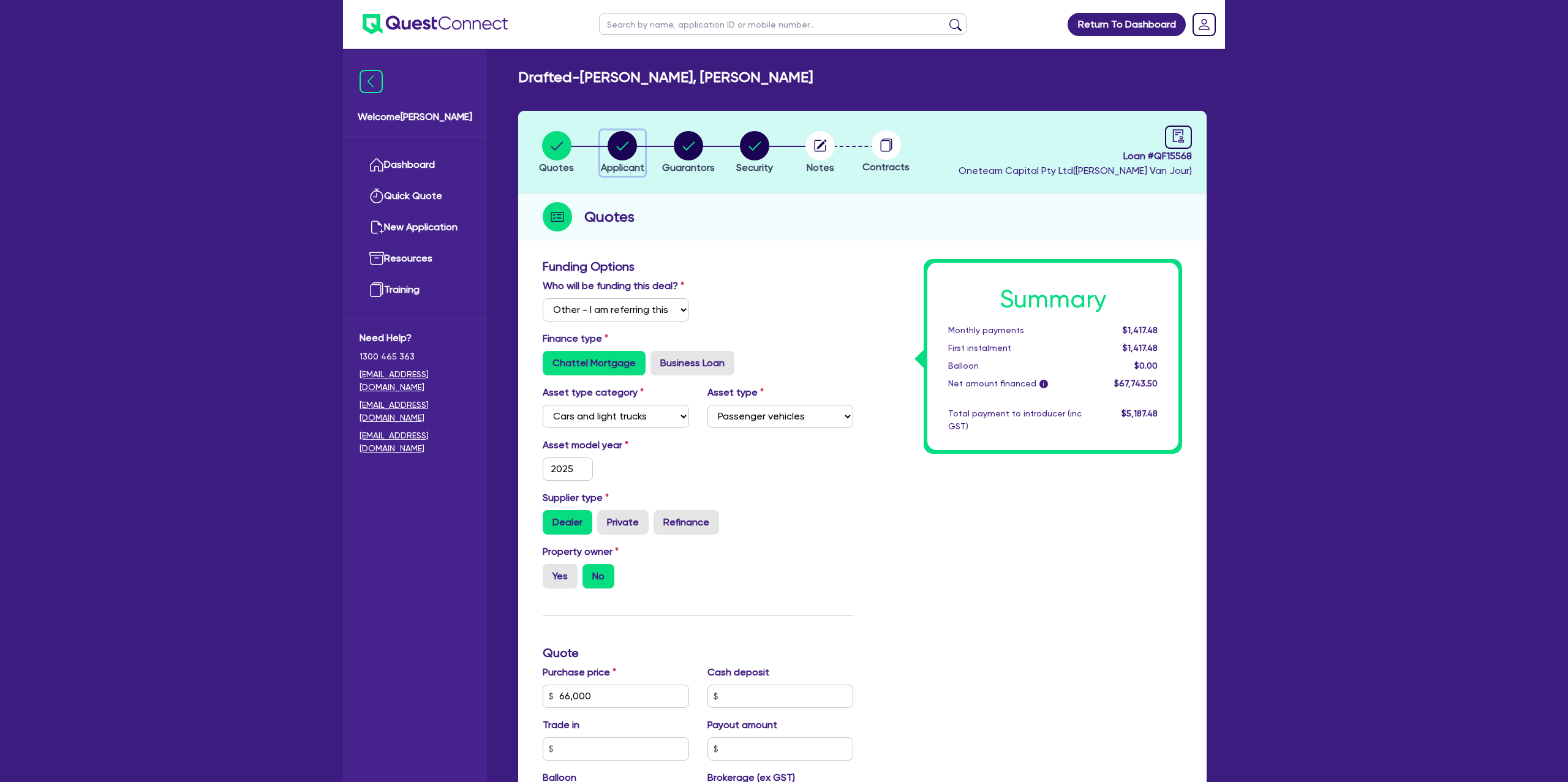
click at [626, 146] on circle "button" at bounding box center [623, 146] width 30 height 30
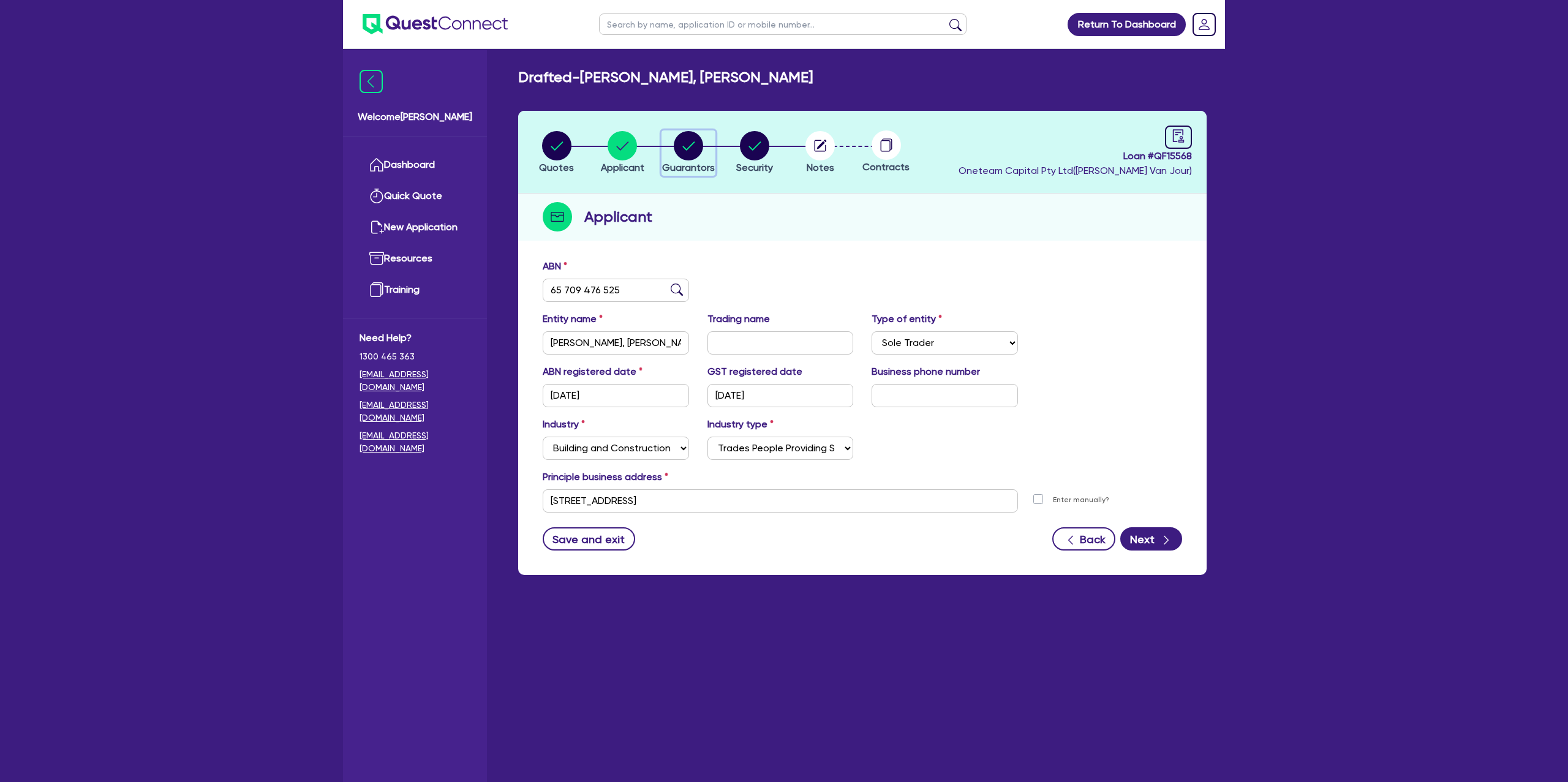
click at [697, 144] on circle "button" at bounding box center [689, 146] width 30 height 30
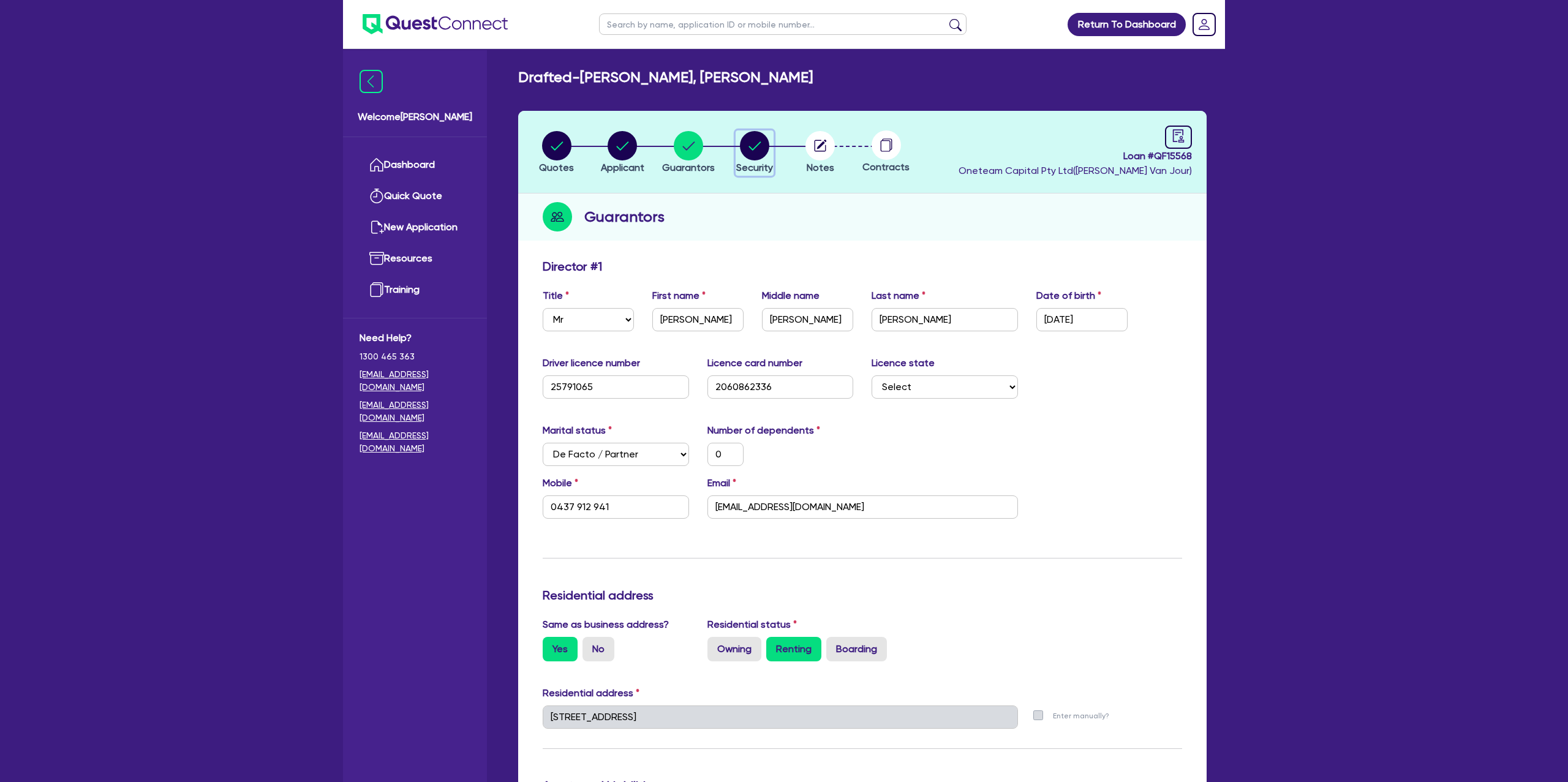
click at [763, 144] on circle "button" at bounding box center [755, 146] width 30 height 30
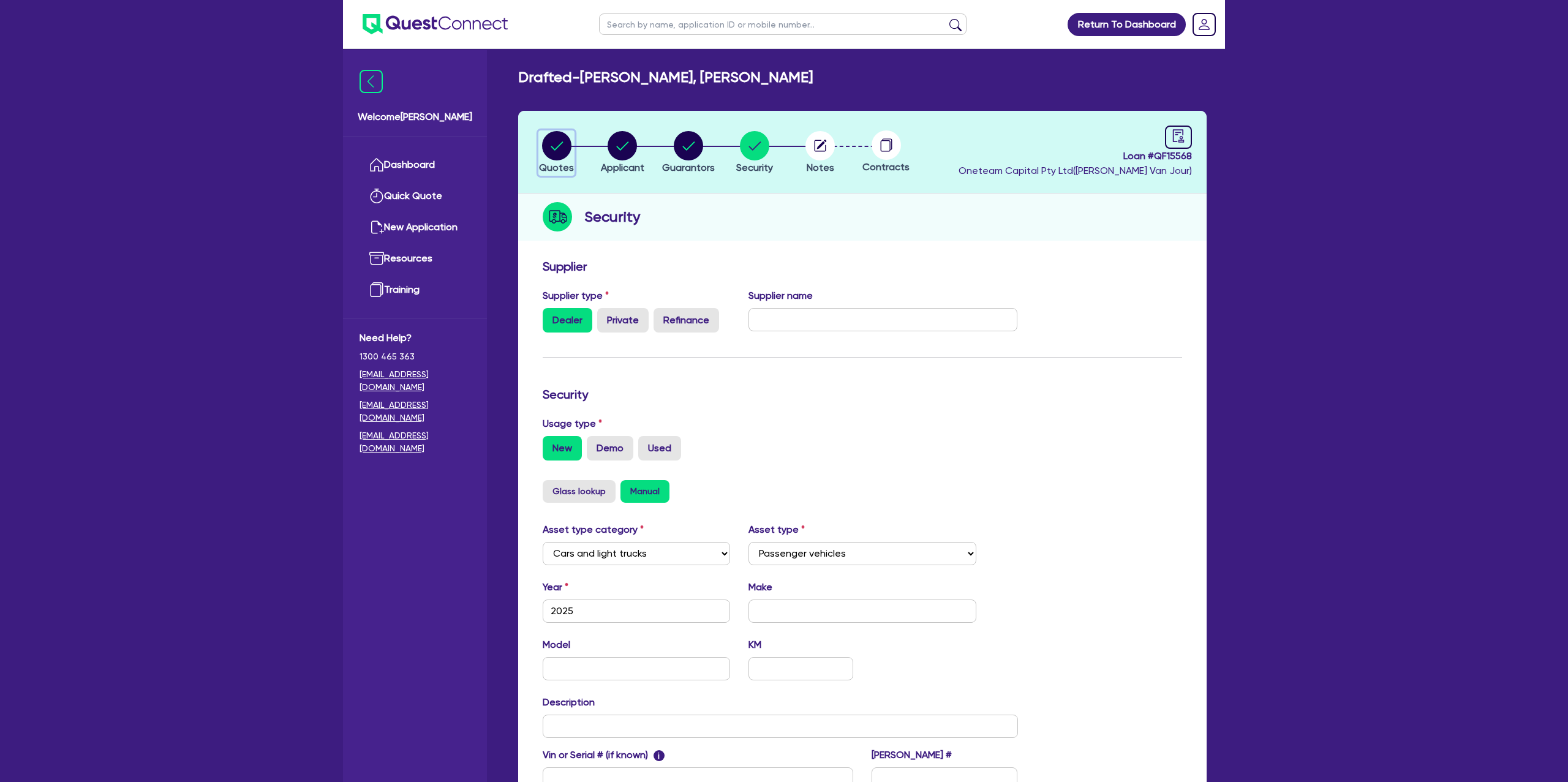
click at [564, 139] on circle "button" at bounding box center [557, 146] width 30 height 30
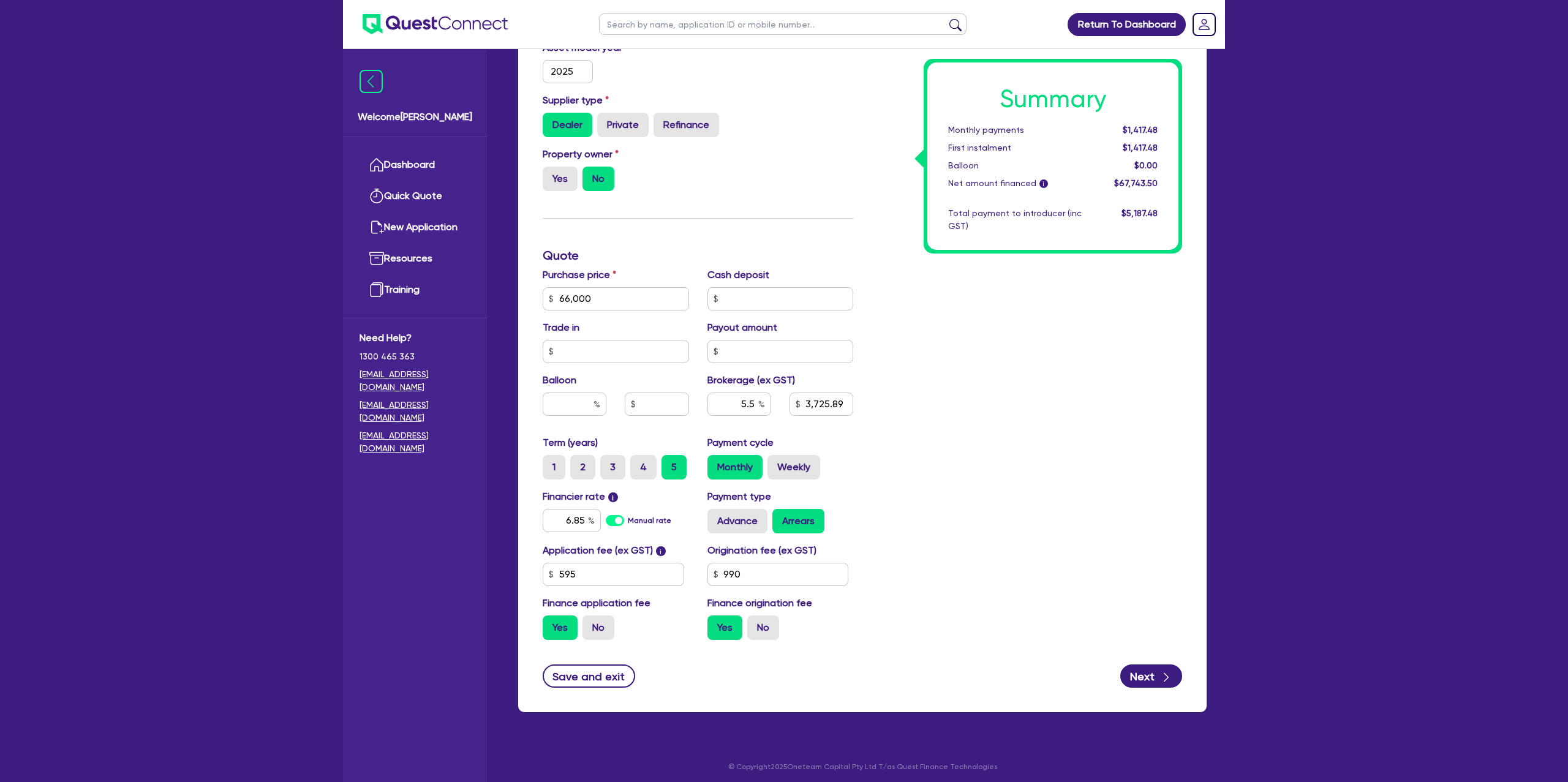
scroll to position [402, 0]
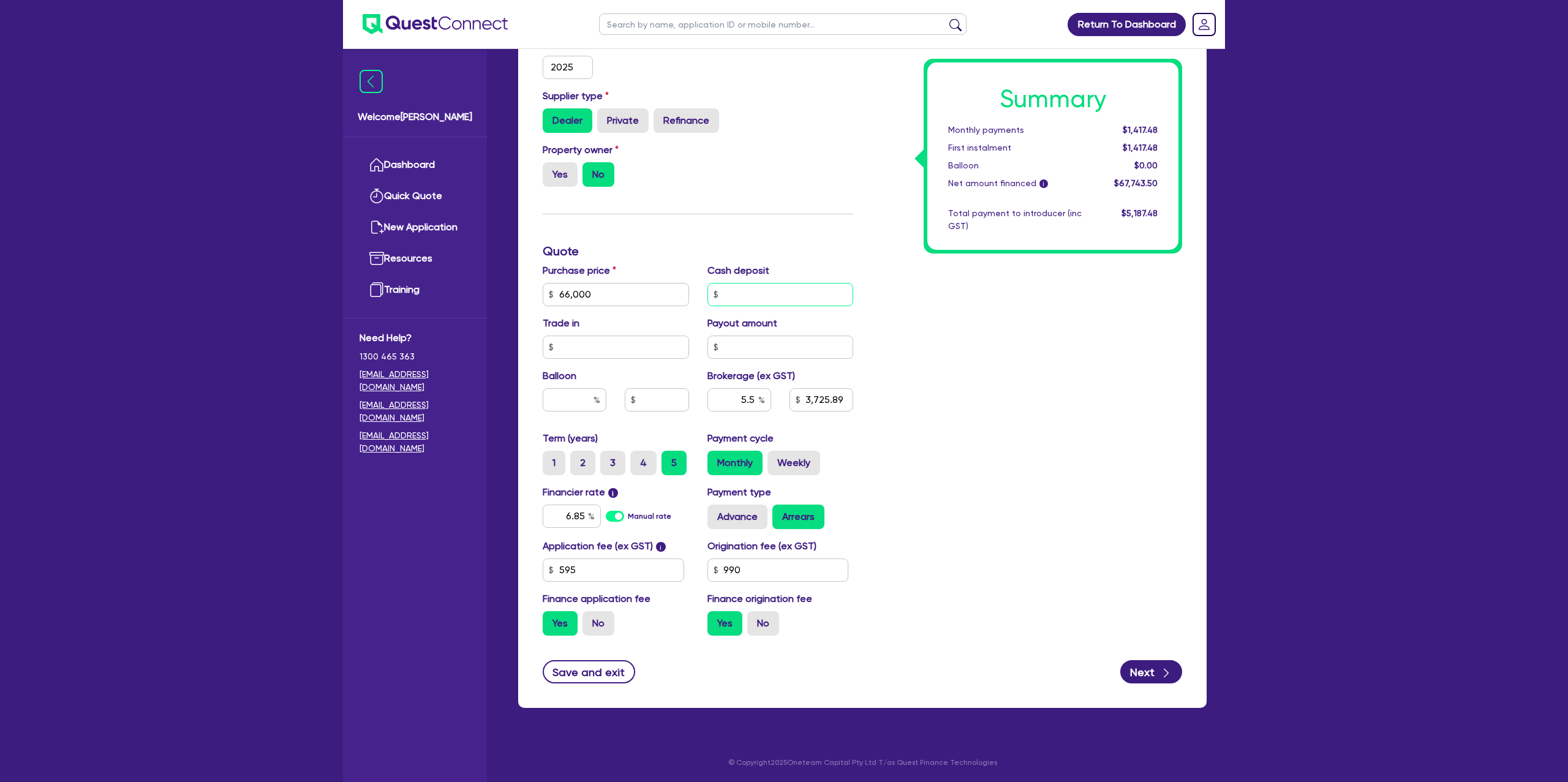
click at [777, 303] on input "text" at bounding box center [780, 295] width 146 height 23
click at [1237, 348] on div "Return To Dashboard Edit Profile Logout Welcome [PERSON_NAME] Quick Quote New A…" at bounding box center [784, 190] width 1568 height 1185
click at [608, 299] on input "66,000" at bounding box center [615, 295] width 146 height 23
drag, startPoint x: 598, startPoint y: 294, endPoint x: 489, endPoint y: 297, distance: 109.0
click at [489, 297] on div "Welcome [PERSON_NAME] Quick Quote New Application Ref Company Ref Salesperson R…" at bounding box center [784, 190] width 882 height 1185
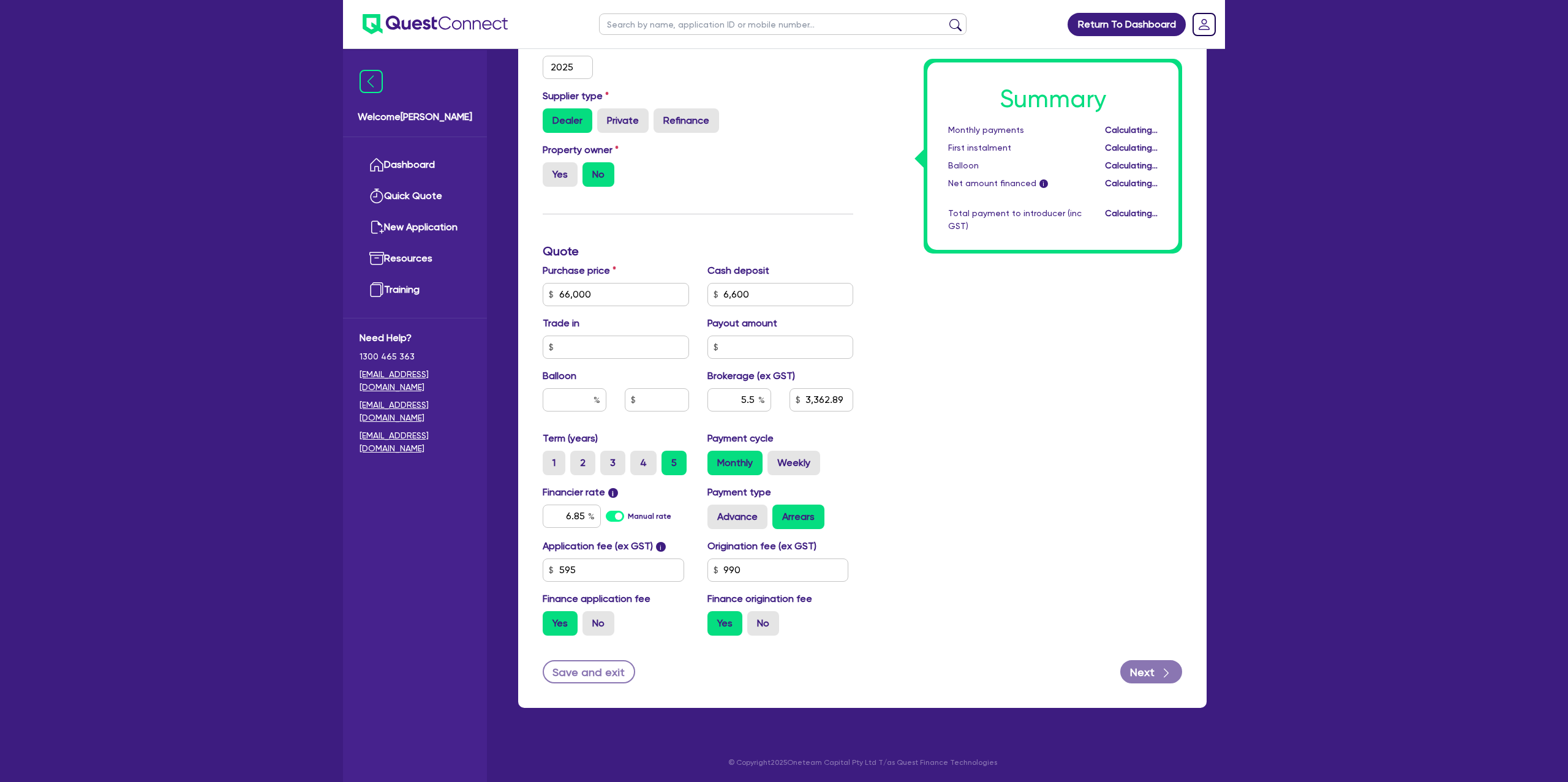
drag, startPoint x: 1067, startPoint y: 279, endPoint x: 902, endPoint y: 276, distance: 165.0
click at [1064, 274] on div "Summary Monthly payments Calculating... First instalment Calculating... Balloon…" at bounding box center [1026, 252] width 329 height 789
click at [805, 460] on label "Weekly" at bounding box center [793, 463] width 53 height 24
click at [776, 459] on input "Weekly" at bounding box center [771, 455] width 8 height 8
drag, startPoint x: 601, startPoint y: 295, endPoint x: 570, endPoint y: 292, distance: 31.1
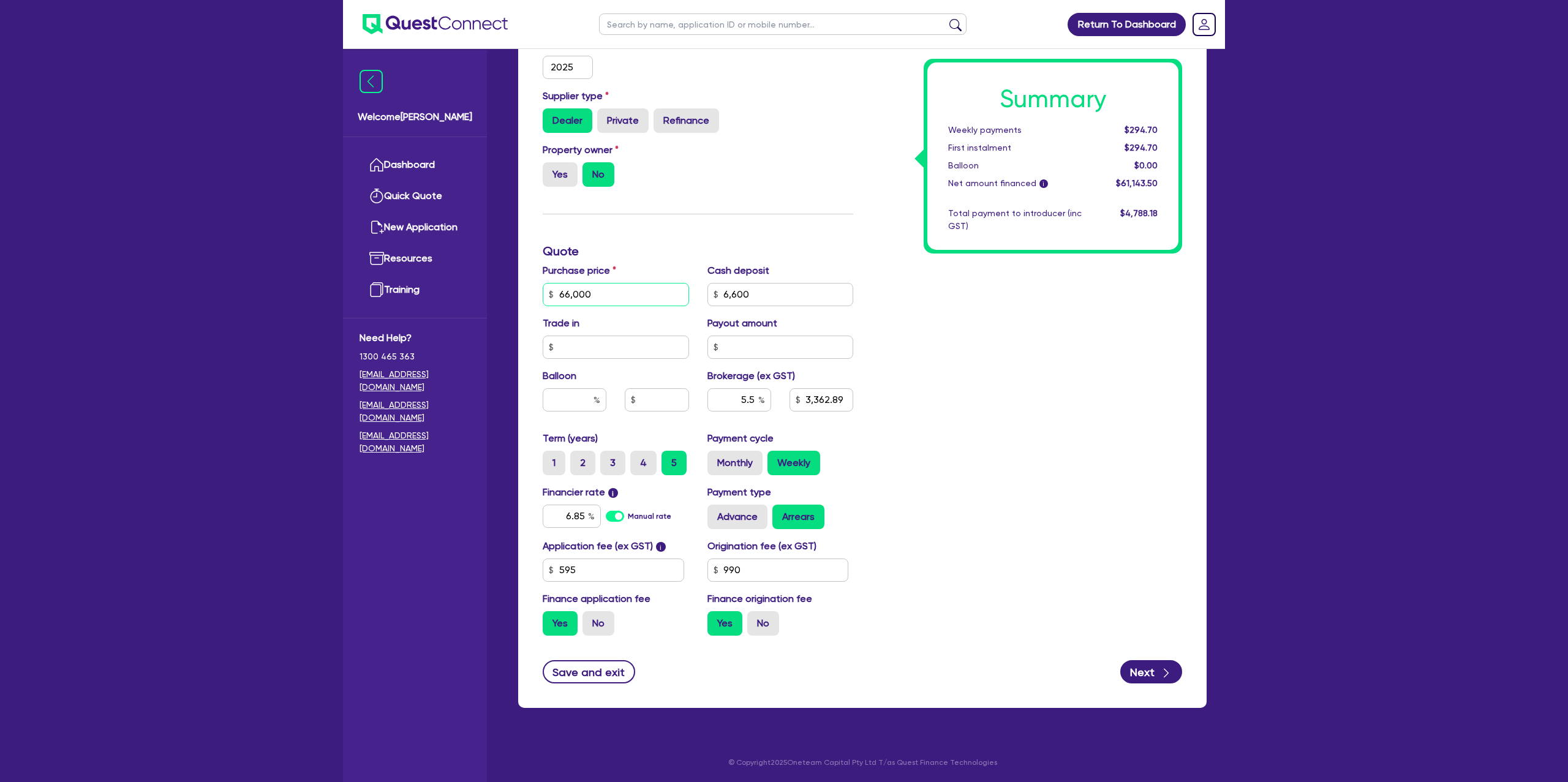
click at [537, 294] on div "Purchase price 66,000" at bounding box center [615, 285] width 165 height 43
drag, startPoint x: 1127, startPoint y: 128, endPoint x: 1201, endPoint y: 130, distance: 74.0
click at [1201, 130] on div "Funding Options Who will be funding this deal? Select I will fund 100% I will c…" at bounding box center [862, 279] width 689 height 857
click at [1097, 142] on div "$294.70" at bounding box center [1128, 148] width 76 height 13
click at [1233, 372] on div "Return To Dashboard Edit Profile Logout Welcome [PERSON_NAME] Quick Quote New A…" at bounding box center [784, 190] width 901 height 1185
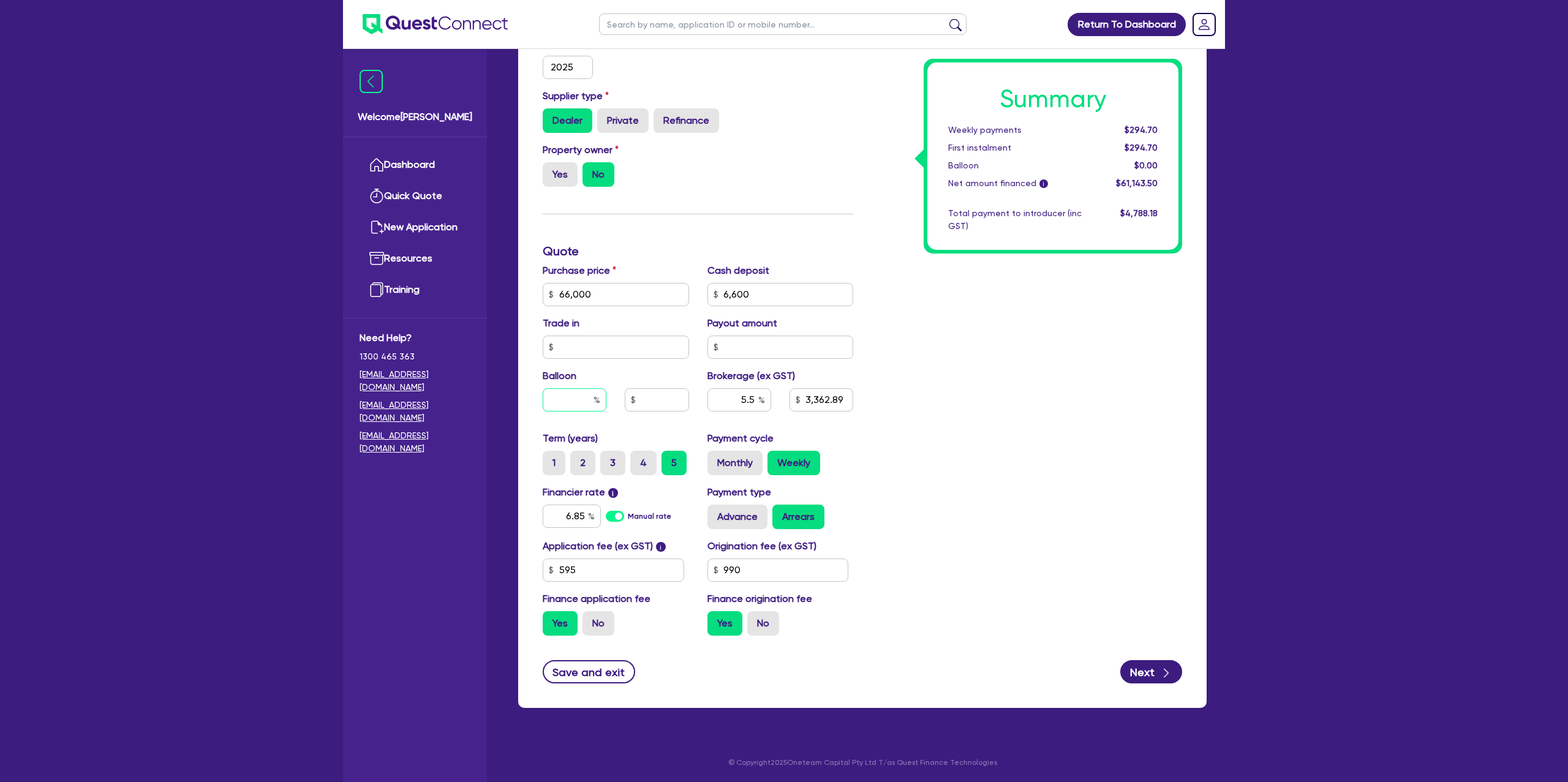
click at [590, 393] on input "text" at bounding box center [574, 400] width 63 height 23
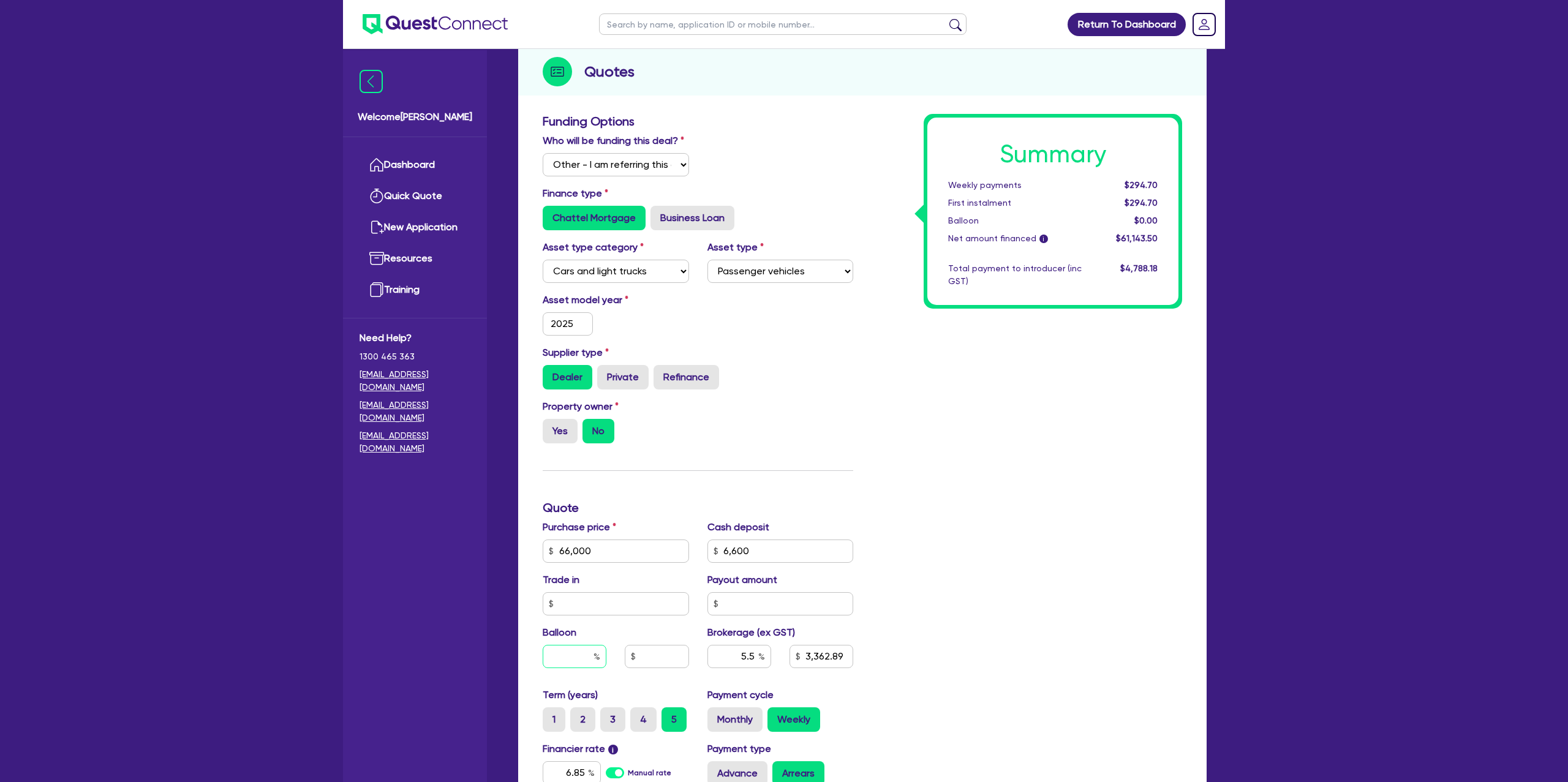
scroll to position [156, 0]
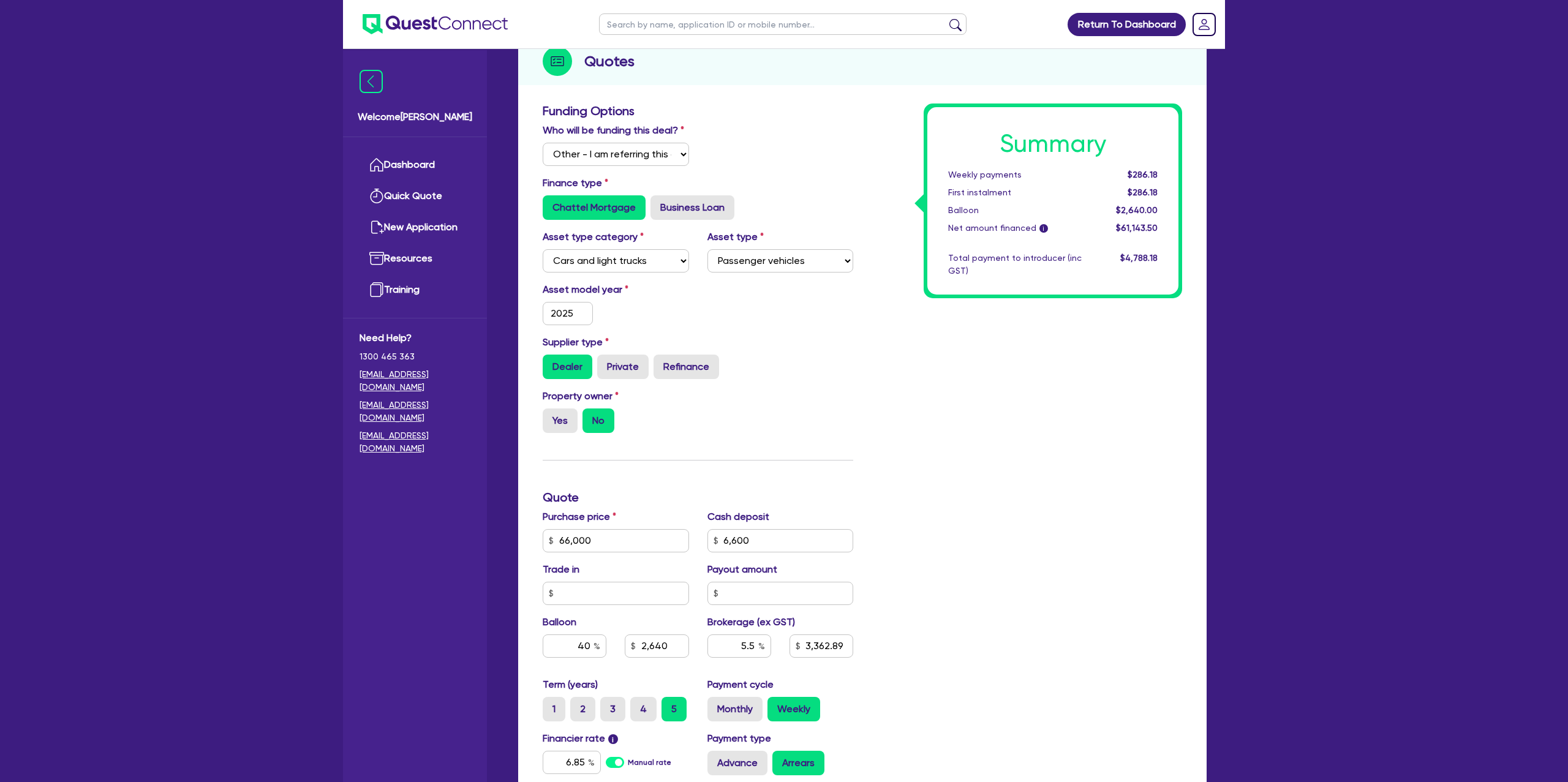
drag, startPoint x: 1035, startPoint y: 430, endPoint x: 1140, endPoint y: 427, distance: 105.0
click at [1036, 429] on div "Summary Weekly payments $286.18 First instalment $286.18 Balloon $2,640.00 Net …" at bounding box center [1026, 498] width 329 height 789
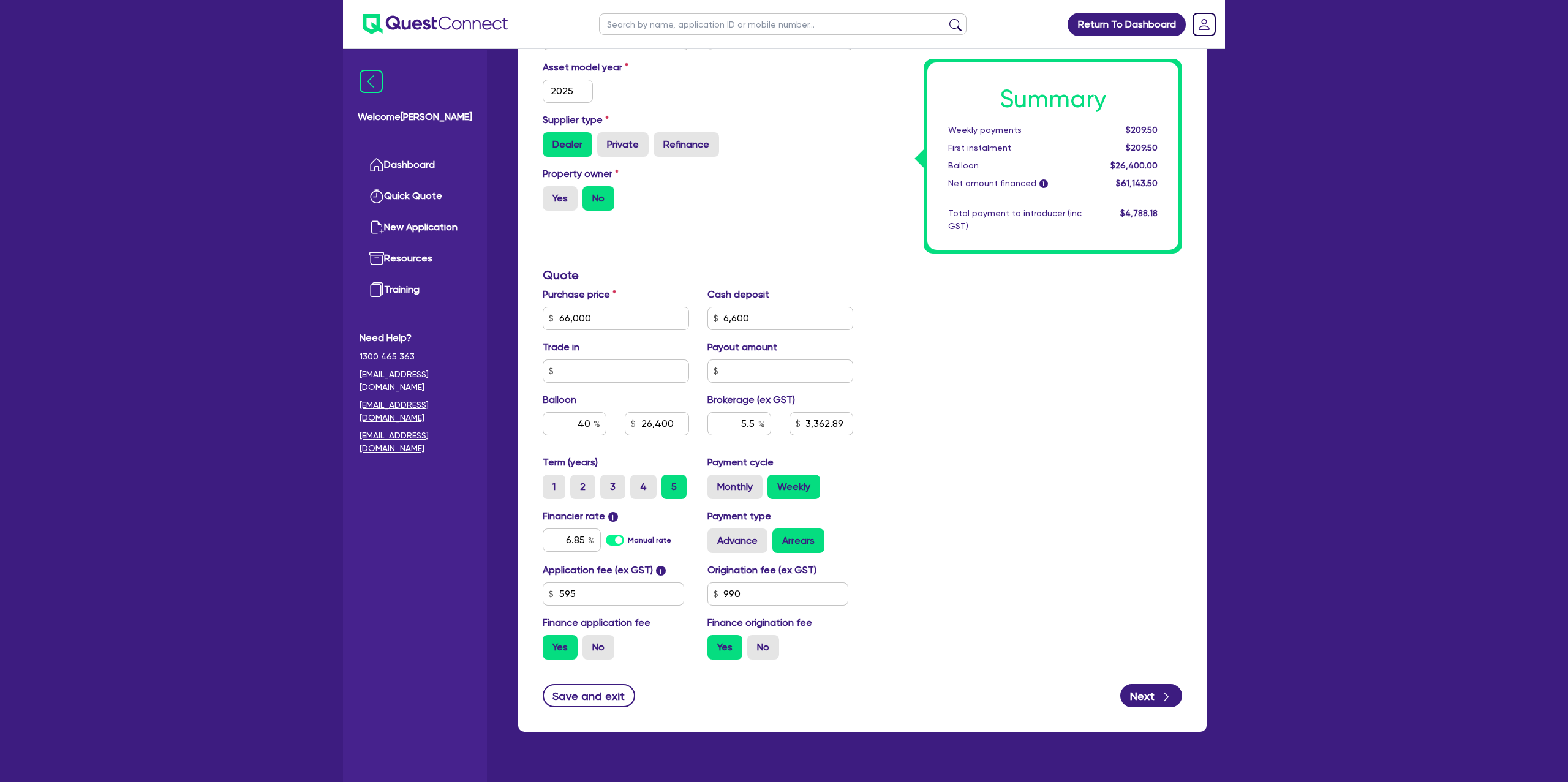
scroll to position [402, 0]
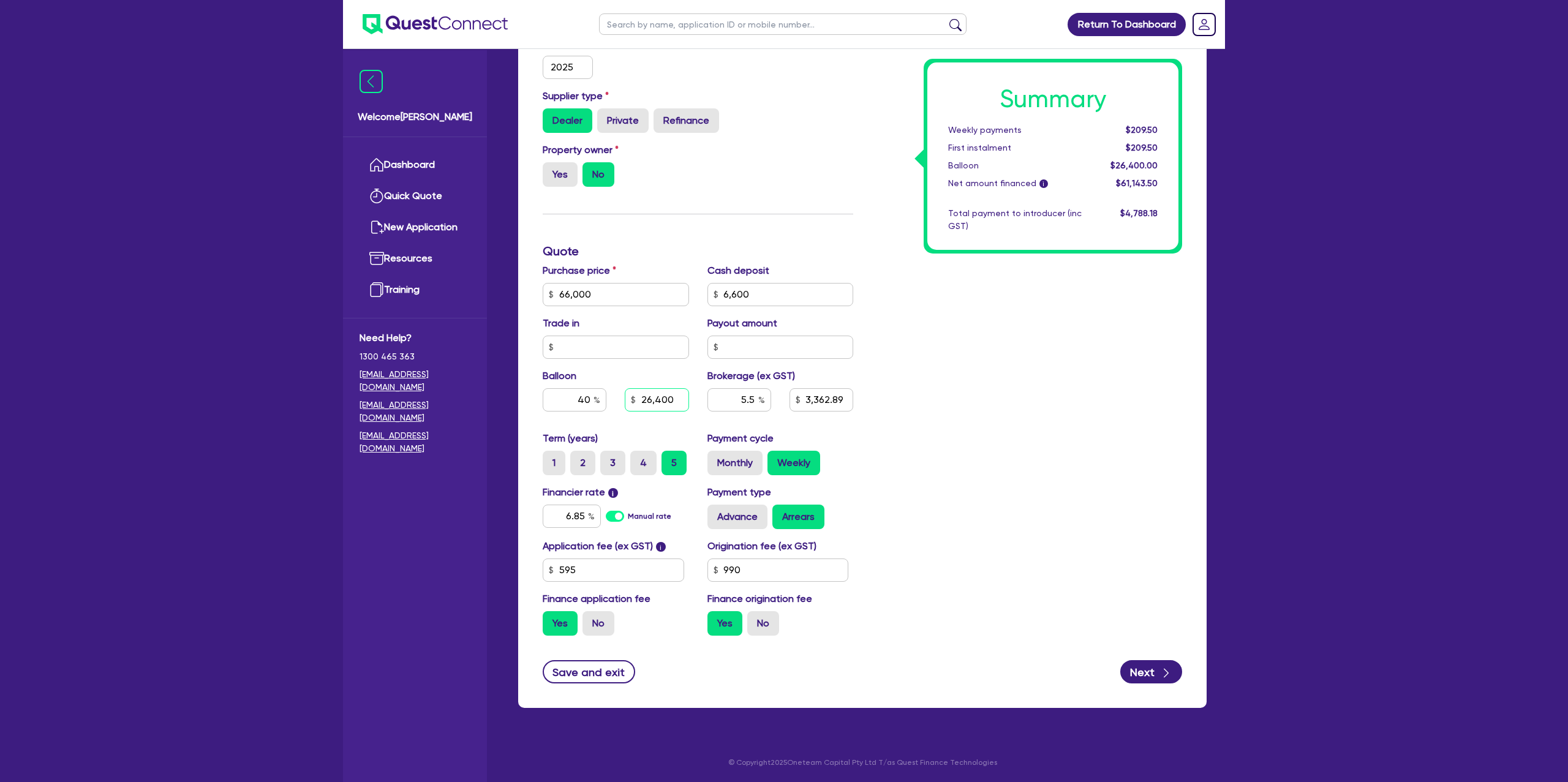
drag, startPoint x: 638, startPoint y: 401, endPoint x: 690, endPoint y: 405, distance: 52.2
click at [690, 405] on div "26,400" at bounding box center [656, 400] width 82 height 23
drag, startPoint x: 1128, startPoint y: 130, endPoint x: 1165, endPoint y: 128, distance: 37.1
click at [1165, 128] on div "$209.50" at bounding box center [1128, 130] width 76 height 13
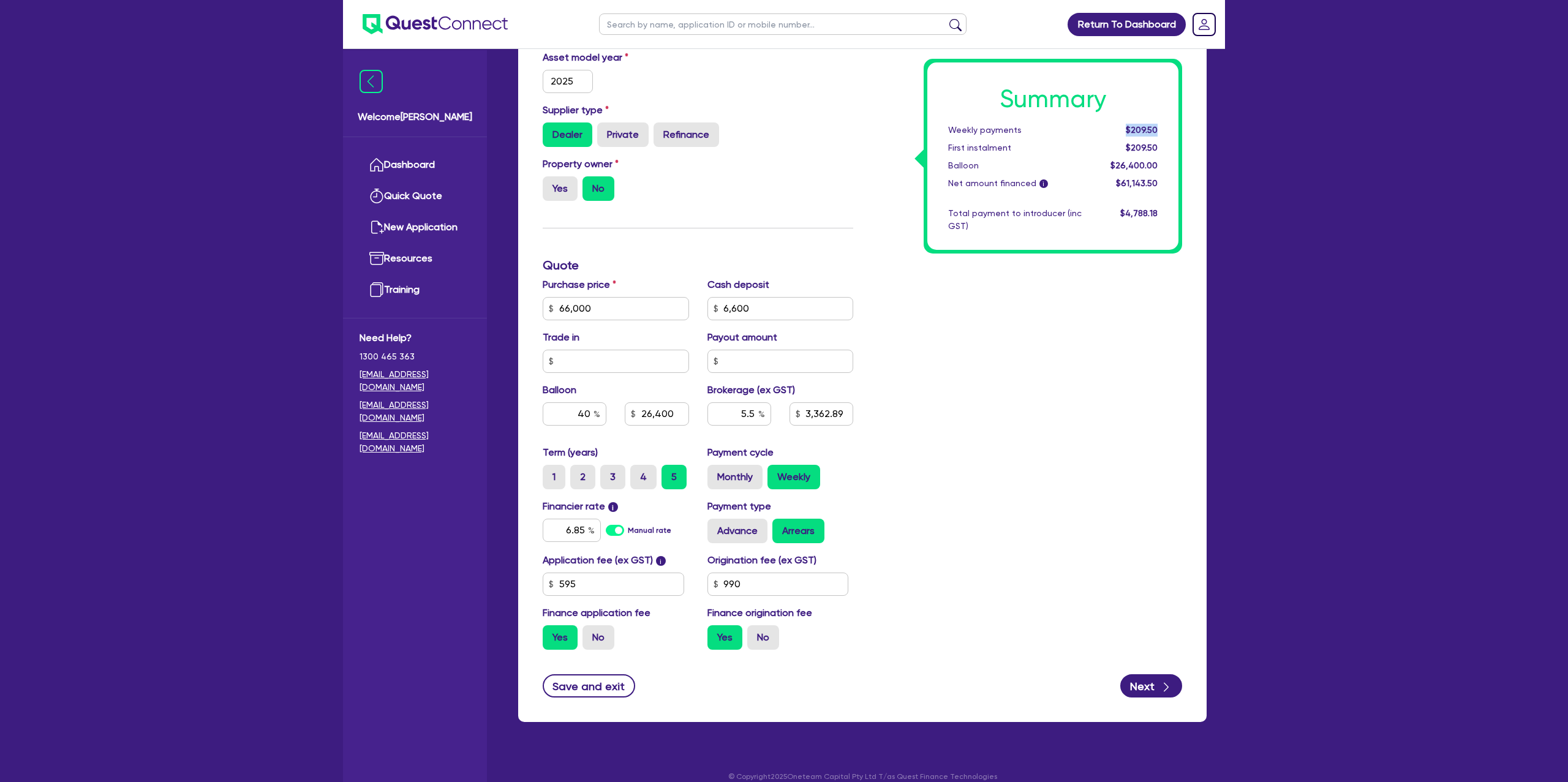
drag, startPoint x: 1128, startPoint y: 128, endPoint x: 1165, endPoint y: 126, distance: 37.1
click at [1165, 126] on div "$209.50" at bounding box center [1128, 130] width 76 height 13
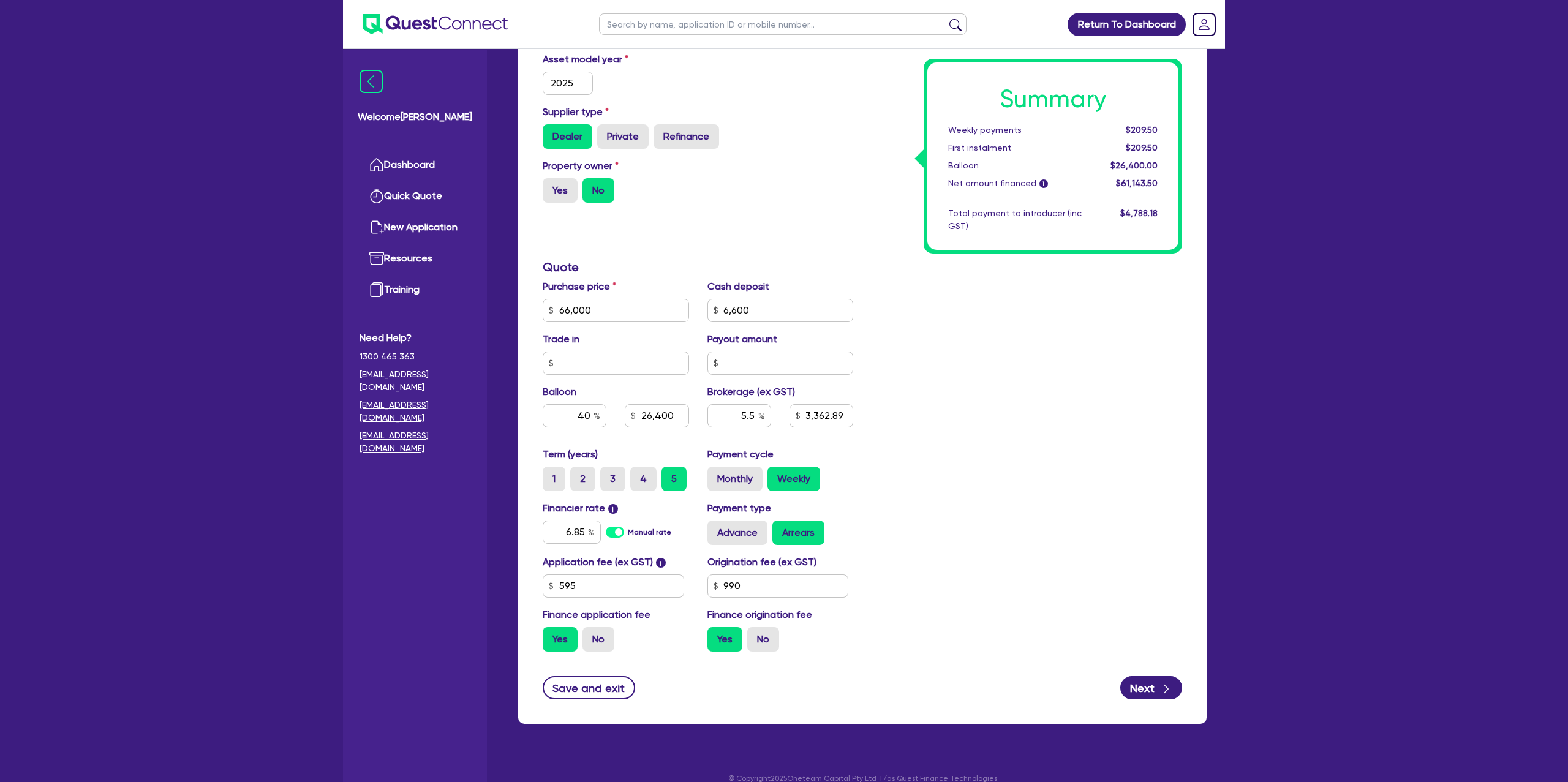
click at [1124, 128] on div "$209.50" at bounding box center [1128, 130] width 76 height 13
drag, startPoint x: 1126, startPoint y: 128, endPoint x: 1182, endPoint y: 127, distance: 56.0
click at [1182, 127] on div "Summary Weekly payments $209.50 First instalment $209.50 Balloon $26,400.00 Net…" at bounding box center [1026, 268] width 329 height 789
click at [1103, 116] on div "Summary Weekly payments $209.50 First instalment $209.50 Balloon $26,400.00 Net…" at bounding box center [1052, 156] width 251 height 187
drag, startPoint x: 1124, startPoint y: 130, endPoint x: 1175, endPoint y: 126, distance: 51.2
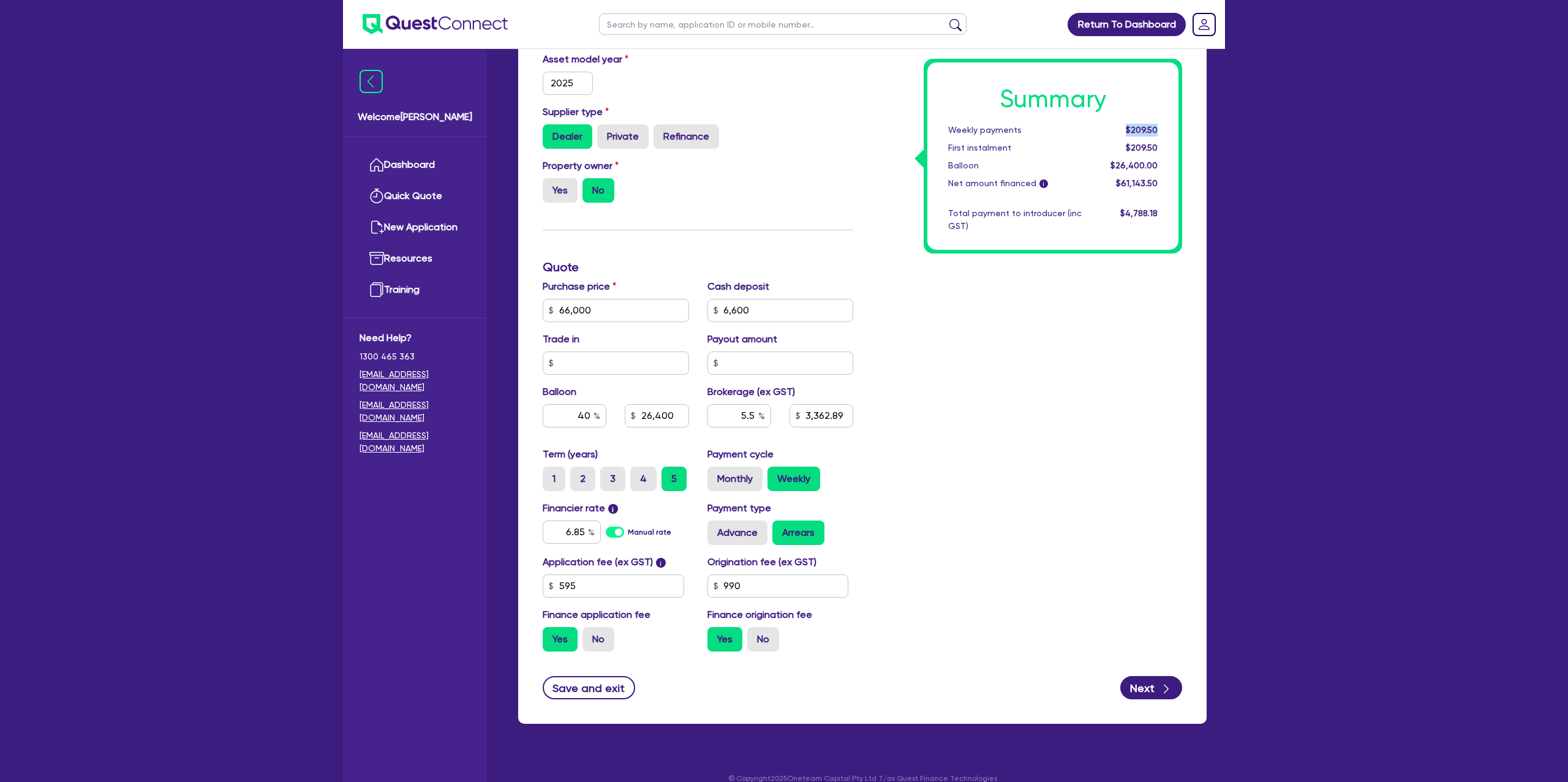
click at [1175, 126] on div "Summary Weekly payments $209.50 First instalment $209.50 Balloon $26,400.00 Net…" at bounding box center [1052, 156] width 251 height 187
click at [593, 414] on input "40" at bounding box center [574, 416] width 63 height 23
drag, startPoint x: 1025, startPoint y: 298, endPoint x: 1064, endPoint y: 338, distance: 55.9
click at [1027, 298] on div "Summary Weekly payments Calculating... First instalment Calculating... Balloon …" at bounding box center [1026, 268] width 329 height 789
drag, startPoint x: 662, startPoint y: 417, endPoint x: 694, endPoint y: 414, distance: 32.1
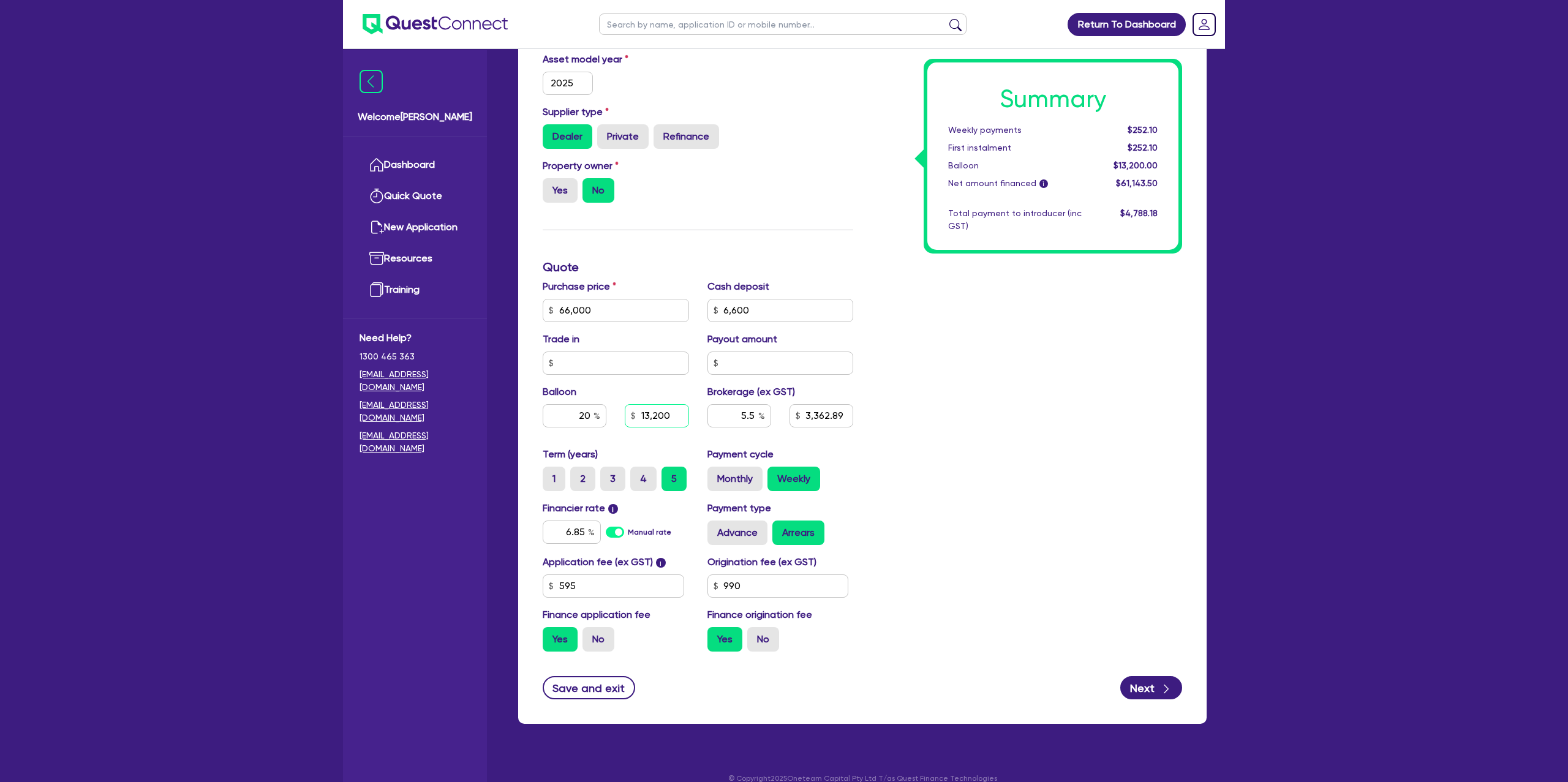
click at [694, 414] on div "13,200" at bounding box center [656, 416] width 82 height 23
click at [673, 413] on input "13,200" at bounding box center [656, 416] width 63 height 23
drag, startPoint x: 1128, startPoint y: 128, endPoint x: 1165, endPoint y: 128, distance: 37.0
click at [1165, 128] on div "$252.10" at bounding box center [1128, 130] width 76 height 13
click at [1161, 127] on div "$252.10" at bounding box center [1128, 130] width 76 height 13
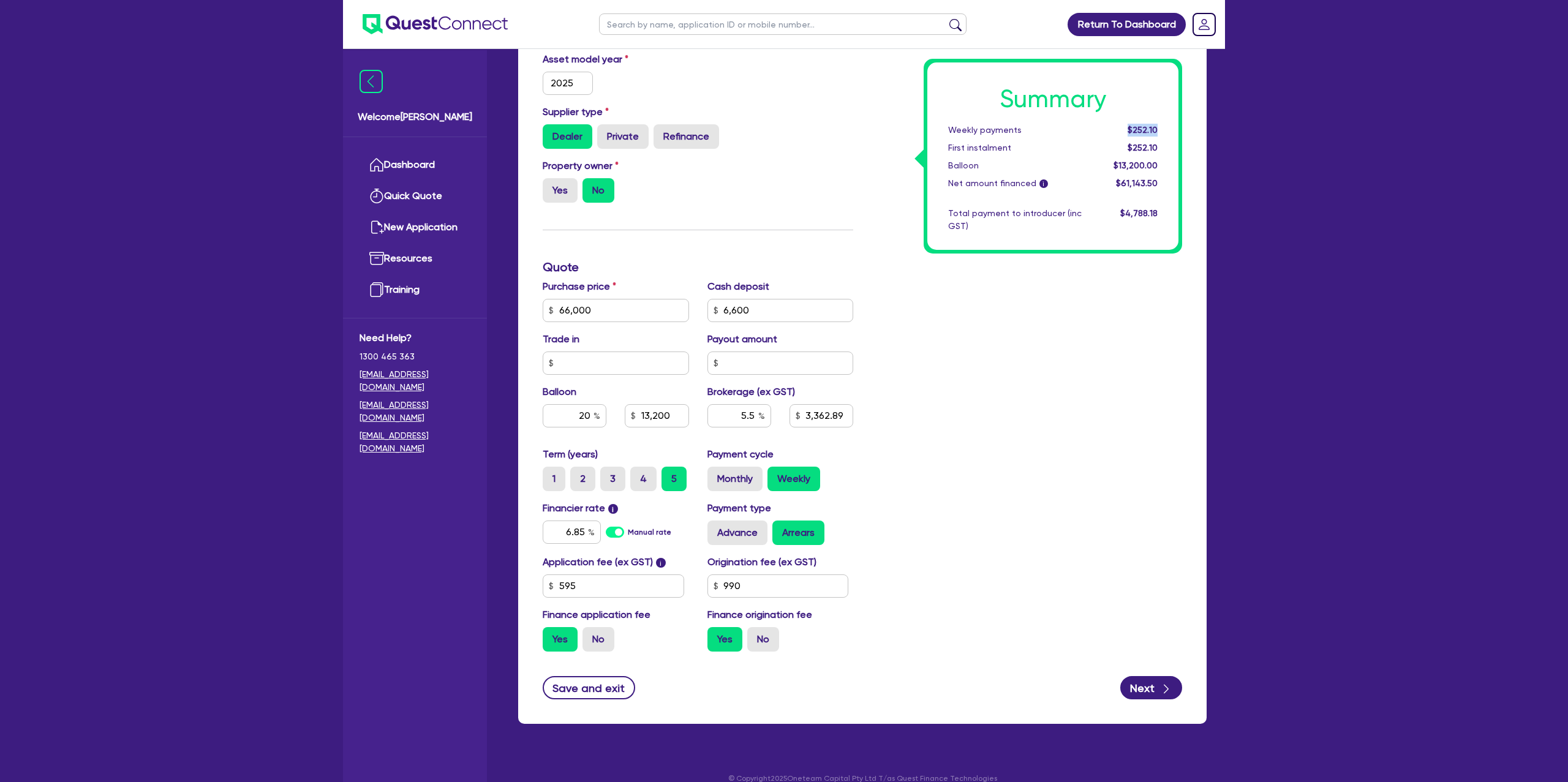
drag, startPoint x: 1130, startPoint y: 128, endPoint x: 1158, endPoint y: 129, distance: 28.0
click at [1158, 129] on div "$252.10" at bounding box center [1128, 130] width 76 height 13
click at [1033, 353] on div "Summary Weekly payments $252.10 First instalment $252.10 Balloon $13,200.00 Net…" at bounding box center [1026, 268] width 329 height 789
click at [838, 171] on div "Property owner Yes No" at bounding box center [697, 185] width 329 height 54
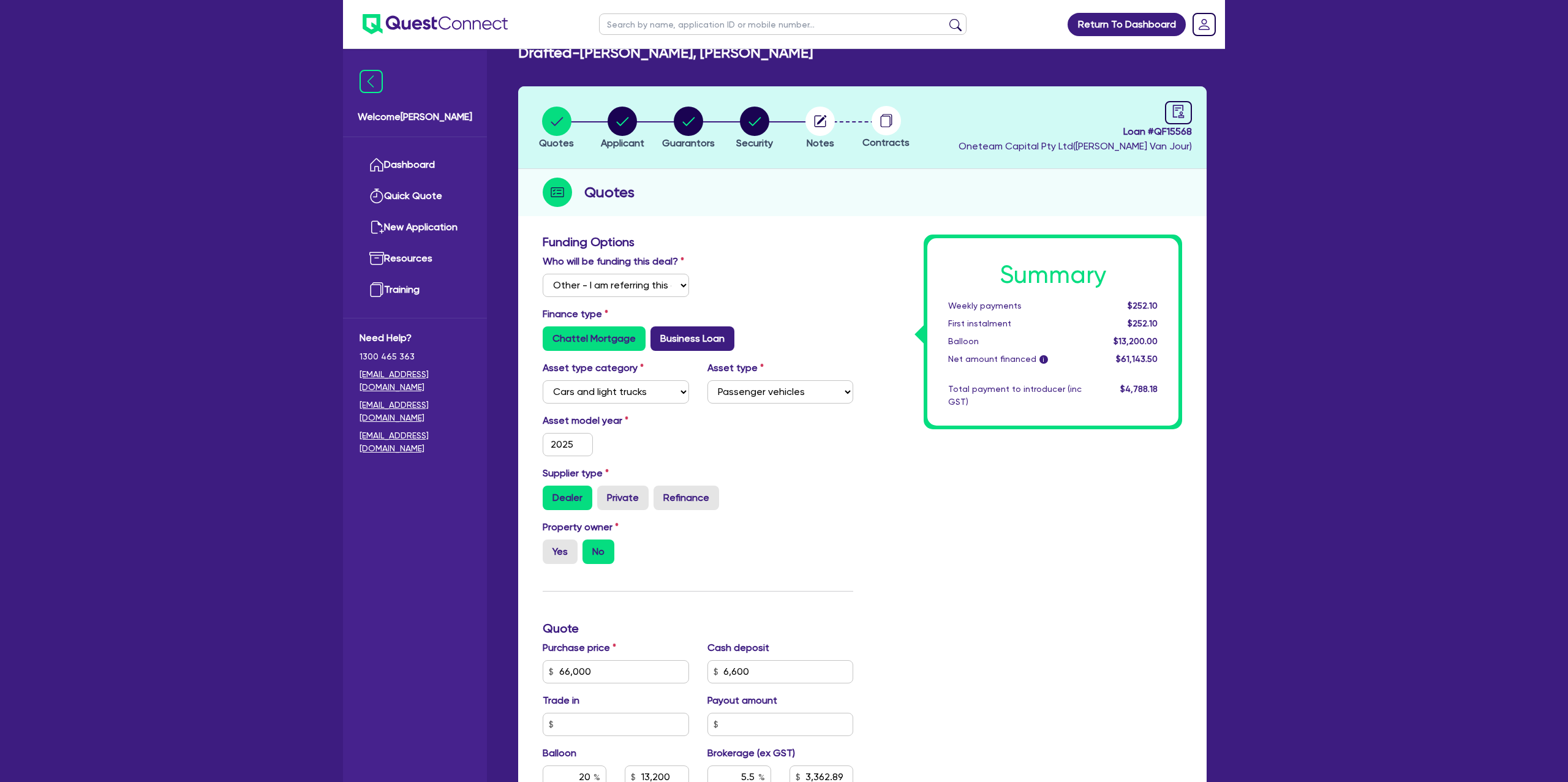
scroll to position [0, 0]
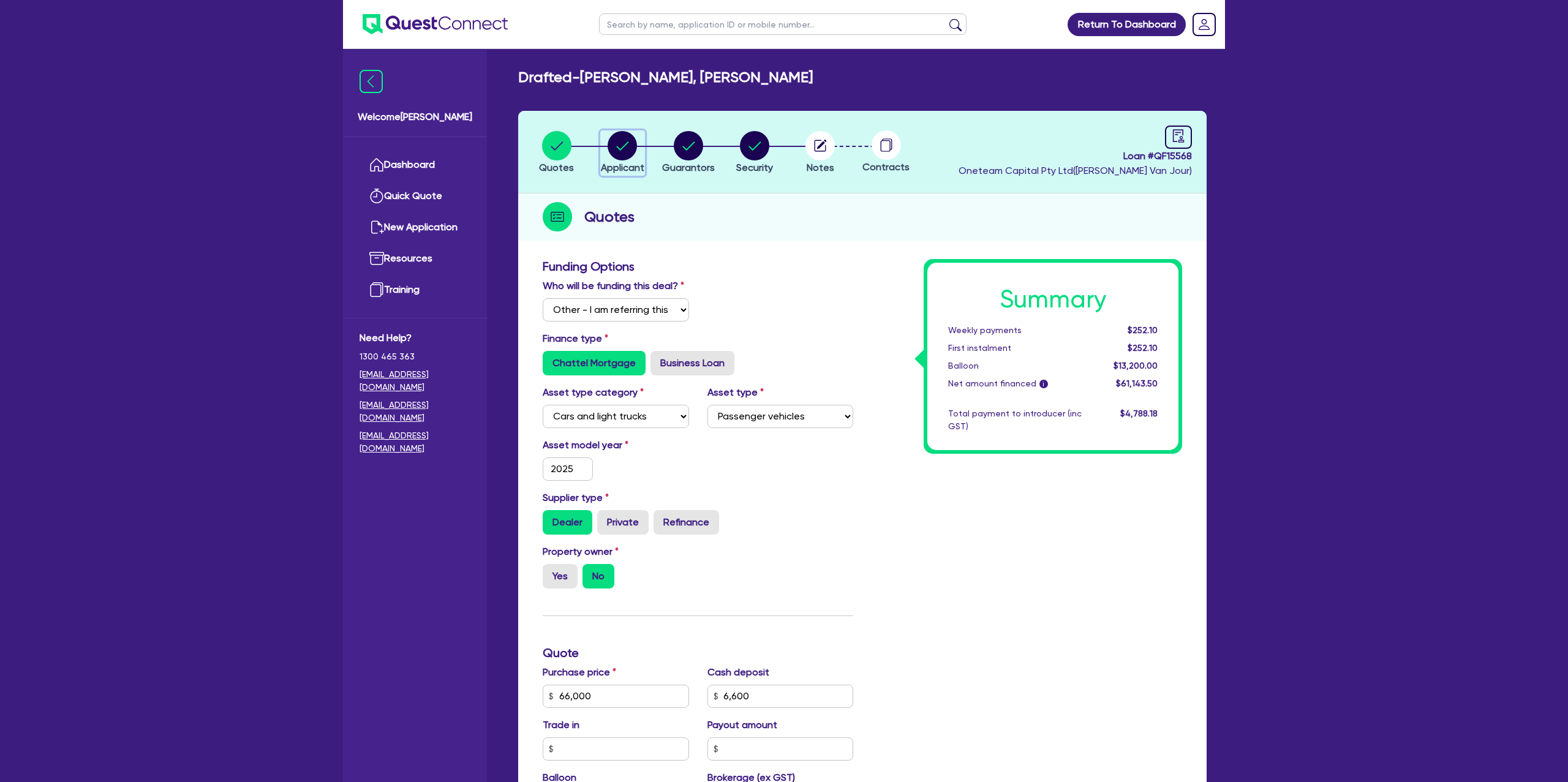
click at [612, 157] on icon "button" at bounding box center [623, 146] width 30 height 30
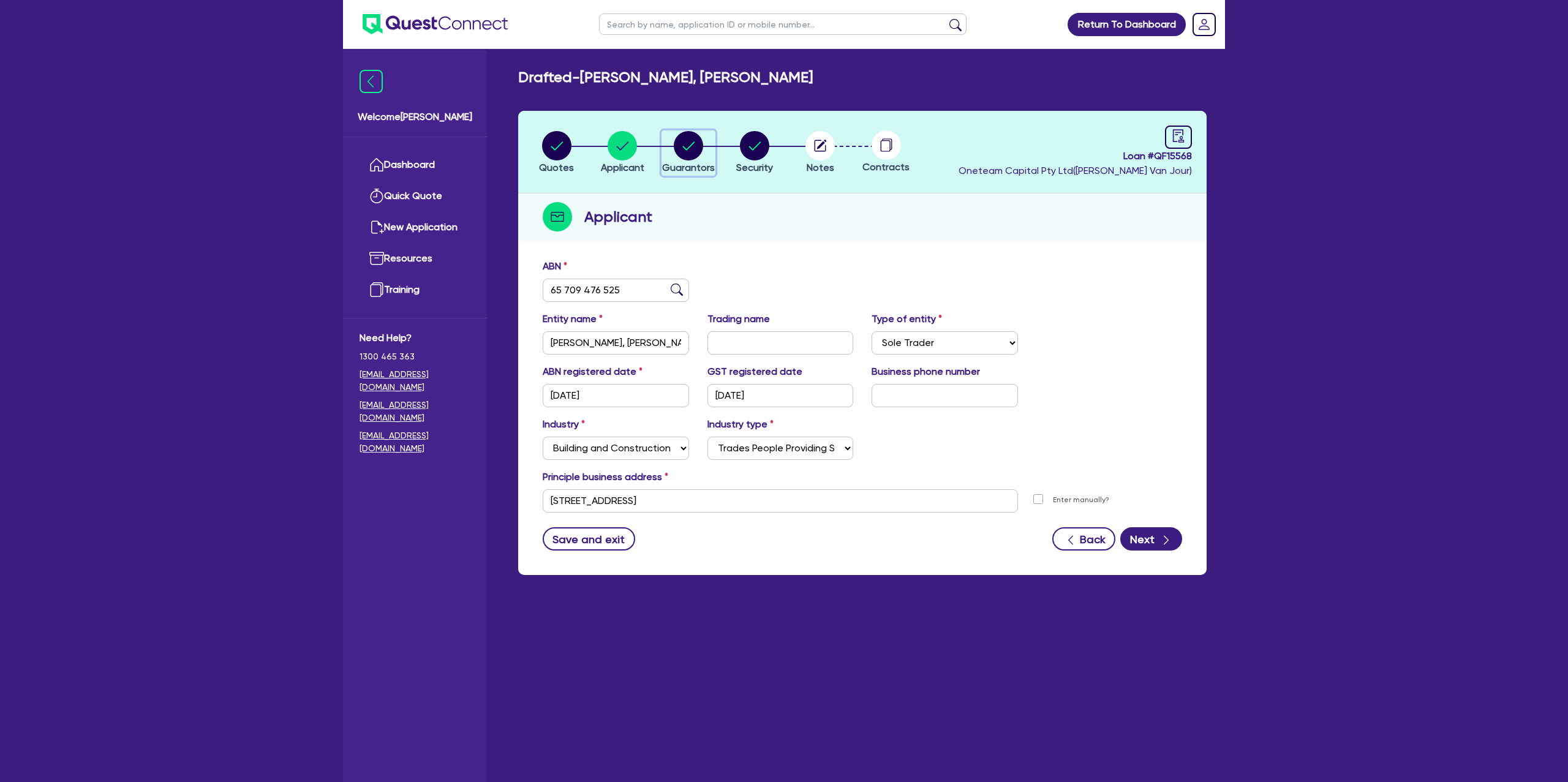
click at [689, 144] on circle "button" at bounding box center [689, 146] width 30 height 30
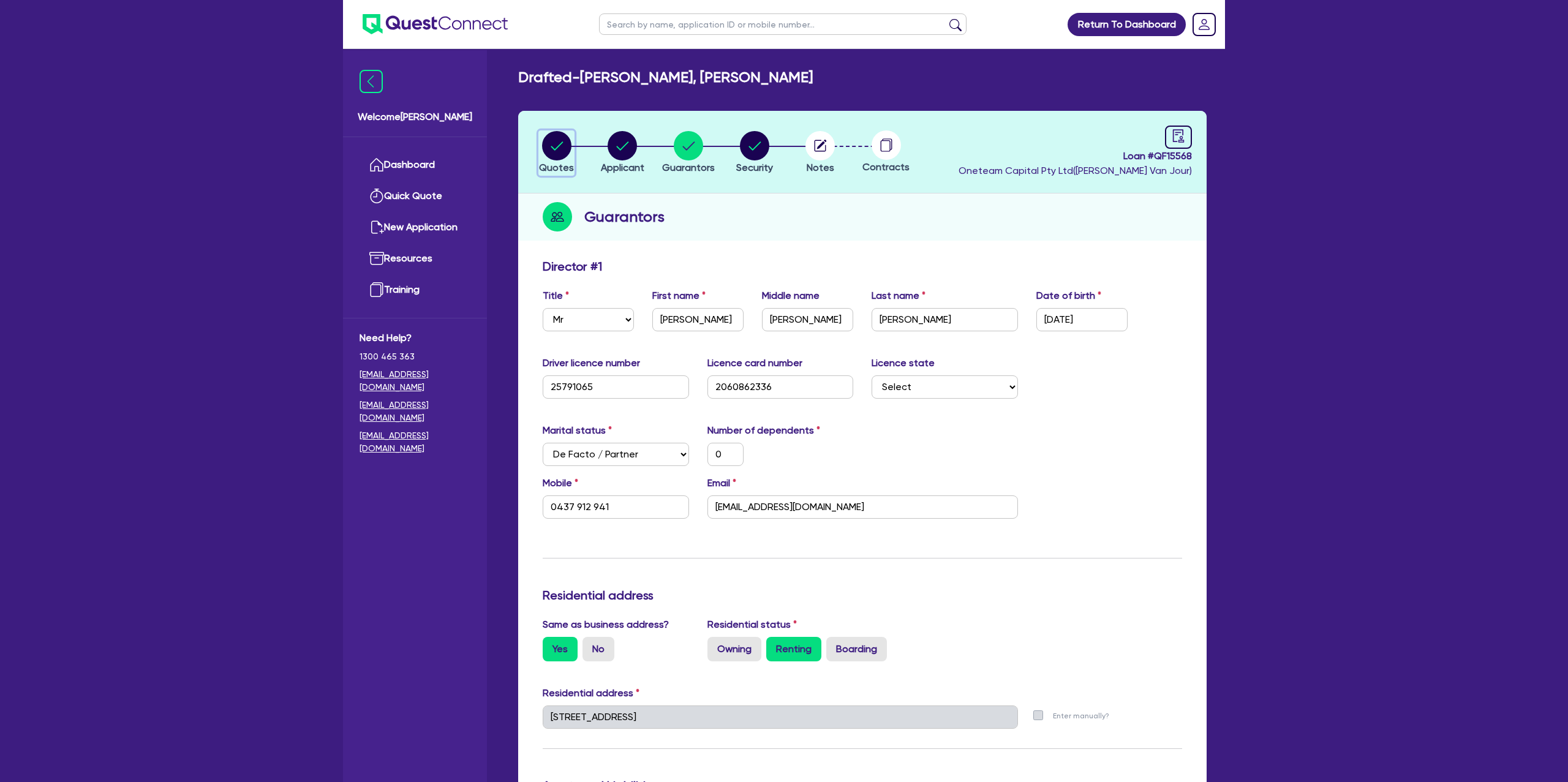
drag, startPoint x: 560, startPoint y: 143, endPoint x: 578, endPoint y: 164, distance: 27.7
click at [560, 144] on icon "button" at bounding box center [557, 145] width 12 height 8
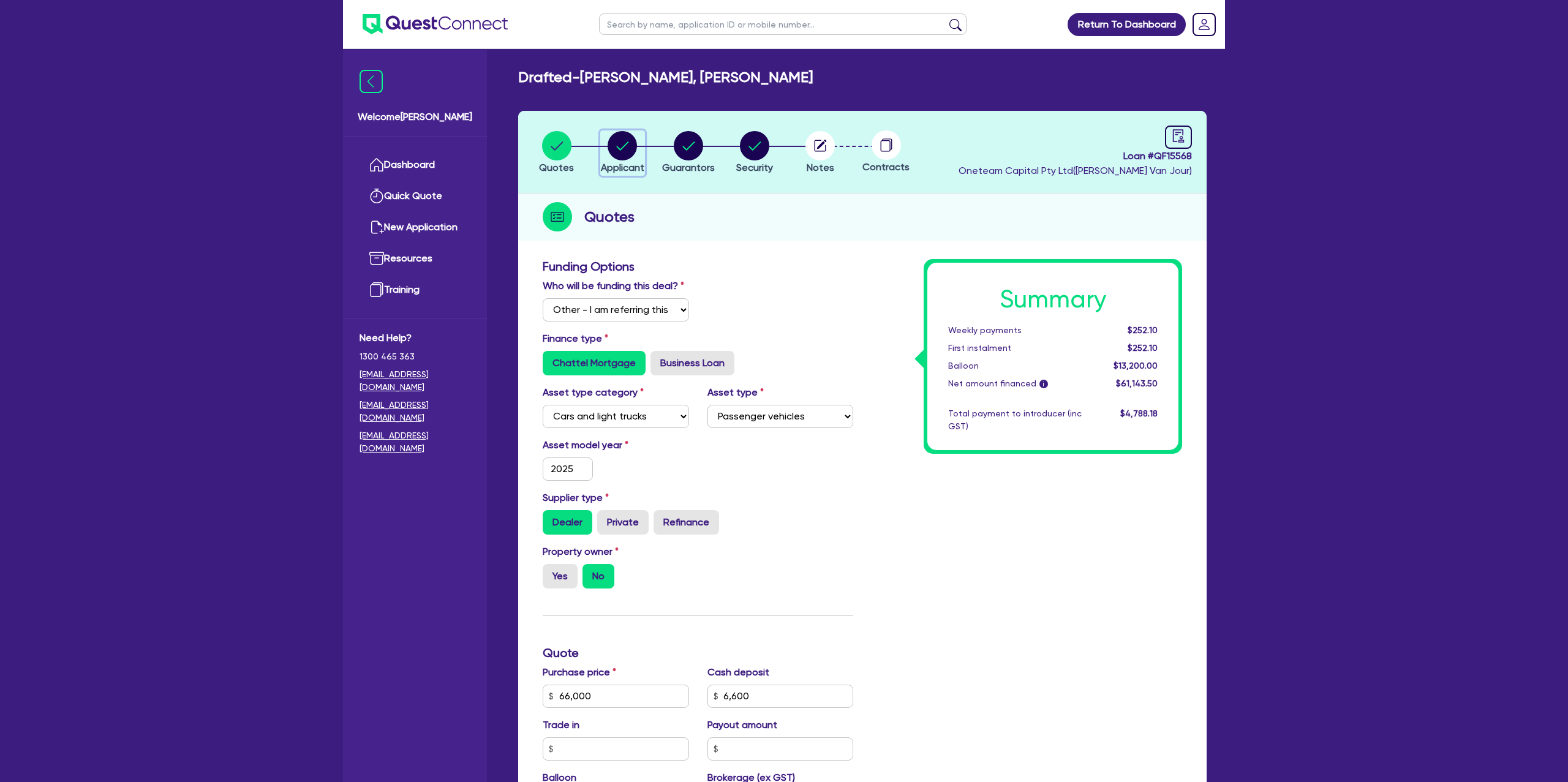
click at [623, 134] on circle "button" at bounding box center [623, 146] width 30 height 30
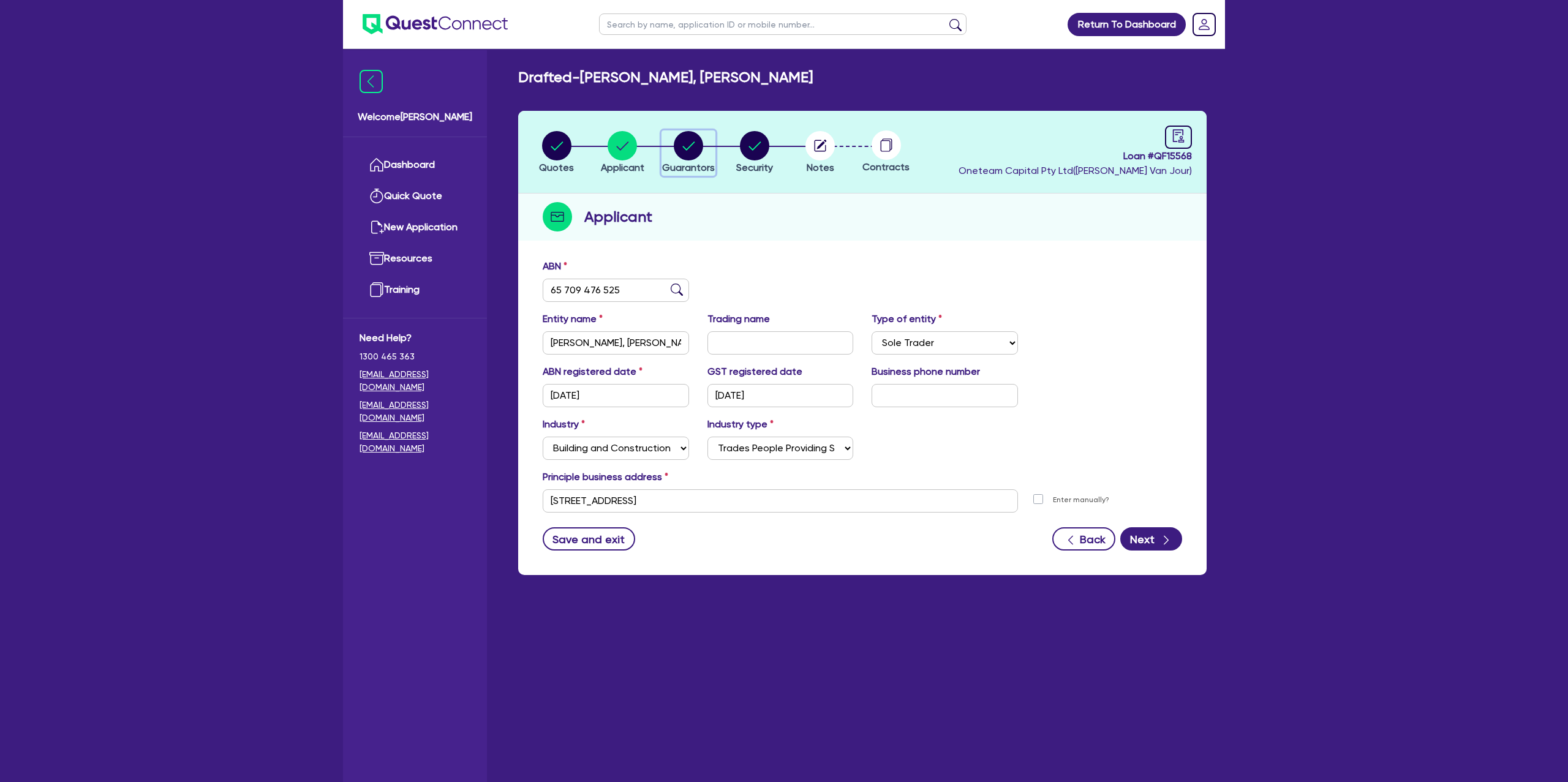
click at [700, 142] on circle "button" at bounding box center [689, 146] width 30 height 30
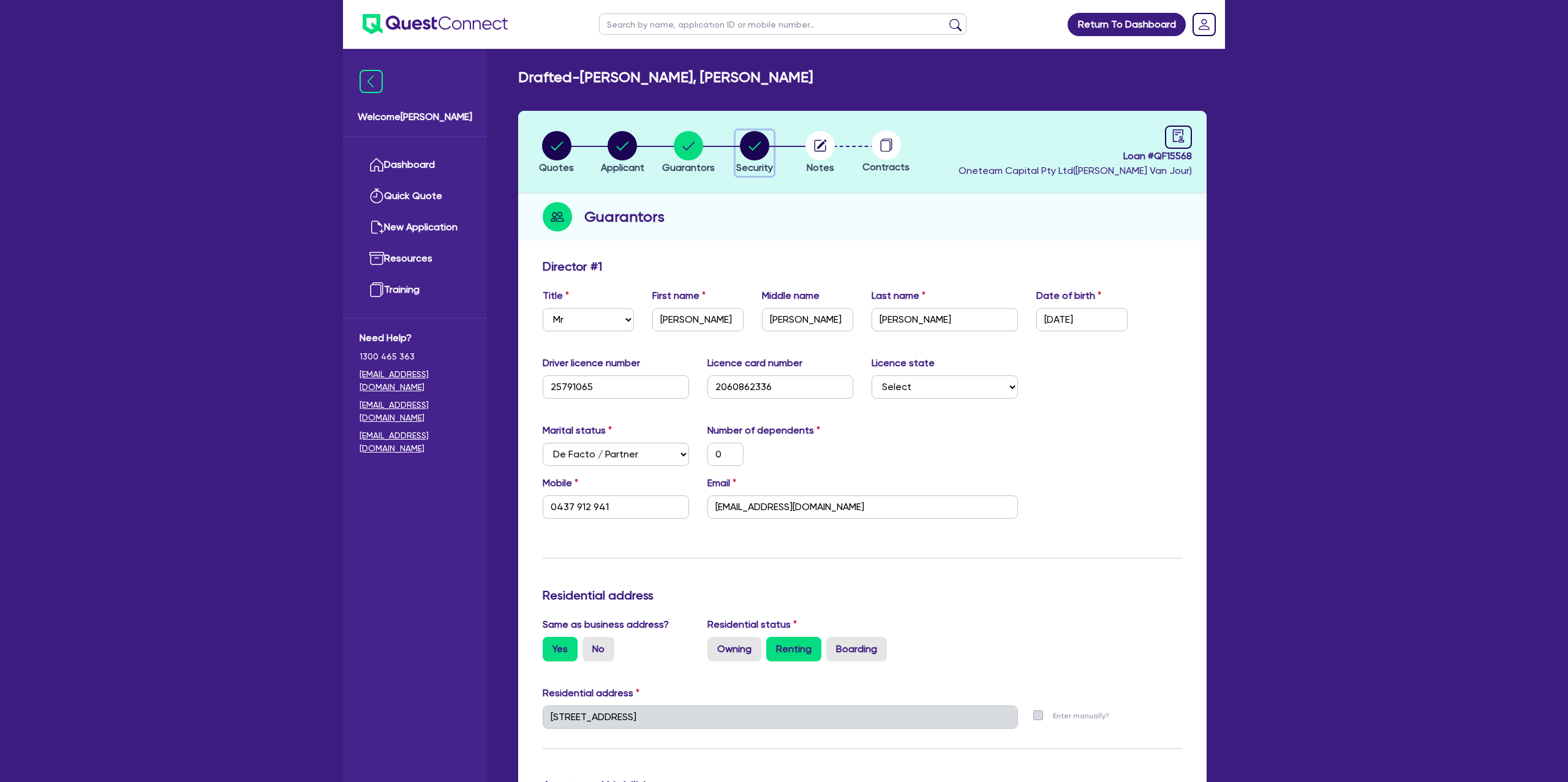
click at [760, 137] on circle "button" at bounding box center [755, 146] width 30 height 30
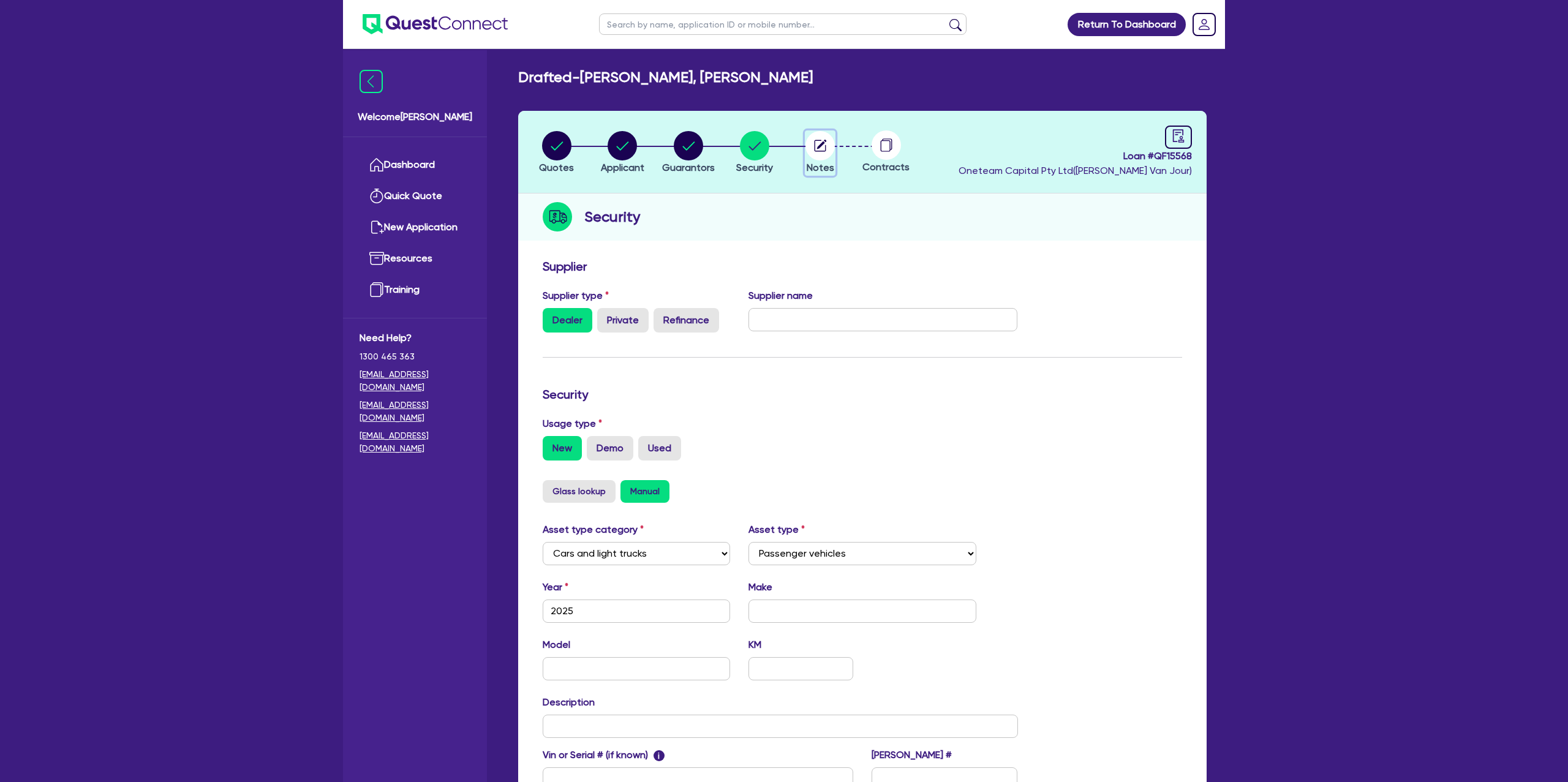
click at [818, 145] on circle "button" at bounding box center [820, 146] width 30 height 30
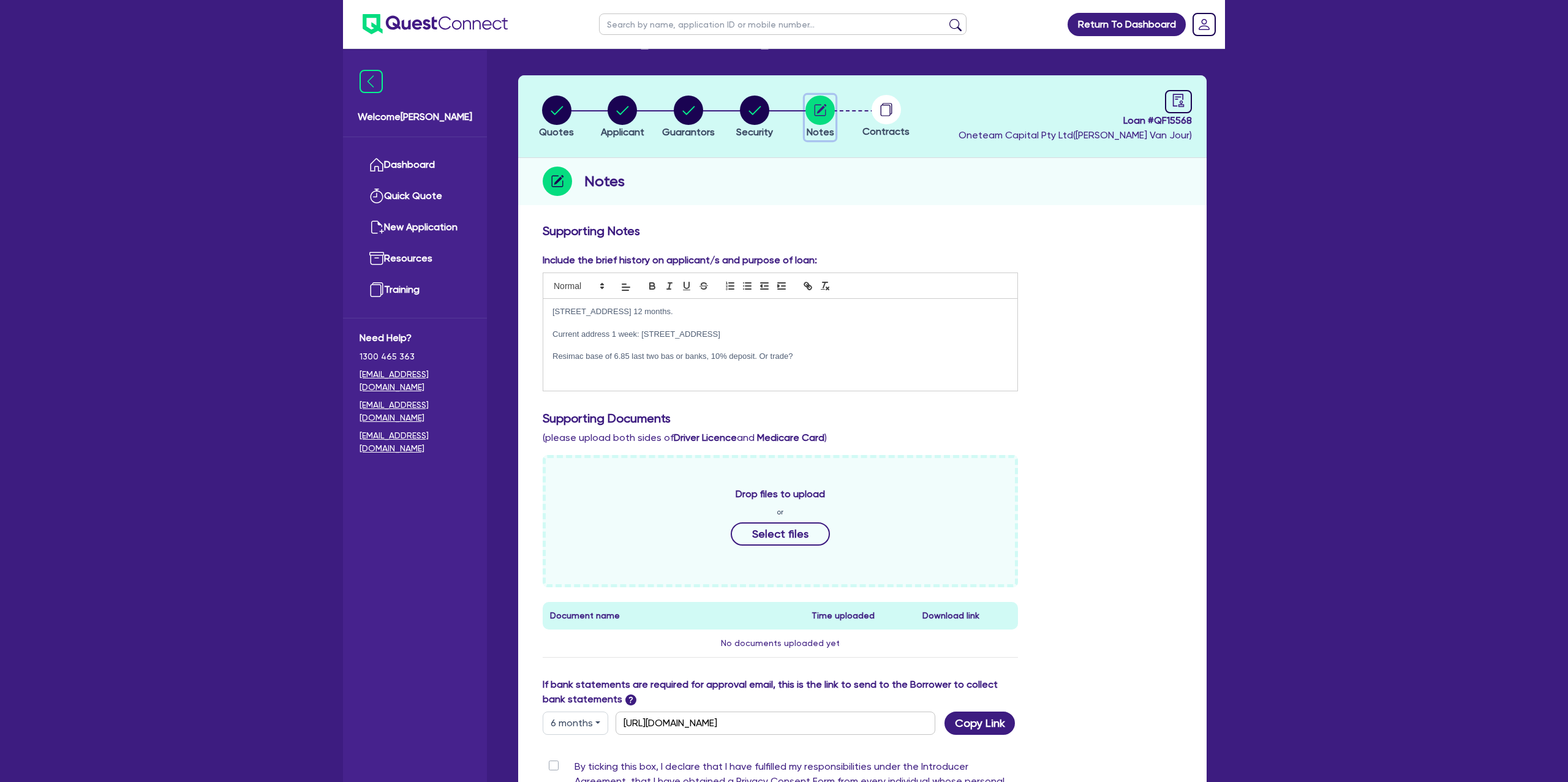
scroll to position [34, 0]
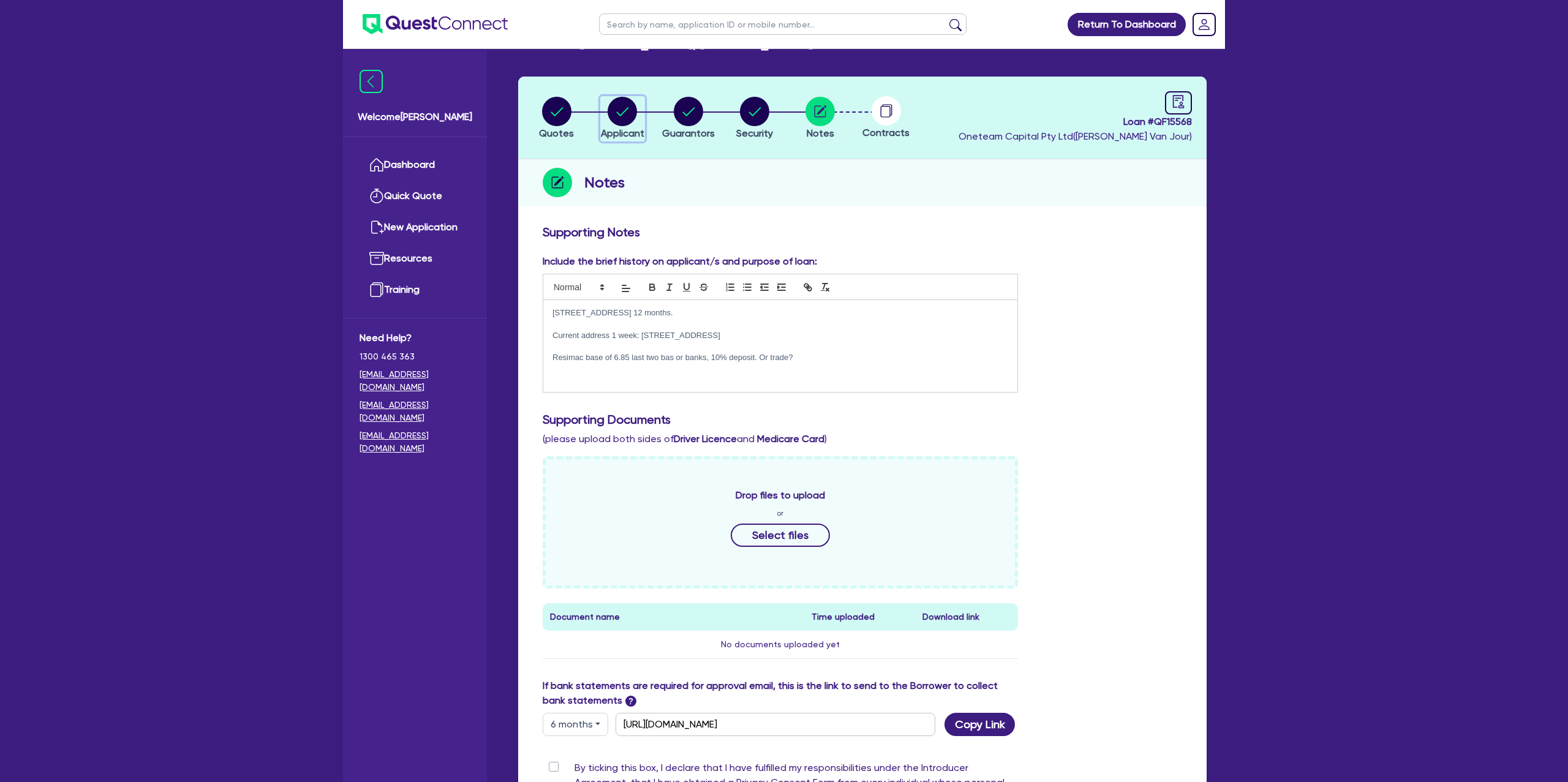
click at [623, 112] on circle "button" at bounding box center [623, 112] width 30 height 30
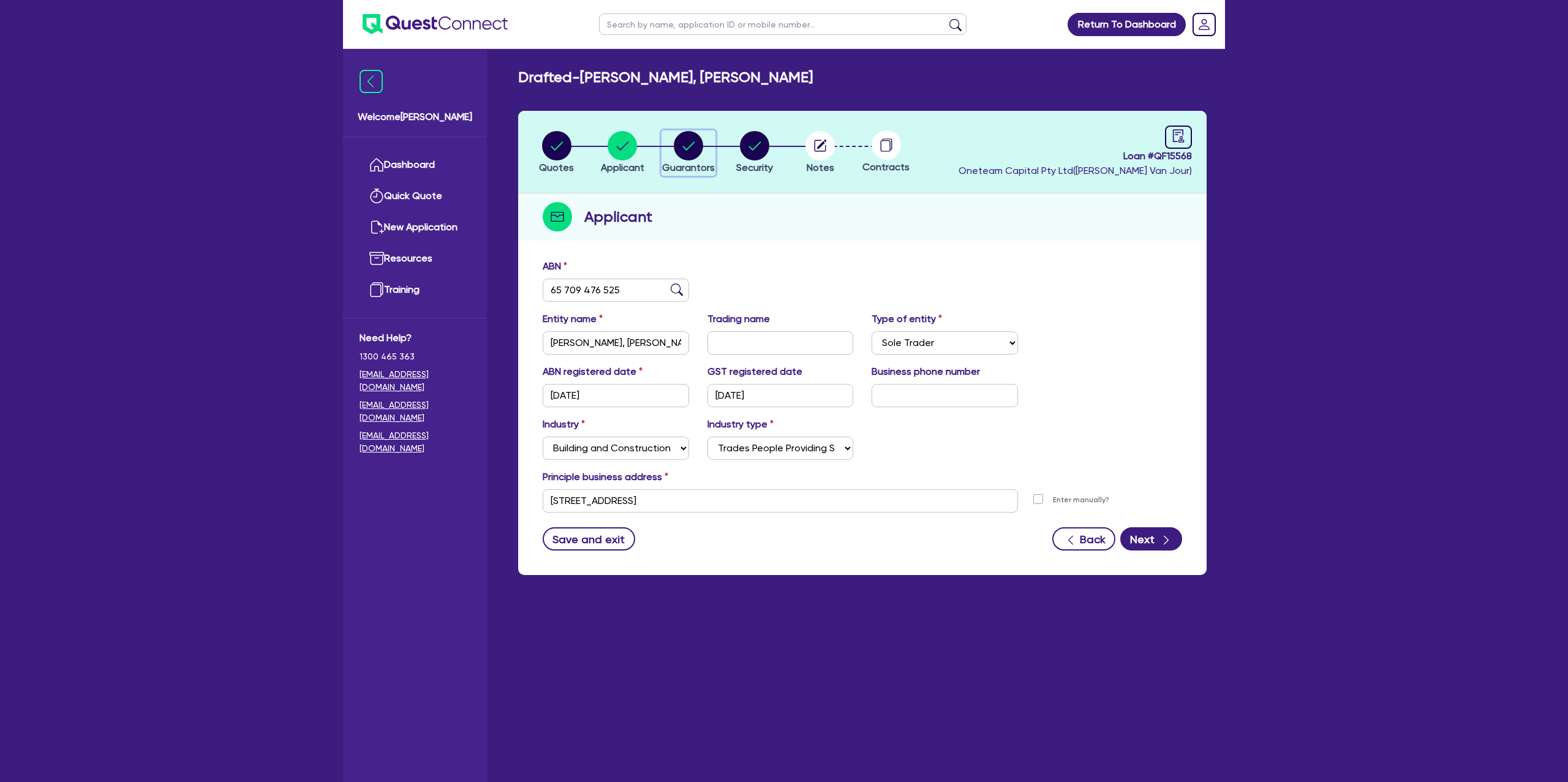
click at [689, 140] on circle "button" at bounding box center [689, 146] width 30 height 30
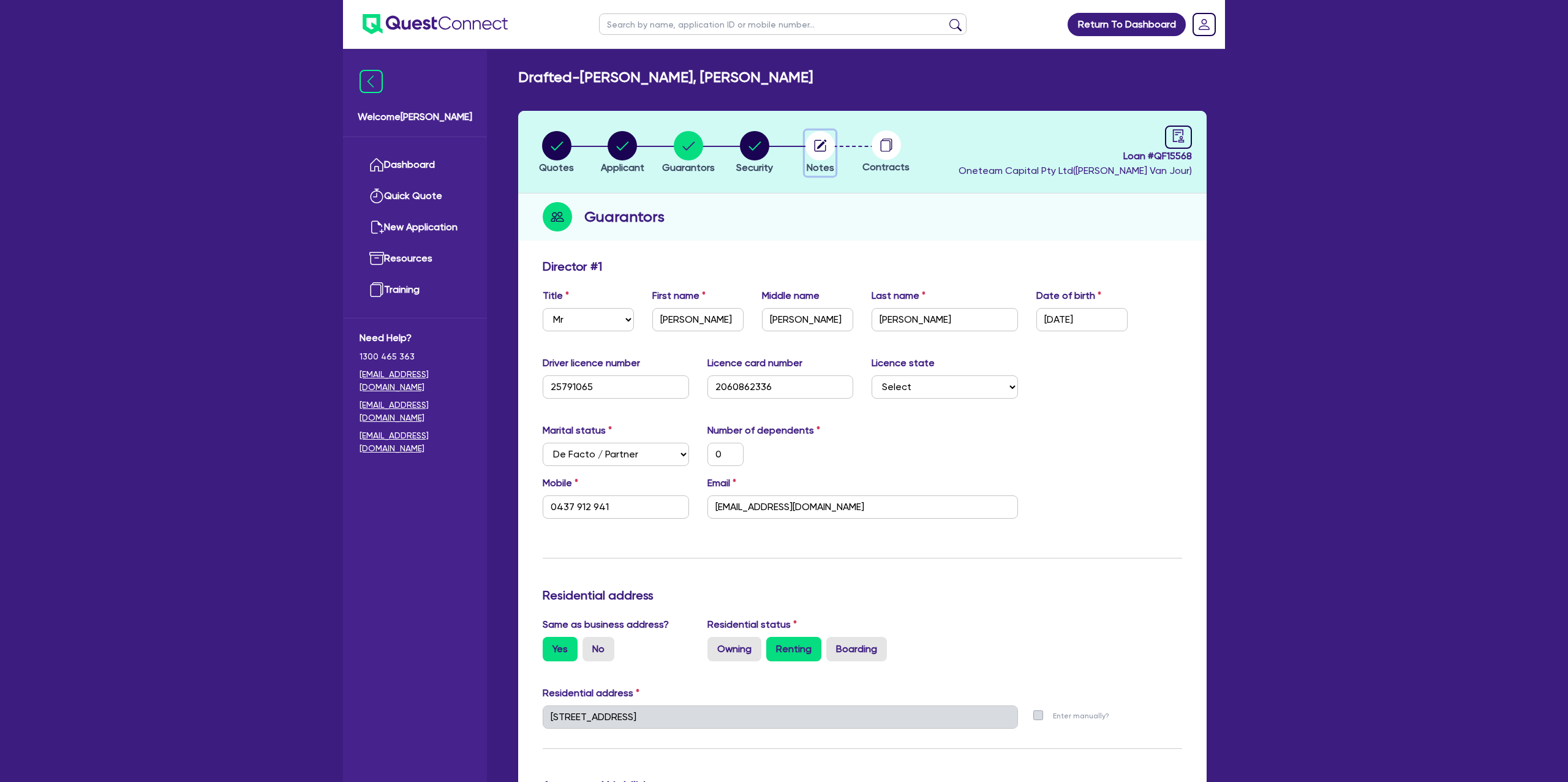
click at [819, 143] on circle "button" at bounding box center [820, 146] width 30 height 30
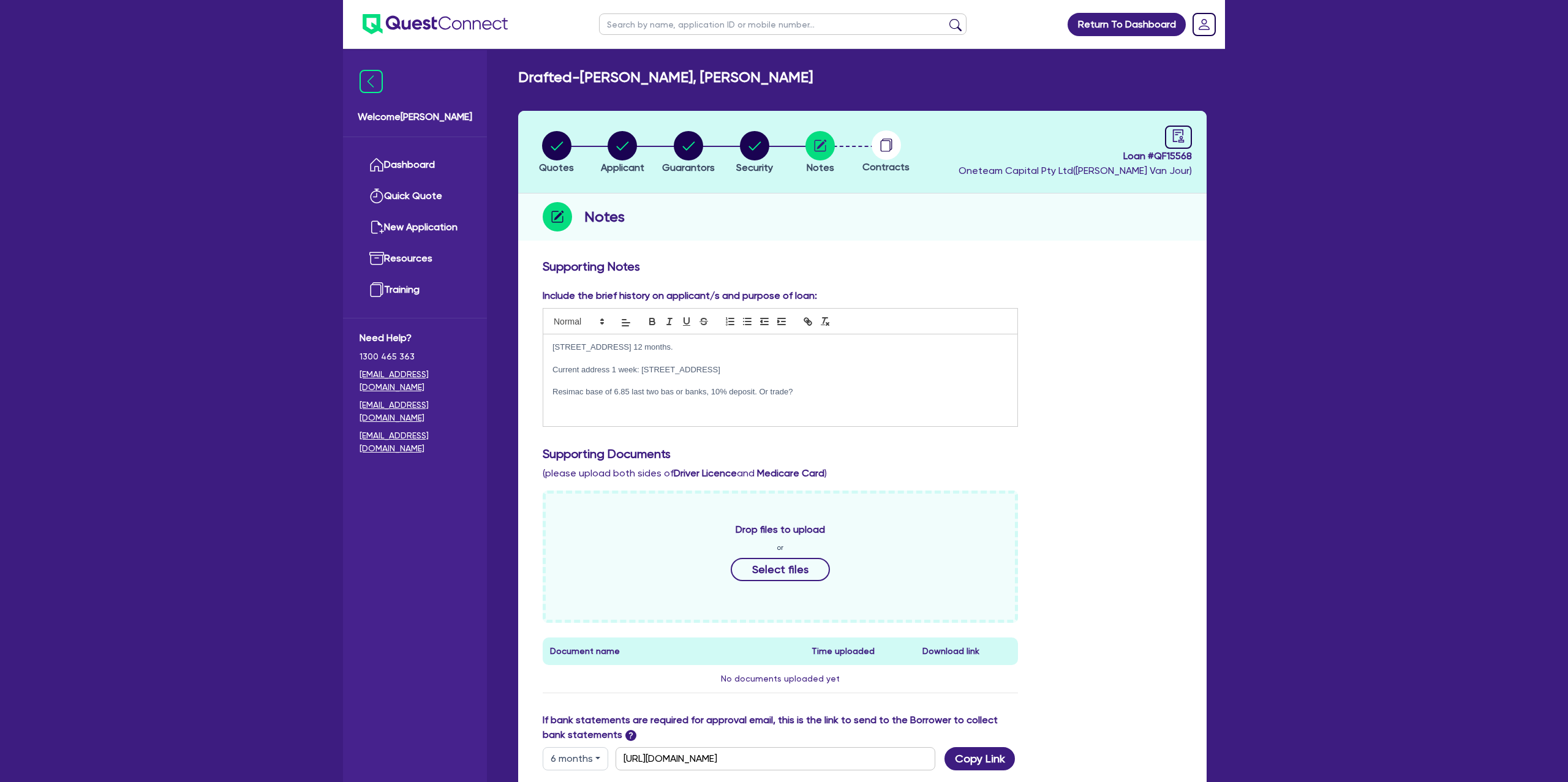
click at [885, 148] on circle at bounding box center [887, 145] width 30 height 30
drag, startPoint x: 708, startPoint y: 372, endPoint x: 838, endPoint y: 374, distance: 130.0
click at [838, 374] on p "Current address 1 week: [STREET_ADDRESS]" at bounding box center [780, 370] width 456 height 11
copy p "[STREET_ADDRESS]"
click at [615, 143] on circle "button" at bounding box center [623, 146] width 30 height 30
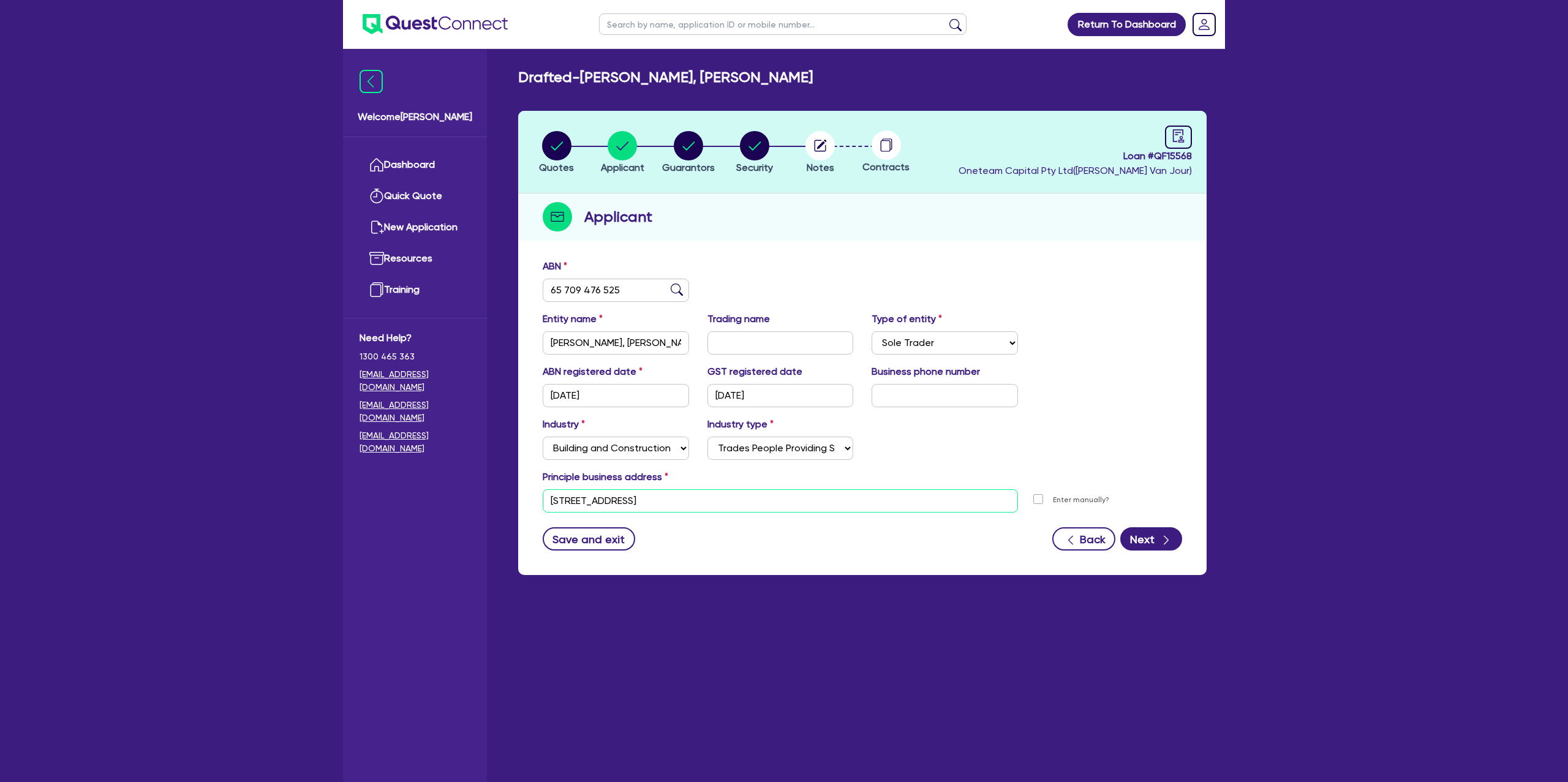
click at [593, 505] on input "[STREET_ADDRESS]" at bounding box center [780, 501] width 475 height 23
paste input "[STREET_ADDRESS]"
click at [781, 552] on div "ABN 65 709 476 525 Entity name [PERSON_NAME], [PERSON_NAME] Trading name Type o…" at bounding box center [862, 414] width 689 height 322
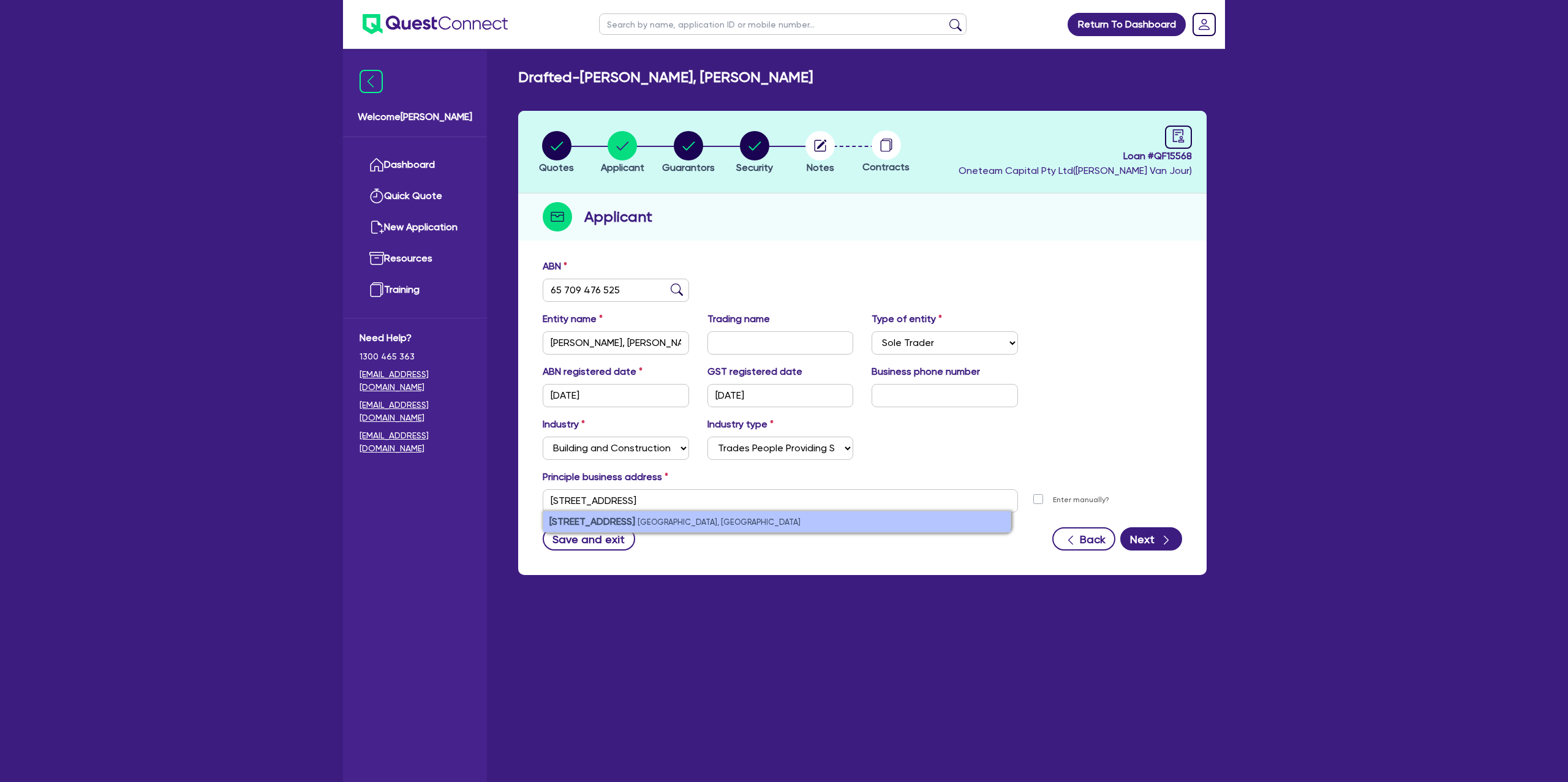
click at [574, 522] on strong "[STREET_ADDRESS]" at bounding box center [592, 521] width 86 height 11
drag, startPoint x: 928, startPoint y: 558, endPoint x: 980, endPoint y: 558, distance: 52.0
click at [928, 558] on div "ABN 65 709 476 525 Entity name [PERSON_NAME], [PERSON_NAME] Trading name Type o…" at bounding box center [862, 414] width 689 height 322
click at [1165, 539] on icon "button" at bounding box center [1165, 540] width 12 height 12
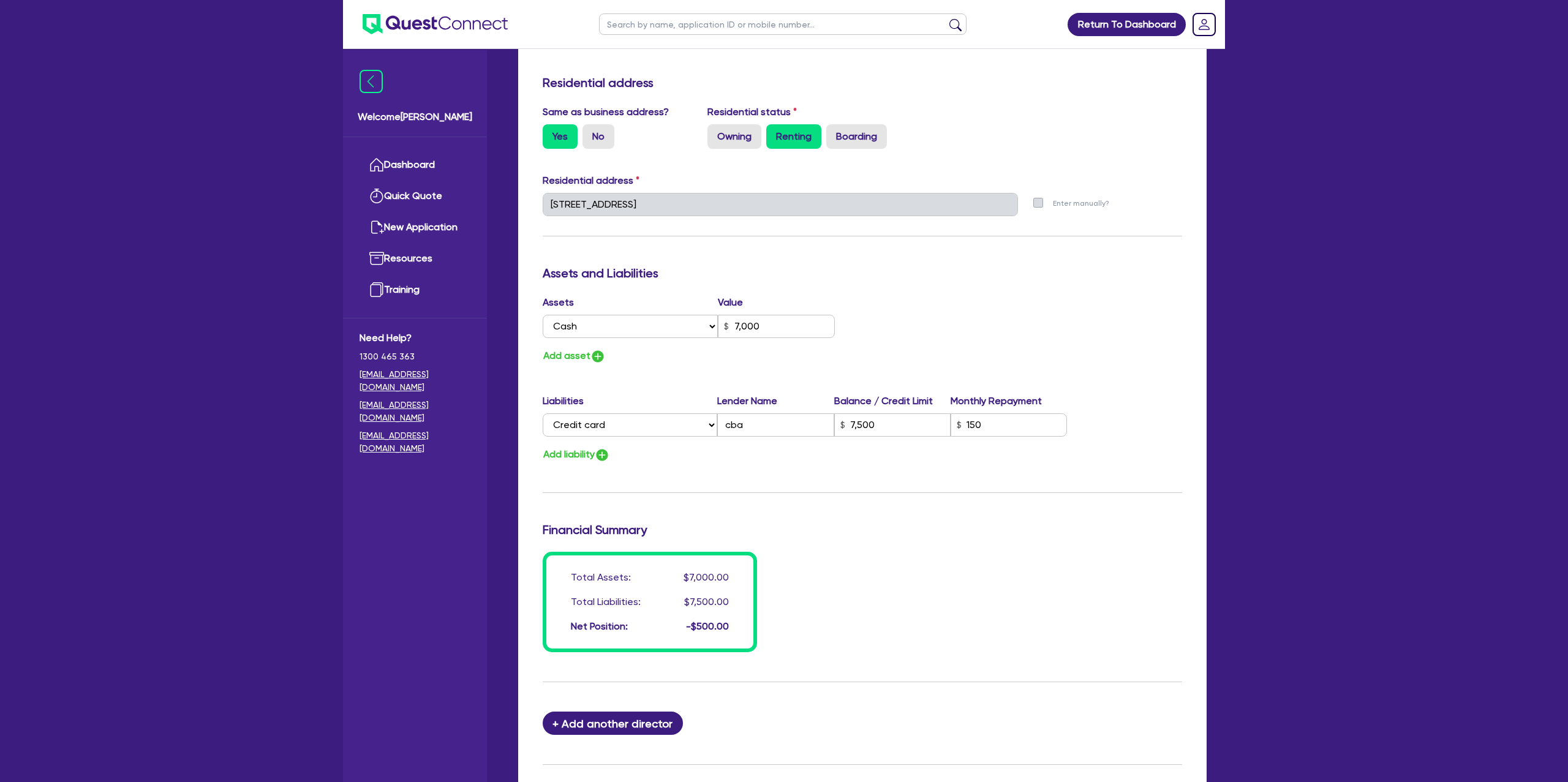
scroll to position [515, 0]
click at [584, 352] on button "Add asset" at bounding box center [574, 354] width 63 height 17
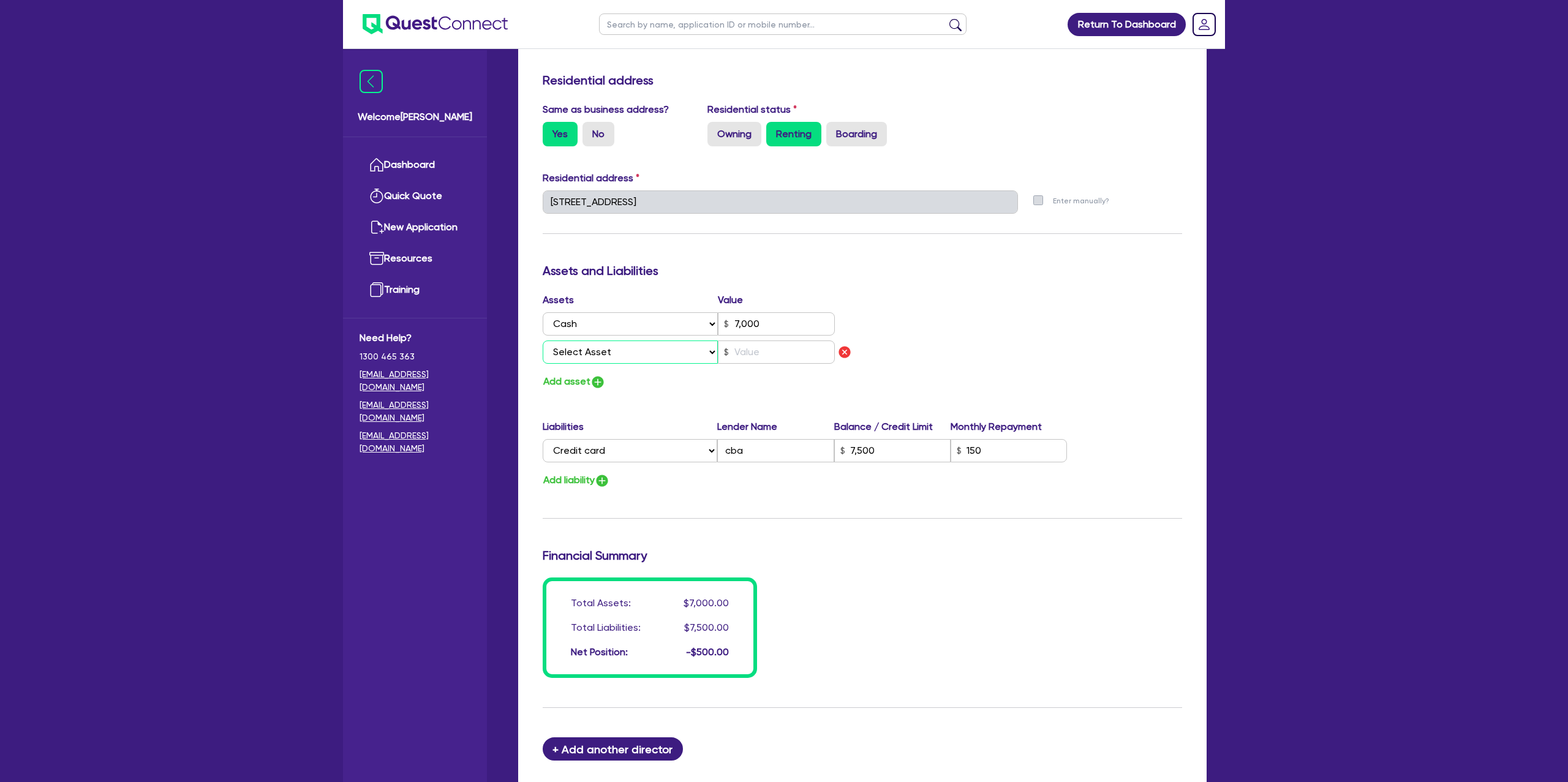
click at [590, 358] on select "Select Asset Cash Property Investment property Vehicle Truck Trailer Equipment …" at bounding box center [630, 351] width 175 height 23
click at [543, 340] on select "Select Asset Cash Property Investment property Vehicle Truck Trailer Equipment …" at bounding box center [630, 351] width 175 height 23
click at [760, 350] on input "text" at bounding box center [776, 351] width 117 height 23
click at [959, 326] on div "Assets Value Select Asset Cash Property Investment property Vehicle Truck Trail…" at bounding box center [862, 341] width 658 height 97
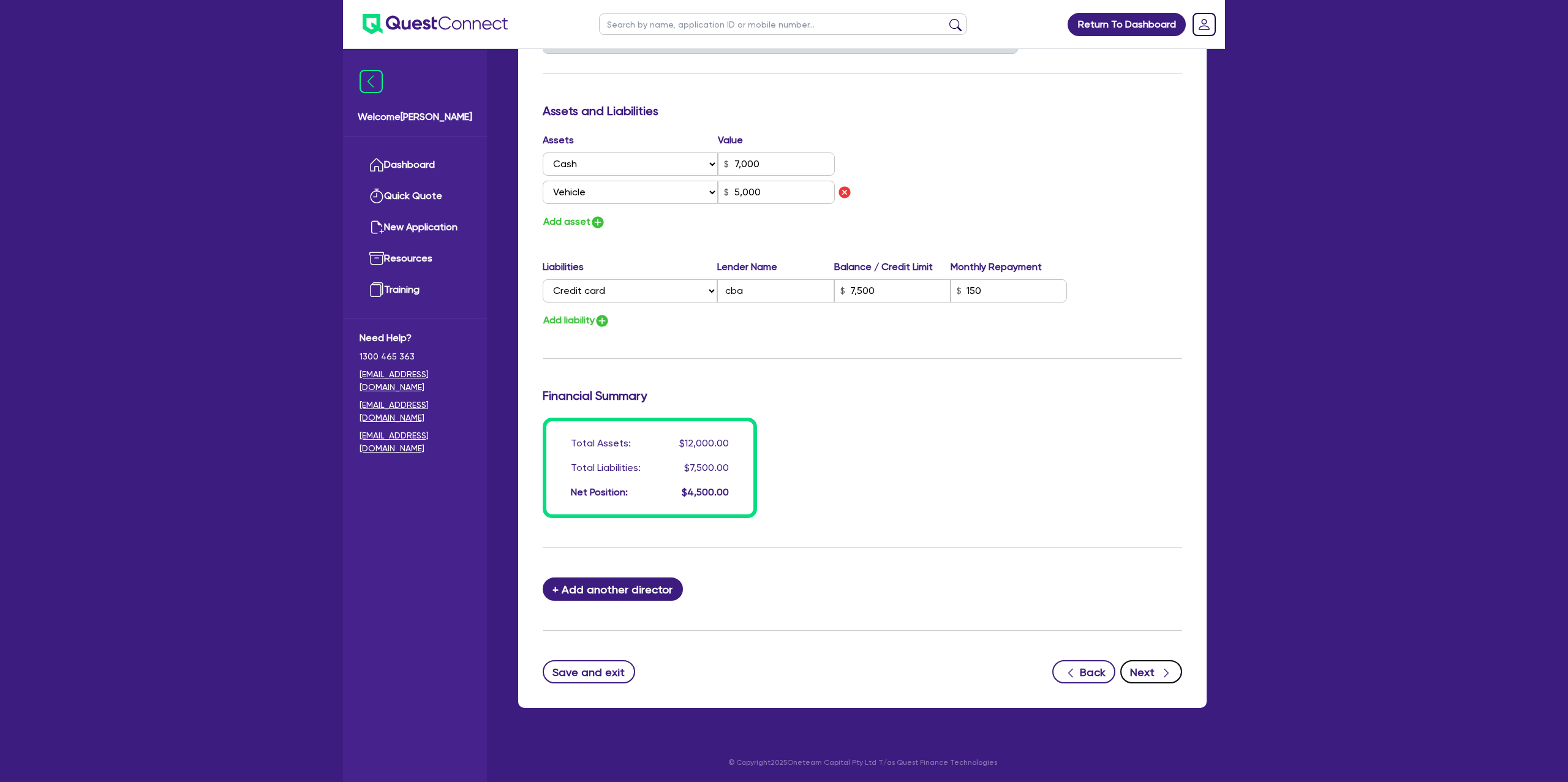
click at [1149, 668] on button "Next" at bounding box center [1151, 671] width 62 height 23
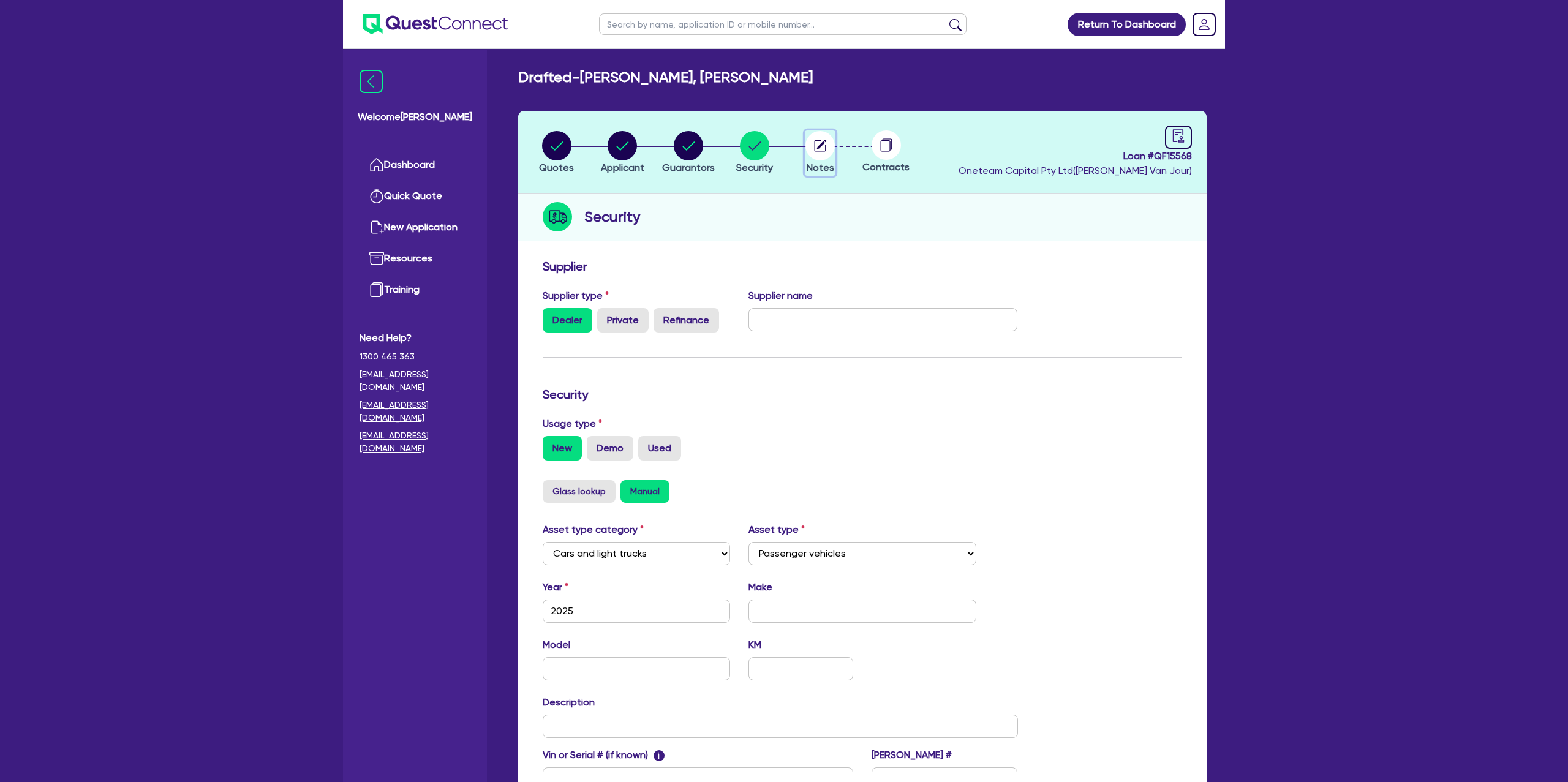
click at [827, 144] on circle "button" at bounding box center [820, 146] width 30 height 30
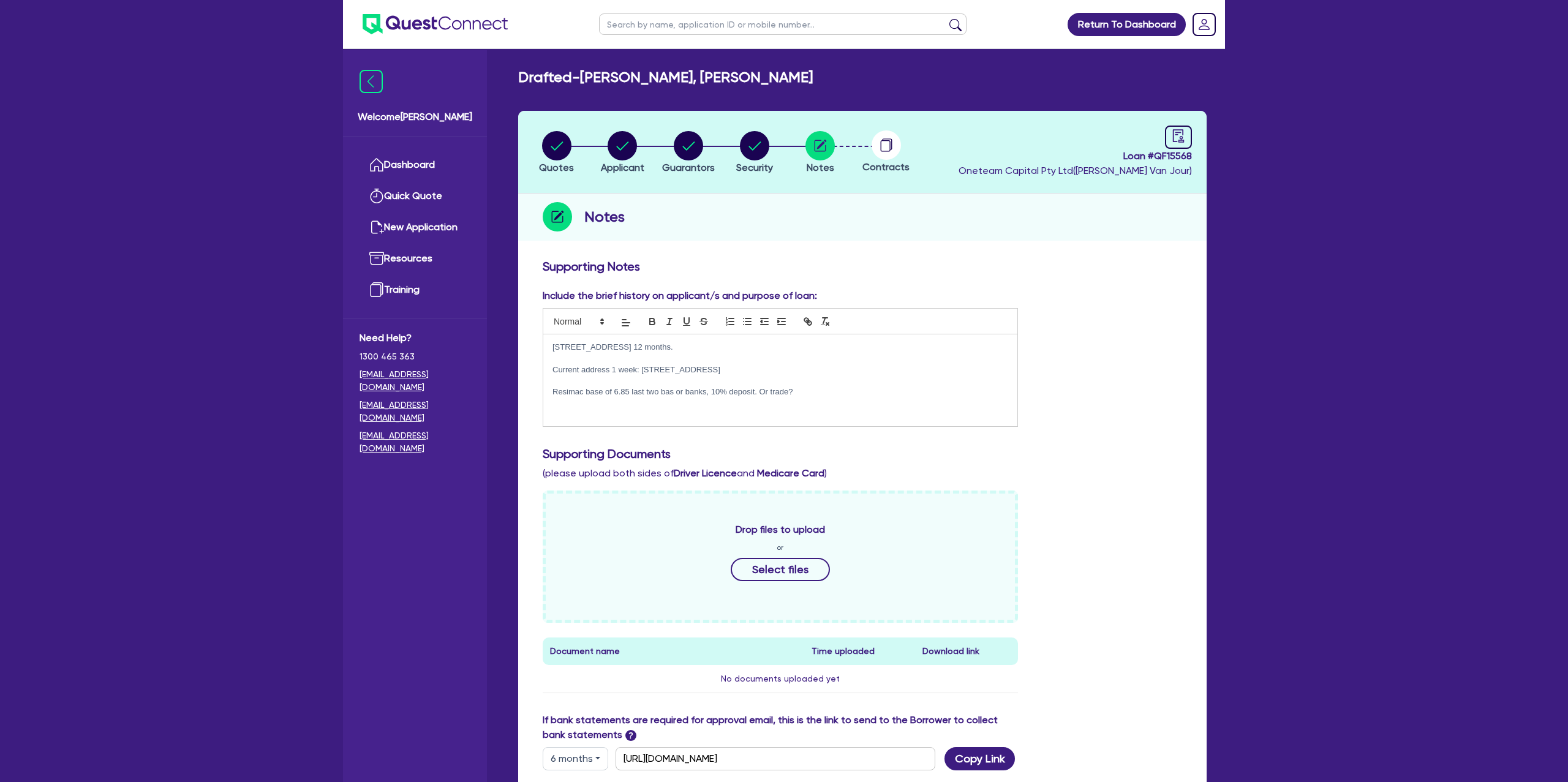
click at [595, 350] on p "[STREET_ADDRESS] 12 months." at bounding box center [780, 348] width 456 height 11
click at [551, 342] on div "[STREET_ADDRESS] 12 months. Current address 1 week: [STREET_ADDRESS] Resimac ba…" at bounding box center [780, 380] width 475 height 92
drag, startPoint x: 550, startPoint y: 348, endPoint x: 856, endPoint y: 401, distance: 310.6
click at [856, 401] on div "[STREET_ADDRESS] 12 months. Current address 1 week: [STREET_ADDRESS] Resimac ba…" at bounding box center [780, 380] width 475 height 92
click at [681, 144] on circle "button" at bounding box center [689, 146] width 30 height 30
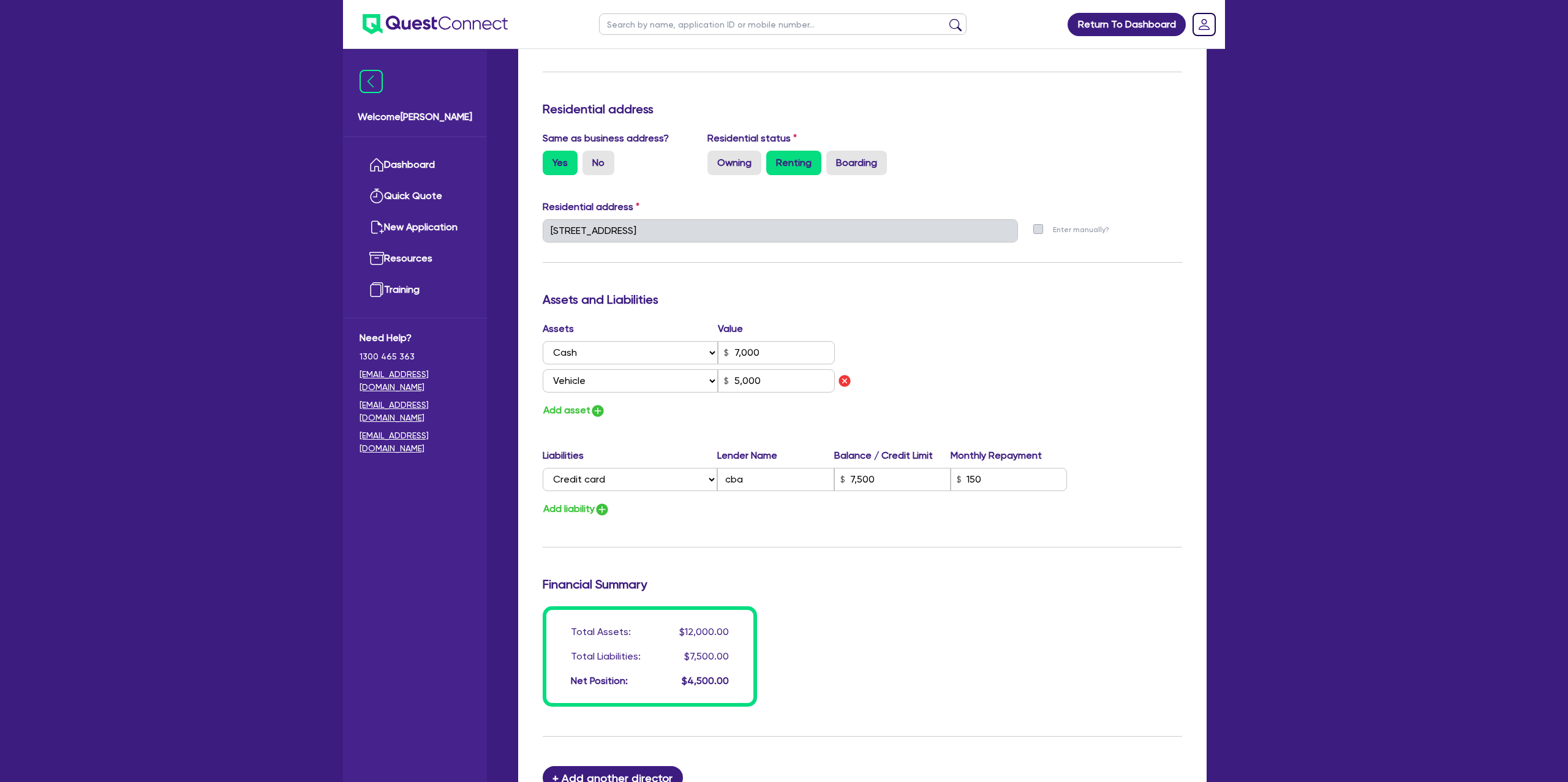
scroll to position [529, 0]
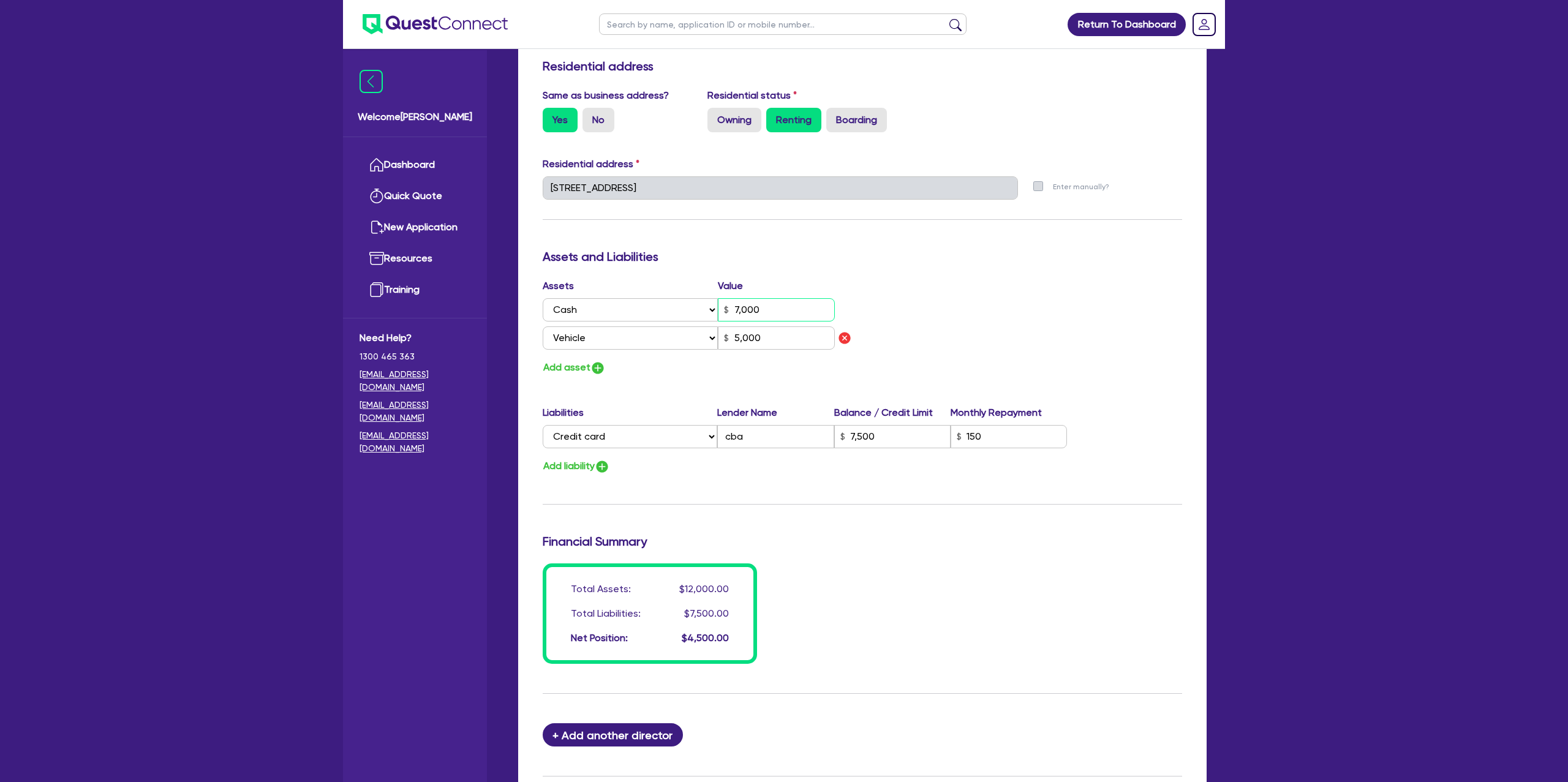
click at [777, 309] on input "7,000" at bounding box center [776, 309] width 117 height 23
click at [1123, 200] on div "Enter manually?" at bounding box center [1109, 192] width 165 height 33
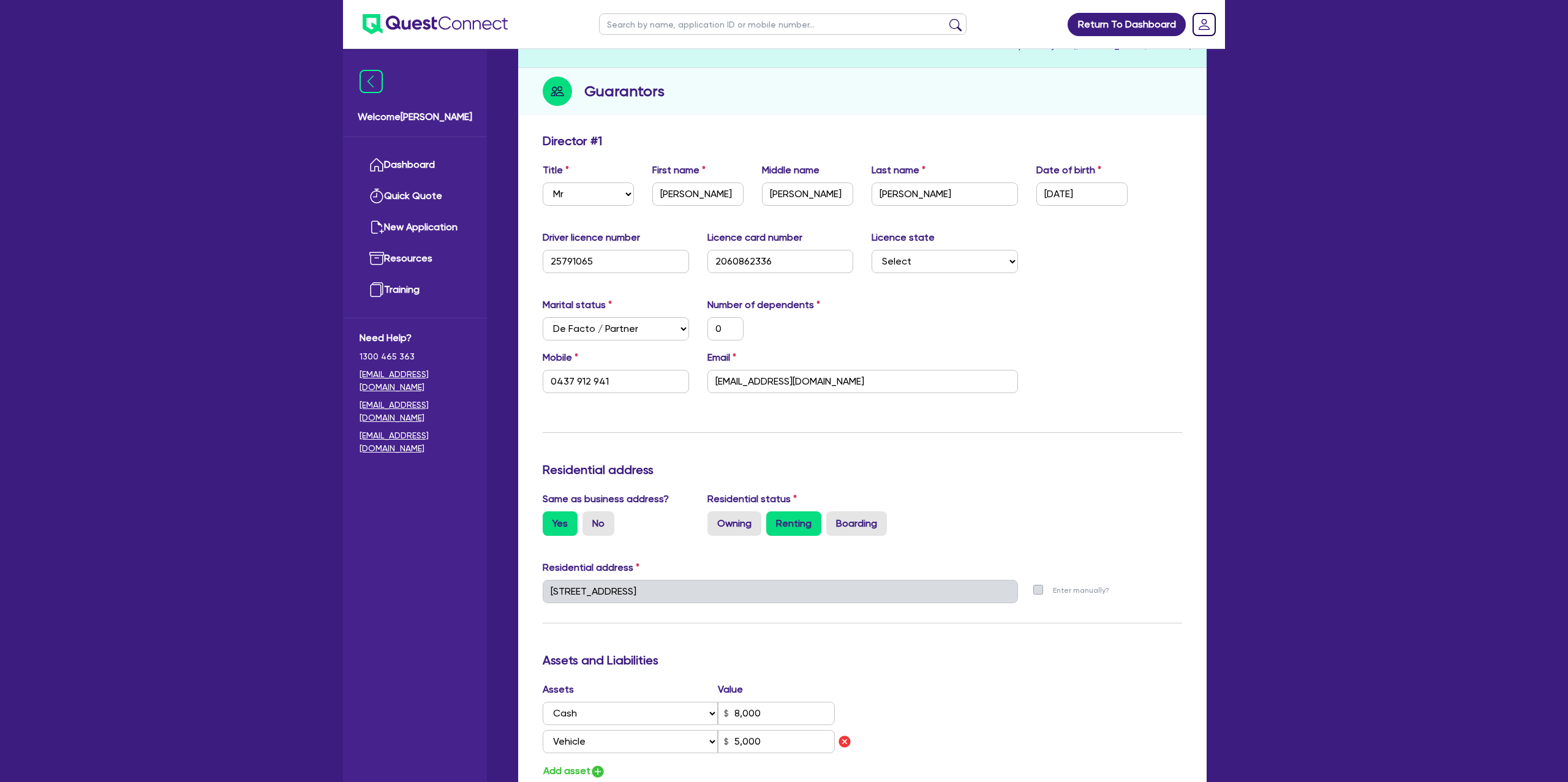
scroll to position [0, 0]
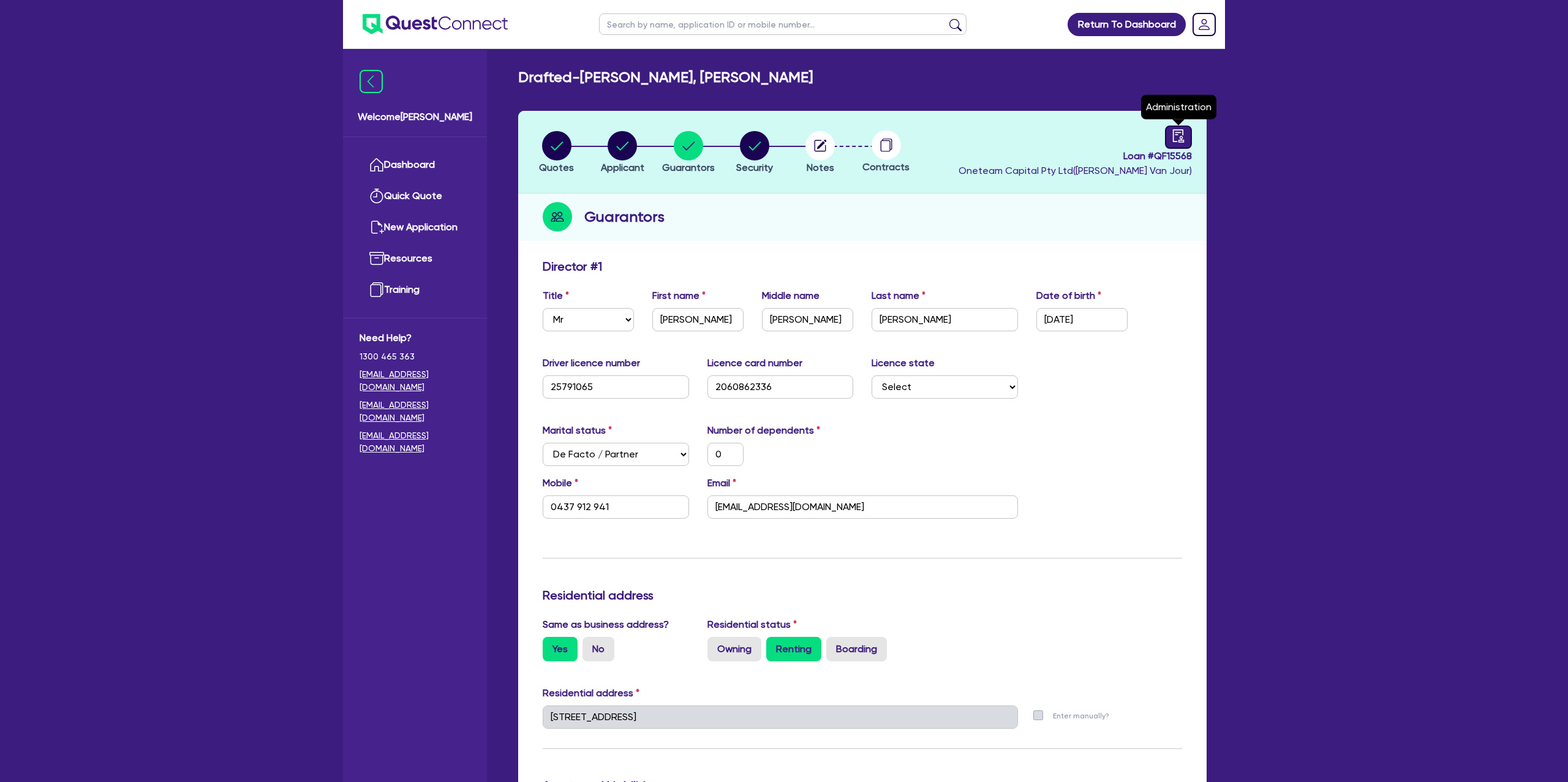
click at [1178, 137] on icon "audit" at bounding box center [1178, 136] width 13 height 13
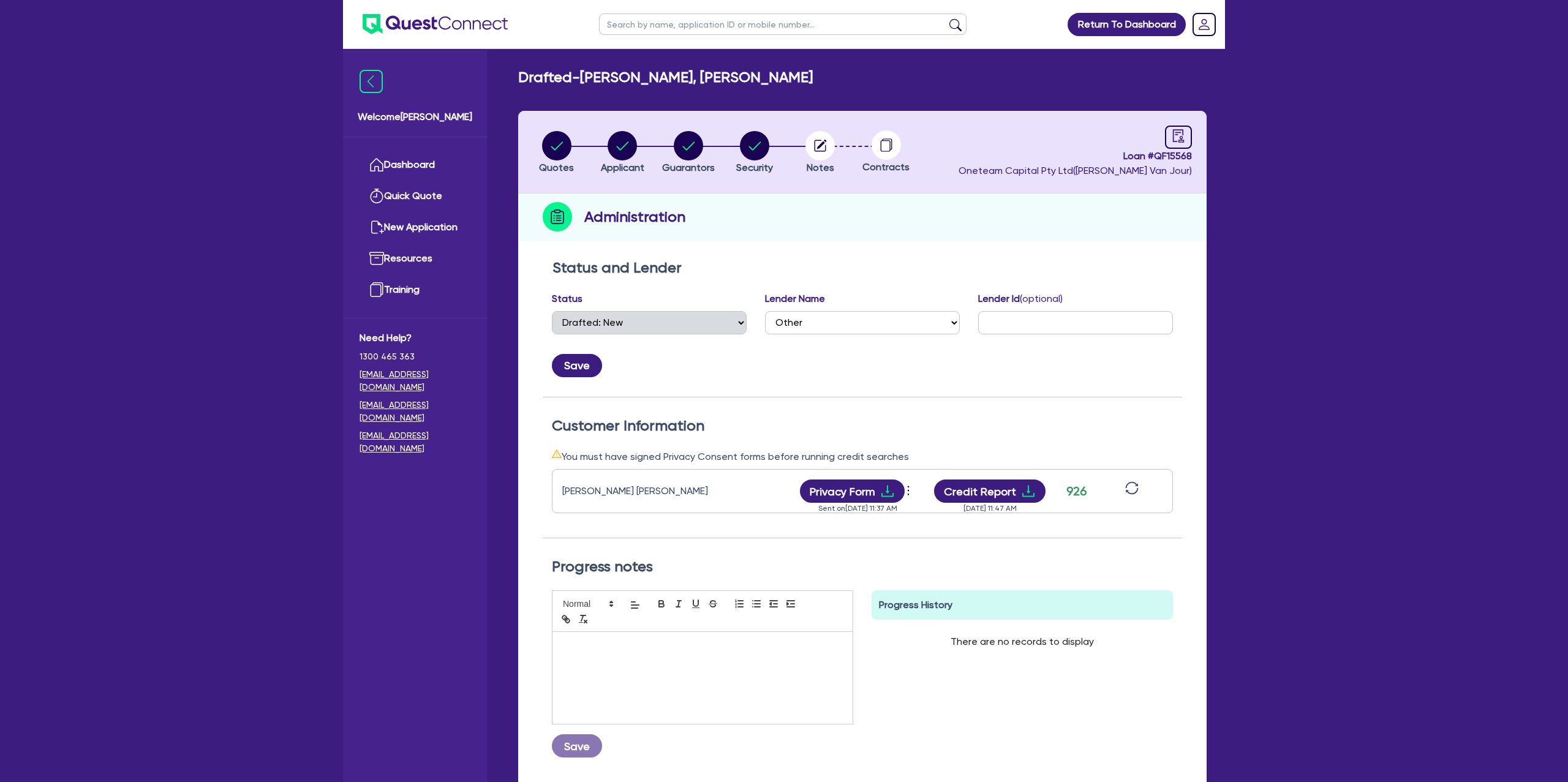
scroll to position [13, 0]
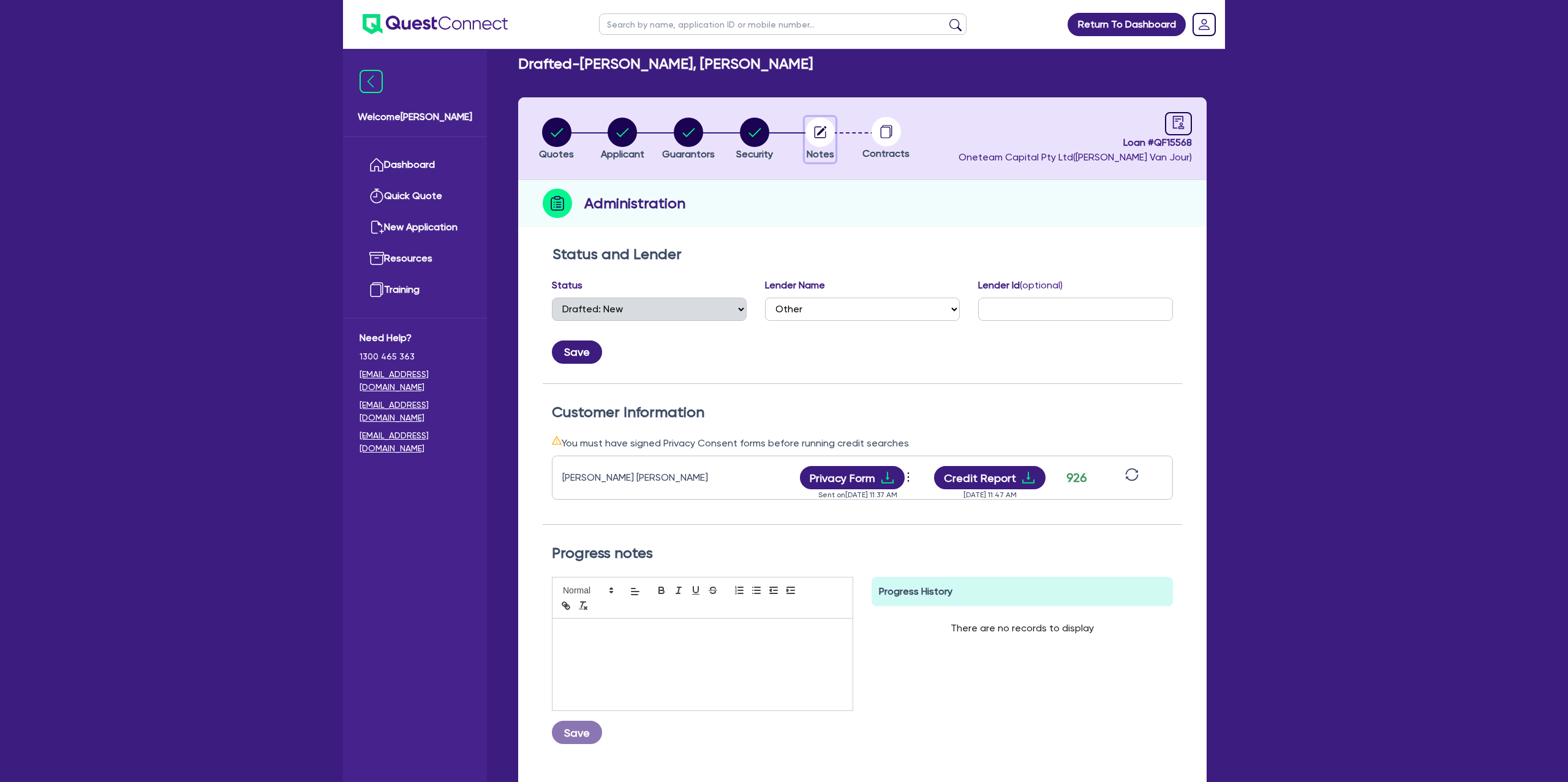
click at [813, 134] on circle "button" at bounding box center [820, 132] width 30 height 30
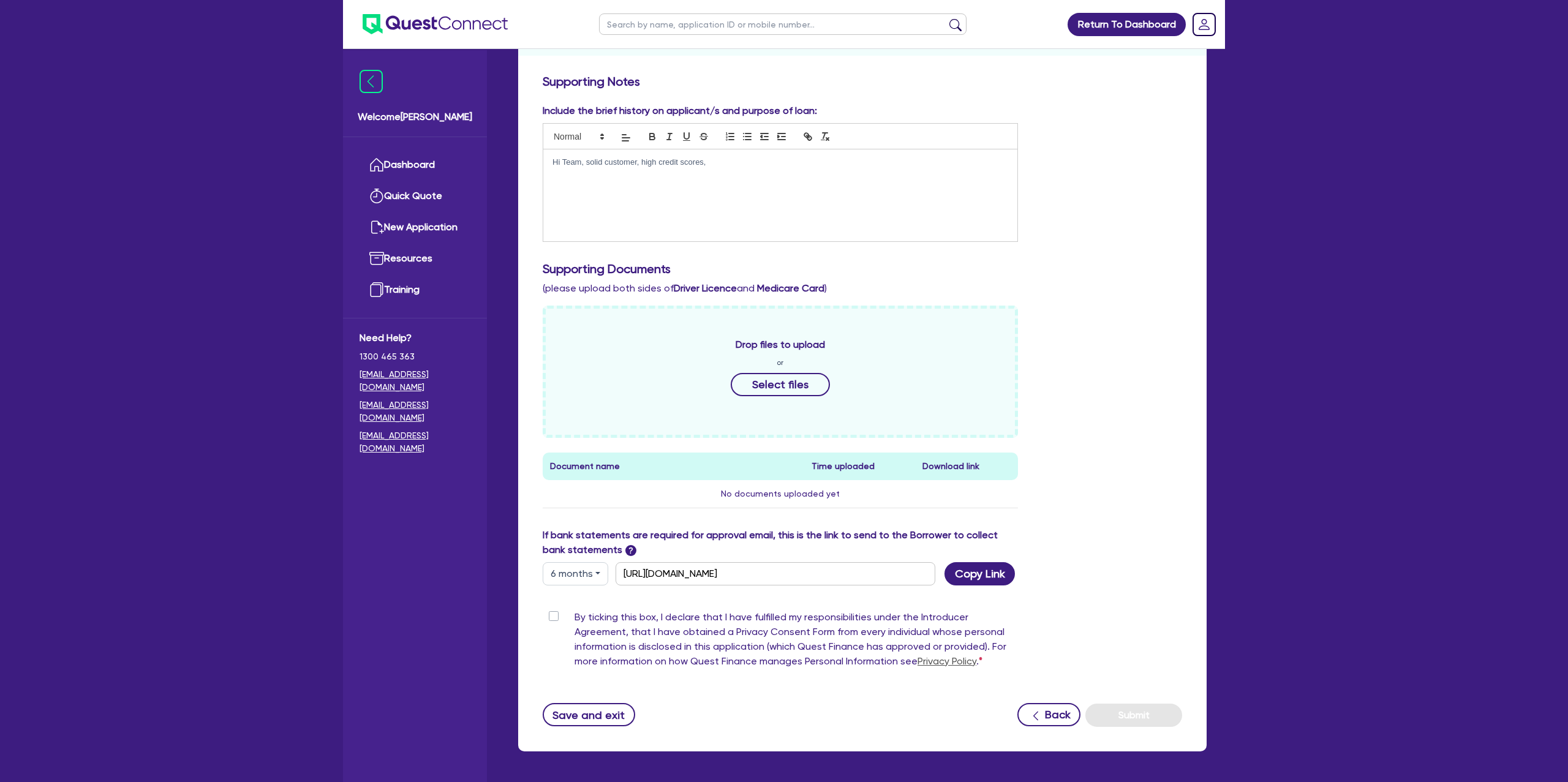
scroll to position [197, 0]
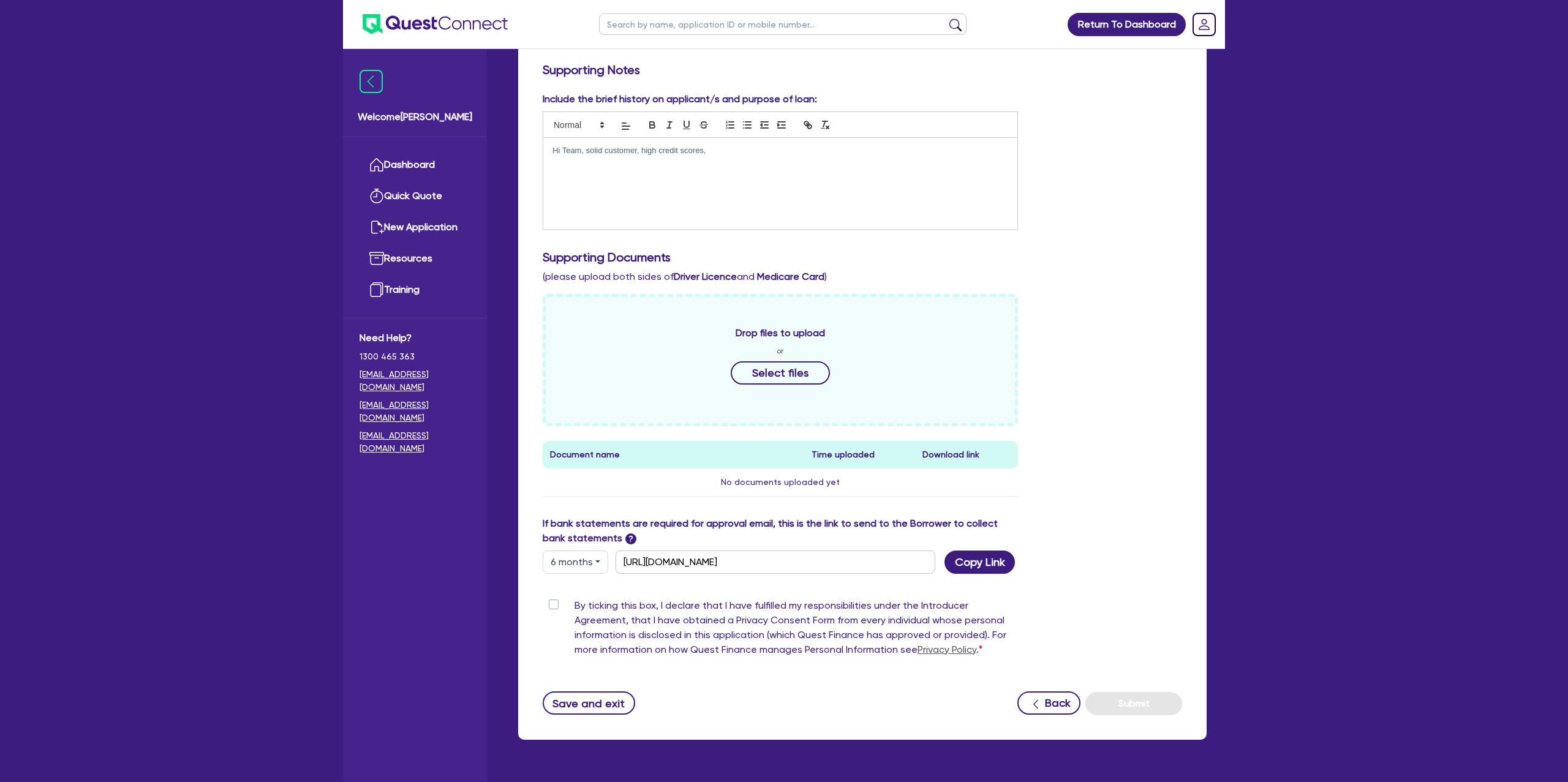
click at [740, 159] on div "Hi Team, solid customer, high credit scores," at bounding box center [780, 184] width 475 height 92
drag, startPoint x: 906, startPoint y: 147, endPoint x: 904, endPoint y: 153, distance: 6.3
click at [904, 151] on p "Hi Team, solid customer, high credit scores, good cash savings. Looking to purc…" at bounding box center [780, 162] width 456 height 34
click at [561, 165] on p "Hi Team, solid customer, high credit scores, good cash savings. Looking to purc…" at bounding box center [780, 162] width 456 height 34
click at [562, 165] on p "Hi Team, solid customer, high credit scores, good cash savings. Looking to purc…" at bounding box center [780, 162] width 456 height 34
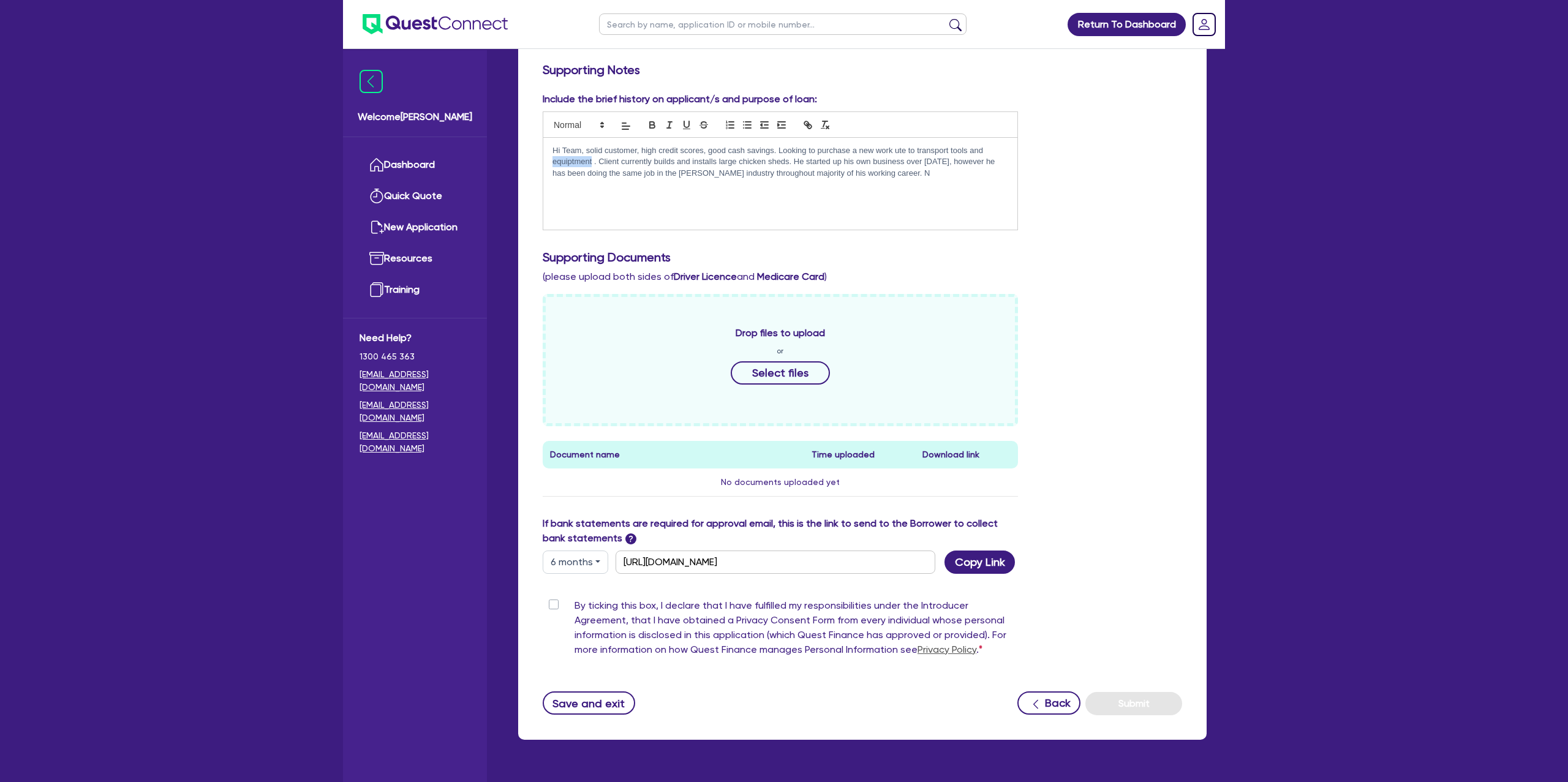
click at [567, 164] on p "Hi Team, solid customer, high credit scores, good cash savings. Looking to purc…" at bounding box center [780, 162] width 456 height 34
click at [892, 169] on p "Hi Team, solid customer, high credit scores, good cash savings. Looking to purc…" at bounding box center [780, 162] width 456 height 34
click at [893, 171] on p "Hi Team, solid customer, high credit scores, good cash savings. Looking to purc…" at bounding box center [780, 162] width 456 height 34
click at [1076, 120] on div "Include the brief history on applicant/s and purpose of loan: Hi Team, solid cu…" at bounding box center [862, 166] width 658 height 148
drag, startPoint x: 694, startPoint y: 174, endPoint x: 689, endPoint y: 194, distance: 20.6
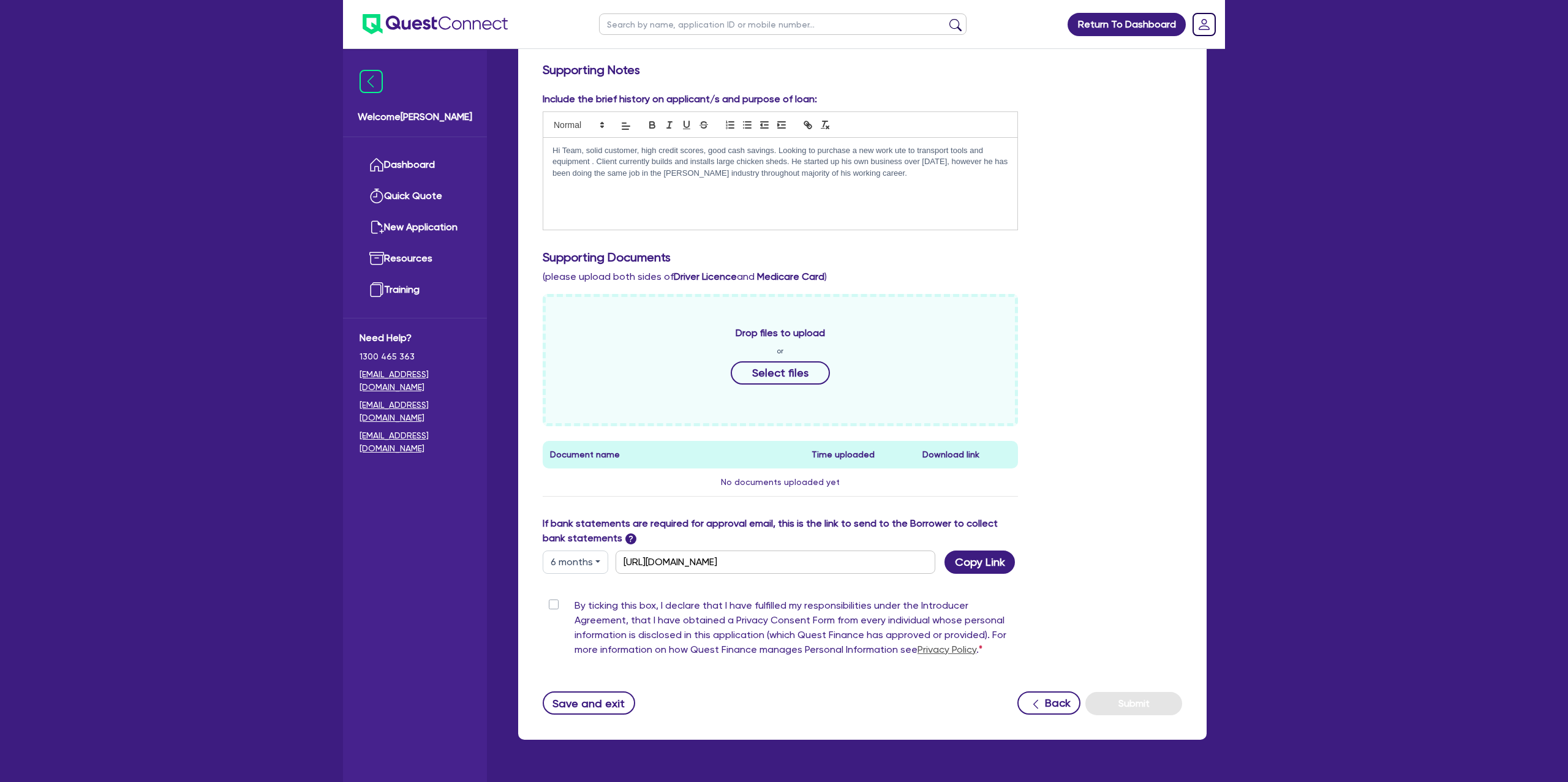
click at [693, 175] on p "Hi Team, solid customer, high credit scores, good cash savings. Looking to purc…" at bounding box center [780, 162] width 456 height 34
drag, startPoint x: 585, startPoint y: 172, endPoint x: 697, endPoint y: 173, distance: 112.0
click at [698, 174] on p "Hi Team, solid customer, high credit scores, good cash savings. Looking to purc…" at bounding box center [780, 162] width 456 height 34
click at [831, 168] on p "Hi Team, solid customer, high credit scores, good cash savings. Looking to purc…" at bounding box center [780, 162] width 456 height 34
click at [1071, 128] on div "Include the brief history on applicant/s and purpose of loan: Hi Team, solid cu…" at bounding box center [862, 166] width 658 height 148
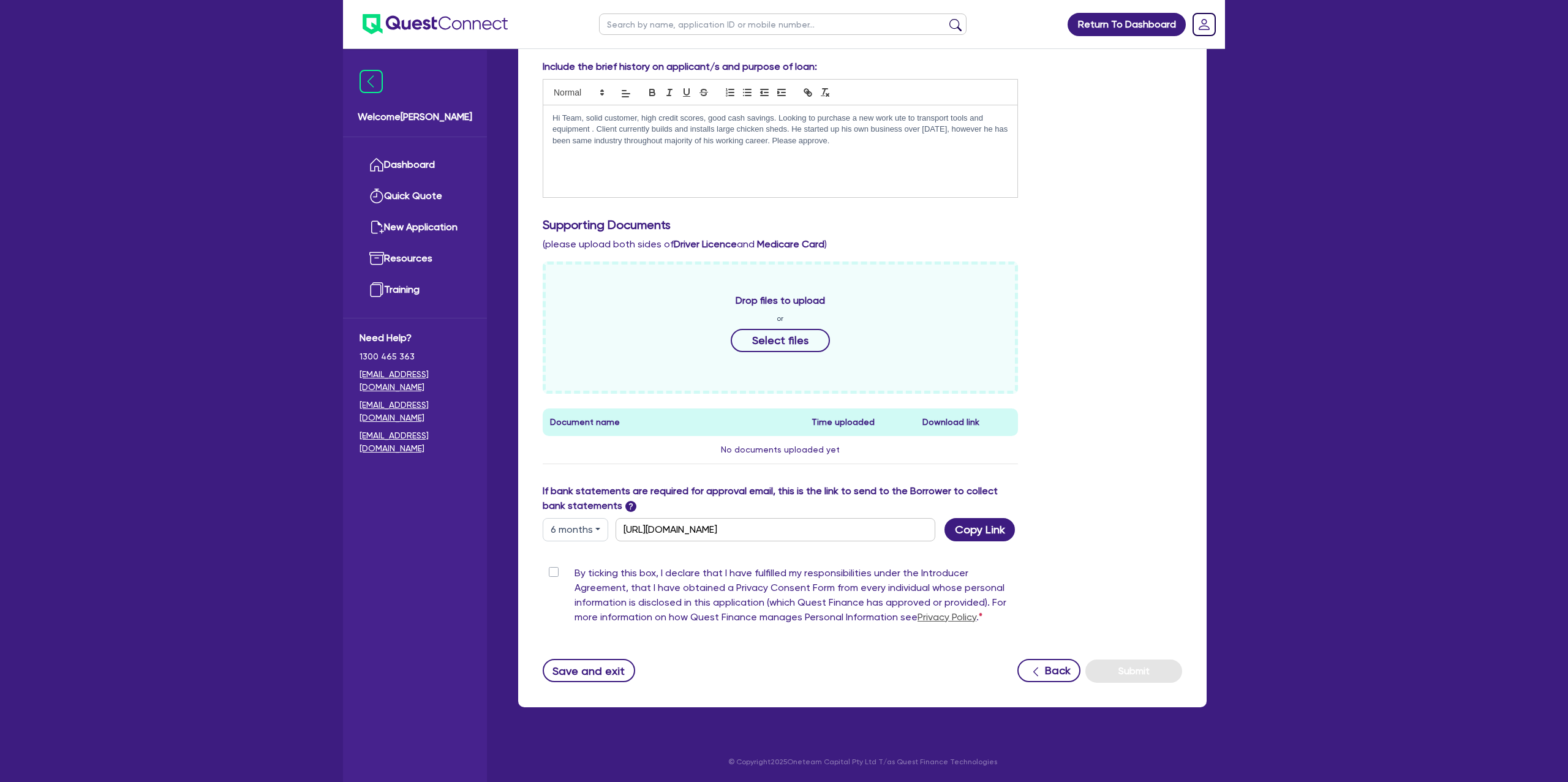
scroll to position [0, 0]
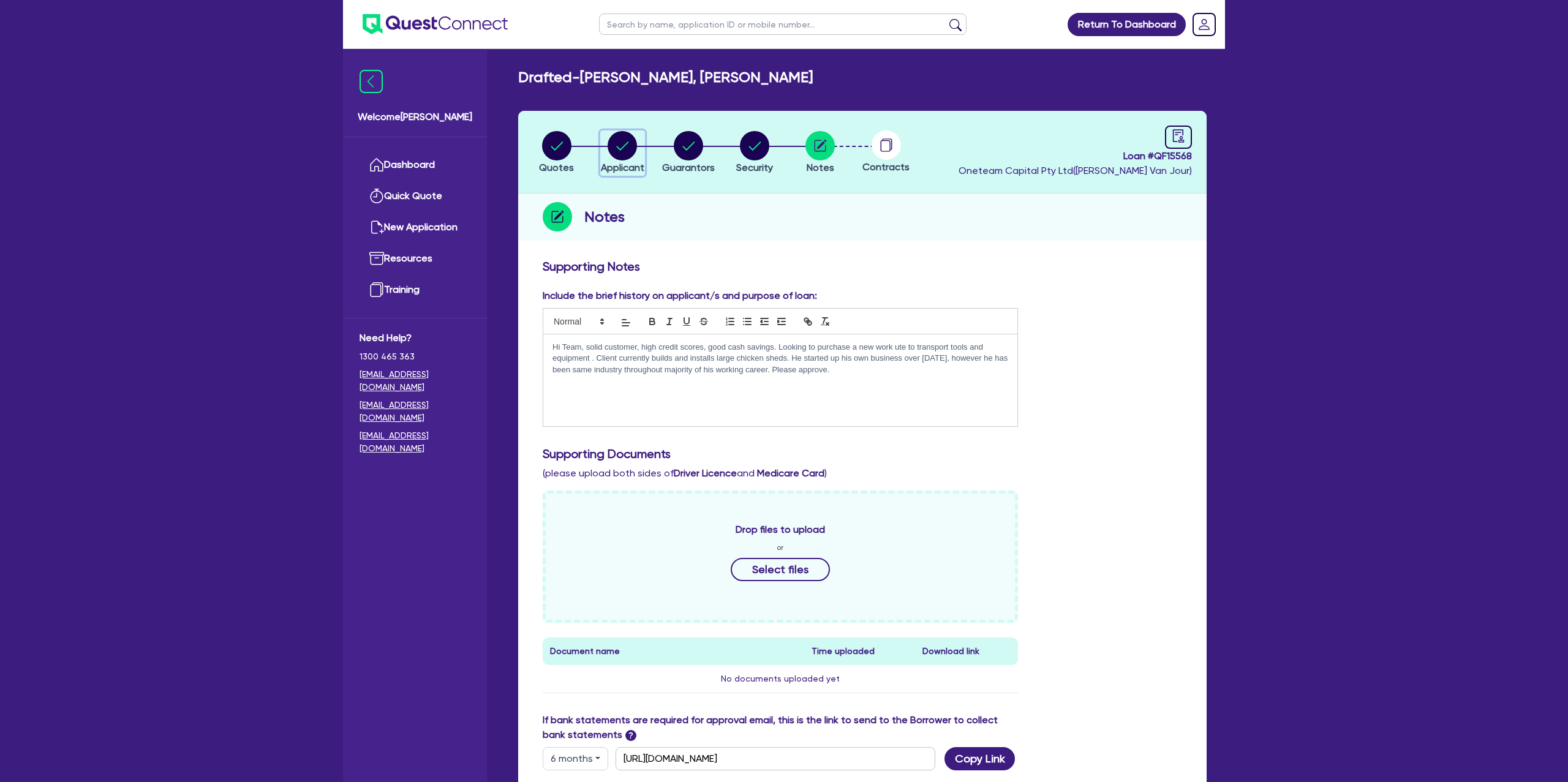
click at [613, 151] on circle "button" at bounding box center [623, 146] width 30 height 30
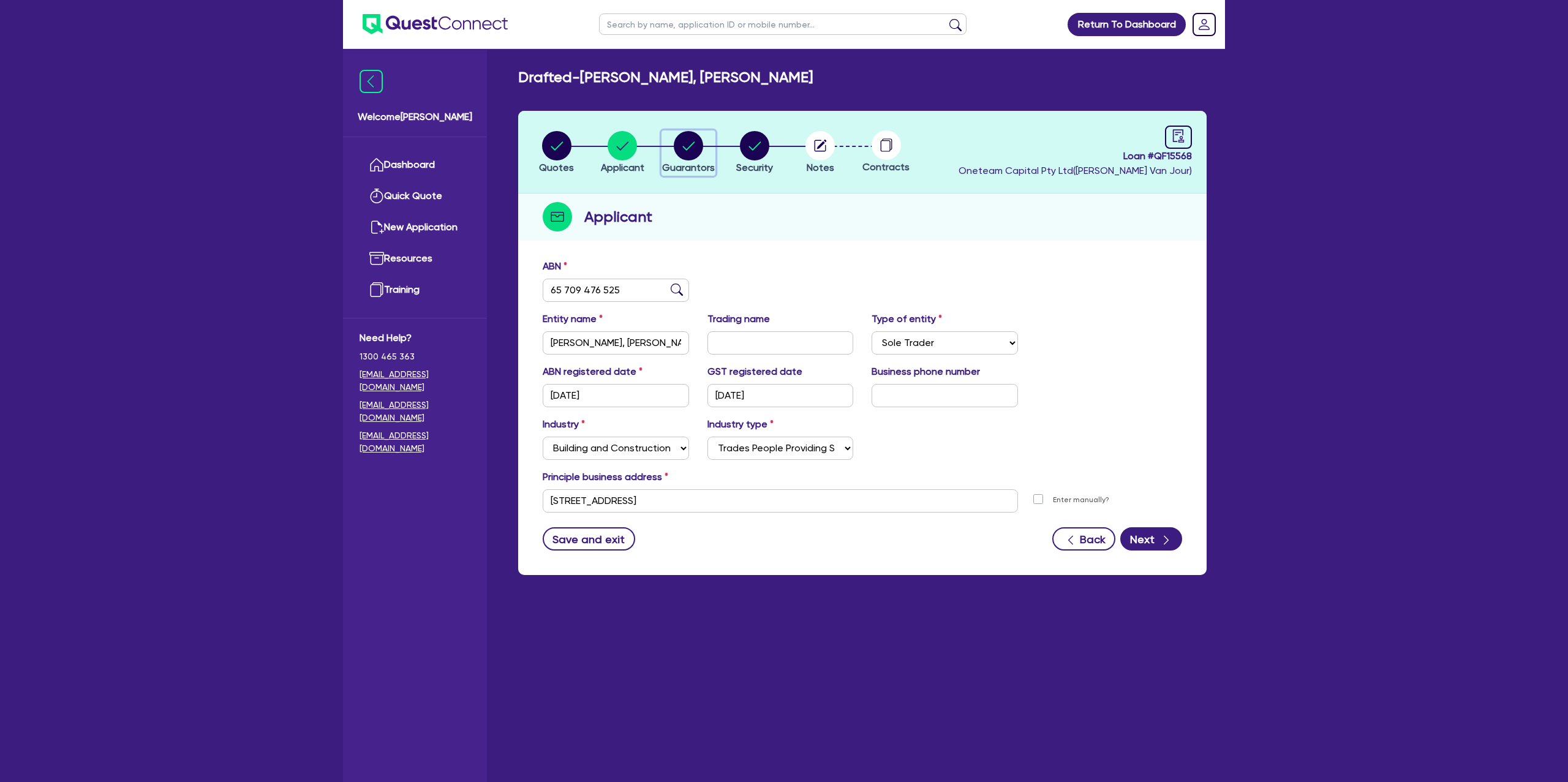
click at [695, 144] on circle "button" at bounding box center [689, 146] width 30 height 30
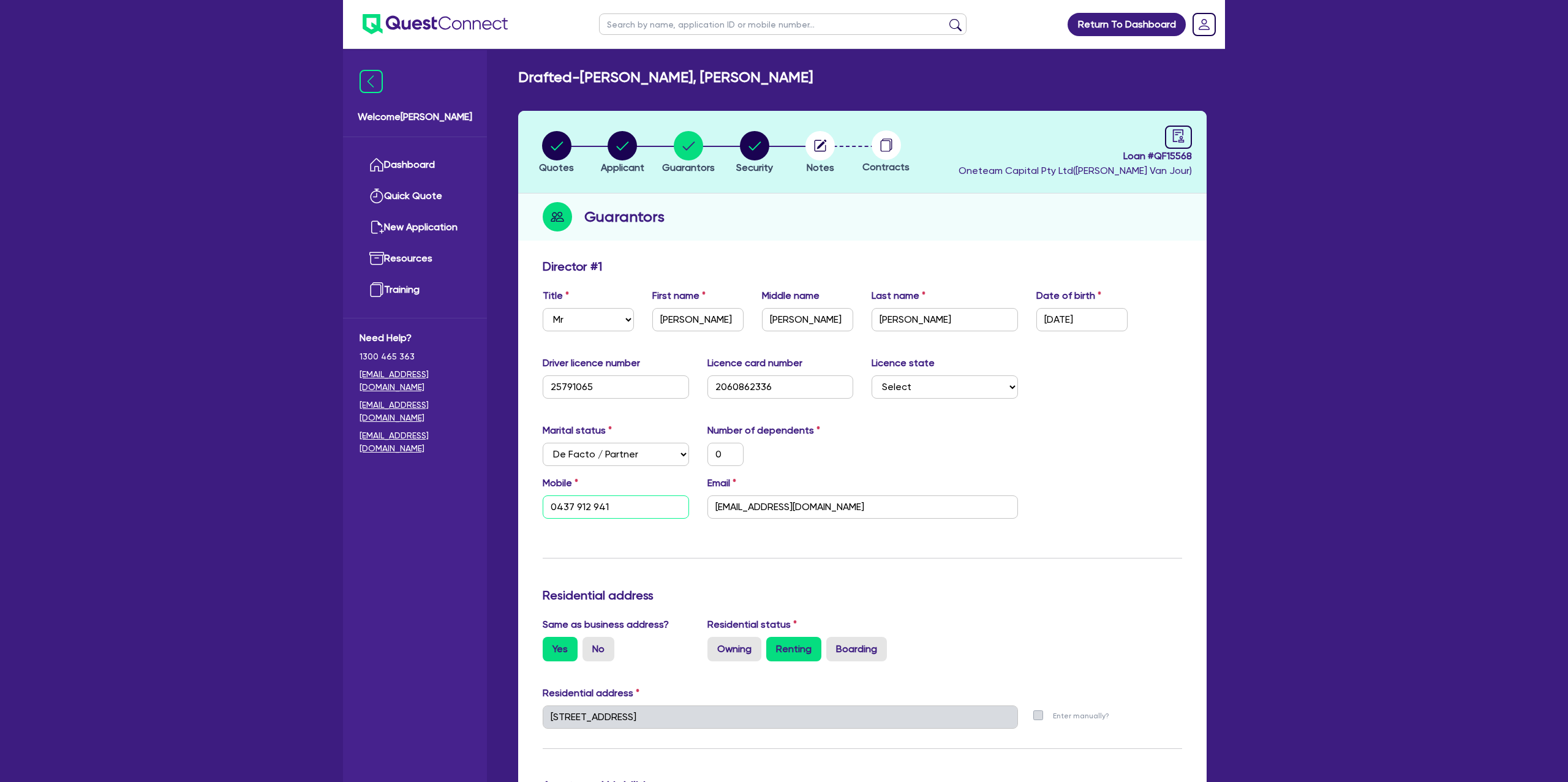
click at [586, 513] on input "0437 912 941" at bounding box center [615, 507] width 146 height 23
click at [821, 137] on circle "button" at bounding box center [820, 146] width 30 height 30
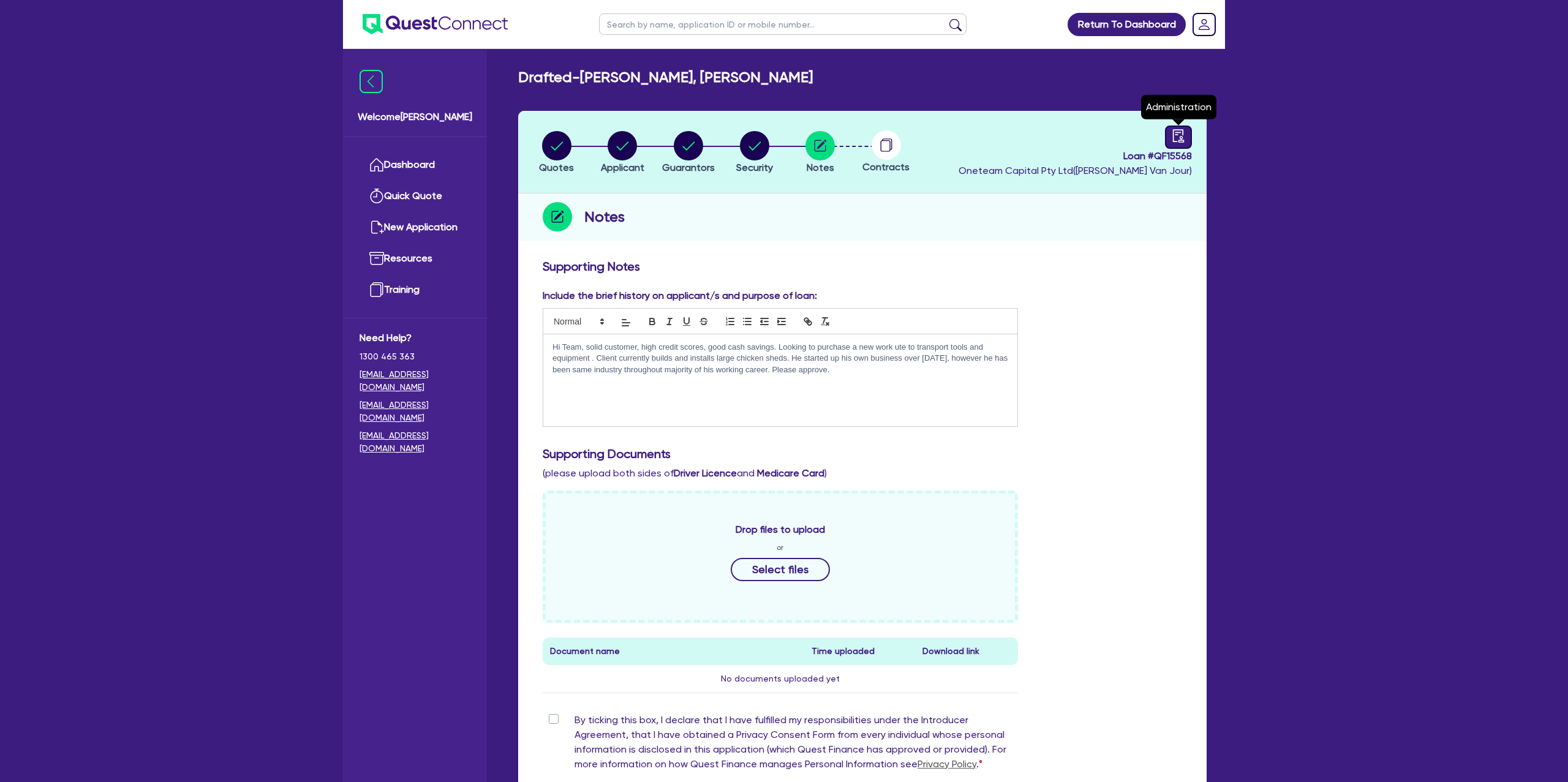
click at [1178, 139] on icon "audit" at bounding box center [1178, 136] width 13 height 13
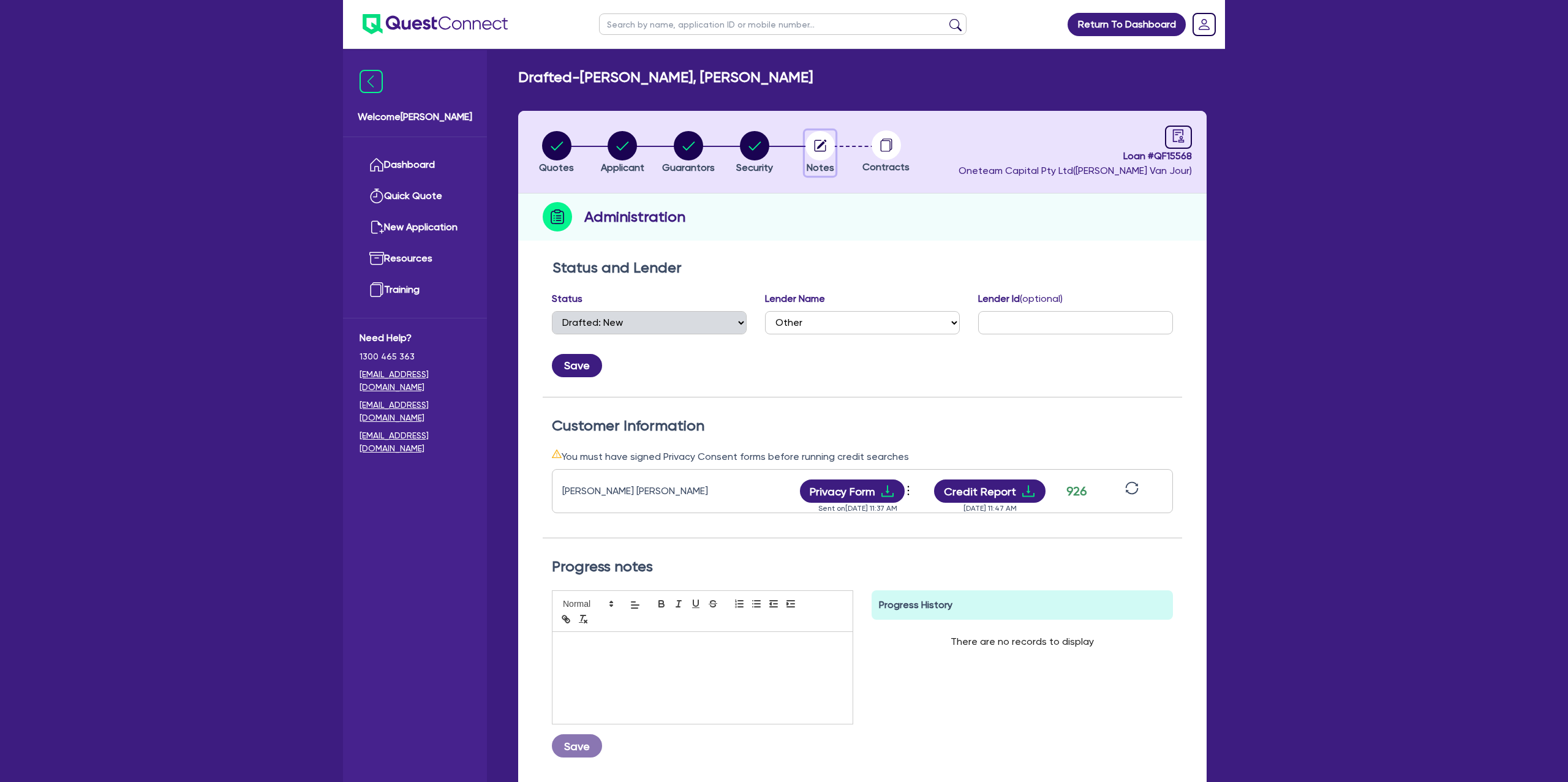
click at [830, 149] on circle "button" at bounding box center [820, 146] width 30 height 30
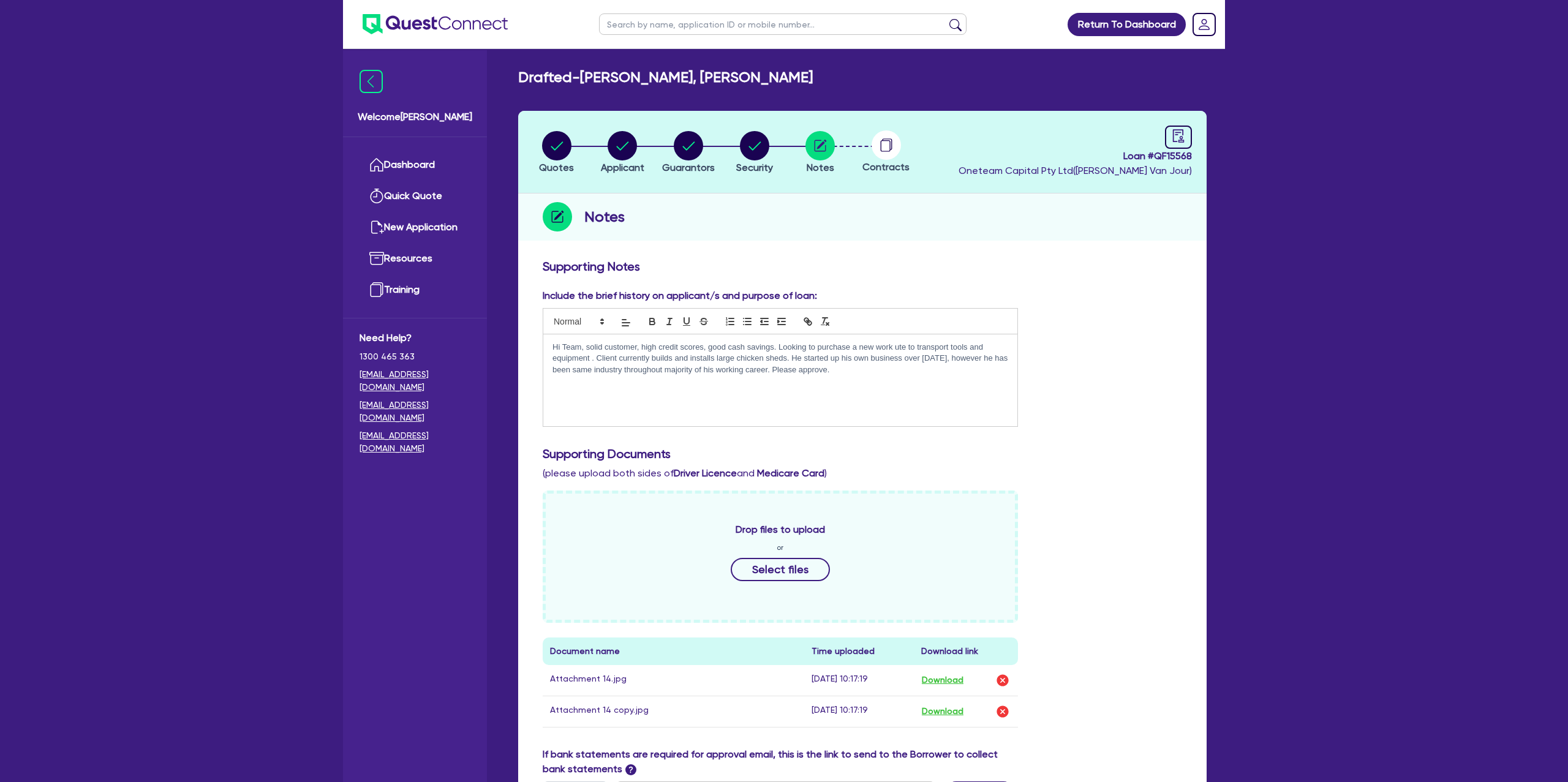
click at [1251, 393] on div "Return To Dashboard Edit Profile Logout Welcome [PERSON_NAME] Quick Quote New A…" at bounding box center [784, 523] width 1568 height 1046
drag, startPoint x: 1119, startPoint y: 153, endPoint x: 1211, endPoint y: 158, distance: 92.1
click at [1211, 158] on div "Quotes Applicant [GEOGRAPHIC_DATA] Security Notes Contracts Loan # QF15568 Onet…" at bounding box center [862, 548] width 707 height 874
copy span "Loan # QF15568"
click at [555, 144] on circle "button" at bounding box center [557, 146] width 30 height 30
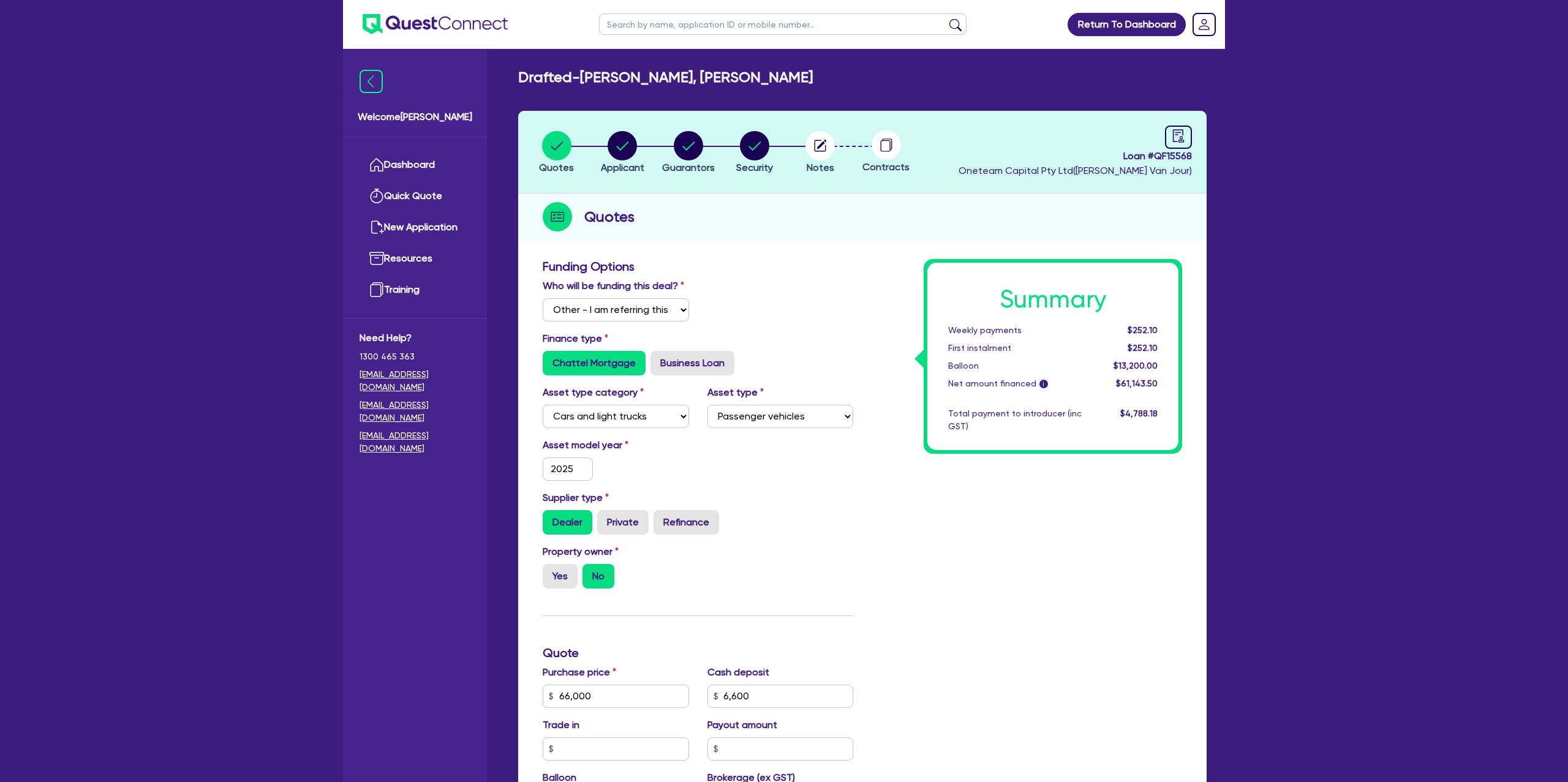
click at [785, 266] on h3 "Funding Options" at bounding box center [697, 267] width 310 height 15
click at [627, 142] on icon "button" at bounding box center [623, 145] width 12 height 8
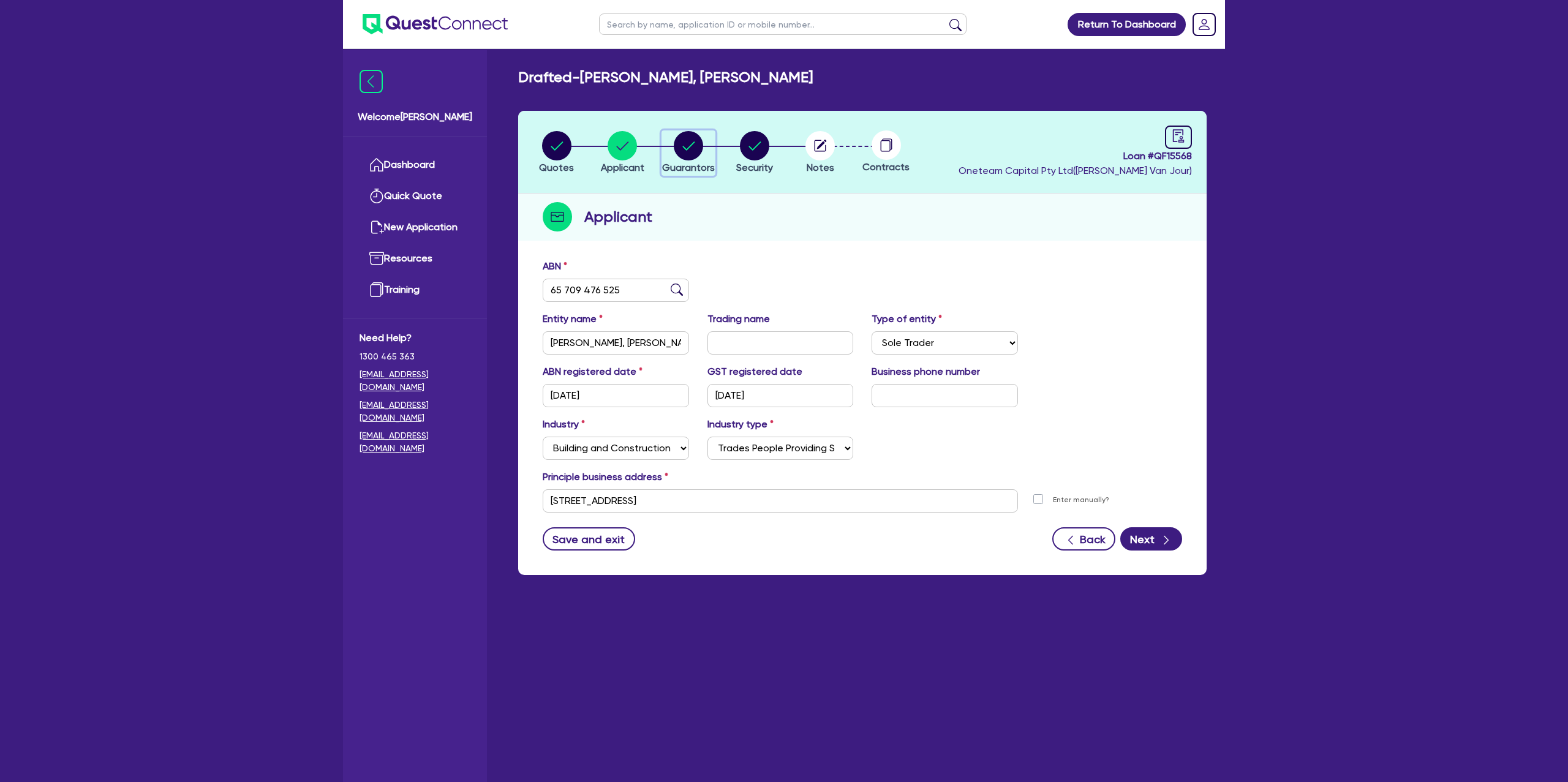
click at [687, 135] on circle "button" at bounding box center [689, 146] width 30 height 30
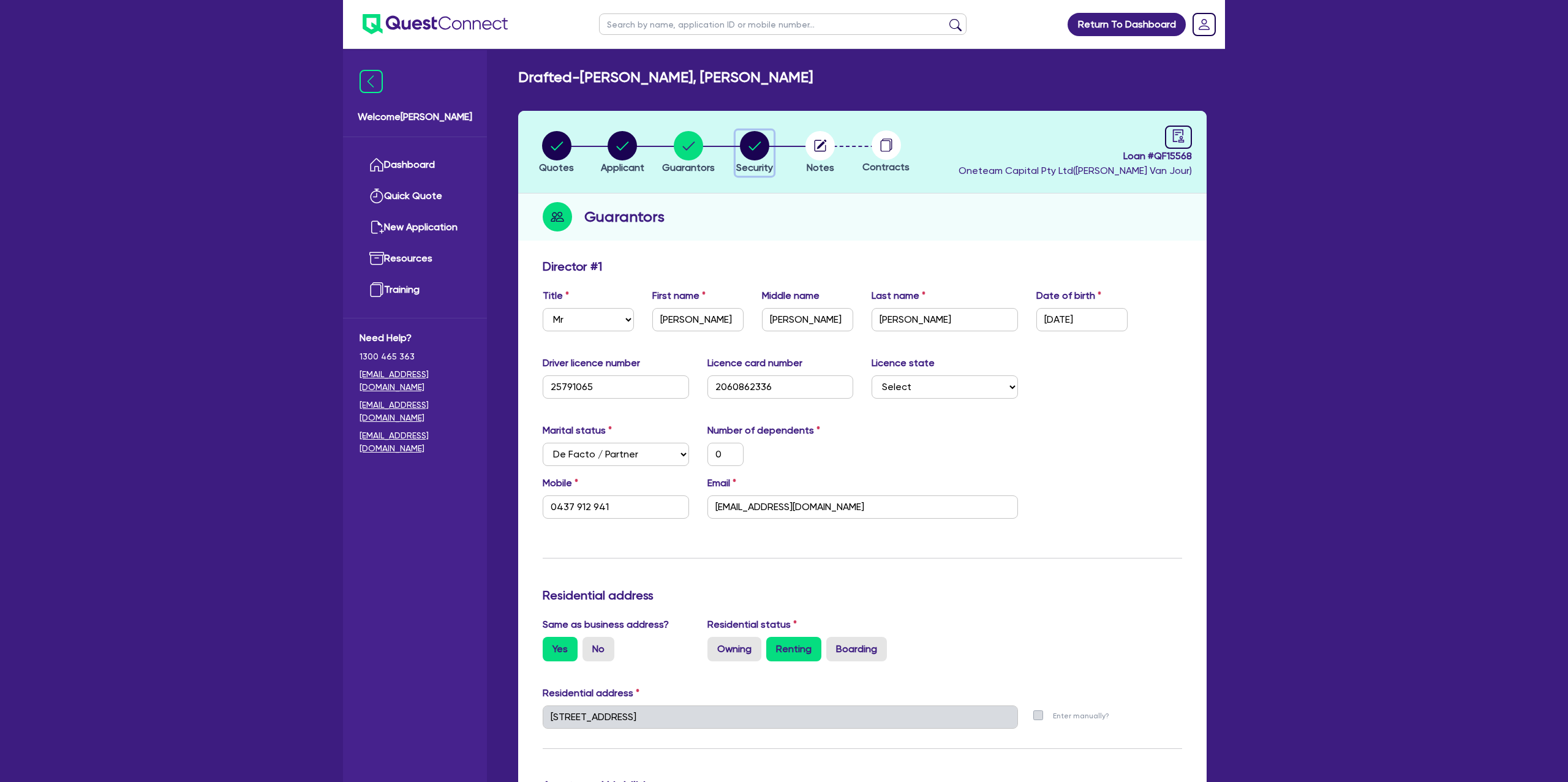
click at [749, 134] on circle "button" at bounding box center [755, 146] width 30 height 30
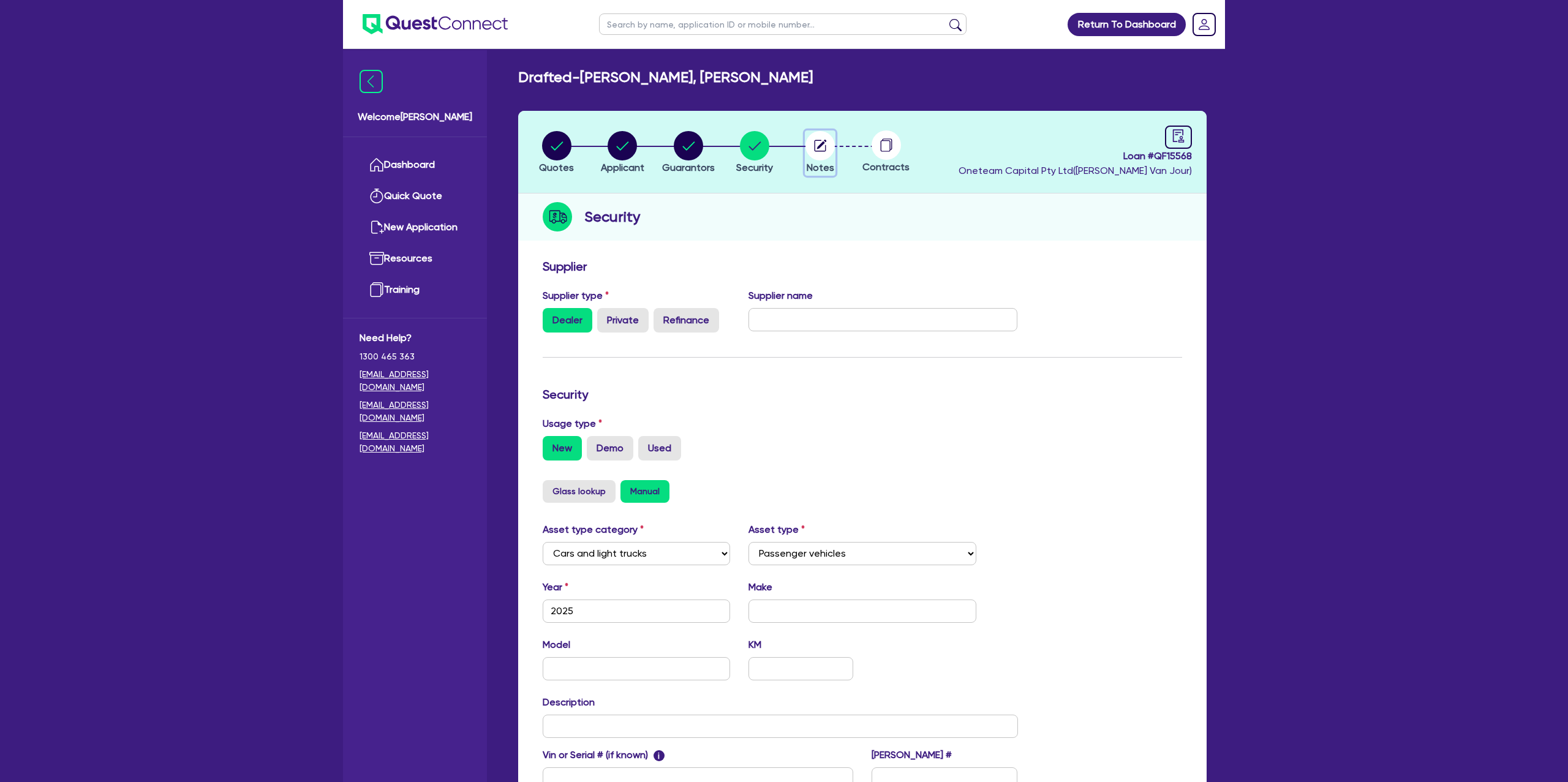
click at [822, 143] on icon "button" at bounding box center [822, 144] width 10 height 10
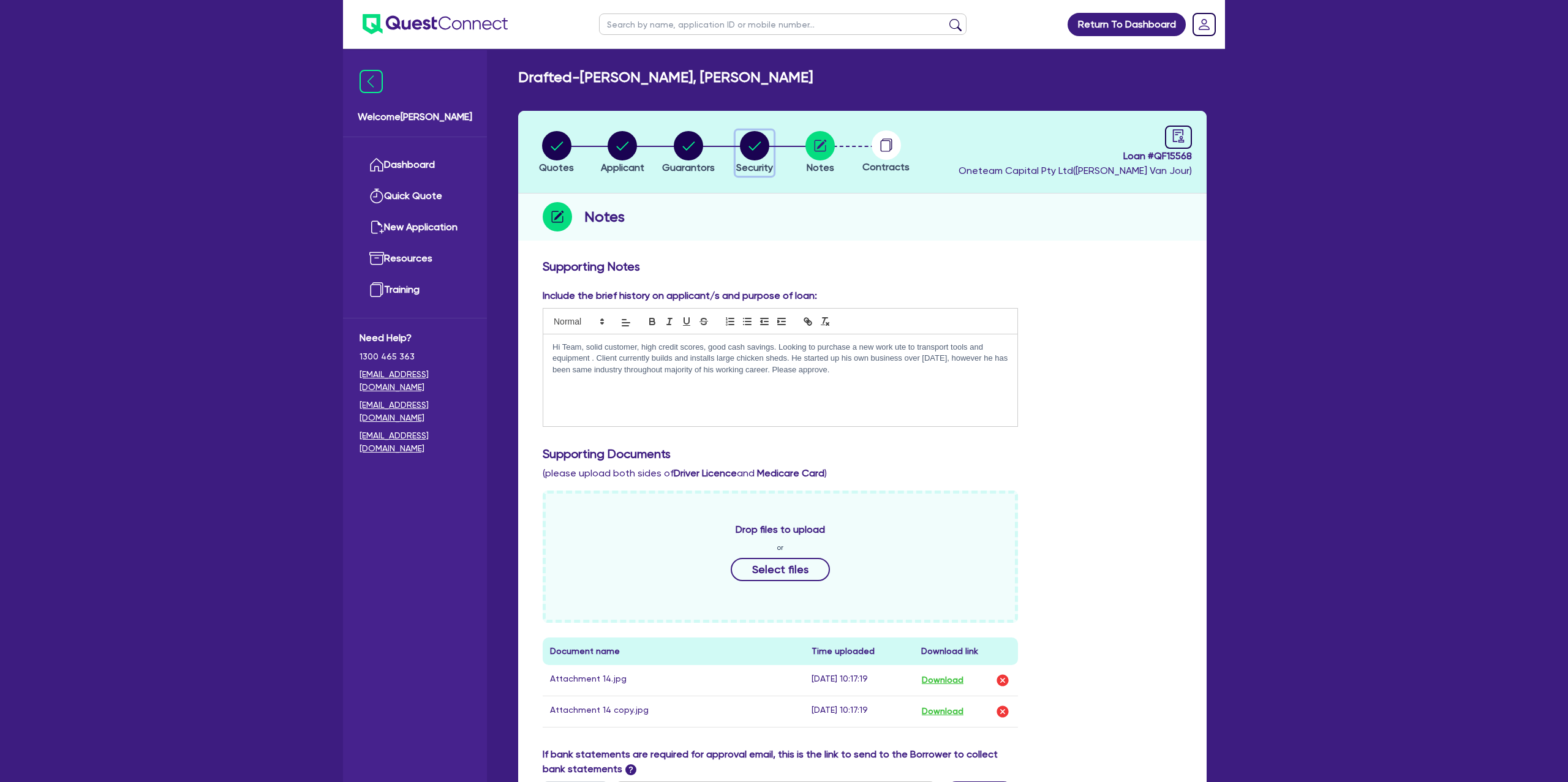
click at [748, 151] on circle "button" at bounding box center [755, 146] width 30 height 30
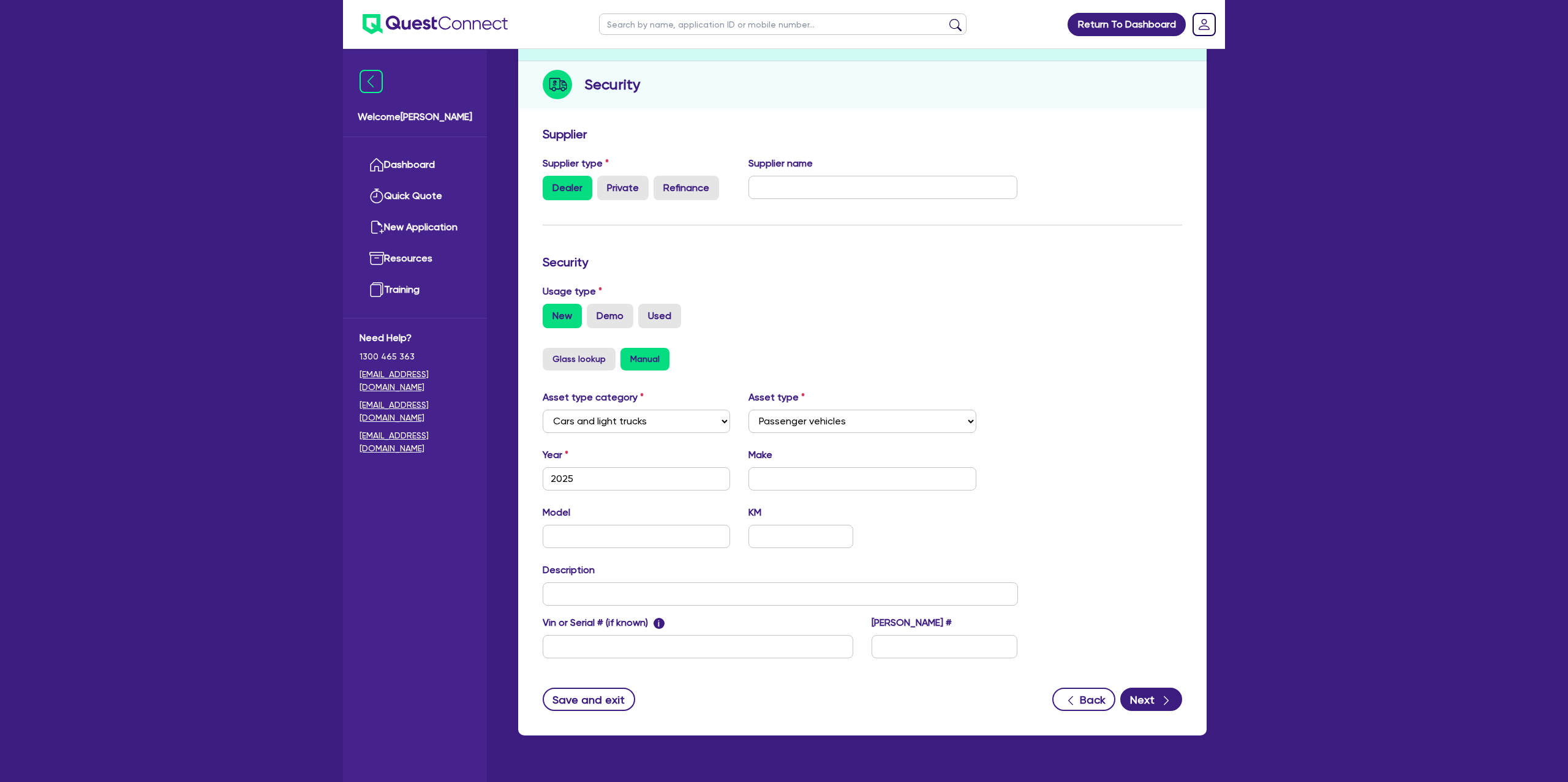
scroll to position [159, 0]
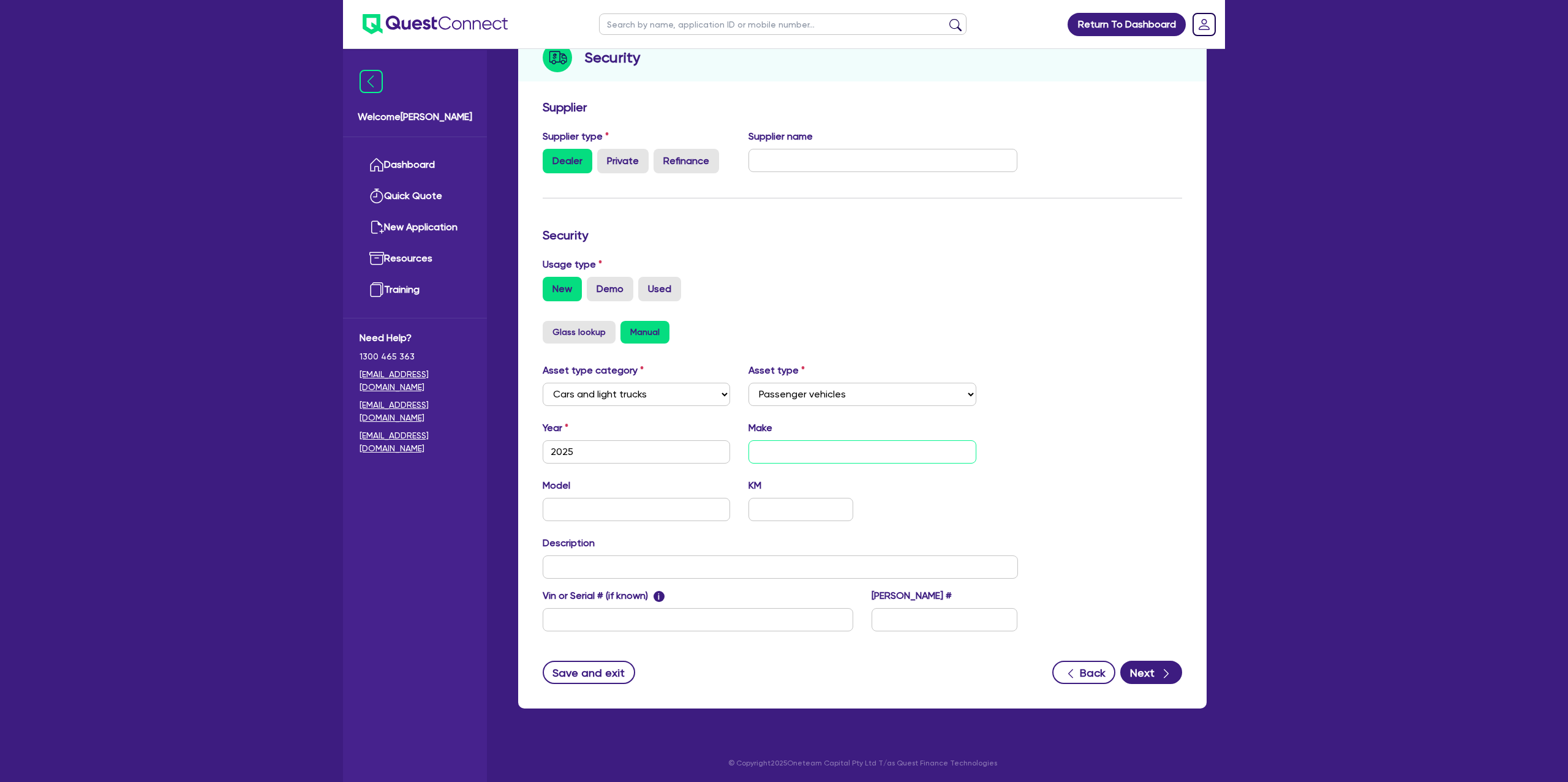
drag, startPoint x: 769, startPoint y: 452, endPoint x: 763, endPoint y: 446, distance: 8.5
click at [767, 451] on input "text" at bounding box center [862, 451] width 228 height 23
drag, startPoint x: 1111, startPoint y: 417, endPoint x: 1100, endPoint y: 450, distance: 34.8
click at [1114, 416] on div "Asset type category Select Cars and light trucks Primary assets Secondary asset…" at bounding box center [862, 505] width 658 height 283
click at [1148, 670] on button "Next" at bounding box center [1151, 672] width 62 height 23
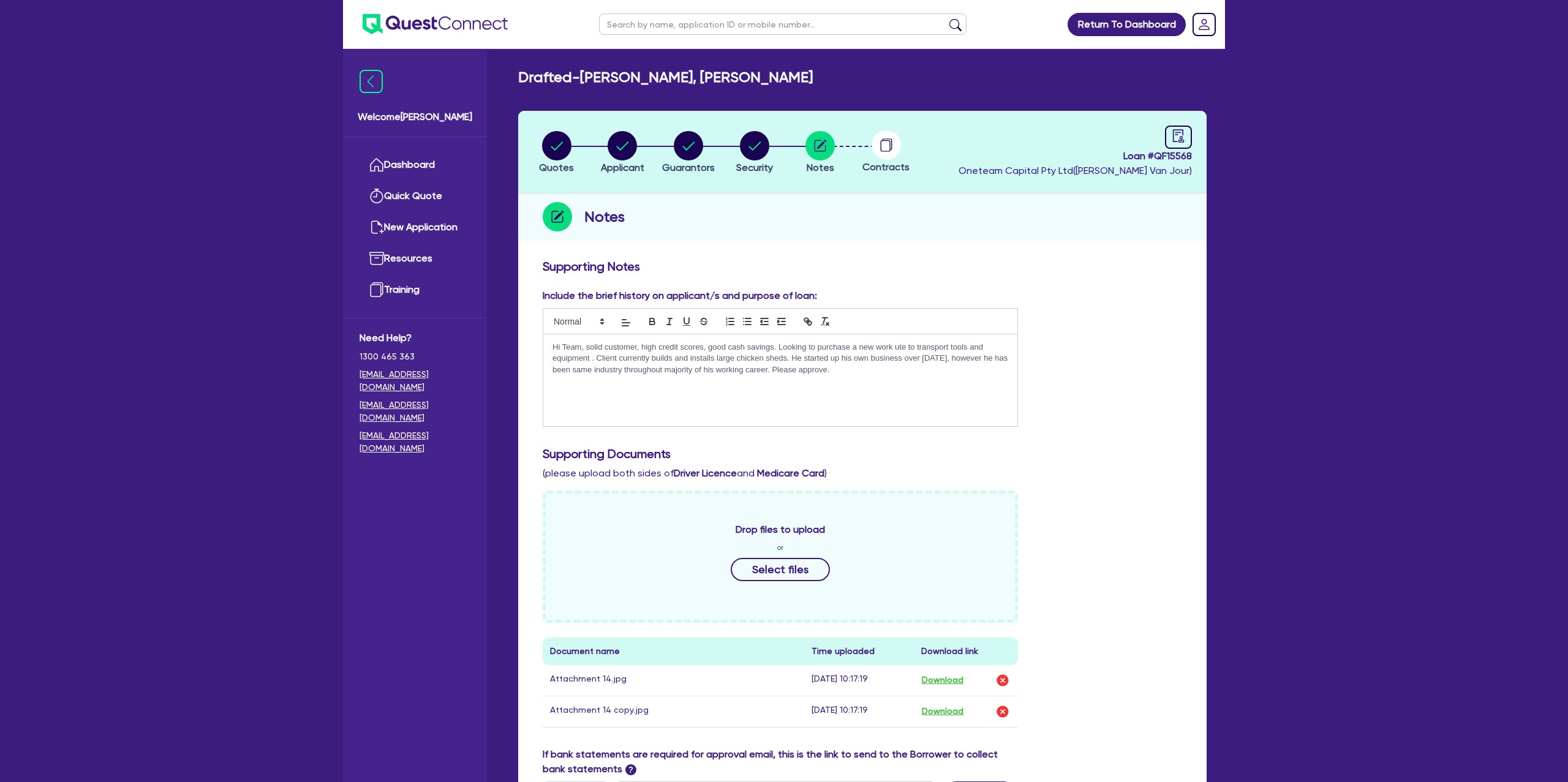
click at [1114, 528] on div "Drop files to upload or Select files Document name Time uploaded Download link …" at bounding box center [862, 618] width 658 height 256
click at [629, 140] on circle "button" at bounding box center [623, 146] width 30 height 30
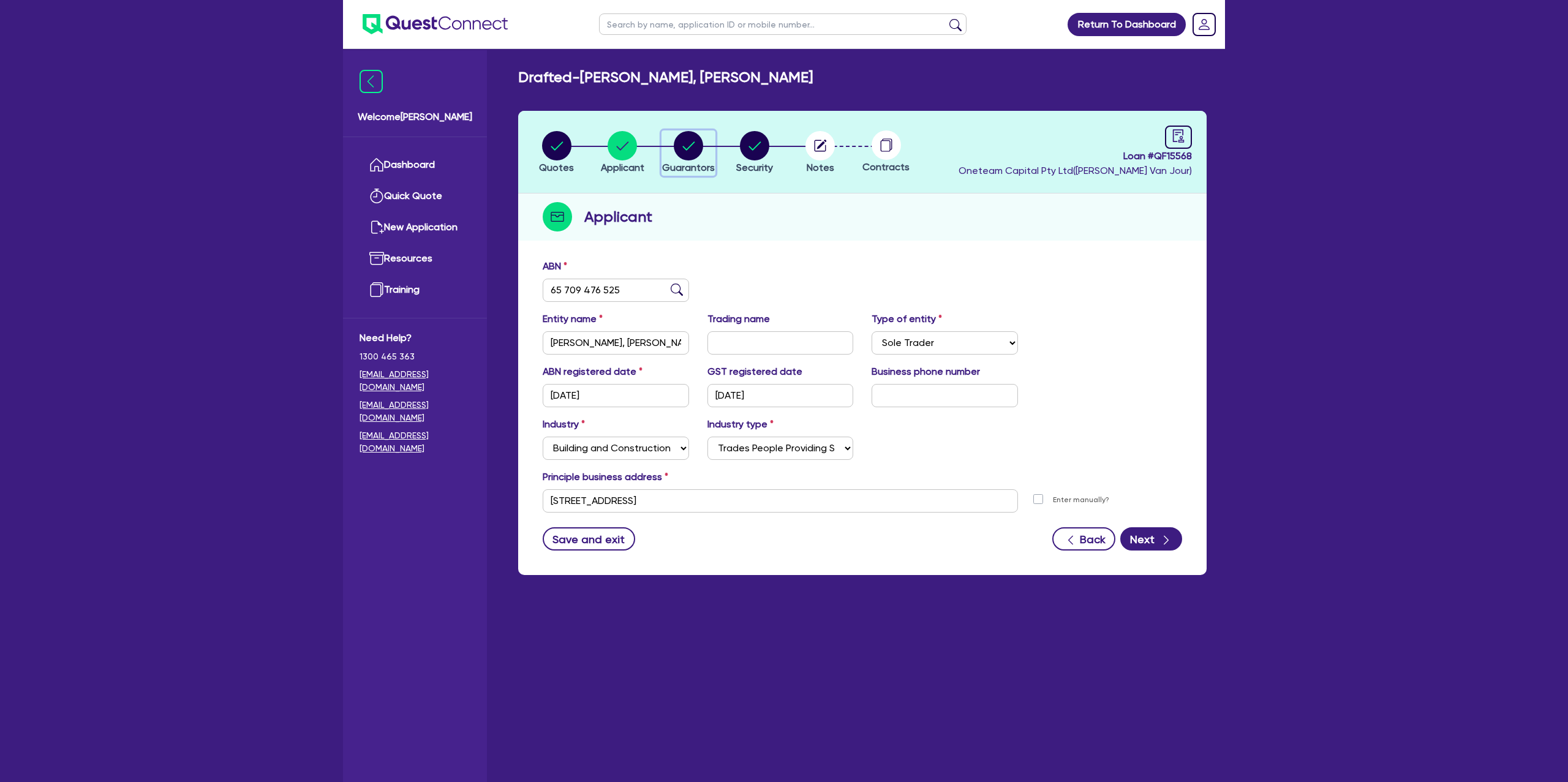
click at [692, 145] on circle "button" at bounding box center [689, 146] width 30 height 30
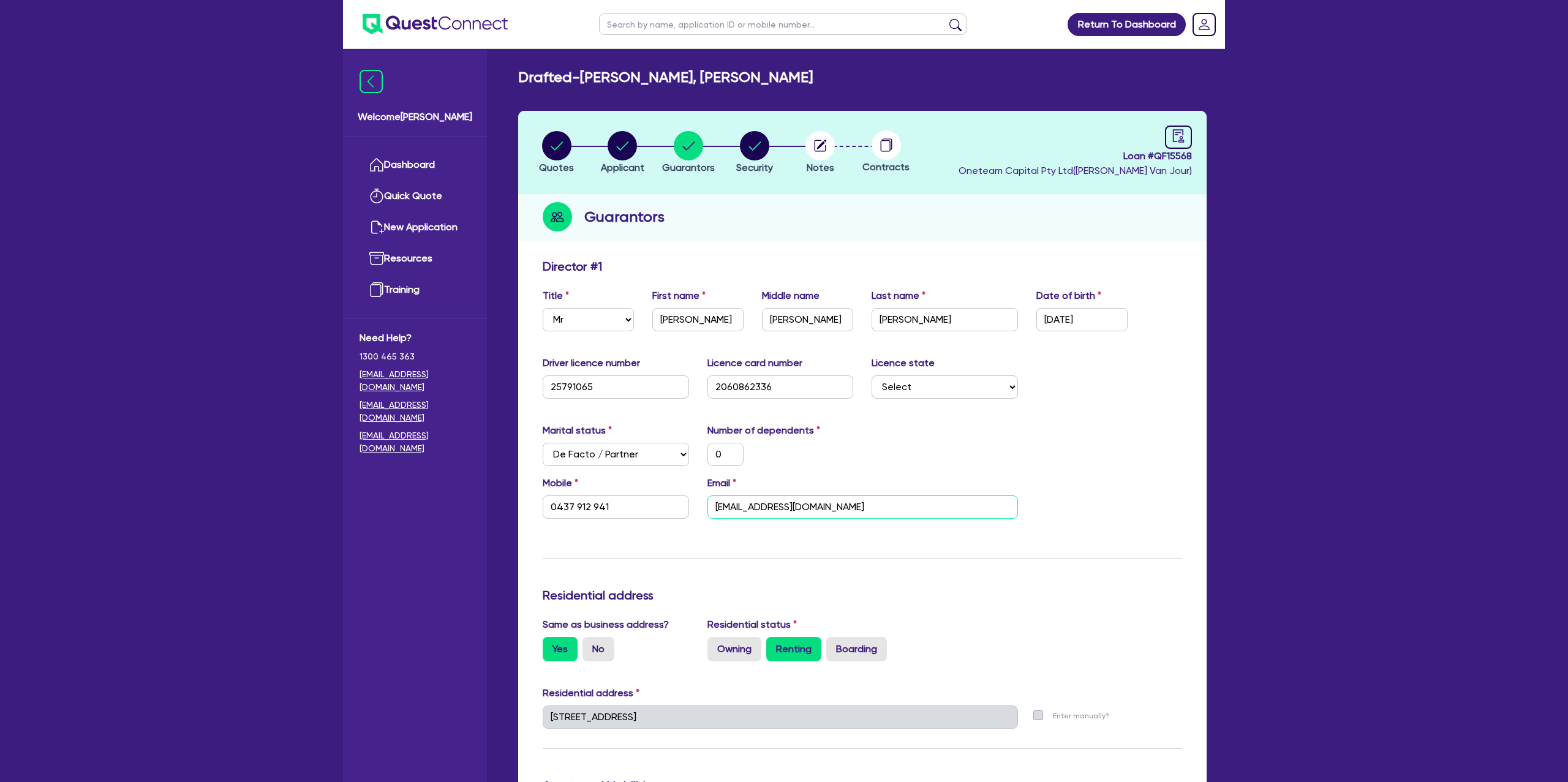
click at [749, 512] on input "[EMAIL_ADDRESS][DOMAIN_NAME]" at bounding box center [862, 507] width 310 height 23
click at [1181, 126] on div at bounding box center [1178, 137] width 27 height 23
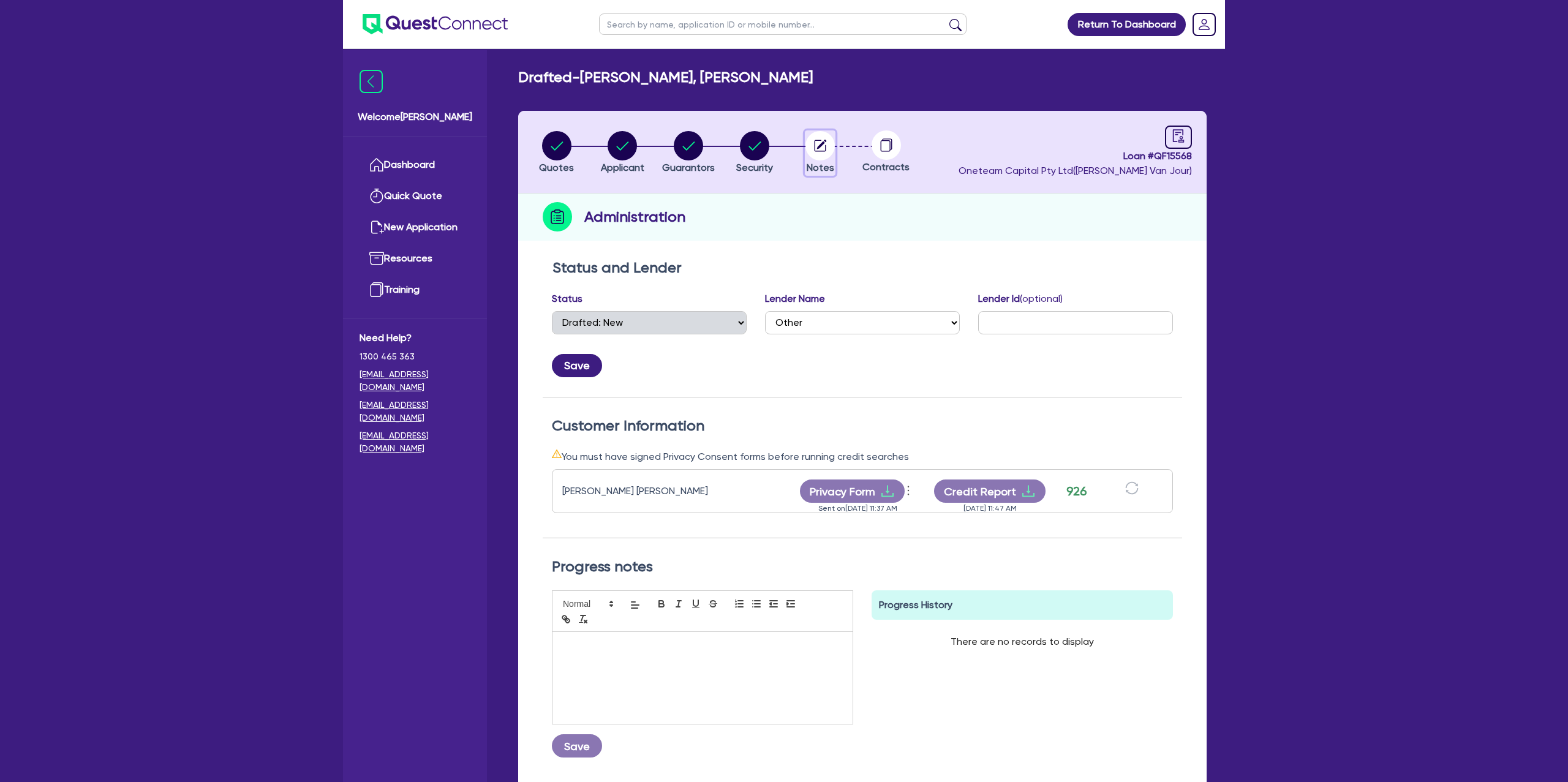
click at [818, 131] on circle "button" at bounding box center [820, 146] width 30 height 30
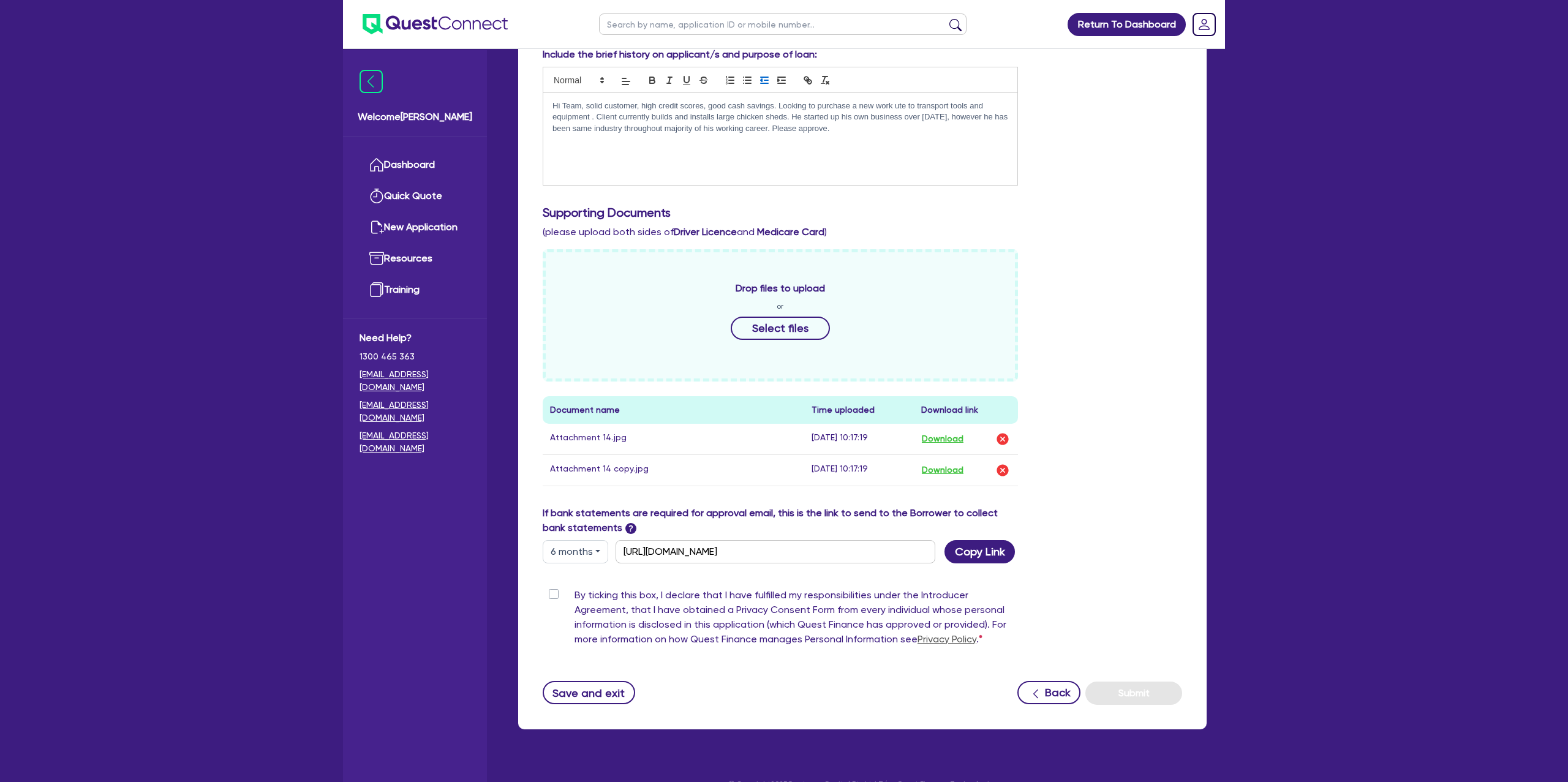
scroll to position [265, 0]
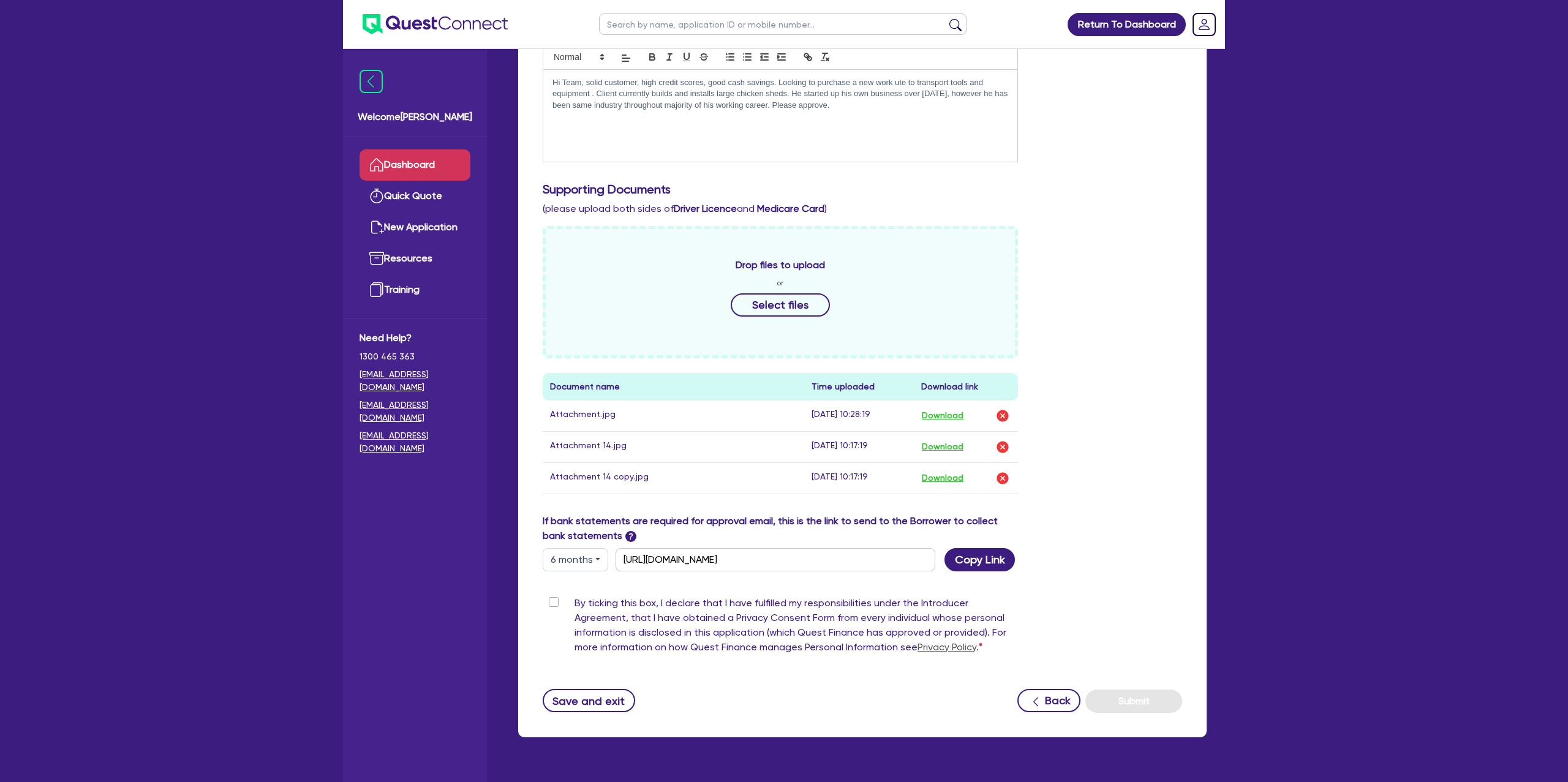
click at [408, 162] on link "Dashboard" at bounding box center [415, 165] width 111 height 32
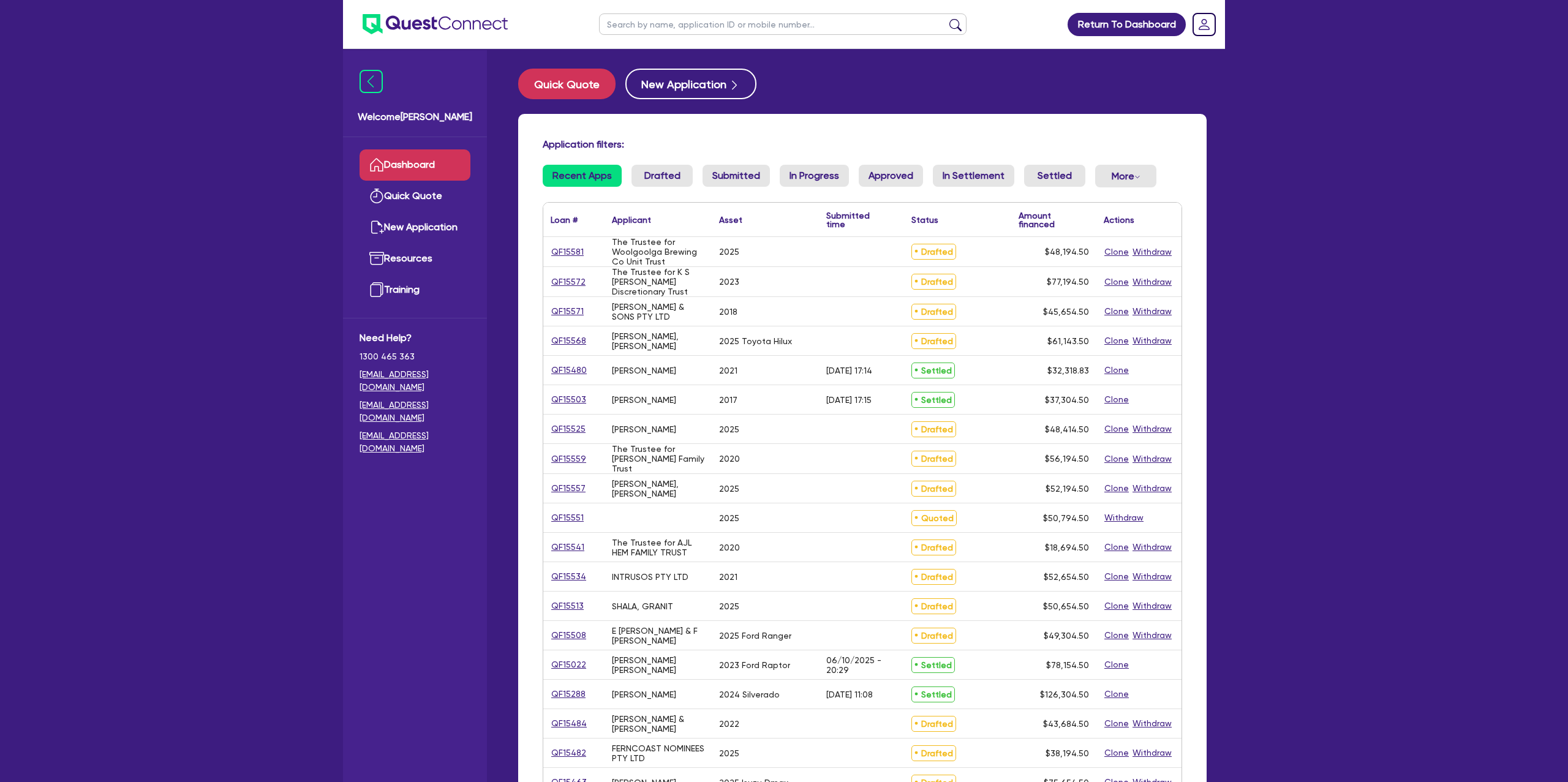
click at [713, 28] on input "text" at bounding box center [783, 23] width 367 height 21
click at [945, 19] on button "submit" at bounding box center [955, 27] width 20 height 17
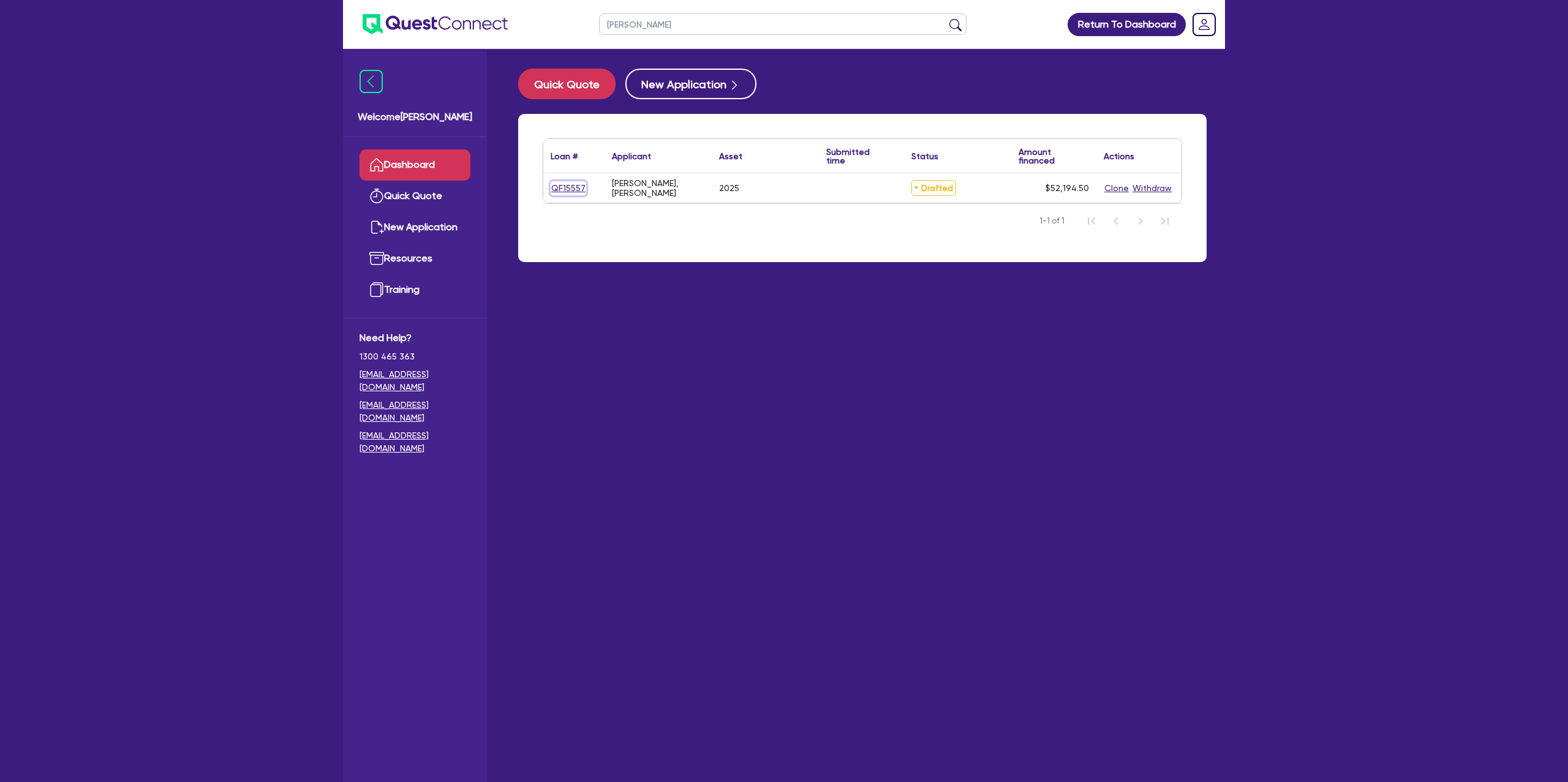
click at [557, 186] on link "QF15557" at bounding box center [569, 187] width 35 height 14
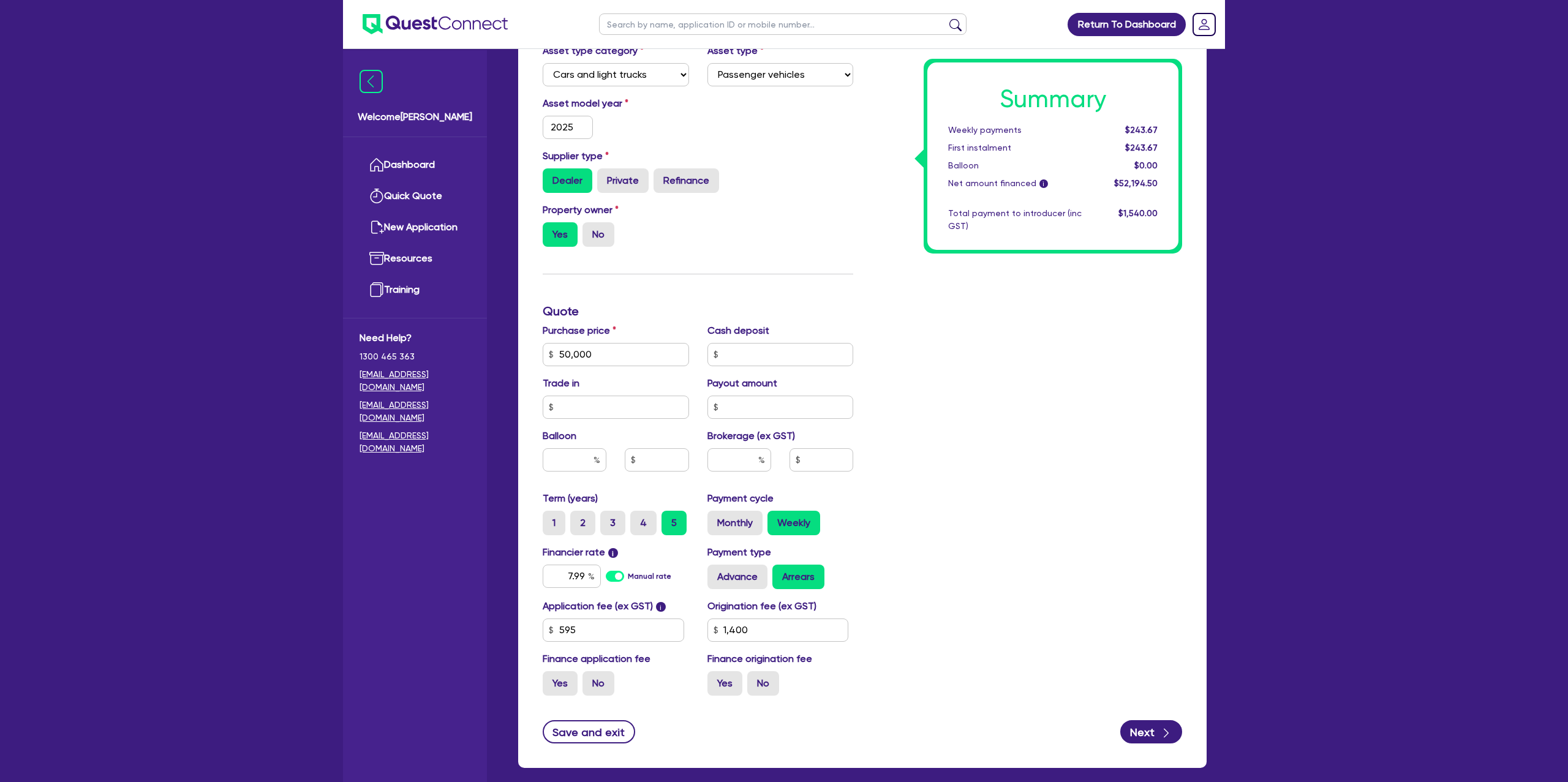
scroll to position [402, 0]
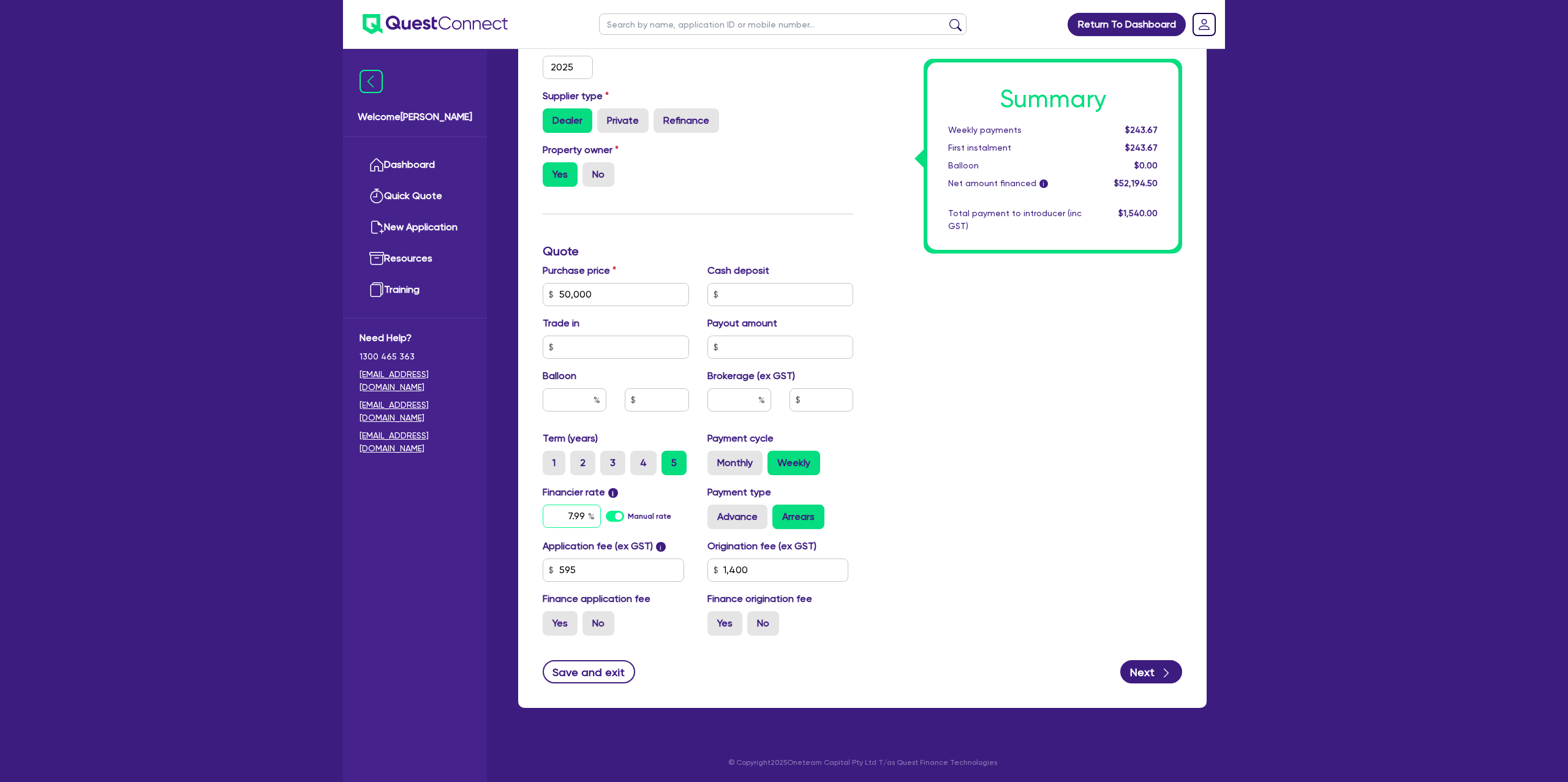
click at [586, 518] on div "7.99" at bounding box center [571, 515] width 58 height 23
drag, startPoint x: 990, startPoint y: 502, endPoint x: 707, endPoint y: 607, distance: 301.9
click at [989, 502] on div "Summary Weekly payments $243.67 First instalment $243.67 Balloon $0.00 Net amou…" at bounding box center [1026, 252] width 329 height 789
click at [797, 570] on input "1,400" at bounding box center [778, 569] width 142 height 23
click at [976, 514] on div "Summary Weekly payments Calculating... First instalment Calculating... Balloon …" at bounding box center [1026, 252] width 329 height 789
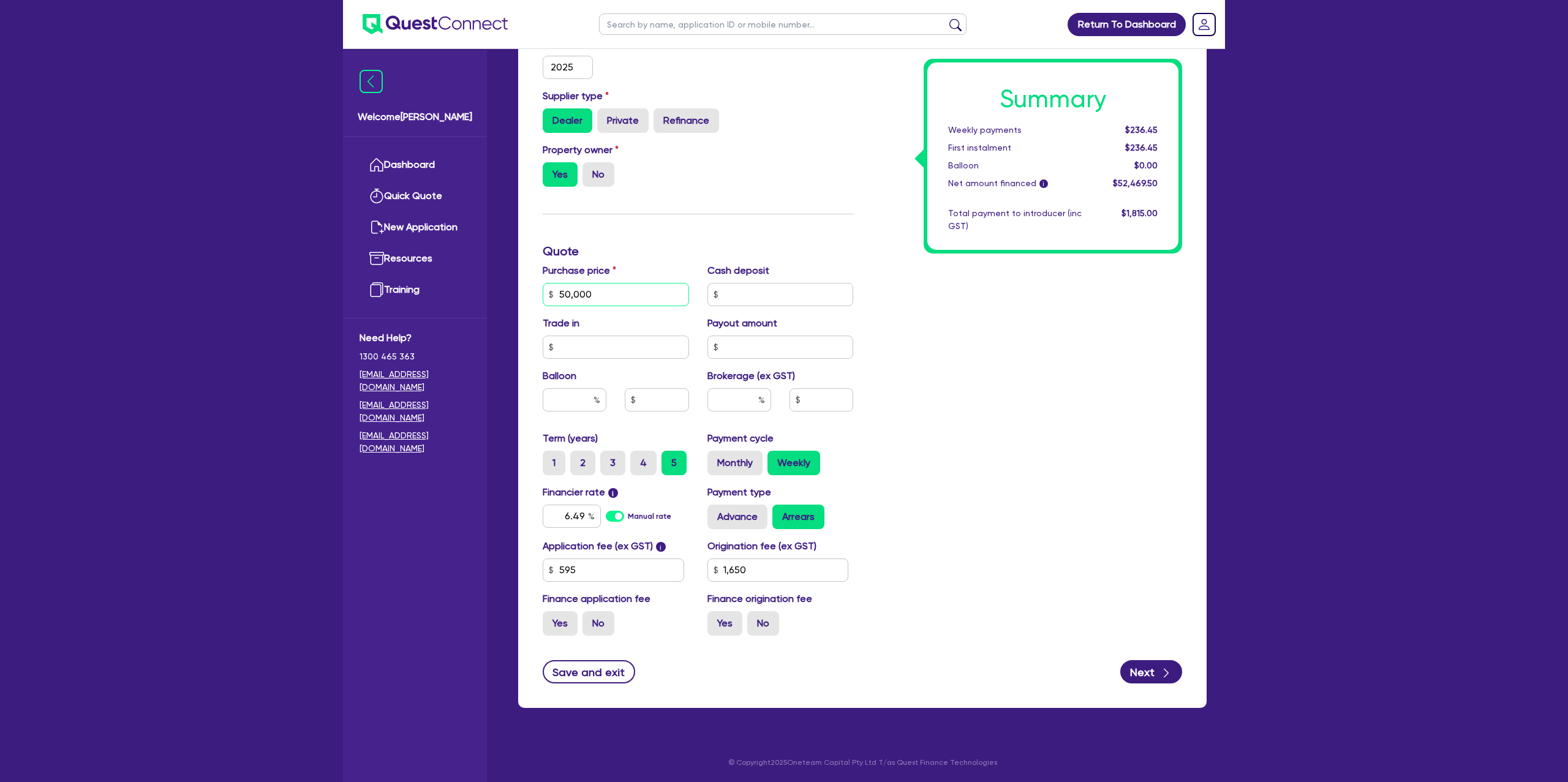
drag, startPoint x: 602, startPoint y: 293, endPoint x: 508, endPoint y: 290, distance: 94.0
click at [509, 290] on div "Quotes Applicant [GEOGRAPHIC_DATA] Security Notes Contracts Loan # QF15557 Onet…" at bounding box center [862, 215] width 707 height 1013
click at [567, 264] on label "Purchase price" at bounding box center [579, 271] width 74 height 15
click at [753, 463] on label "Monthly" at bounding box center [735, 463] width 55 height 24
click at [715, 459] on input "Monthly" at bounding box center [711, 455] width 8 height 8
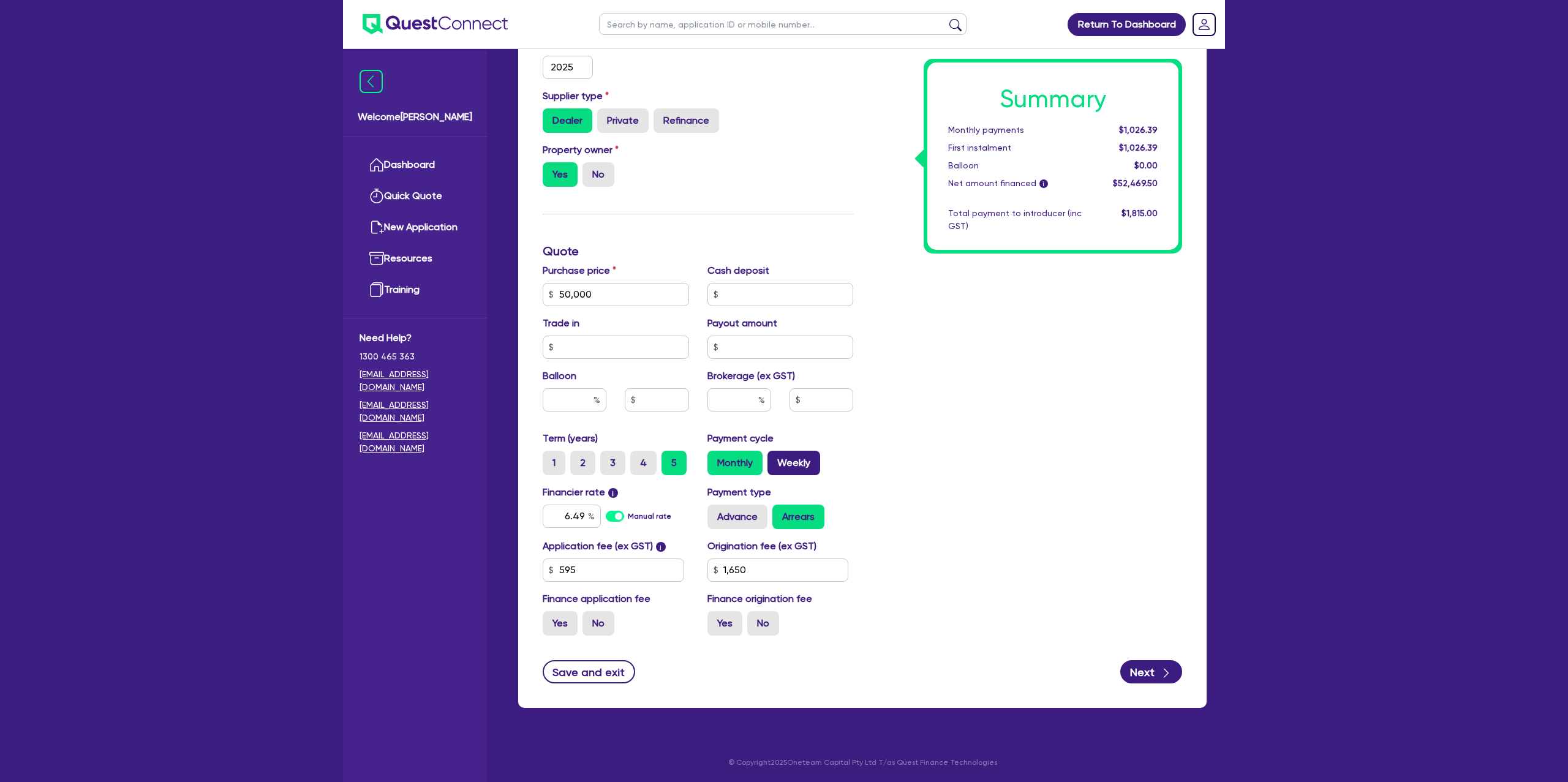
click at [805, 458] on label "Weekly" at bounding box center [793, 463] width 53 height 24
click at [776, 458] on input "Weekly" at bounding box center [771, 455] width 8 height 8
drag, startPoint x: 601, startPoint y: 291, endPoint x: 548, endPoint y: 290, distance: 53.0
click at [542, 290] on div "Purchase price 50,000" at bounding box center [615, 285] width 165 height 43
click at [585, 400] on input "text" at bounding box center [574, 400] width 63 height 23
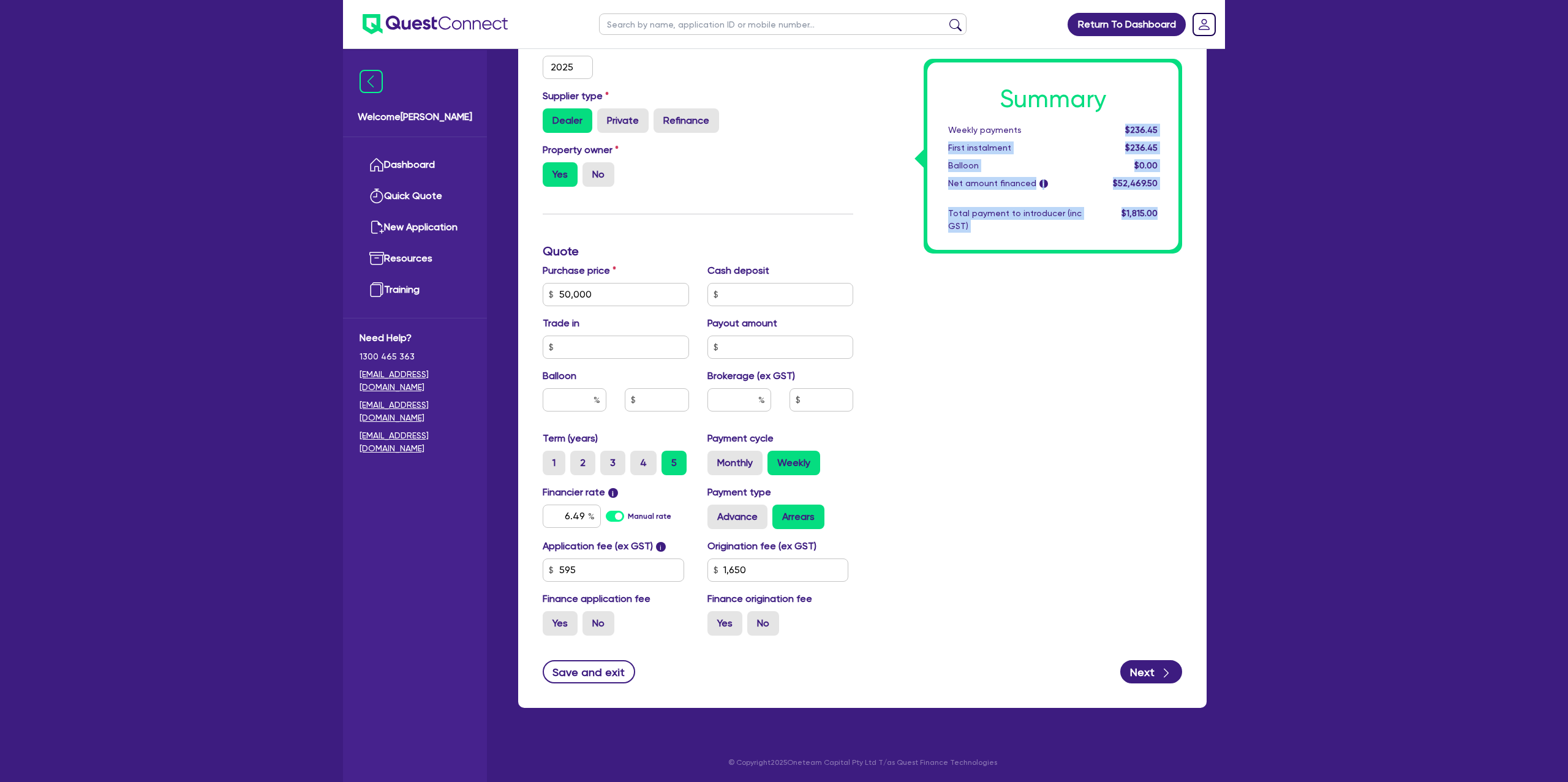
drag, startPoint x: 1128, startPoint y: 126, endPoint x: 1195, endPoint y: 107, distance: 69.6
click at [1195, 107] on div "Funding Options Who will be funding this deal? Select I will fund 100% I will c…" at bounding box center [862, 279] width 689 height 857
click at [1158, 121] on div "Summary Weekly payments $236.45 First instalment $236.45 Balloon $0.00 Net amou…" at bounding box center [1052, 156] width 251 height 187
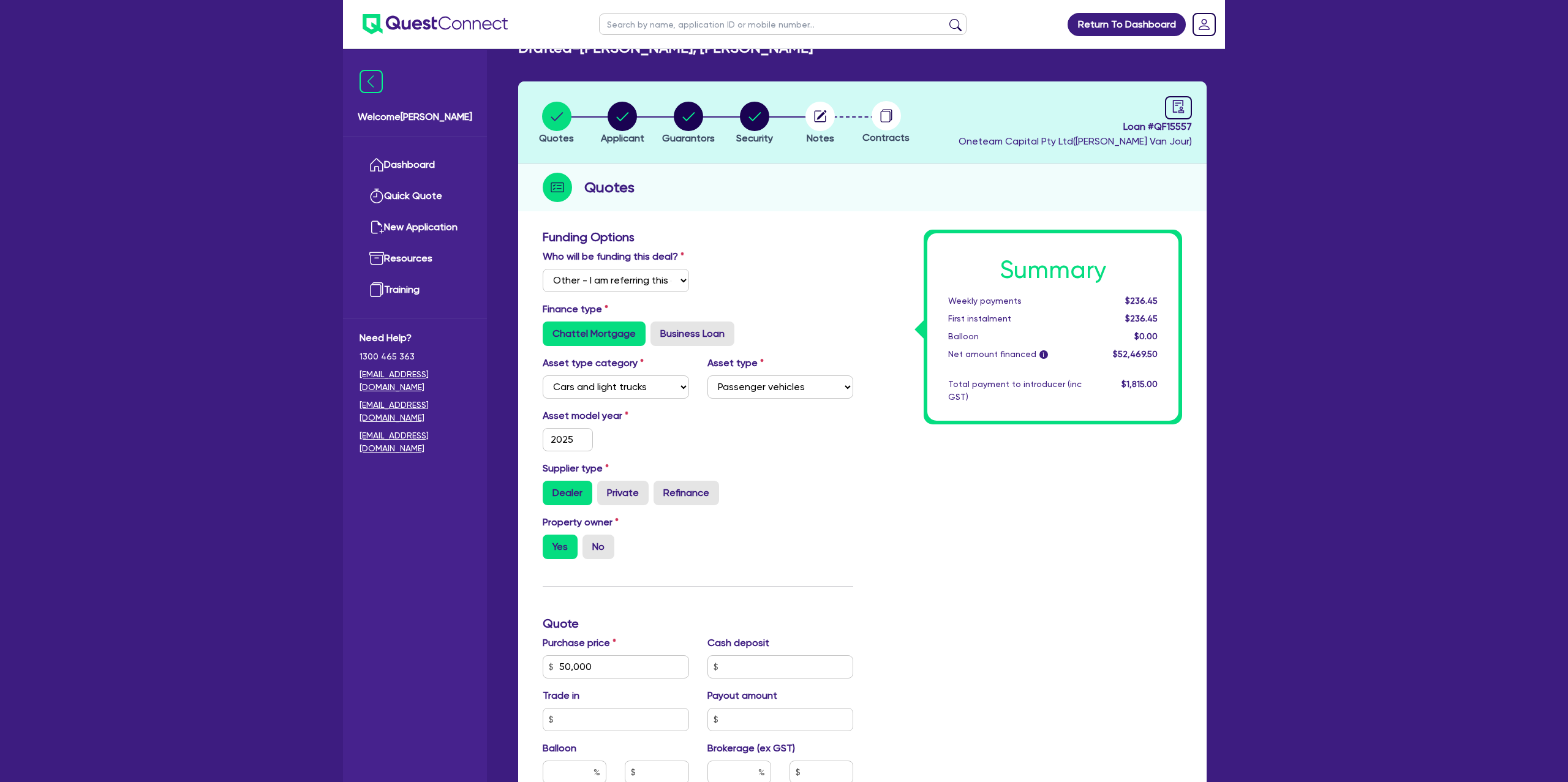
scroll to position [0, 0]
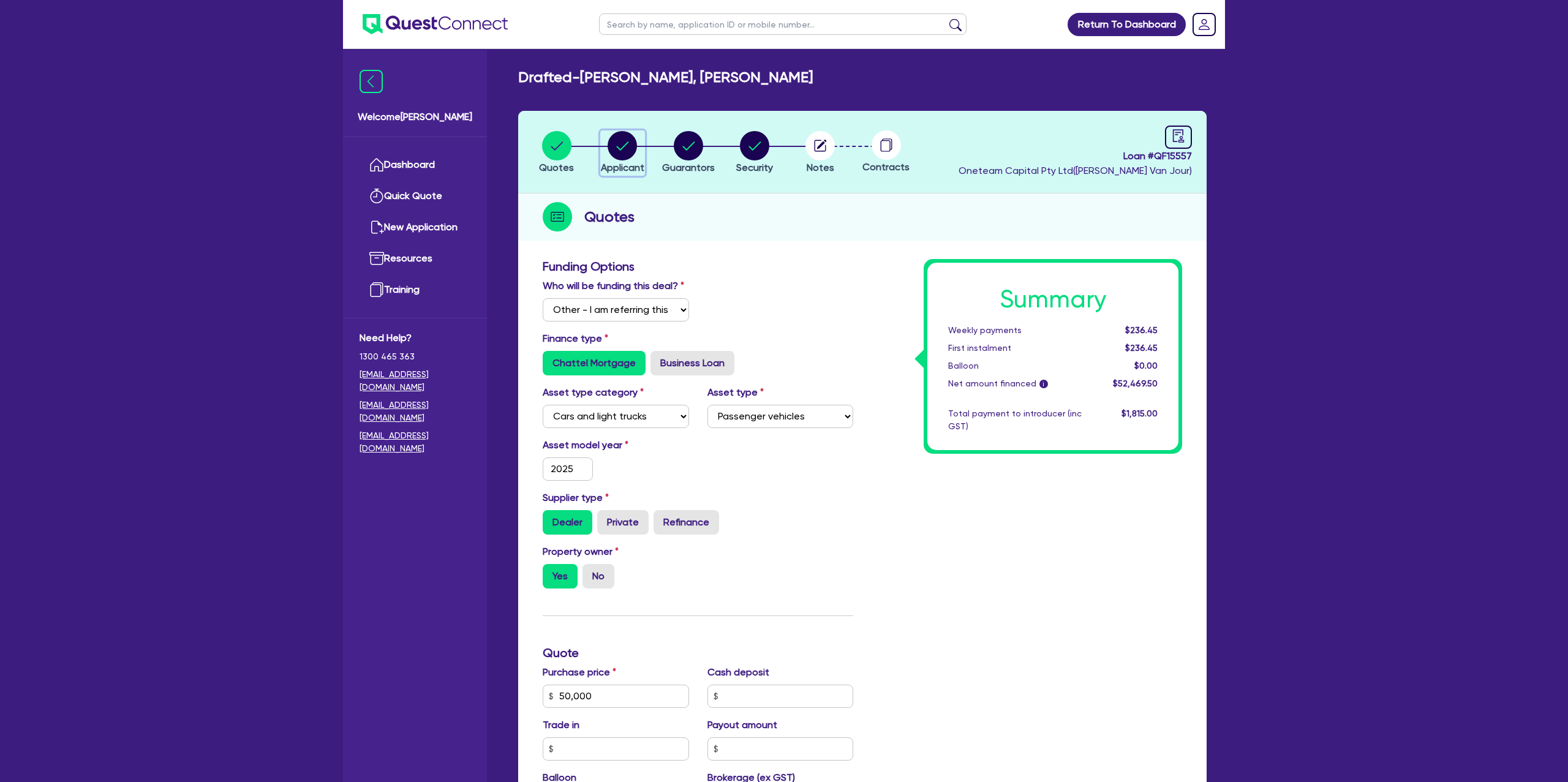
click at [625, 144] on circle "button" at bounding box center [623, 146] width 30 height 30
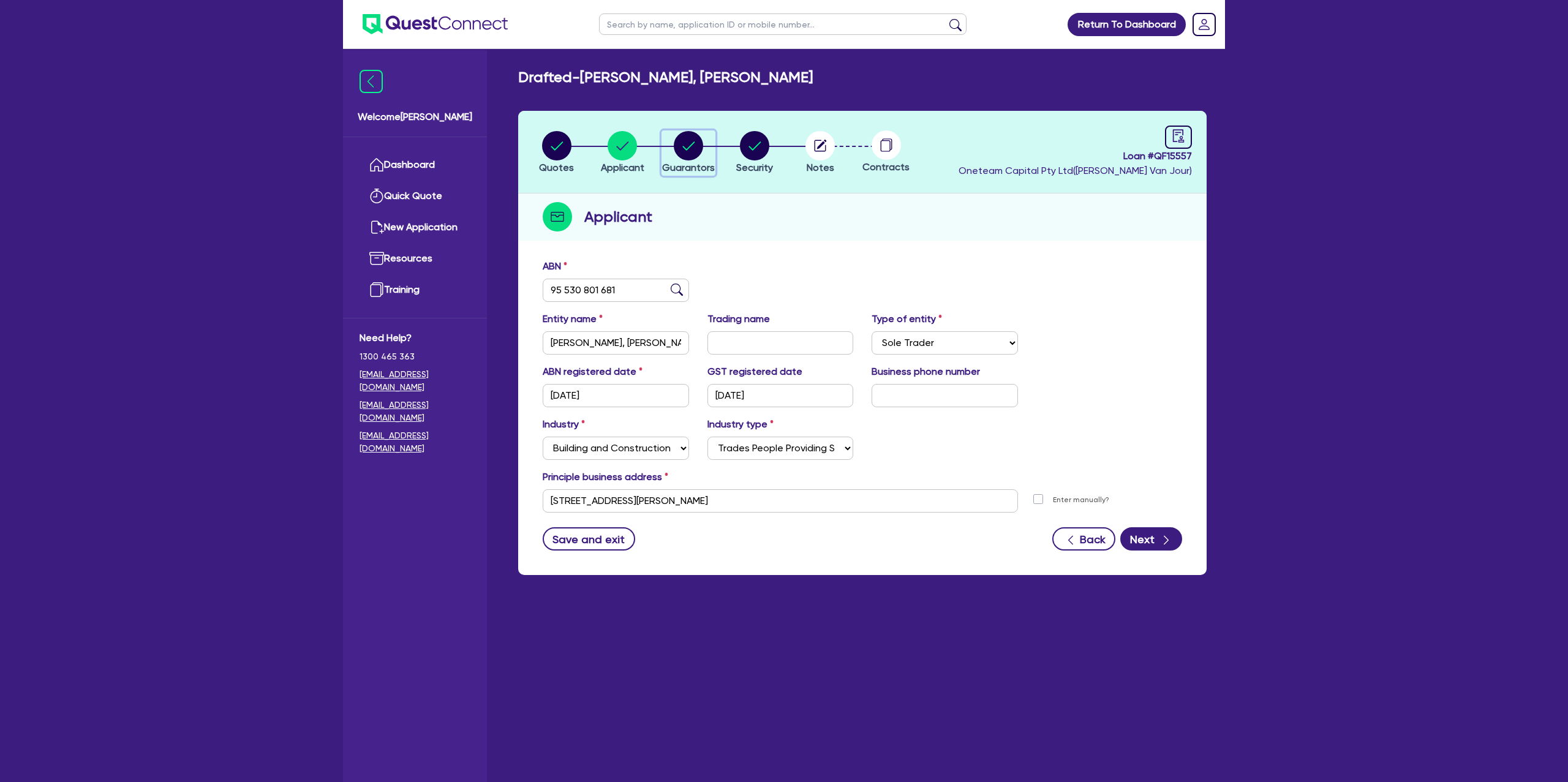
click at [694, 137] on circle "button" at bounding box center [689, 146] width 30 height 30
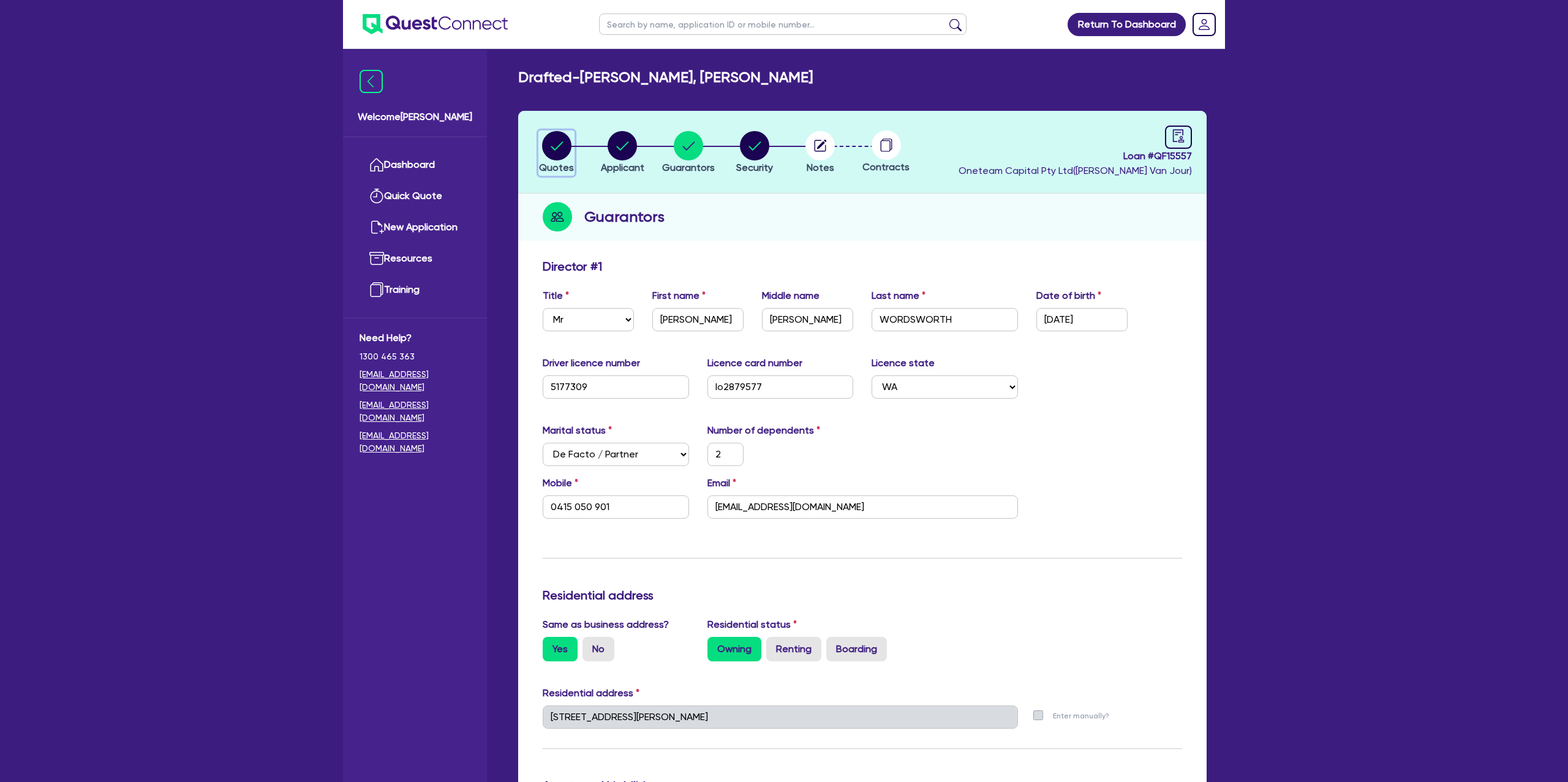
click at [566, 149] on circle "button" at bounding box center [557, 146] width 30 height 30
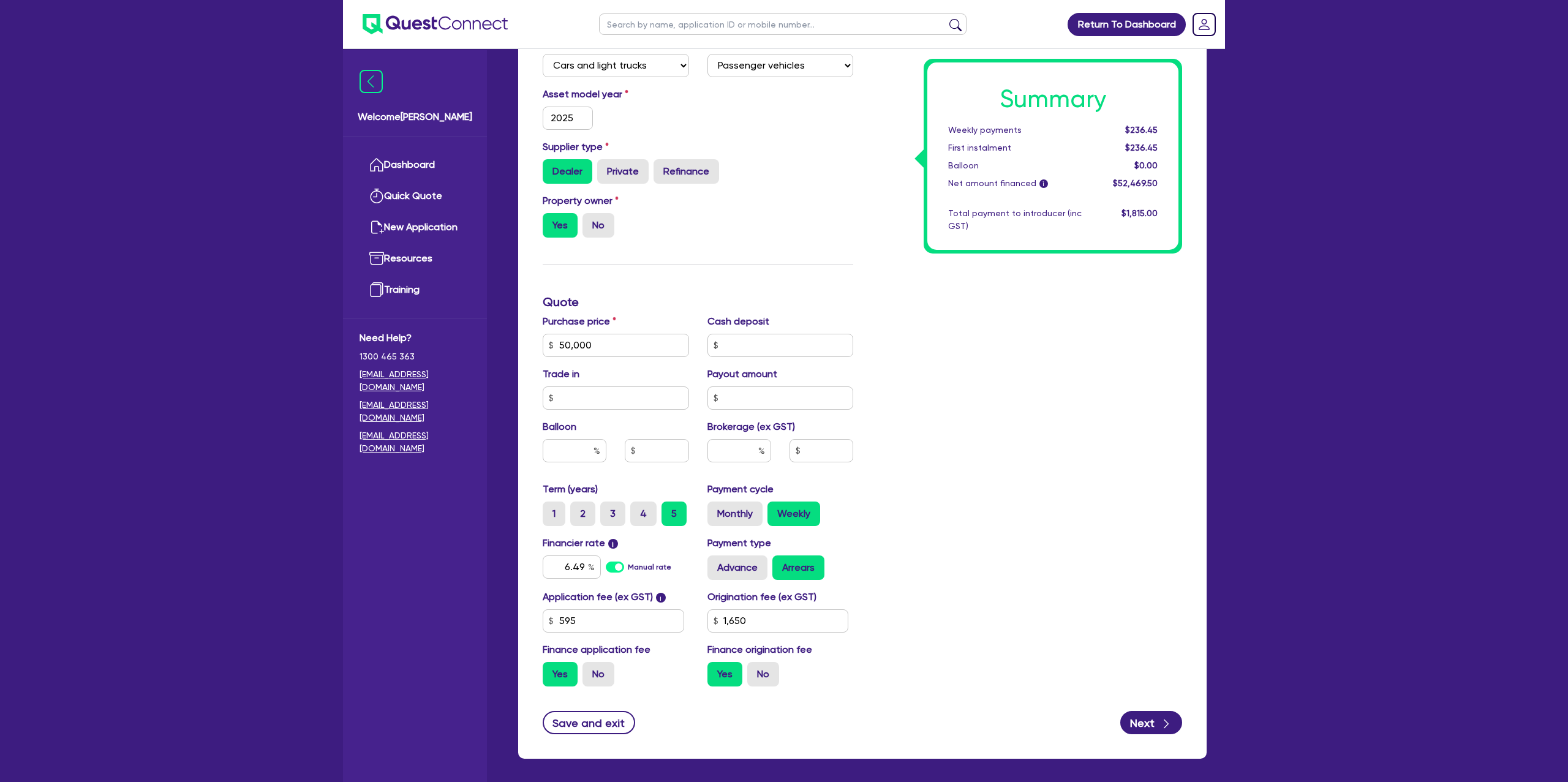
scroll to position [402, 0]
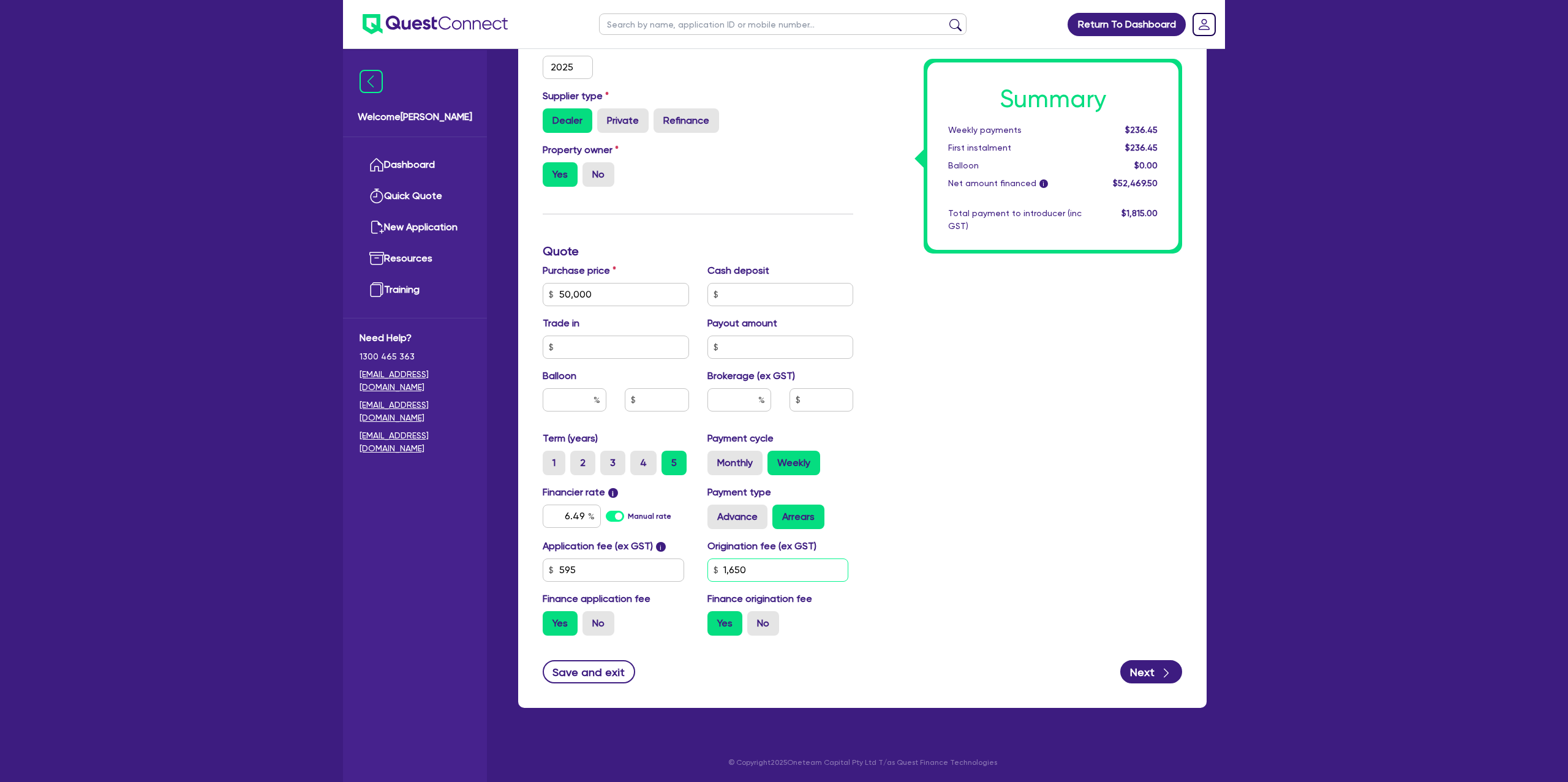
click at [746, 563] on input "1,650" at bounding box center [778, 569] width 142 height 23
drag, startPoint x: 751, startPoint y: 567, endPoint x: 867, endPoint y: 479, distance: 145.6
click at [751, 567] on input "1,650" at bounding box center [778, 569] width 142 height 23
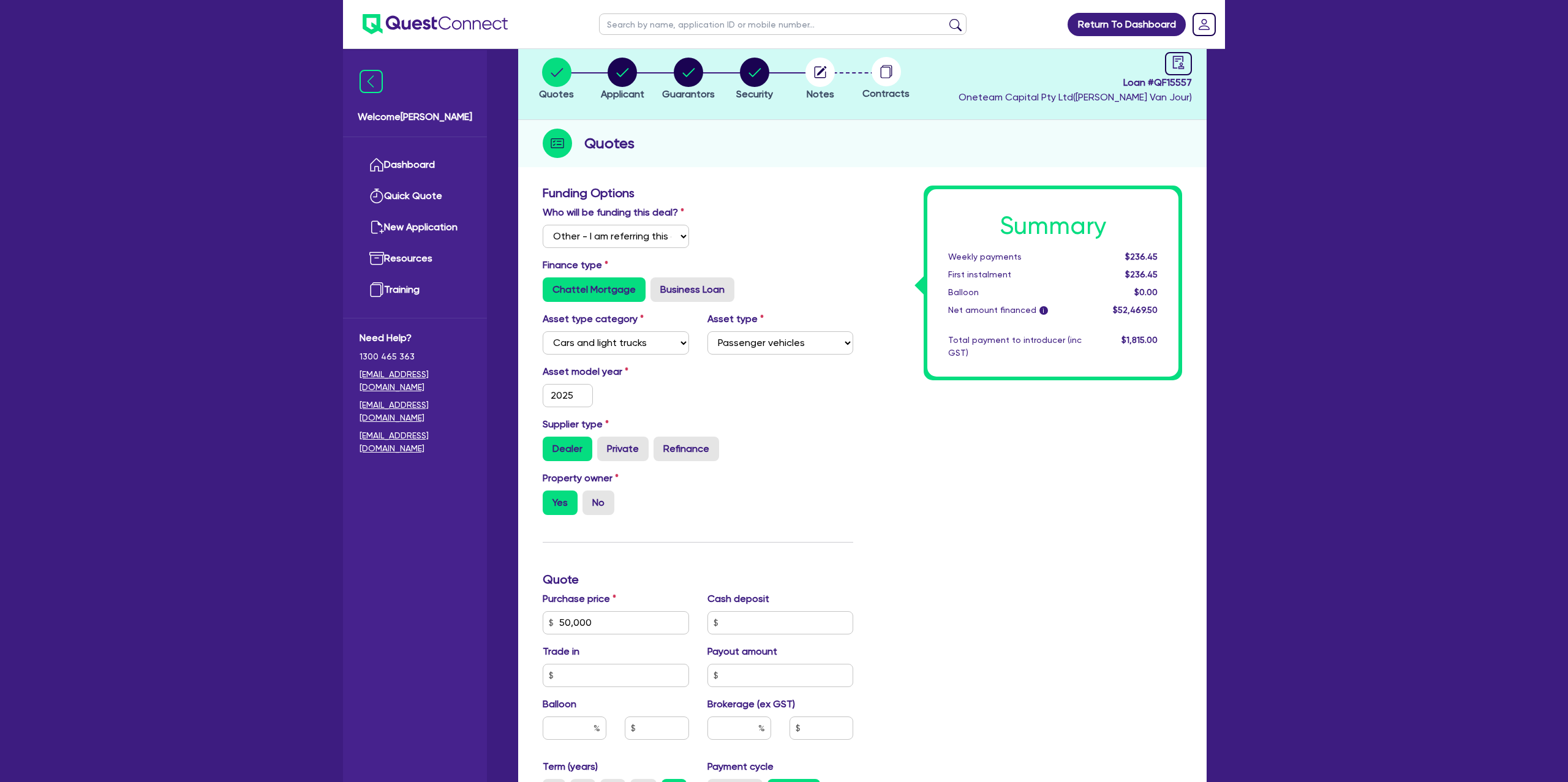
scroll to position [0, 0]
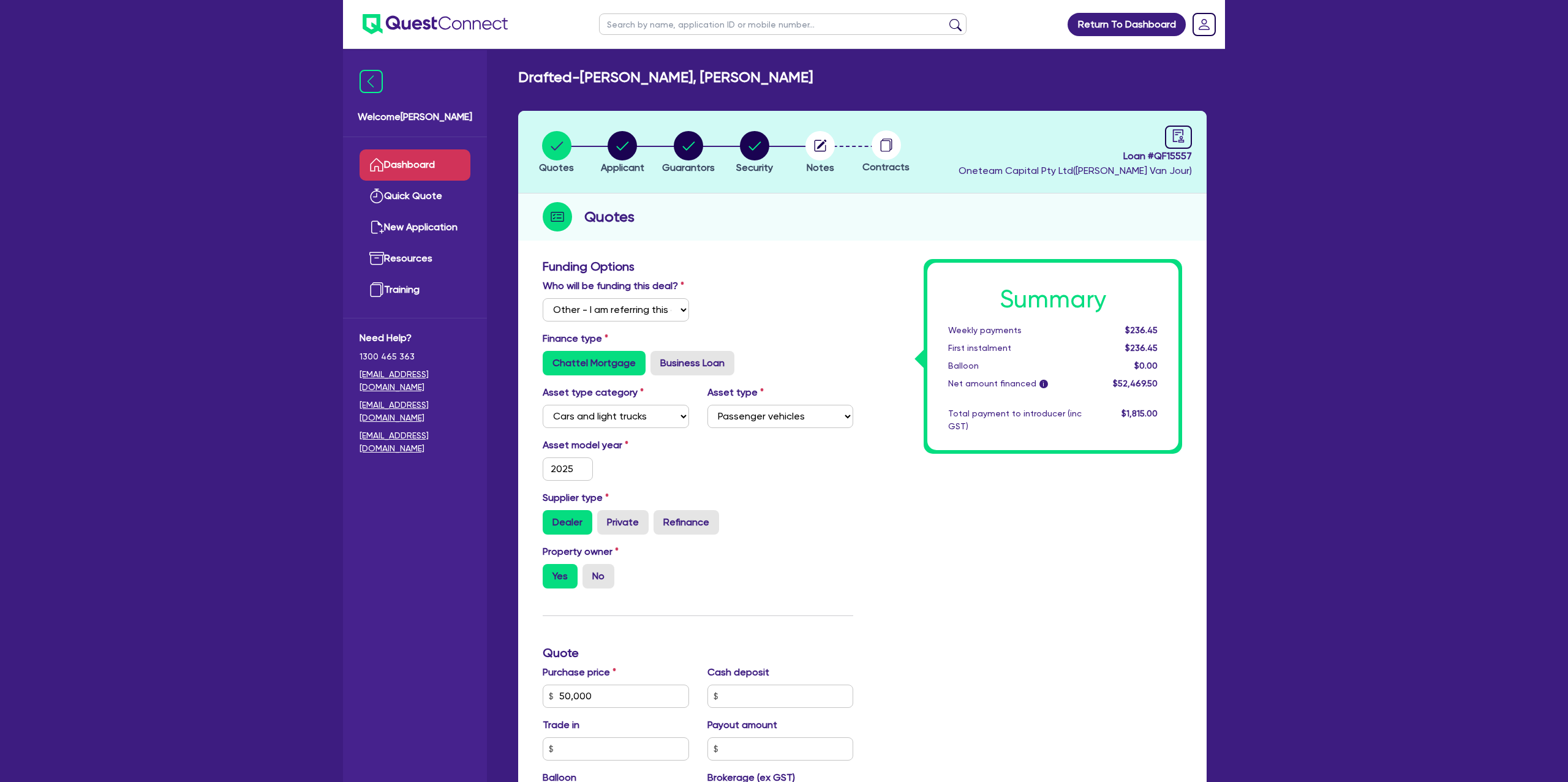
click at [413, 171] on link "Dashboard" at bounding box center [415, 165] width 111 height 32
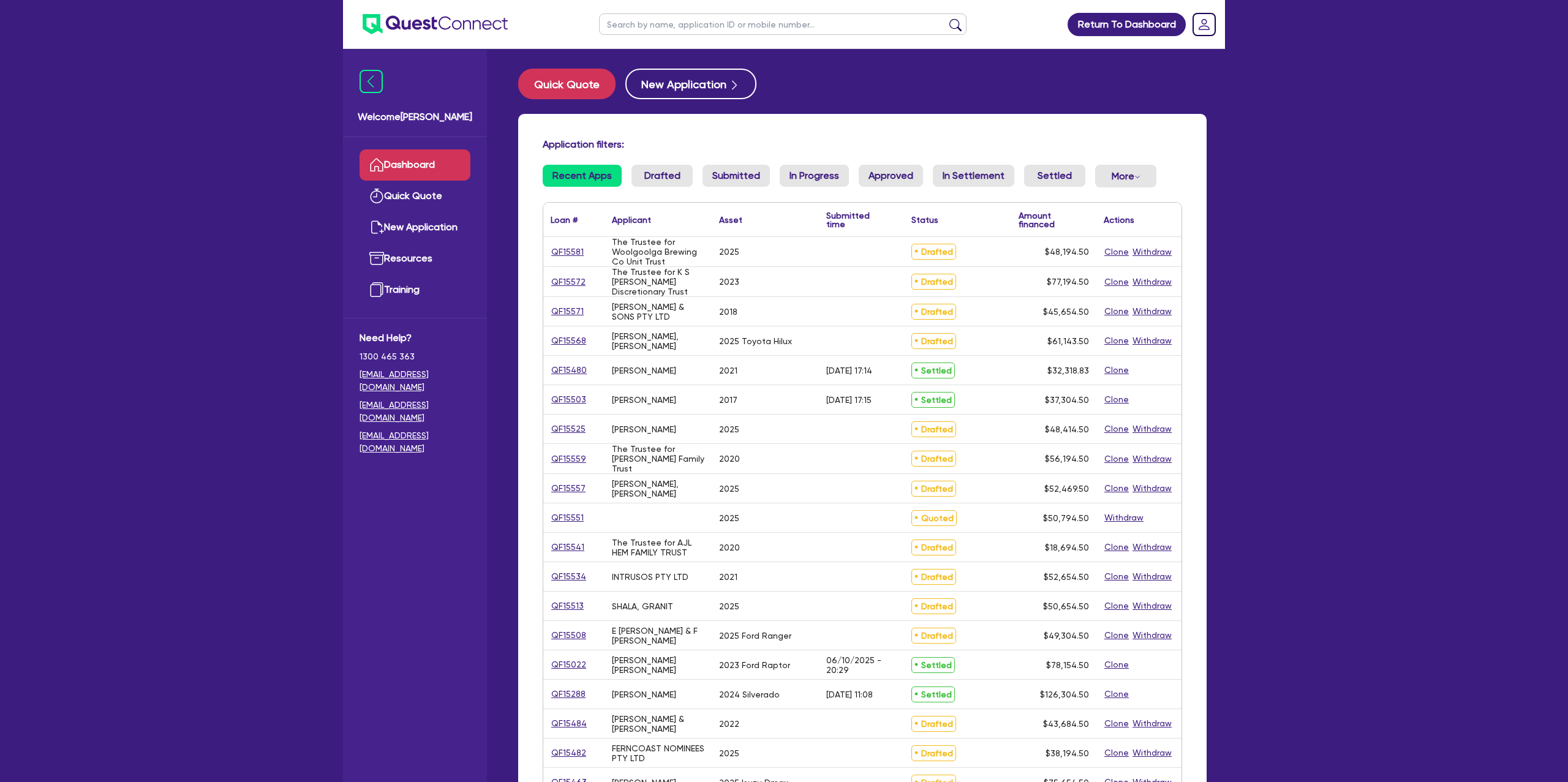
click at [670, 22] on input "text" at bounding box center [783, 23] width 367 height 21
click at [945, 19] on button "submit" at bounding box center [955, 27] width 20 height 17
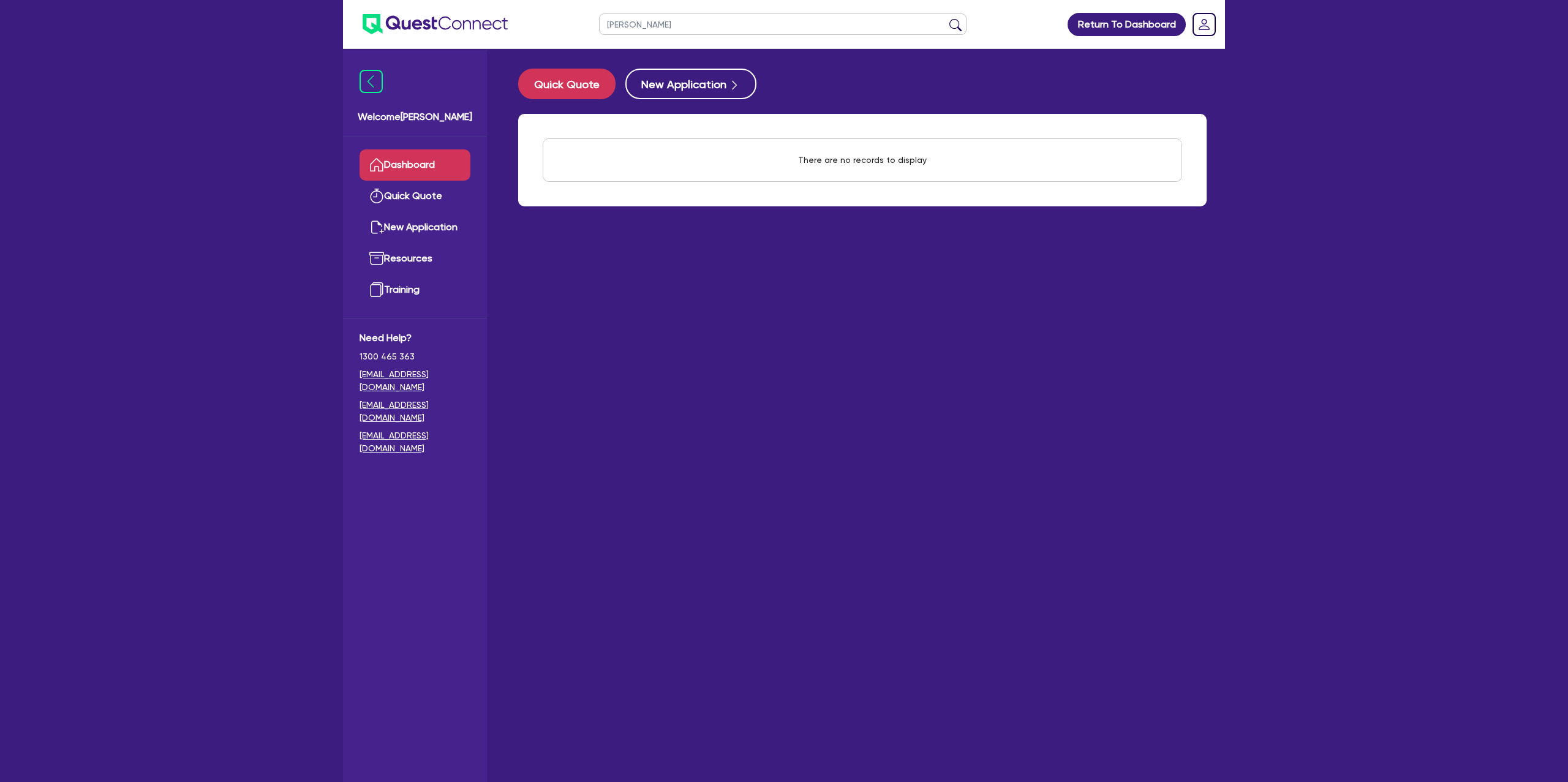
click at [945, 19] on button "submit" at bounding box center [955, 27] width 20 height 17
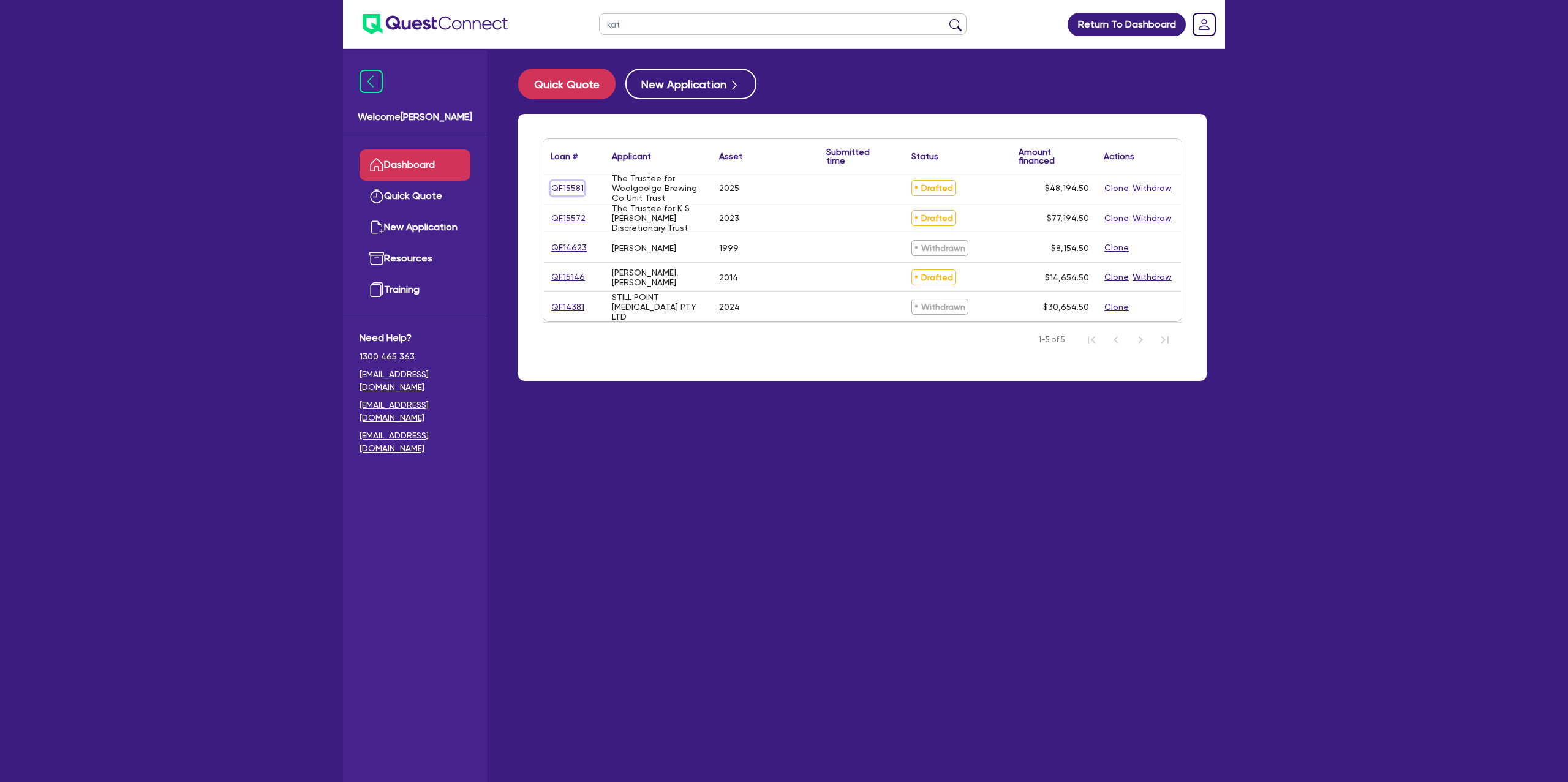
click at [572, 187] on link "QF15581" at bounding box center [568, 187] width 34 height 14
click at [571, 223] on link "QF15572" at bounding box center [569, 218] width 35 height 14
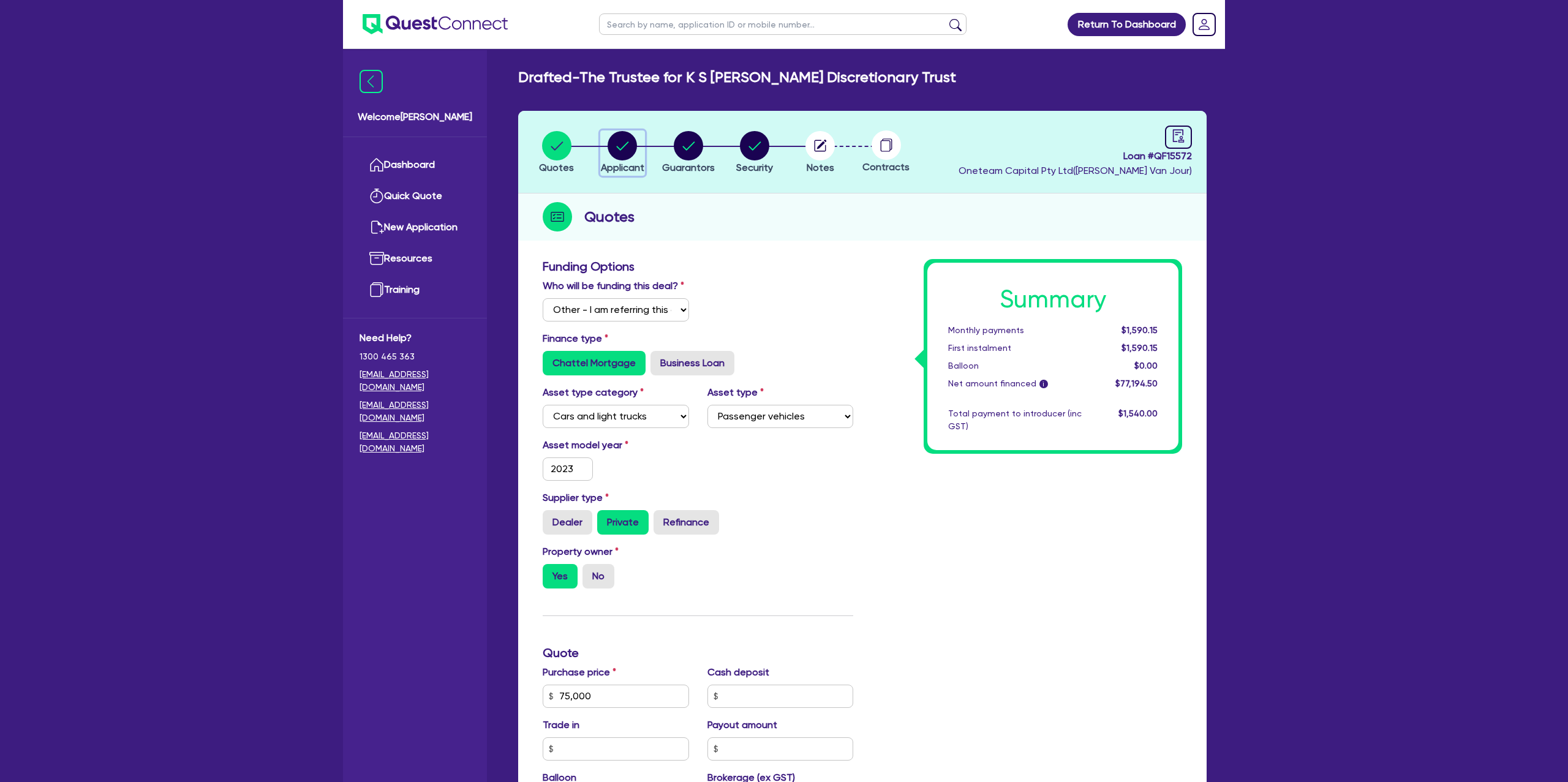
click at [620, 142] on circle "button" at bounding box center [623, 146] width 30 height 30
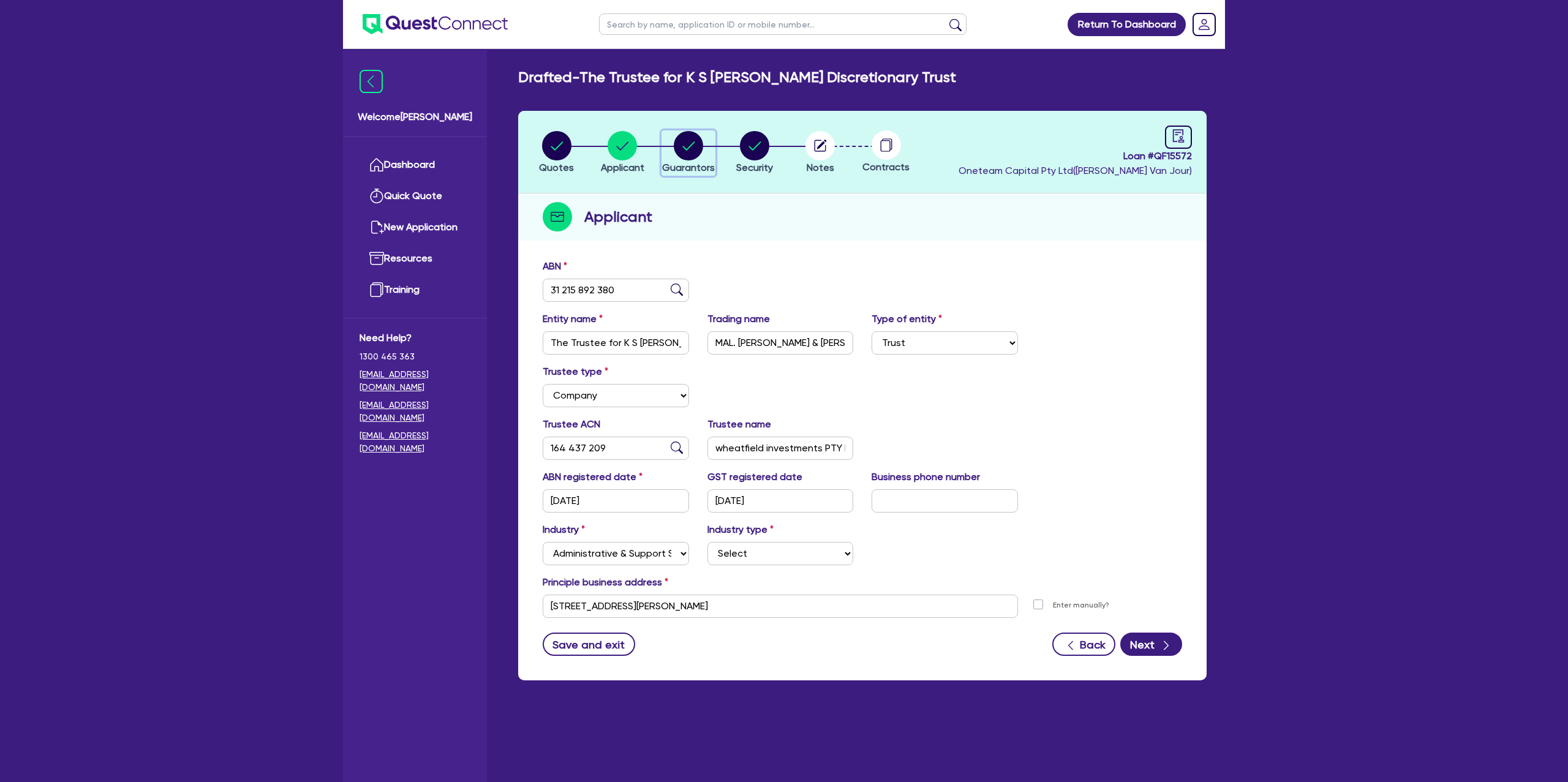
click at [684, 140] on circle "button" at bounding box center [689, 146] width 30 height 30
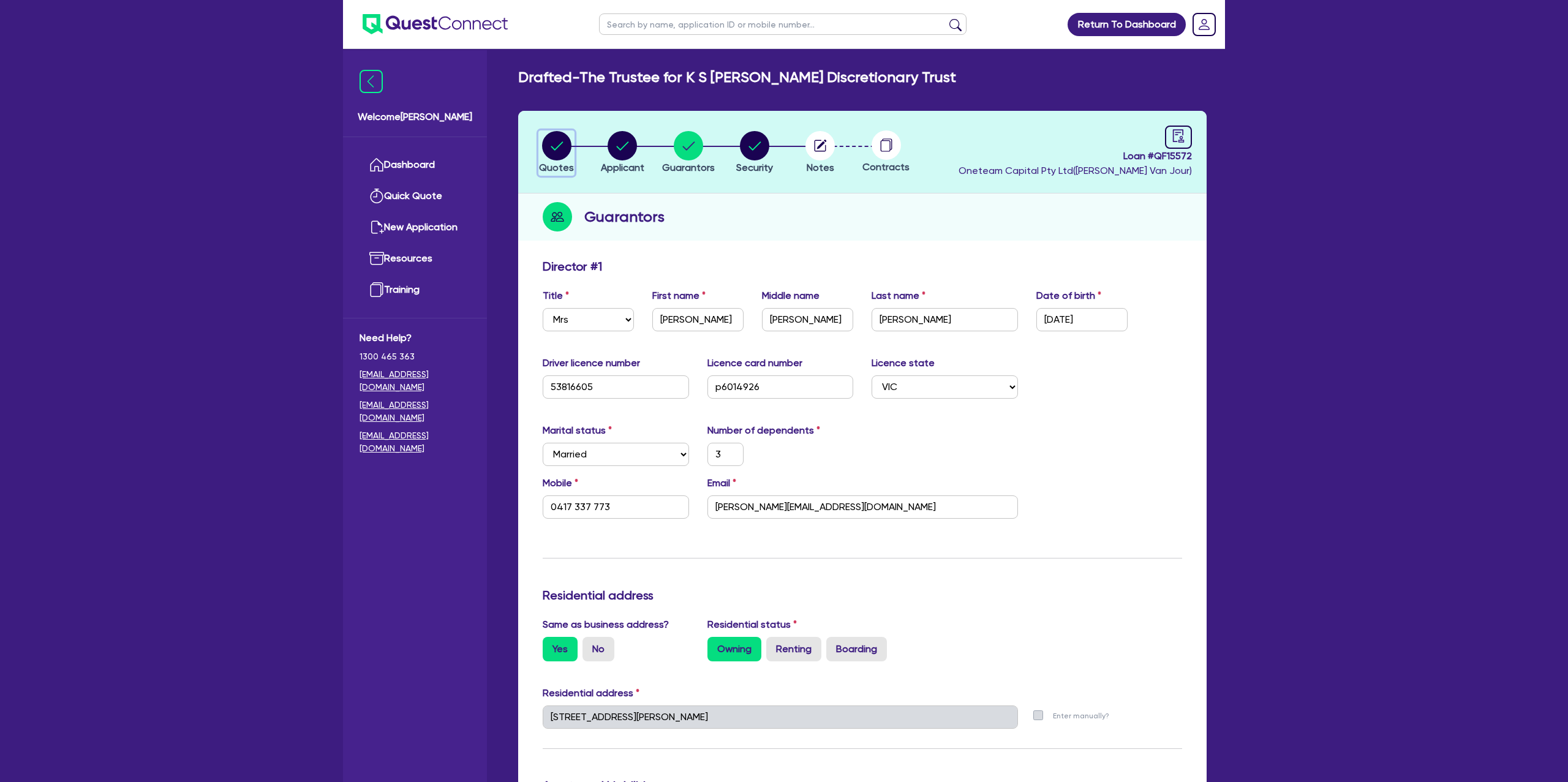
click at [560, 147] on circle "button" at bounding box center [557, 146] width 30 height 30
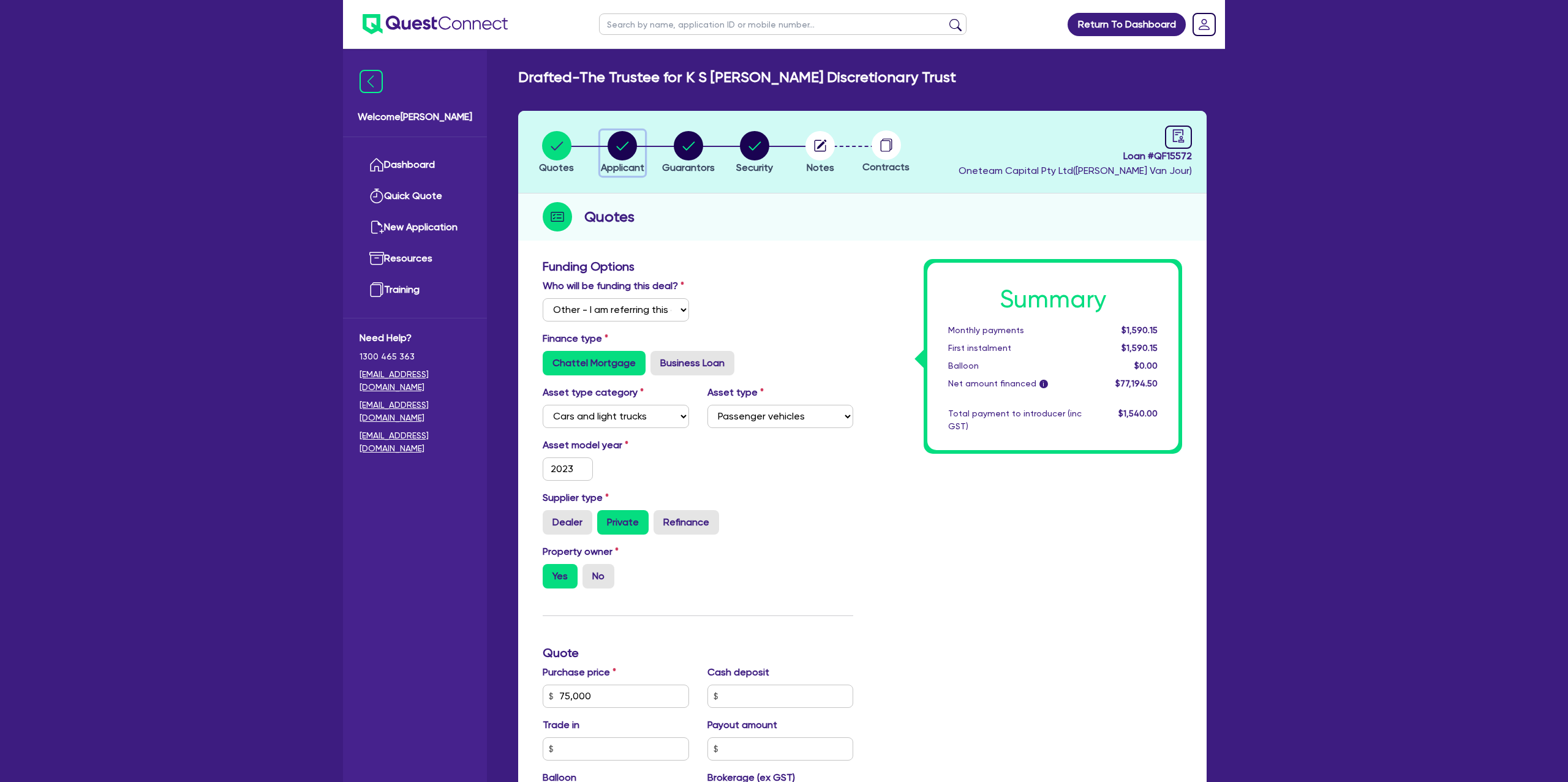
click at [619, 148] on icon "button" at bounding box center [623, 145] width 12 height 8
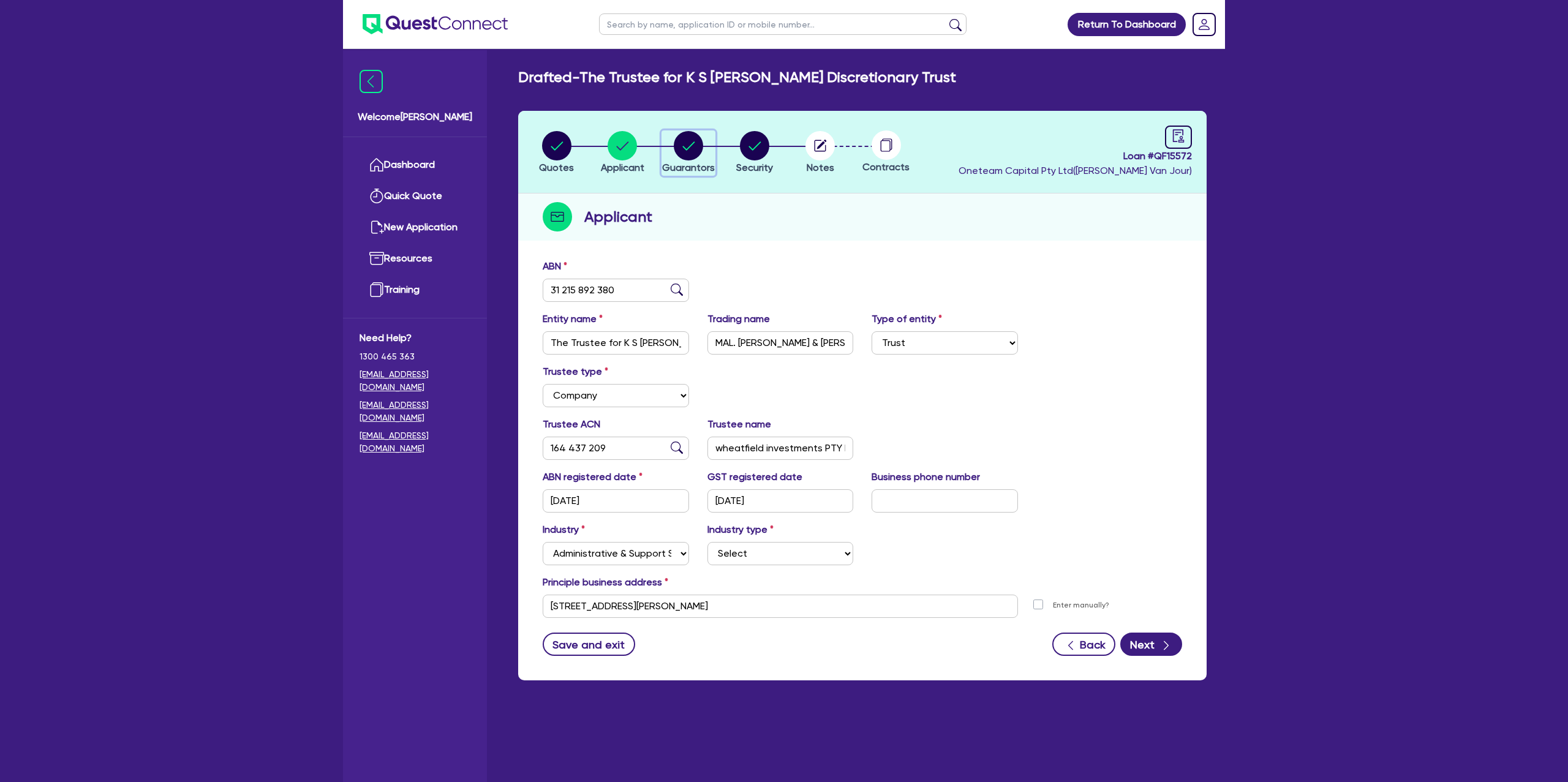
click at [690, 148] on circle "button" at bounding box center [689, 146] width 30 height 30
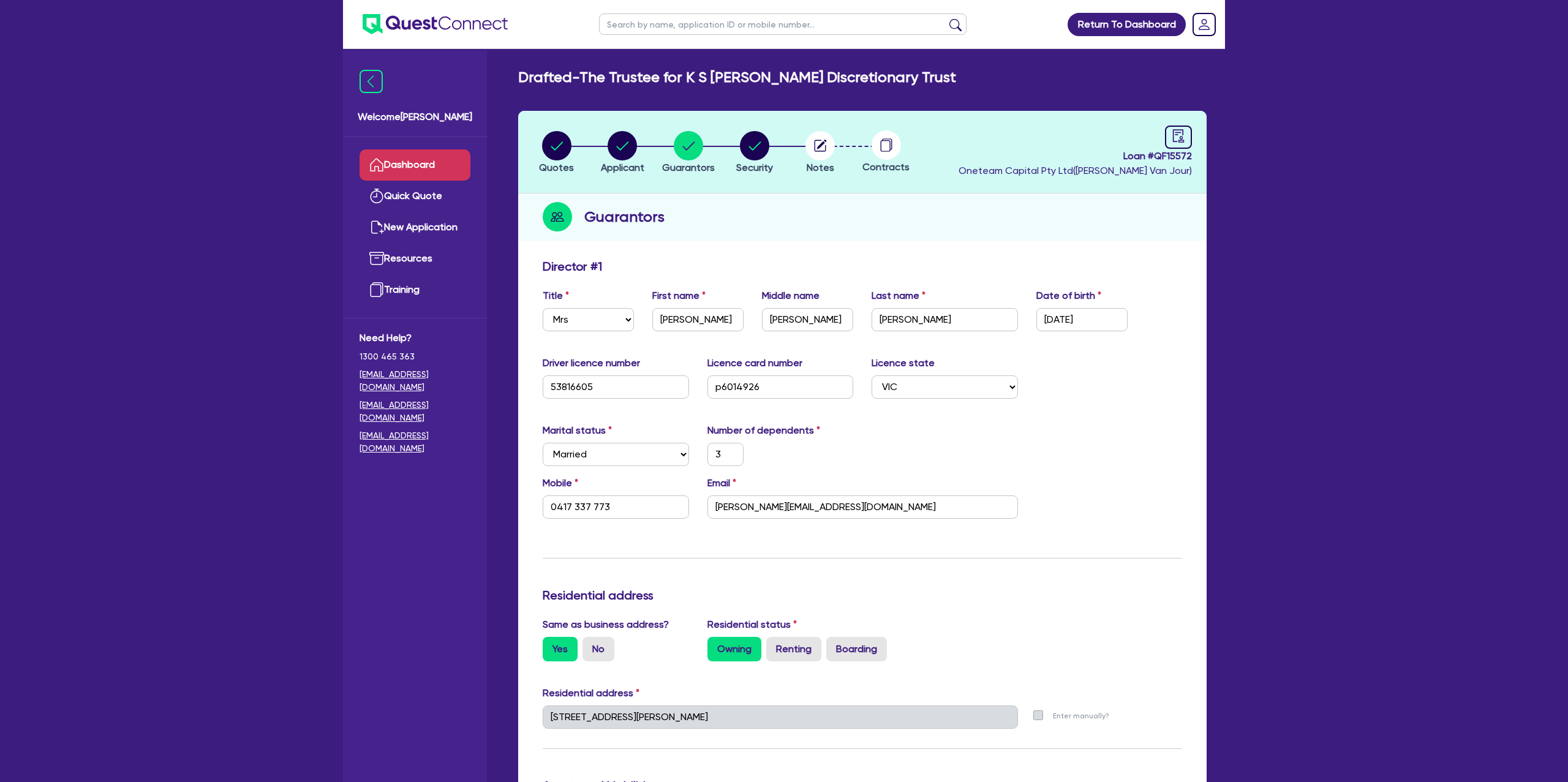
click at [412, 170] on link "Dashboard" at bounding box center [415, 165] width 111 height 32
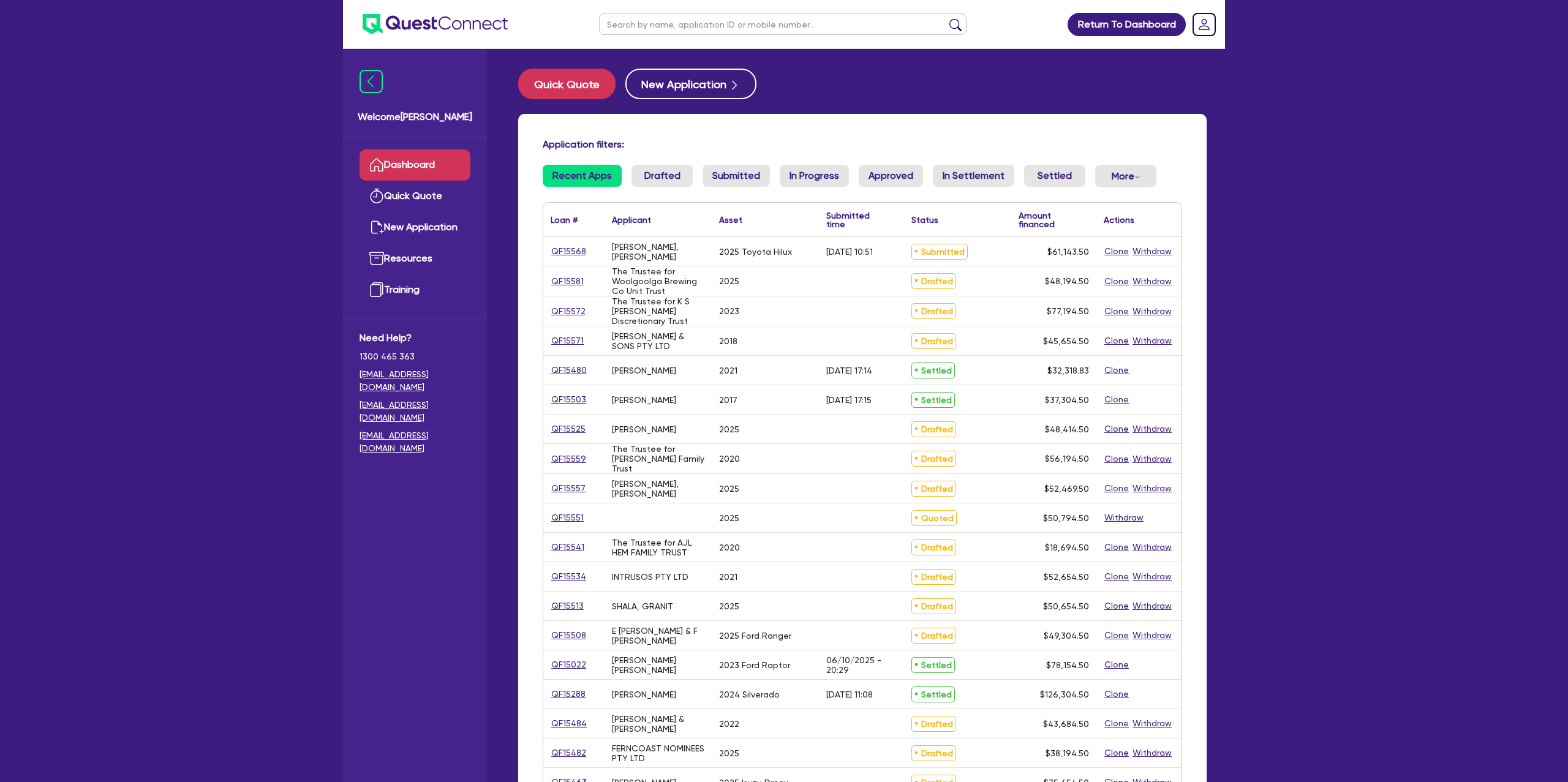
click at [670, 28] on input "text" at bounding box center [783, 23] width 367 height 21
click at [945, 19] on button "submit" at bounding box center [955, 27] width 20 height 17
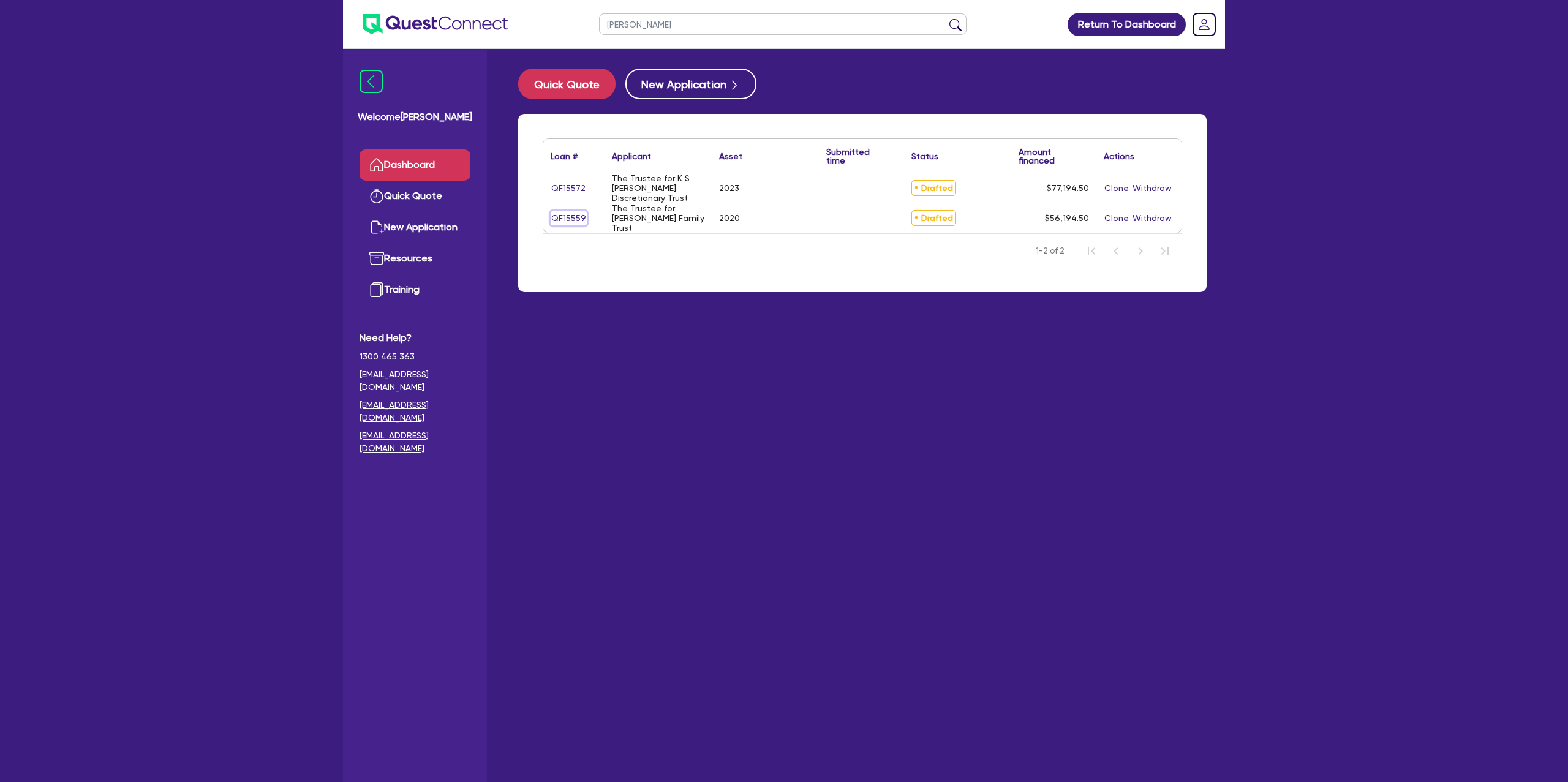
click at [573, 220] on link "QF15559" at bounding box center [569, 218] width 36 height 14
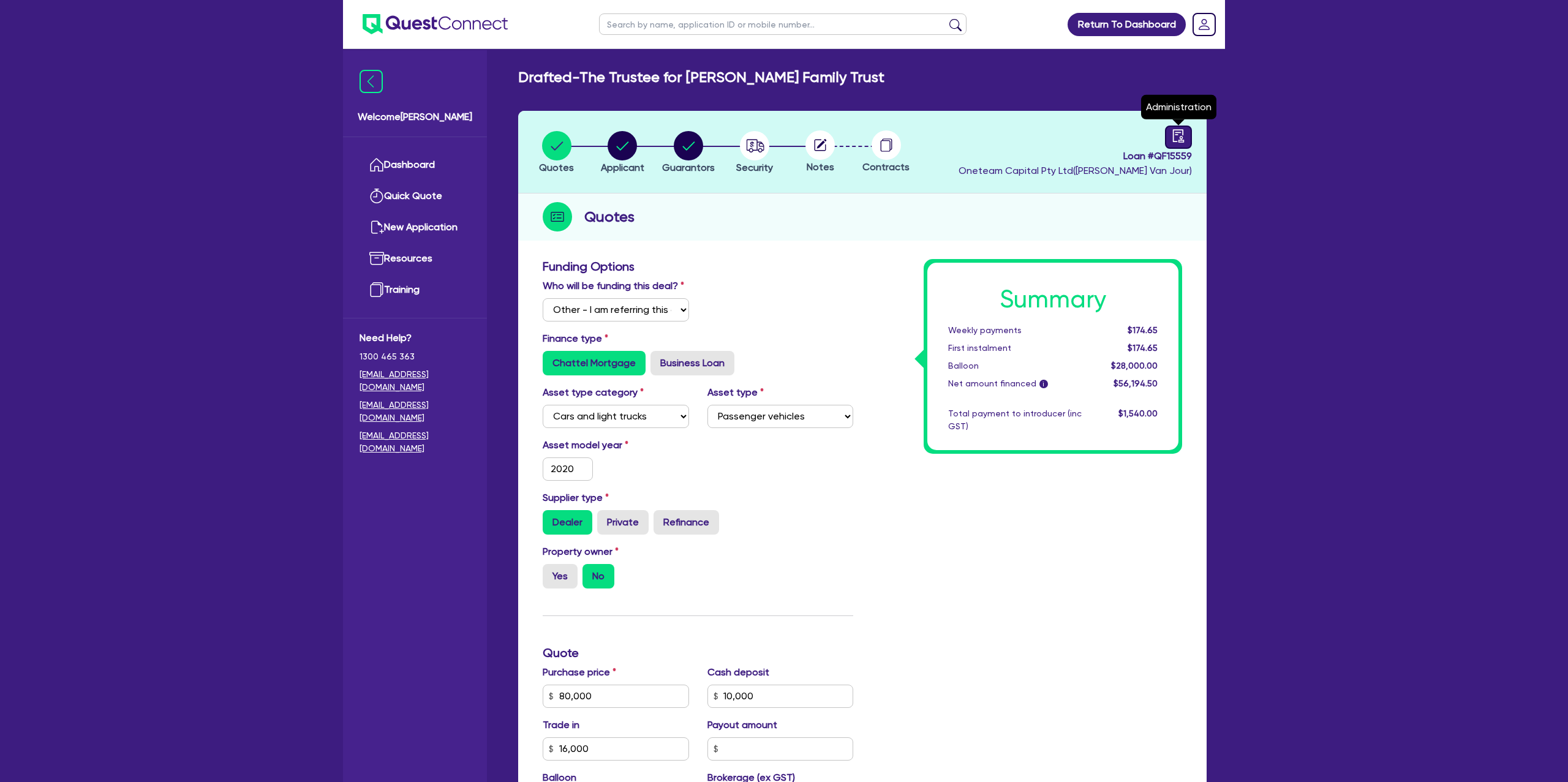
click at [1188, 140] on div at bounding box center [1178, 137] width 27 height 23
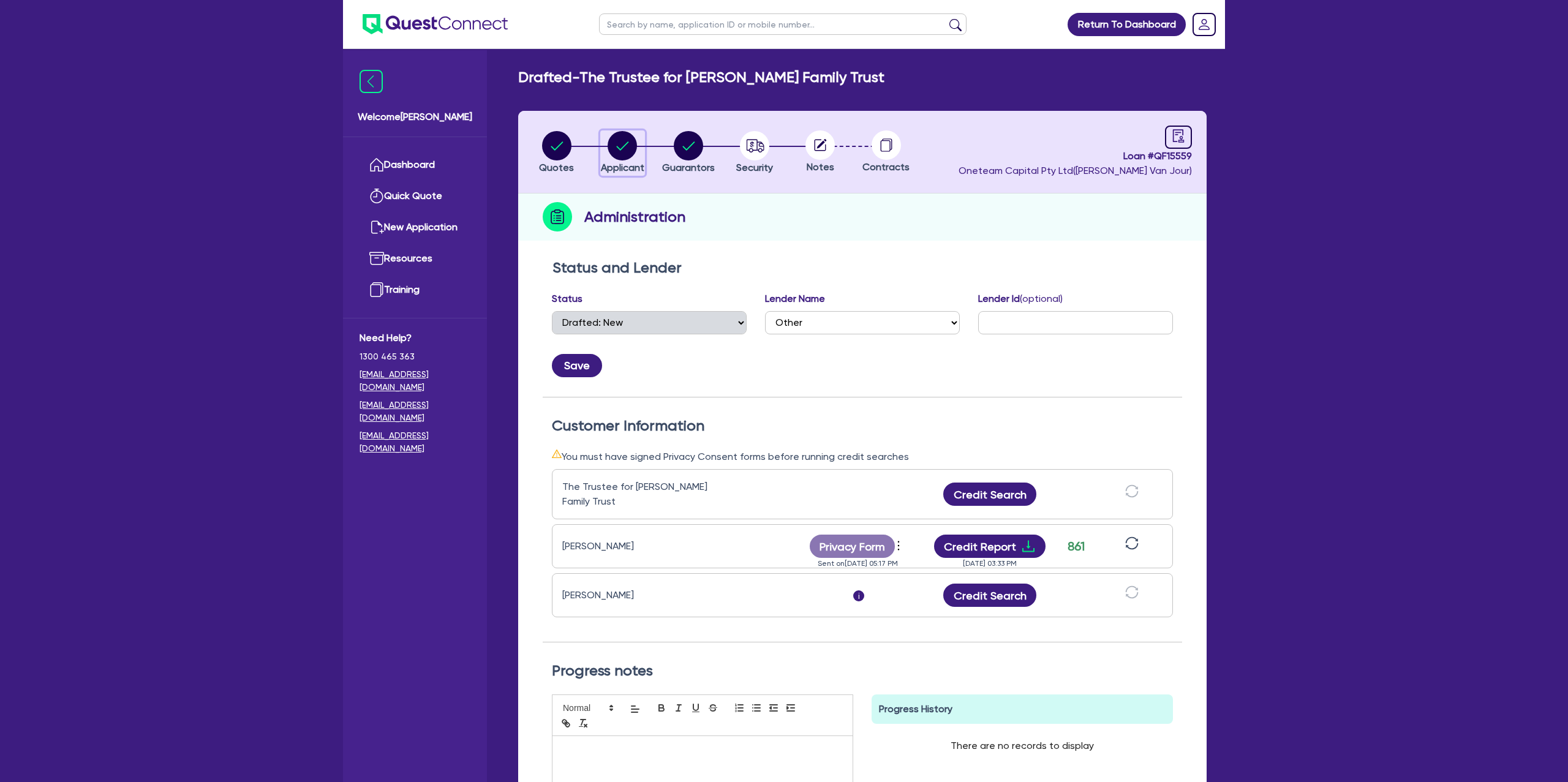
click at [622, 152] on circle "button" at bounding box center [623, 146] width 30 height 30
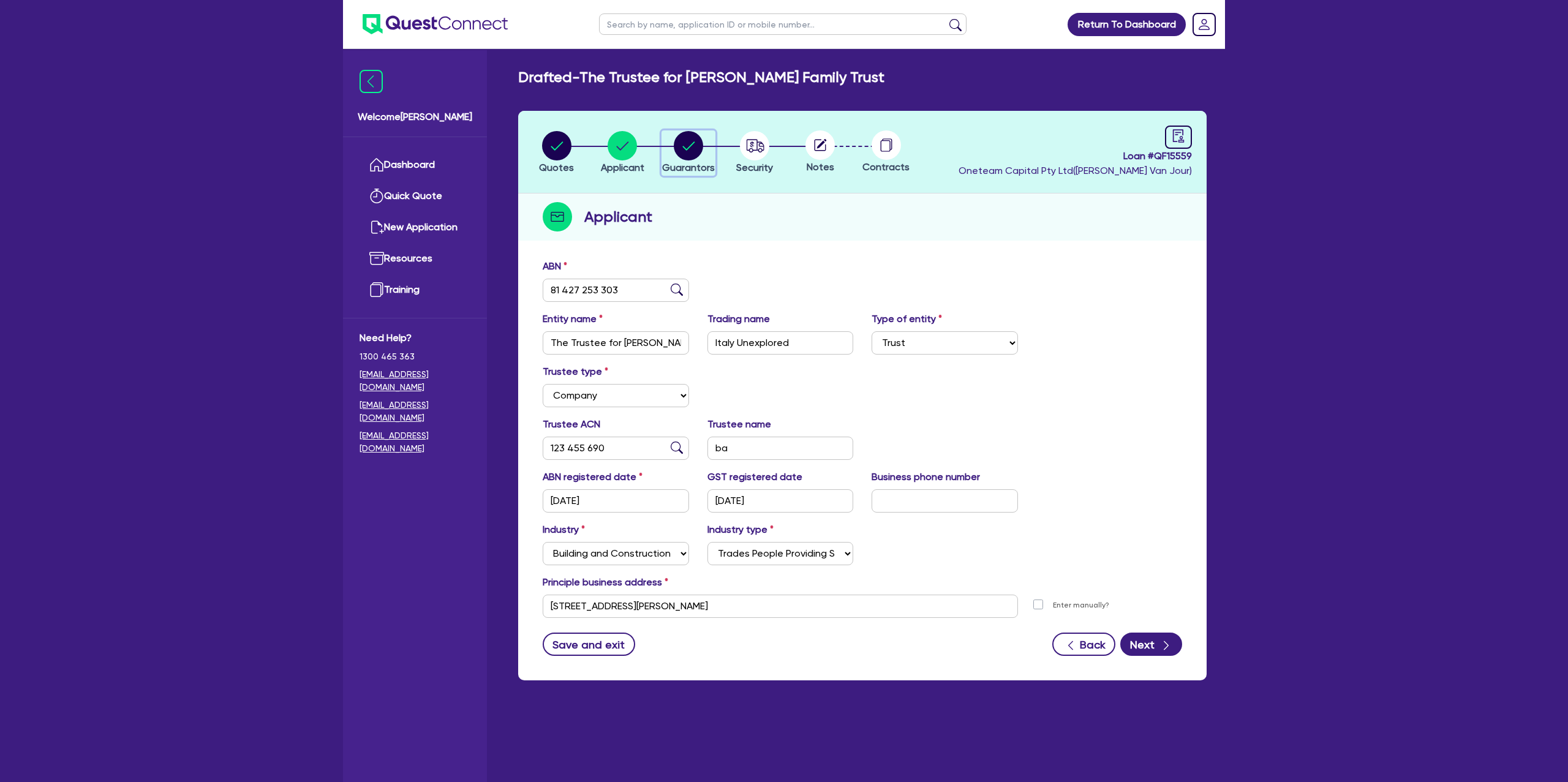
click at [678, 145] on circle "button" at bounding box center [689, 146] width 30 height 30
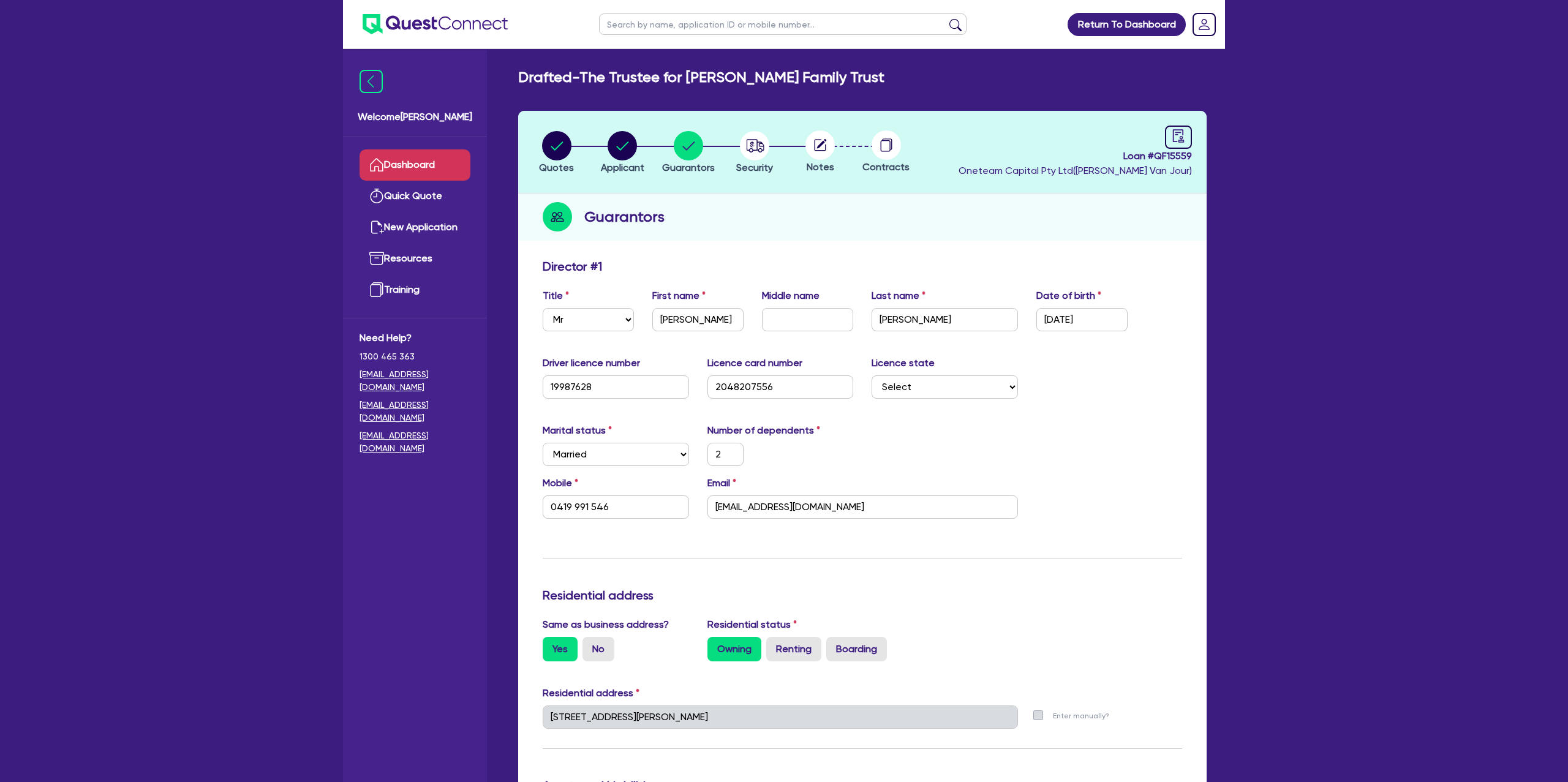
click at [394, 171] on link "Dashboard" at bounding box center [415, 165] width 111 height 32
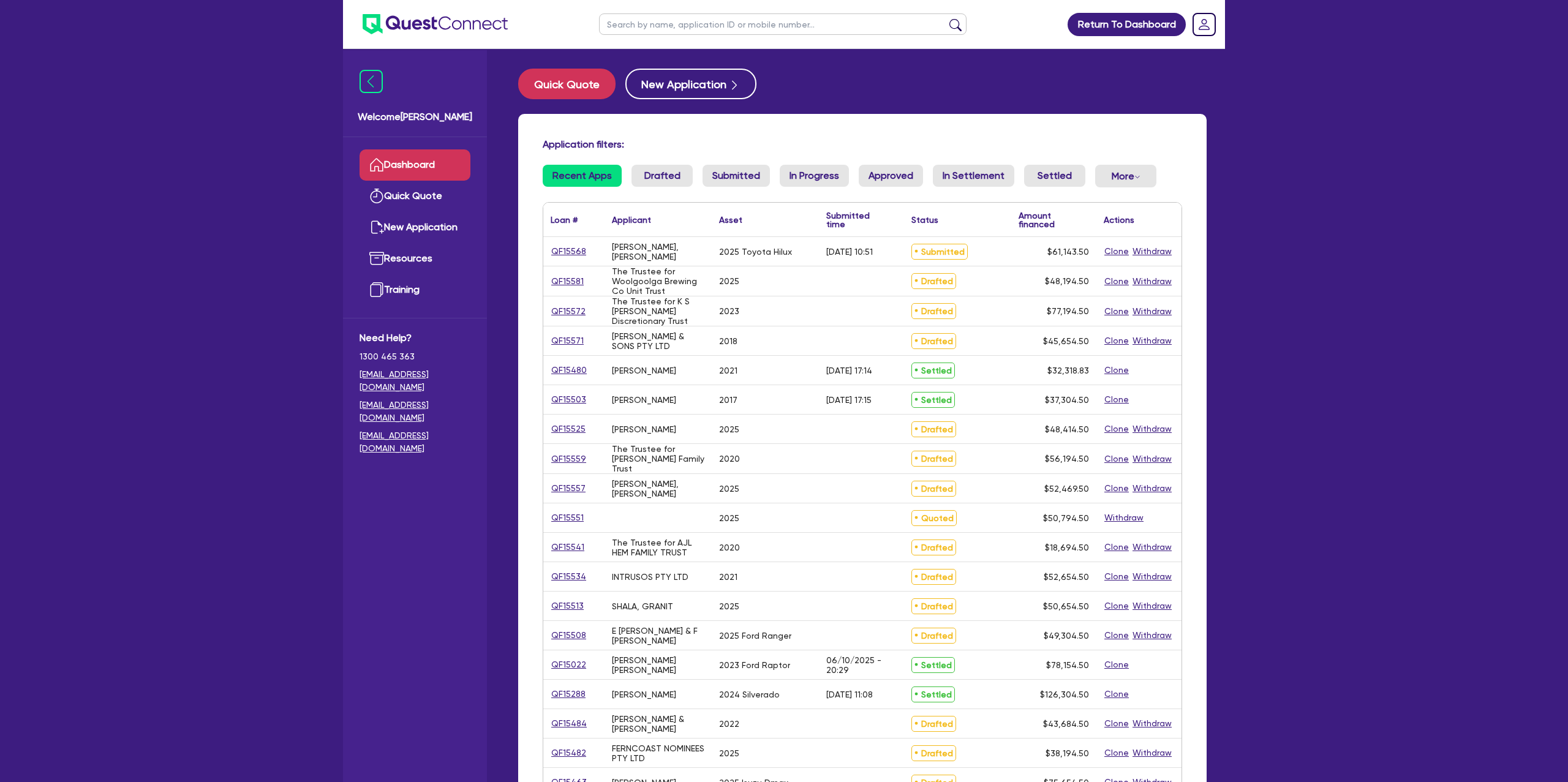
click at [672, 27] on input "text" at bounding box center [783, 23] width 367 height 21
click at [945, 19] on button "submit" at bounding box center [955, 27] width 20 height 17
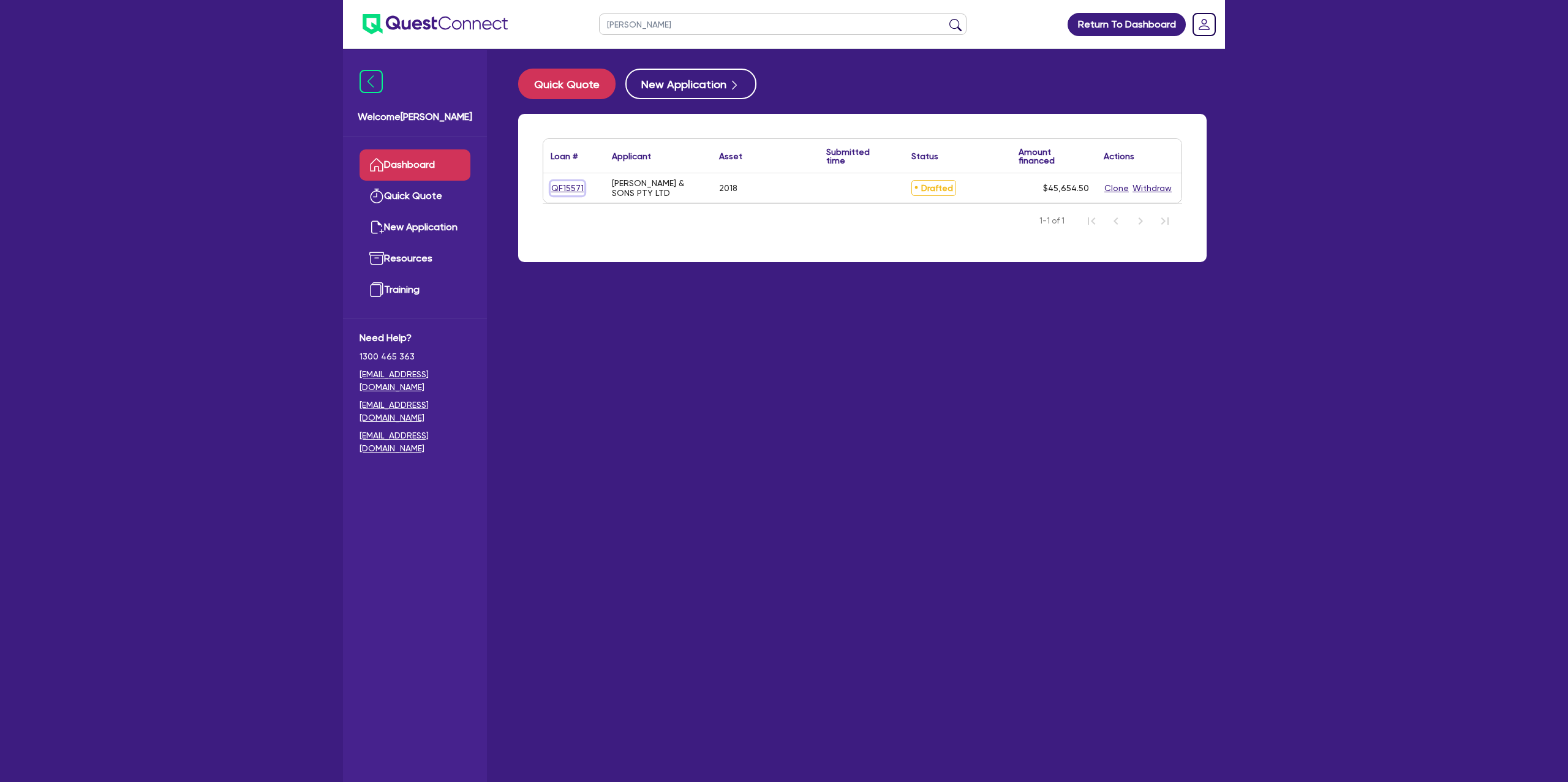
click at [574, 183] on link "QF15571" at bounding box center [568, 187] width 34 height 14
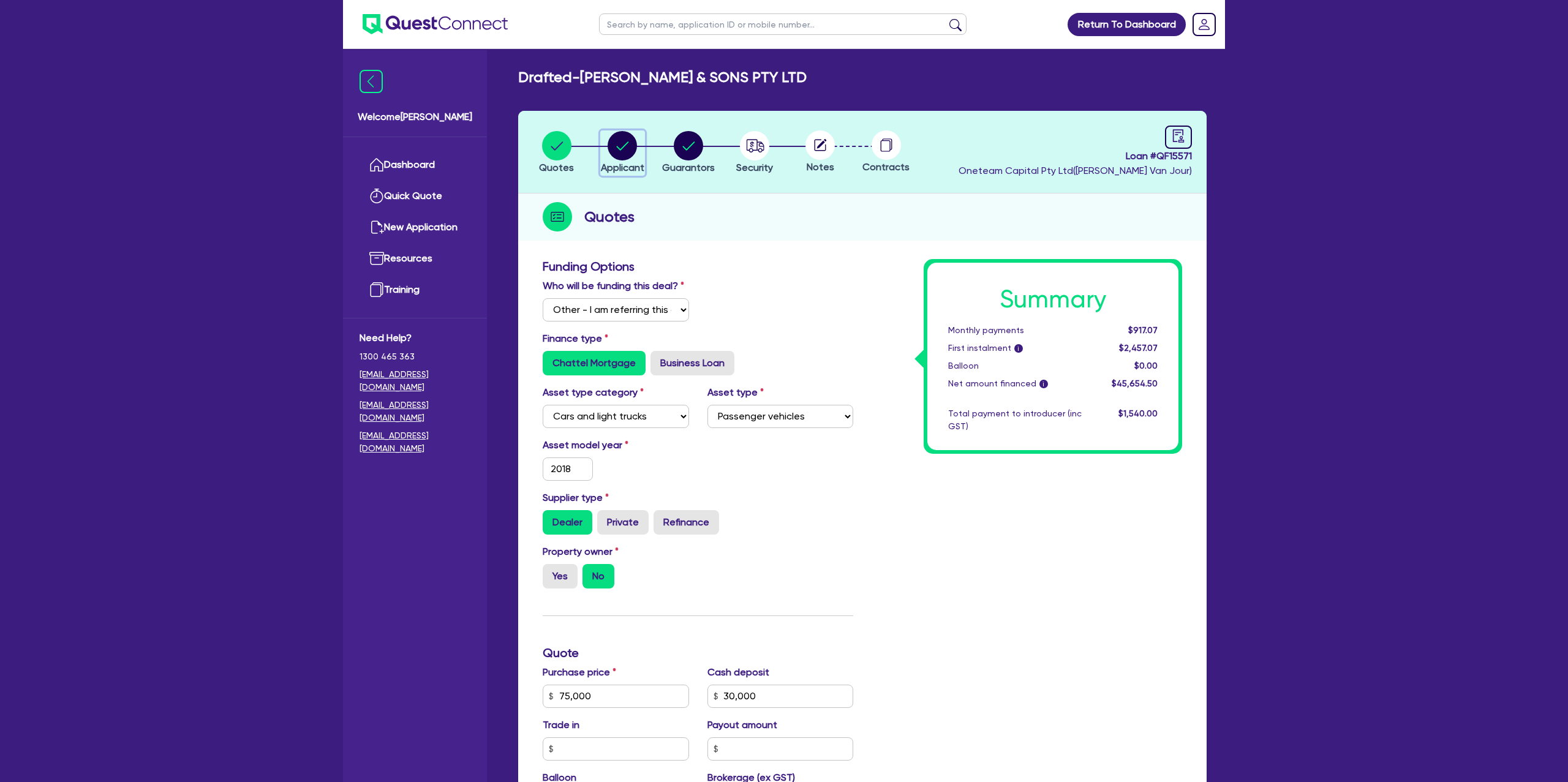
click at [620, 149] on icon "button" at bounding box center [623, 146] width 30 height 30
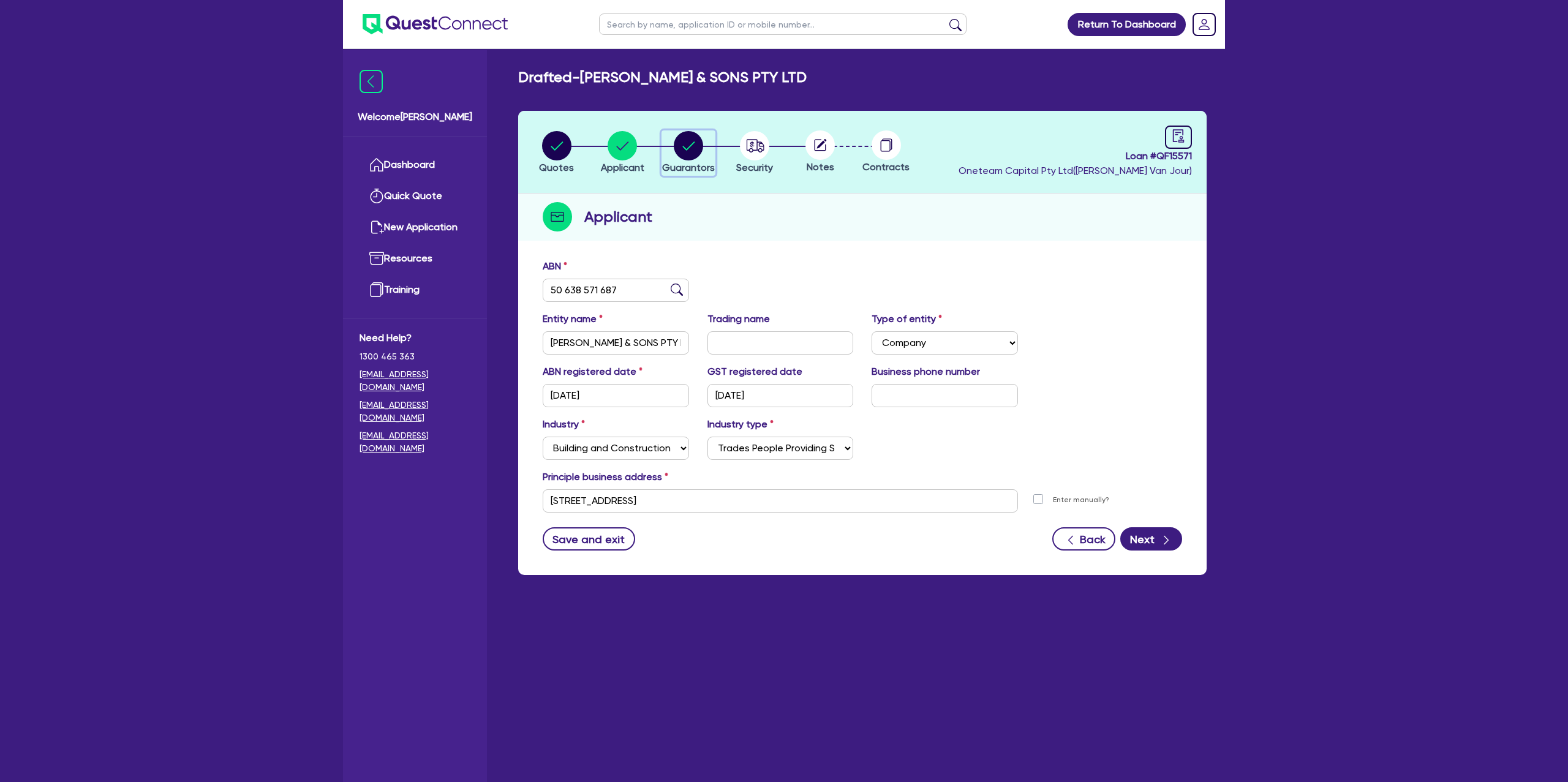
click at [681, 142] on circle "button" at bounding box center [689, 146] width 30 height 30
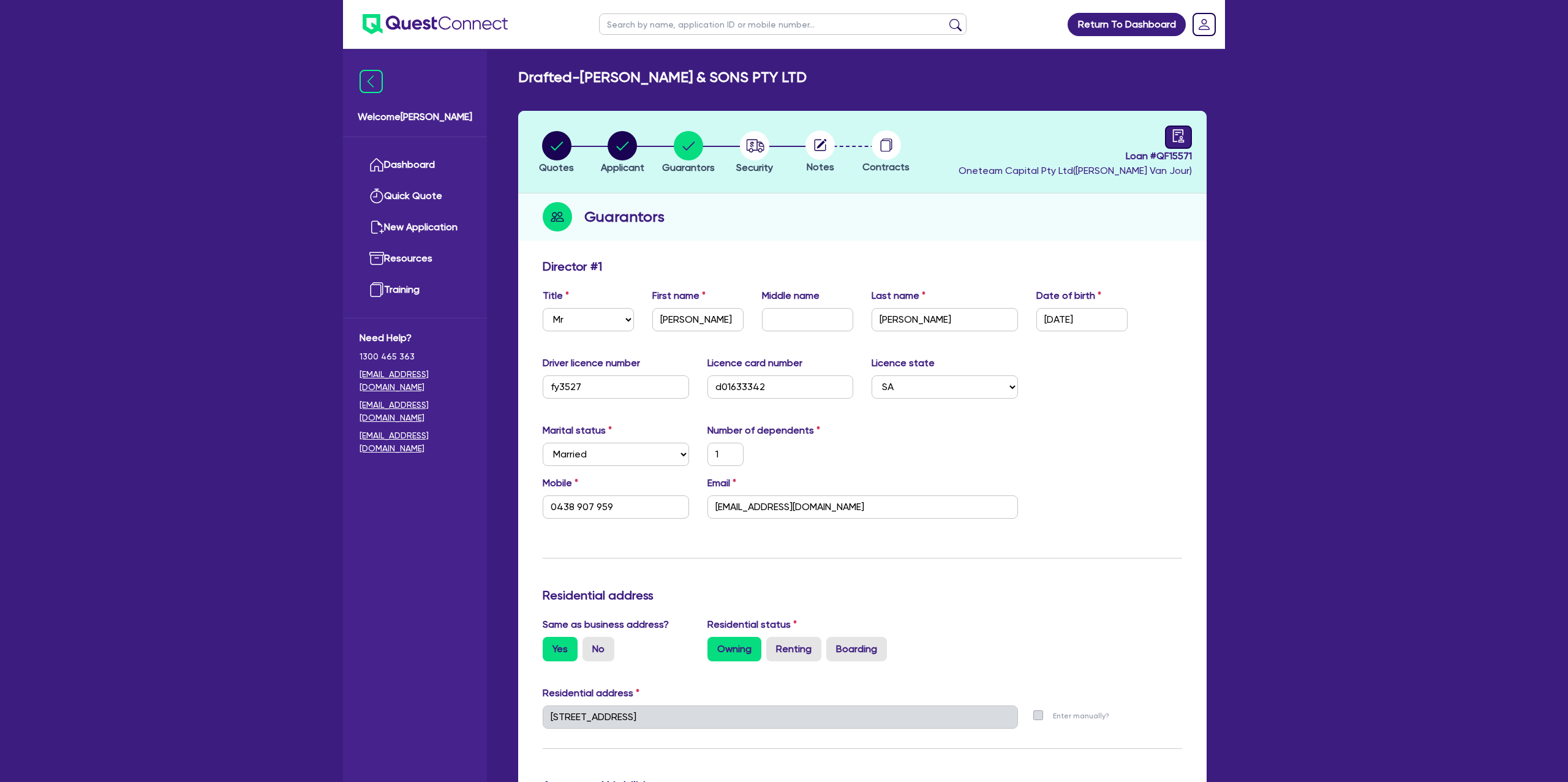
drag, startPoint x: 1192, startPoint y: 136, endPoint x: 1171, endPoint y: 137, distance: 21.0
click at [1192, 136] on header "Quotes Applicant [GEOGRAPHIC_DATA] Security Notes Contracts Loan # QF15571 Onet…" at bounding box center [862, 152] width 689 height 83
click at [1171, 137] on div at bounding box center [1178, 137] width 27 height 23
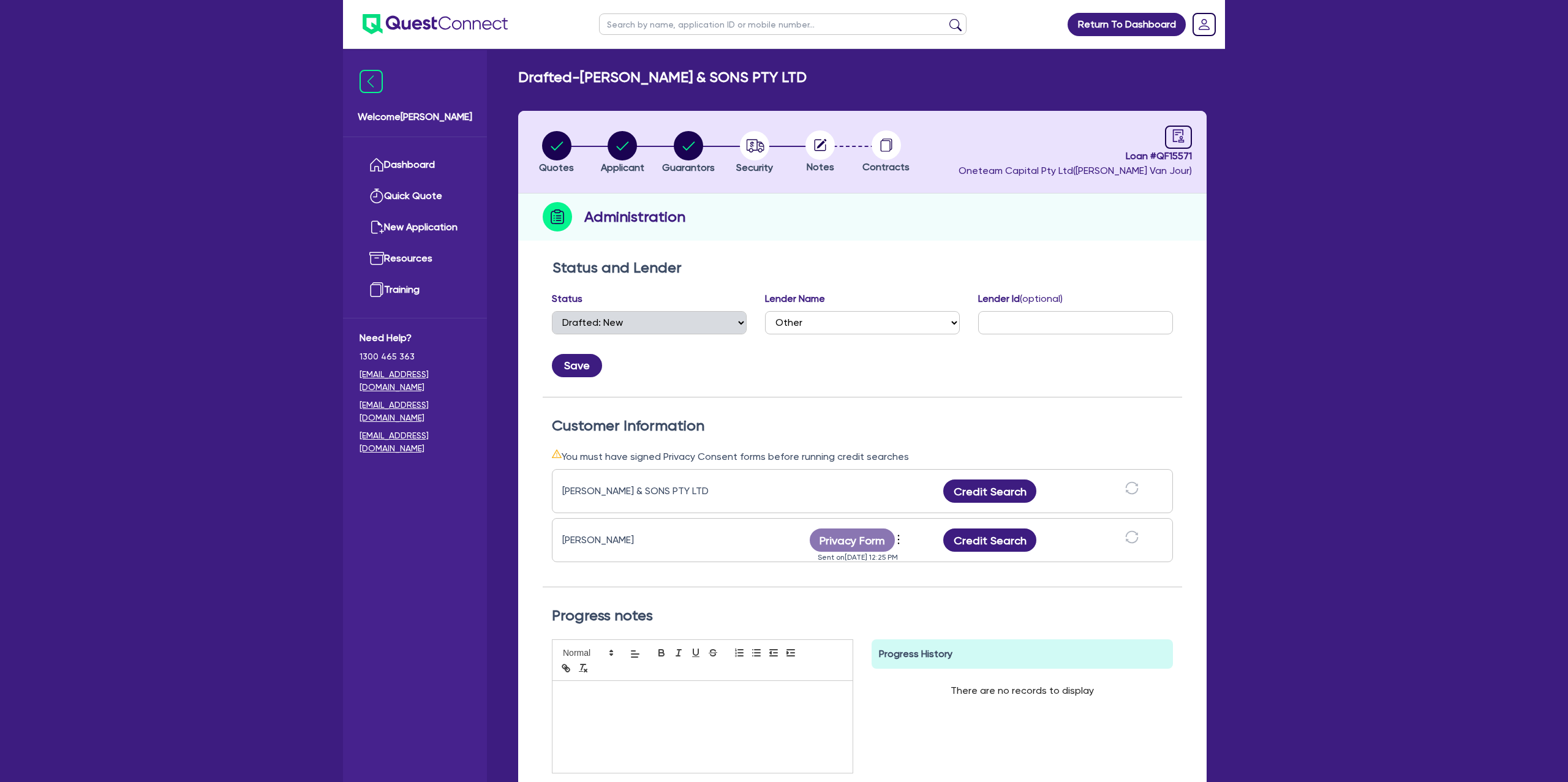
scroll to position [22, 0]
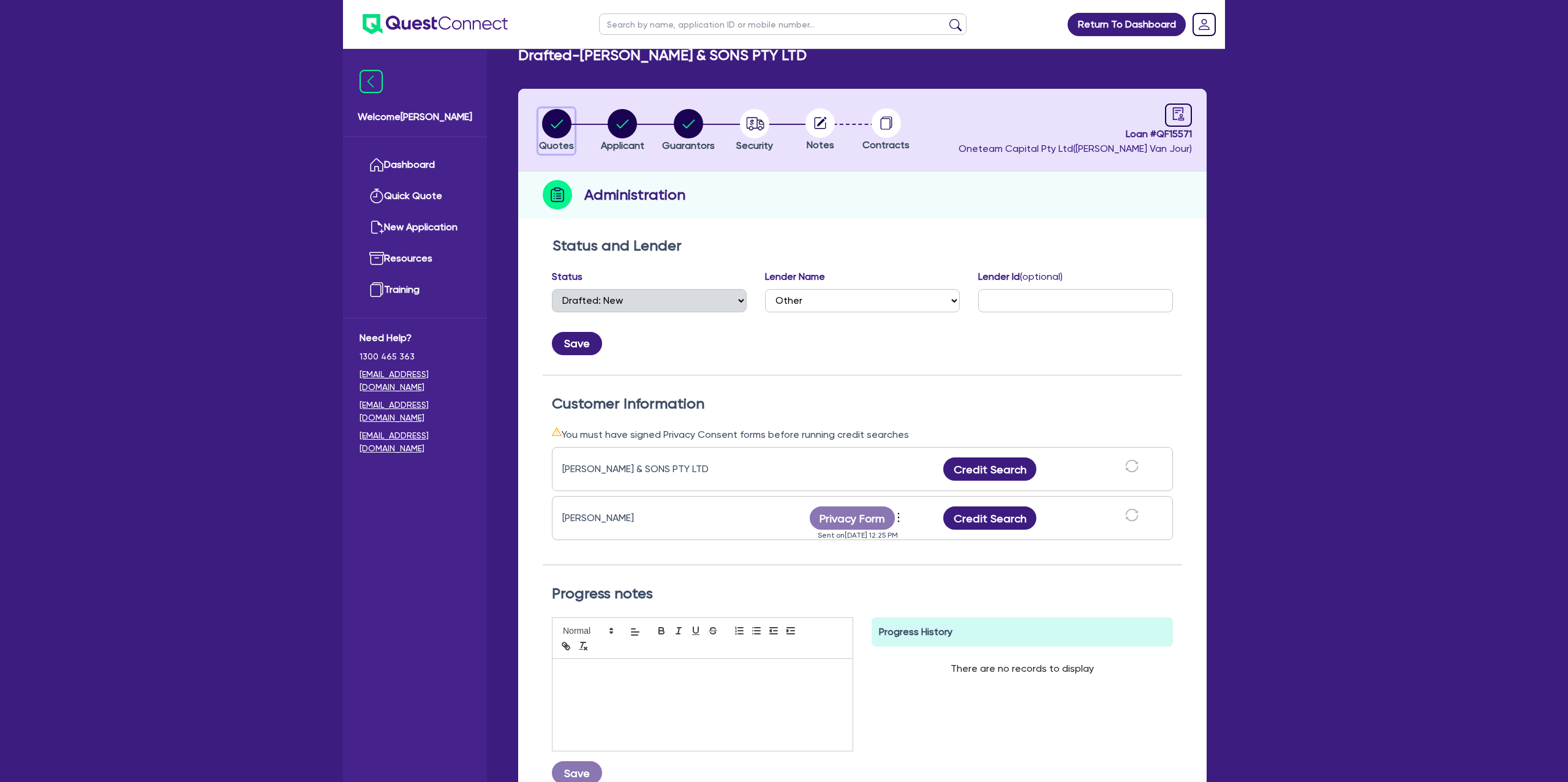
click at [558, 124] on circle "button" at bounding box center [557, 124] width 30 height 30
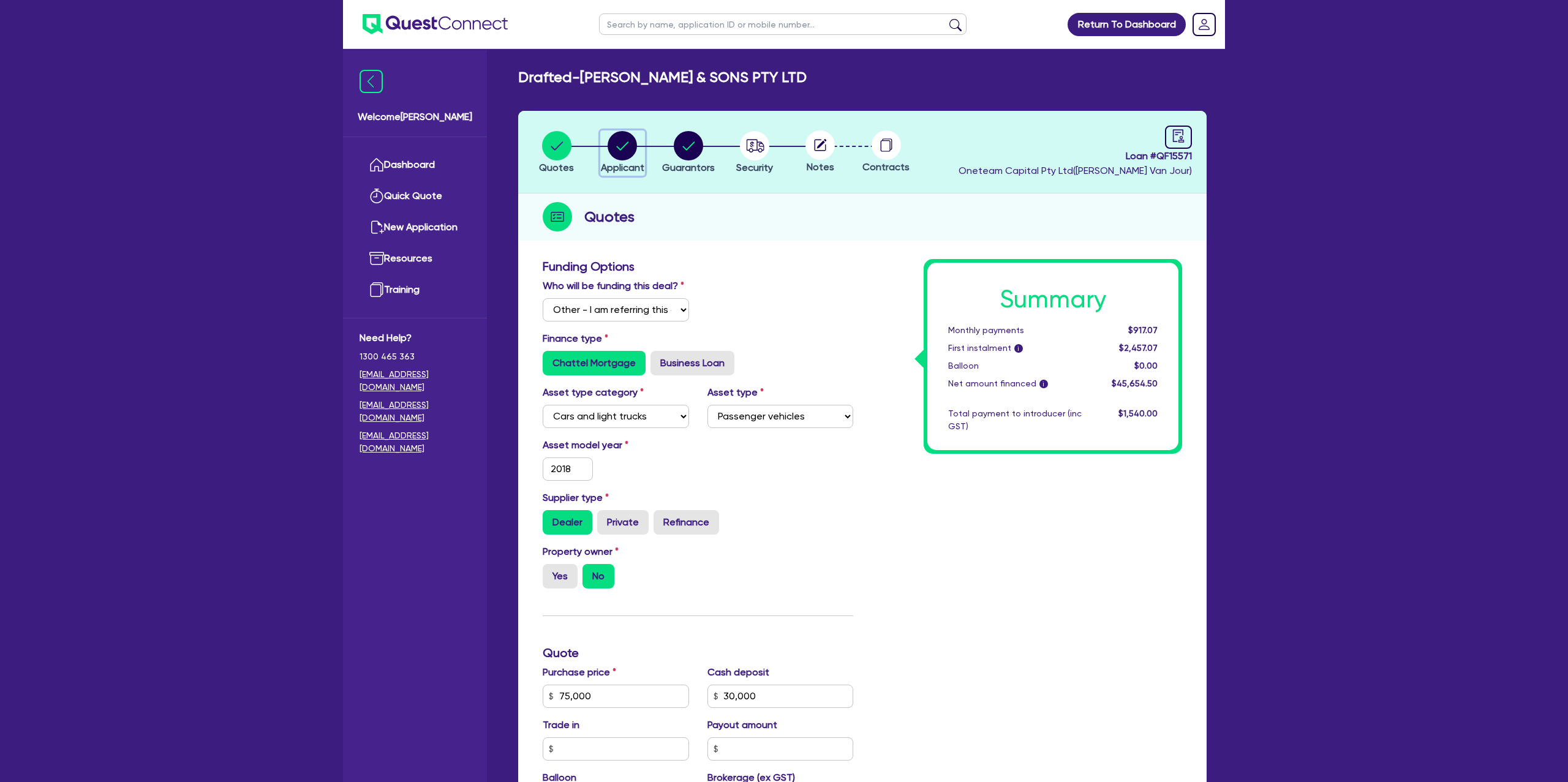
click at [629, 135] on circle "button" at bounding box center [623, 146] width 30 height 30
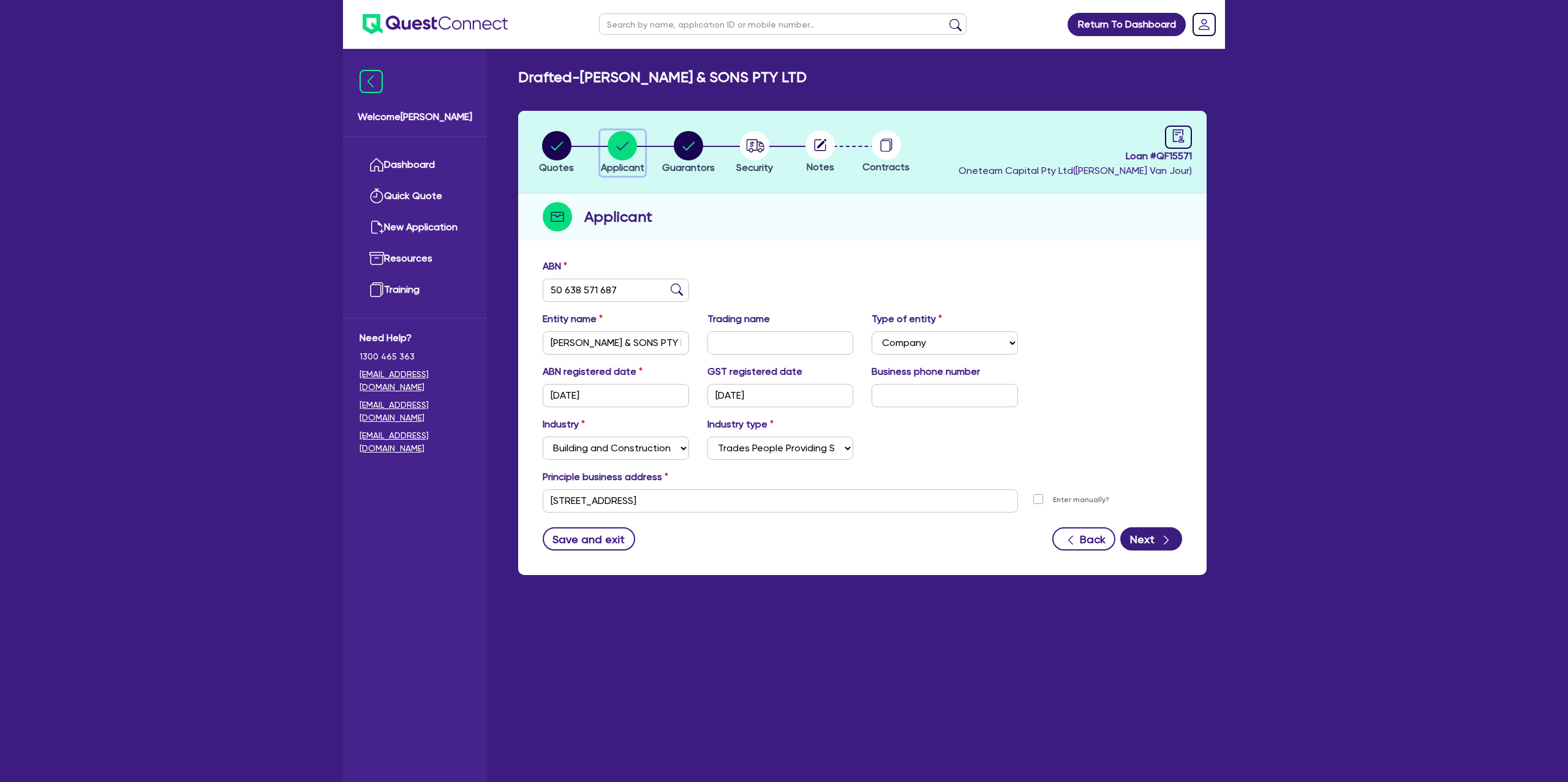
scroll to position [1, 0]
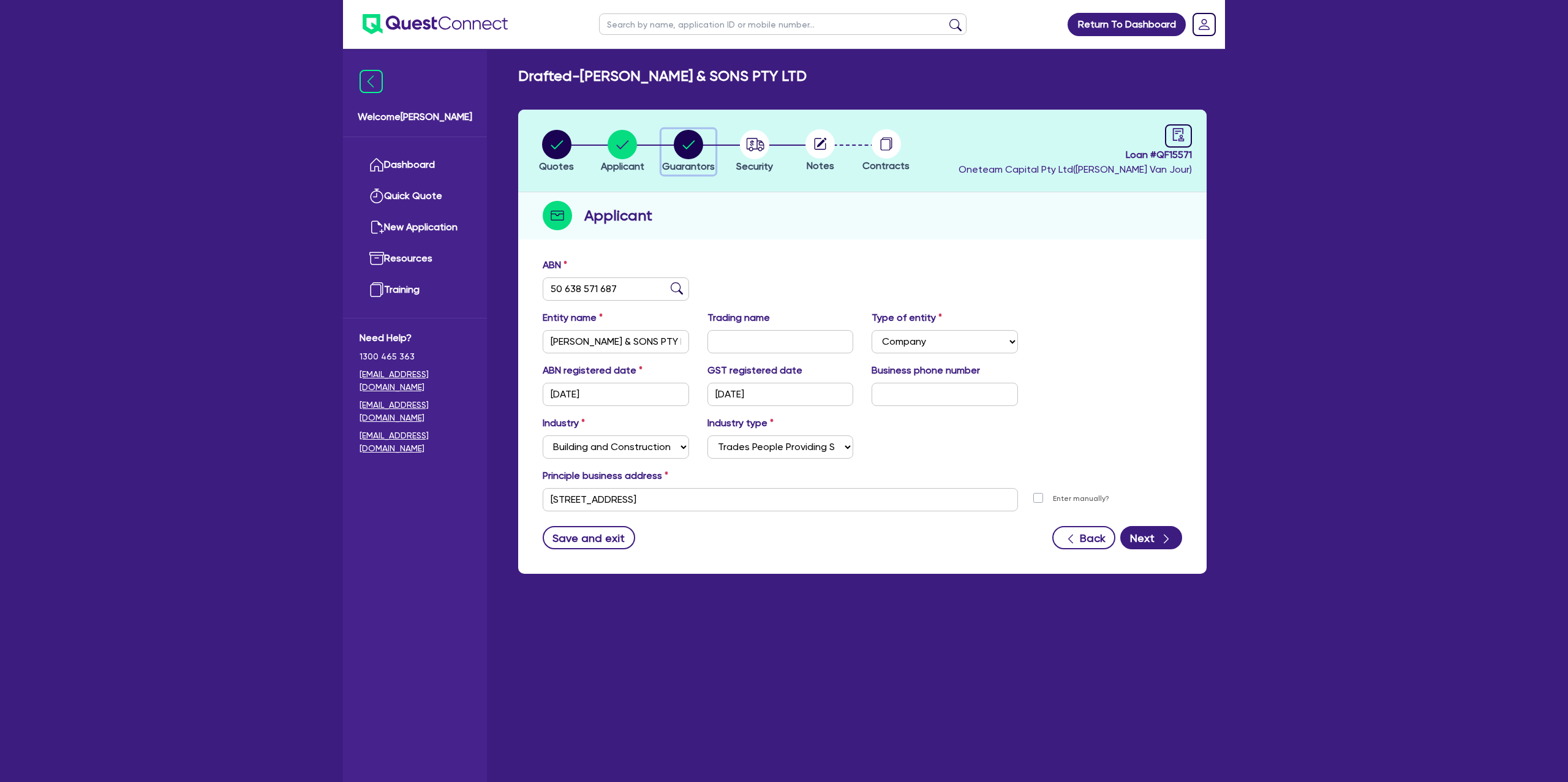
click at [683, 140] on circle "button" at bounding box center [689, 144] width 30 height 30
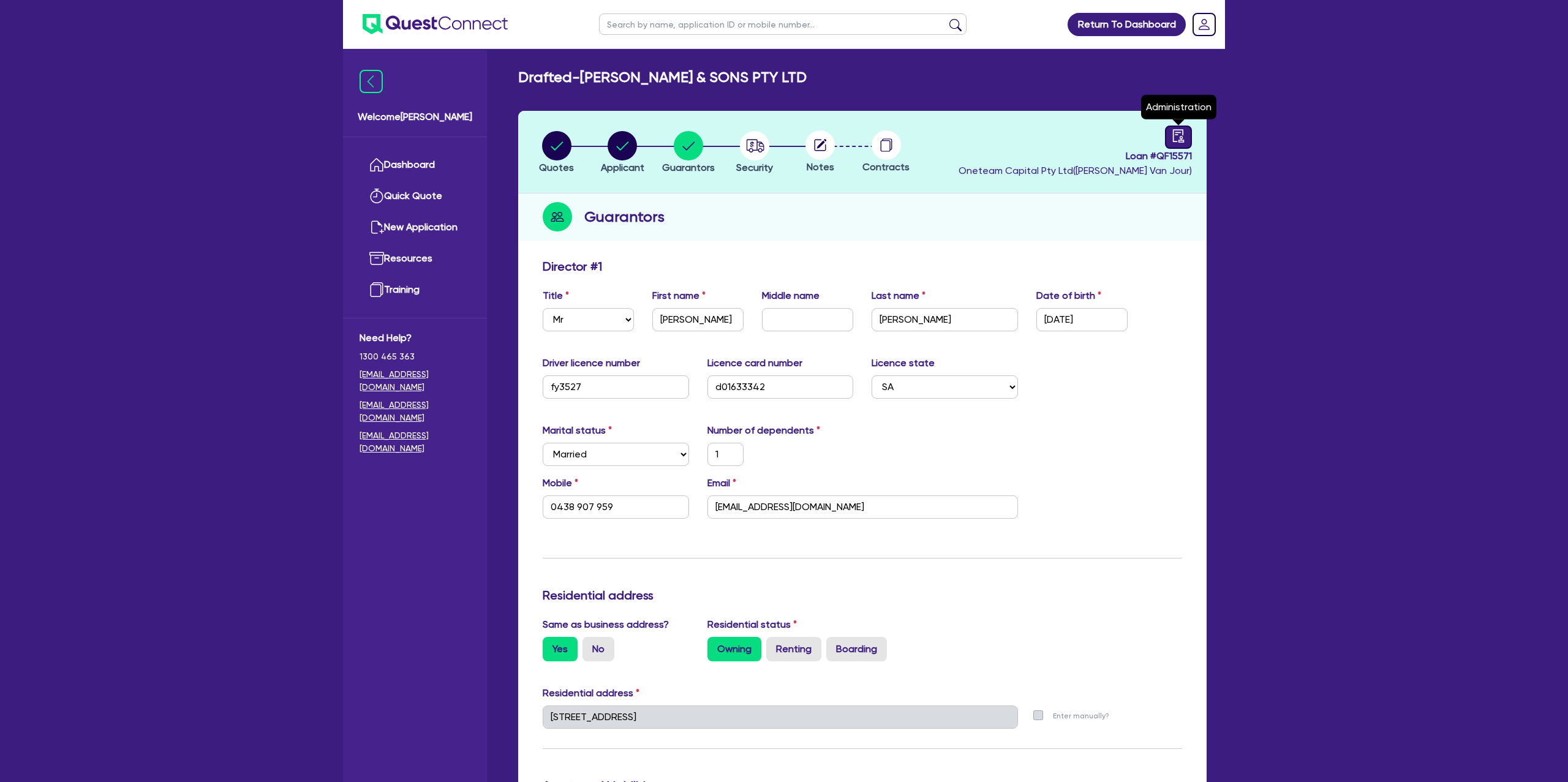
click at [1177, 130] on icon "audit" at bounding box center [1178, 136] width 13 height 13
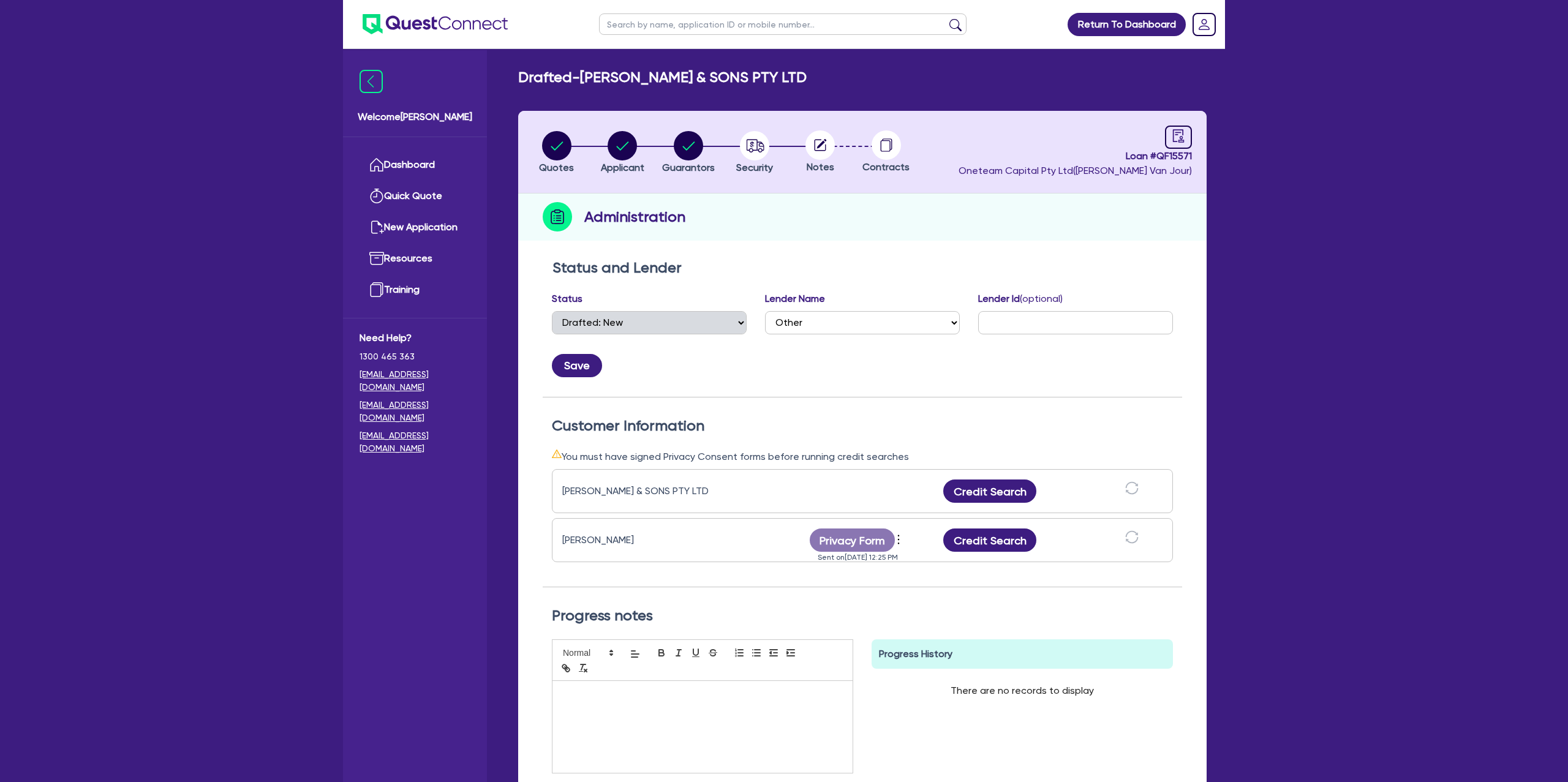
click at [664, 19] on input "text" at bounding box center [783, 23] width 367 height 21
click button "submit" at bounding box center [955, 27] width 20 height 17
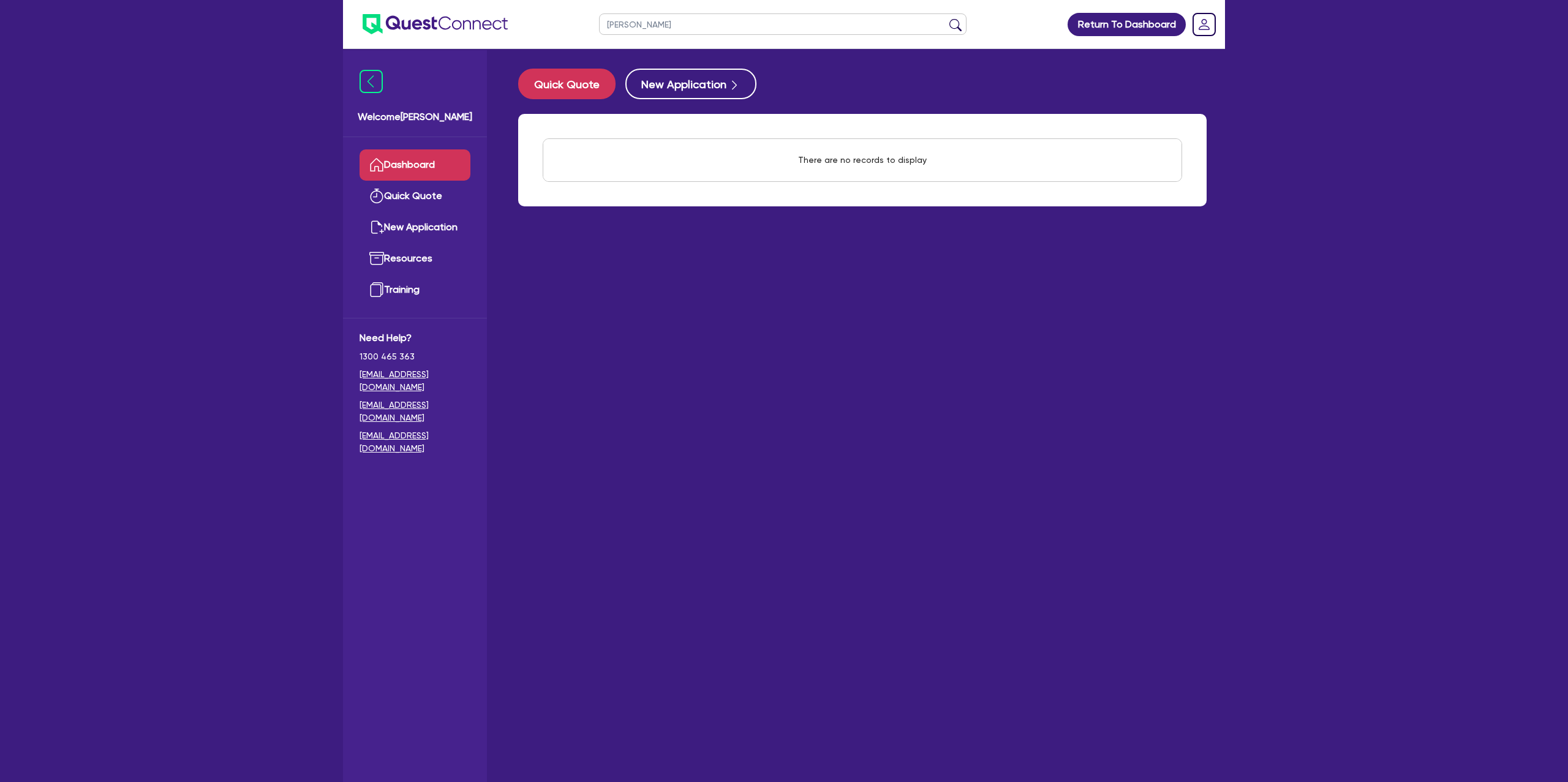
click at [401, 153] on link "Dashboard" at bounding box center [415, 165] width 111 height 32
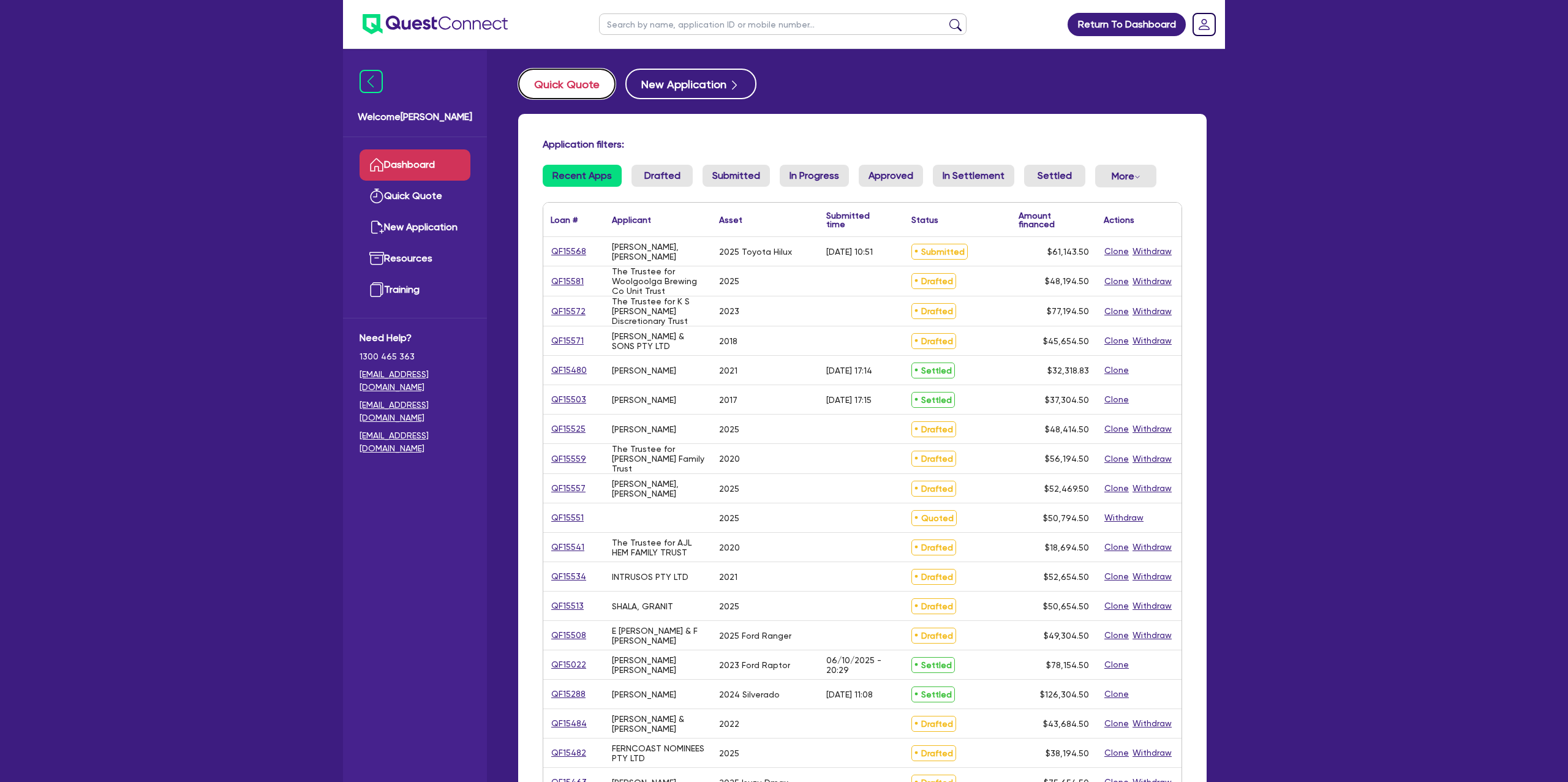
click at [572, 93] on button "Quick Quote" at bounding box center [567, 84] width 97 height 31
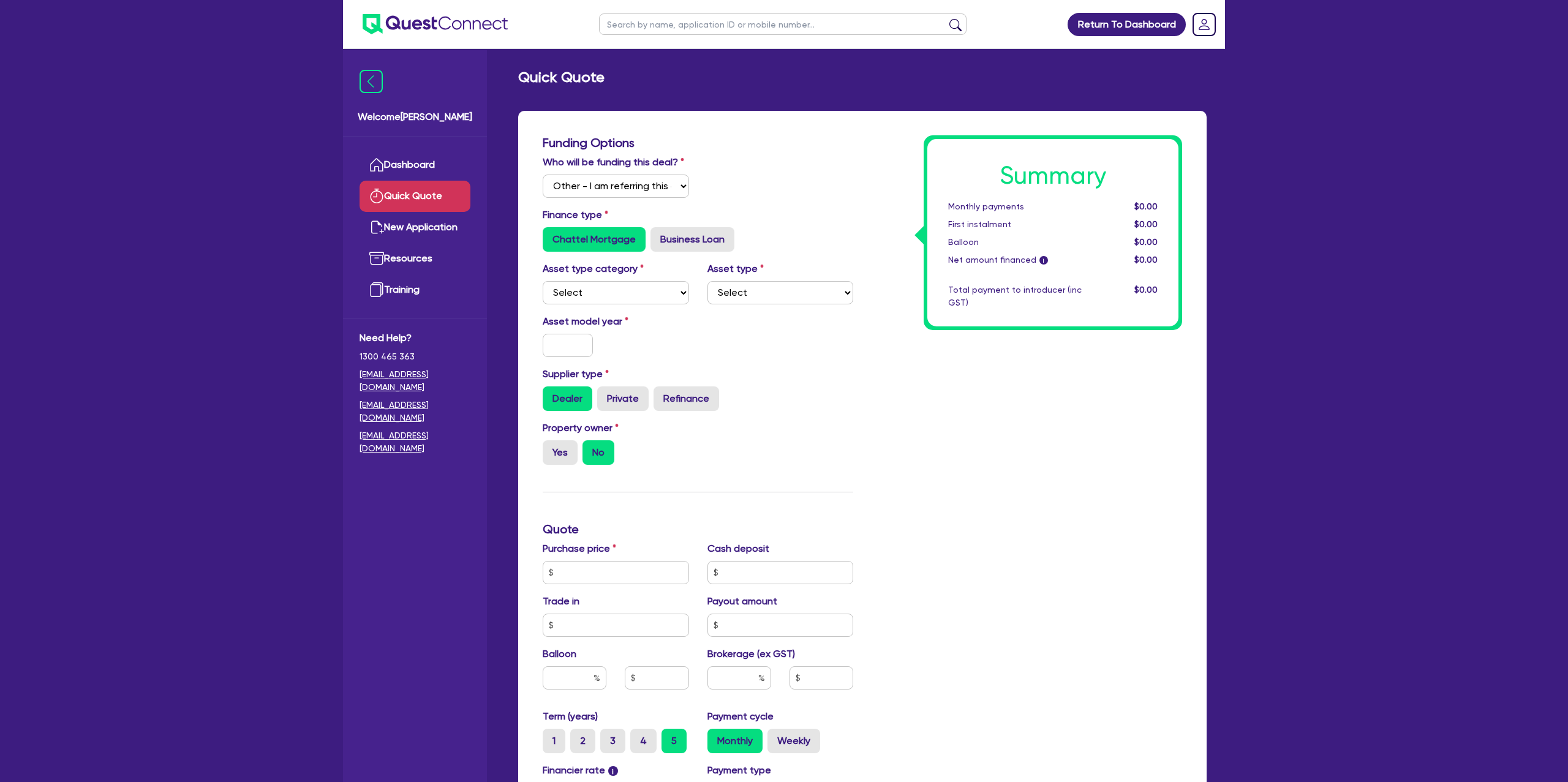
click at [769, 149] on h3 "Funding Options" at bounding box center [697, 143] width 310 height 15
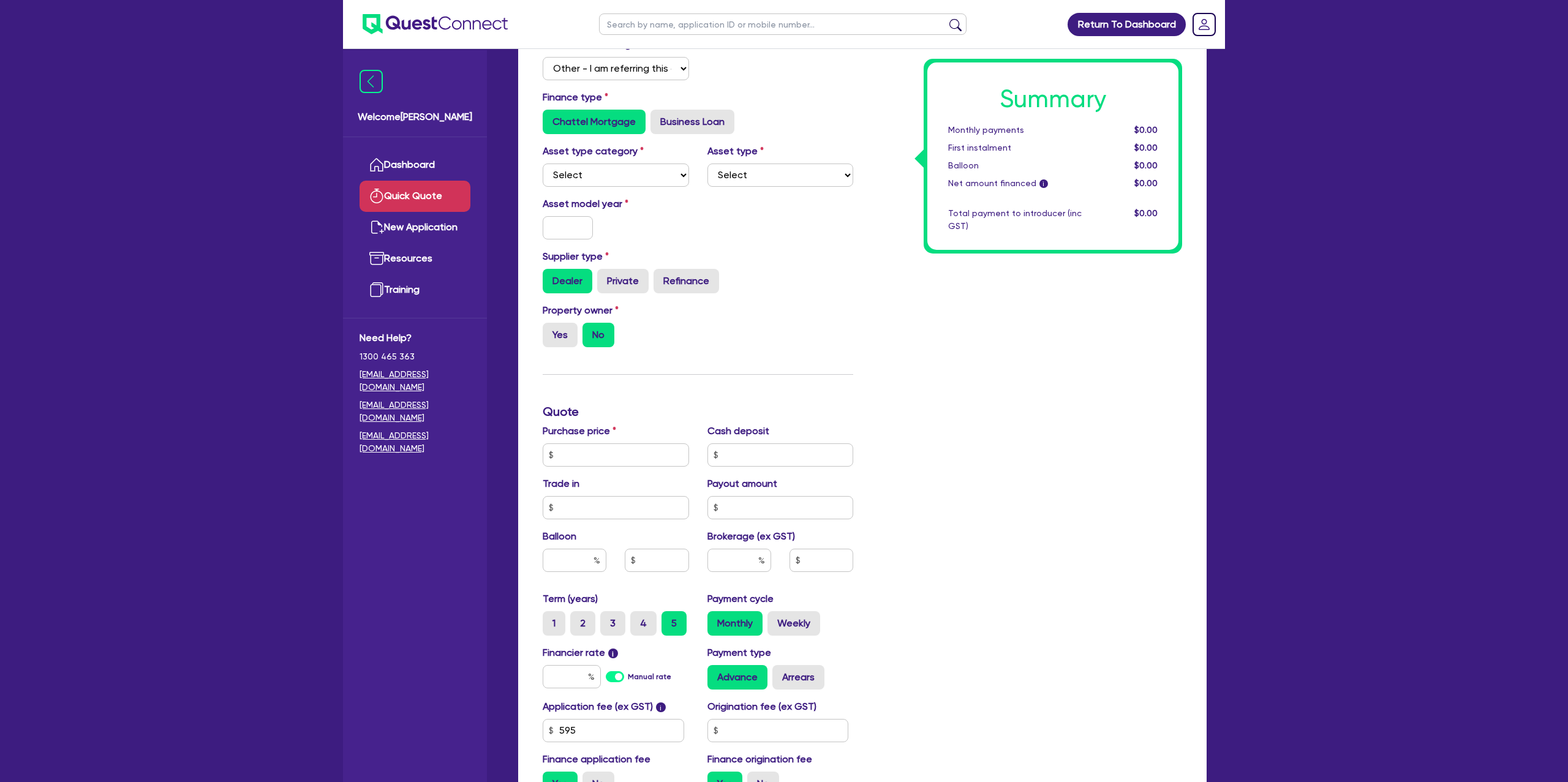
scroll to position [120, 0]
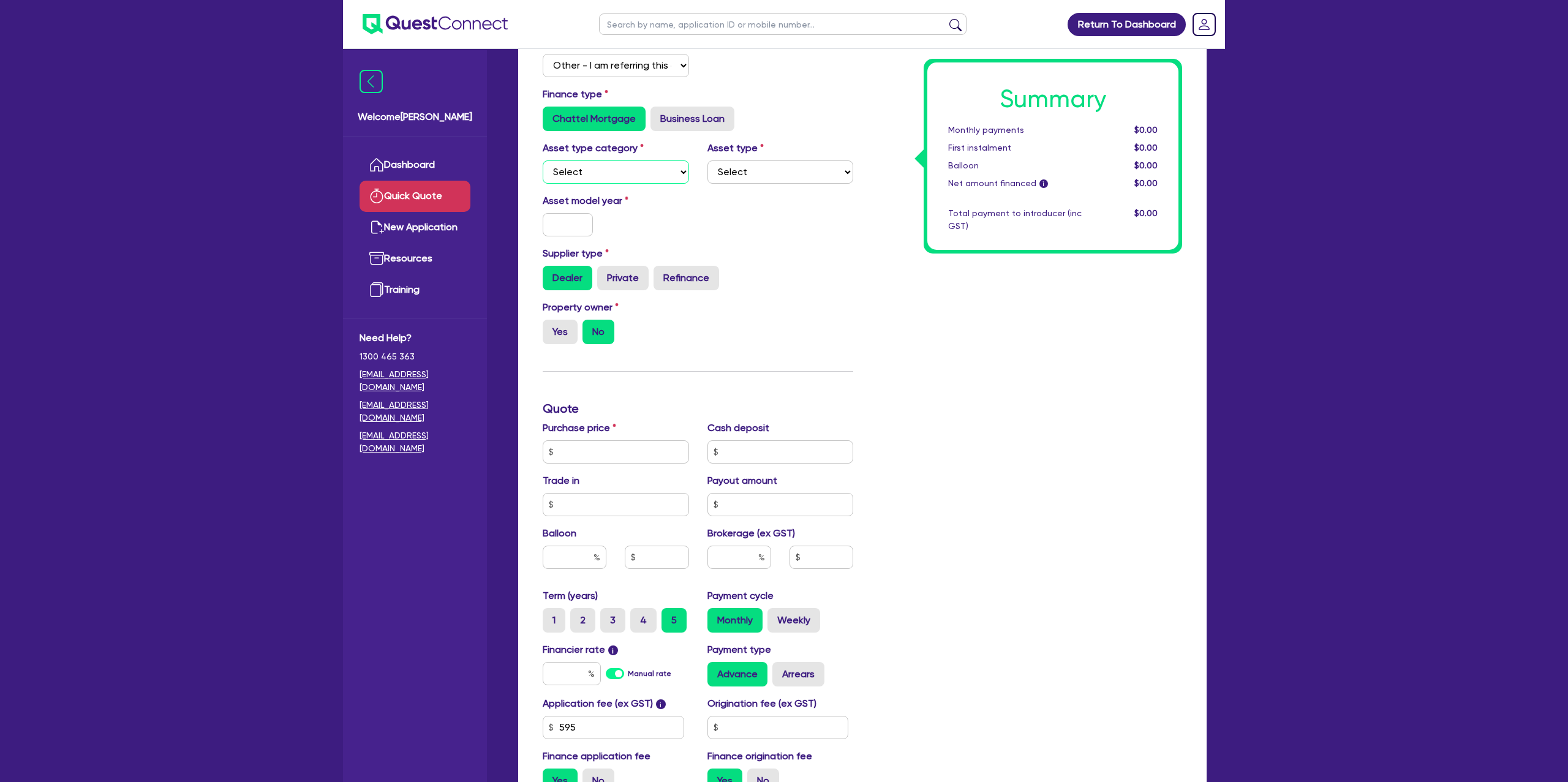
click at [641, 167] on select "Select Cars and light trucks Primary assets Secondary assets Tertiary assets" at bounding box center [615, 171] width 146 height 23
click at [543, 160] on select "Select Cars and light trucks Primary assets Secondary assets Tertiary assets" at bounding box center [615, 171] width 146 height 23
click at [750, 183] on select "Select" at bounding box center [780, 171] width 146 height 23
click at [708, 160] on select "Select Passenger vehicles Vans and utes Light trucks up to 4.5 tonne" at bounding box center [780, 171] width 146 height 23
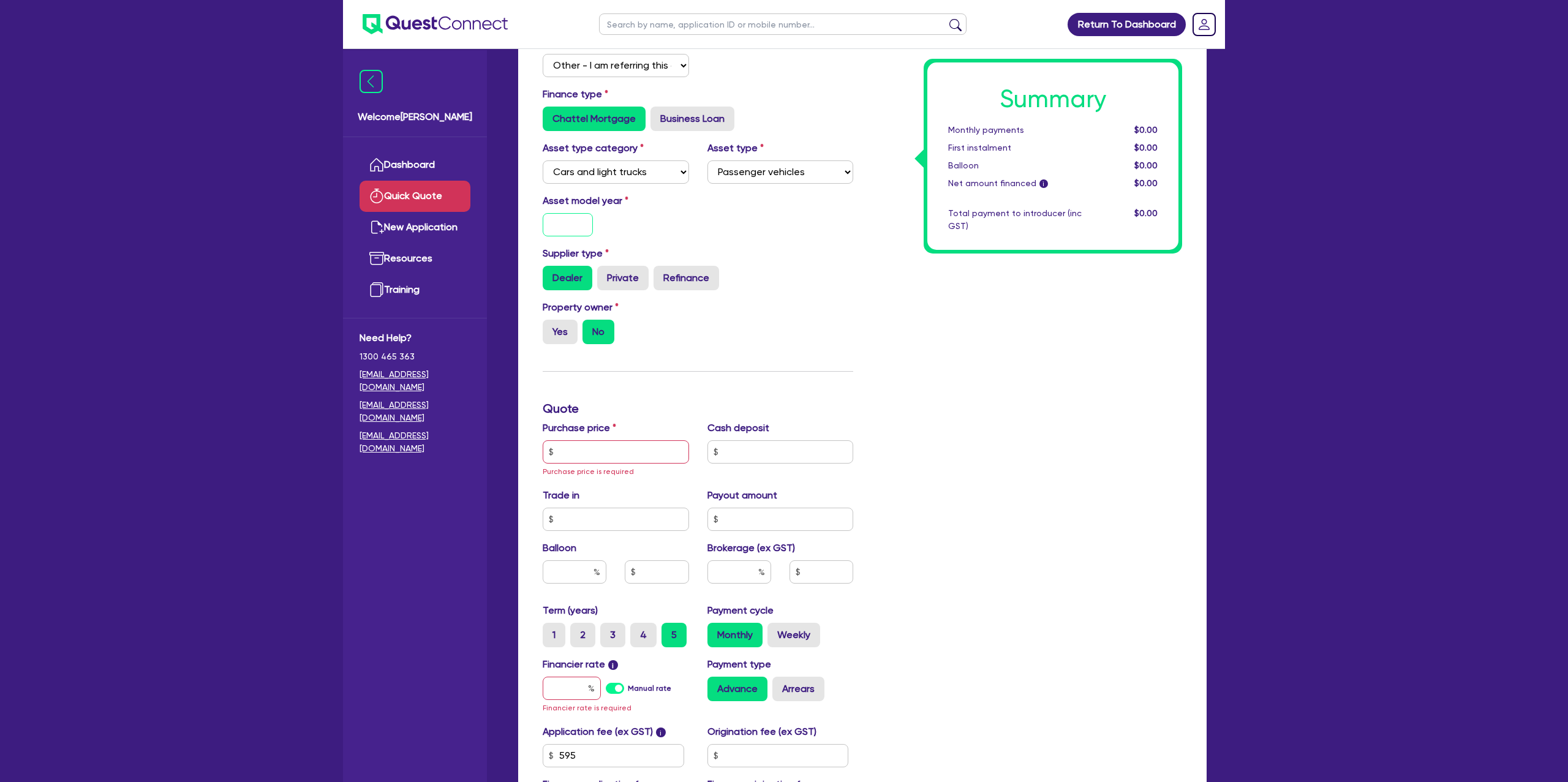
click at [588, 225] on input "text" at bounding box center [568, 225] width 50 height 23
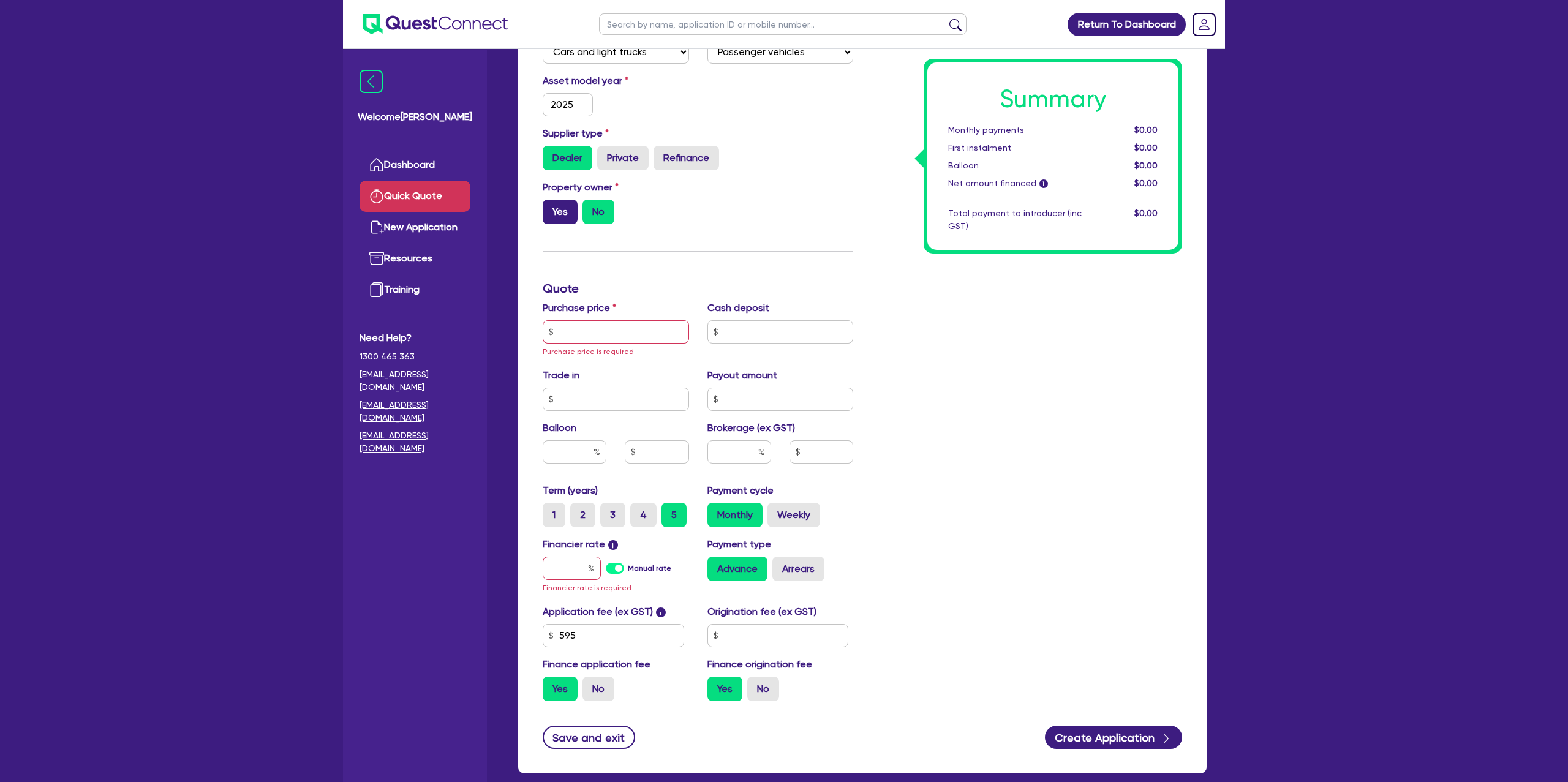
click at [574, 204] on div "Property owner Yes No" at bounding box center [615, 201] width 165 height 44
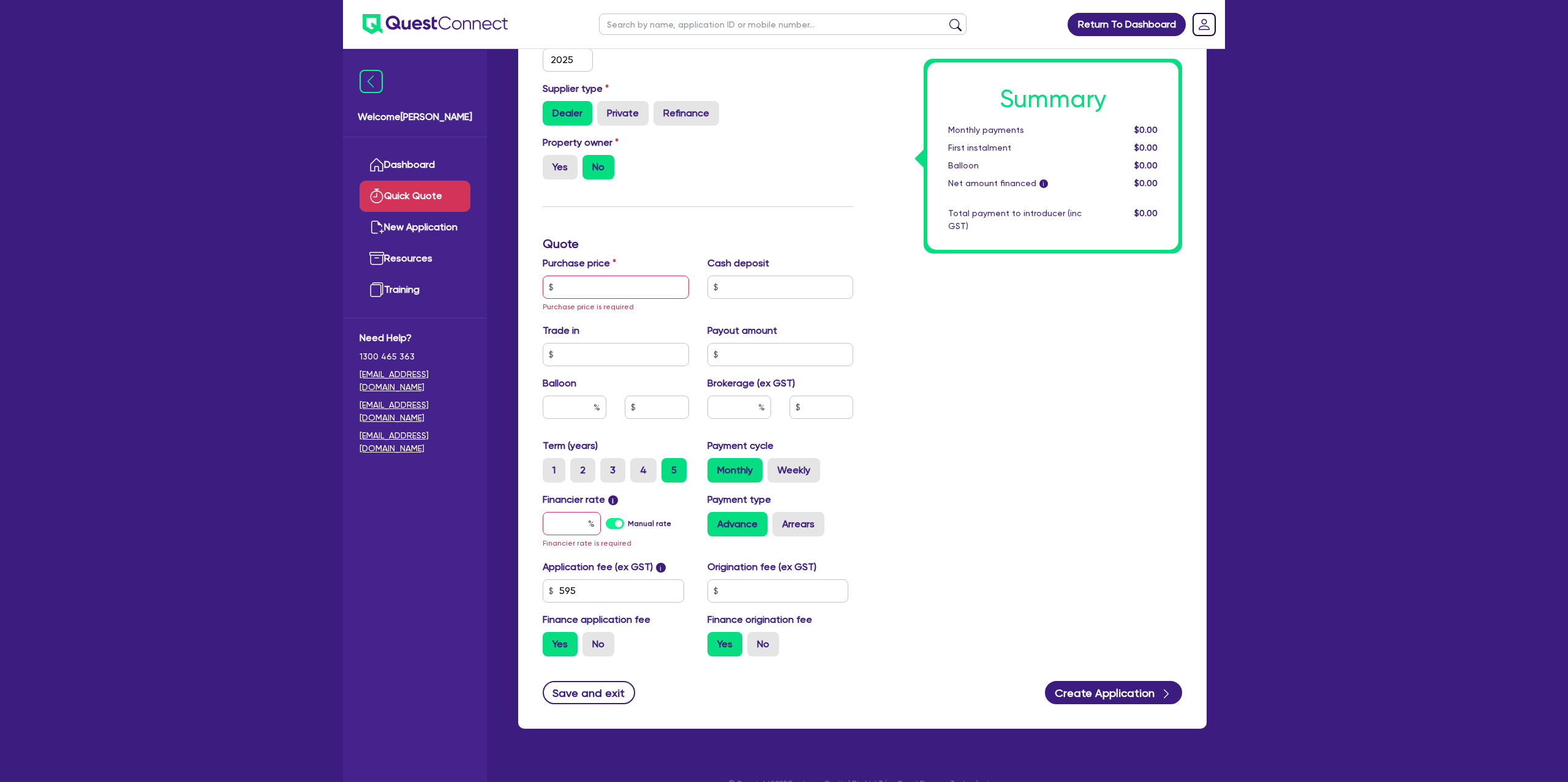
scroll to position [307, 0]
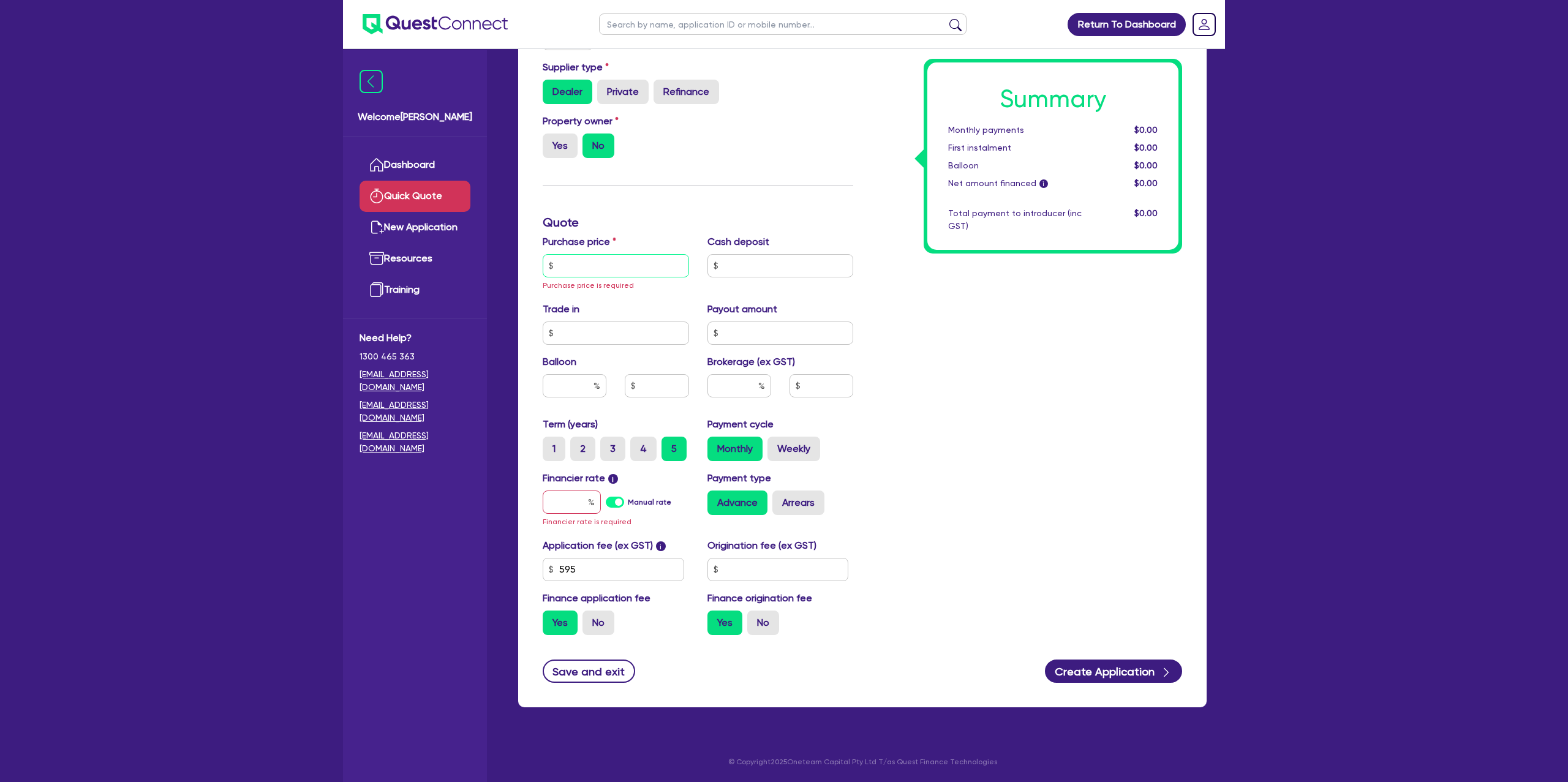
drag, startPoint x: 619, startPoint y: 272, endPoint x: 614, endPoint y: 267, distance: 7.1
click at [617, 268] on input "text" at bounding box center [615, 266] width 146 height 23
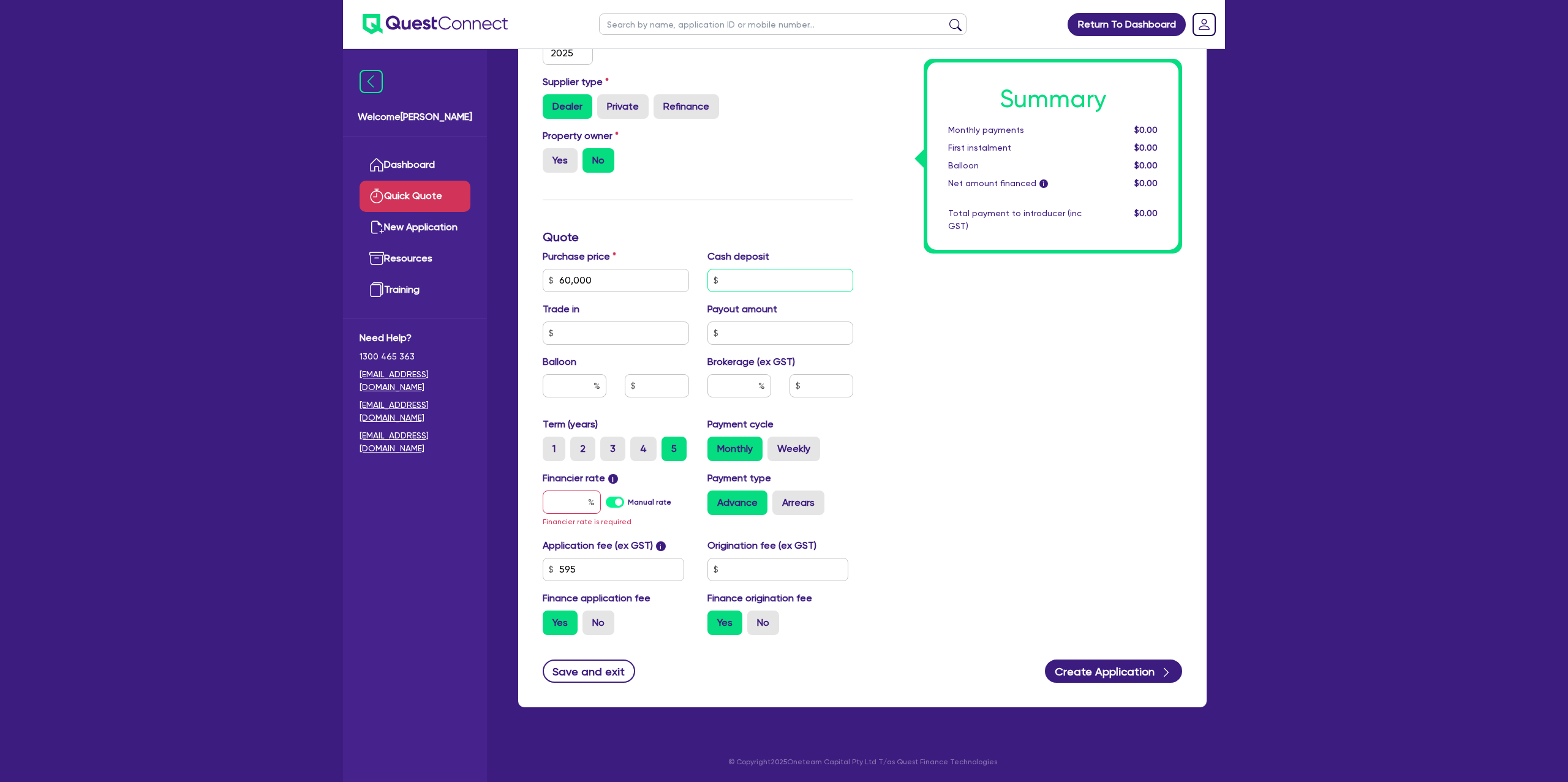
drag, startPoint x: 723, startPoint y: 274, endPoint x: 732, endPoint y: 274, distance: 9.0
click at [732, 273] on input "text" at bounding box center [780, 280] width 146 height 23
drag, startPoint x: 1061, startPoint y: 308, endPoint x: 744, endPoint y: 383, distance: 325.8
click at [1026, 309] on div "Summary Monthly payments $0.00 First instalment $0.00 Balloon $0.00 Net amount …" at bounding box center [1026, 244] width 329 height 802
click at [586, 506] on input "text" at bounding box center [571, 501] width 58 height 23
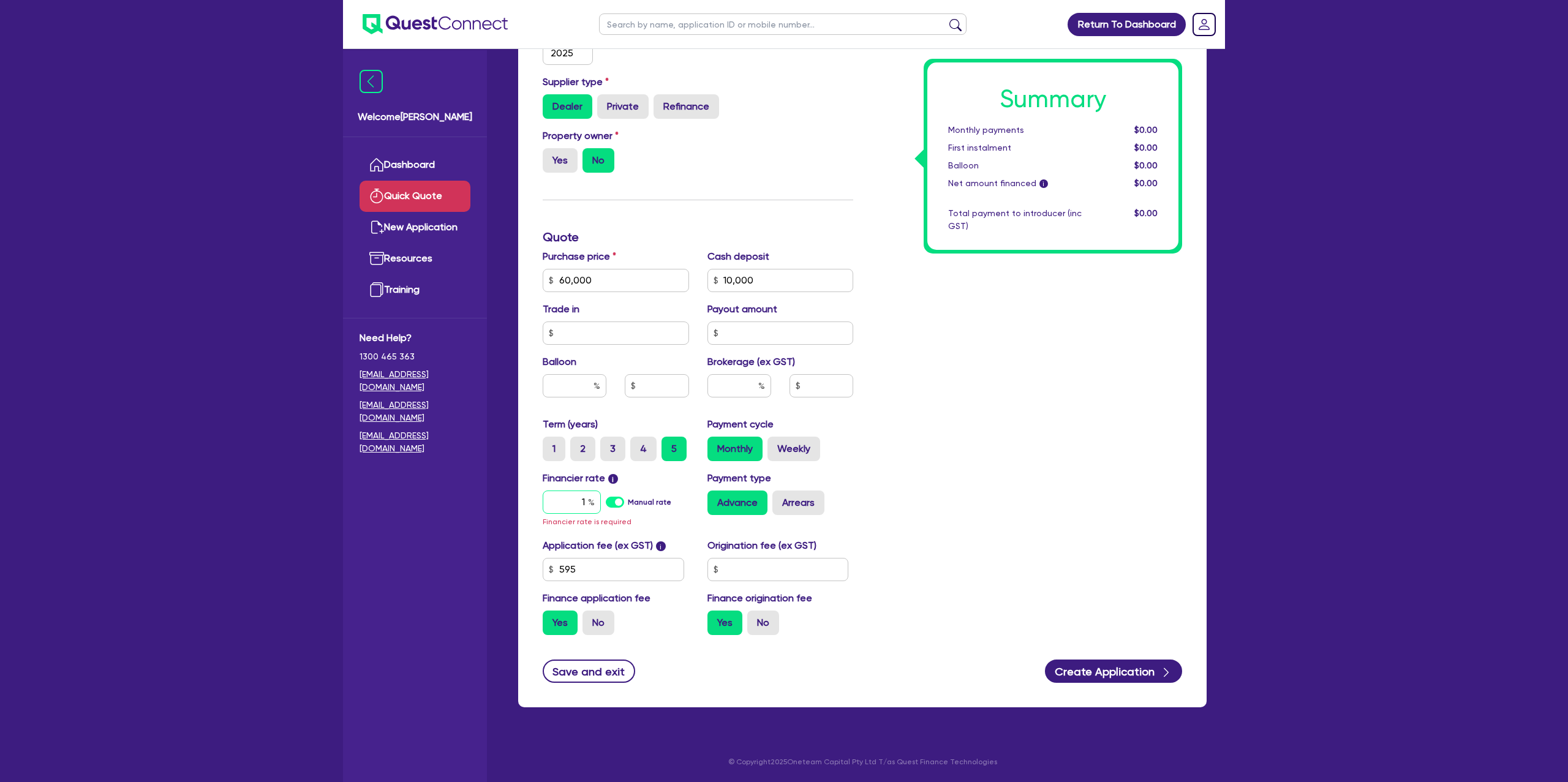
scroll to position [278, 0]
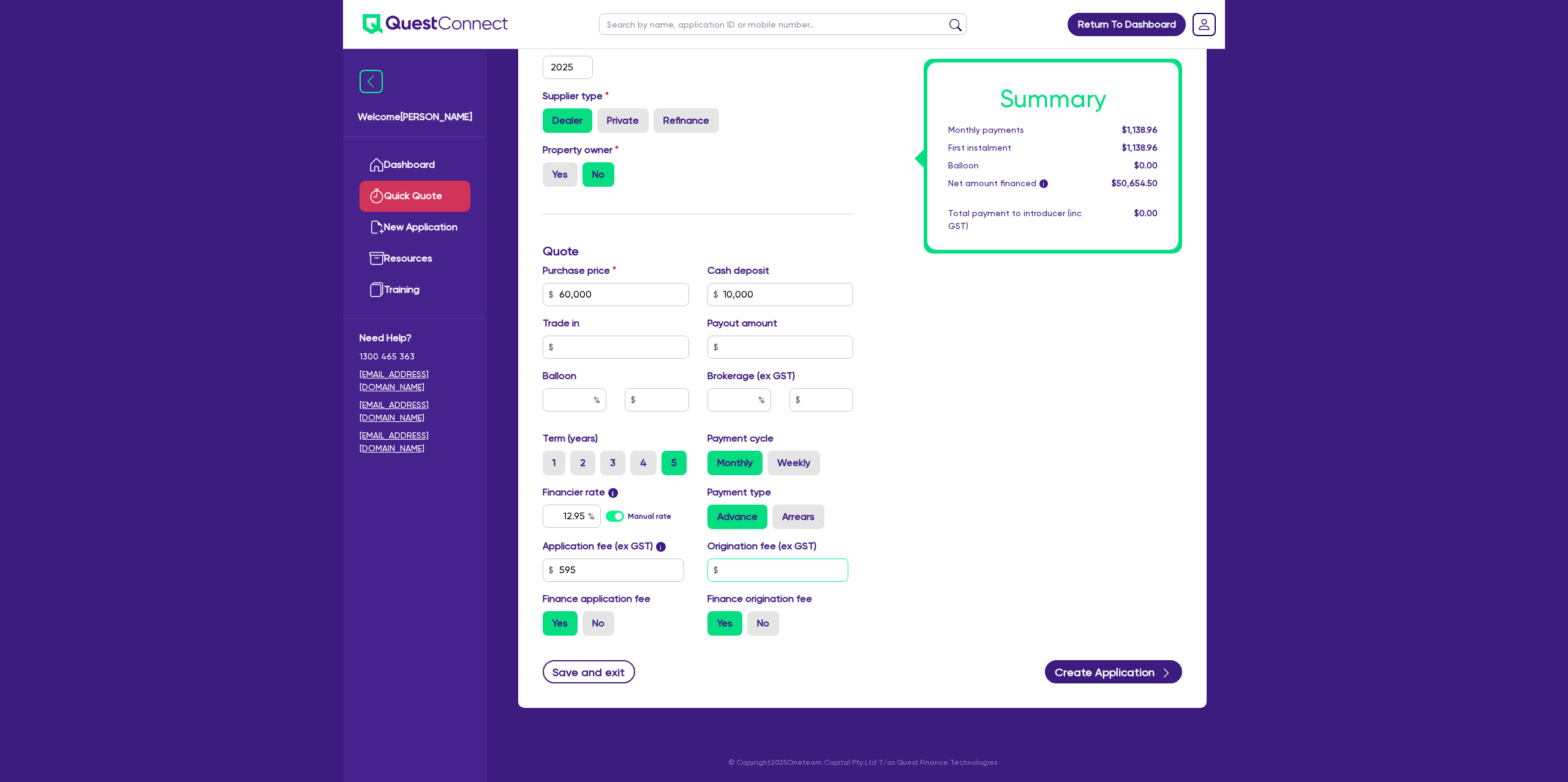
click at [784, 562] on input "text" at bounding box center [778, 569] width 142 height 23
click at [977, 529] on div "Summary Monthly payments $1,138.96 First instalment $1,138.96 Balloon $0.00 Net…" at bounding box center [1026, 252] width 329 height 789
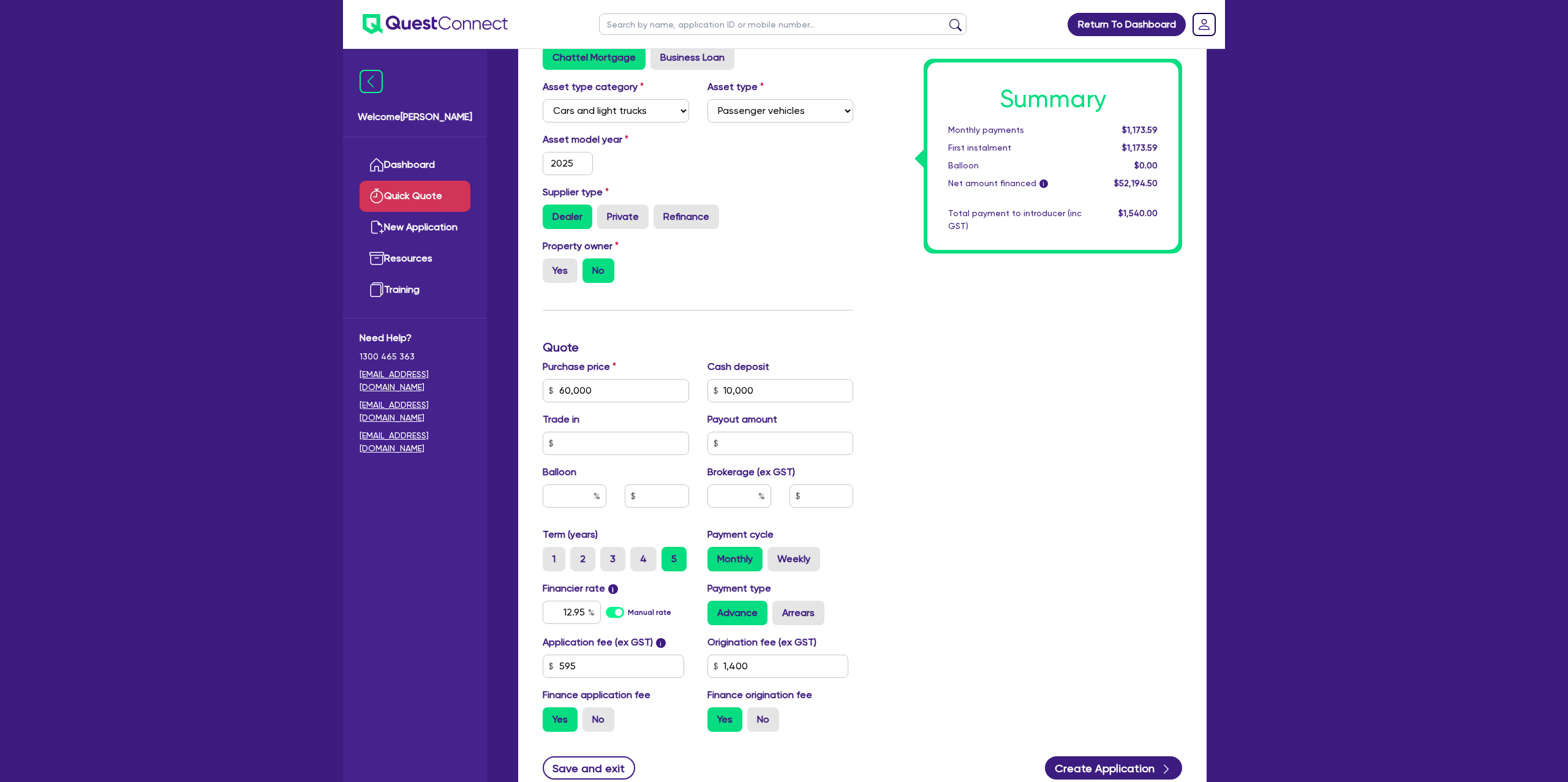
scroll to position [0, 0]
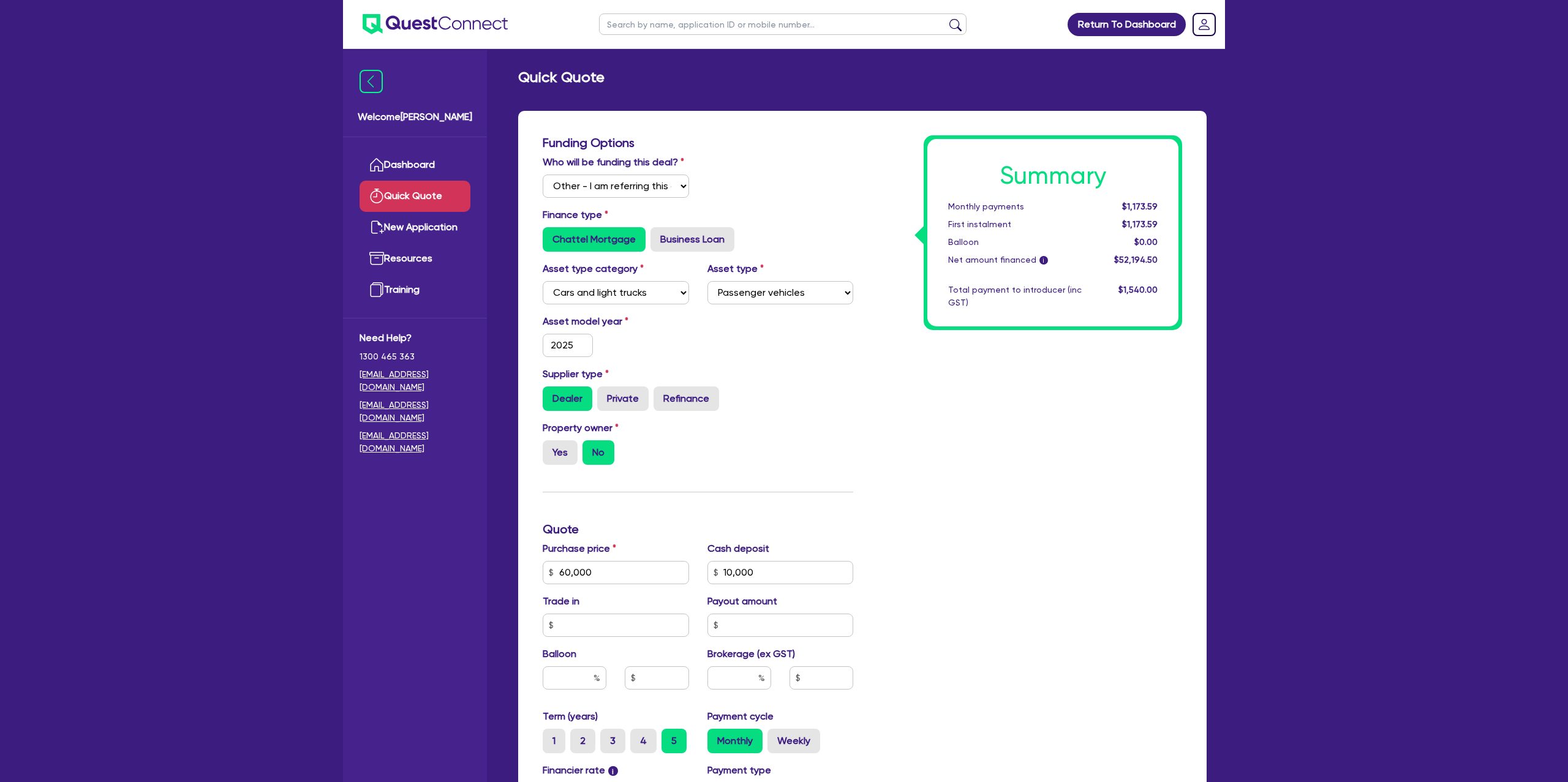
drag, startPoint x: 796, startPoint y: 223, endPoint x: 611, endPoint y: 471, distance: 309.4
click at [795, 223] on div "Finance type Chattel Mortgage Business Loan" at bounding box center [697, 229] width 329 height 44
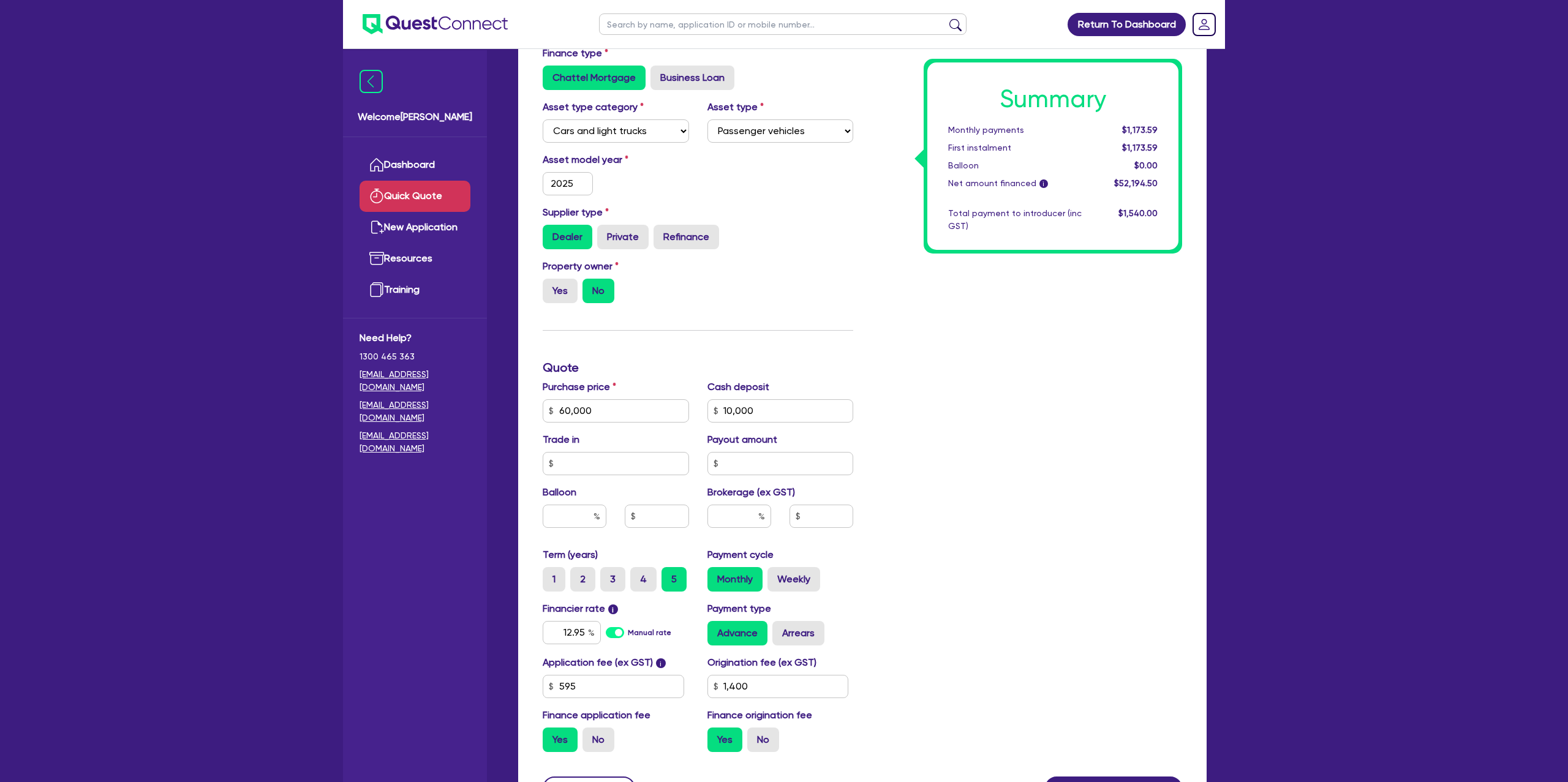
scroll to position [171, 0]
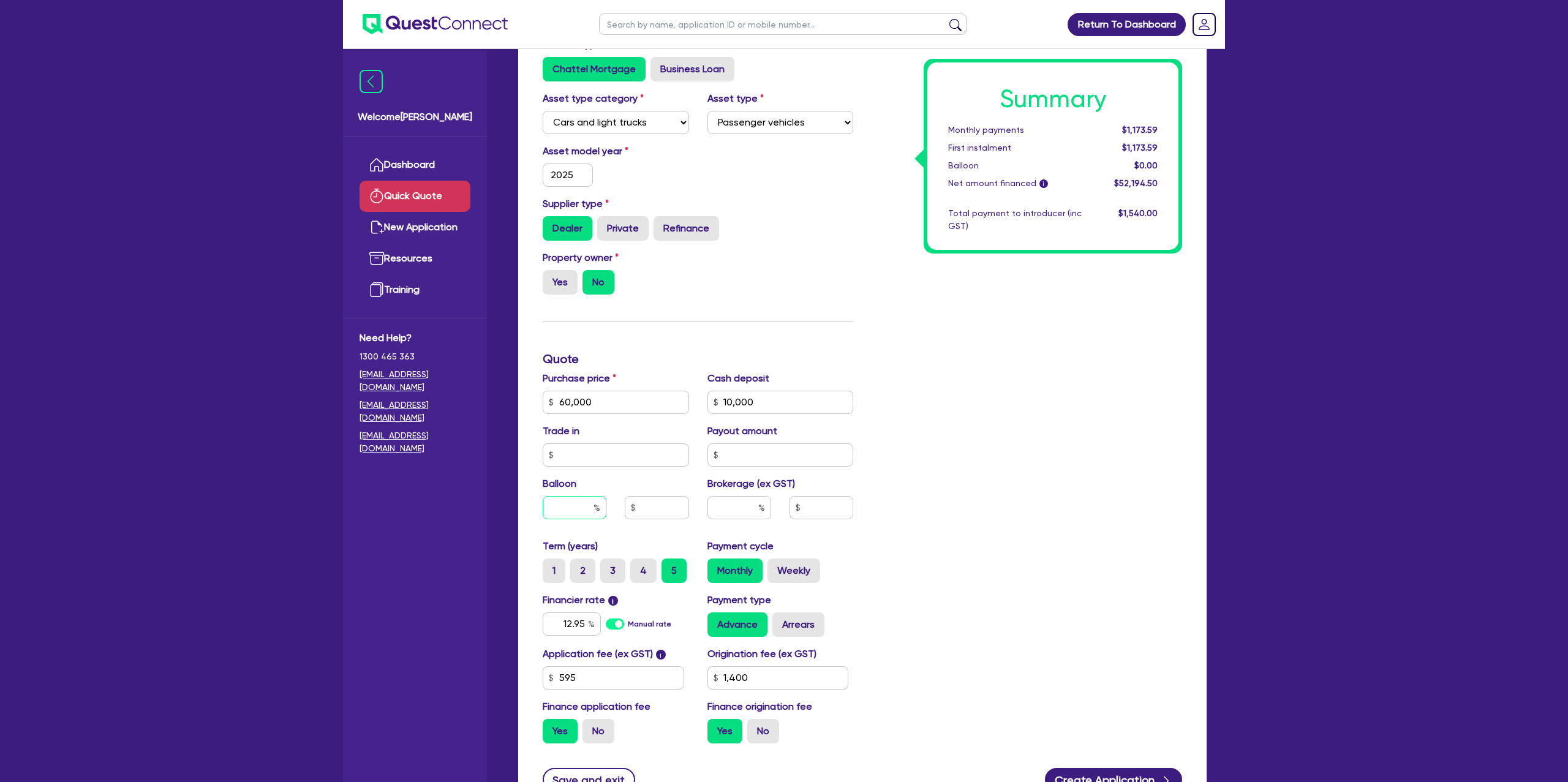
click at [566, 508] on input "text" at bounding box center [574, 507] width 63 height 23
click at [983, 377] on div "Summary Monthly payments $1,173.59 First instalment $1,173.59 Balloon $0.00 Net…" at bounding box center [1026, 360] width 329 height 789
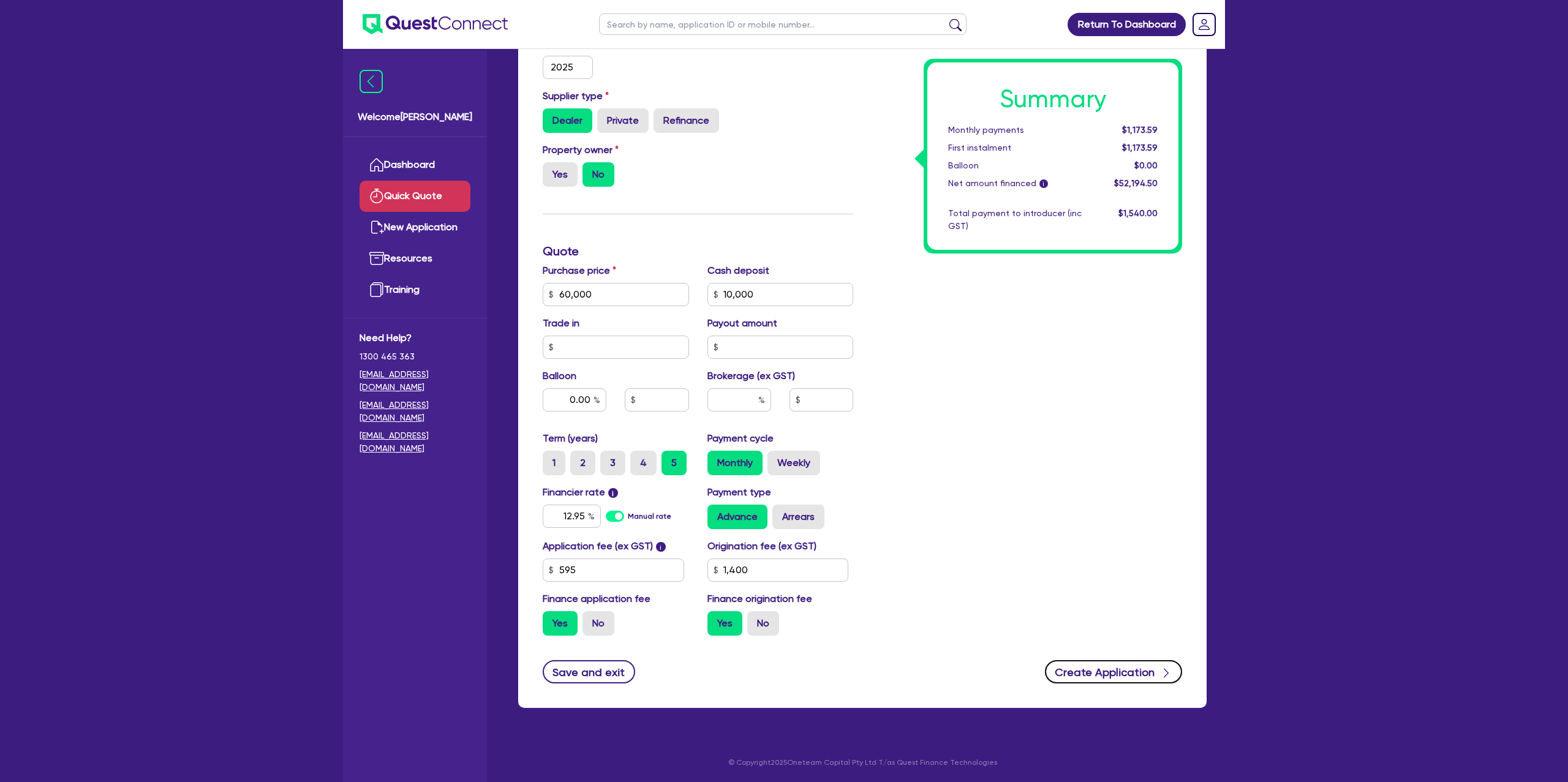
click at [1139, 667] on button "Create Application" at bounding box center [1113, 671] width 137 height 23
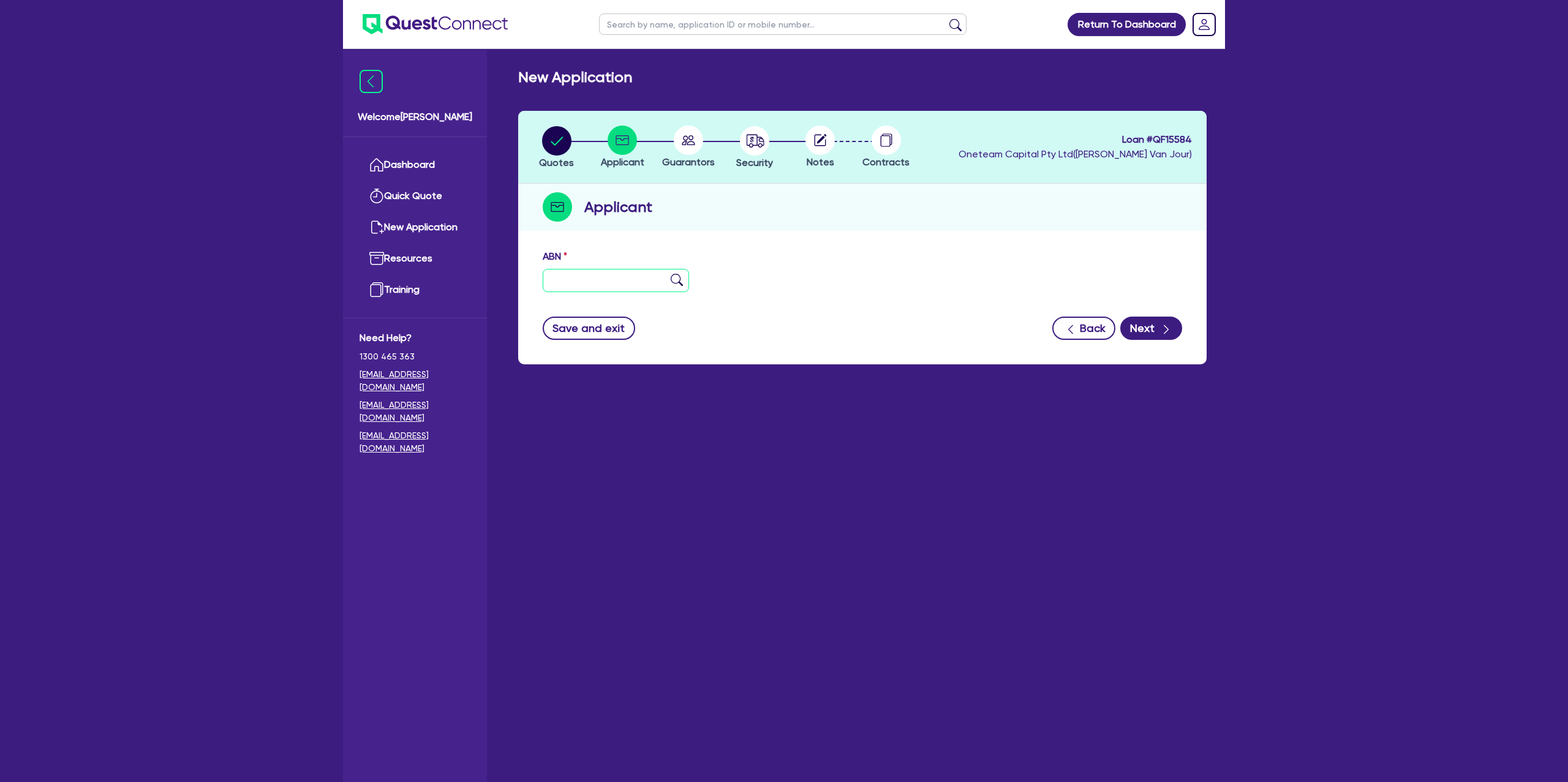
drag, startPoint x: 590, startPoint y: 279, endPoint x: 680, endPoint y: 183, distance: 131.6
click at [597, 277] on input "text" at bounding box center [615, 280] width 146 height 23
paste input "87 988 661 079"
click at [836, 317] on div "Save and exit Back Next" at bounding box center [862, 328] width 658 height 23
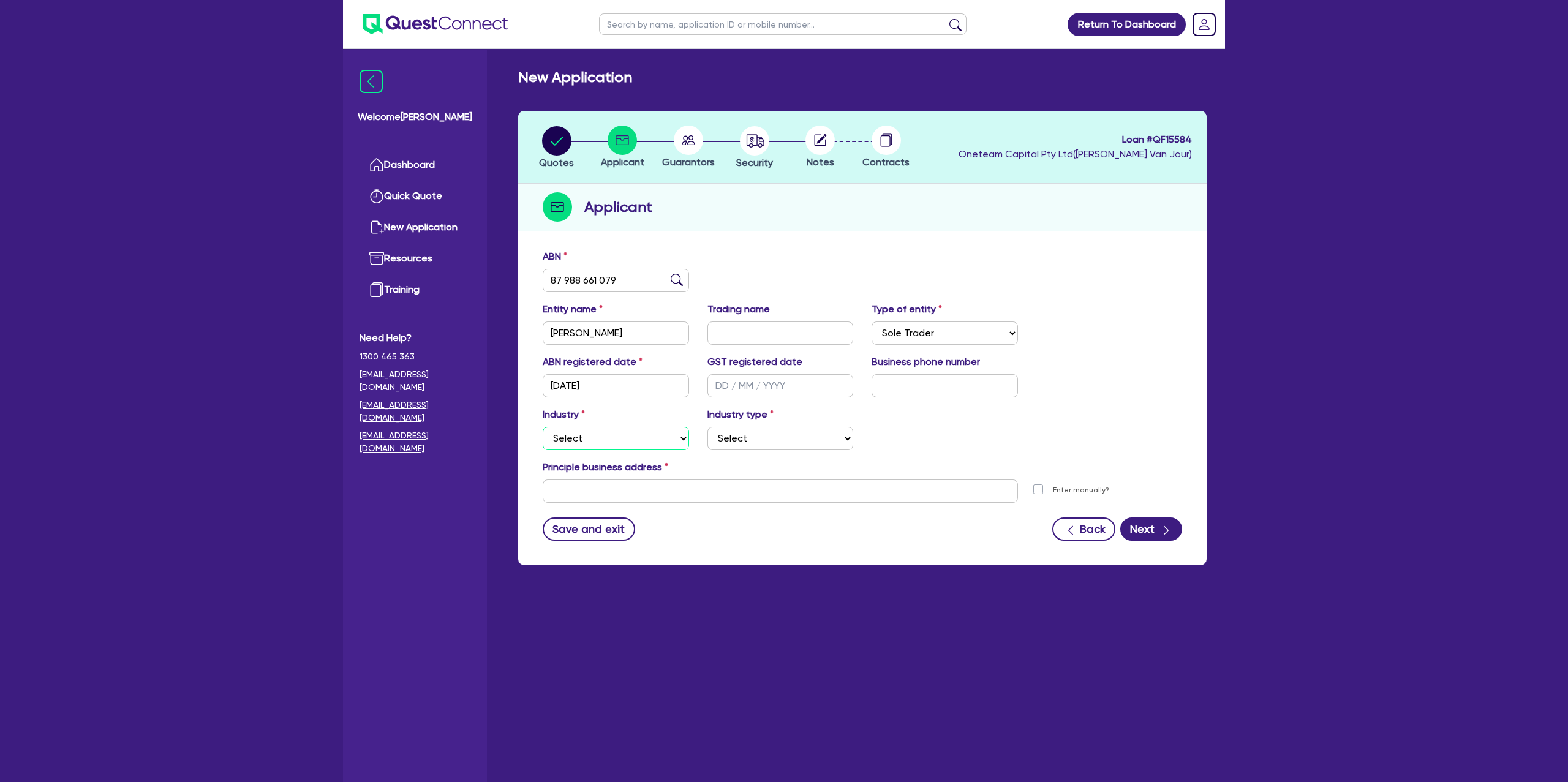
click at [586, 435] on select "Select Accomodation & Food Services Administrative & Support Services Agricultu…" at bounding box center [615, 438] width 146 height 23
click at [543, 427] on select "Select Accomodation & Food Services Administrative & Support Services Agricultu…" at bounding box center [615, 438] width 146 height 23
click at [754, 437] on select "Select" at bounding box center [780, 438] width 146 height 23
click at [708, 427] on select "Select Trades People Providing Services Direct to Consumers Trades People Provi…" at bounding box center [780, 438] width 146 height 23
click at [656, 488] on input "text" at bounding box center [780, 490] width 475 height 23
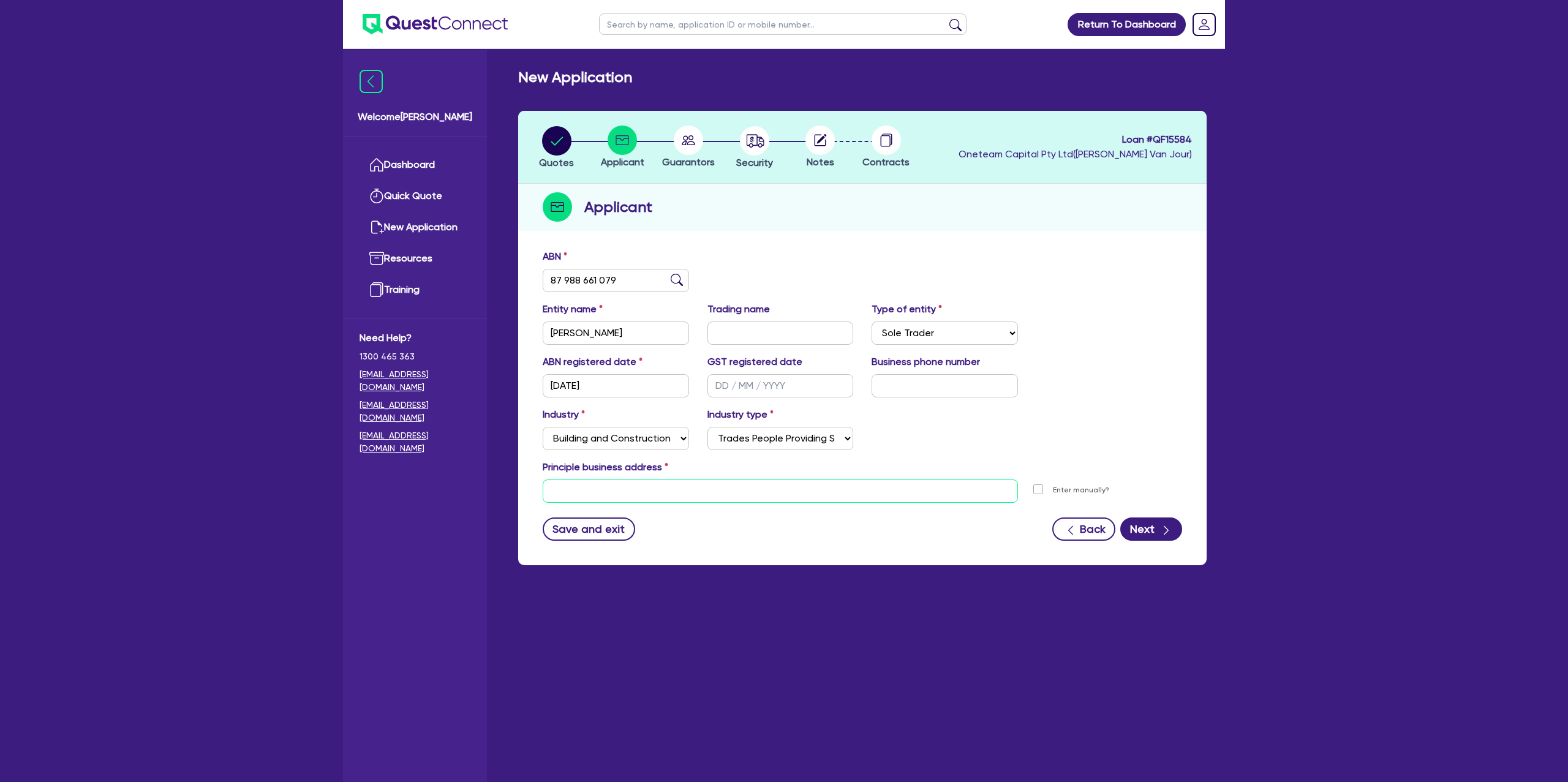
paste input "[STREET_ADDRESS]"
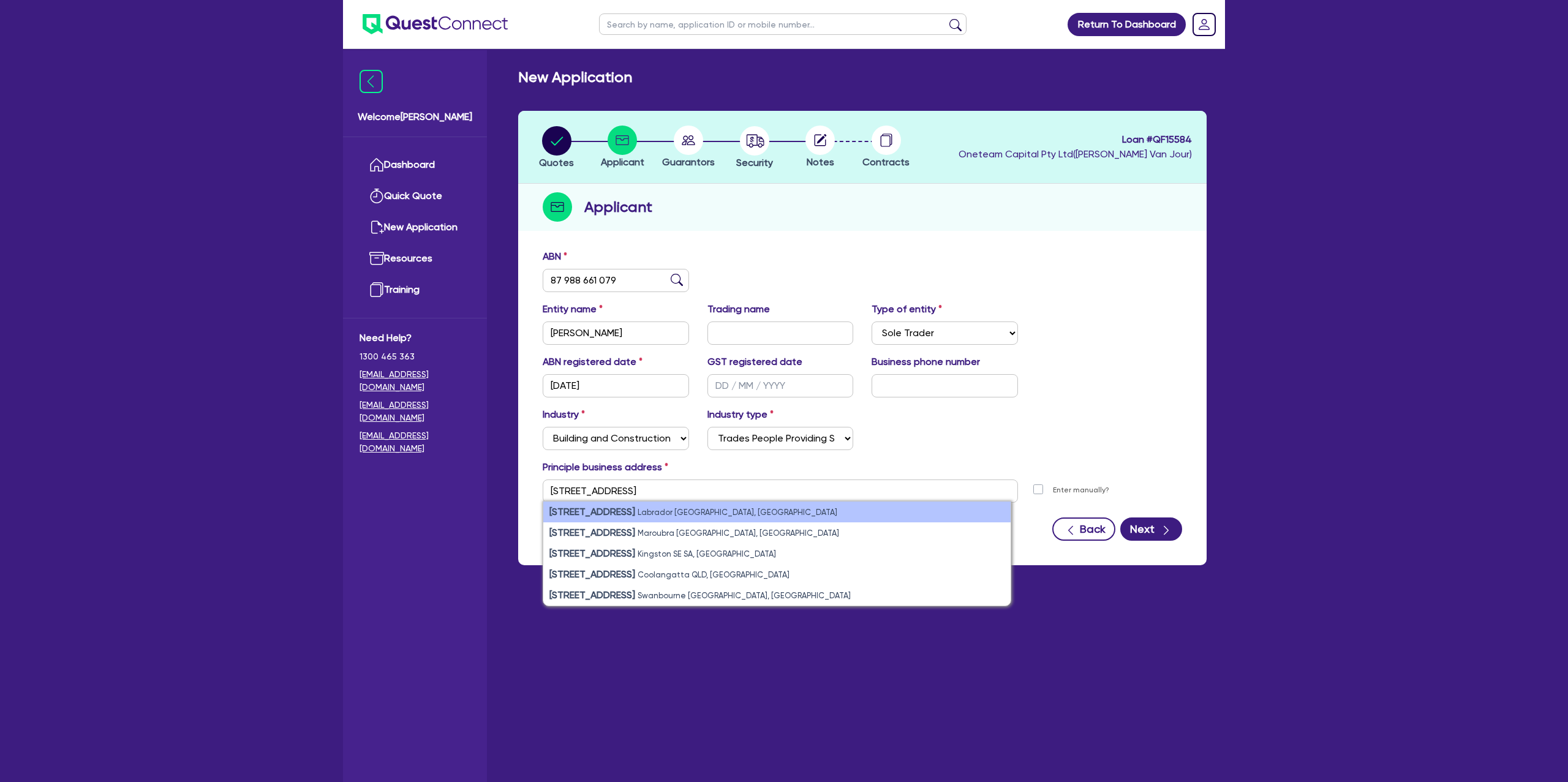
click at [616, 512] on strong "[STREET_ADDRESS]" at bounding box center [592, 512] width 86 height 11
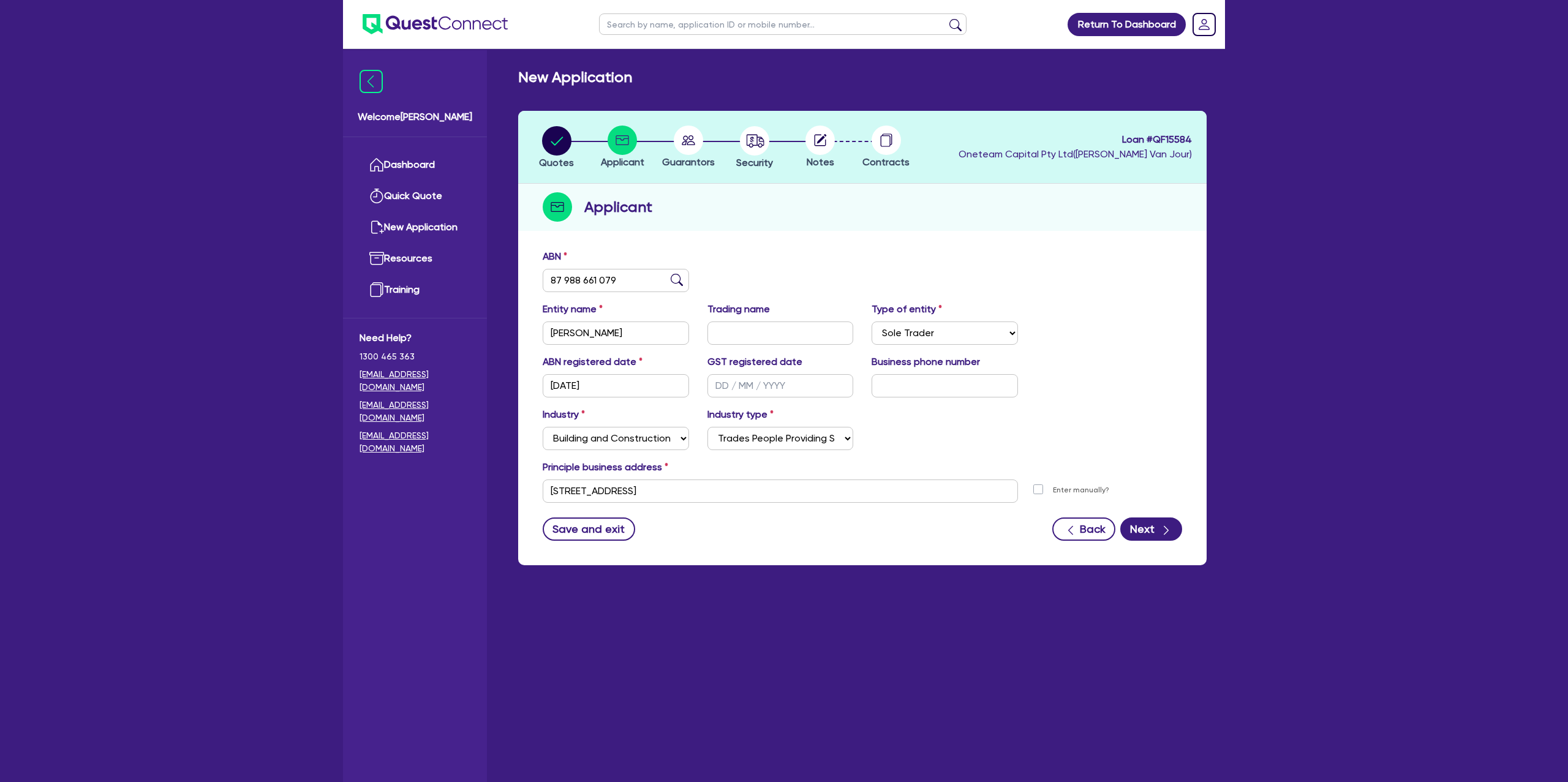
drag, startPoint x: 818, startPoint y: 569, endPoint x: 892, endPoint y: 556, distance: 75.1
click at [814, 570] on div "Quotes Applicant [GEOGRAPHIC_DATA] Security Notes Contracts Loan # QF15584 Onet…" at bounding box center [862, 345] width 707 height 469
click at [1165, 521] on div "button" at bounding box center [1165, 528] width 12 height 15
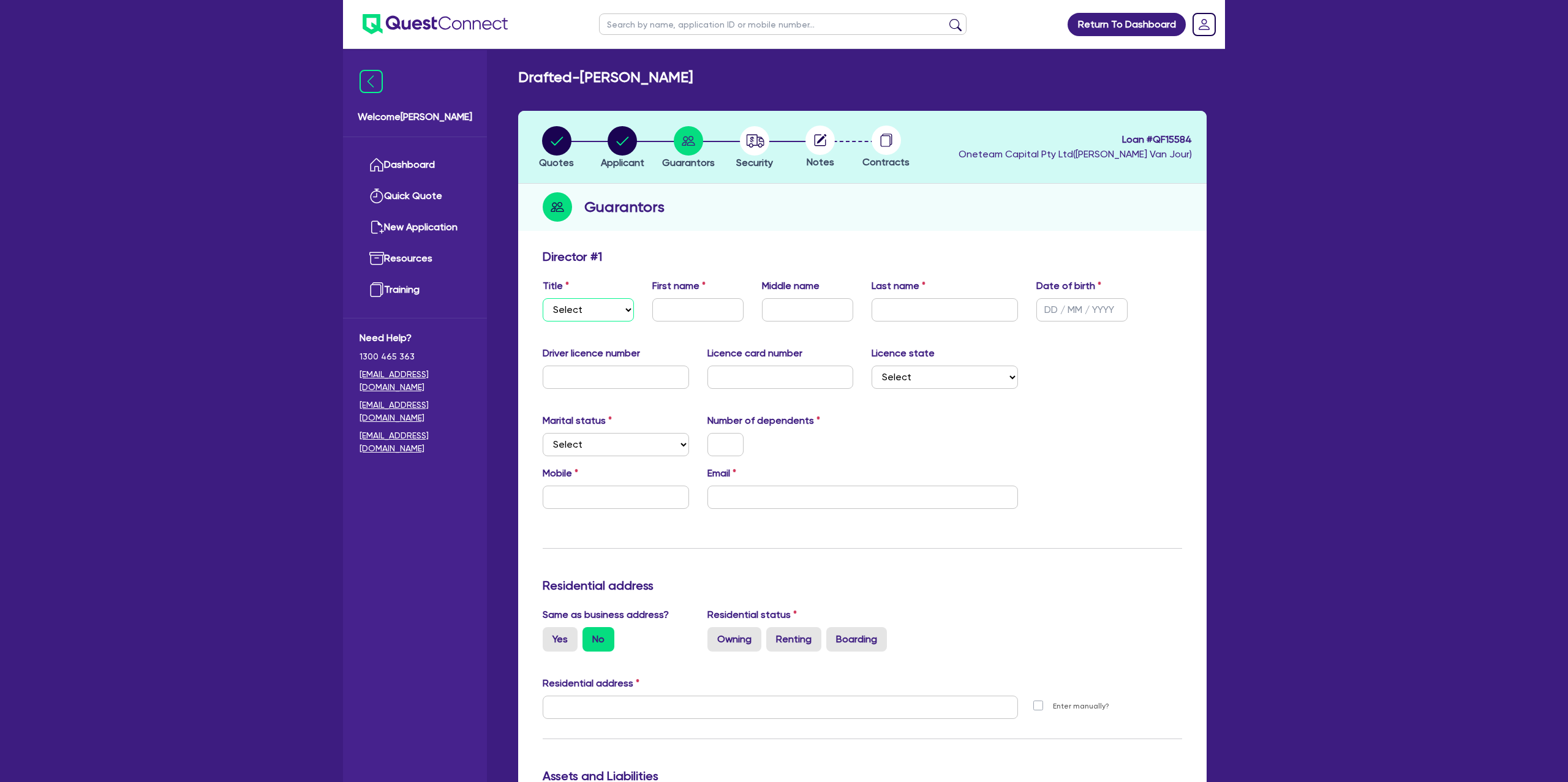
click at [598, 316] on select "Select Mr Mrs Ms Miss Dr" at bounding box center [588, 309] width 91 height 23
click at [543, 298] on select "Select Mr Mrs Ms Miss Dr" at bounding box center [588, 309] width 91 height 23
click at [690, 301] on input "text" at bounding box center [698, 309] width 91 height 23
drag, startPoint x: 585, startPoint y: 78, endPoint x: 667, endPoint y: 76, distance: 82.0
click at [667, 76] on h2 "Drafted - [PERSON_NAME]" at bounding box center [605, 77] width 174 height 18
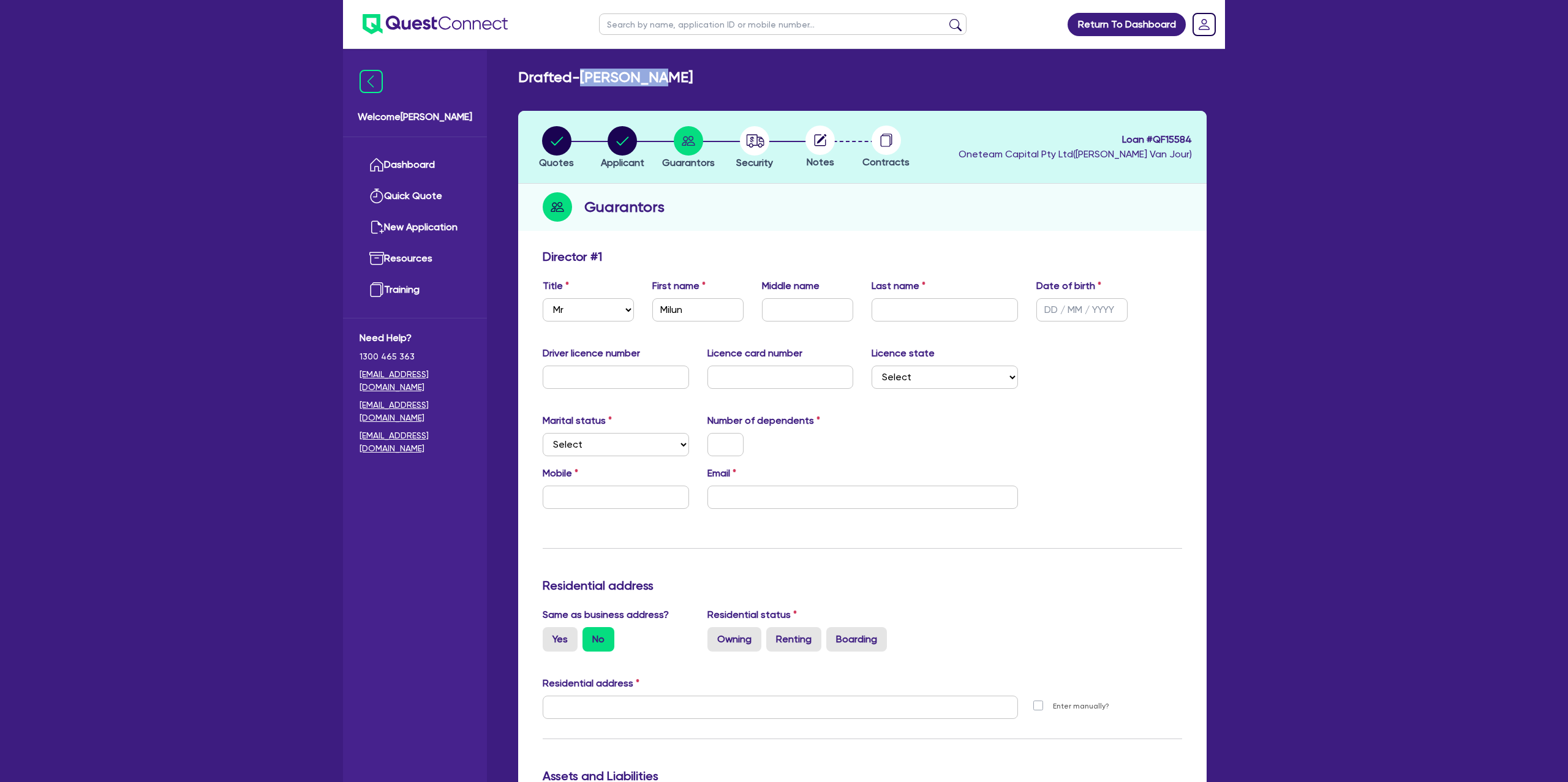
copy h2 "[PERSON_NAME]"
click at [937, 317] on input "text" at bounding box center [944, 309] width 146 height 23
paste input "[PERSON_NAME]"
click at [1051, 307] on input "text" at bounding box center [1082, 309] width 91 height 23
click at [582, 377] on input "text" at bounding box center [615, 377] width 146 height 23
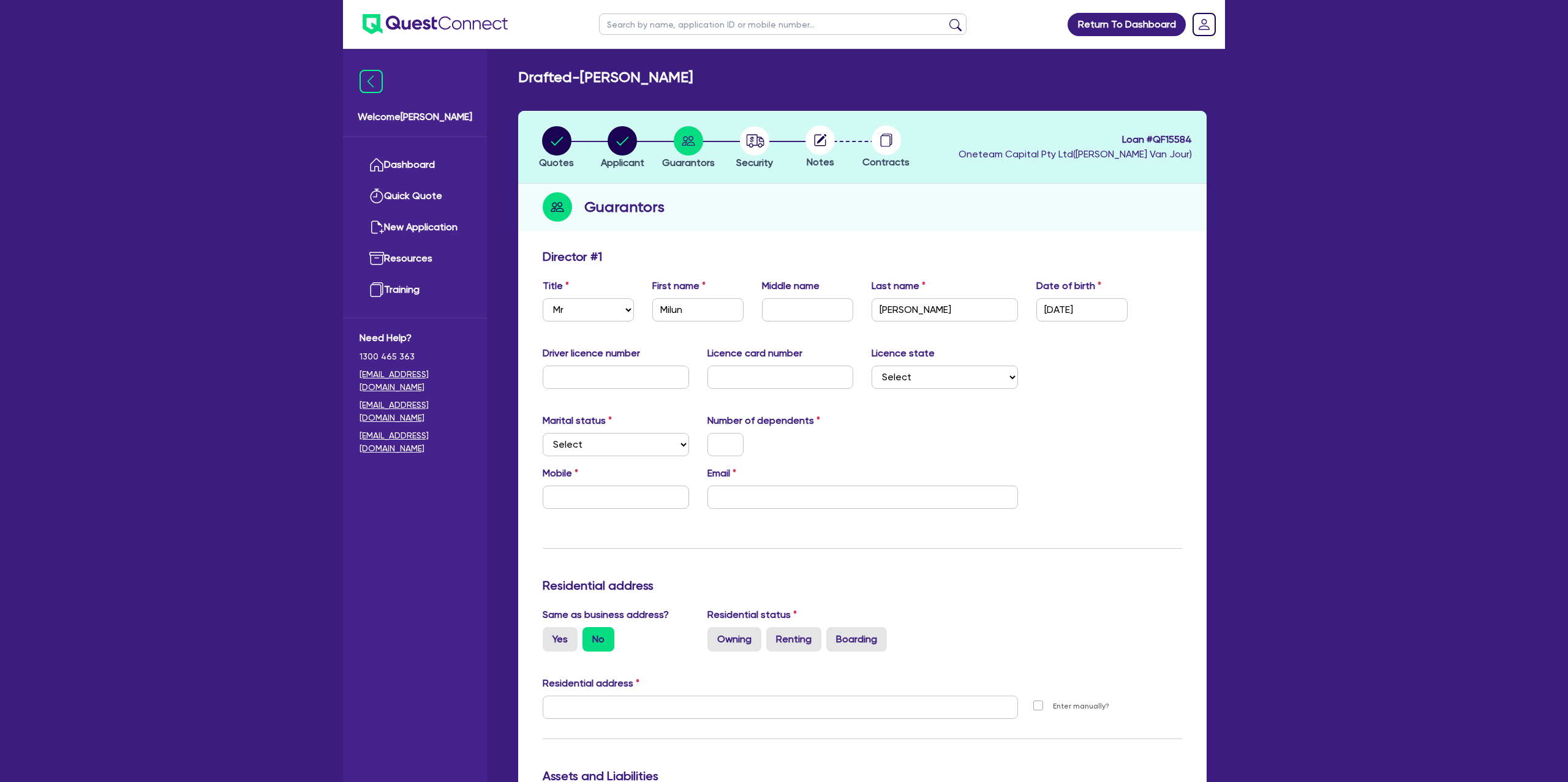
click at [901, 480] on div "Email" at bounding box center [862, 487] width 329 height 43
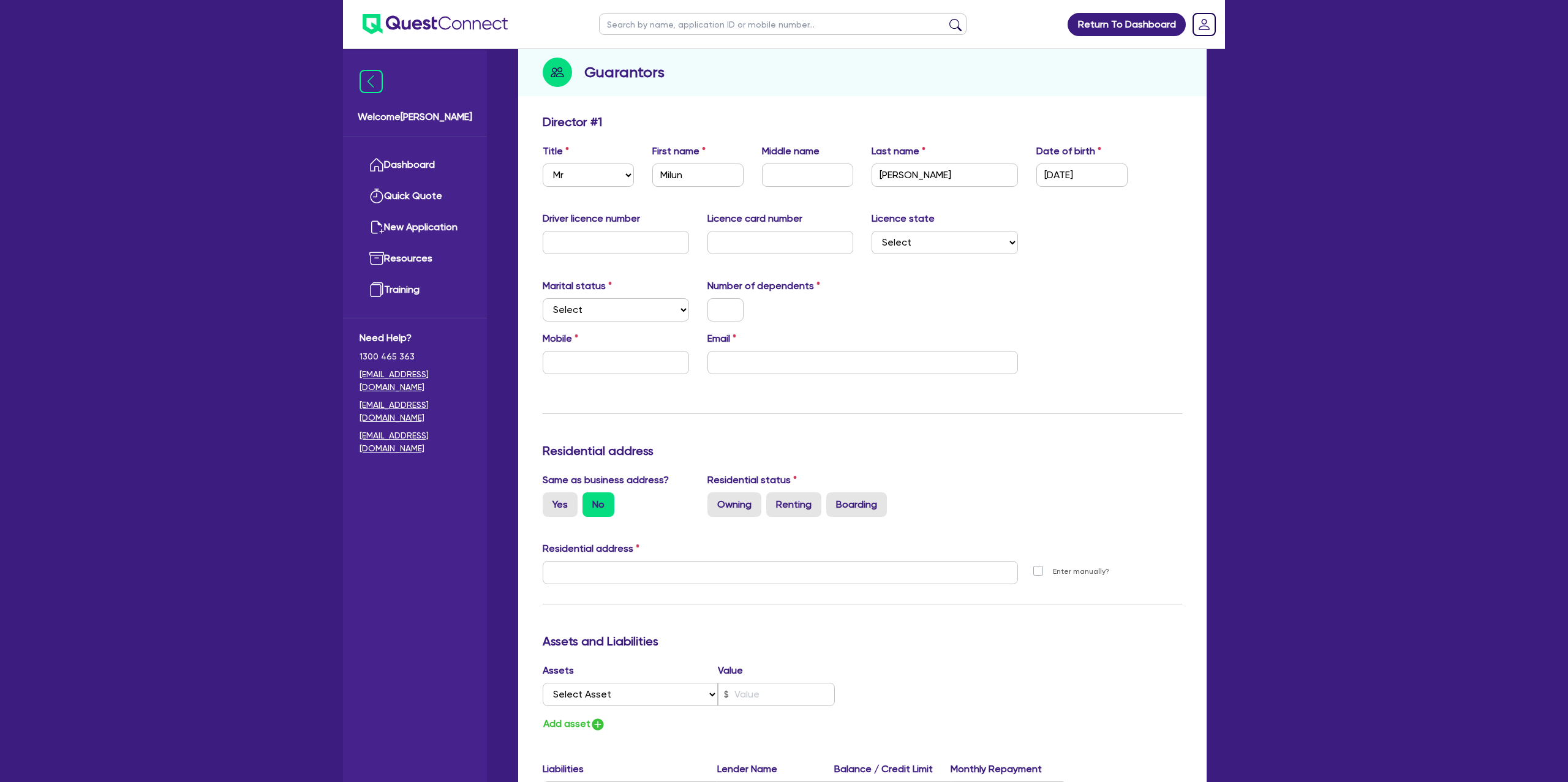
scroll to position [142, 0]
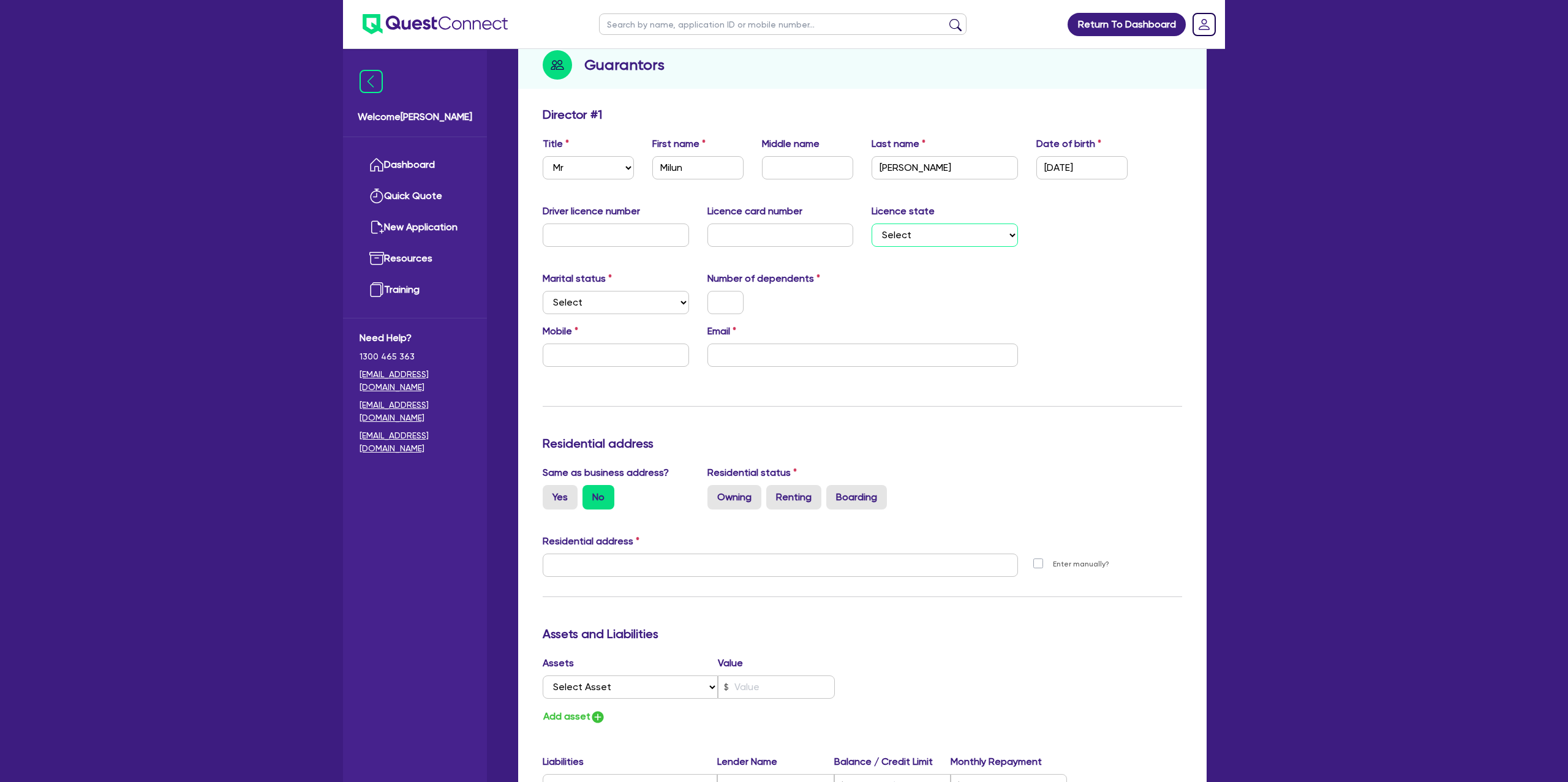
click at [915, 231] on select "Select [GEOGRAPHIC_DATA] [GEOGRAPHIC_DATA] [GEOGRAPHIC_DATA] [GEOGRAPHIC_DATA] …" at bounding box center [944, 235] width 146 height 23
click at [872, 224] on select "Select [GEOGRAPHIC_DATA] [GEOGRAPHIC_DATA] [GEOGRAPHIC_DATA] [GEOGRAPHIC_DATA] …" at bounding box center [944, 235] width 146 height 23
click at [919, 234] on select "Select [GEOGRAPHIC_DATA] [GEOGRAPHIC_DATA] [GEOGRAPHIC_DATA] [GEOGRAPHIC_DATA] …" at bounding box center [944, 235] width 146 height 23
click at [872, 224] on select "Select [GEOGRAPHIC_DATA] [GEOGRAPHIC_DATA] [GEOGRAPHIC_DATA] [GEOGRAPHIC_DATA] …" at bounding box center [944, 235] width 146 height 23
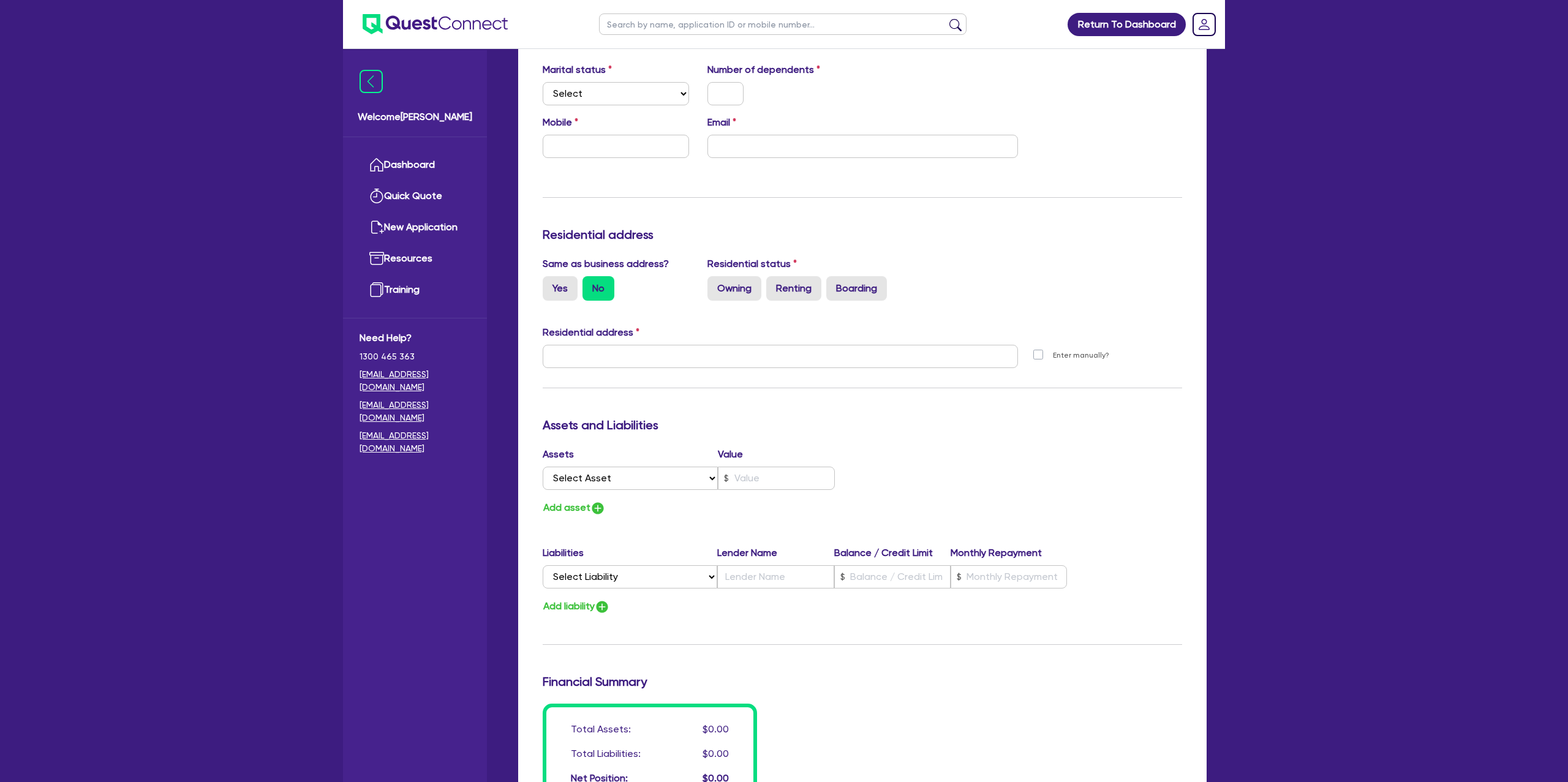
scroll to position [353, 0]
click at [580, 89] on select "Select Single Married De Facto / Partner" at bounding box center [615, 90] width 146 height 23
click at [543, 79] on select "Select Single Married De Facto / Partner" at bounding box center [615, 90] width 146 height 23
click at [726, 83] on input "text" at bounding box center [725, 90] width 36 height 23
drag, startPoint x: 582, startPoint y: 137, endPoint x: 593, endPoint y: 135, distance: 11.2
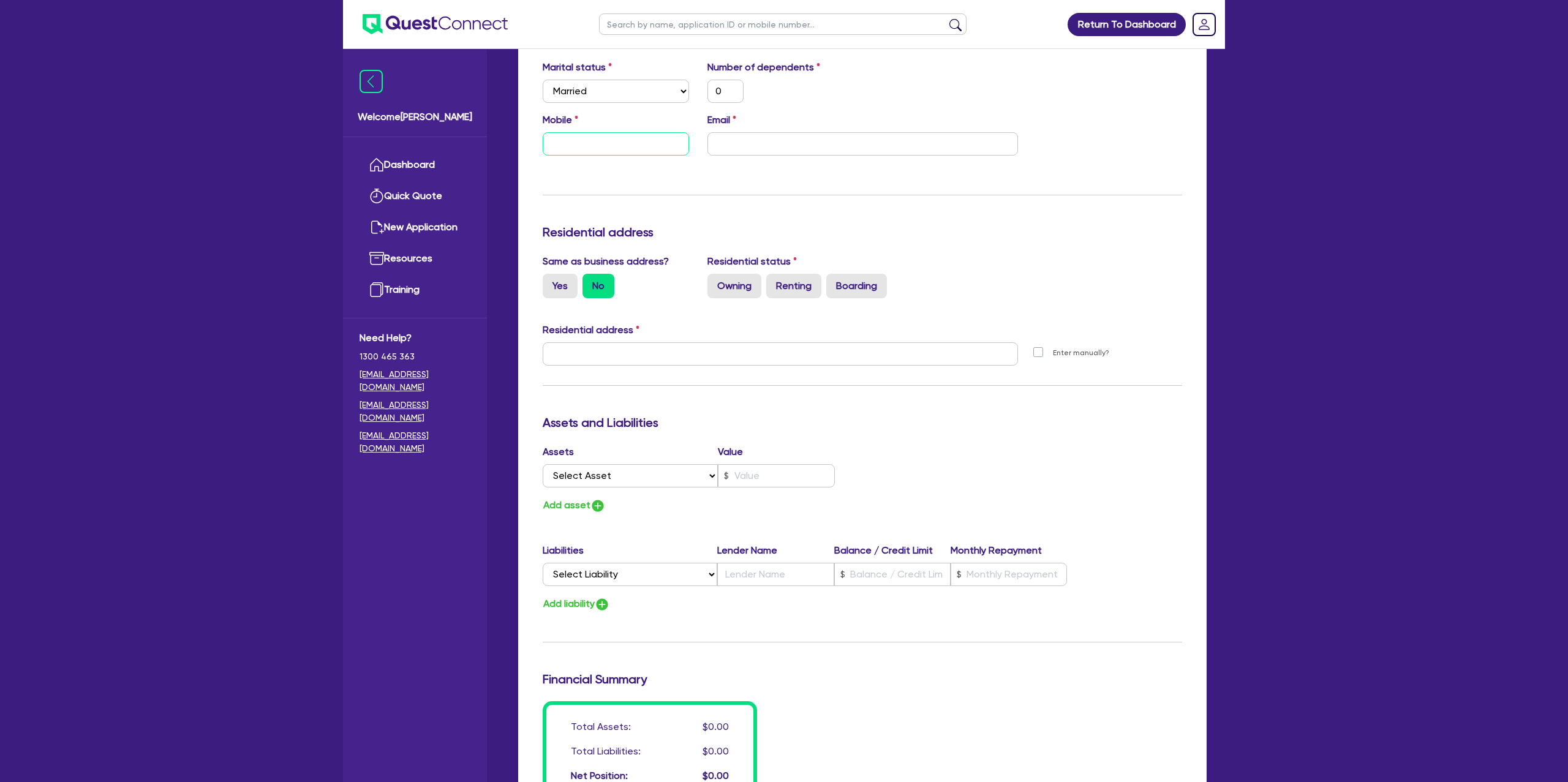
click at [593, 135] on input "text" at bounding box center [615, 144] width 146 height 23
click at [764, 142] on input "email" at bounding box center [862, 144] width 310 height 23
paste input "[EMAIL_ADDRESS][DOMAIN_NAME]"
drag, startPoint x: 992, startPoint y: 213, endPoint x: 662, endPoint y: 294, distance: 339.8
click at [978, 206] on div "Update residential status for Director #1 Boarding is only acceptable when the …" at bounding box center [862, 349] width 640 height 906
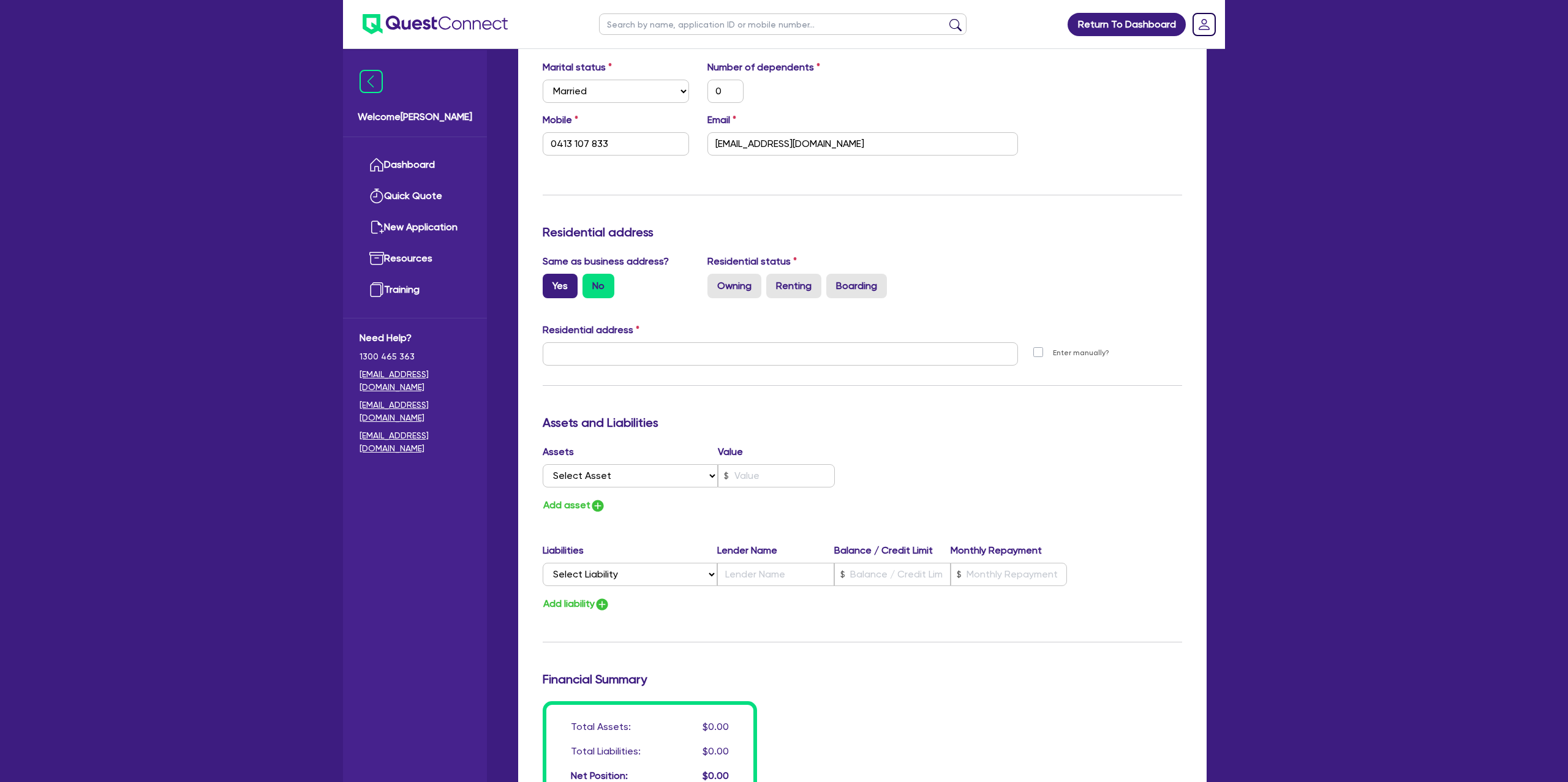
click at [552, 277] on label "Yes" at bounding box center [559, 286] width 34 height 24
click at [551, 277] on input "Yes" at bounding box center [546, 278] width 8 height 8
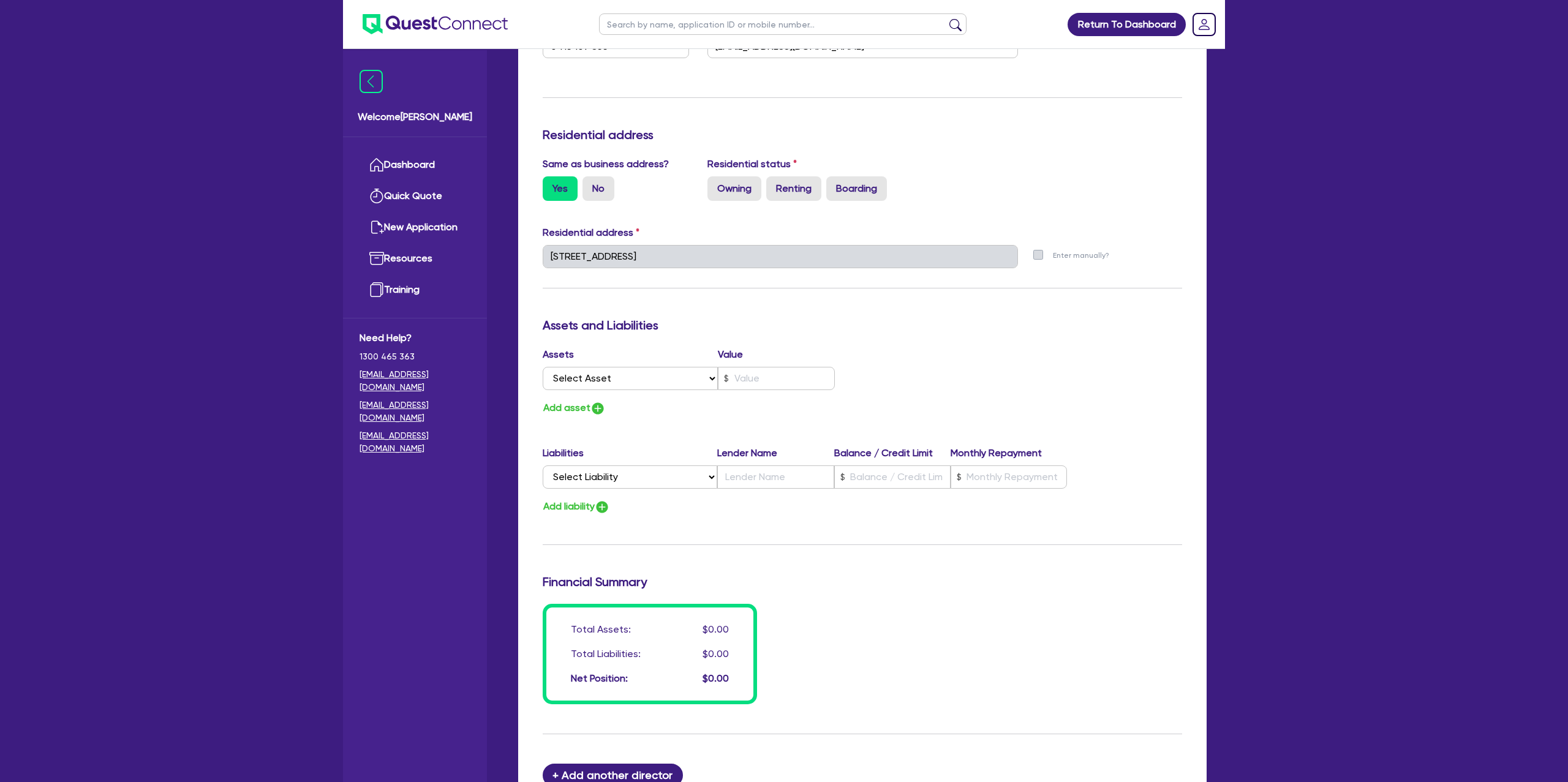
scroll to position [499, 0]
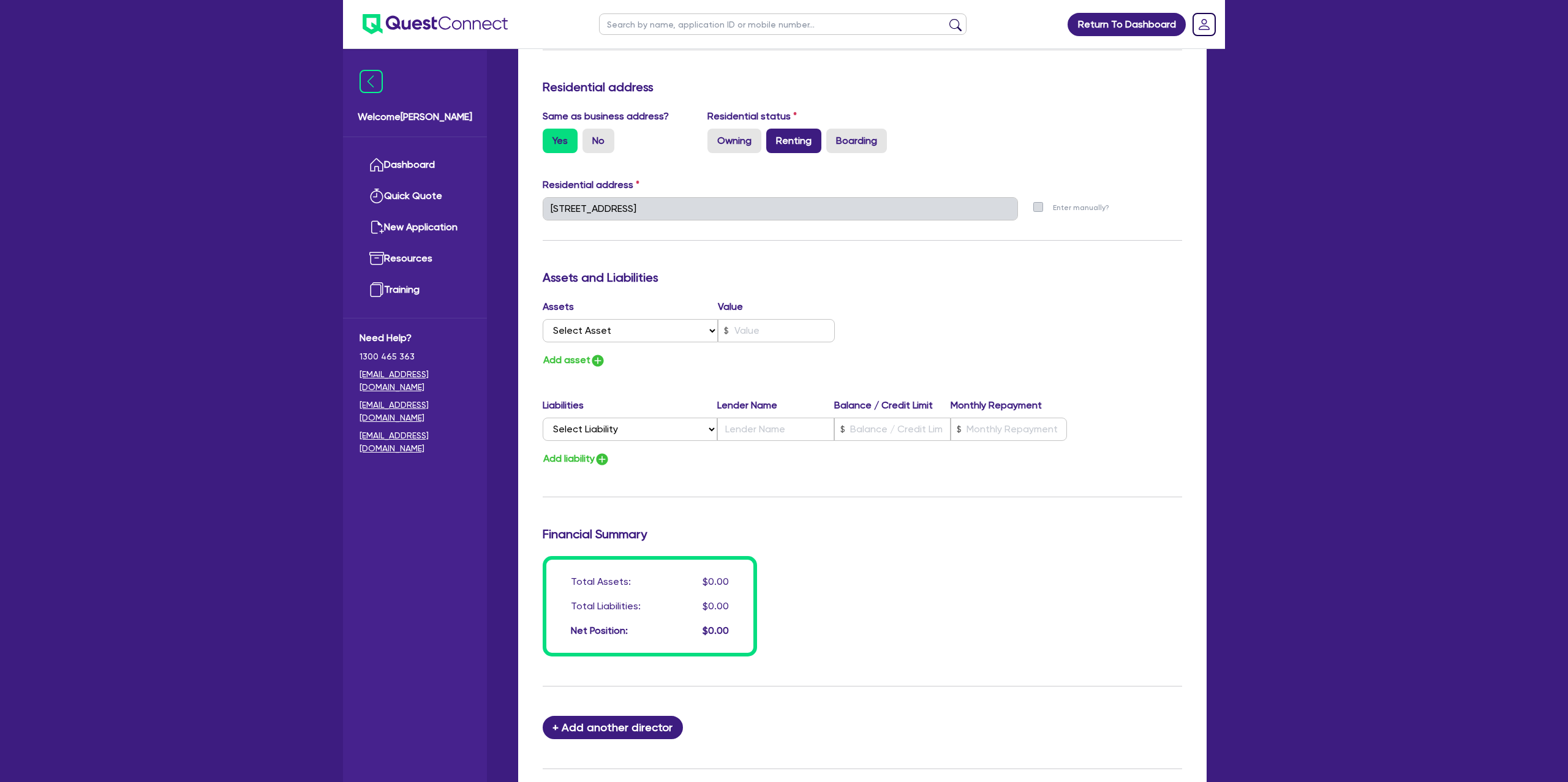
click at [789, 133] on label "Renting" at bounding box center [793, 141] width 55 height 24
click at [775, 133] on input "Renting" at bounding box center [770, 132] width 8 height 8
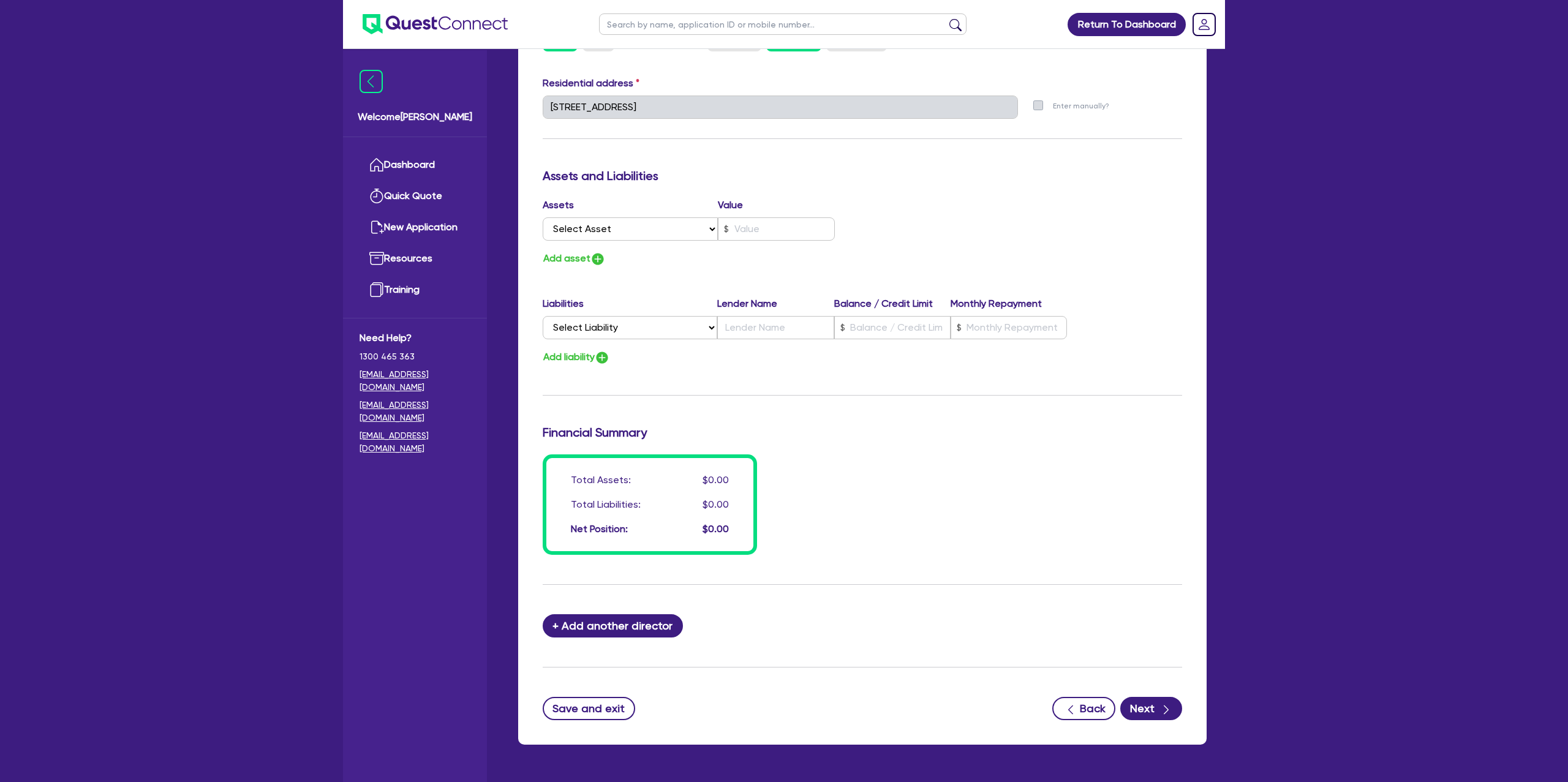
scroll to position [601, 0]
click at [600, 224] on select "Select Asset Cash Property Investment property Vehicle Truck Trailer Equipment …" at bounding box center [630, 227] width 175 height 23
click at [543, 216] on select "Select Asset Cash Property Investment property Vehicle Truck Trailer Equipment …" at bounding box center [630, 227] width 175 height 23
drag, startPoint x: 766, startPoint y: 227, endPoint x: 774, endPoint y: 224, distance: 8.5
click at [766, 226] on input "text" at bounding box center [776, 227] width 117 height 23
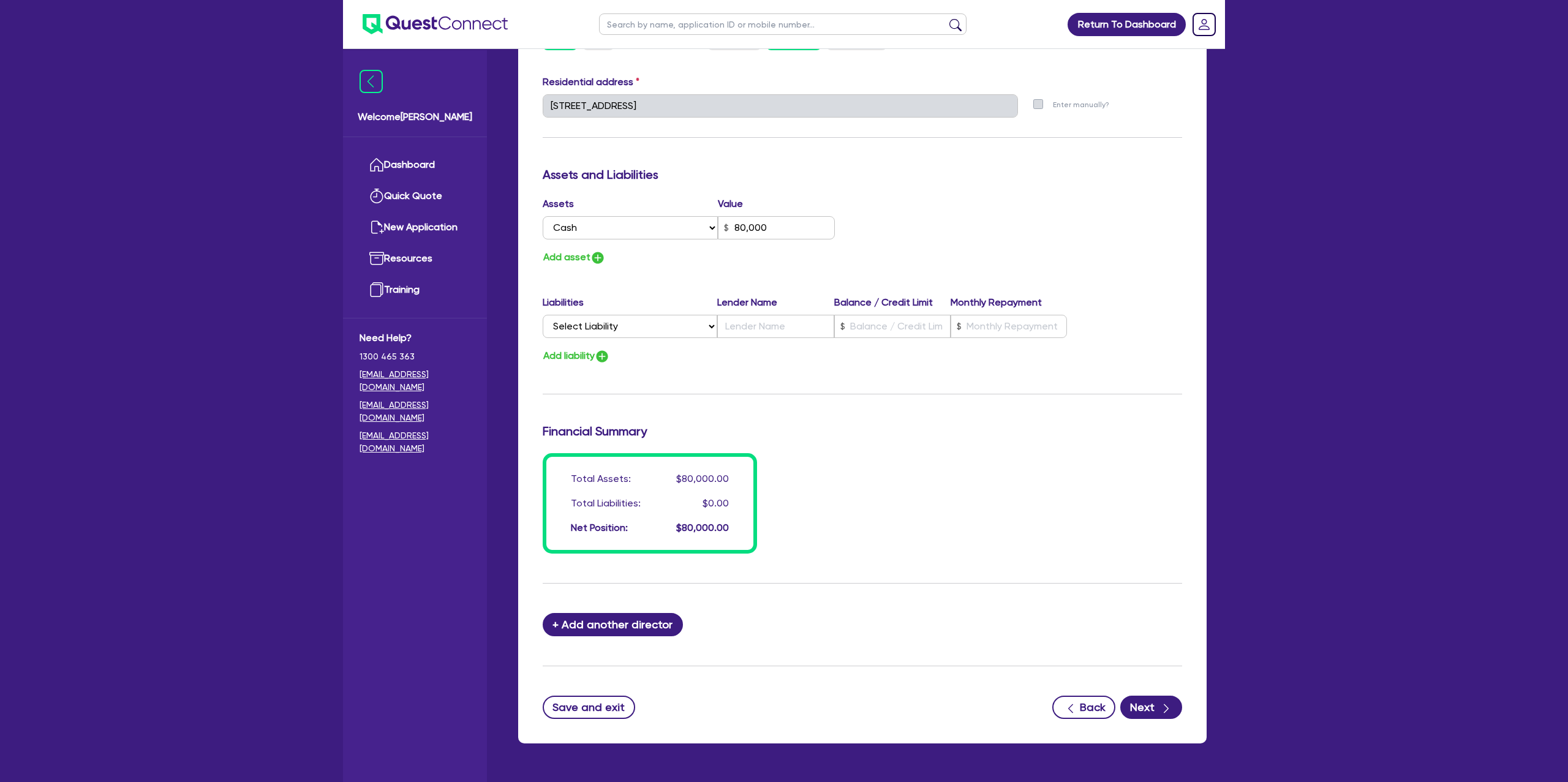
drag, startPoint x: 966, startPoint y: 198, endPoint x: 763, endPoint y: 292, distance: 223.7
click at [964, 198] on div "Assets Value Select Asset Cash Property Investment property Vehicle Truck Trail…" at bounding box center [862, 231] width 658 height 69
click at [647, 328] on select "Select Liability Credit card Mortgage Investment property loan Vehicle loan Tru…" at bounding box center [629, 326] width 174 height 23
click at [583, 258] on button "Add asset" at bounding box center [574, 257] width 63 height 17
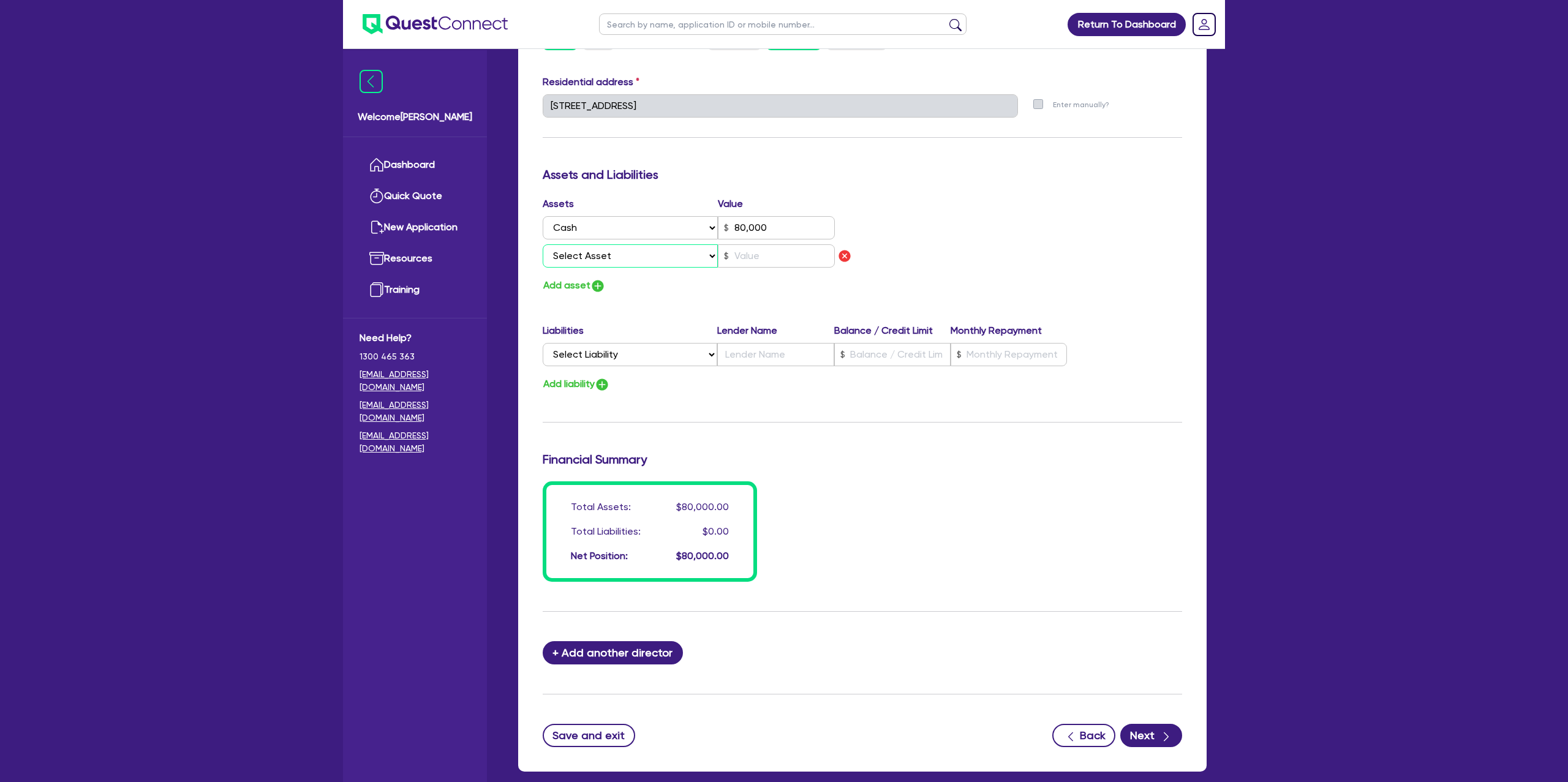
click at [603, 260] on select "Select Asset Cash Property Investment property Vehicle Truck Trailer Equipment …" at bounding box center [630, 255] width 175 height 23
click at [543, 244] on select "Select Asset Cash Property Investment property Vehicle Truck Trailer Equipment …" at bounding box center [630, 255] width 175 height 23
click at [749, 253] on input "text" at bounding box center [776, 255] width 117 height 23
click at [915, 213] on div "Assets Value Select Asset Cash Property Investment property Vehicle Truck Trail…" at bounding box center [862, 245] width 658 height 97
click at [579, 288] on button "Add asset" at bounding box center [574, 286] width 63 height 17
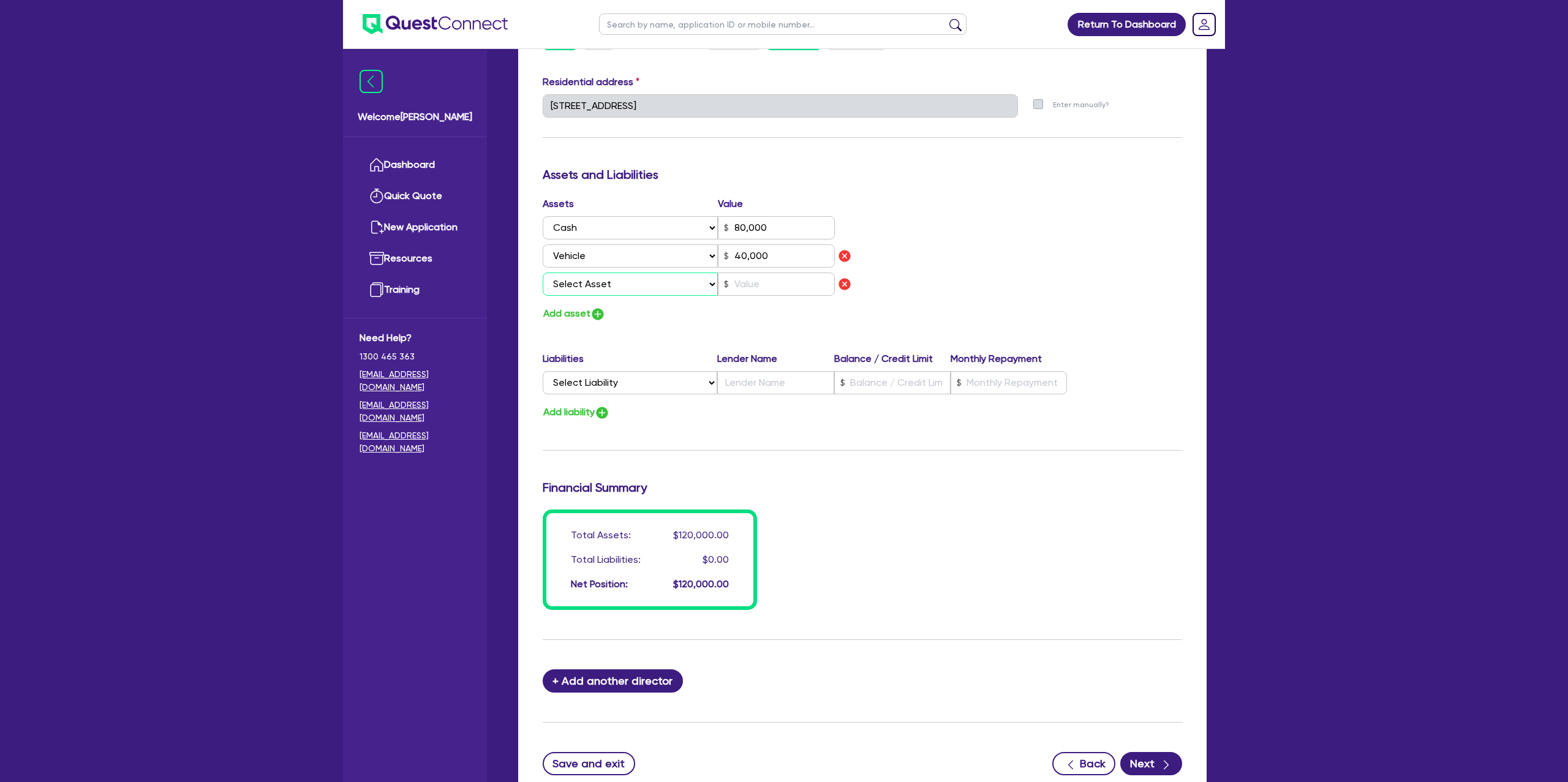
click at [585, 286] on select "Select Asset Cash Property Investment property Vehicle Truck Trailer Equipment …" at bounding box center [630, 283] width 175 height 23
click at [543, 272] on select "Select Asset Cash Property Investment property Vehicle Truck Trailer Equipment …" at bounding box center [630, 283] width 175 height 23
click at [772, 295] on div "Assets Value Select Asset Cash Property Investment property Vehicle Truck Trail…" at bounding box center [697, 249] width 329 height 104
click at [770, 282] on input "text" at bounding box center [776, 283] width 117 height 23
click at [1013, 185] on div "Assets and Liabilities" at bounding box center [862, 176] width 658 height 20
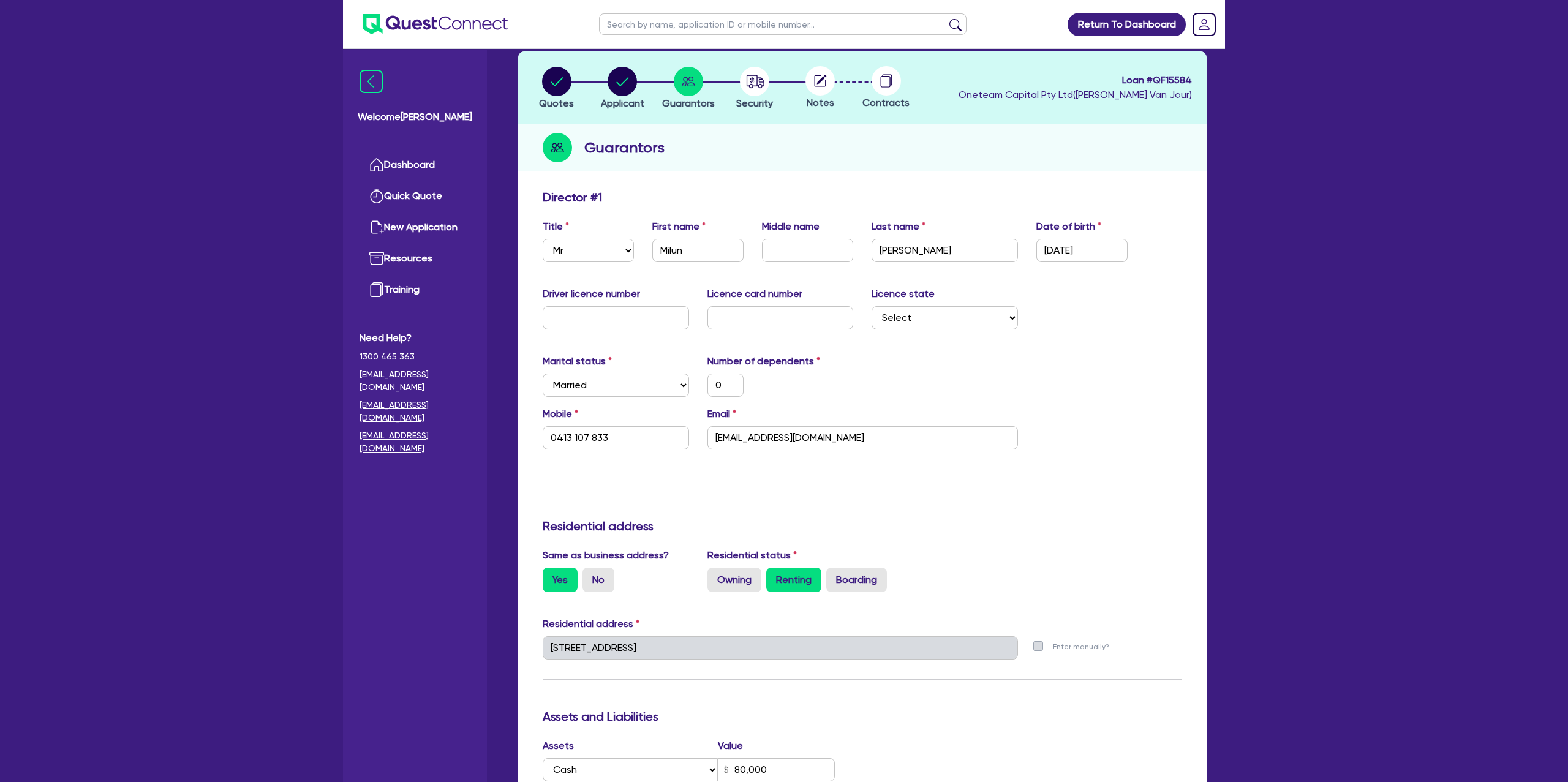
scroll to position [69, 0]
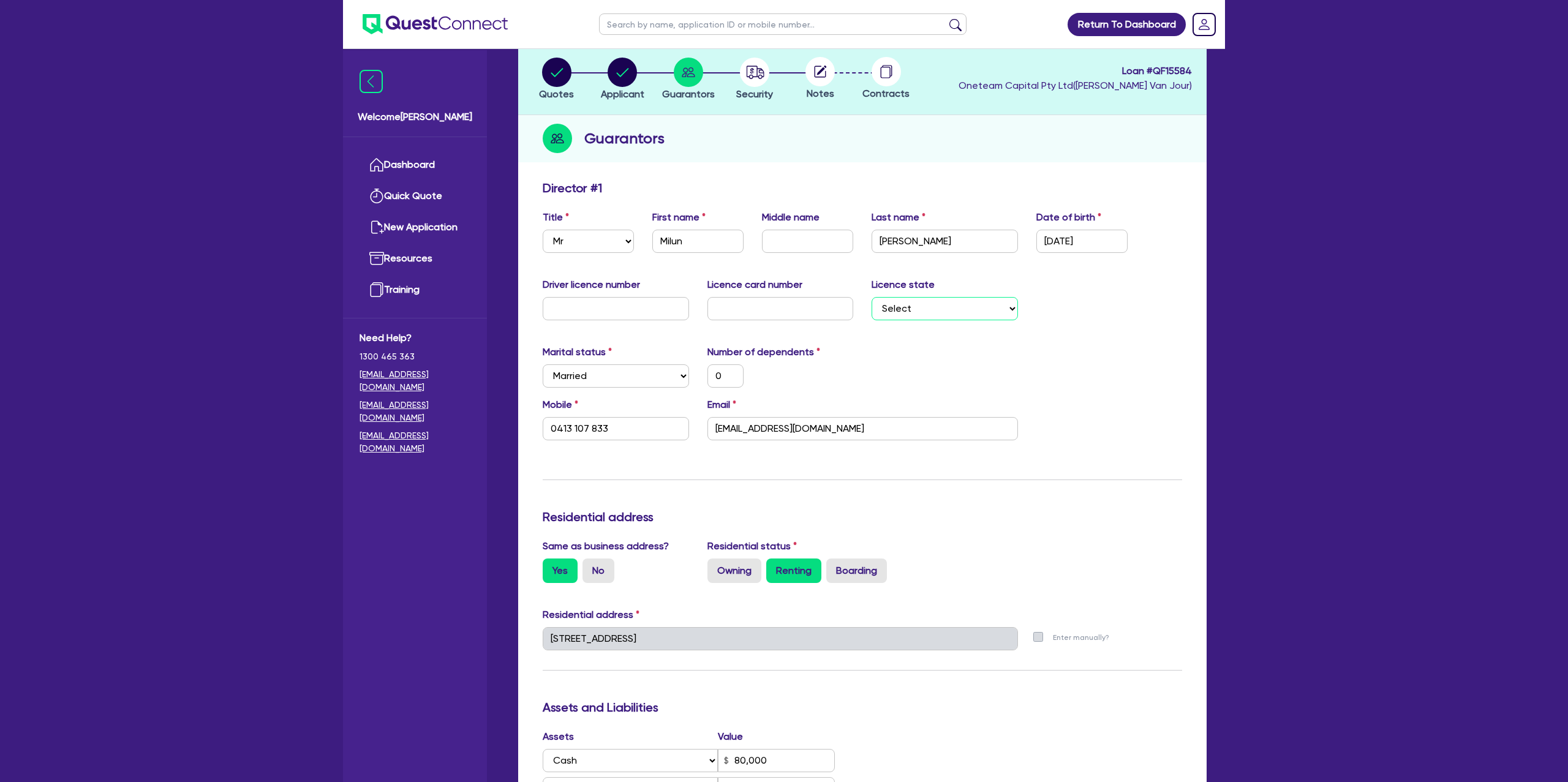
click at [947, 313] on select "Select [GEOGRAPHIC_DATA] [GEOGRAPHIC_DATA] [GEOGRAPHIC_DATA] [GEOGRAPHIC_DATA] …" at bounding box center [944, 309] width 146 height 23
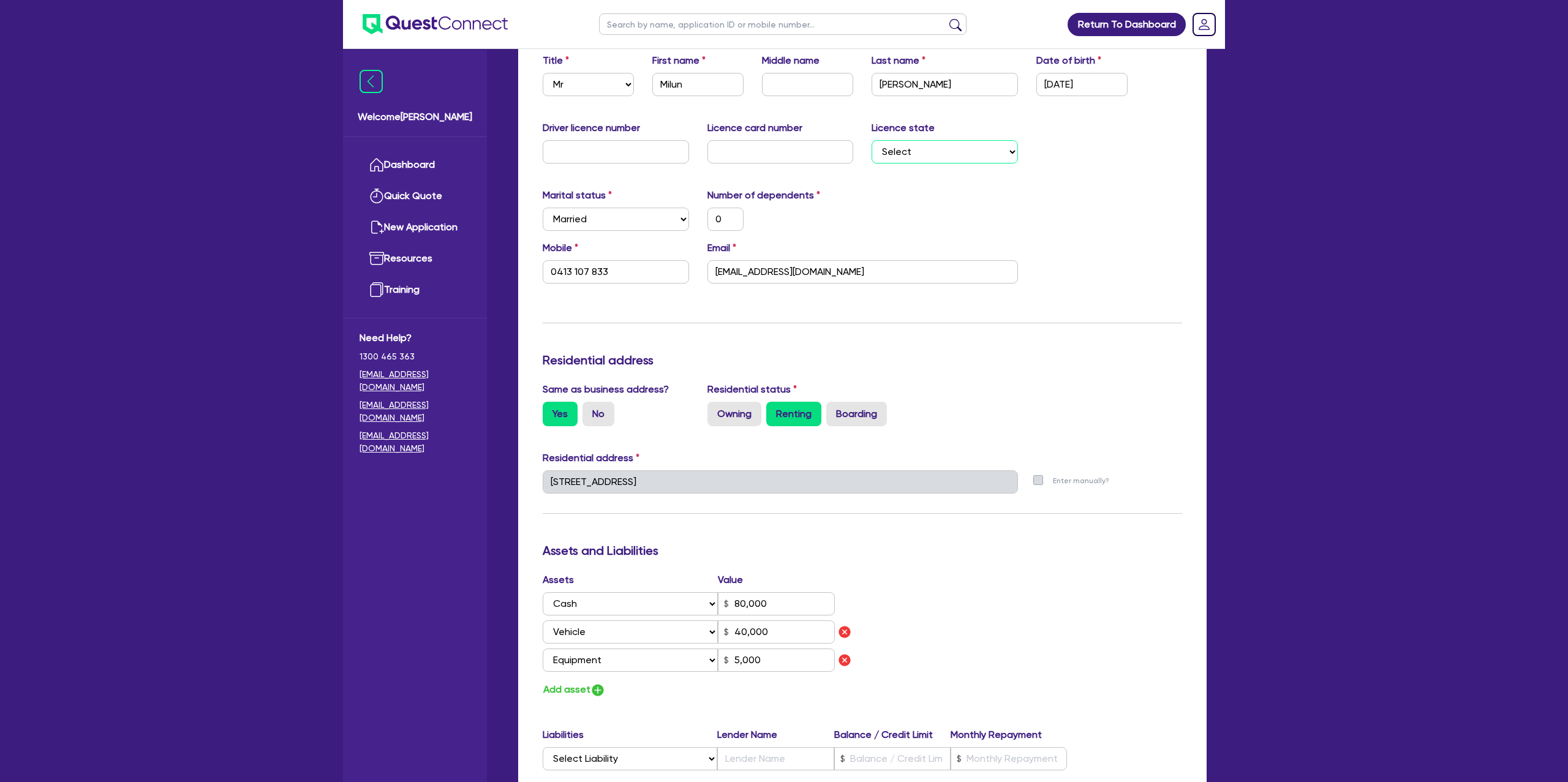
scroll to position [694, 0]
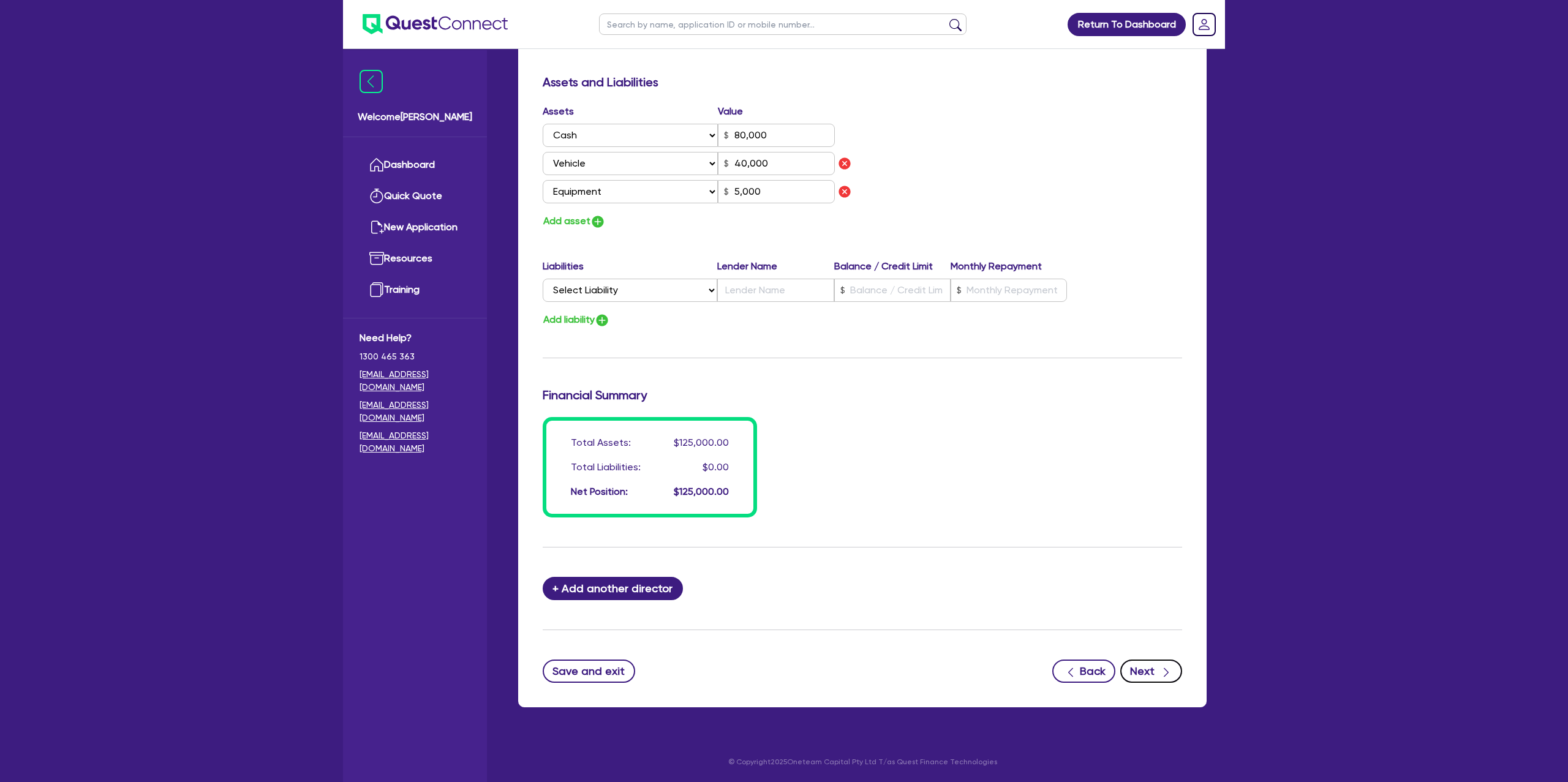
click at [1144, 668] on button "Next" at bounding box center [1151, 671] width 62 height 23
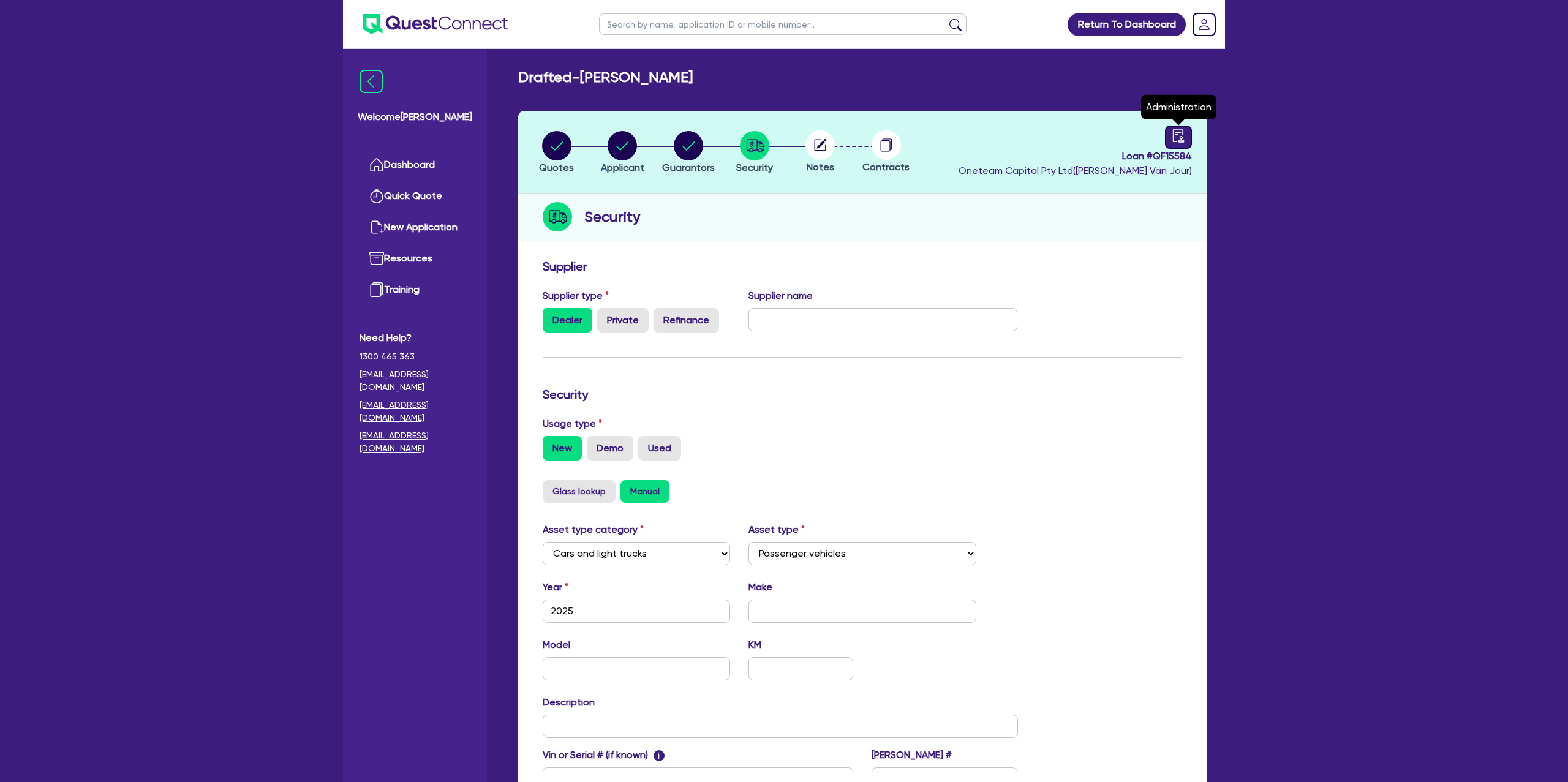
click at [1177, 138] on icon "audit" at bounding box center [1178, 136] width 13 height 13
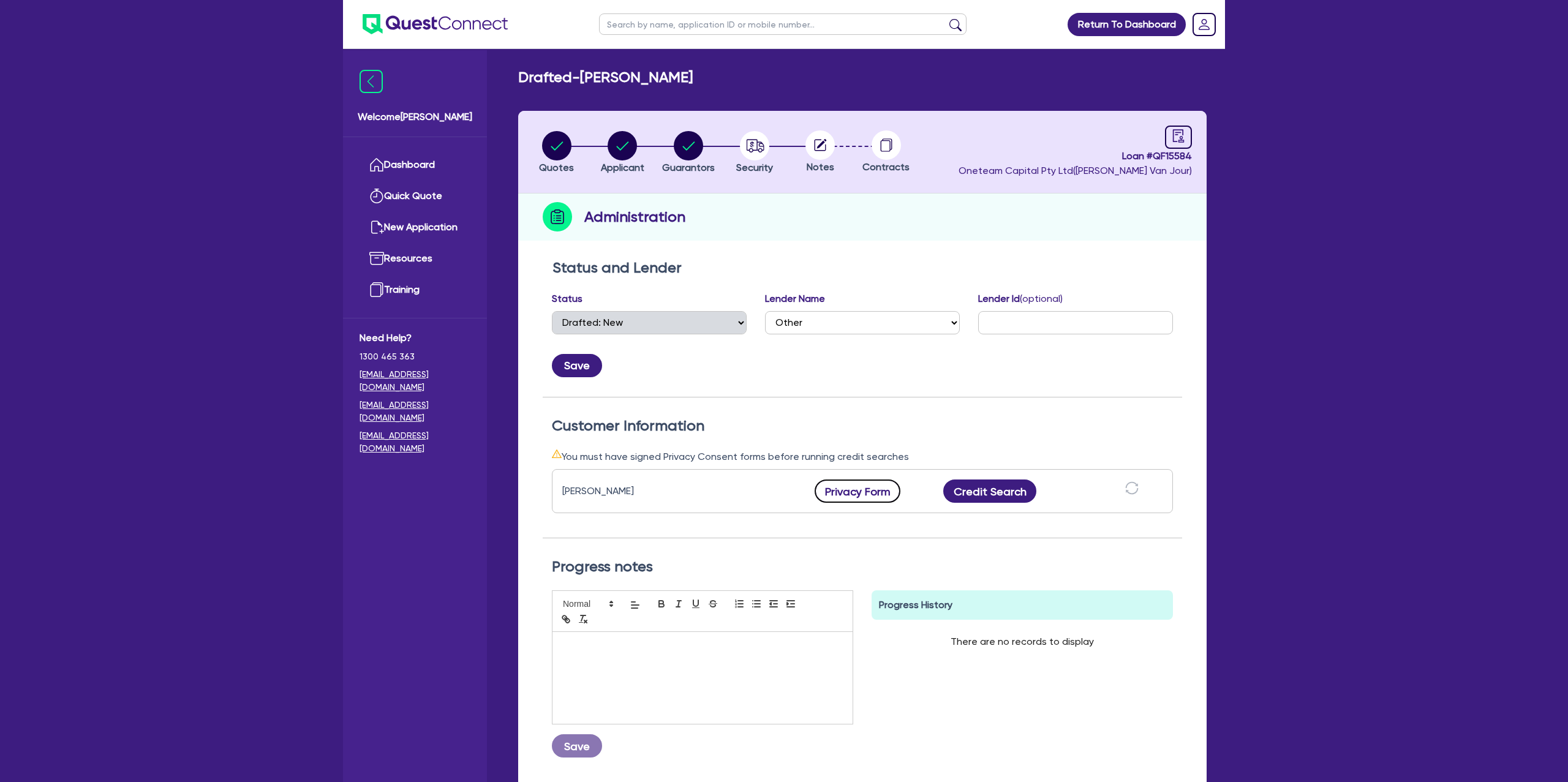
click at [870, 492] on button "Privacy Form" at bounding box center [858, 490] width 86 height 23
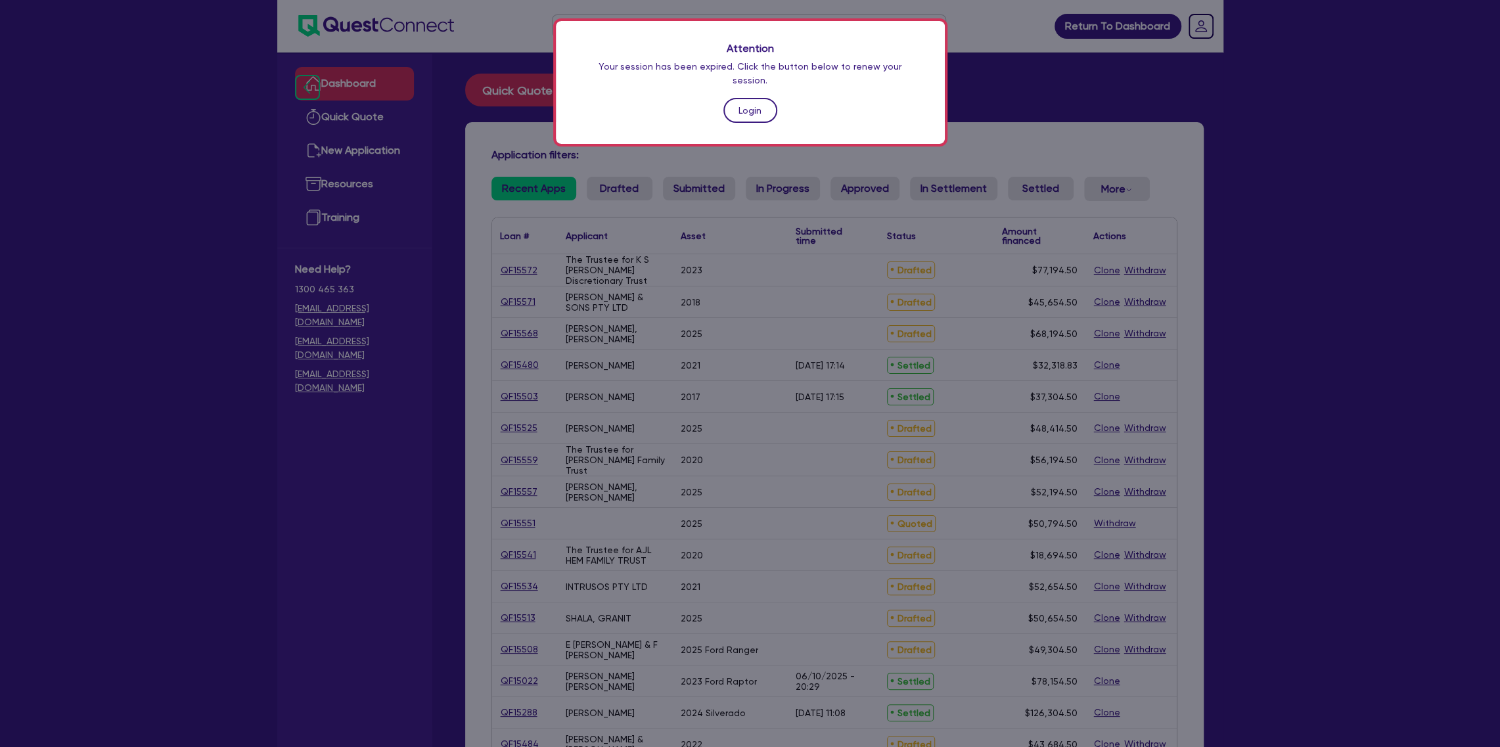
click at [748, 98] on link "Login" at bounding box center [750, 110] width 54 height 25
